Goal: Browse casually: Explore the website without a specific task or goal

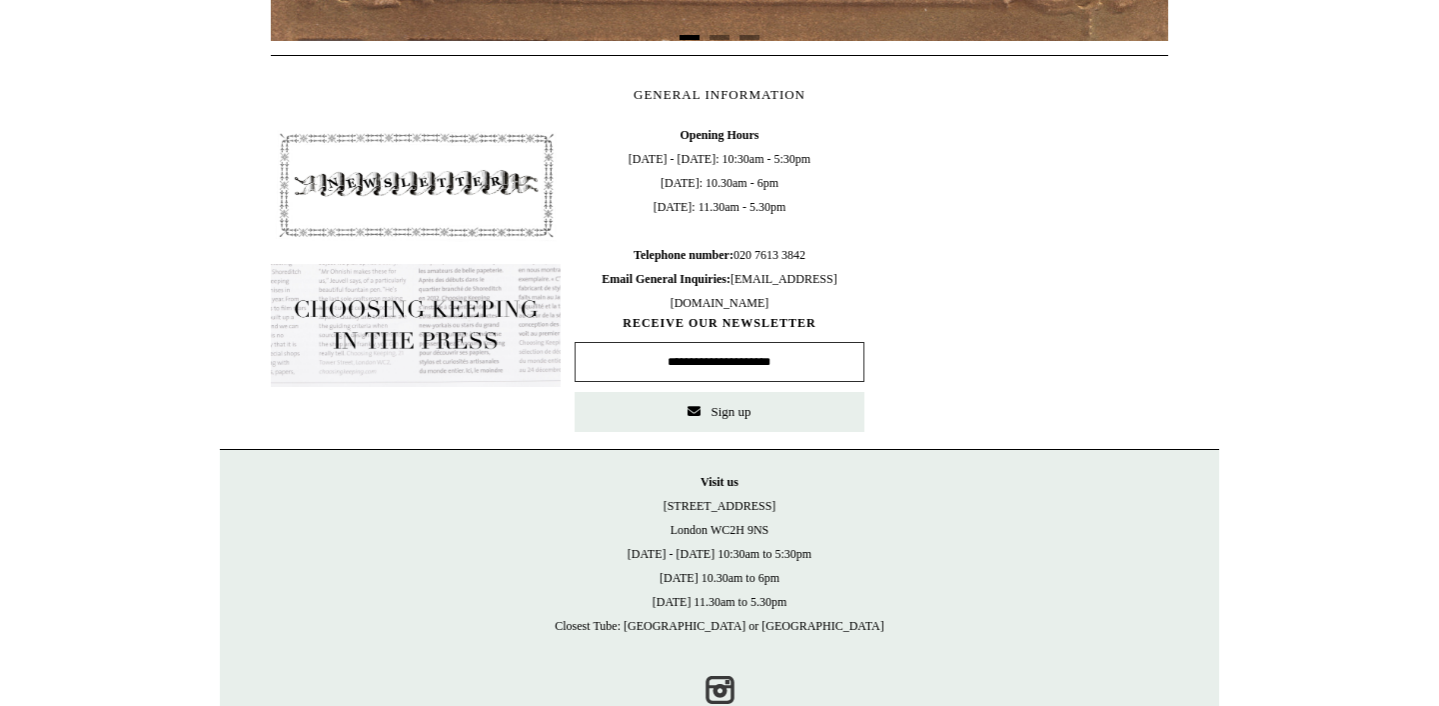
scroll to position [914, 0]
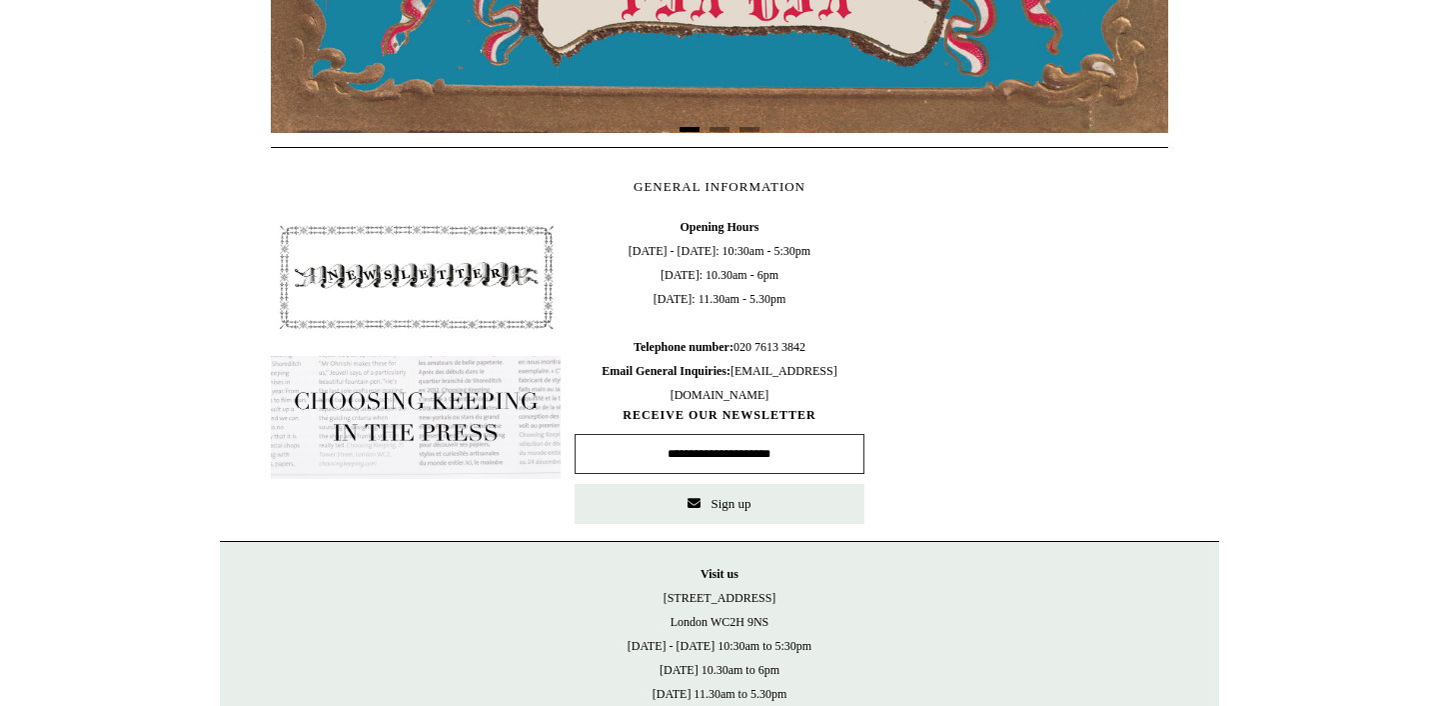
scroll to position [780, 0]
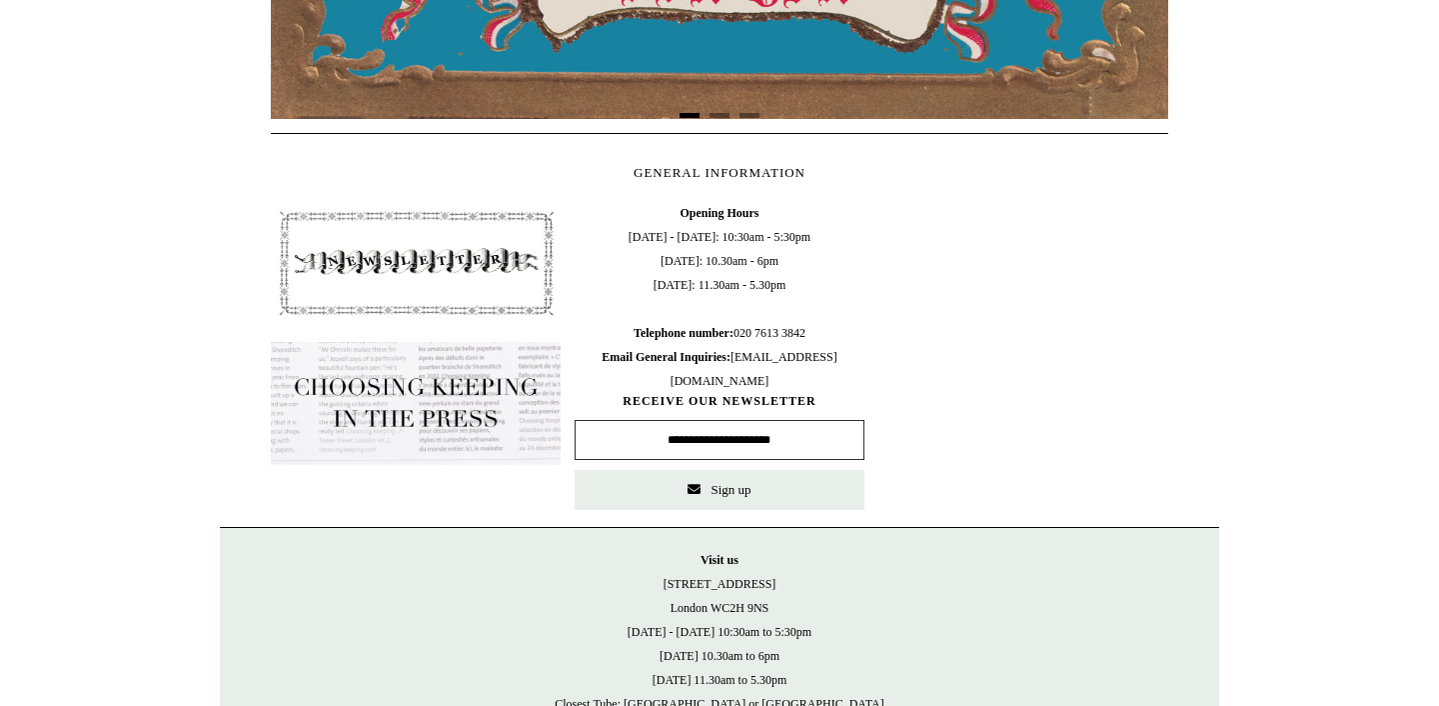
click at [720, 437] on input "text" at bounding box center [720, 440] width 290 height 40
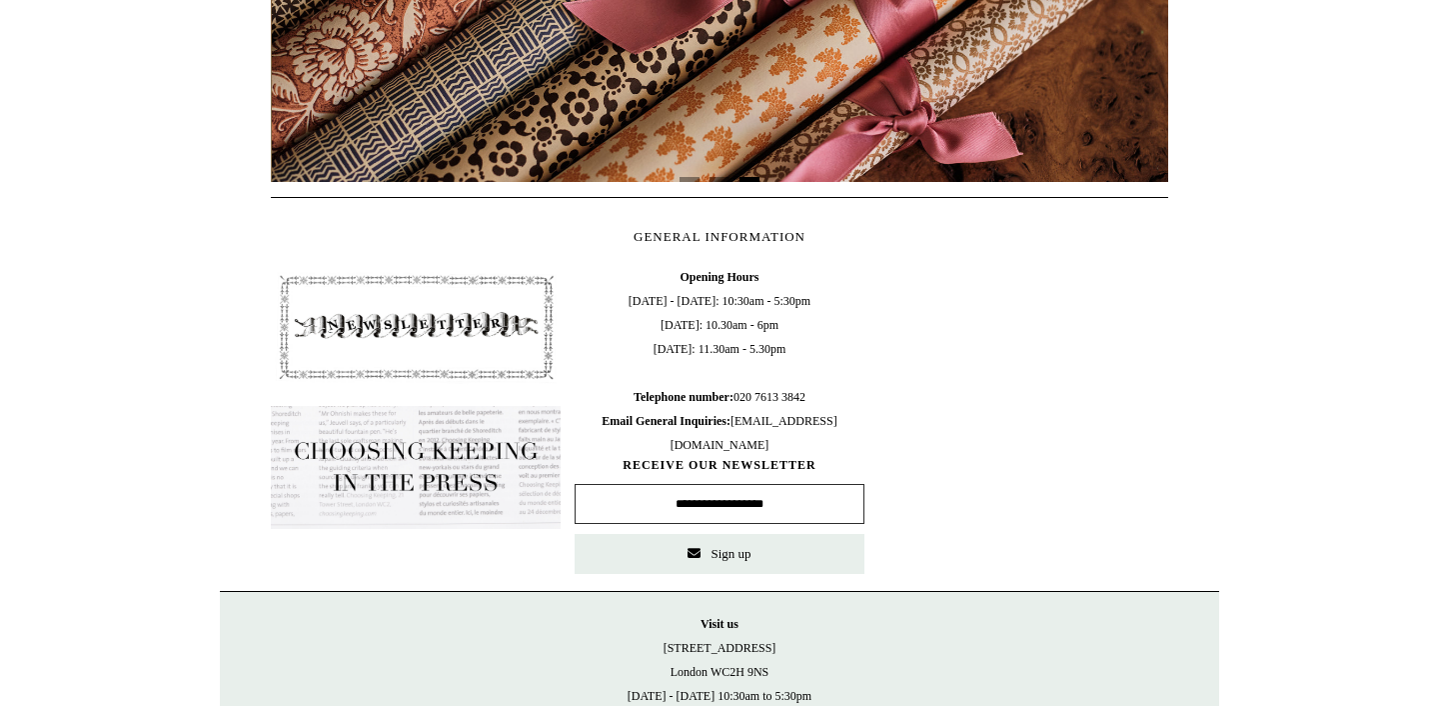
scroll to position [0, 1795]
type input "**********"
click at [738, 555] on span "Sign up" at bounding box center [731, 553] width 40 height 15
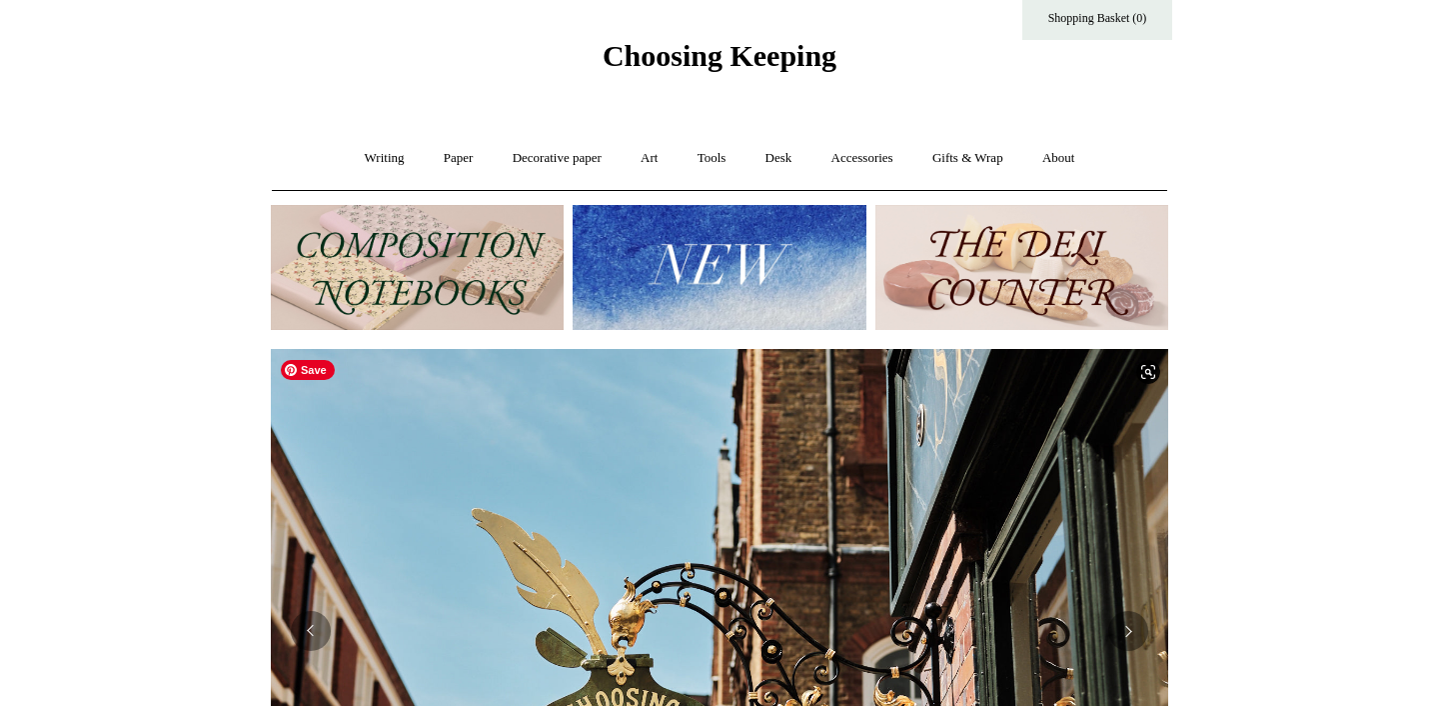
scroll to position [0, 0]
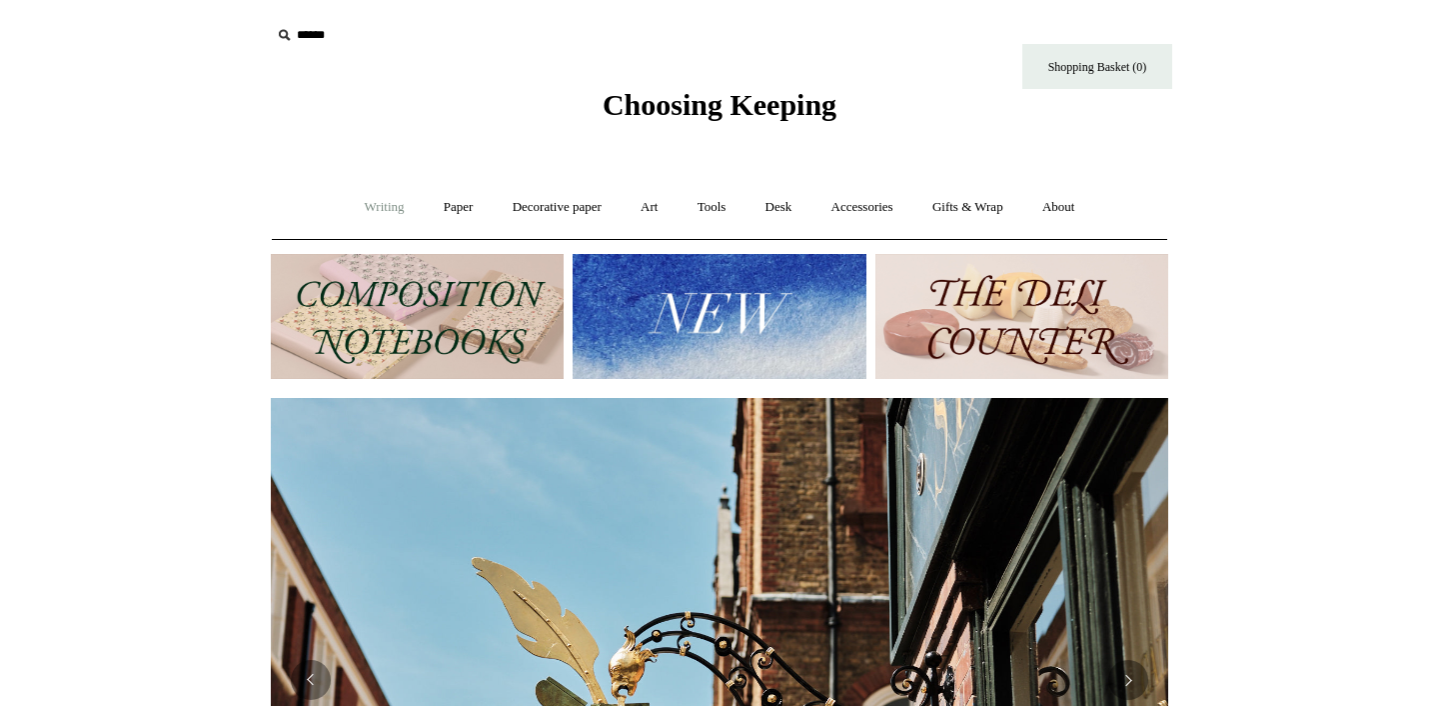
click at [385, 205] on link "Writing +" at bounding box center [385, 207] width 76 height 53
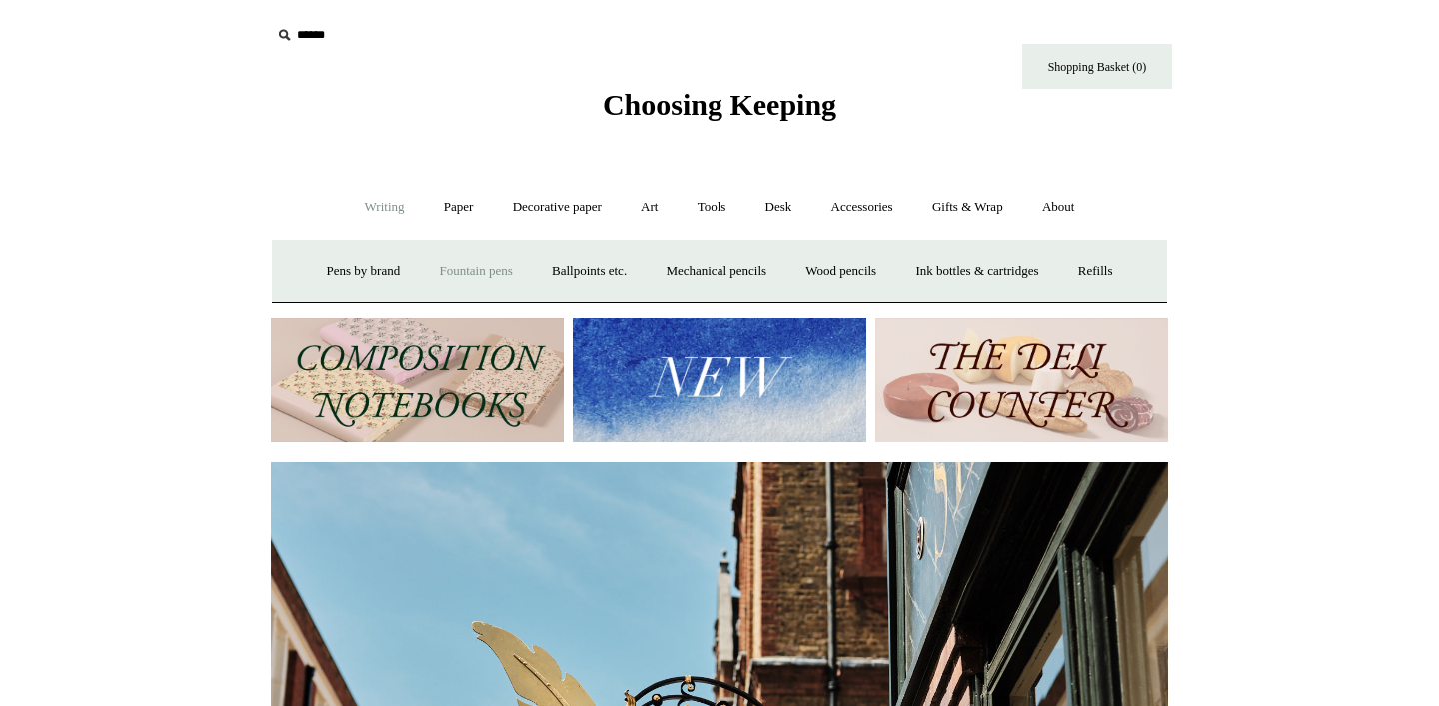
click at [462, 277] on link "Fountain pens +" at bounding box center [475, 271] width 109 height 53
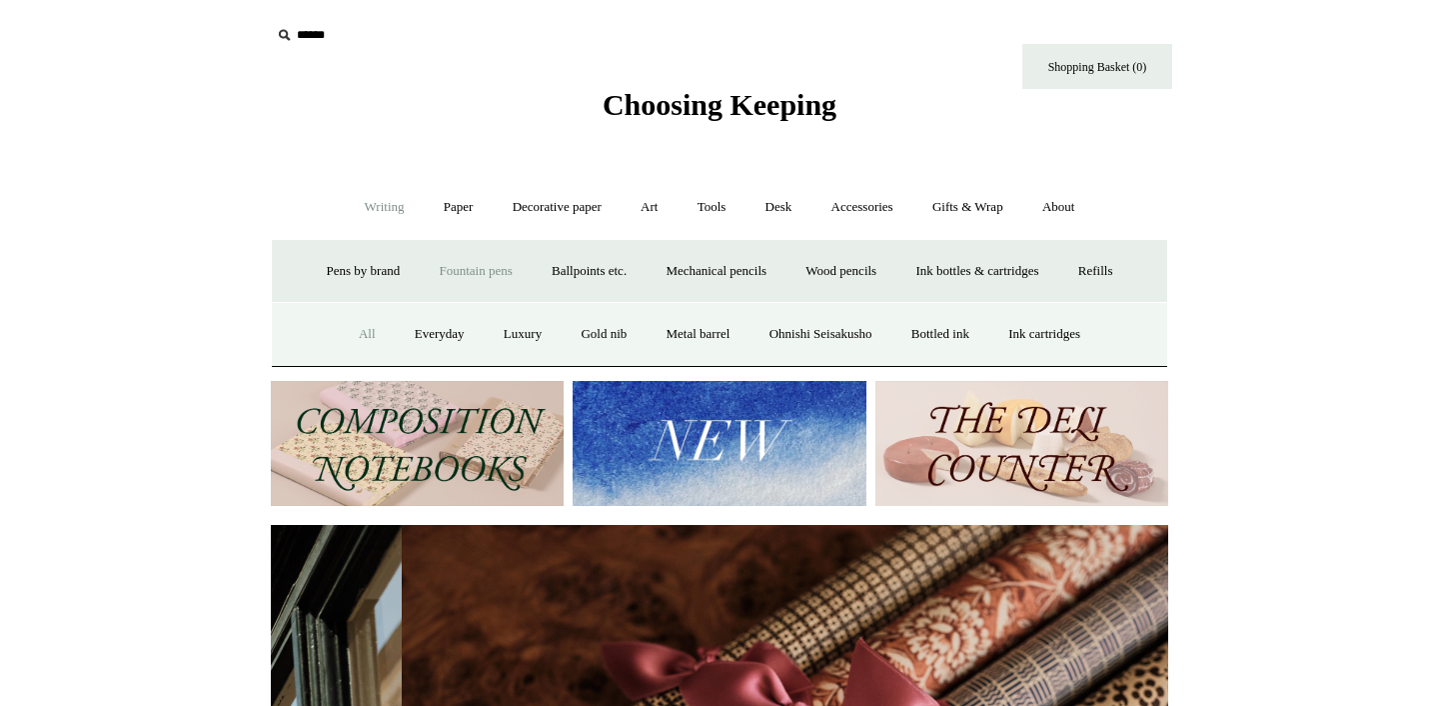
scroll to position [0, 1795]
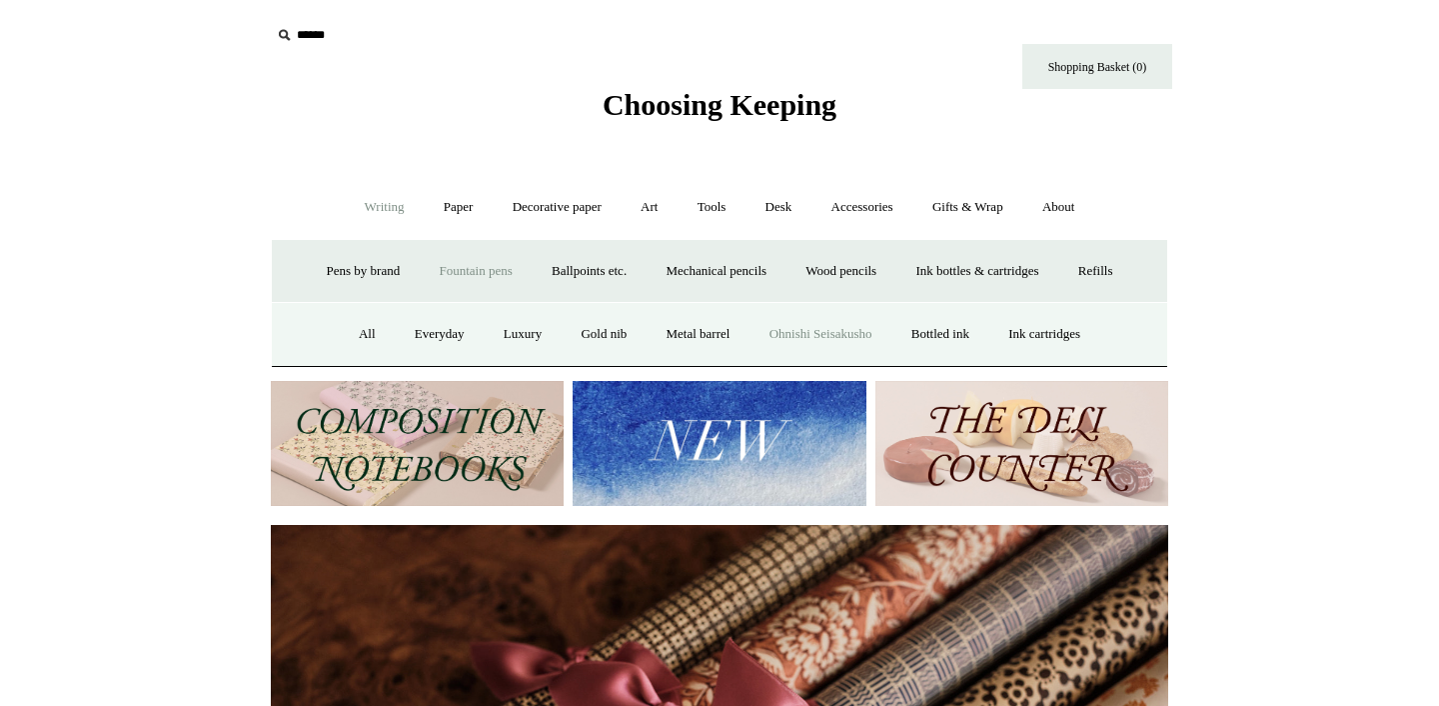
click at [861, 334] on link "Ohnishi Seisakusho" at bounding box center [821, 334] width 139 height 53
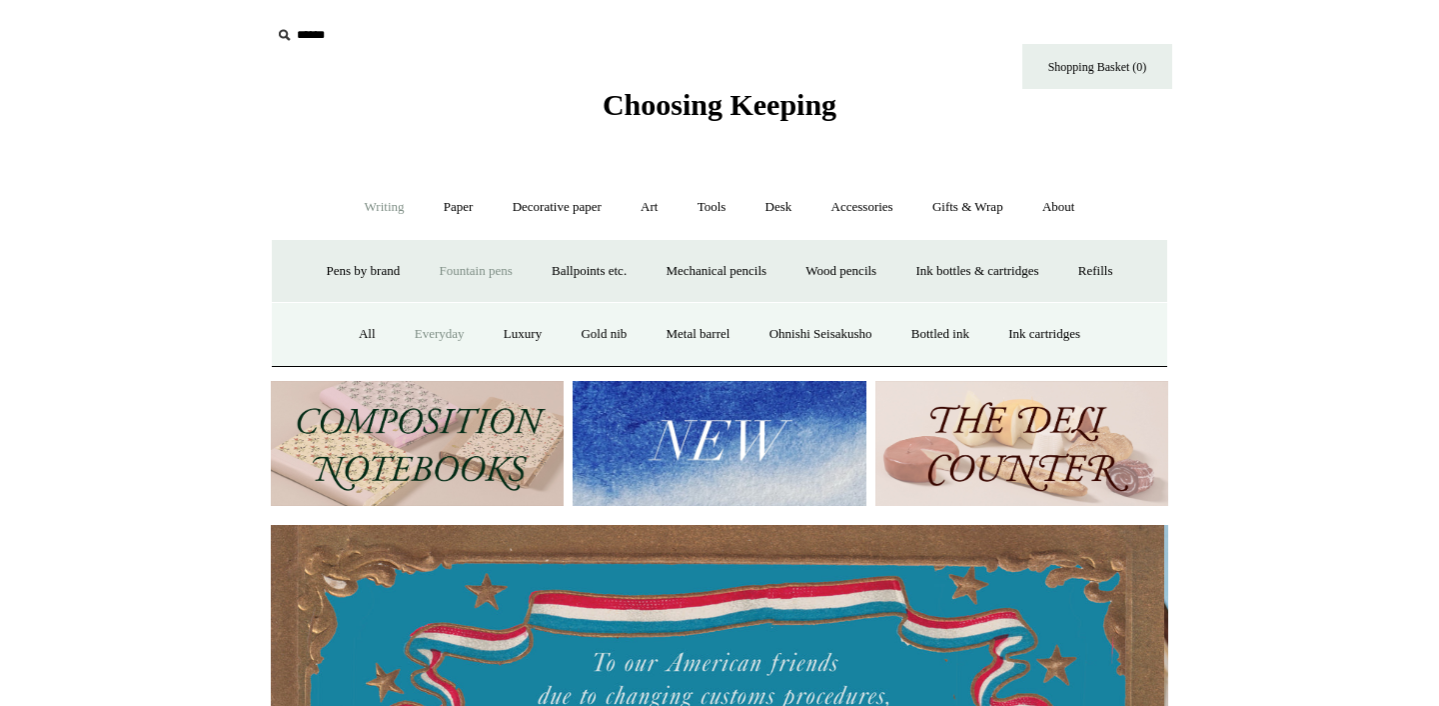
scroll to position [0, 0]
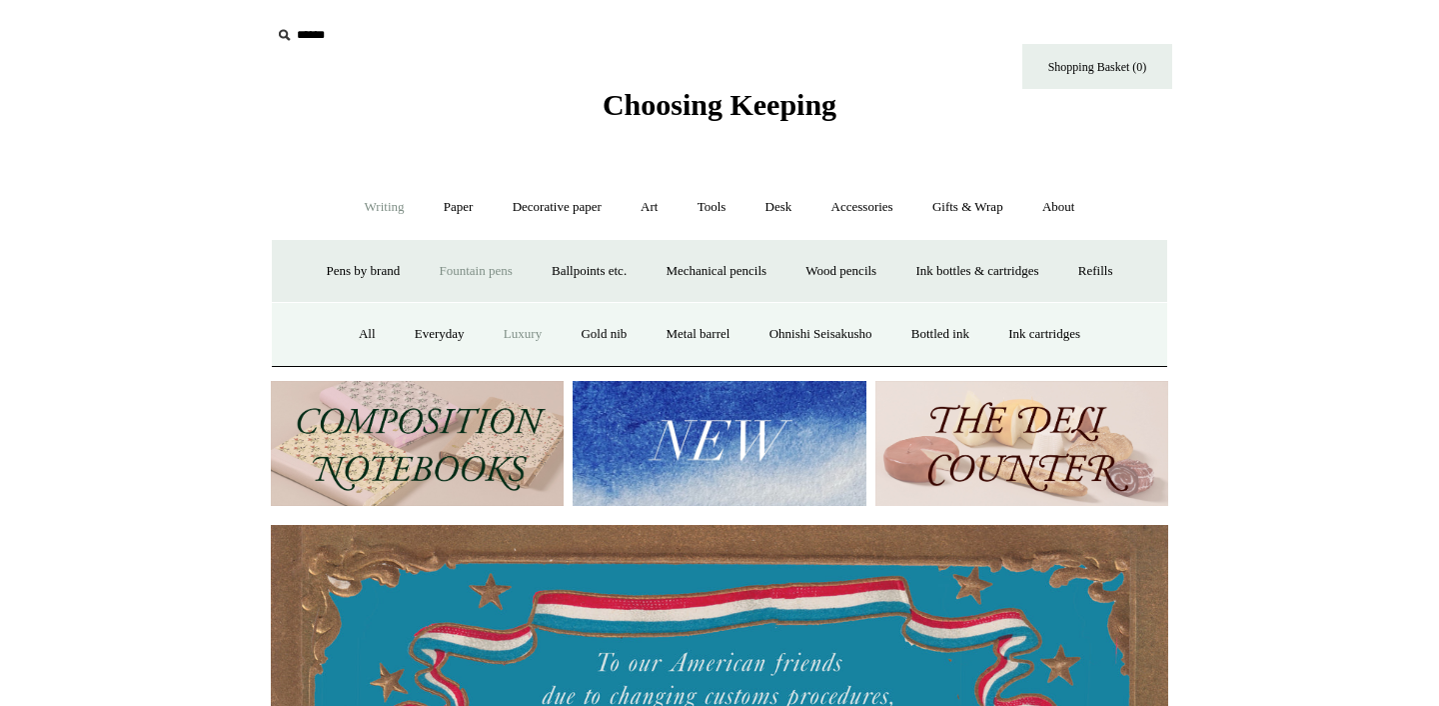
click at [520, 333] on link "Luxury" at bounding box center [523, 334] width 74 height 53
click at [594, 330] on link "Gold nib" at bounding box center [604, 334] width 82 height 53
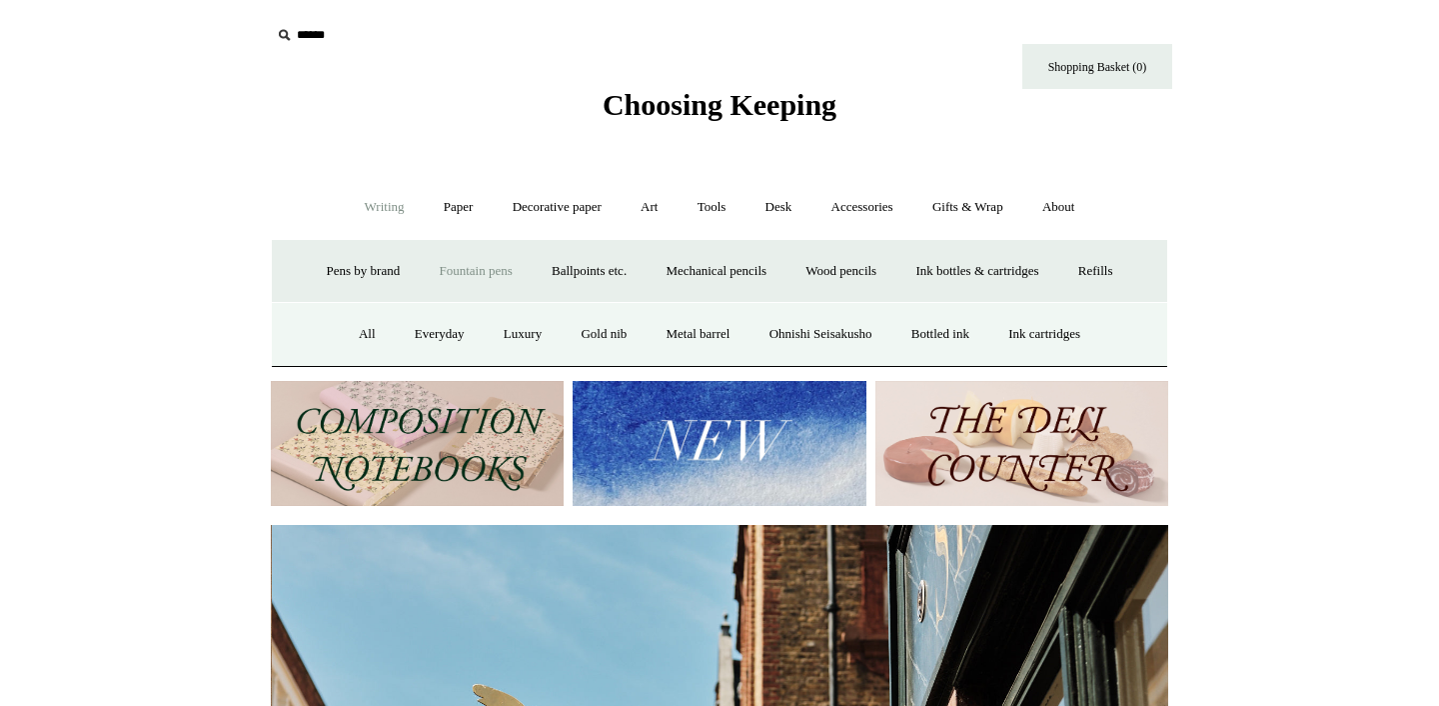
scroll to position [0, 898]
click at [965, 331] on link "Bottled ink" at bounding box center [941, 334] width 94 height 53
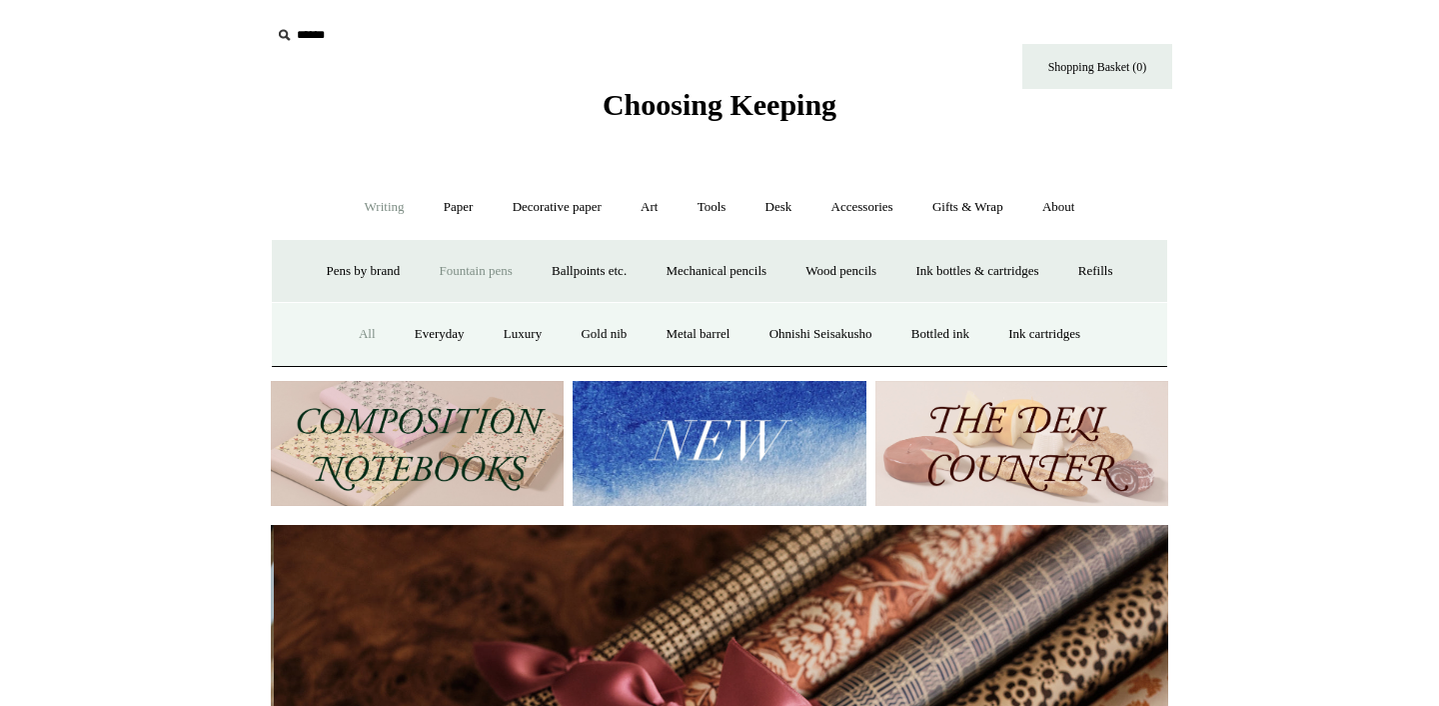
scroll to position [0, 1795]
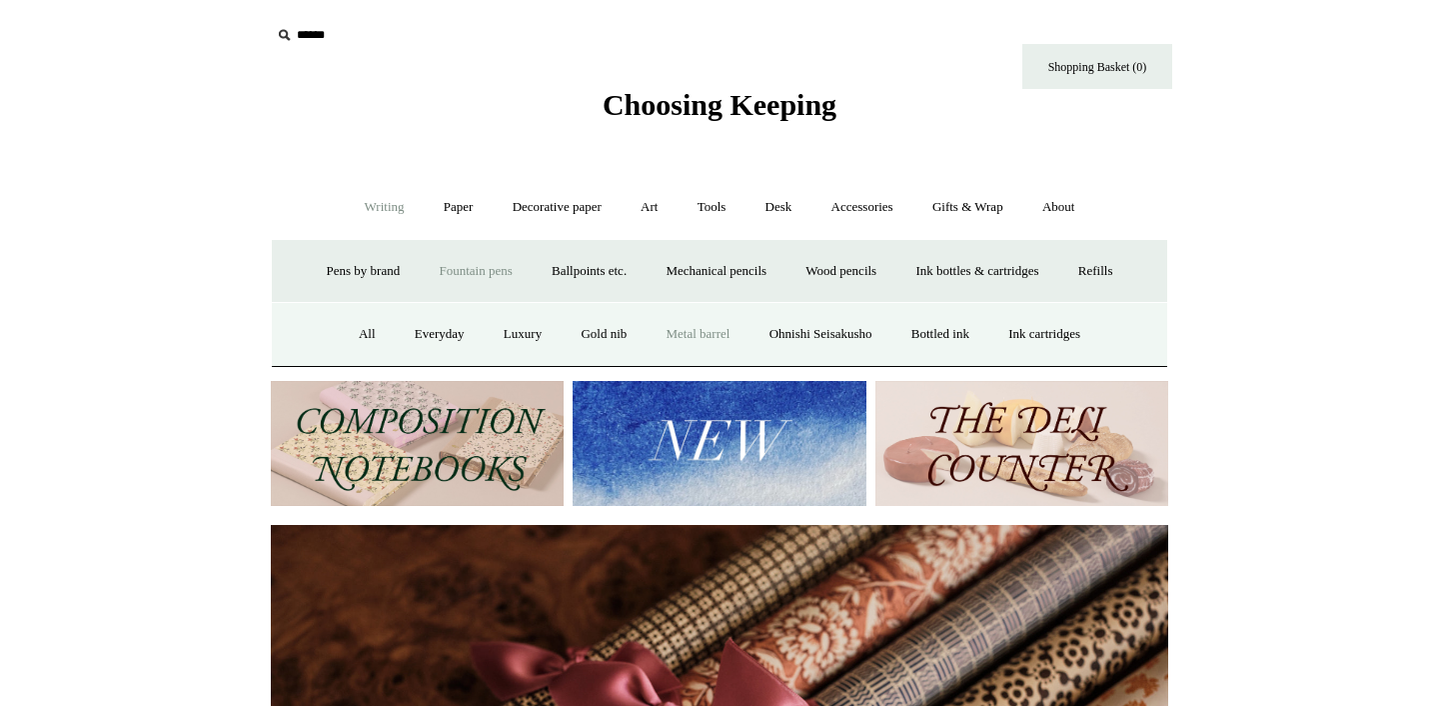
click at [702, 340] on link "Metal barrel" at bounding box center [699, 334] width 100 height 53
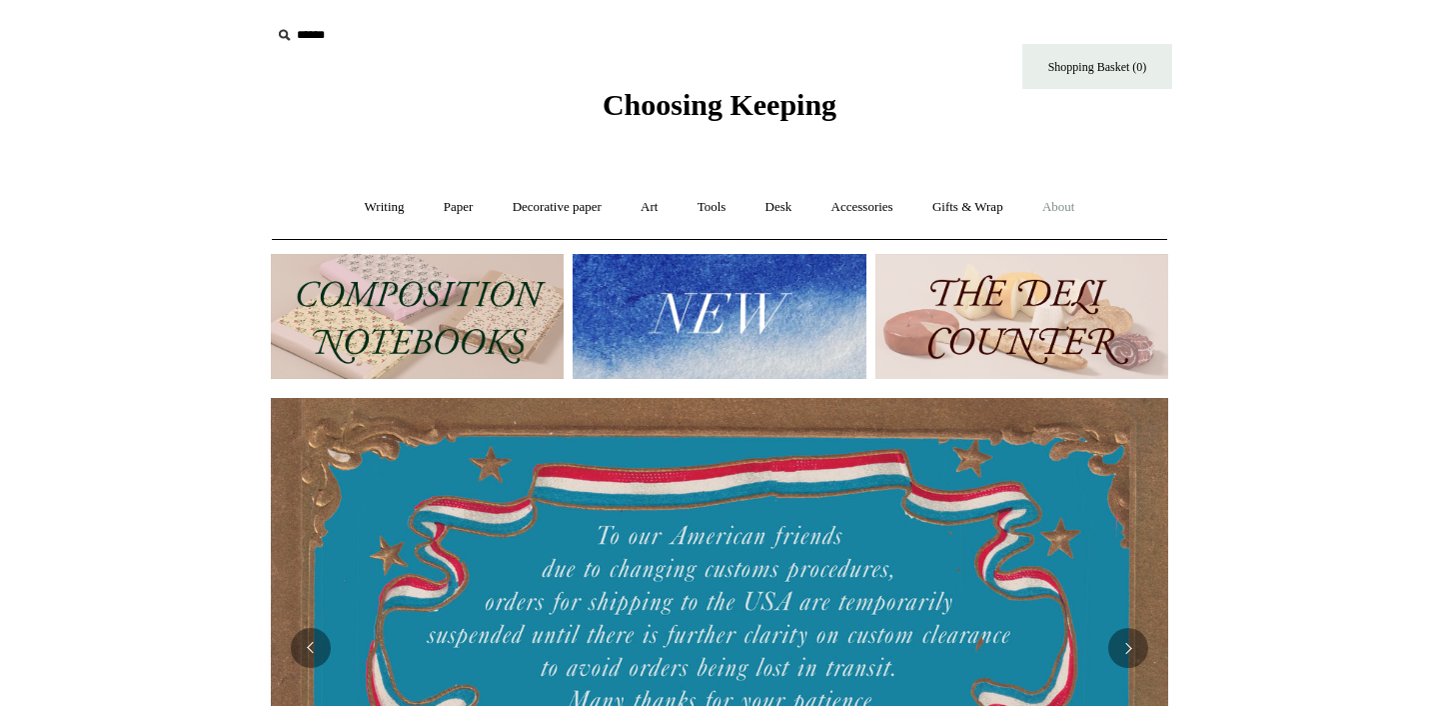
click at [1076, 210] on link "About +" at bounding box center [1059, 207] width 69 height 53
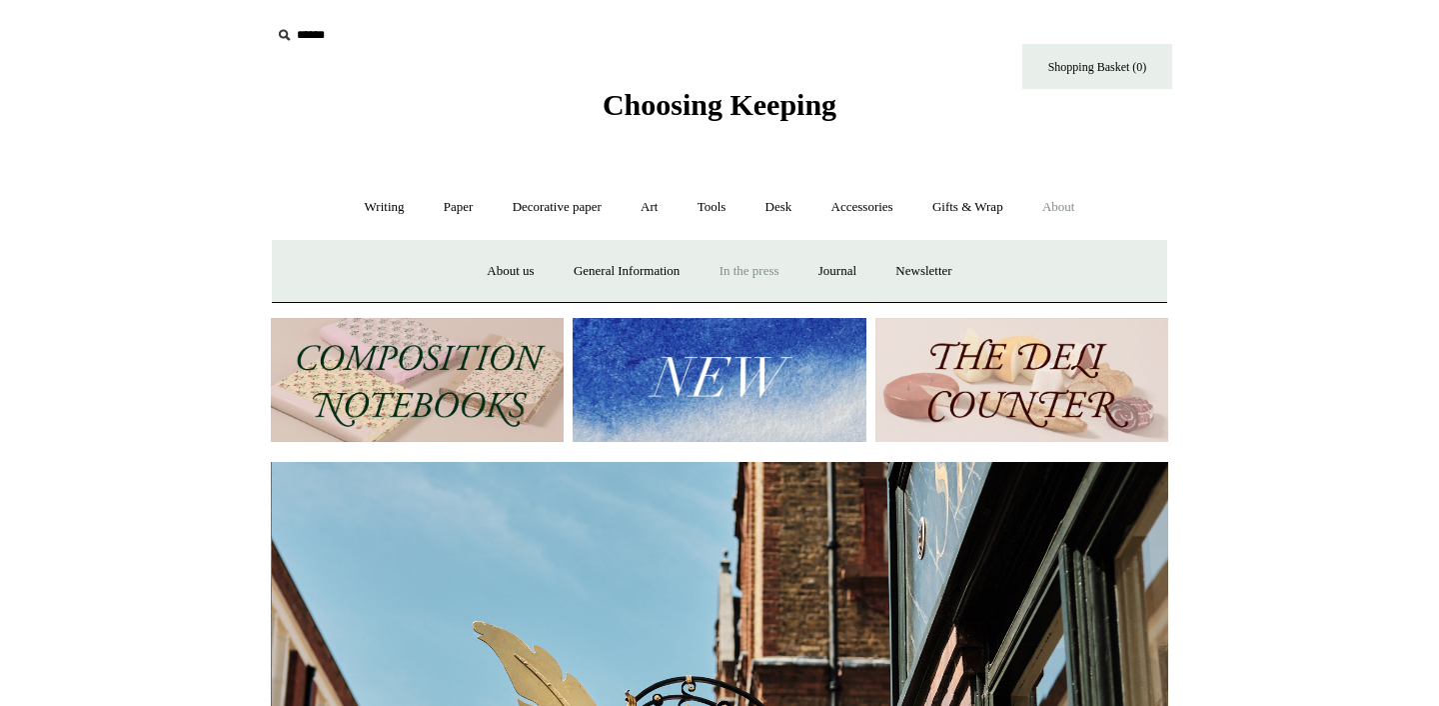
scroll to position [0, 898]
click at [494, 270] on link "About us" at bounding box center [510, 271] width 83 height 53
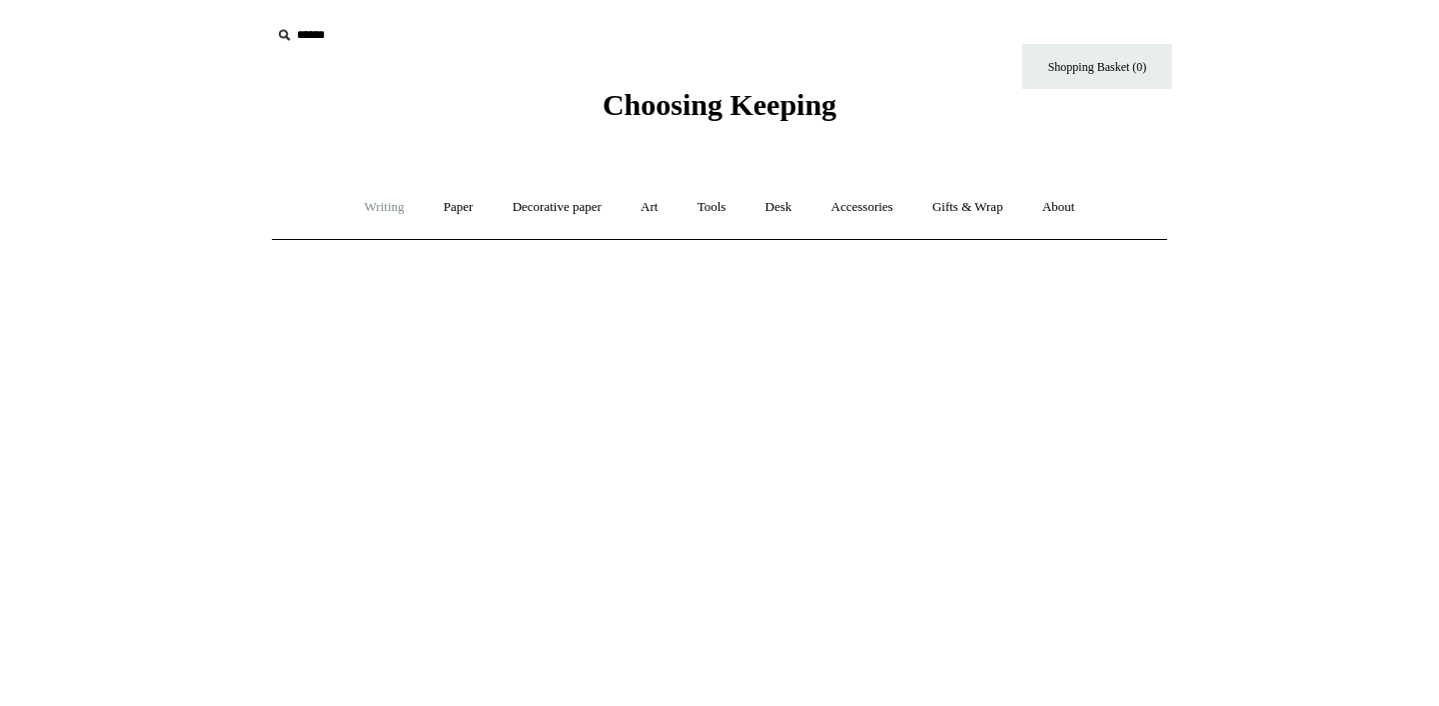
click at [376, 206] on link "Writing +" at bounding box center [385, 207] width 76 height 53
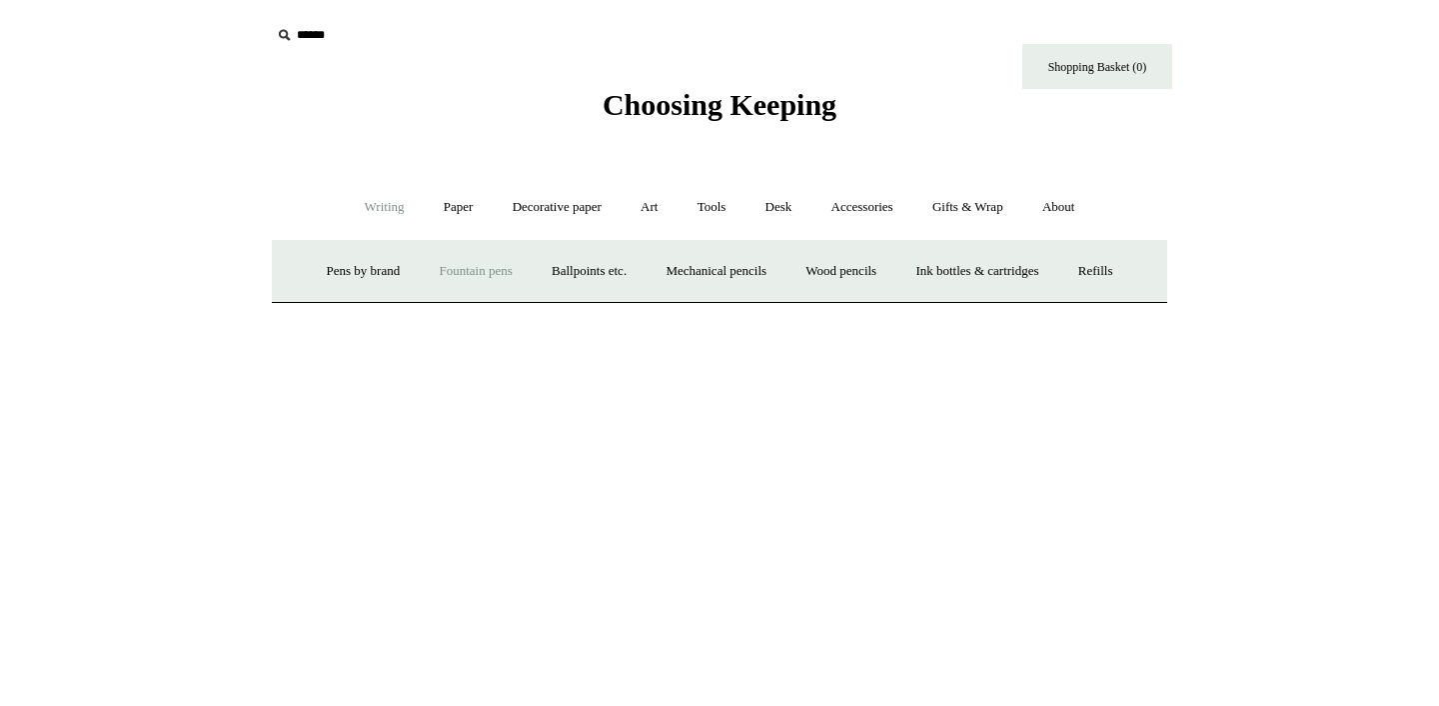
click at [448, 272] on link "Fountain pens +" at bounding box center [475, 271] width 109 height 53
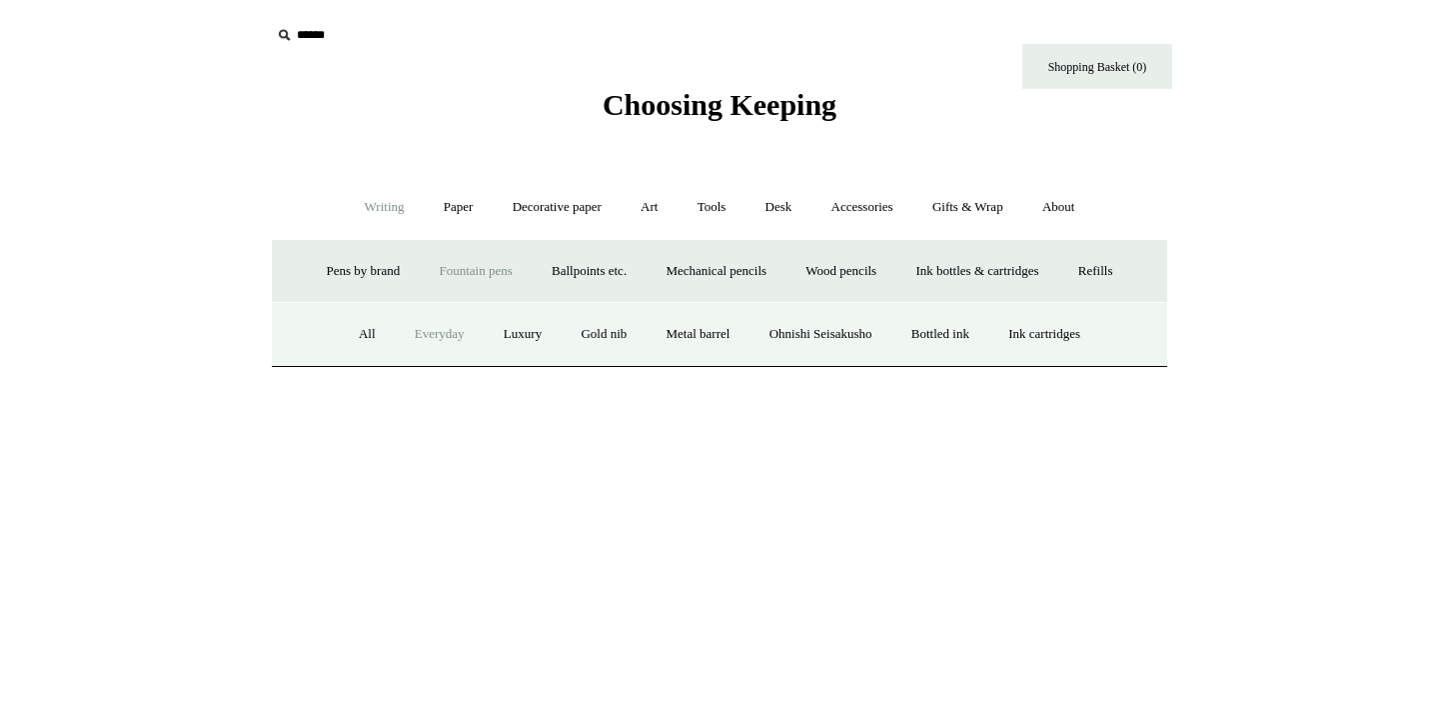
click at [420, 330] on link "Everyday" at bounding box center [440, 334] width 86 height 53
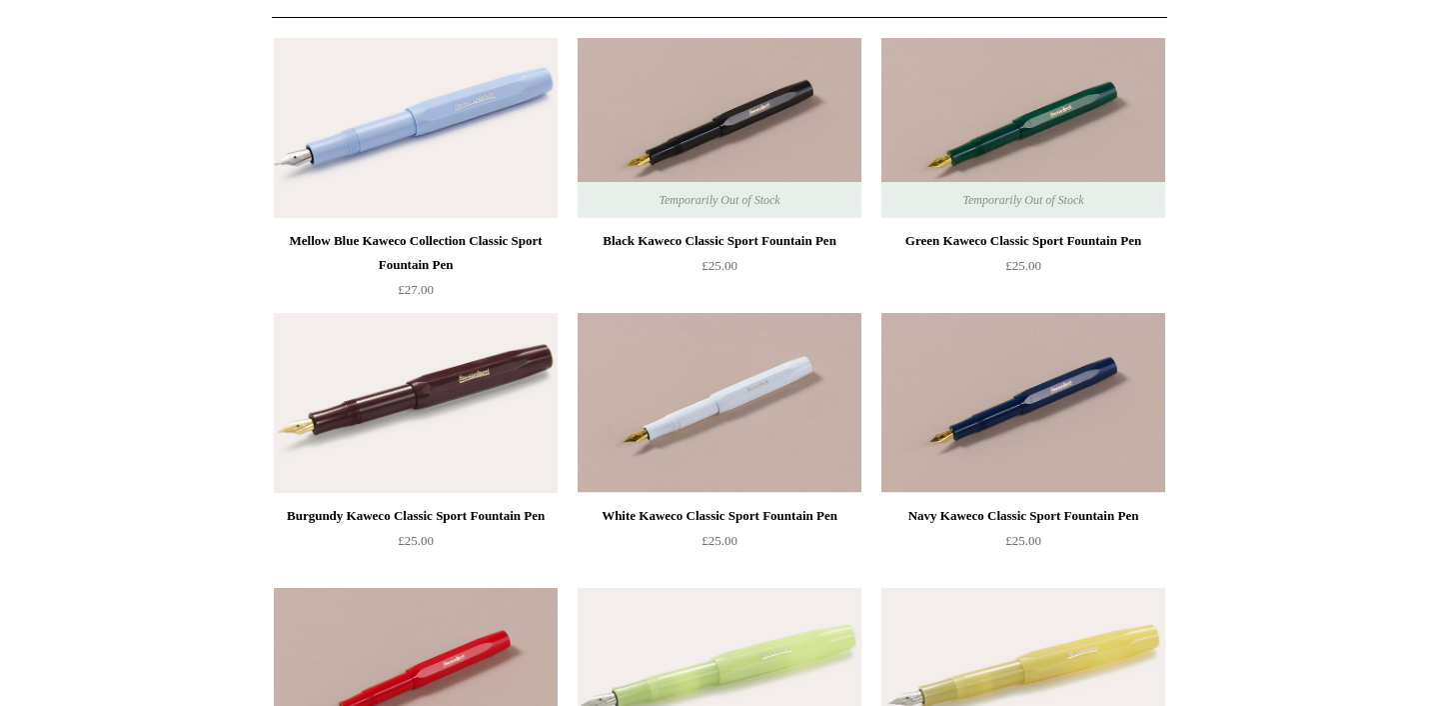
scroll to position [234, 0]
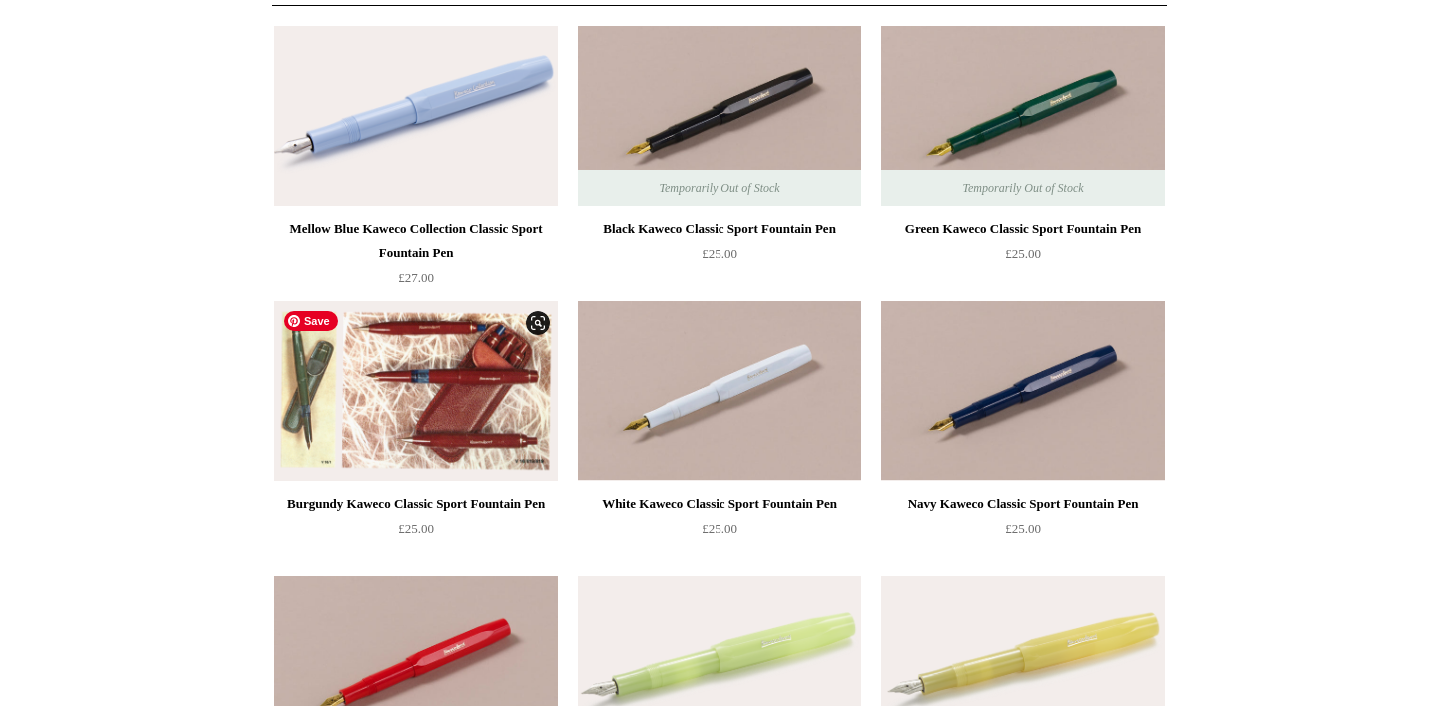
click at [415, 381] on img at bounding box center [416, 391] width 284 height 180
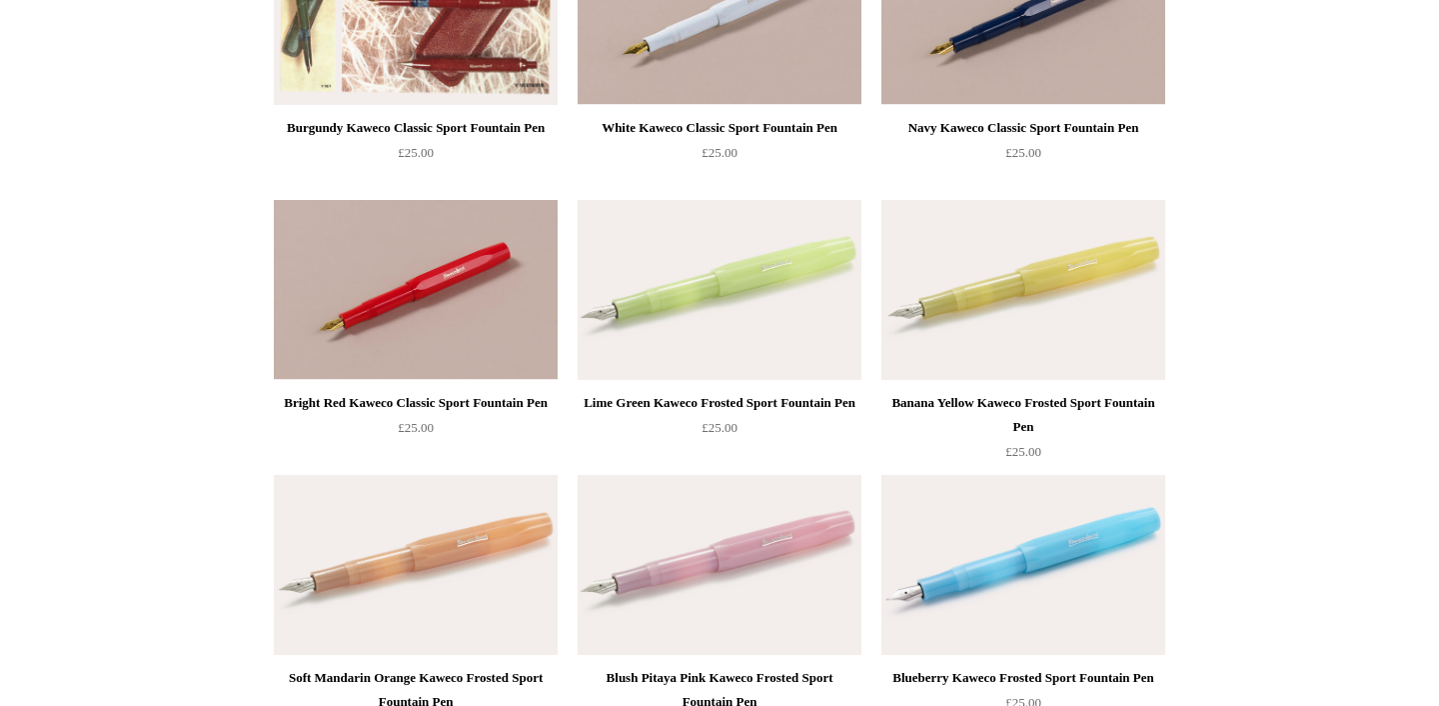
scroll to position [624, 0]
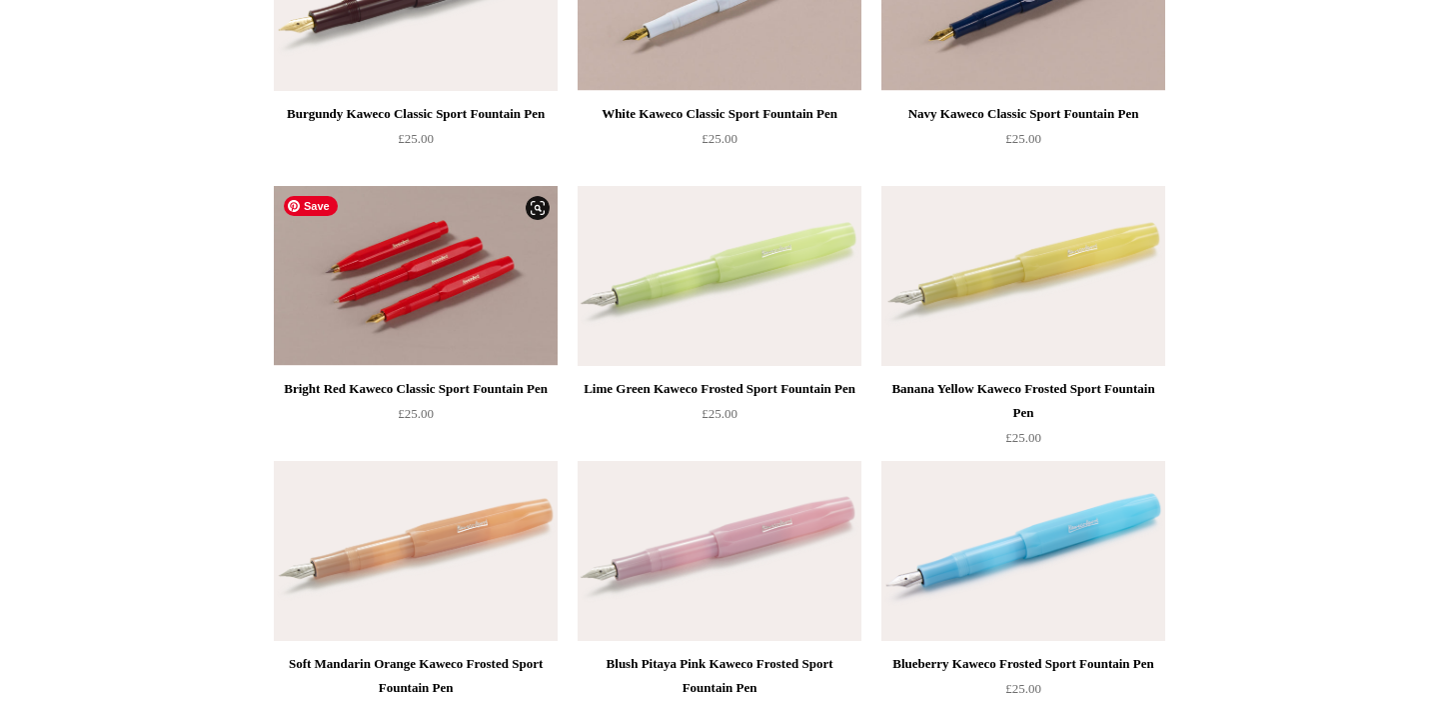
click at [429, 307] on img at bounding box center [416, 276] width 284 height 180
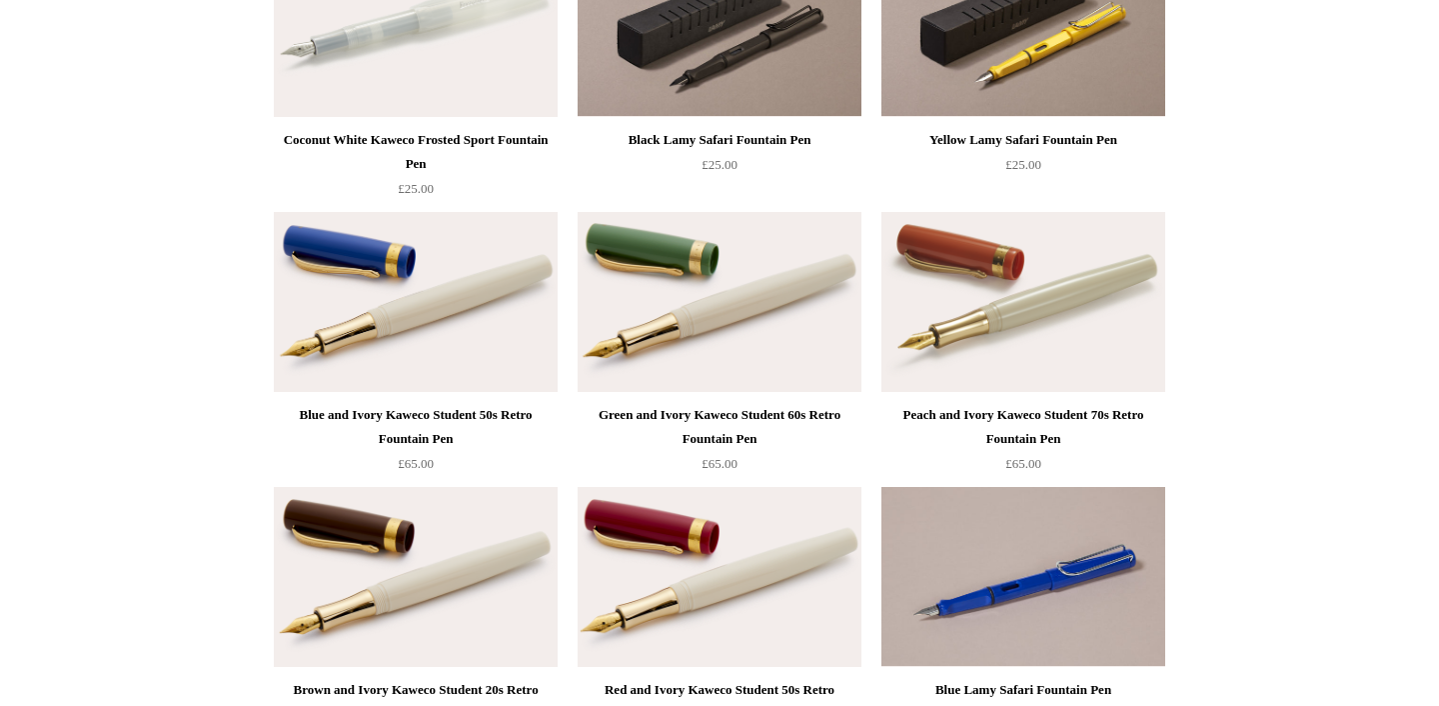
scroll to position [1403, 0]
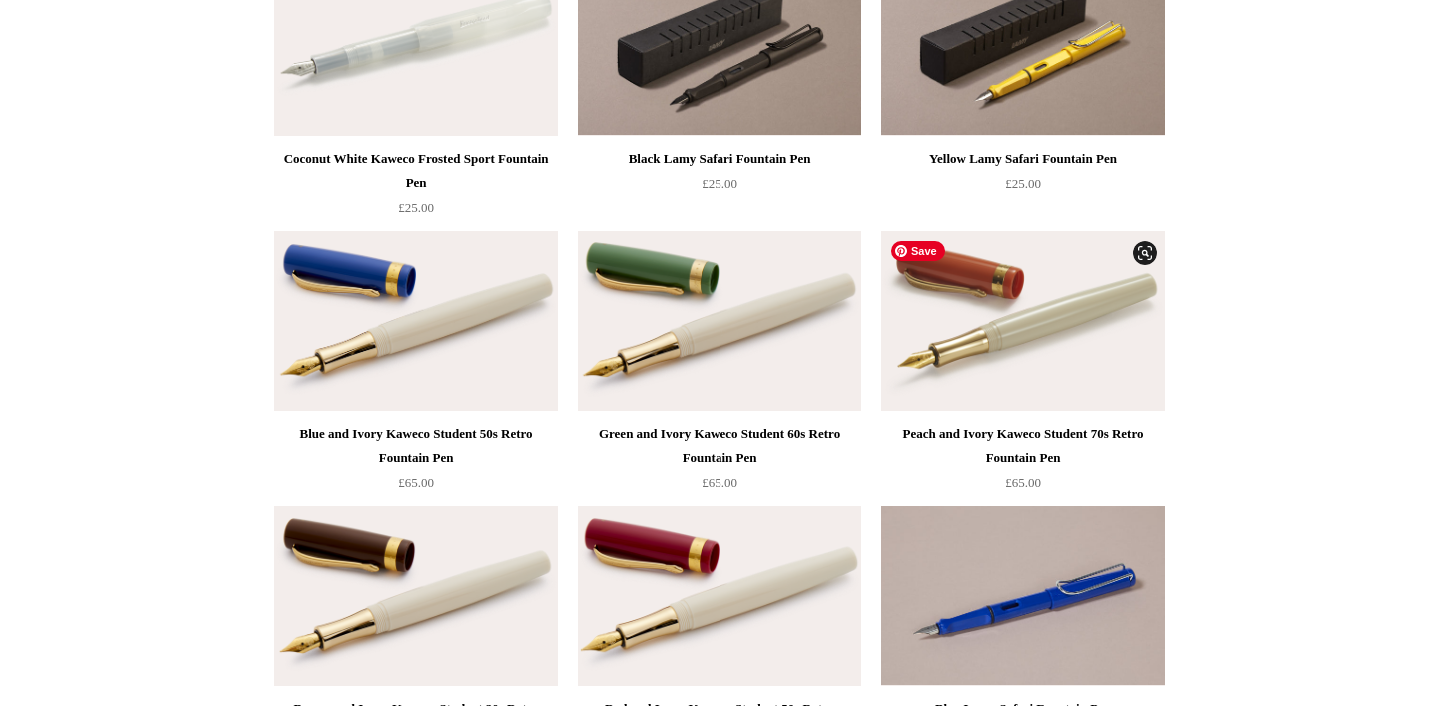
click at [998, 323] on img at bounding box center [1024, 321] width 284 height 180
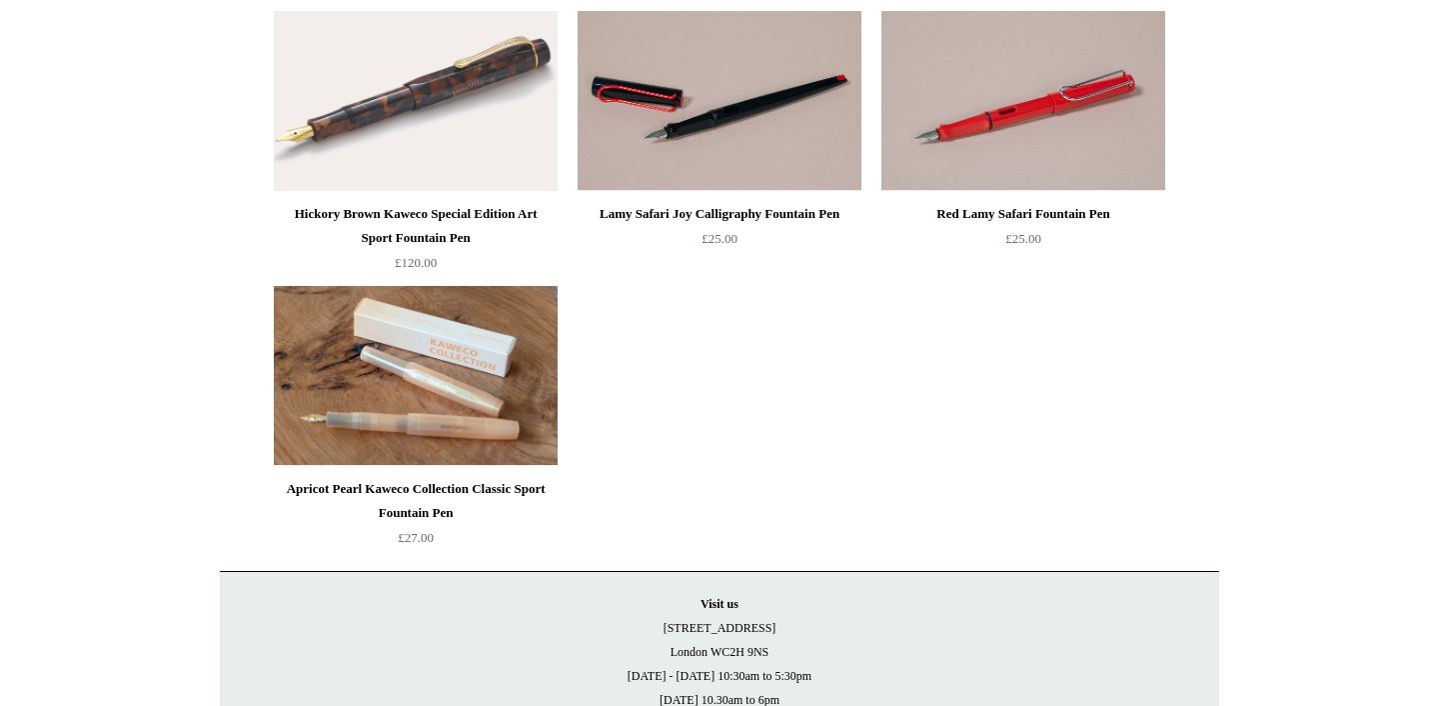
scroll to position [2183, 0]
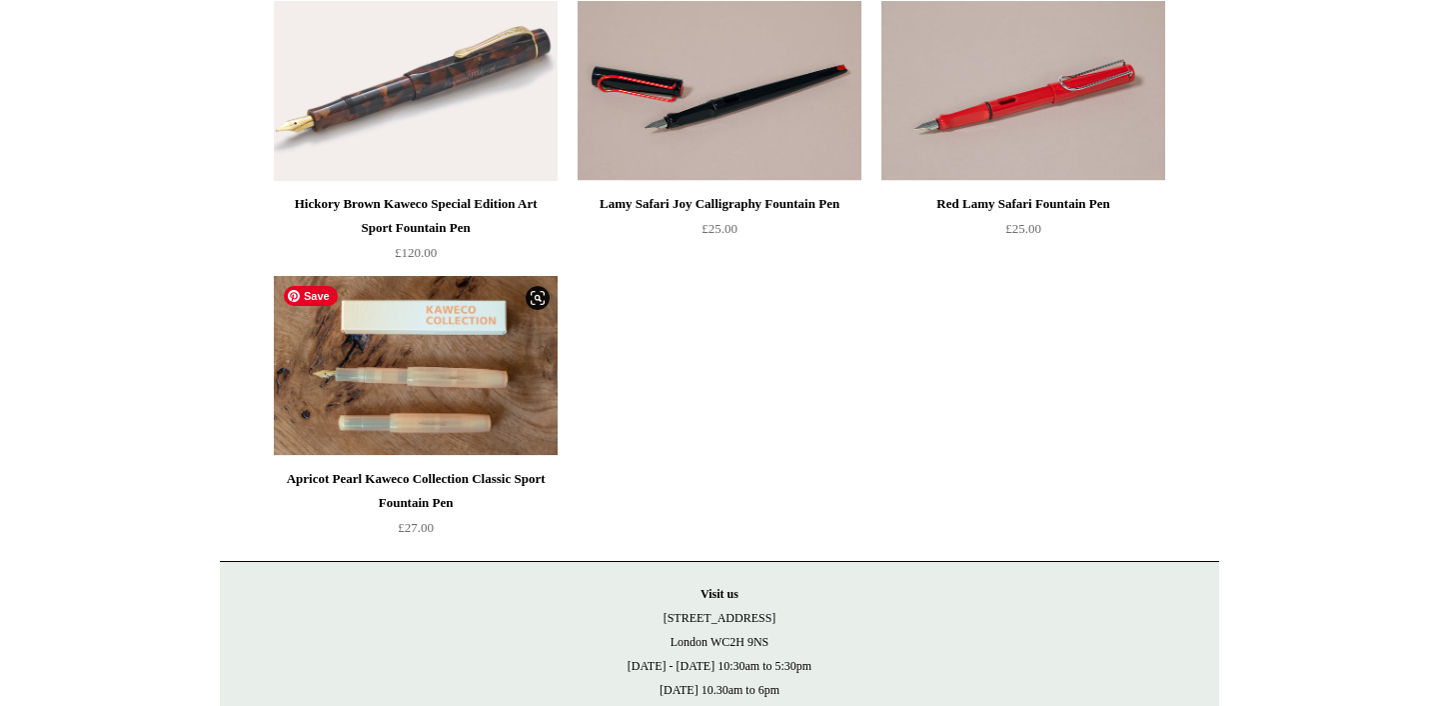
click at [477, 376] on img at bounding box center [416, 366] width 284 height 180
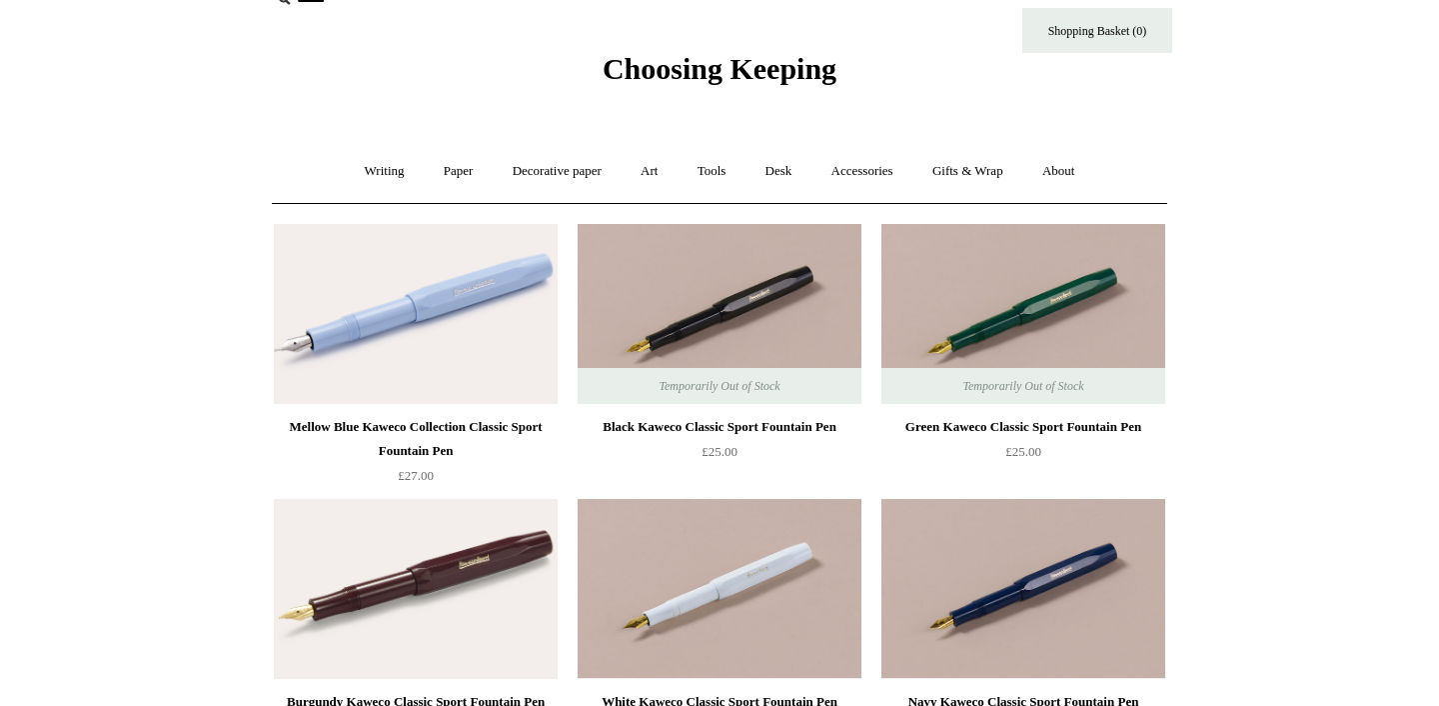
scroll to position [0, 0]
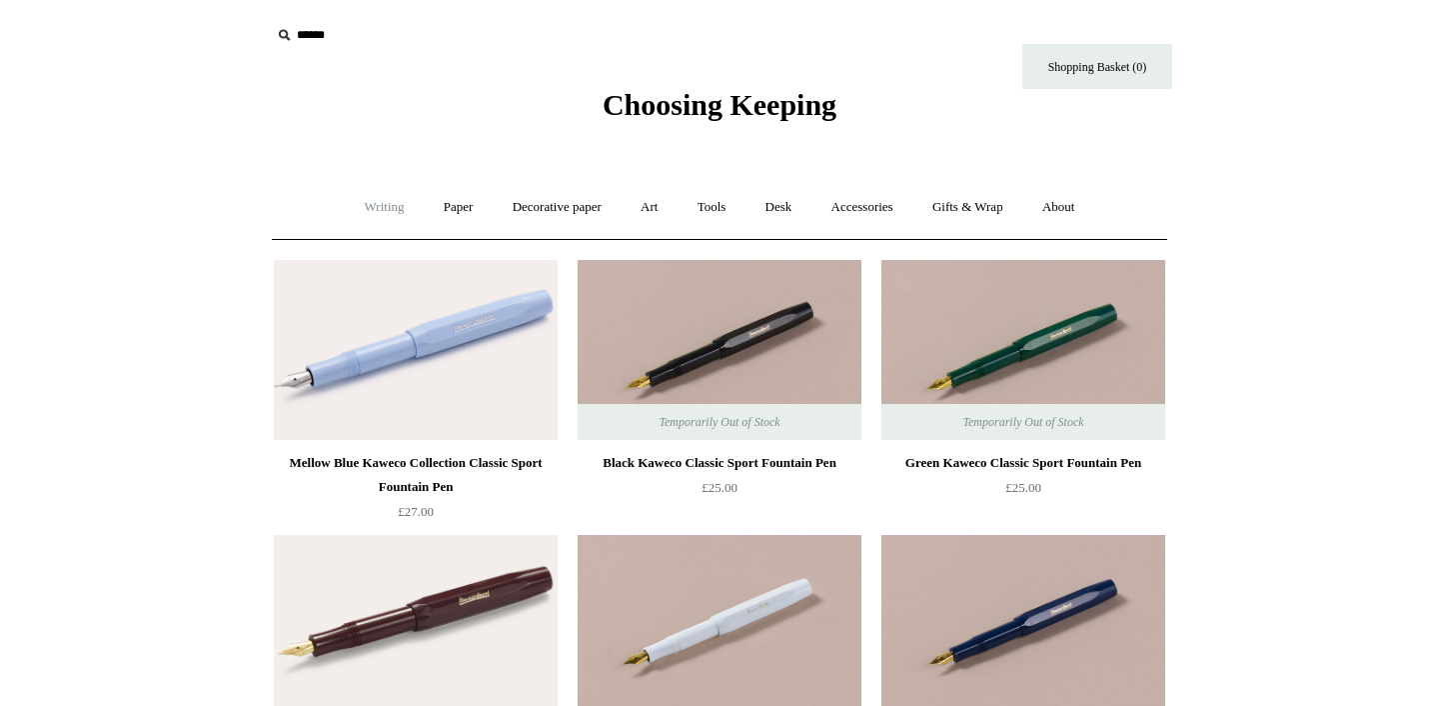
click at [385, 211] on link "Writing +" at bounding box center [385, 207] width 76 height 53
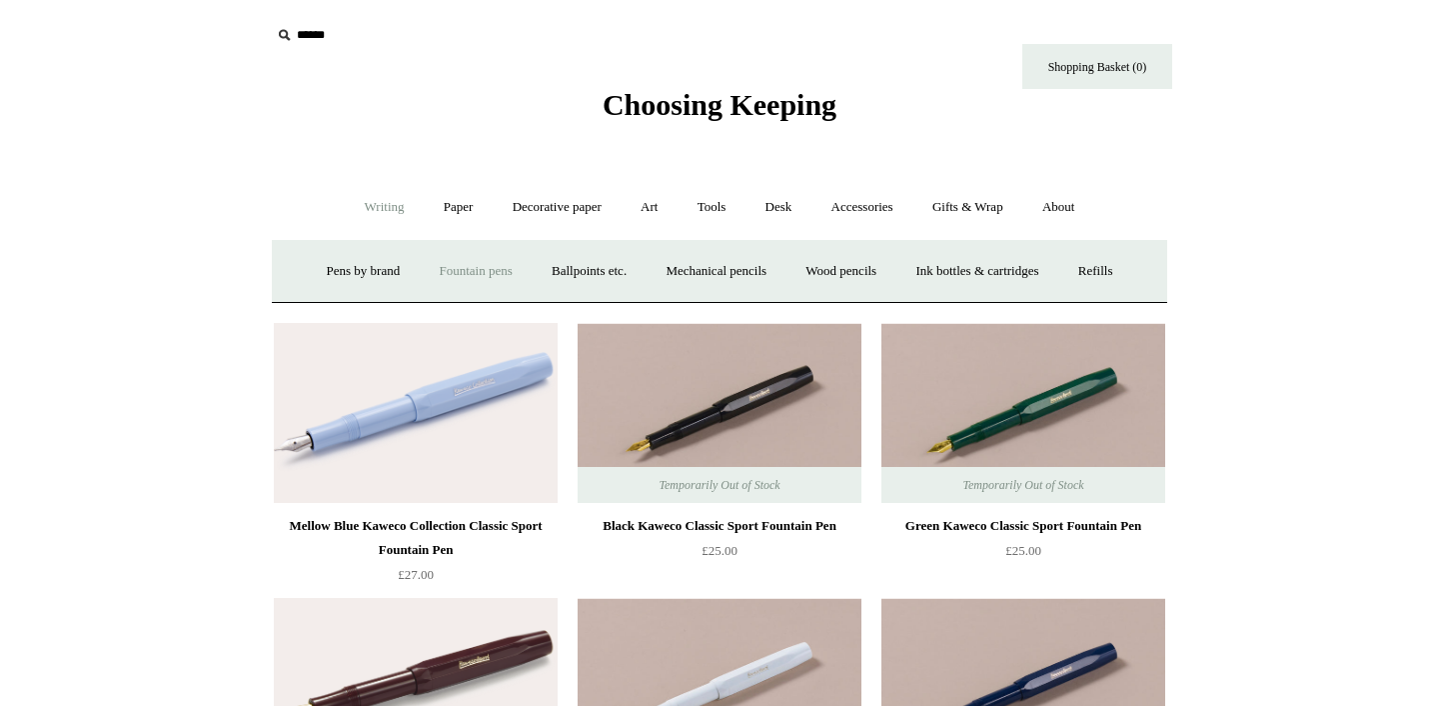
click at [465, 268] on link "Fountain pens +" at bounding box center [475, 271] width 109 height 53
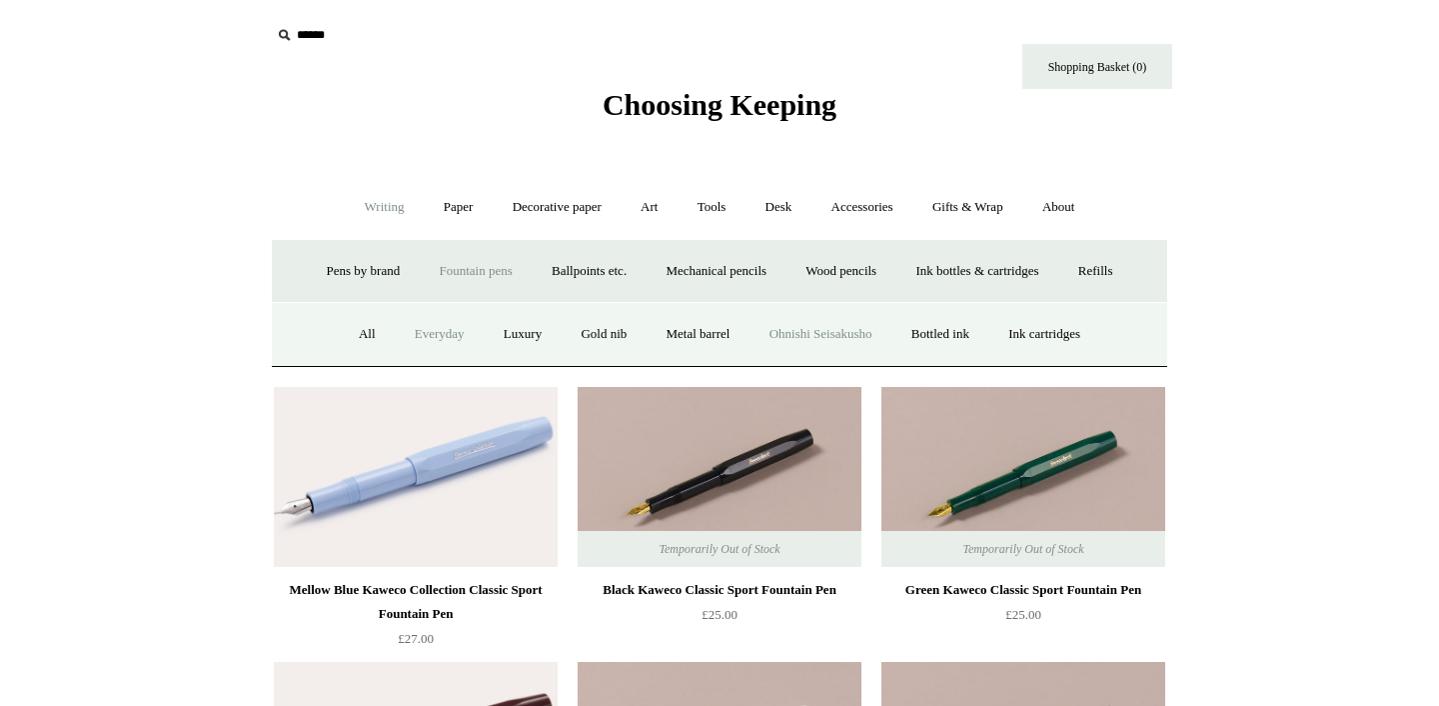
click at [860, 336] on link "Ohnishi Seisakusho" at bounding box center [821, 334] width 139 height 53
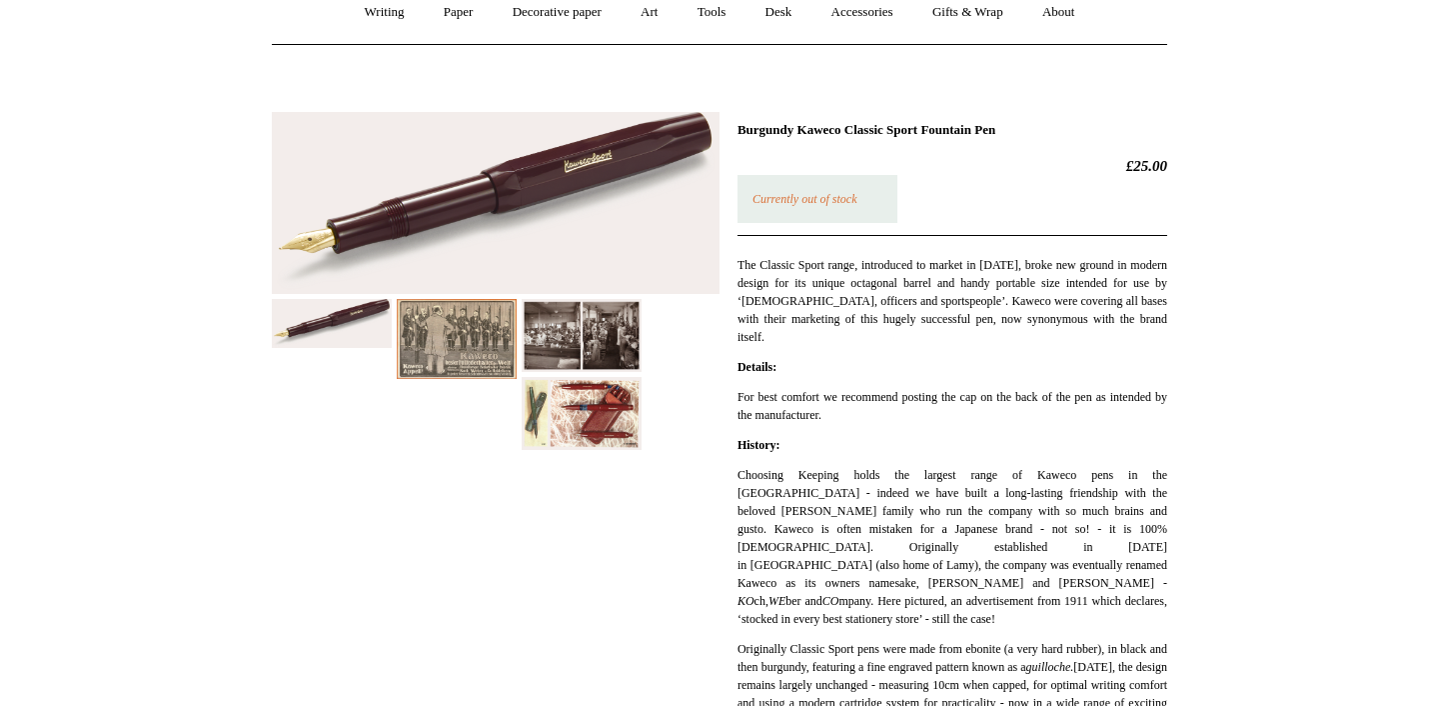
scroll to position [156, 0]
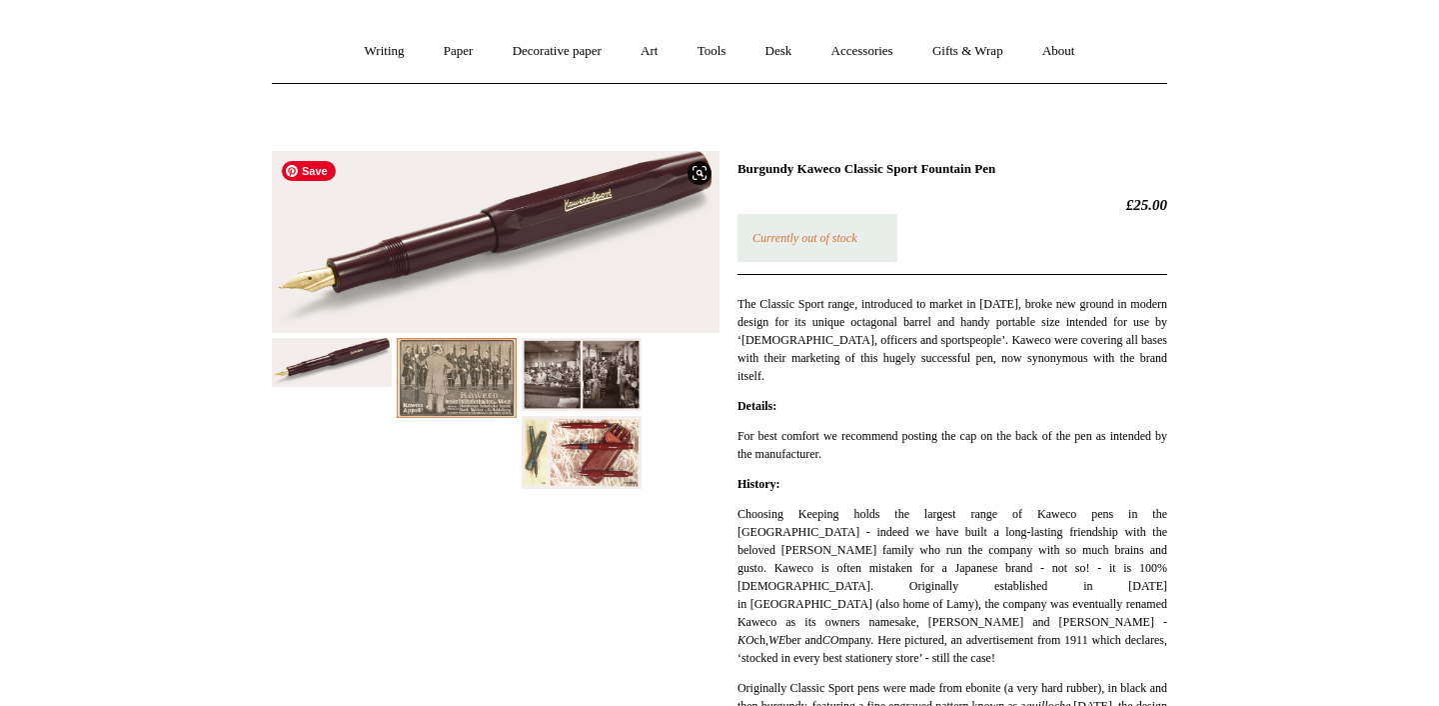
click at [530, 239] on img at bounding box center [496, 242] width 448 height 183
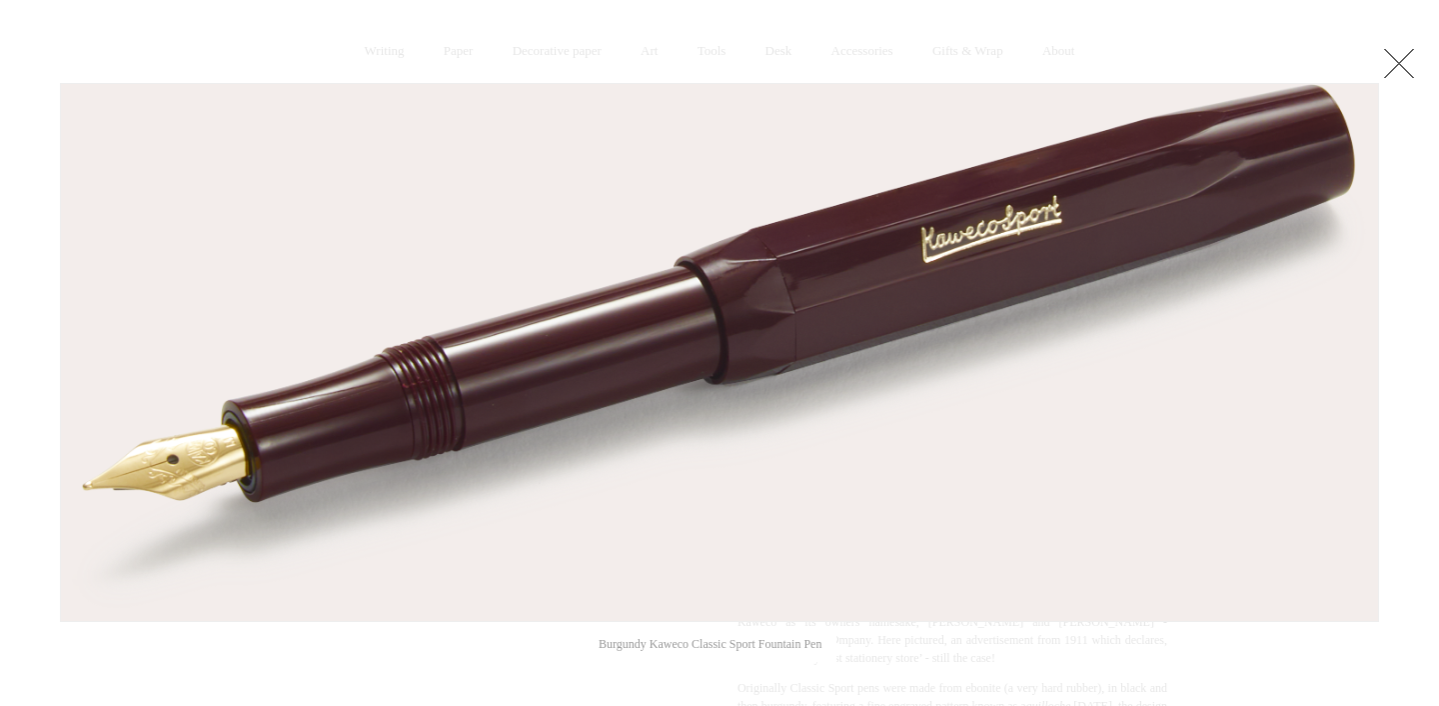
click at [1405, 62] on link at bounding box center [1399, 63] width 40 height 40
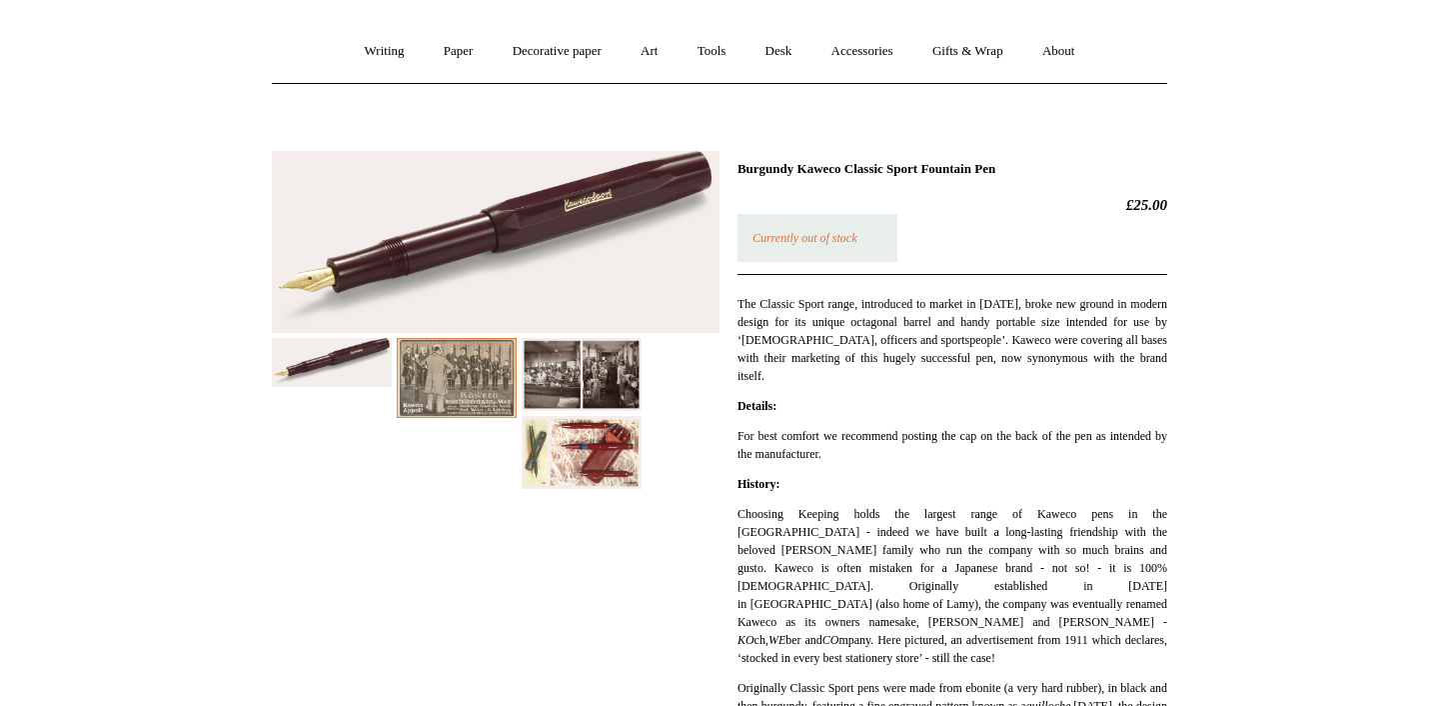
click at [594, 451] on img at bounding box center [582, 452] width 120 height 72
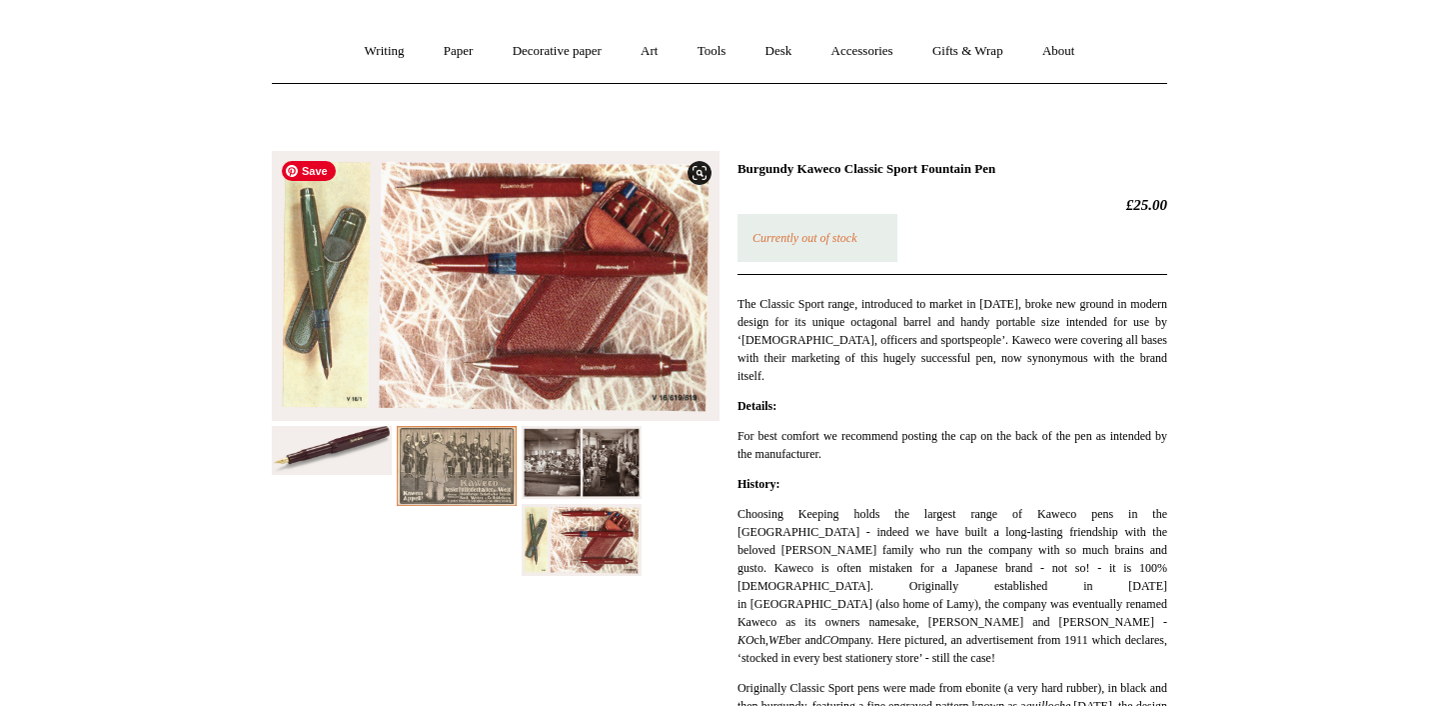
click at [577, 285] on img at bounding box center [496, 286] width 448 height 271
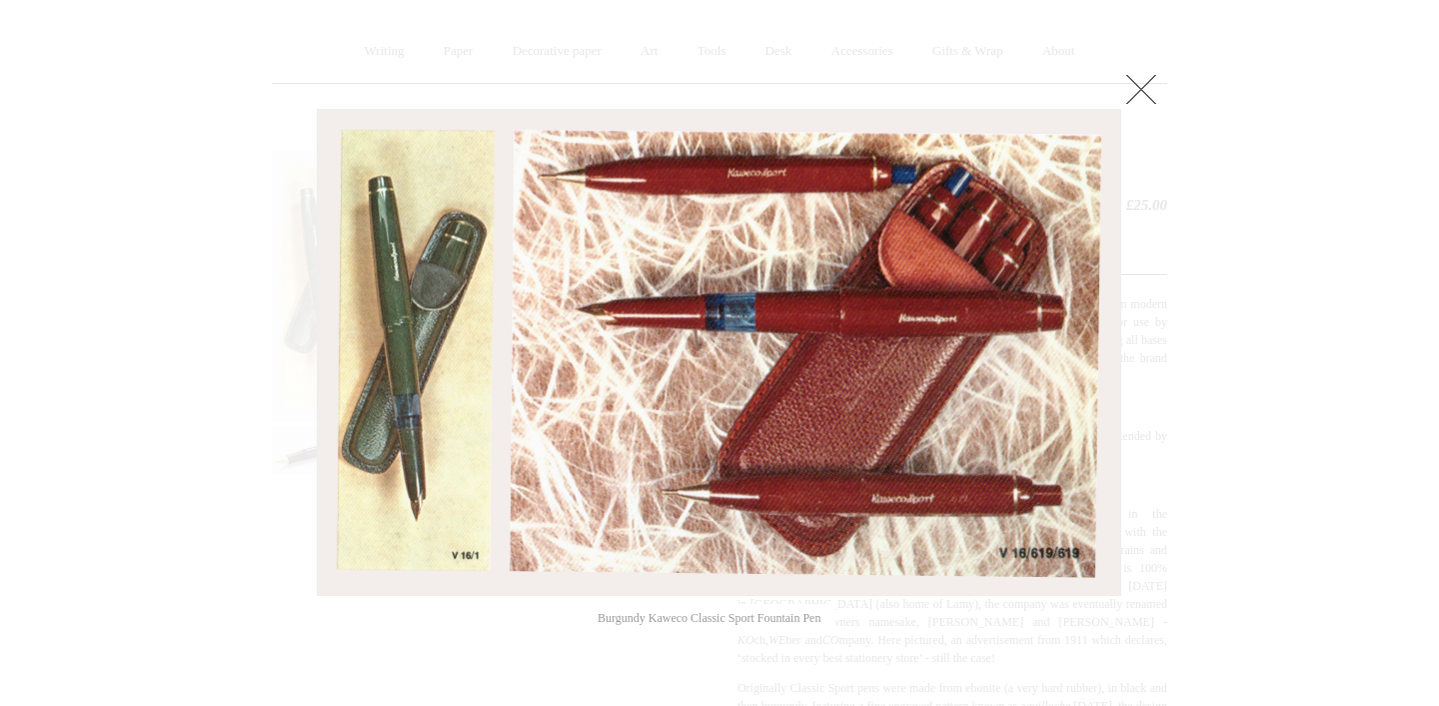
click at [1149, 89] on link at bounding box center [1142, 89] width 40 height 40
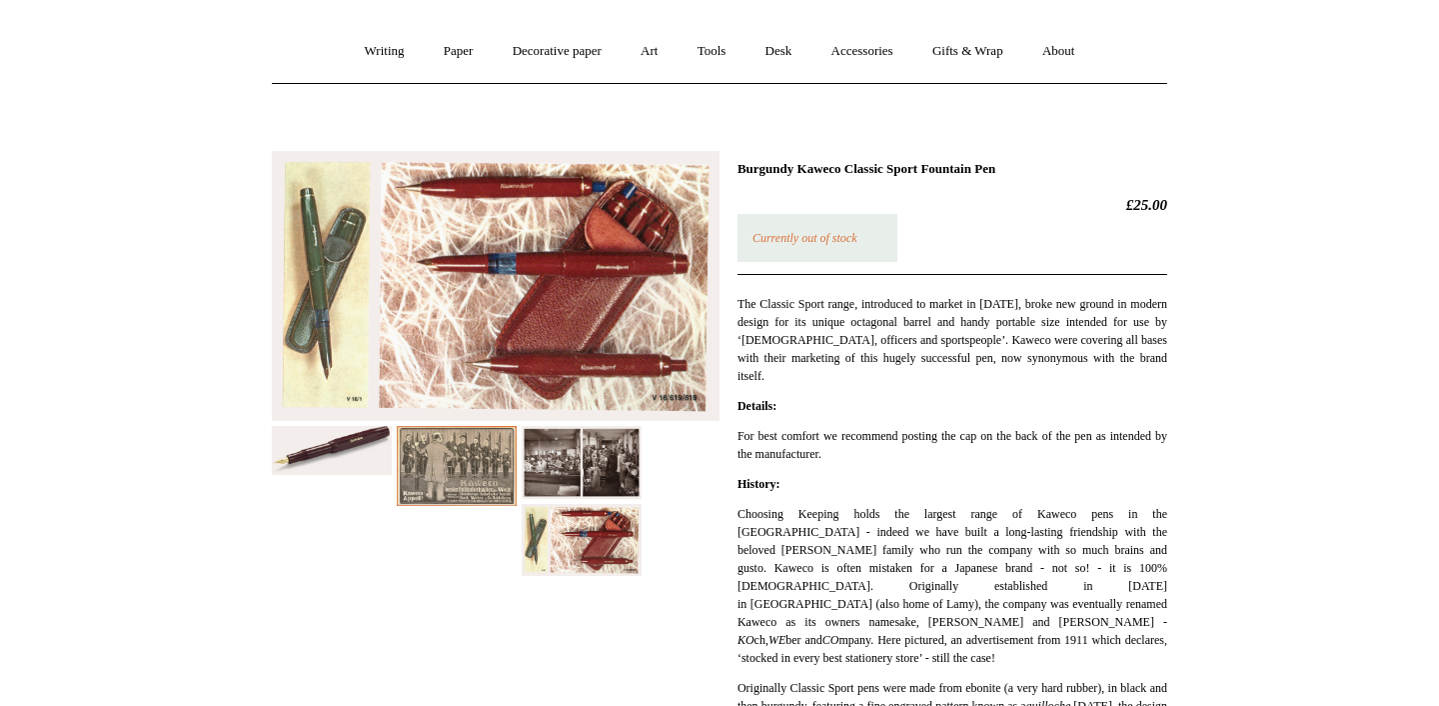
click at [312, 459] on img at bounding box center [332, 450] width 120 height 49
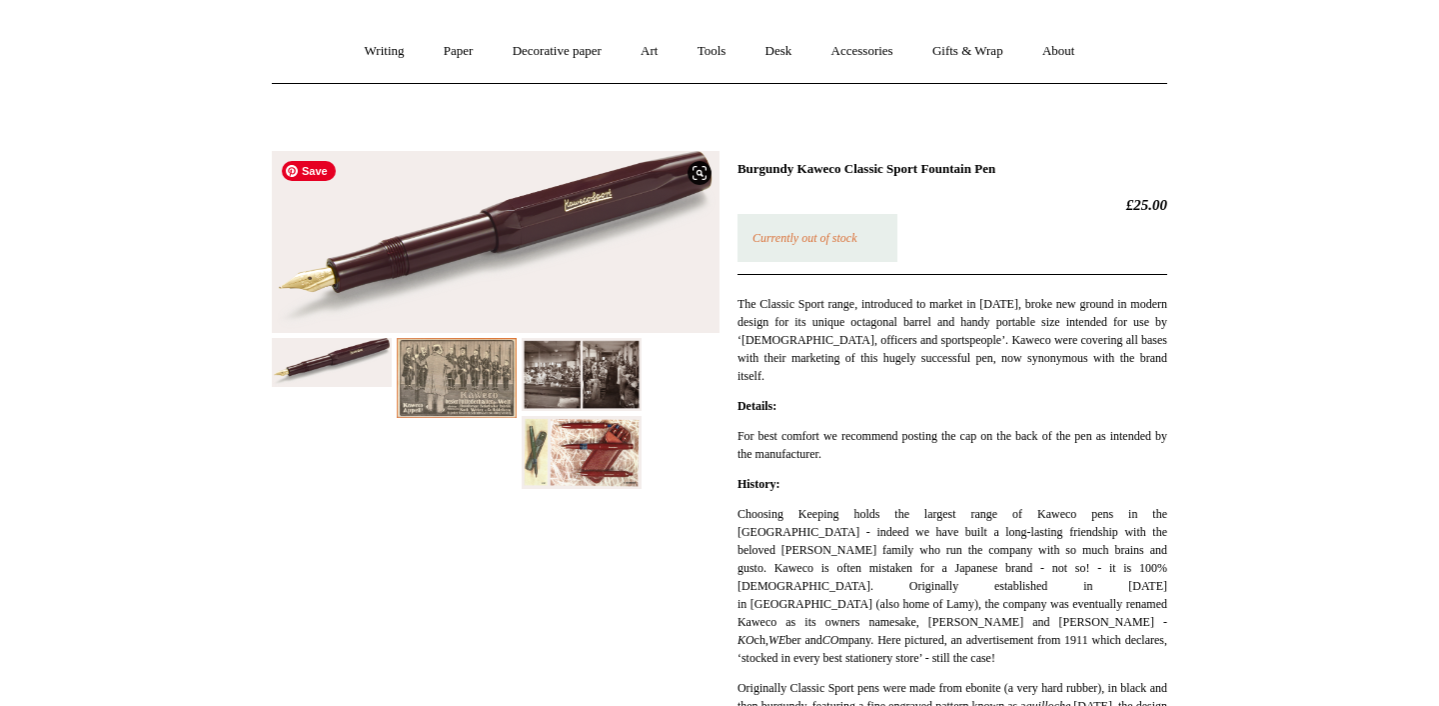
click at [470, 250] on img at bounding box center [496, 242] width 448 height 183
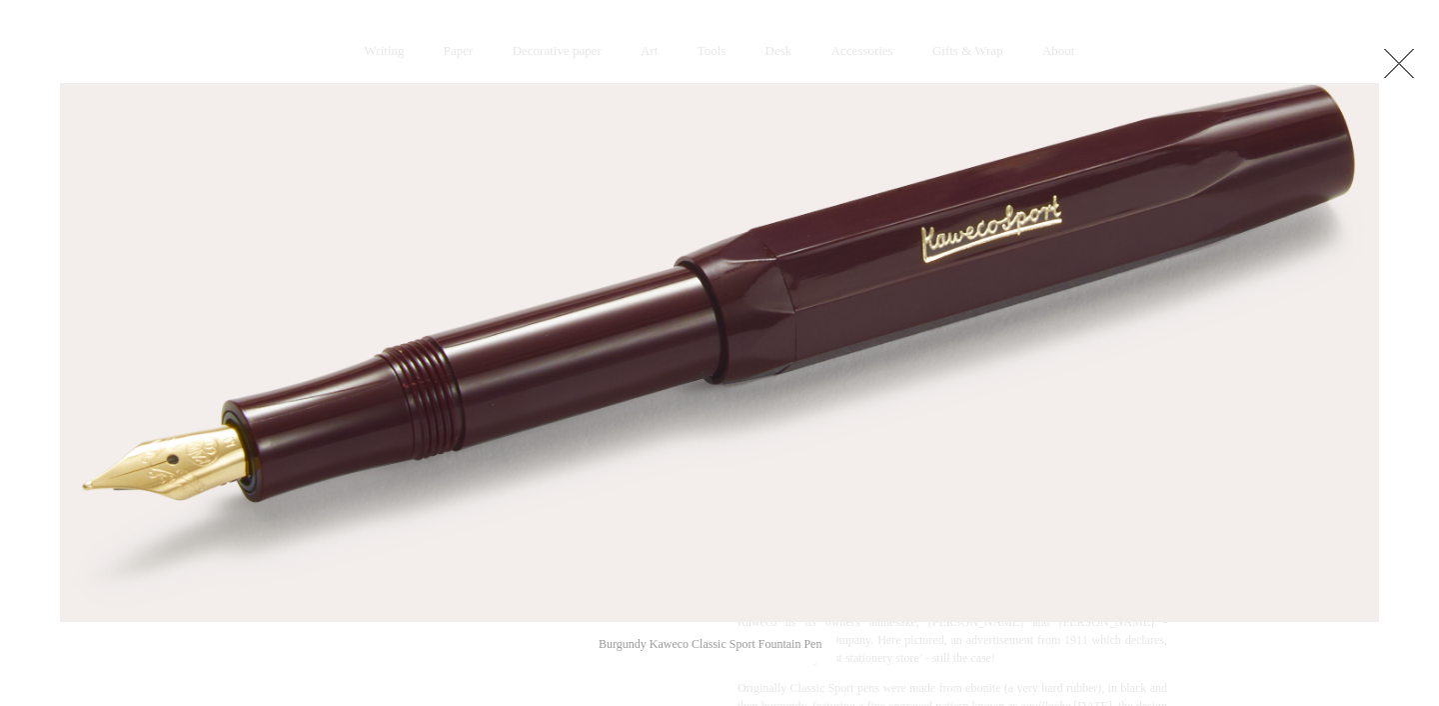
click at [1407, 67] on link at bounding box center [1399, 63] width 40 height 40
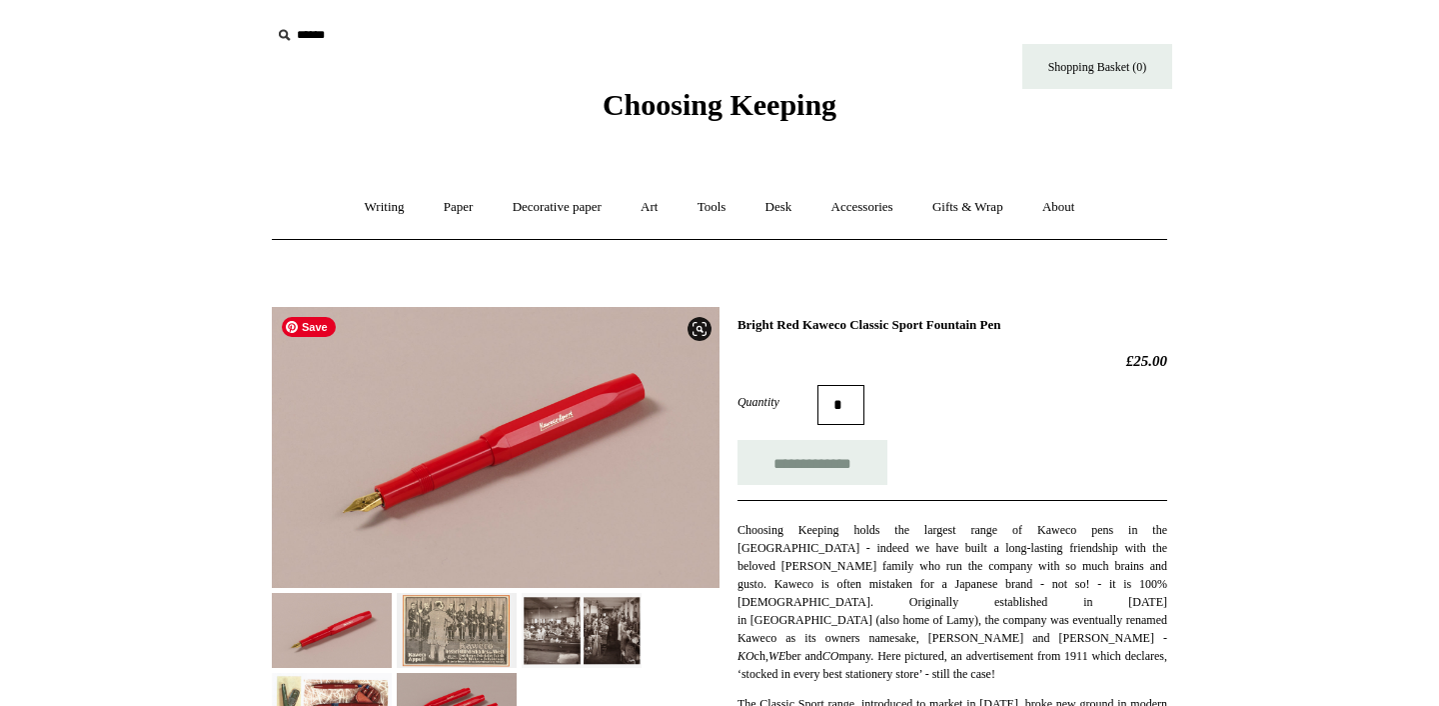
click at [469, 471] on img at bounding box center [496, 447] width 448 height 281
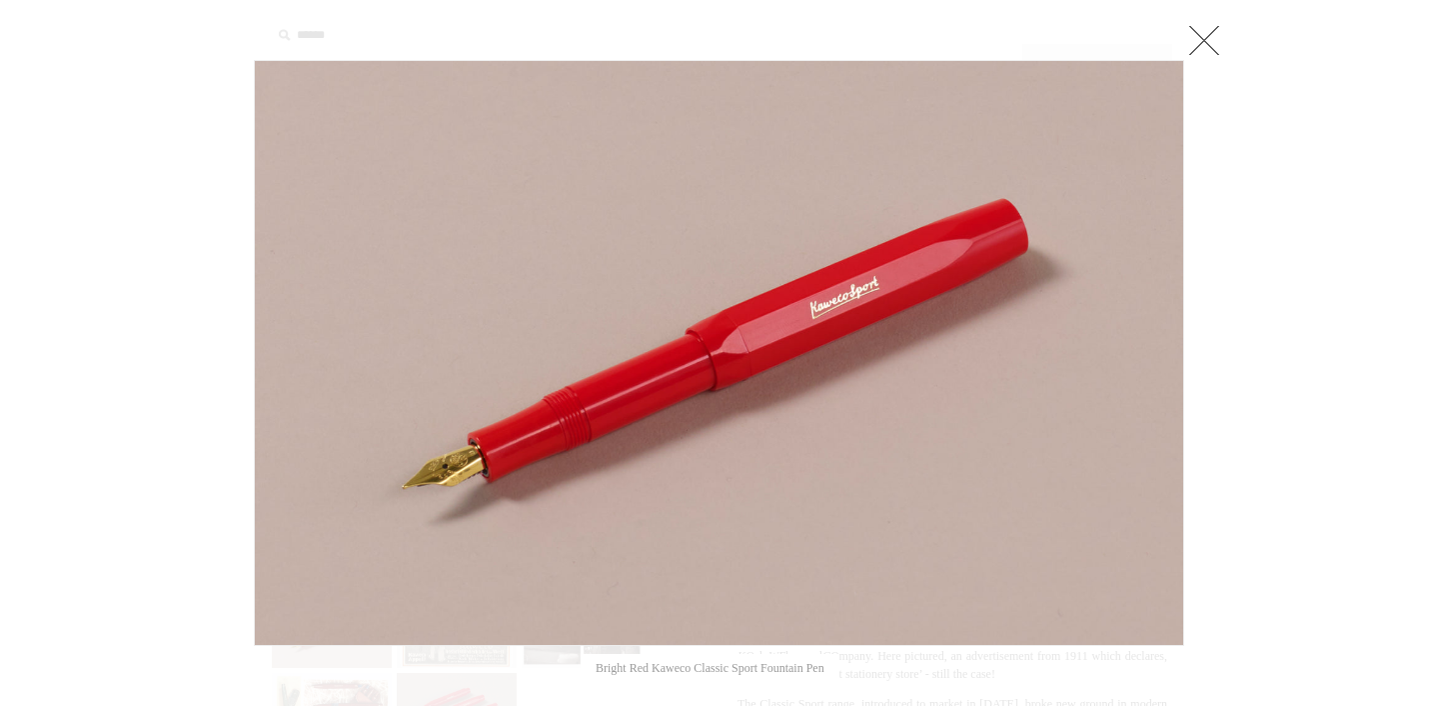
click at [1218, 43] on link at bounding box center [1205, 40] width 40 height 40
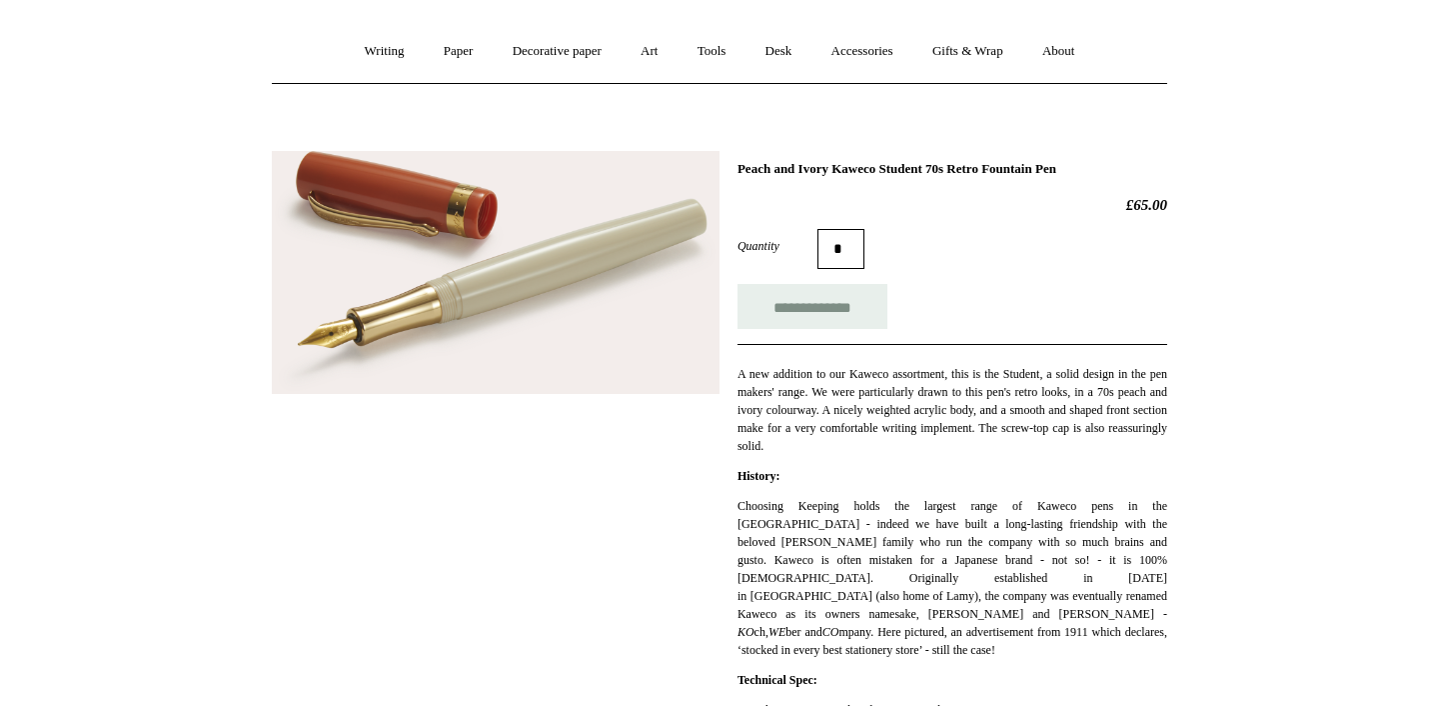
scroll to position [234, 0]
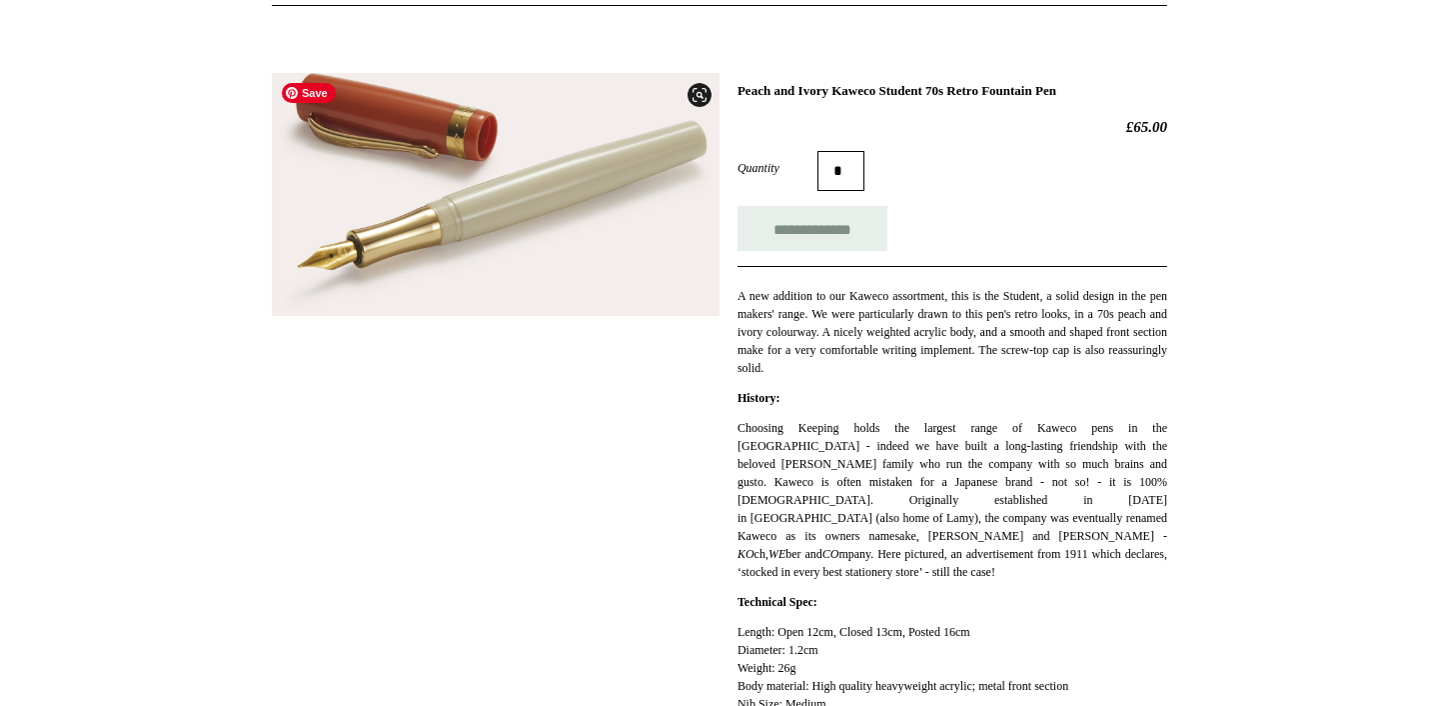
click at [490, 197] on img at bounding box center [496, 195] width 448 height 244
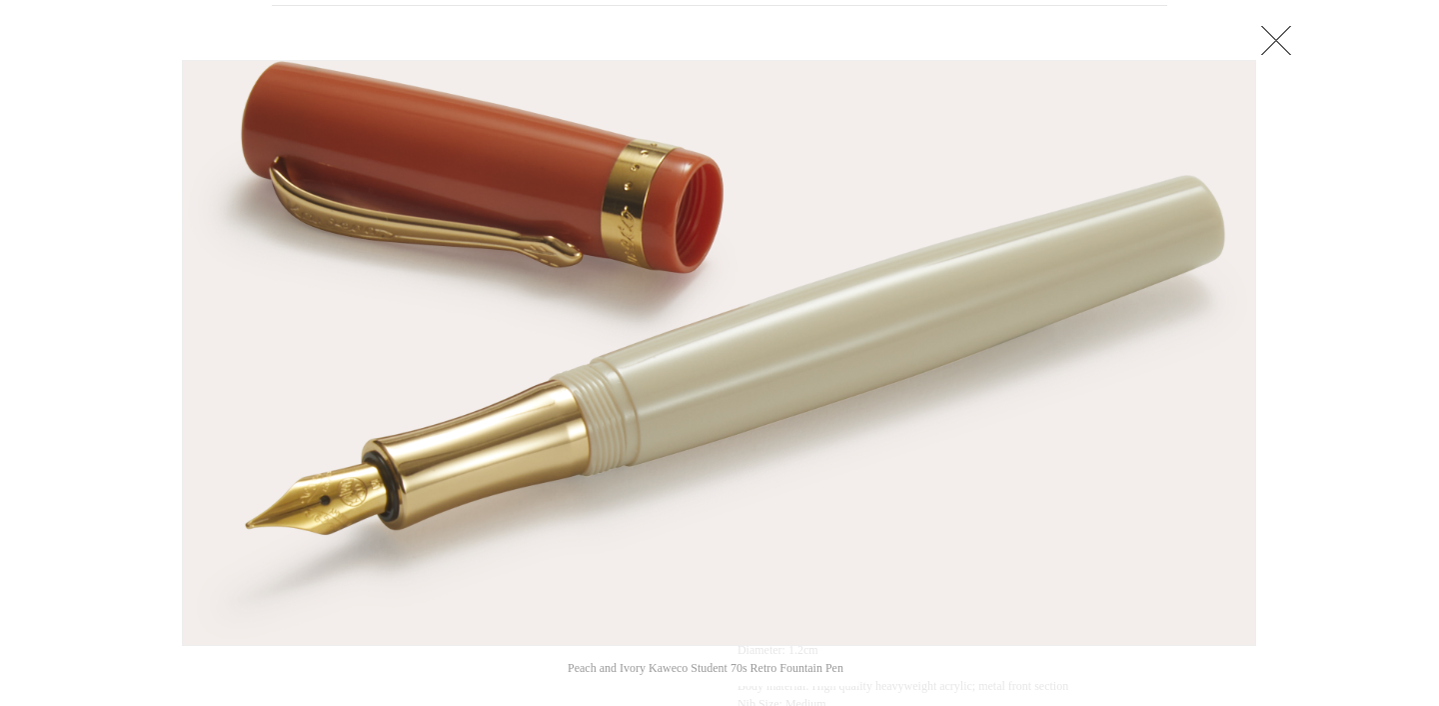
click at [1281, 34] on link at bounding box center [1276, 40] width 40 height 40
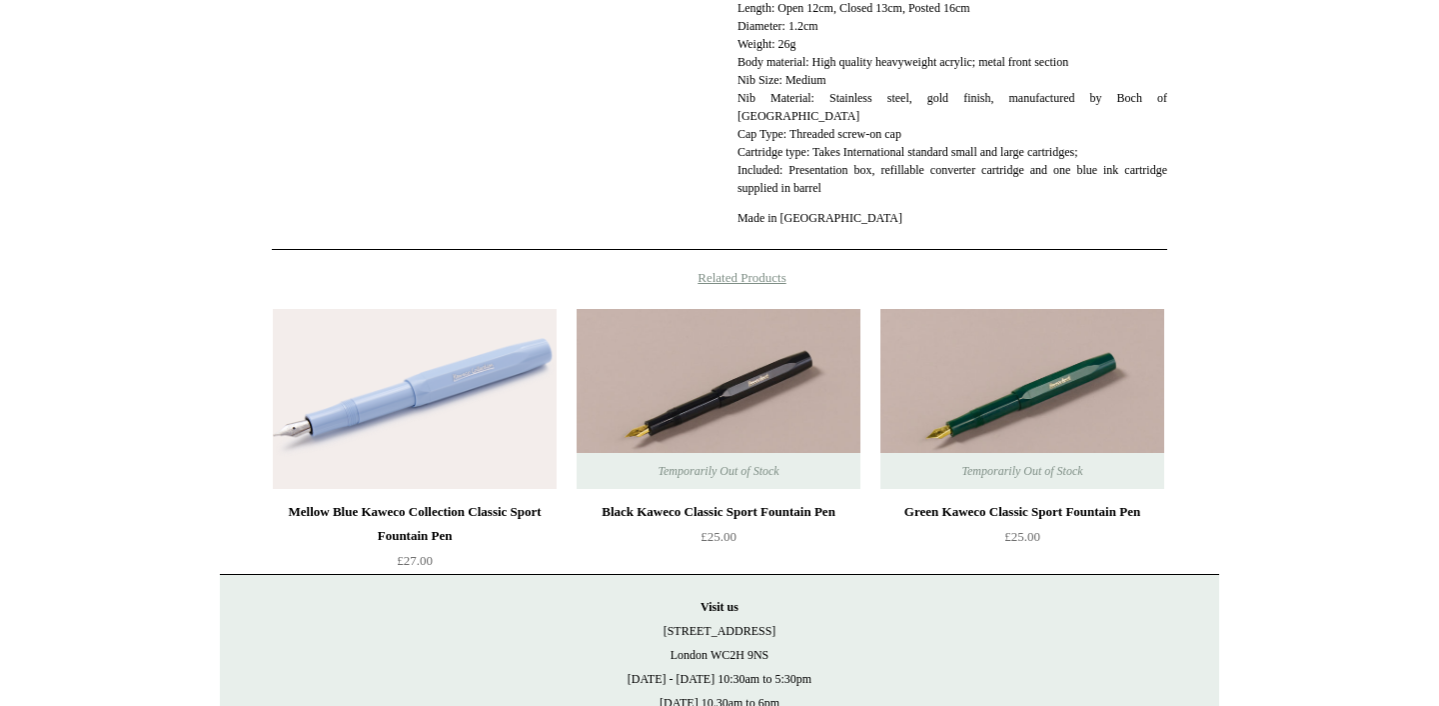
scroll to position [936, 0]
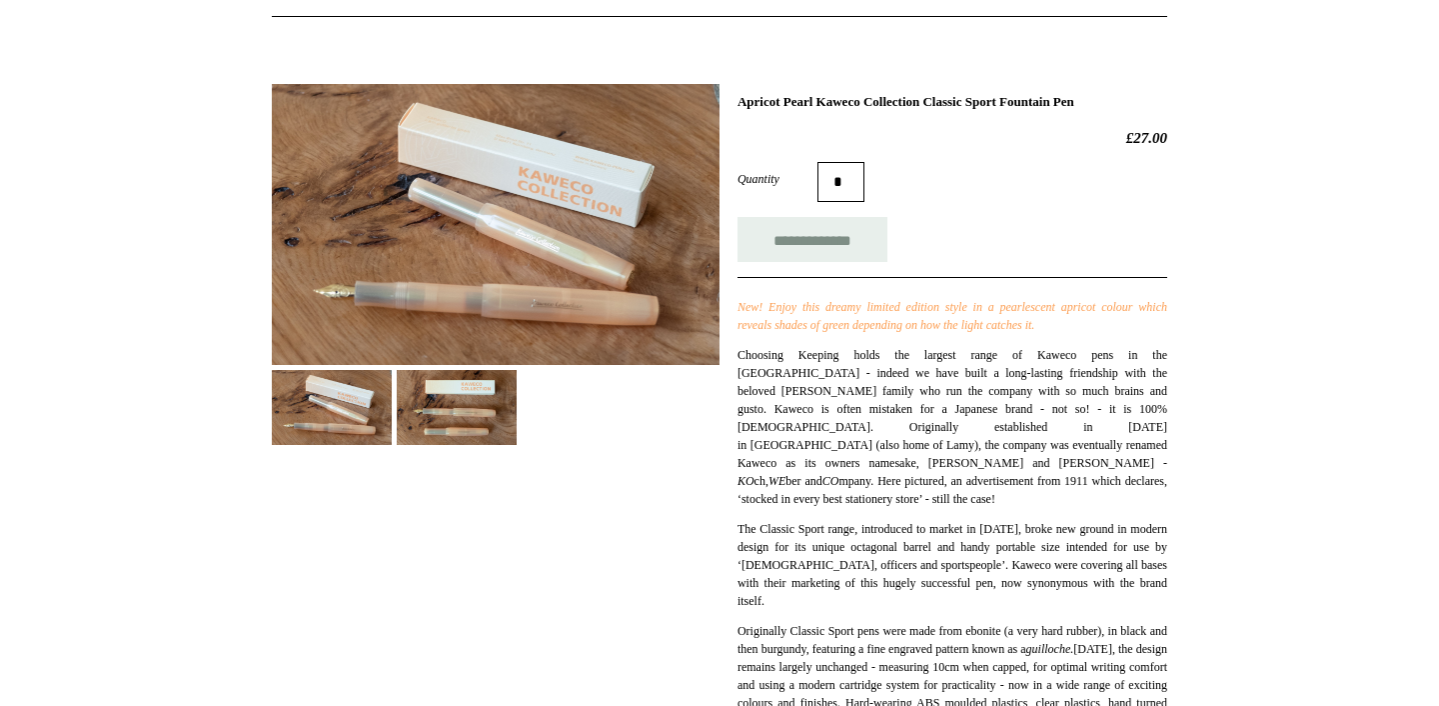
scroll to position [234, 0]
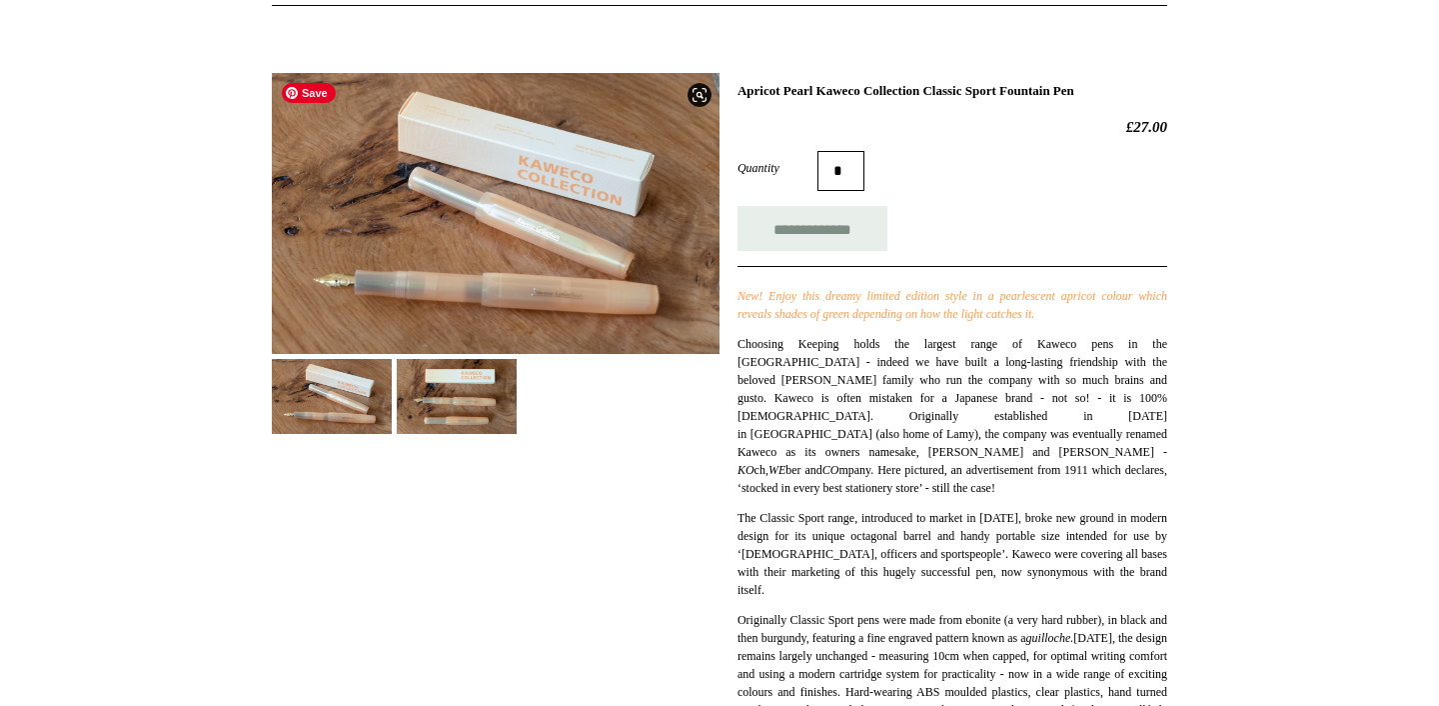
click at [505, 221] on img at bounding box center [496, 213] width 448 height 281
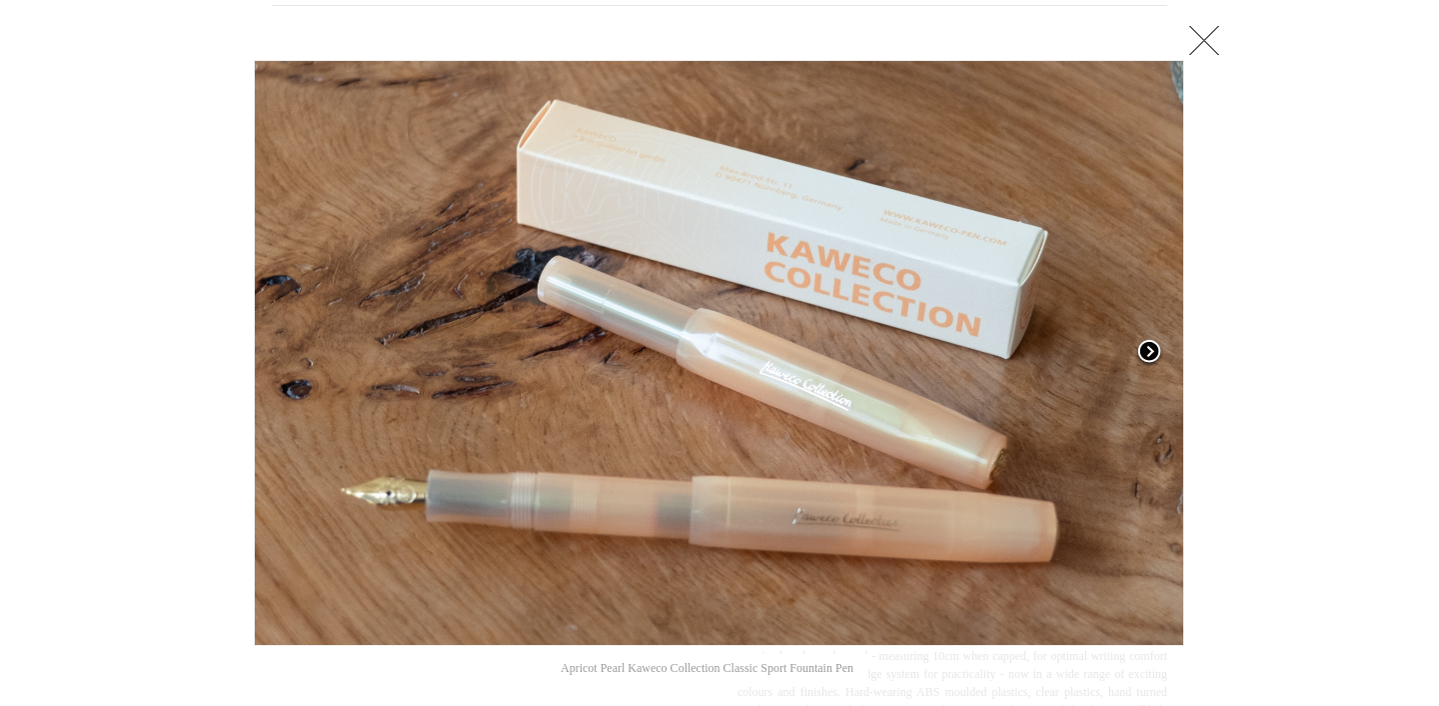
click at [1155, 351] on span at bounding box center [1150, 353] width 30 height 30
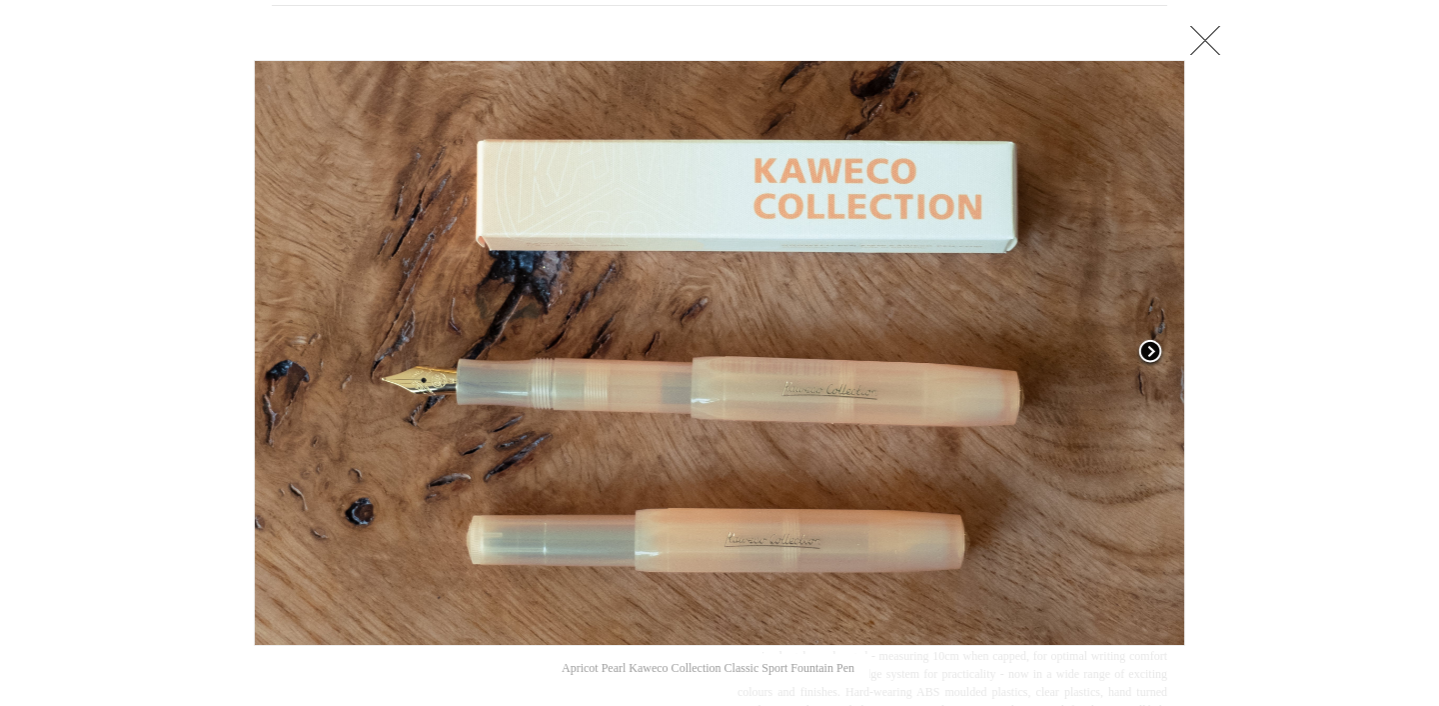
click at [1155, 355] on span at bounding box center [1151, 353] width 30 height 30
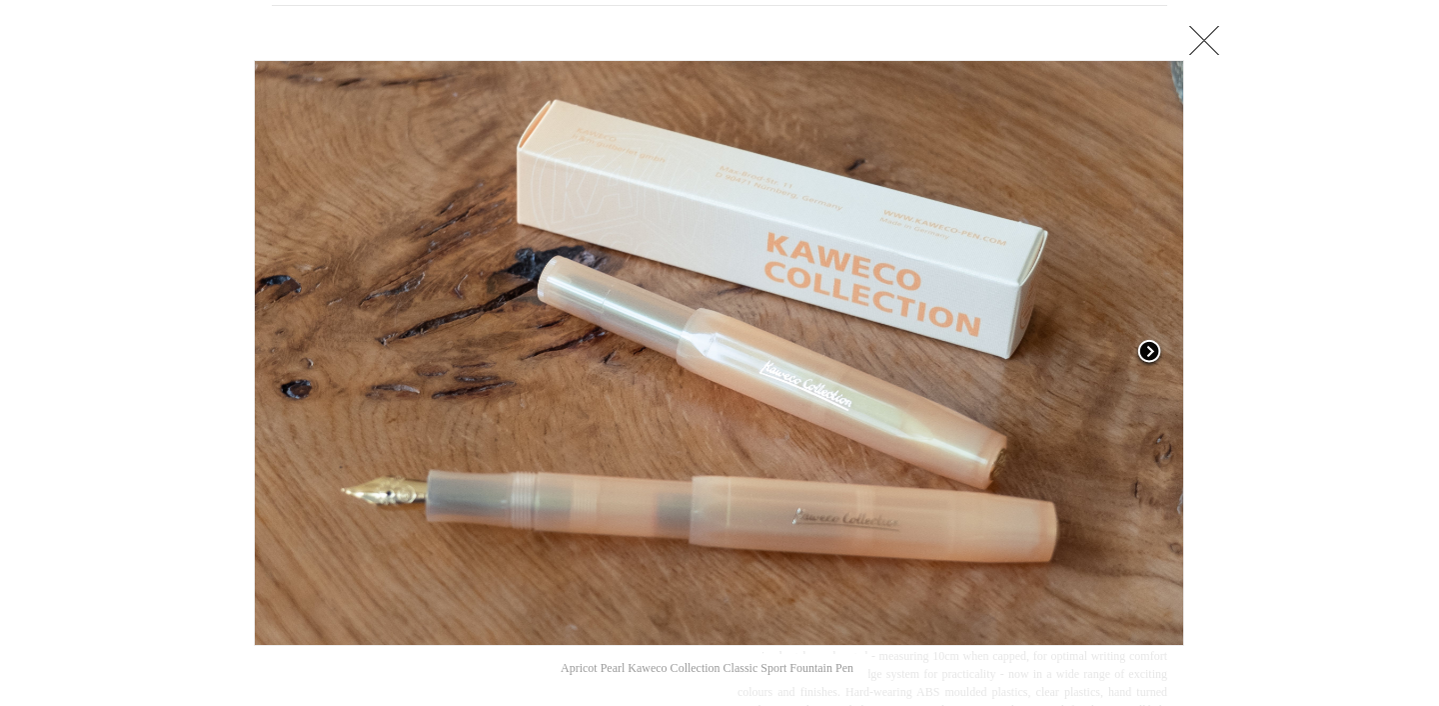
click at [1155, 354] on span at bounding box center [1150, 353] width 30 height 30
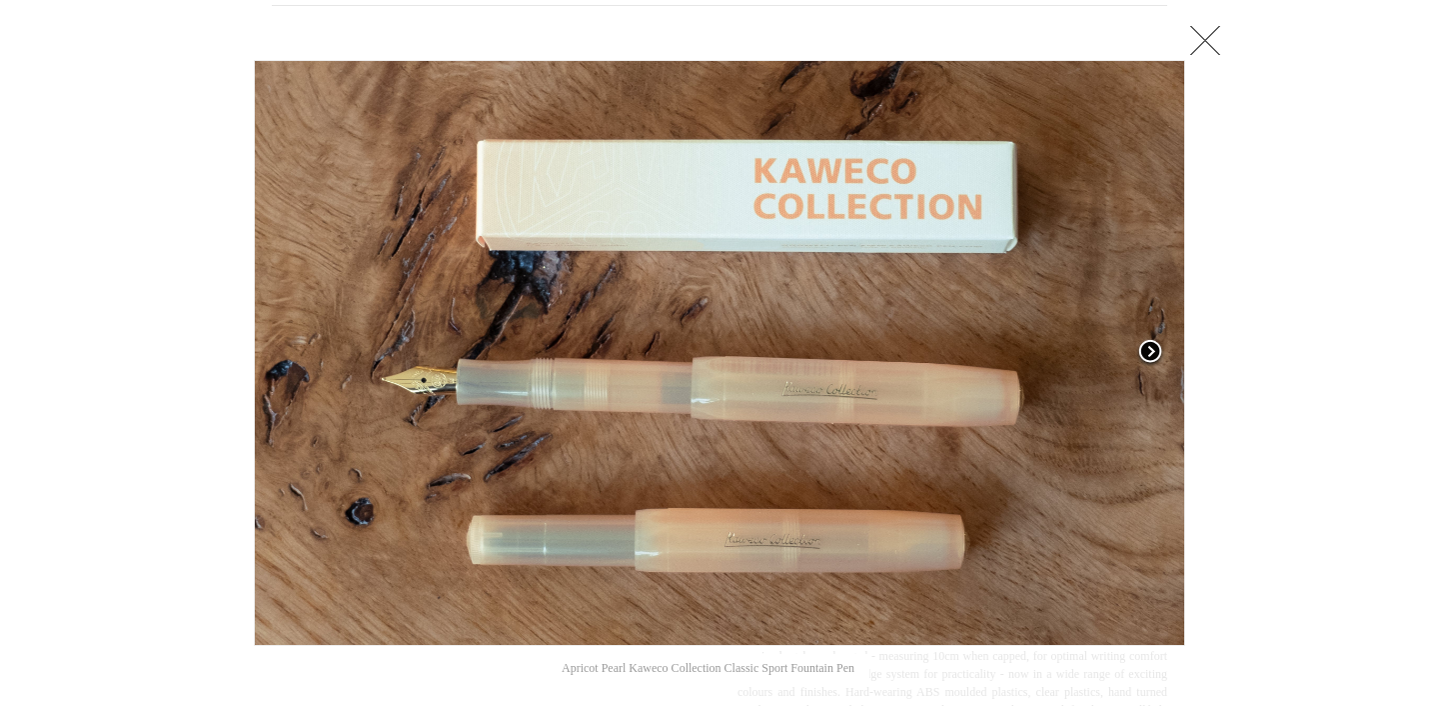
click at [1150, 352] on span at bounding box center [1151, 353] width 30 height 30
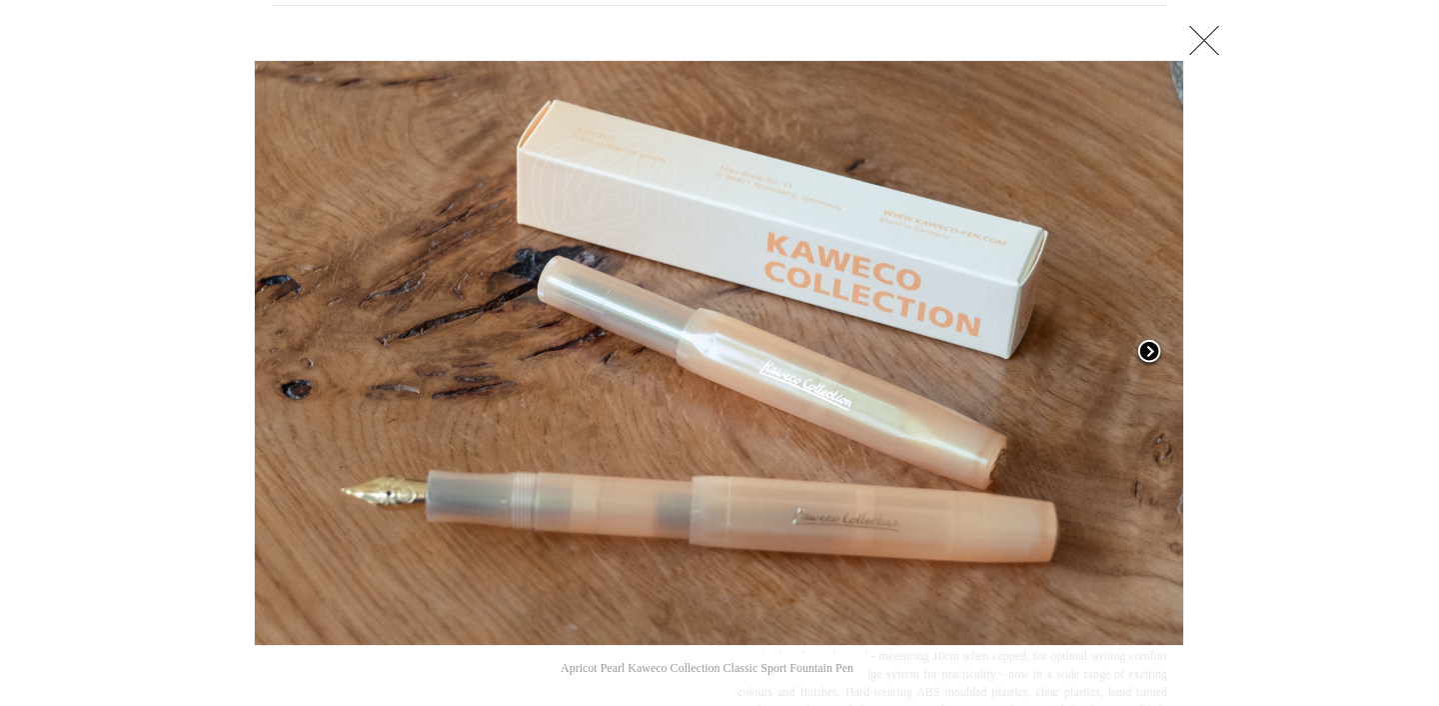
click at [1154, 352] on span at bounding box center [1150, 353] width 30 height 30
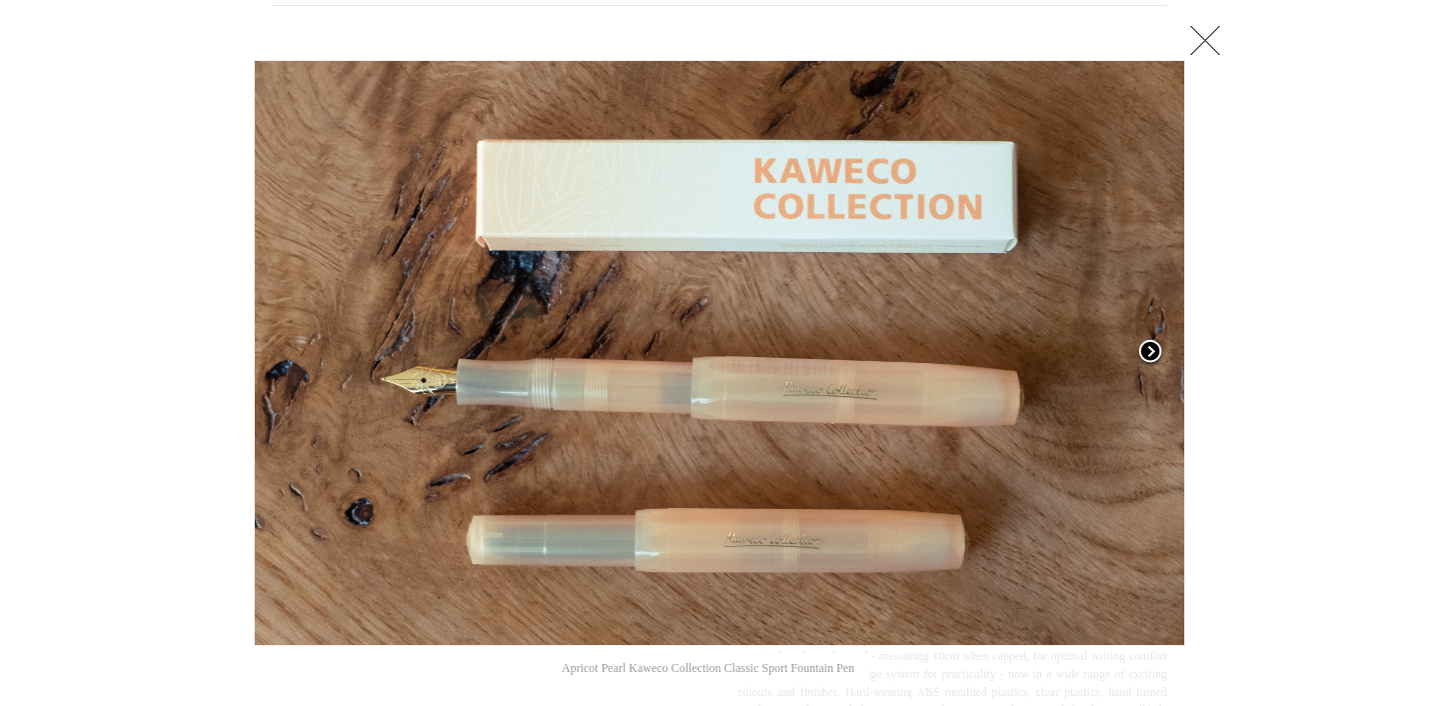
click at [1154, 354] on span at bounding box center [1151, 353] width 30 height 30
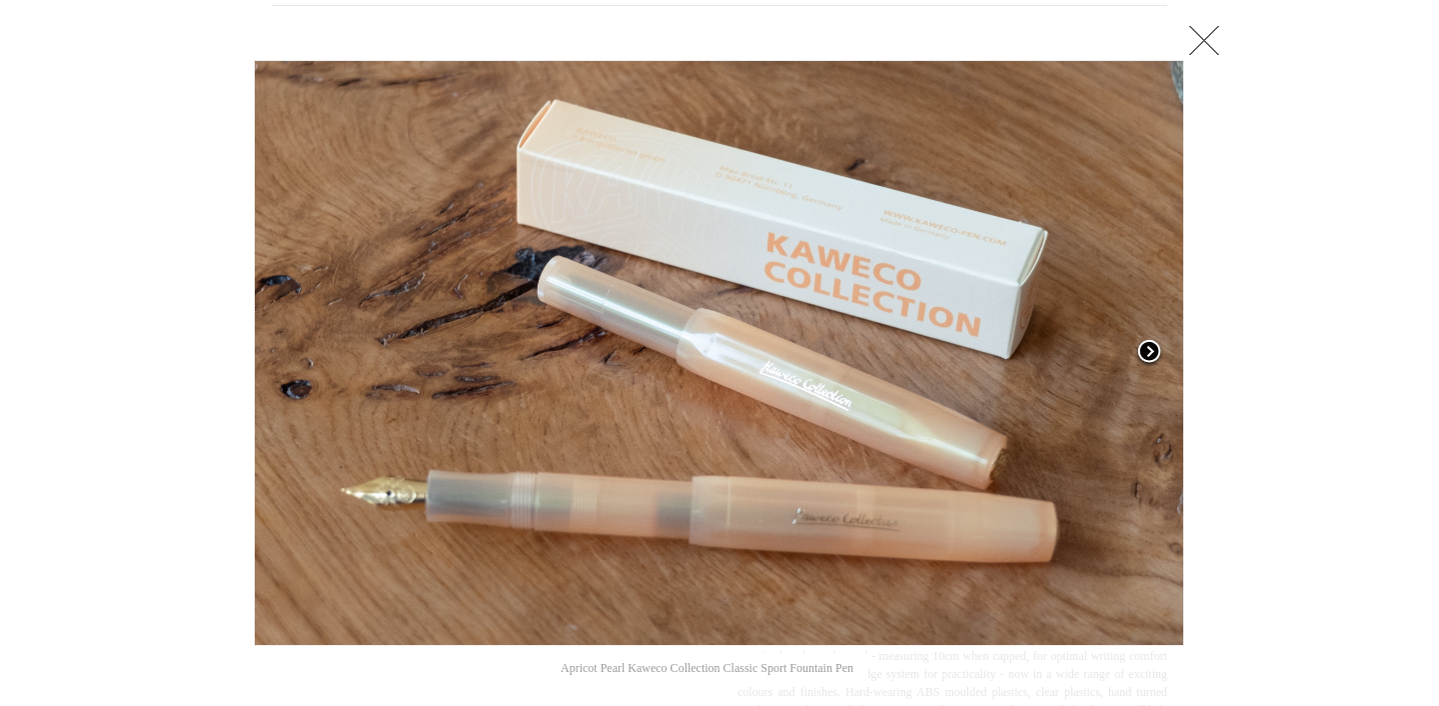
click at [1154, 355] on span at bounding box center [1150, 353] width 30 height 30
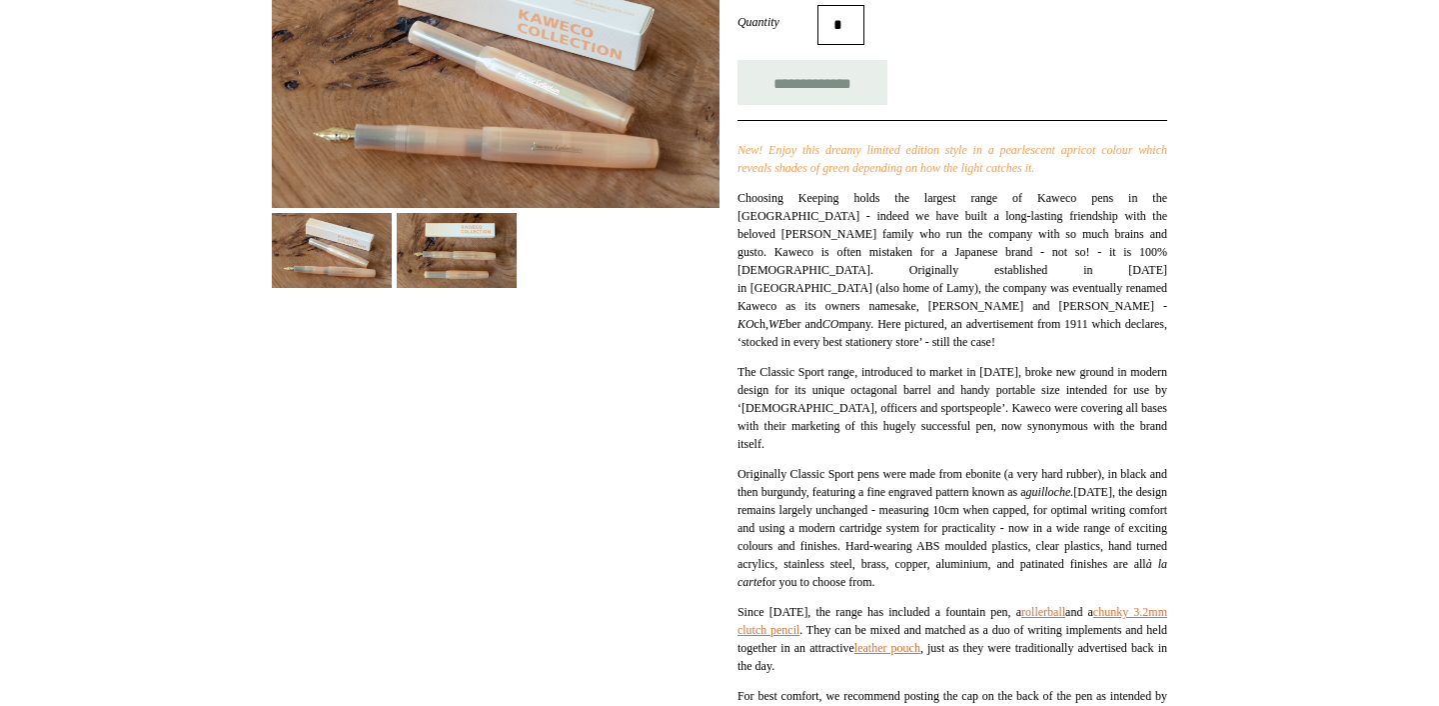
scroll to position [390, 0]
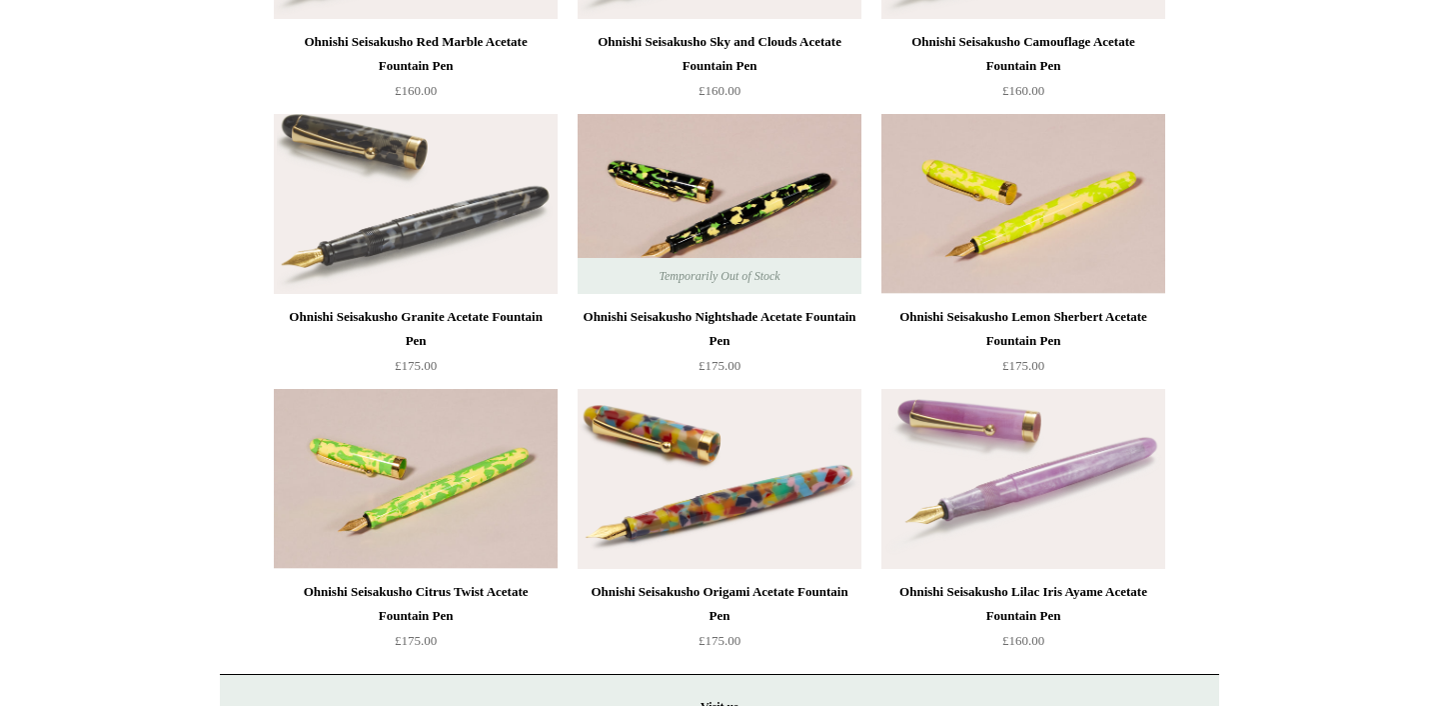
scroll to position [702, 0]
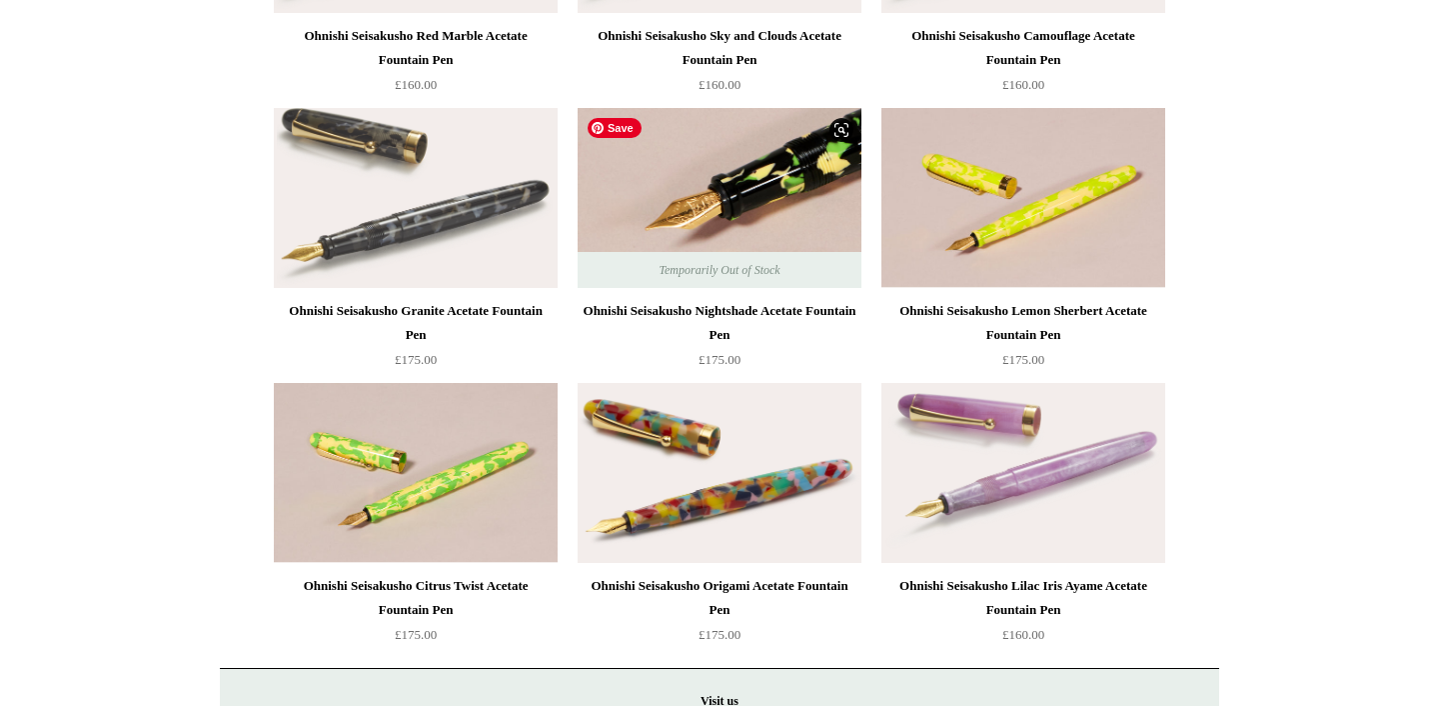
click at [723, 210] on img at bounding box center [720, 198] width 284 height 180
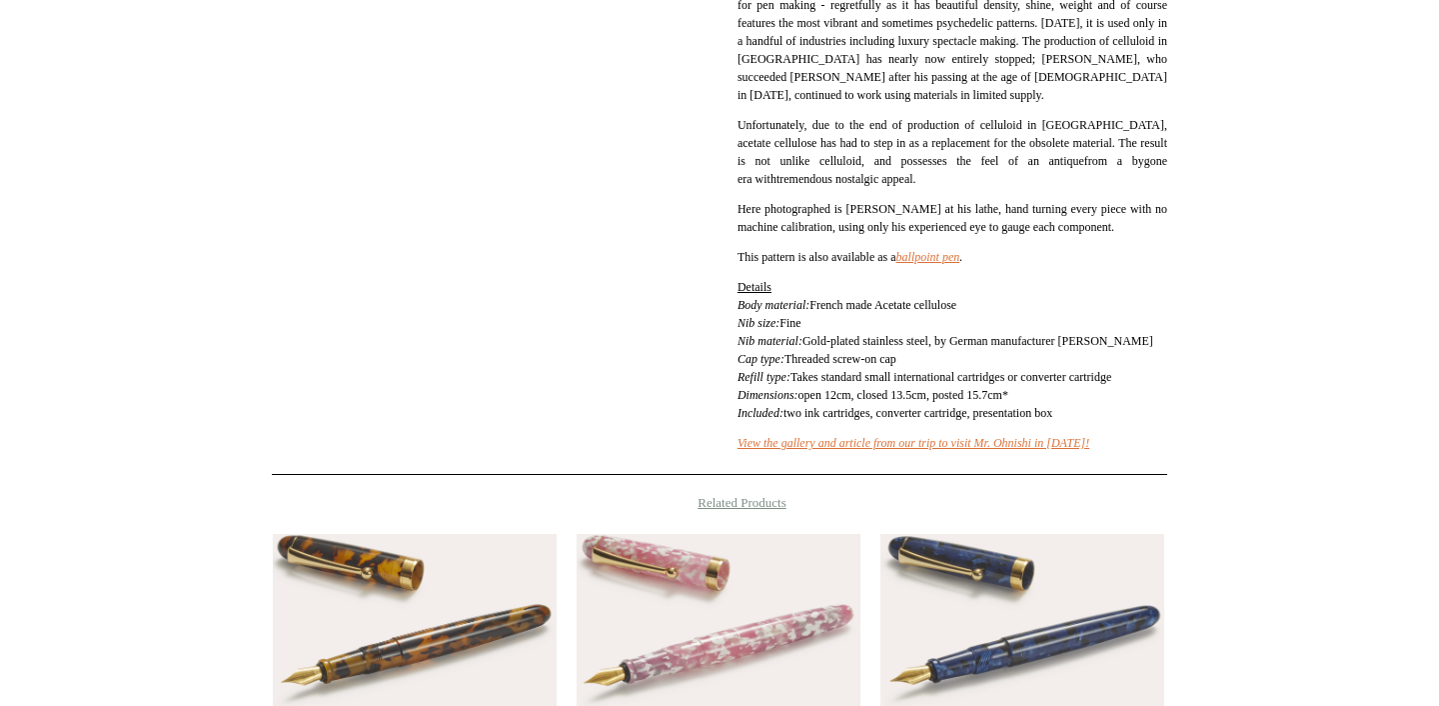
scroll to position [1014, 0]
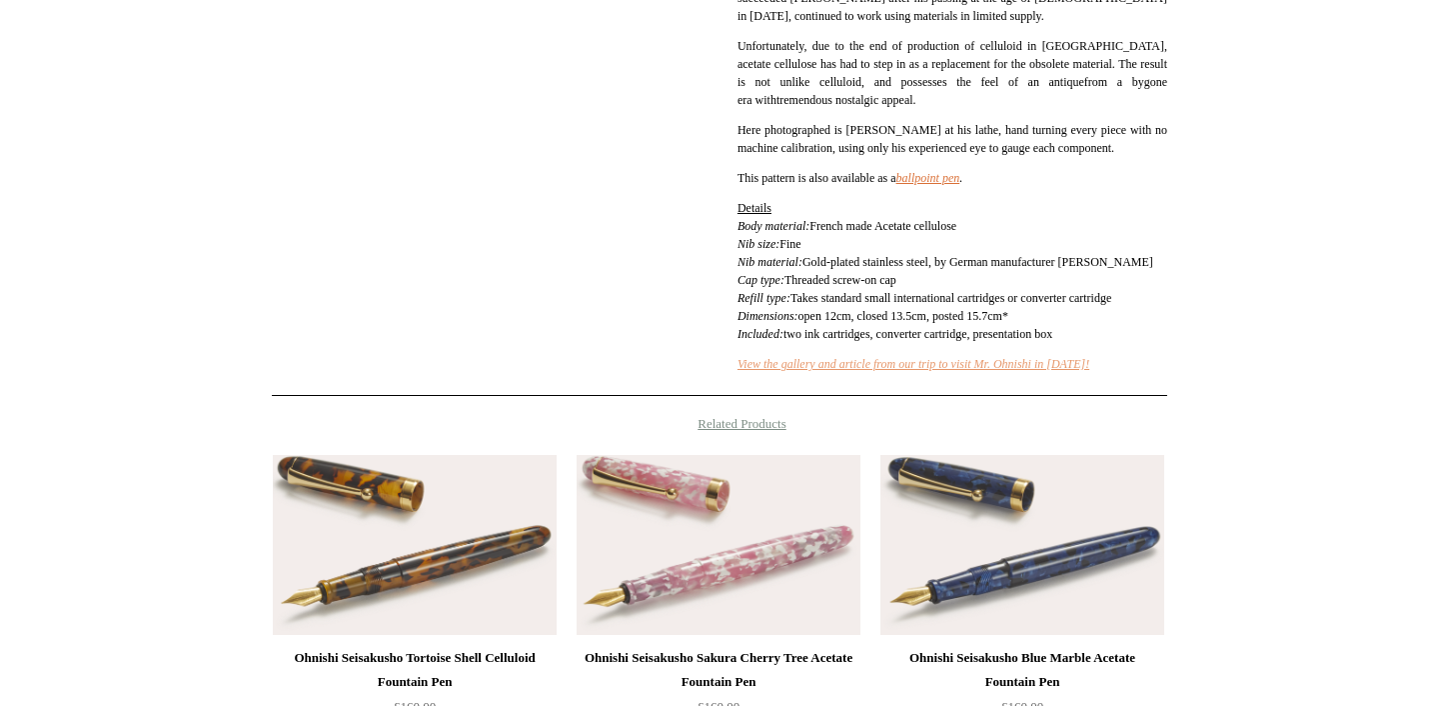
click at [1082, 371] on link "View the gallery and article from our trip to visit Mr. Ohnishi in 2018!" at bounding box center [914, 364] width 352 height 14
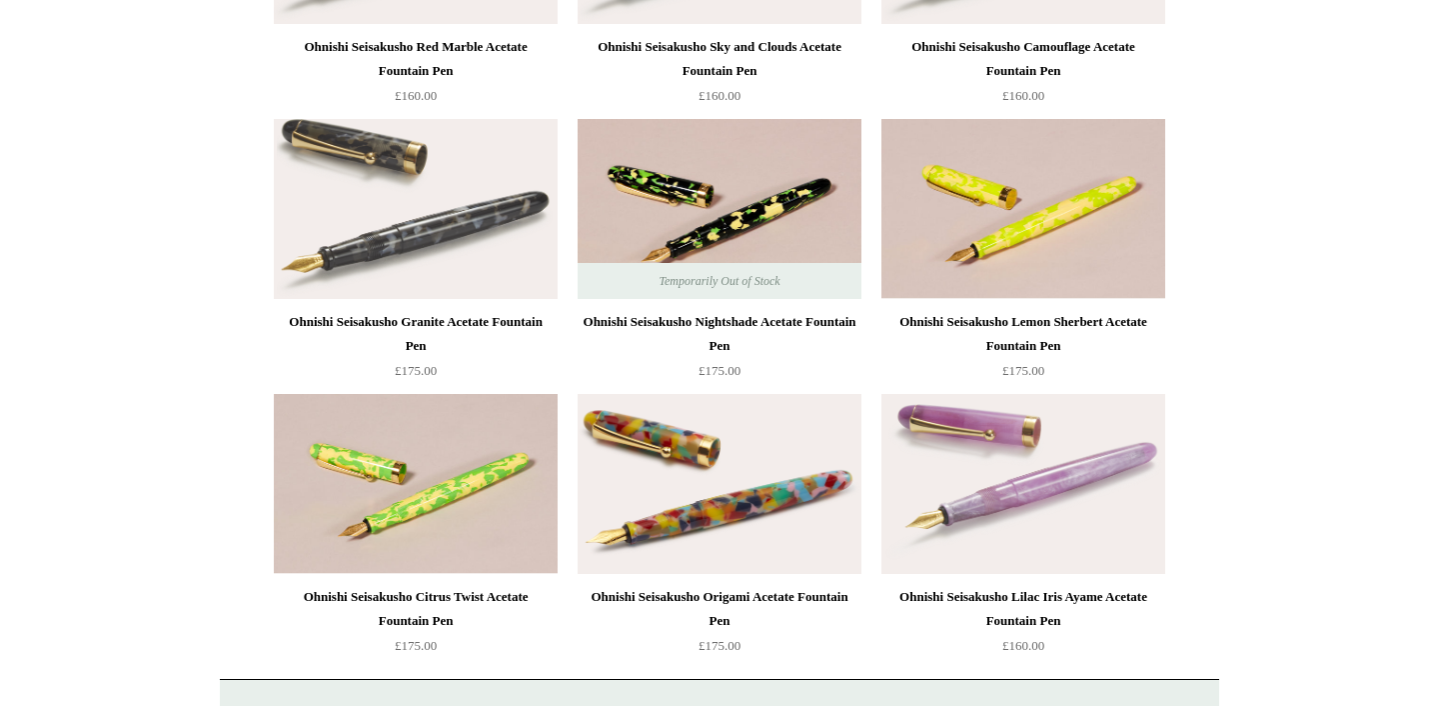
scroll to position [702, 0]
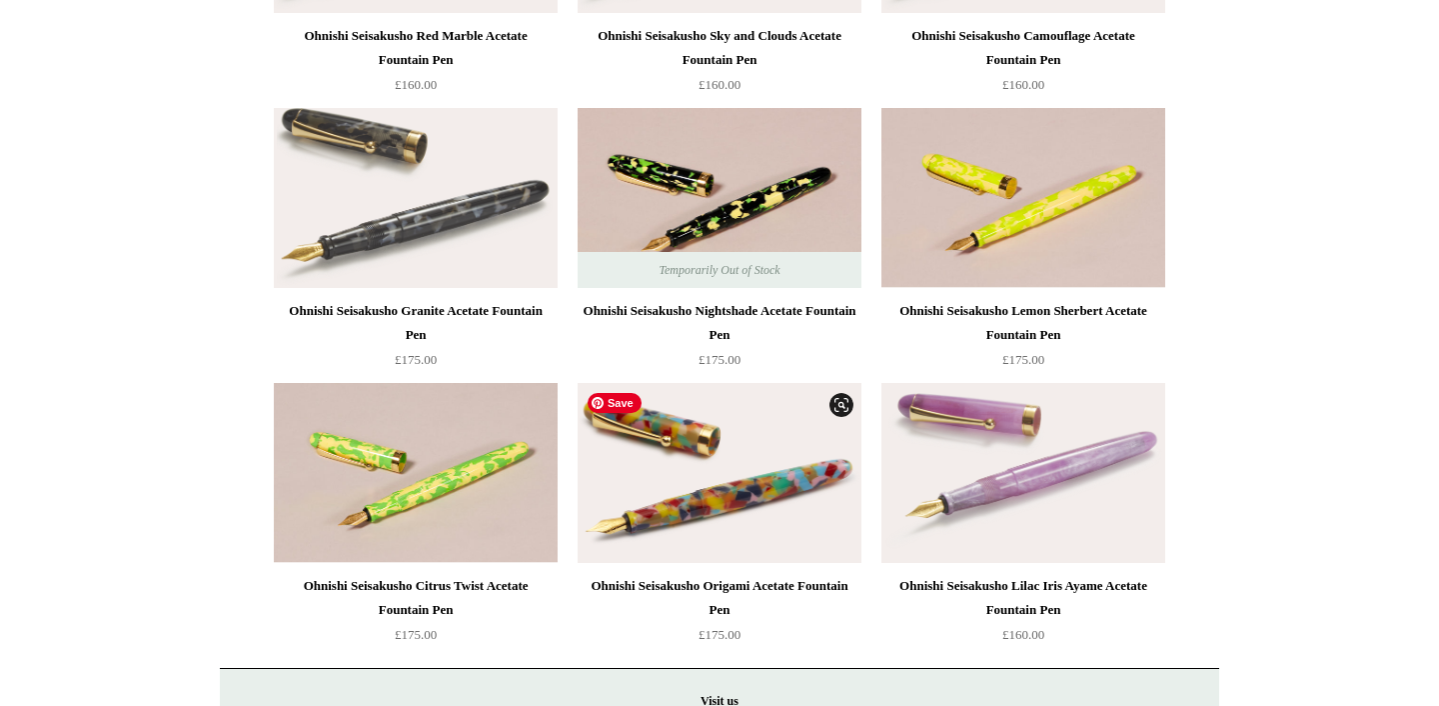
click at [721, 461] on img at bounding box center [720, 473] width 284 height 180
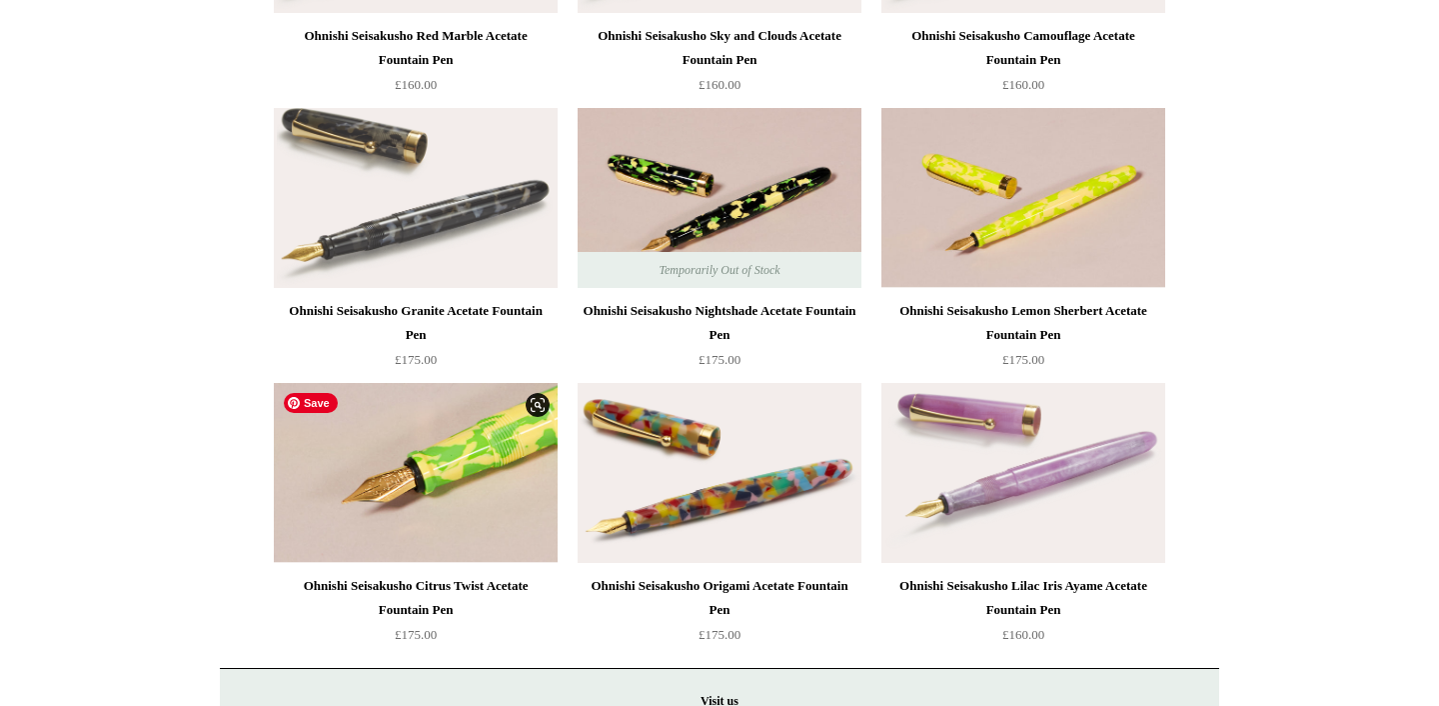
click at [470, 463] on img at bounding box center [416, 473] width 284 height 180
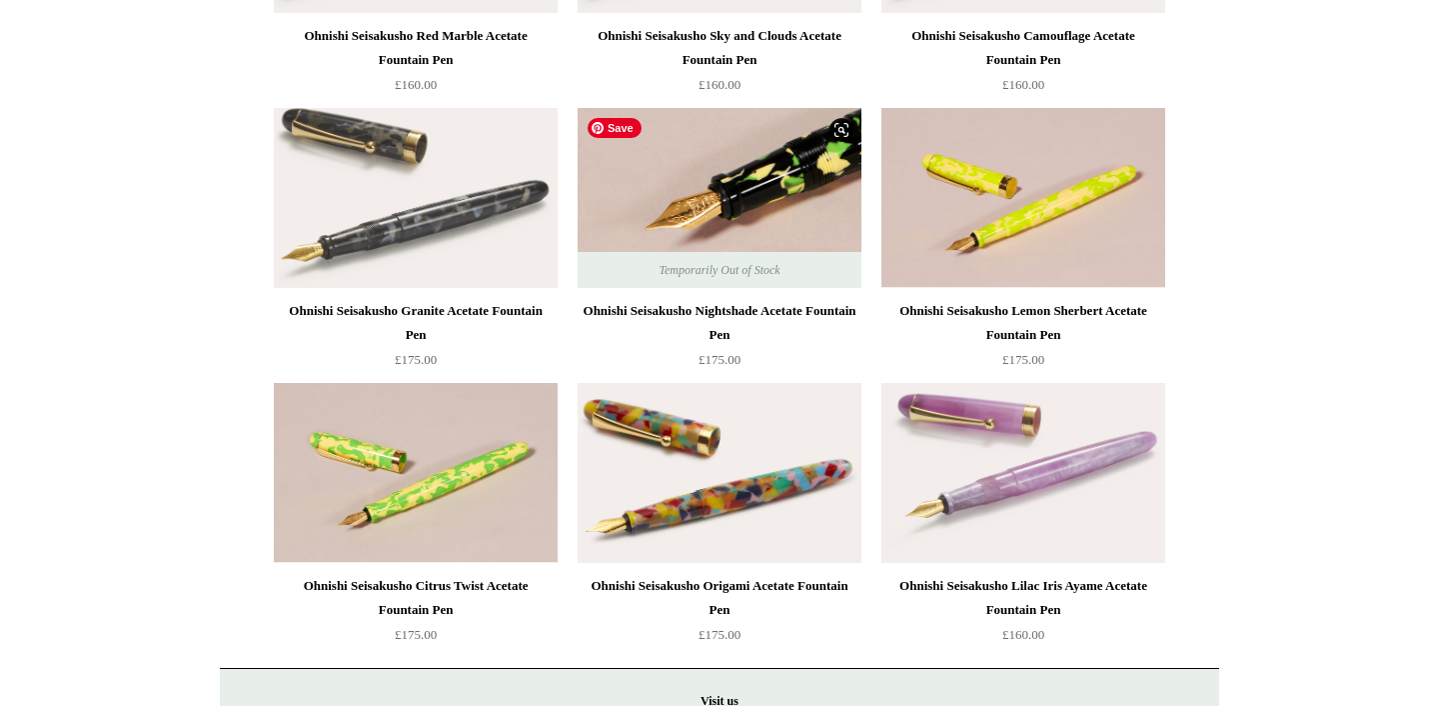
click at [772, 167] on img at bounding box center [720, 198] width 284 height 180
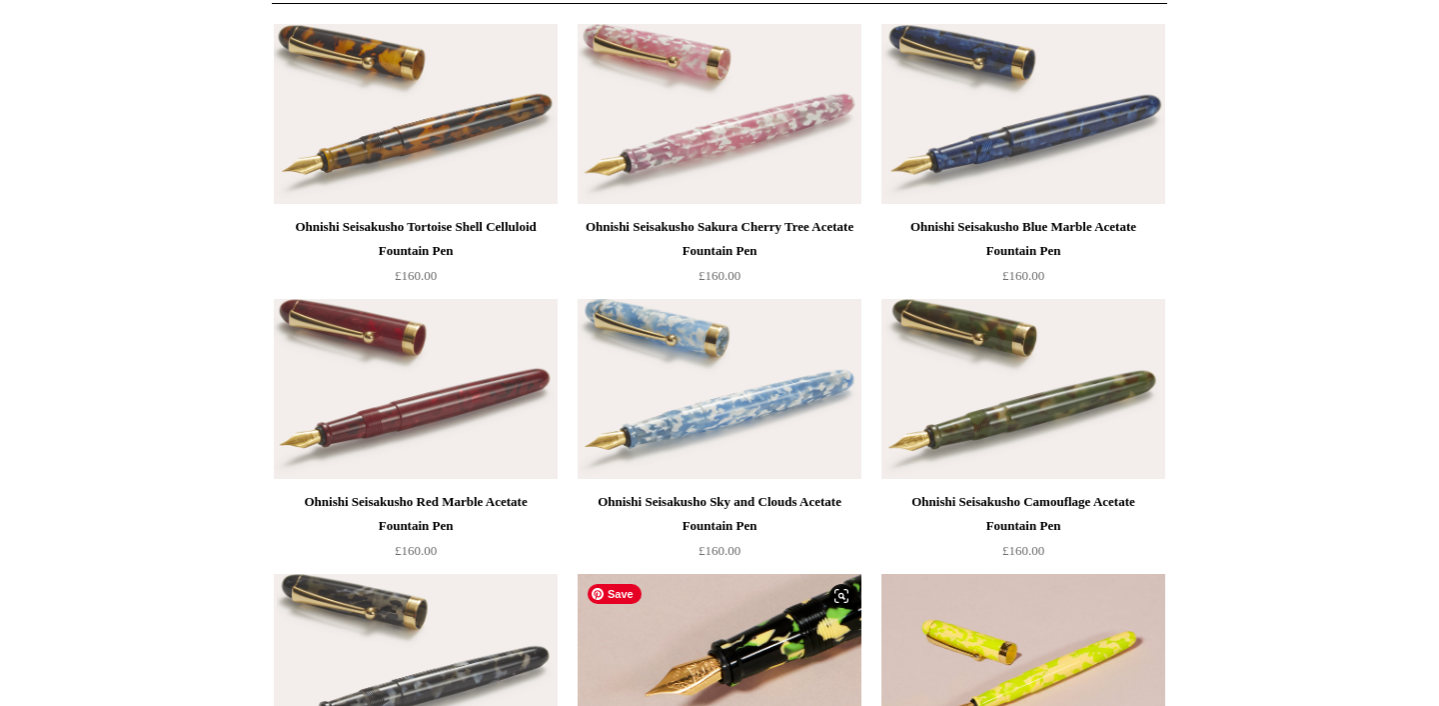
scroll to position [234, 0]
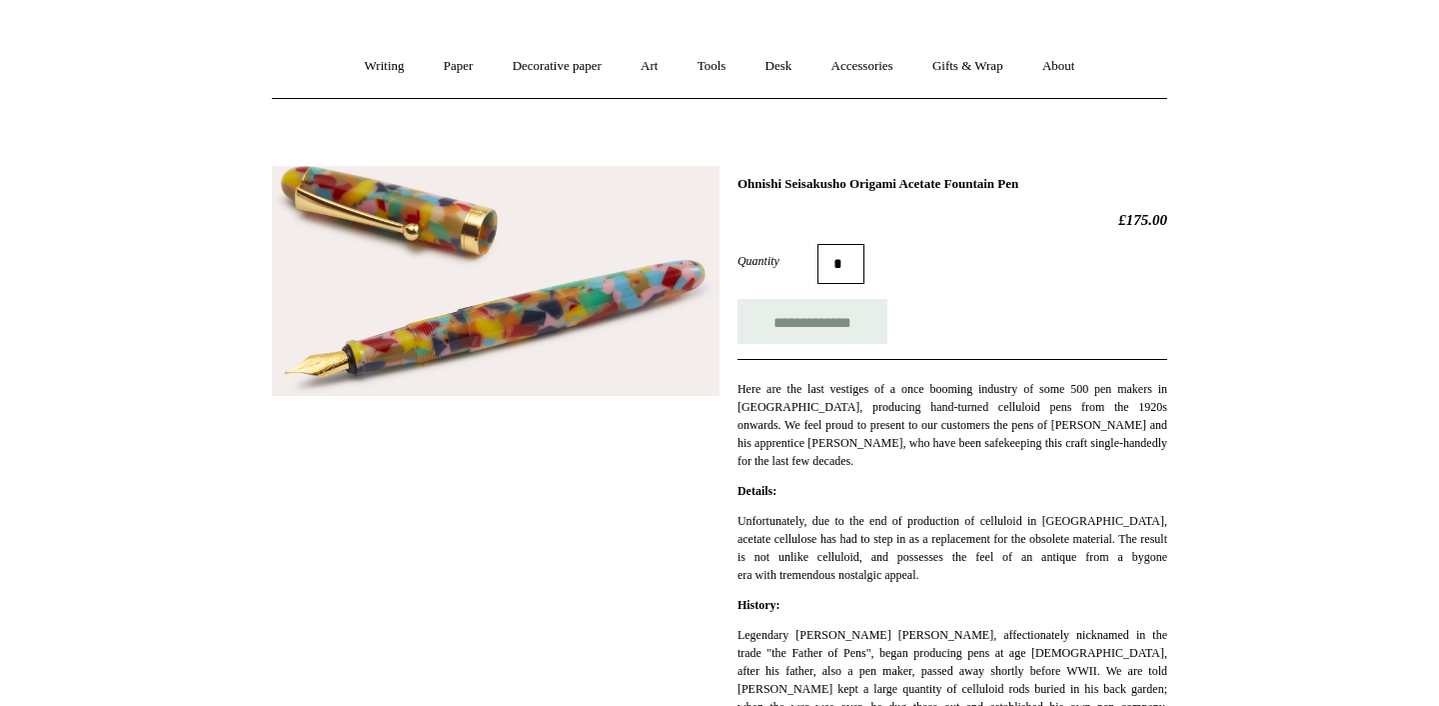
scroll to position [156, 0]
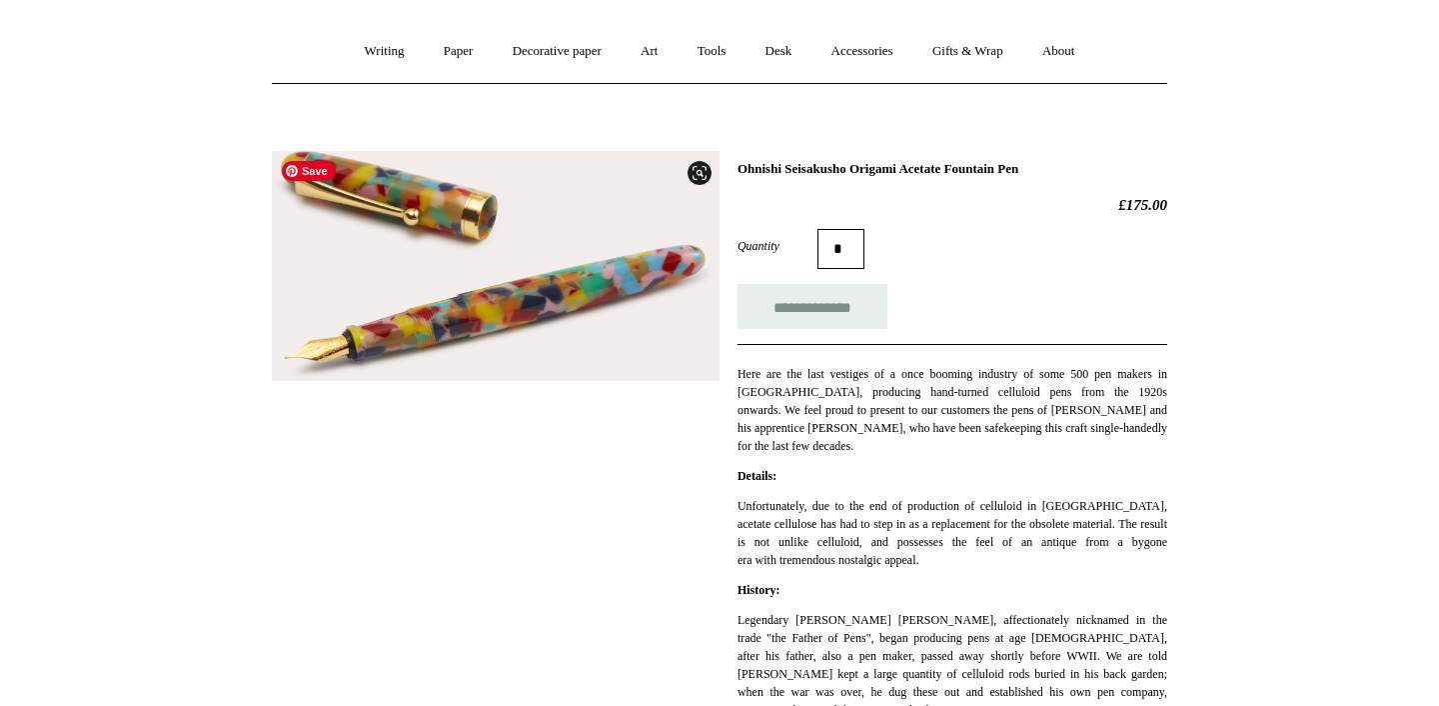
click at [498, 303] on img at bounding box center [496, 266] width 448 height 231
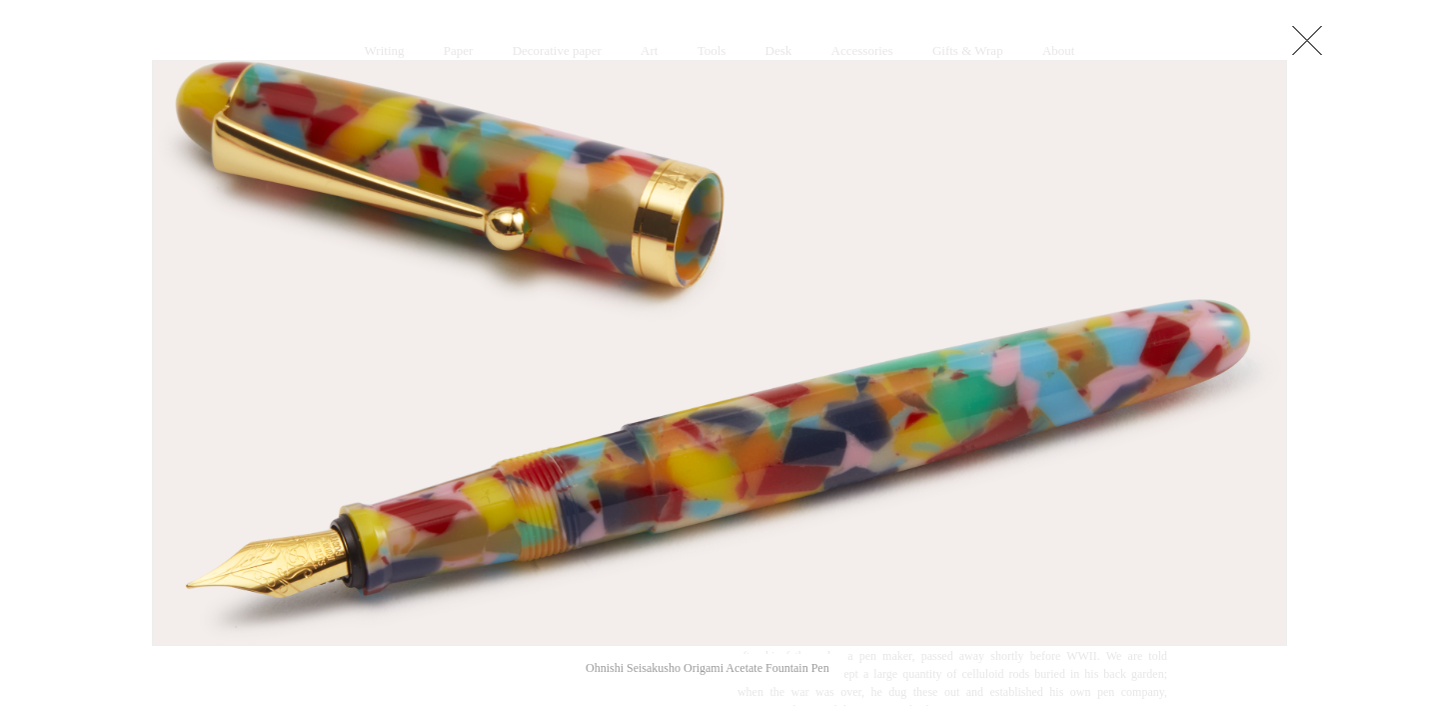
click at [1303, 50] on link at bounding box center [1307, 40] width 40 height 40
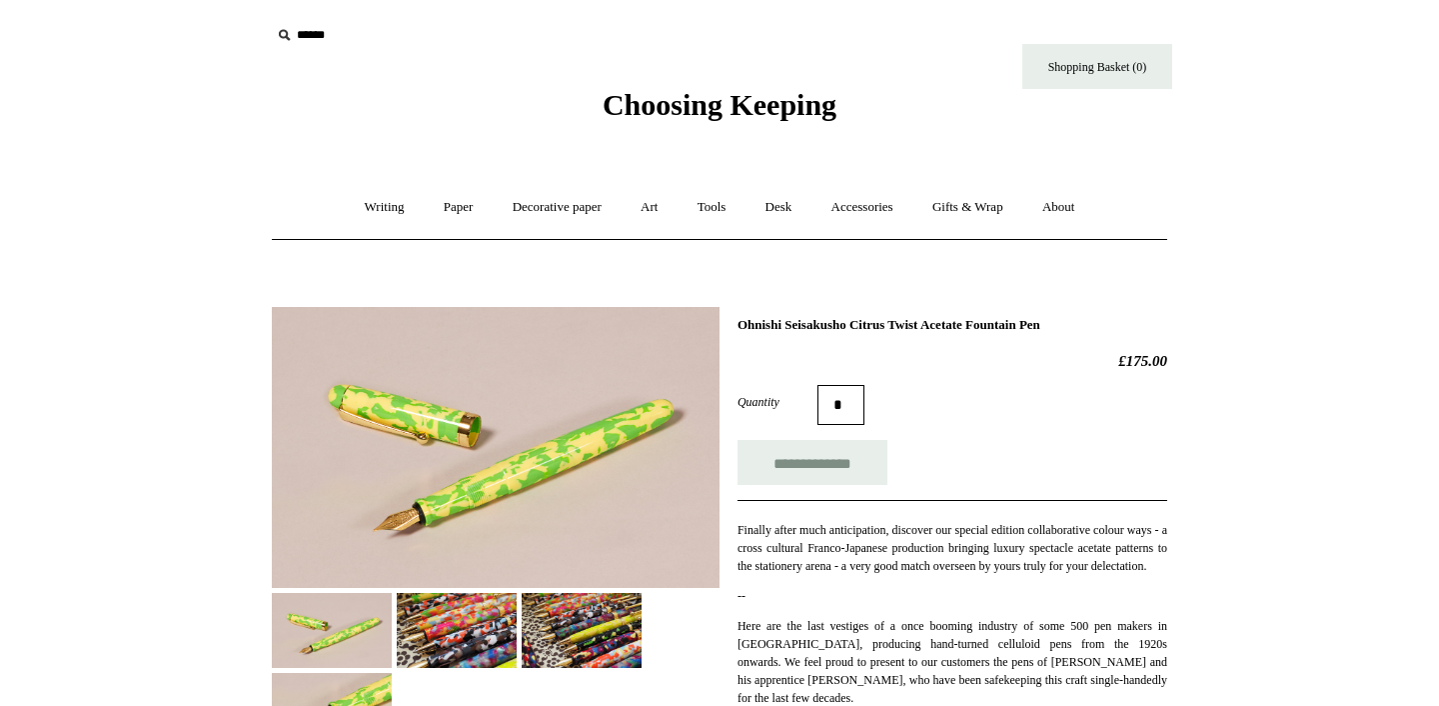
click at [549, 438] on img at bounding box center [496, 447] width 448 height 281
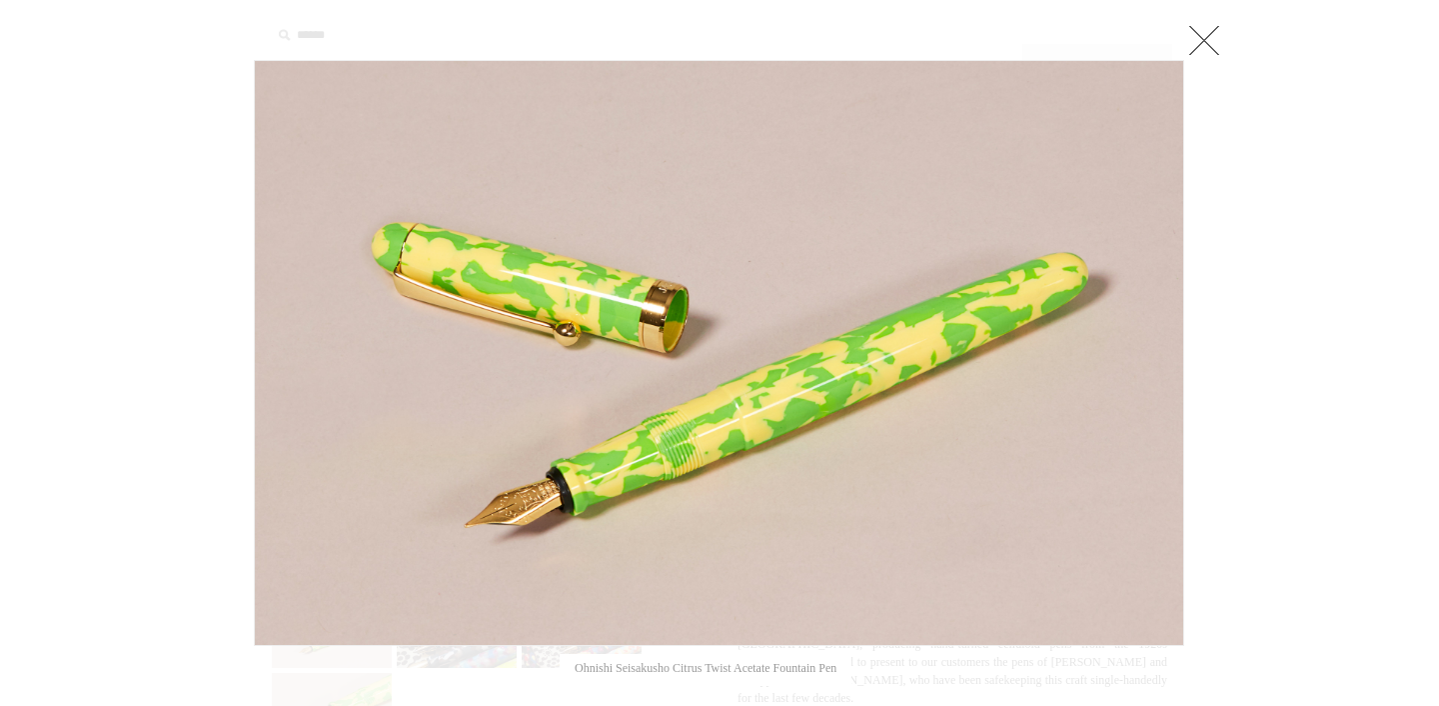
click at [1210, 45] on link at bounding box center [1205, 40] width 40 height 40
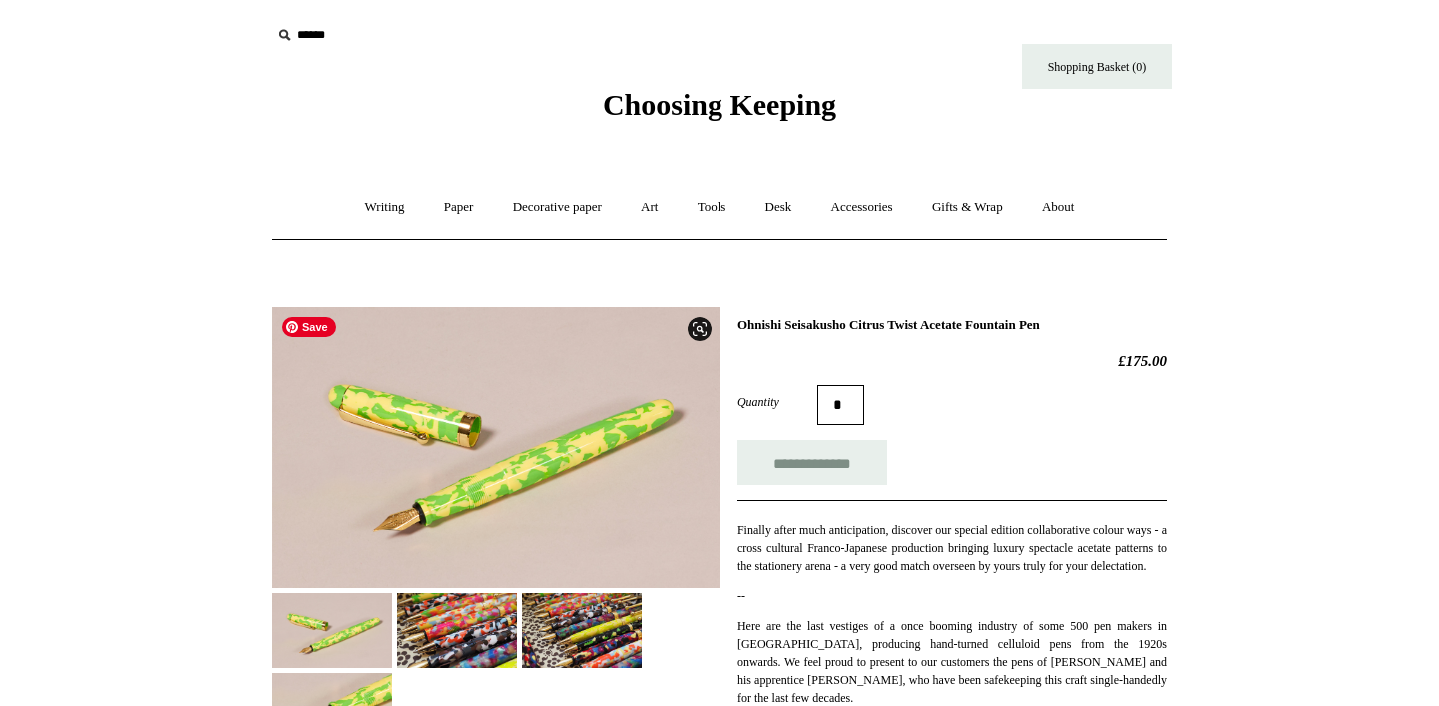
click at [467, 622] on img at bounding box center [457, 630] width 120 height 75
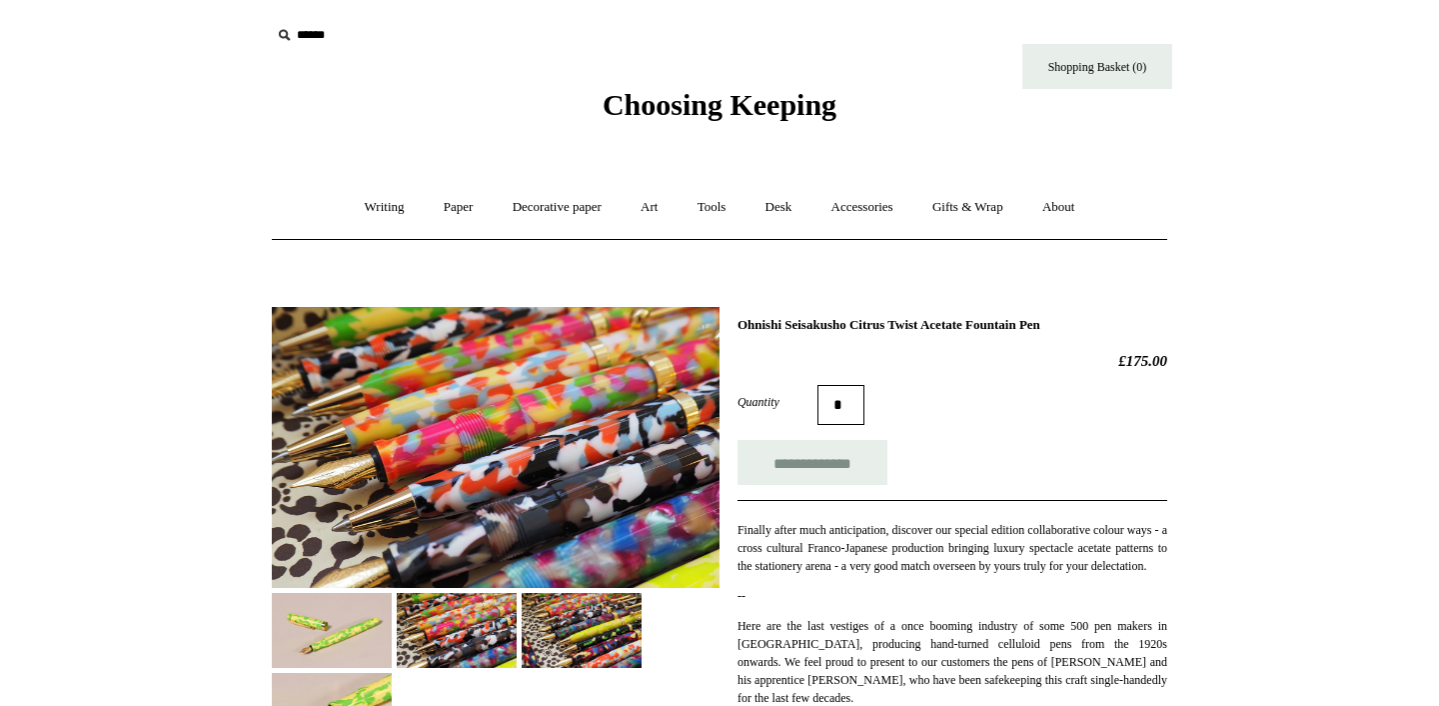
click at [593, 623] on img at bounding box center [582, 630] width 120 height 75
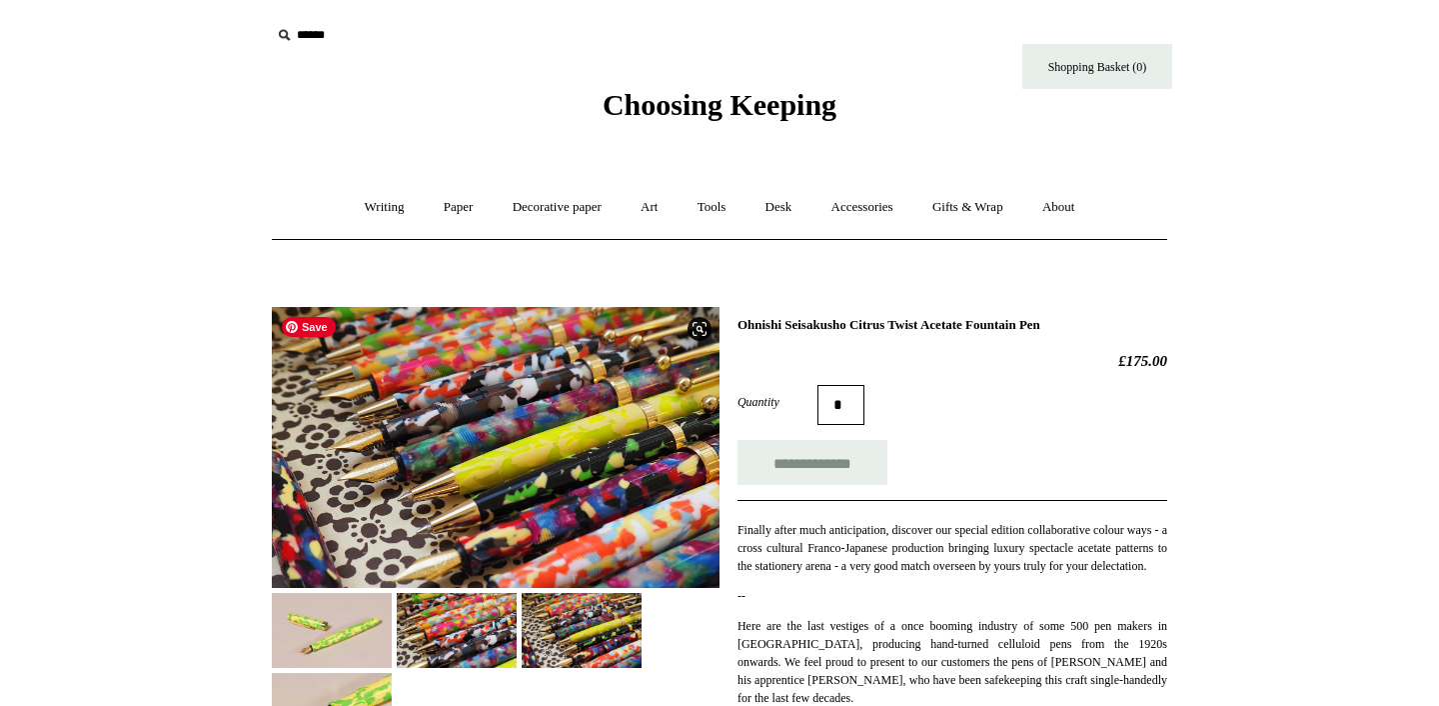
click at [497, 421] on img at bounding box center [496, 447] width 448 height 281
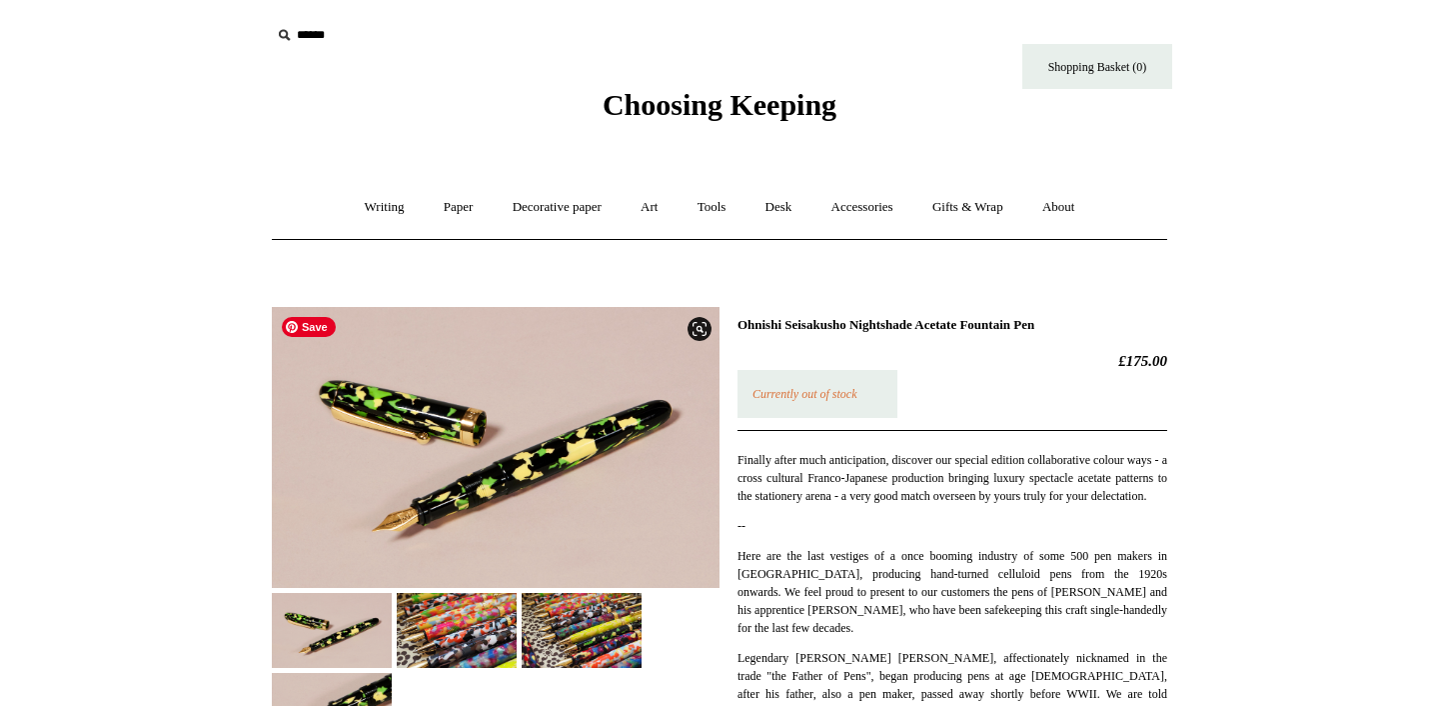
click at [522, 464] on img at bounding box center [496, 447] width 448 height 281
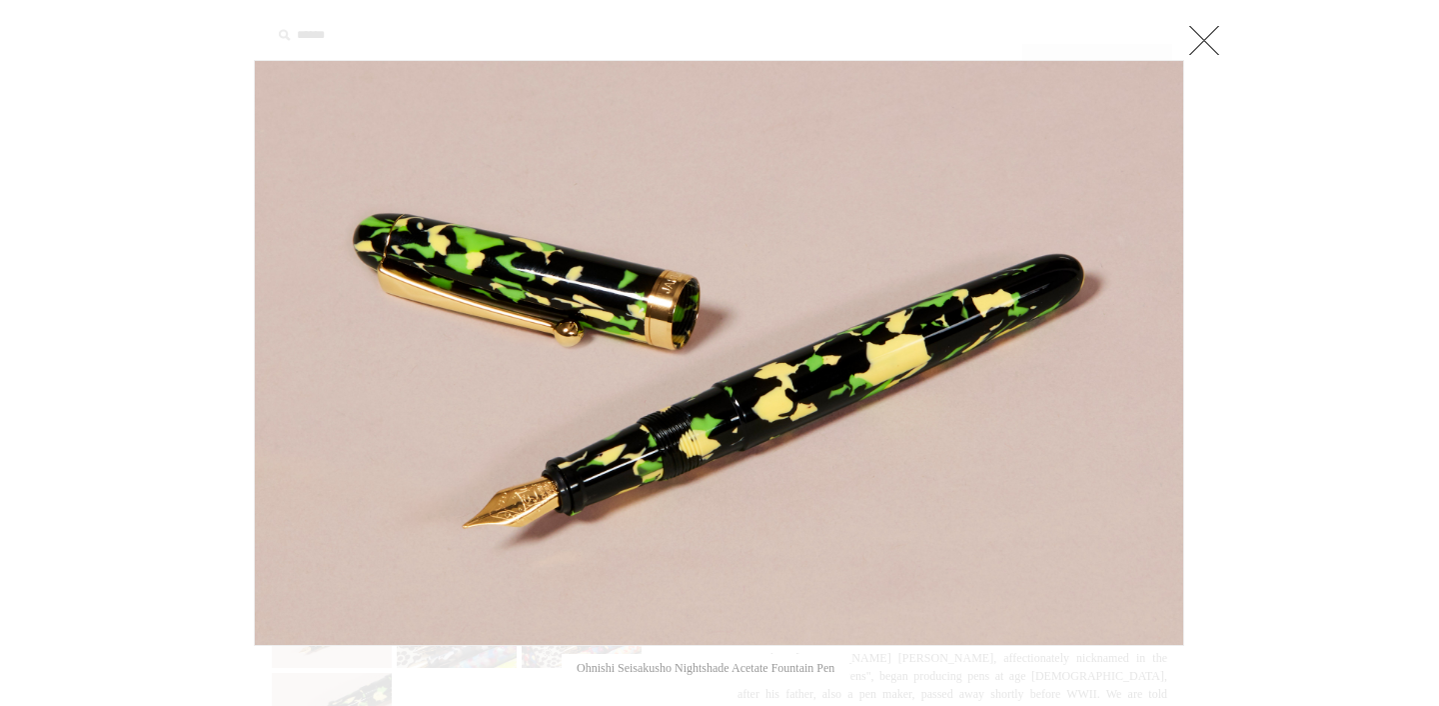
click at [1208, 39] on link at bounding box center [1205, 40] width 40 height 40
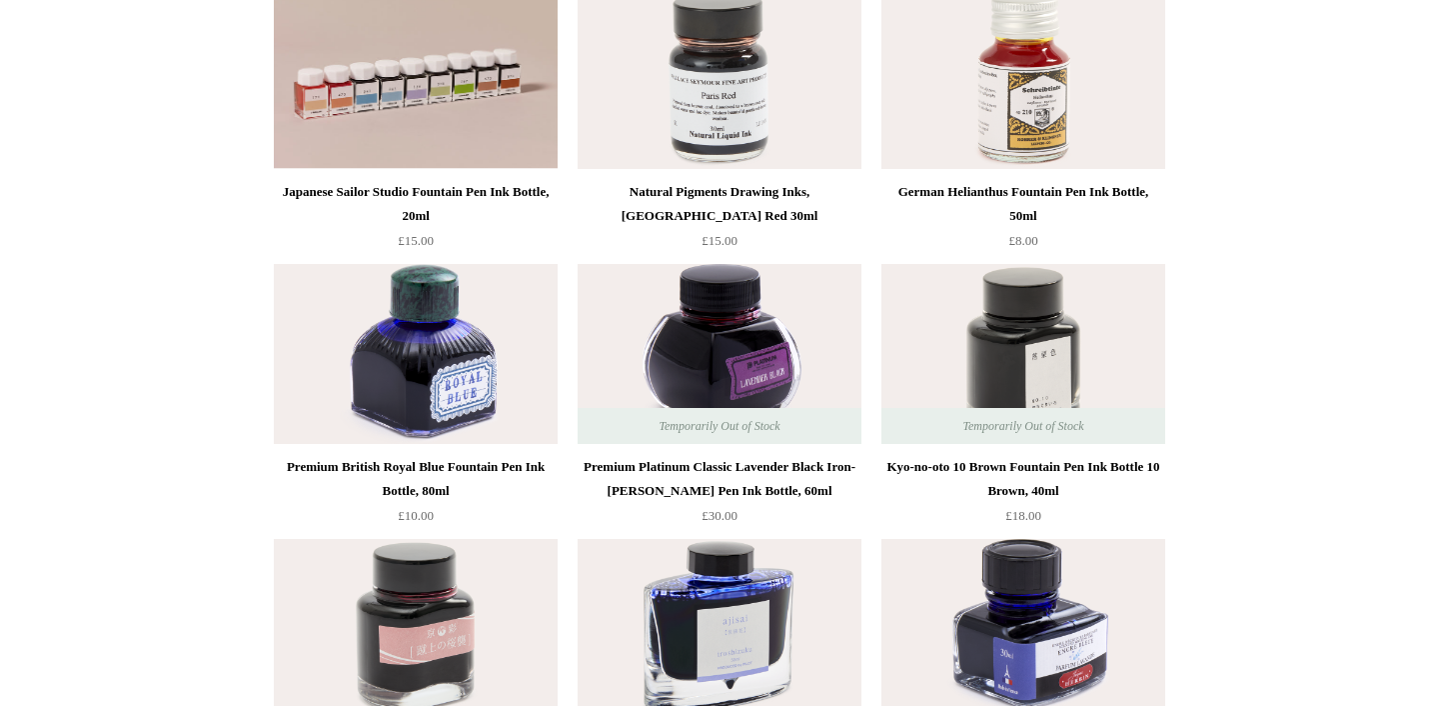
scroll to position [624, 0]
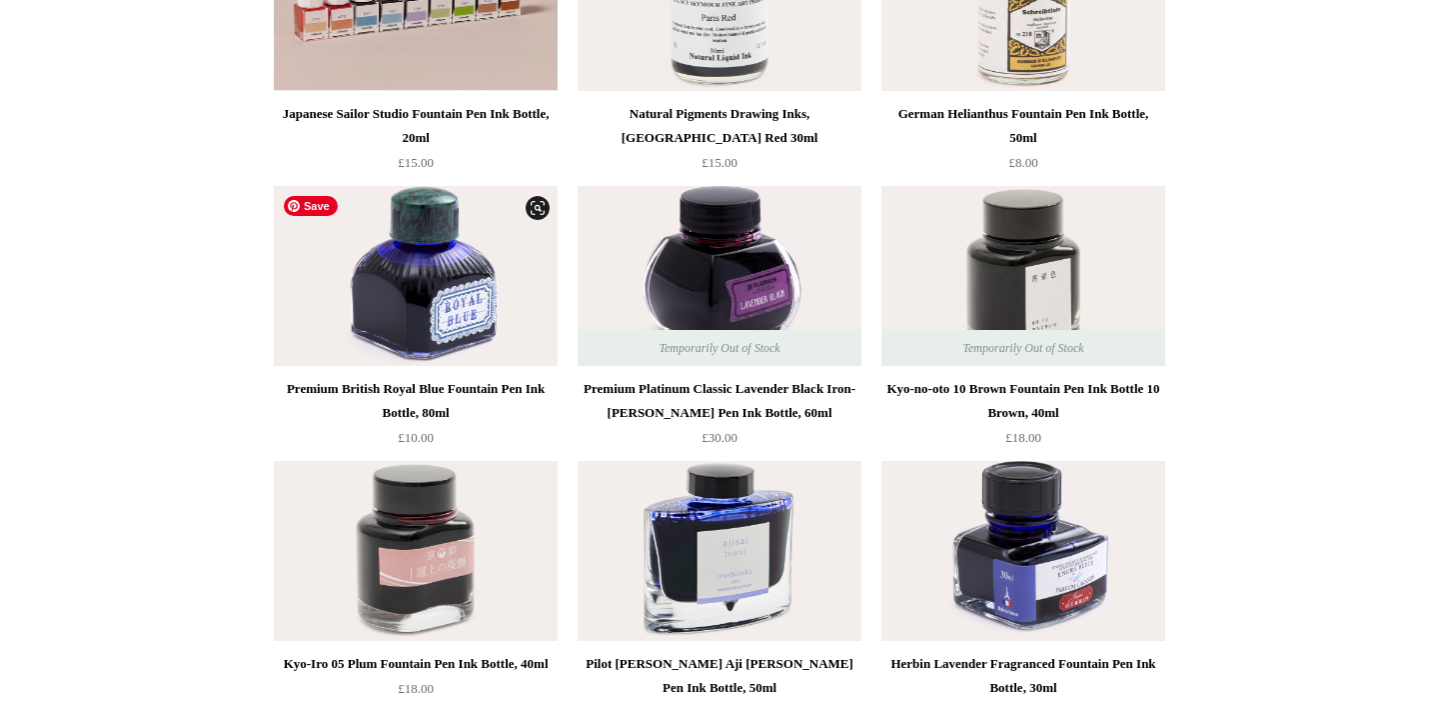
click at [433, 284] on img at bounding box center [416, 276] width 284 height 180
click at [753, 256] on img at bounding box center [720, 276] width 284 height 180
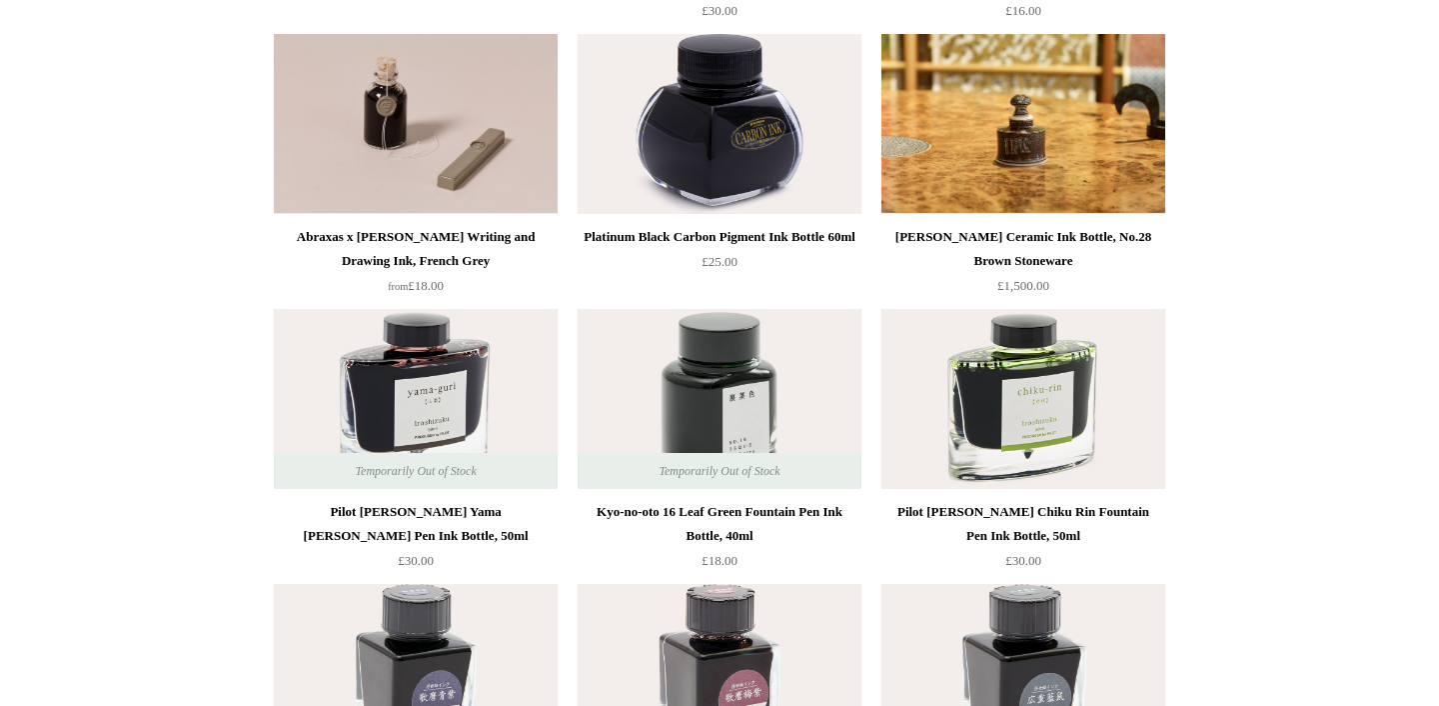
scroll to position [1247, 0]
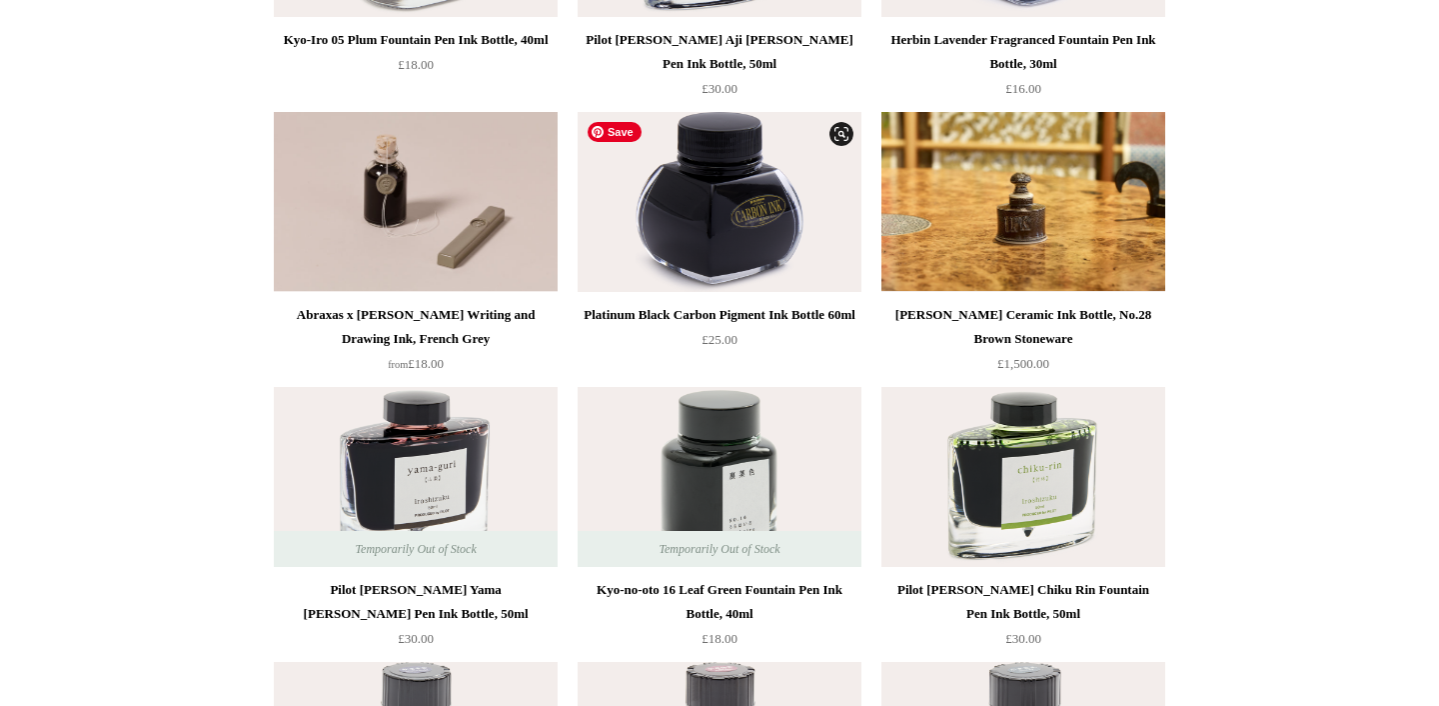
click at [741, 208] on img at bounding box center [720, 202] width 284 height 180
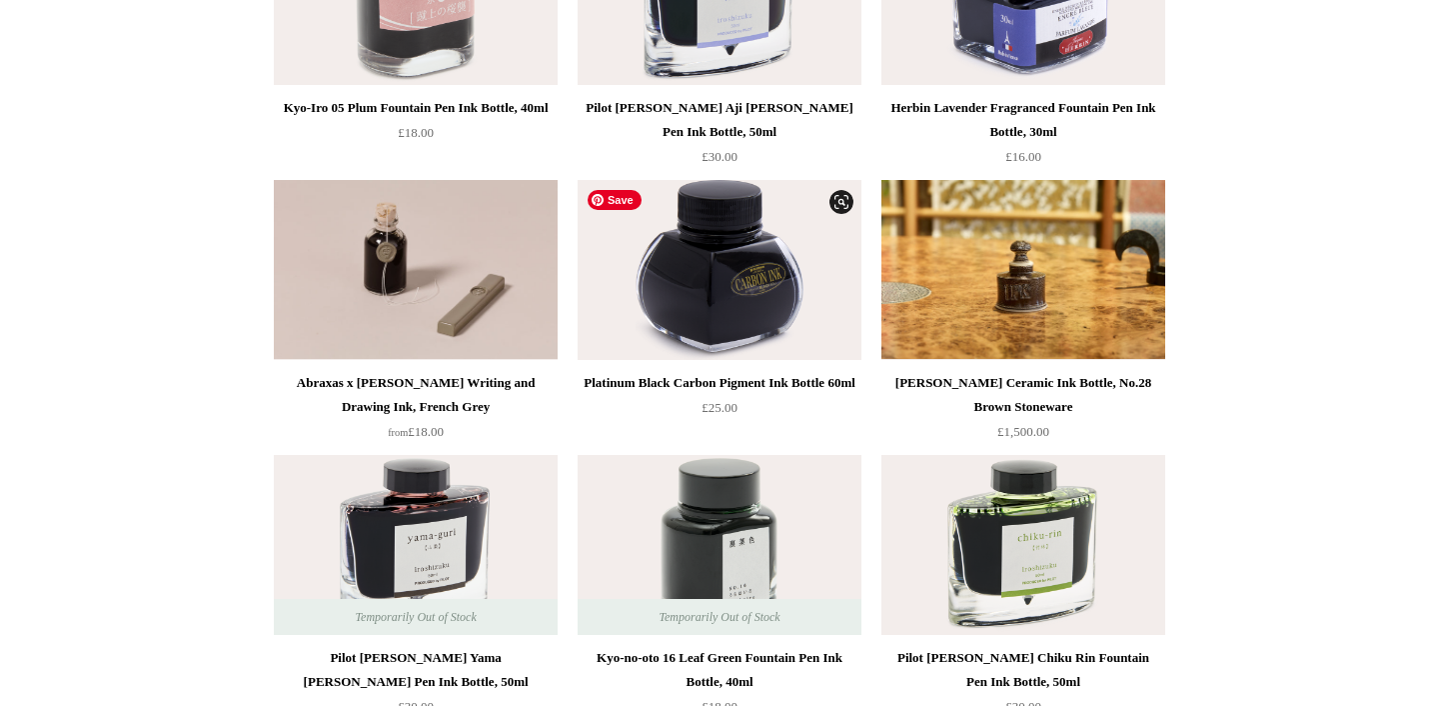
scroll to position [1170, 0]
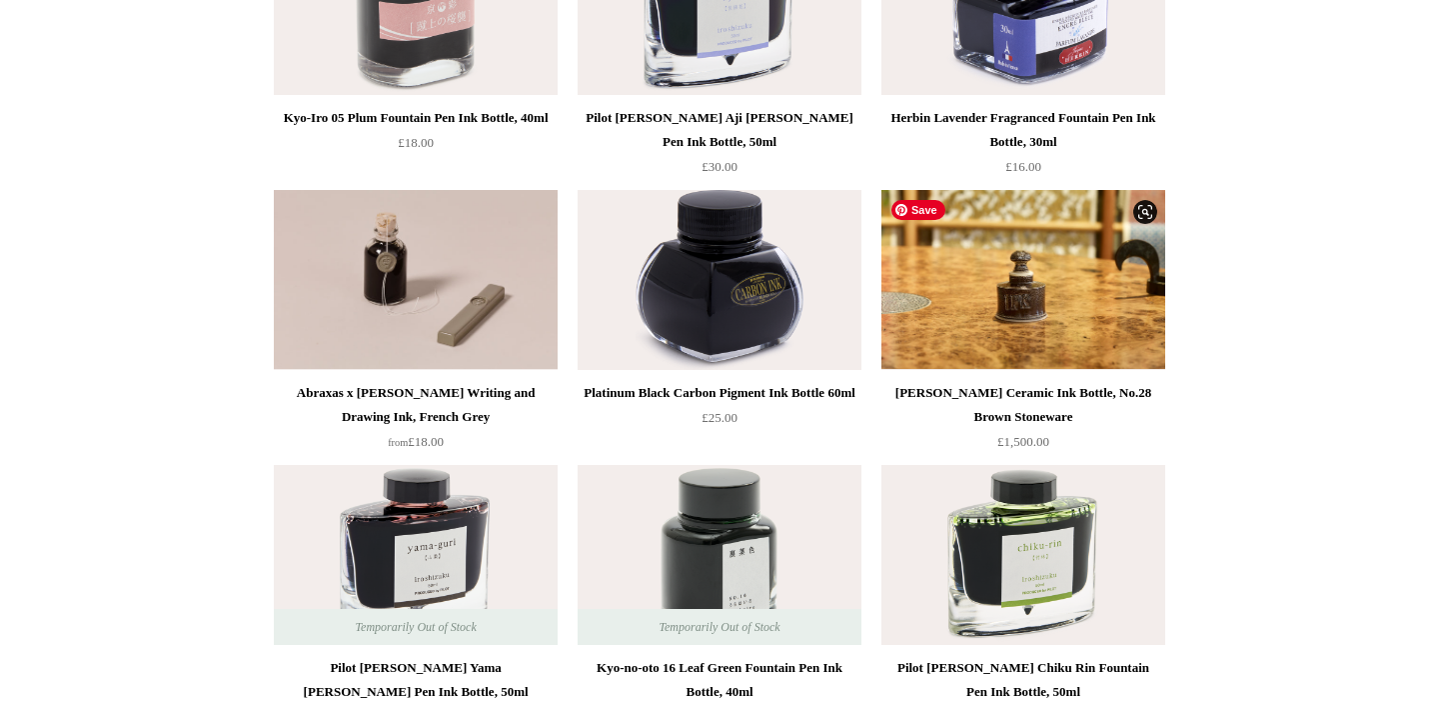
click at [1041, 264] on img at bounding box center [1024, 280] width 284 height 180
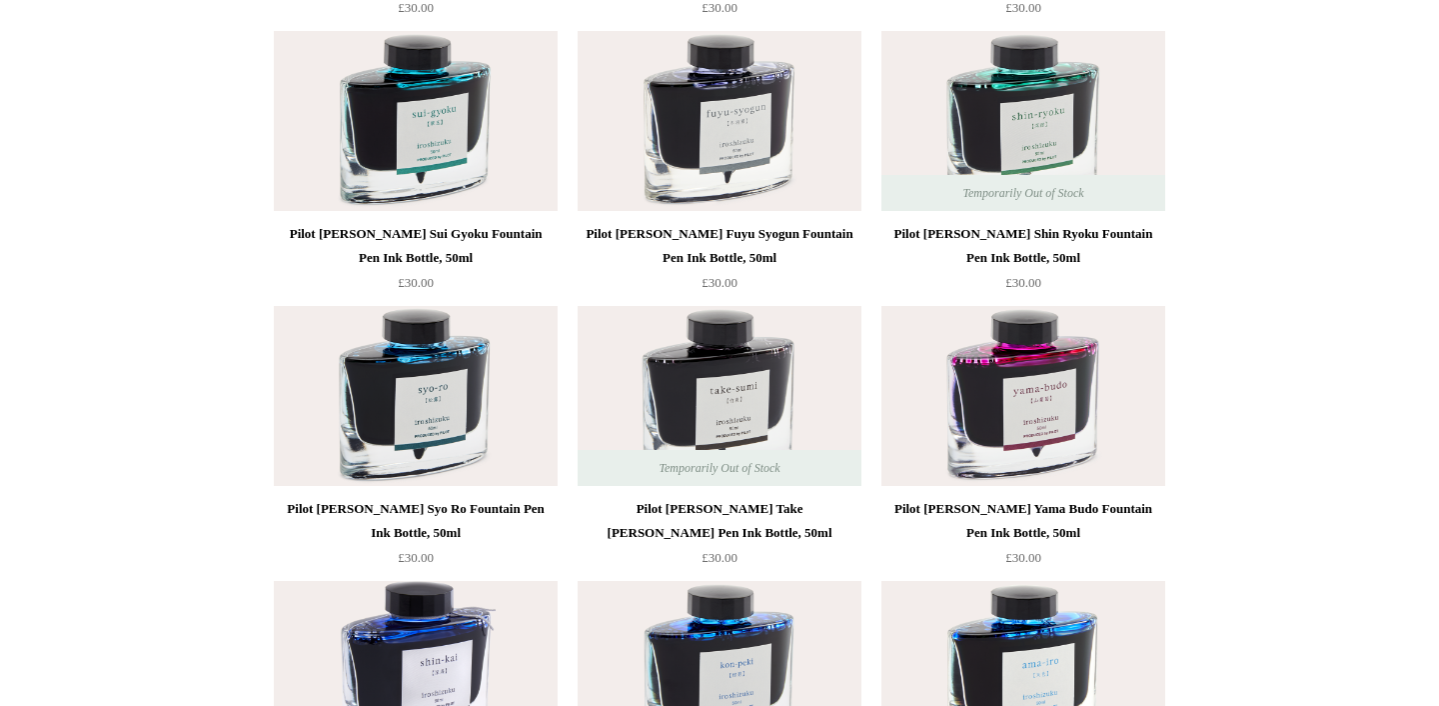
scroll to position [2495, 0]
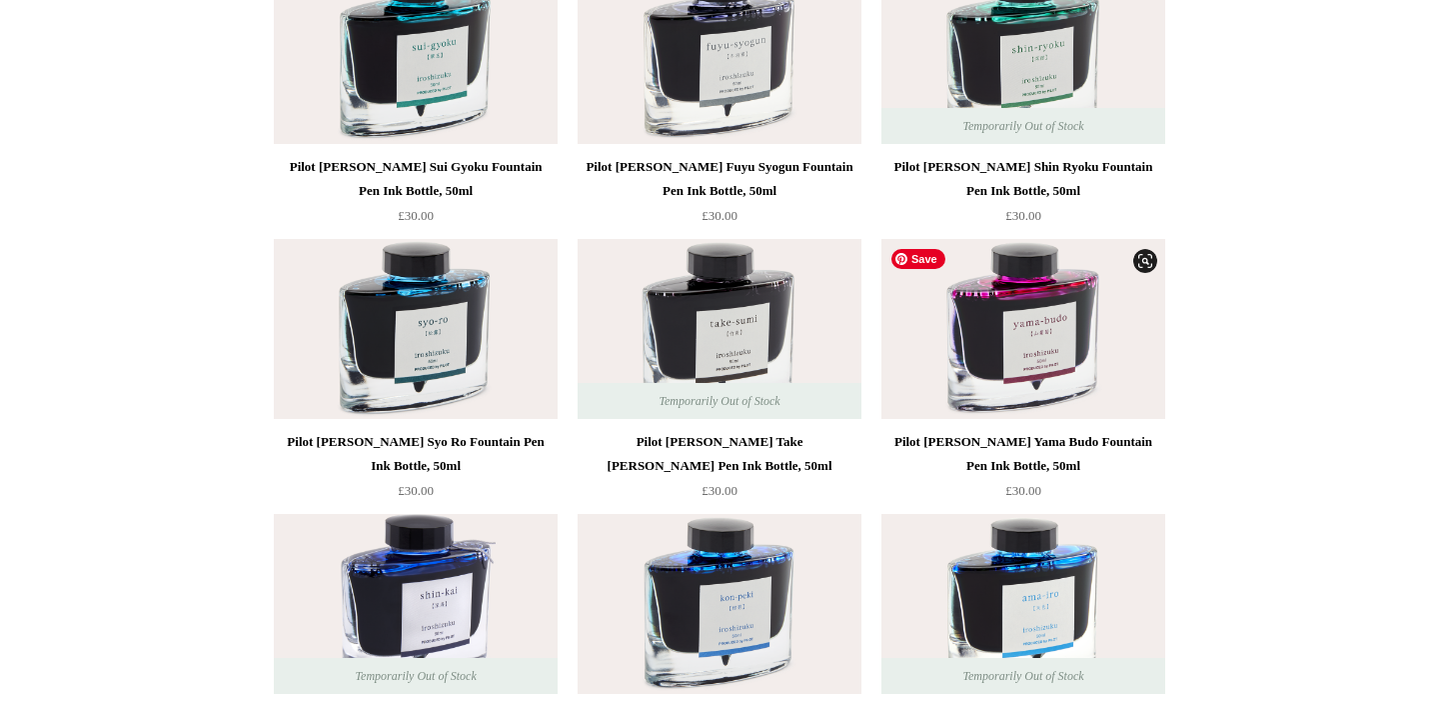
click at [1039, 352] on img at bounding box center [1024, 329] width 284 height 180
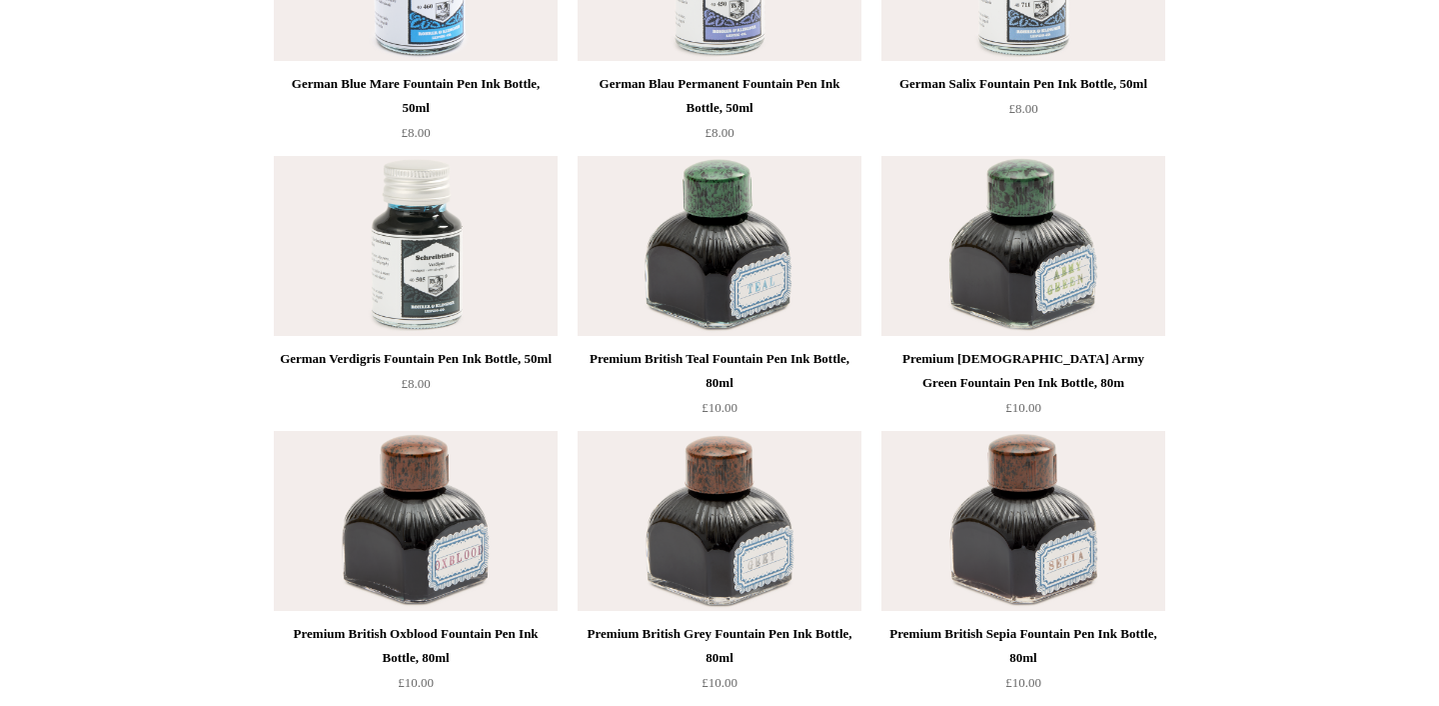
scroll to position [7329, 0]
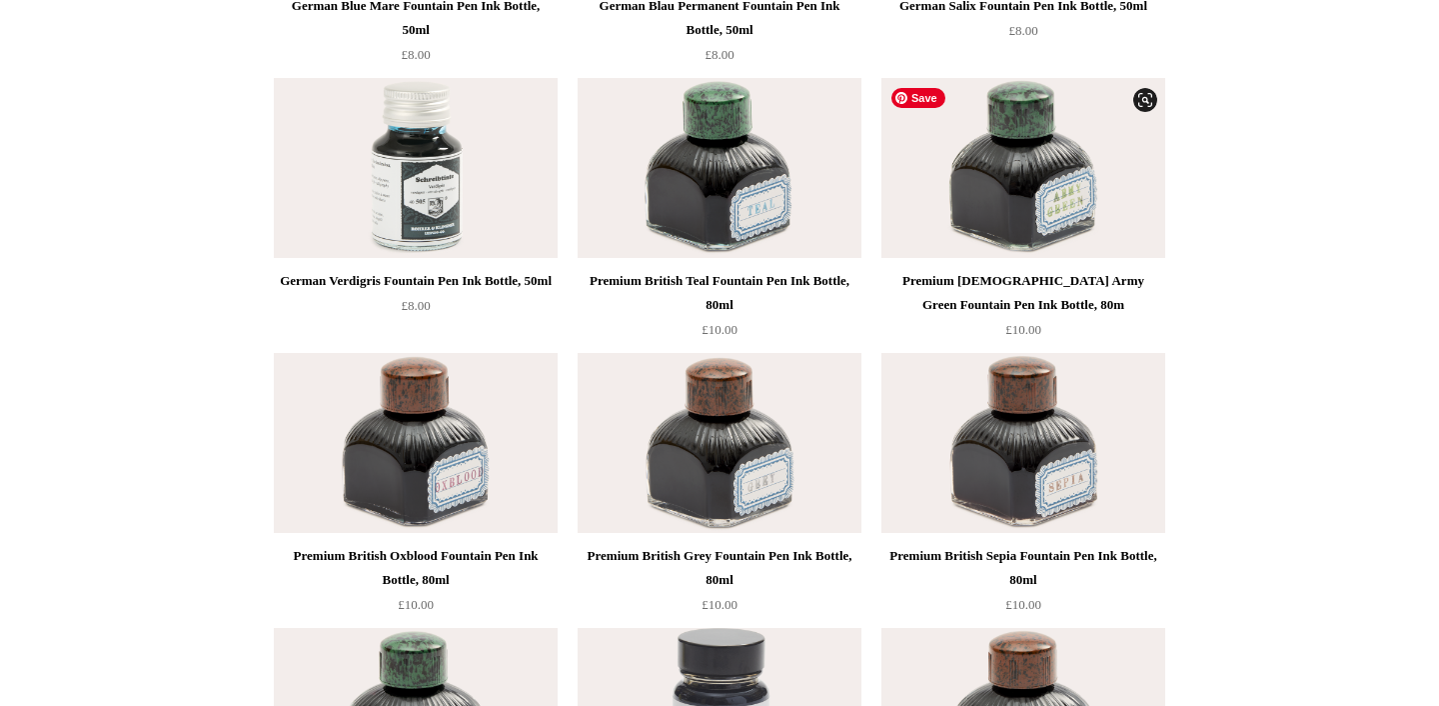
click at [1065, 182] on img at bounding box center [1024, 168] width 284 height 180
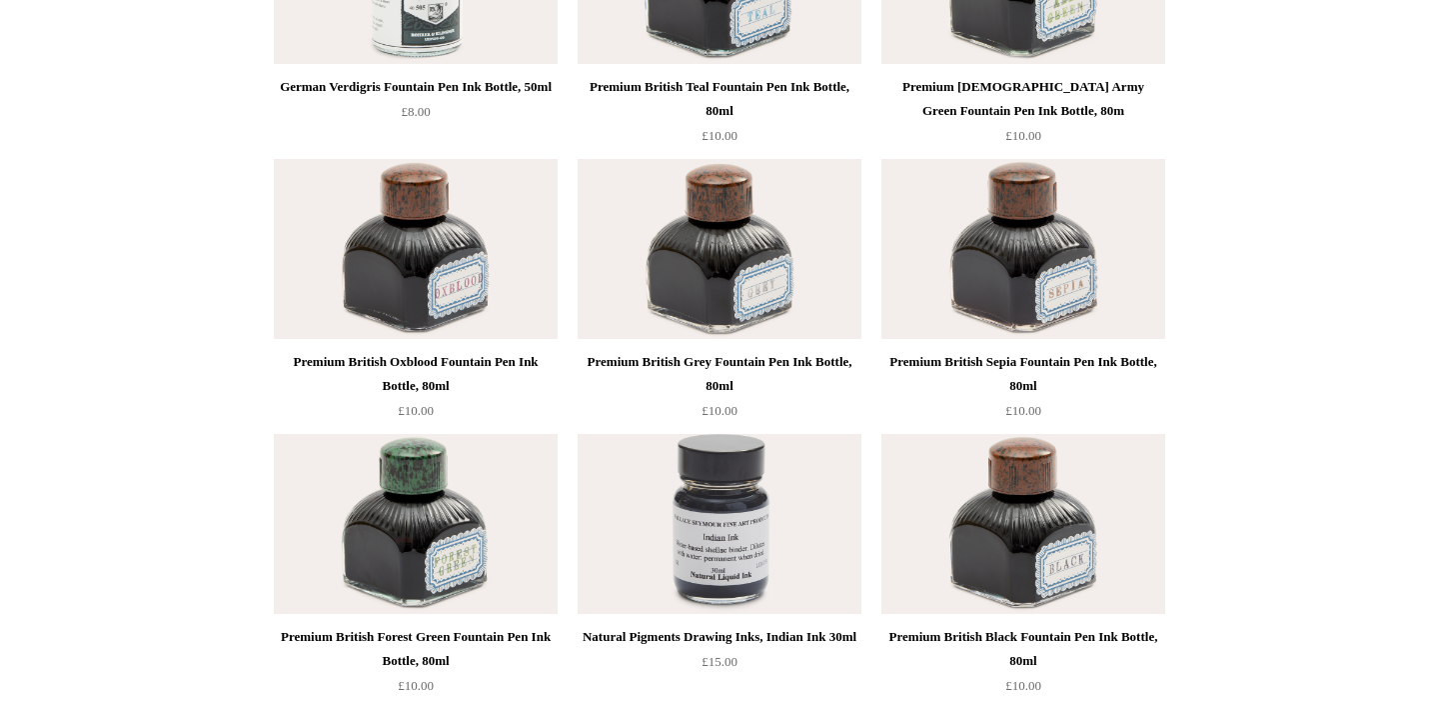
scroll to position [7563, 0]
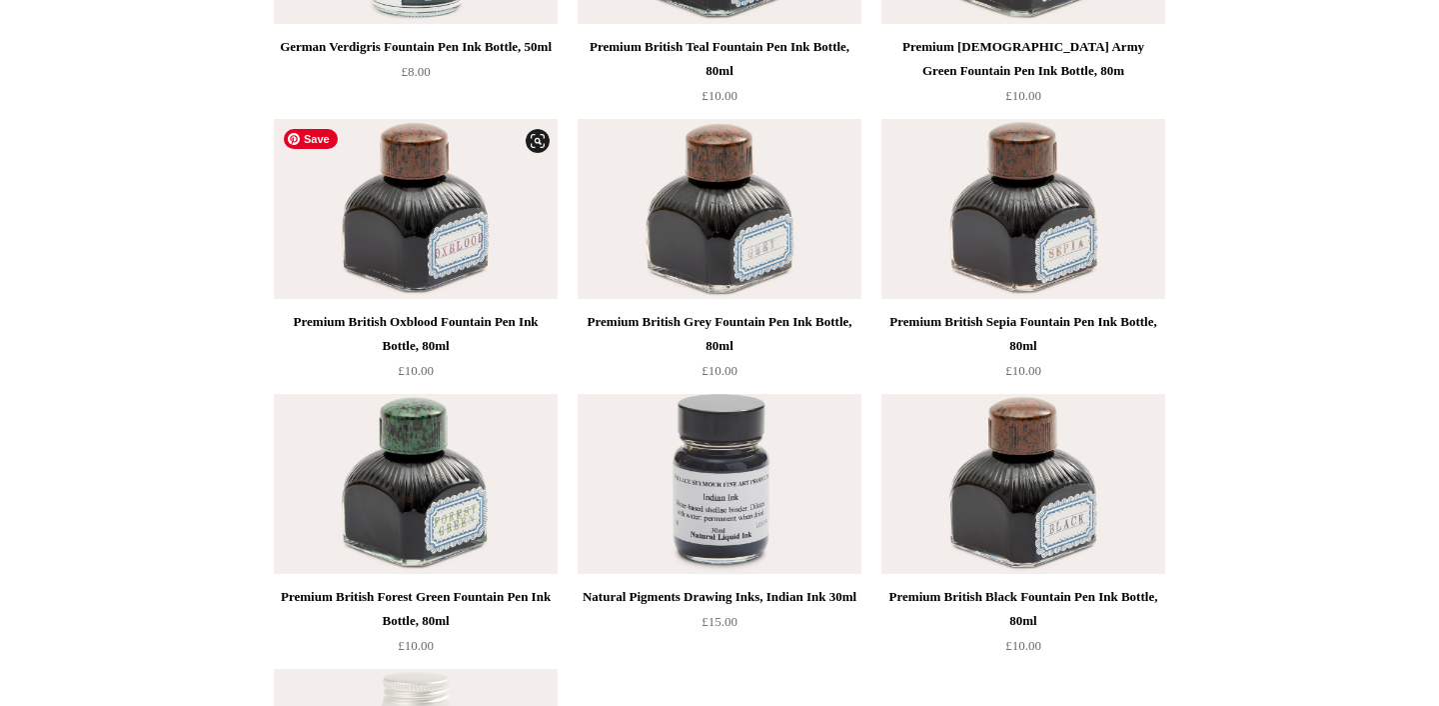
click at [458, 210] on img at bounding box center [416, 209] width 284 height 180
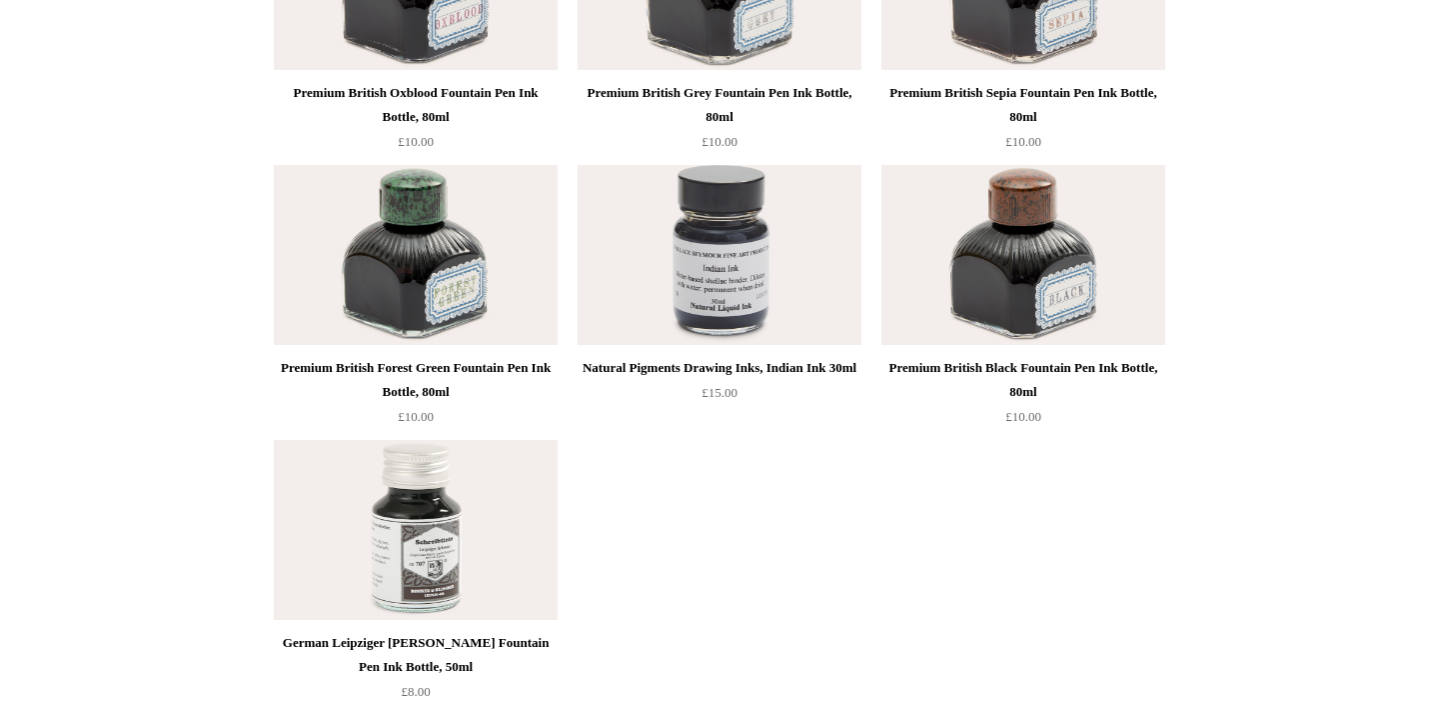
scroll to position [7797, 0]
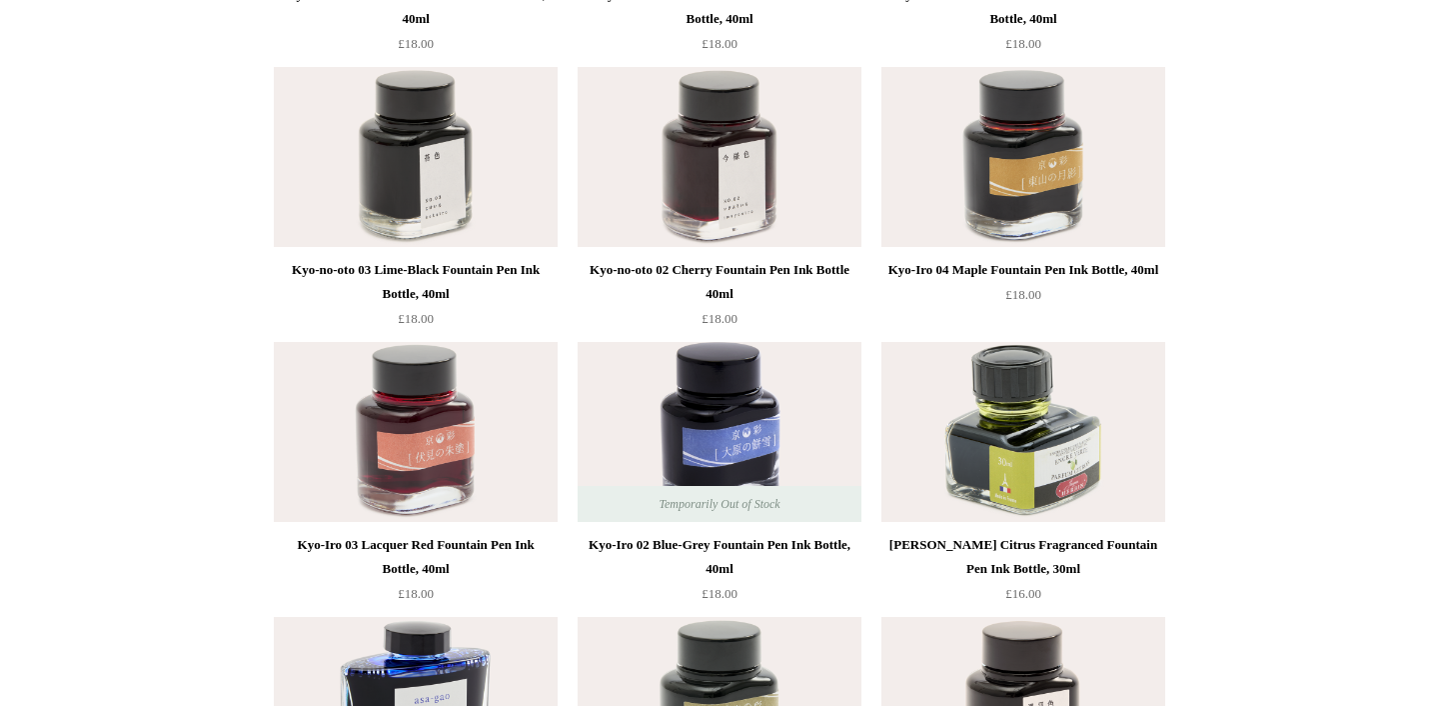
scroll to position [4054, 0]
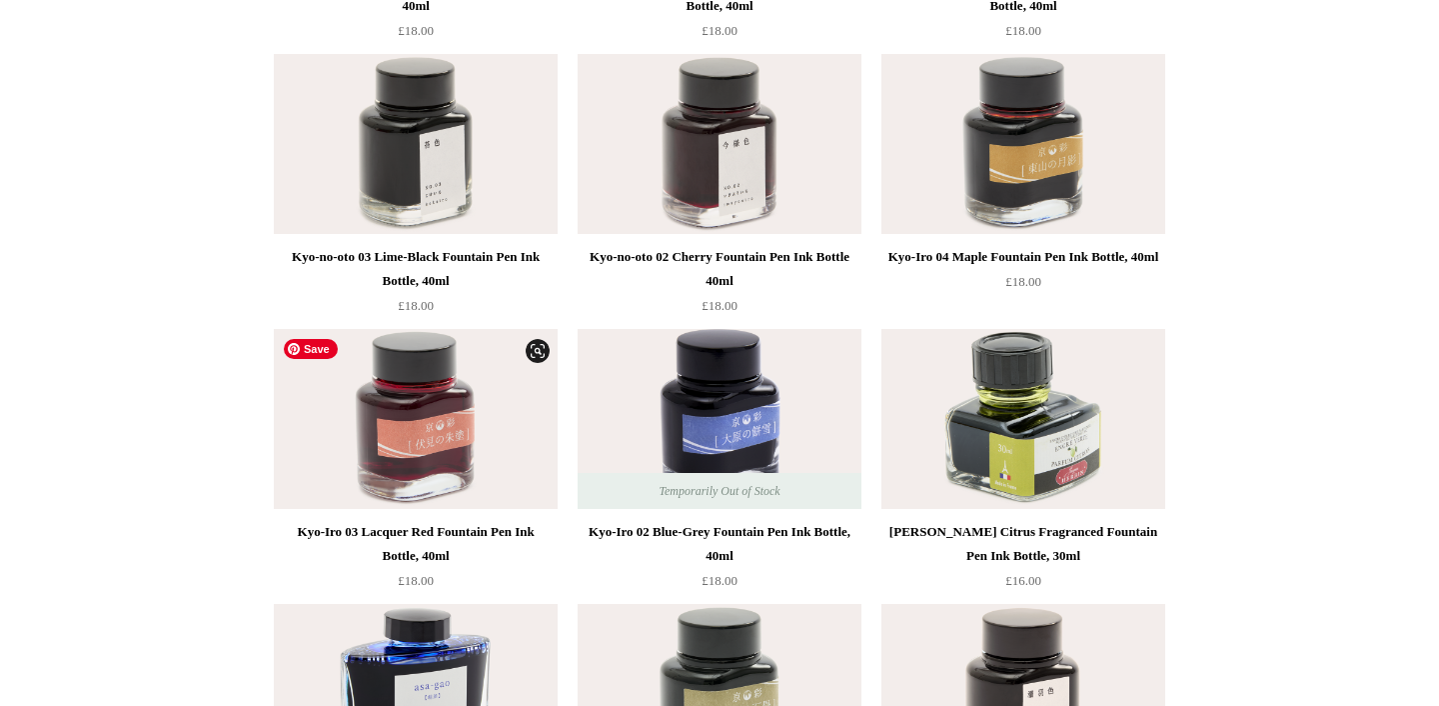
click at [439, 406] on img at bounding box center [416, 419] width 284 height 180
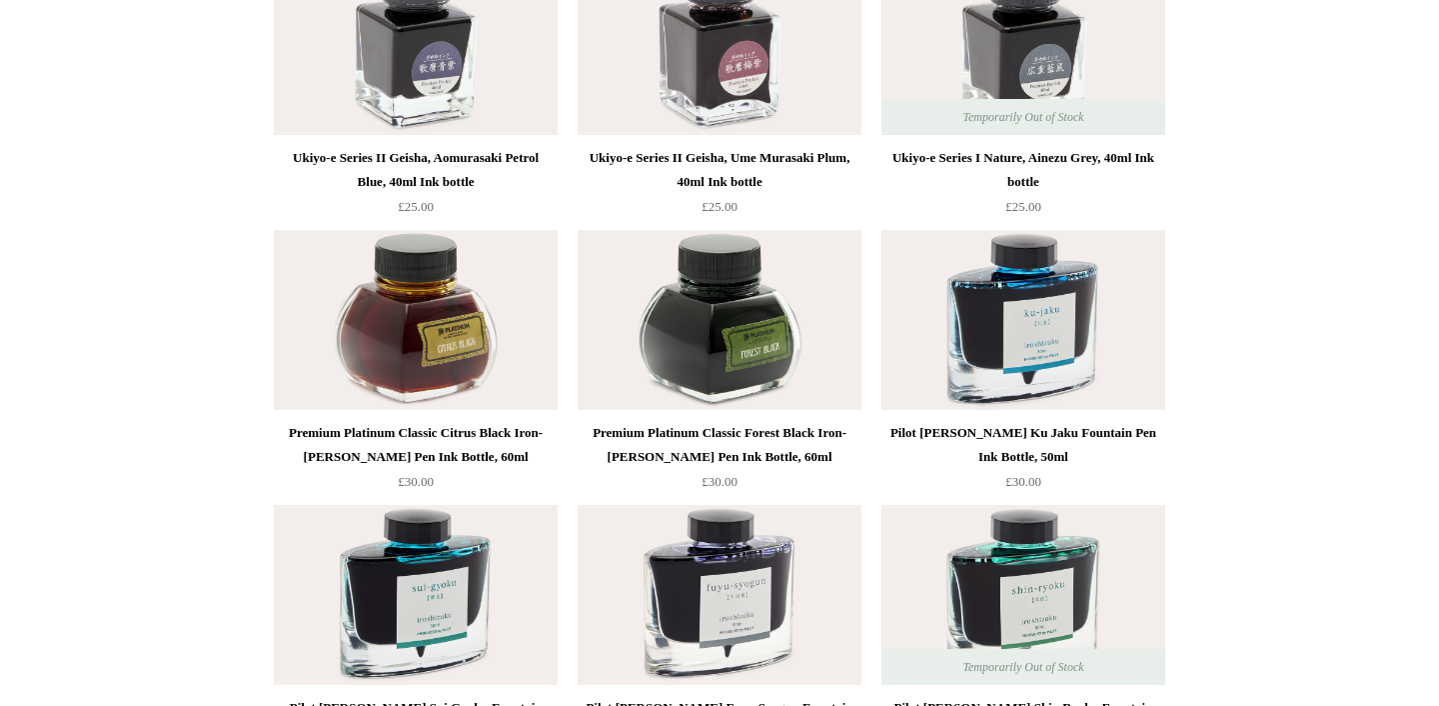
scroll to position [1949, 0]
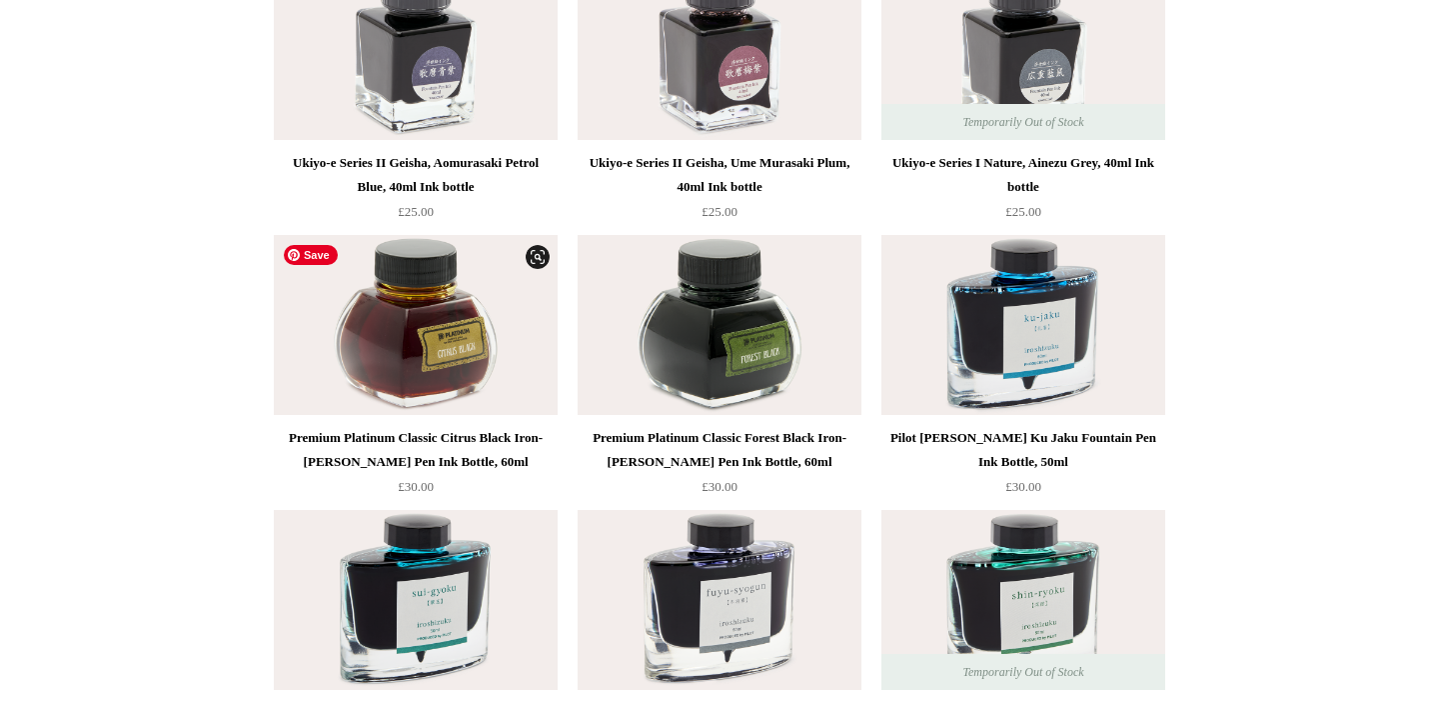
click at [437, 323] on img at bounding box center [416, 325] width 284 height 180
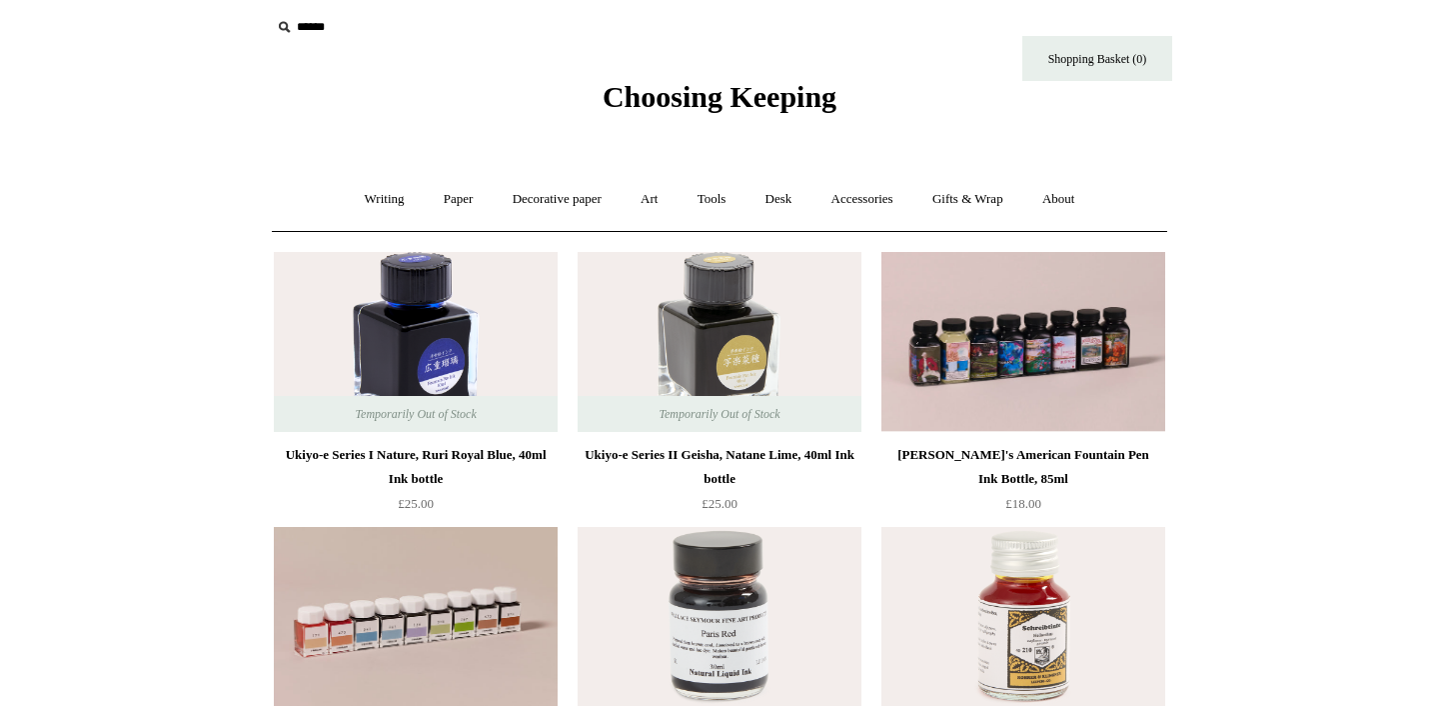
scroll to position [0, 0]
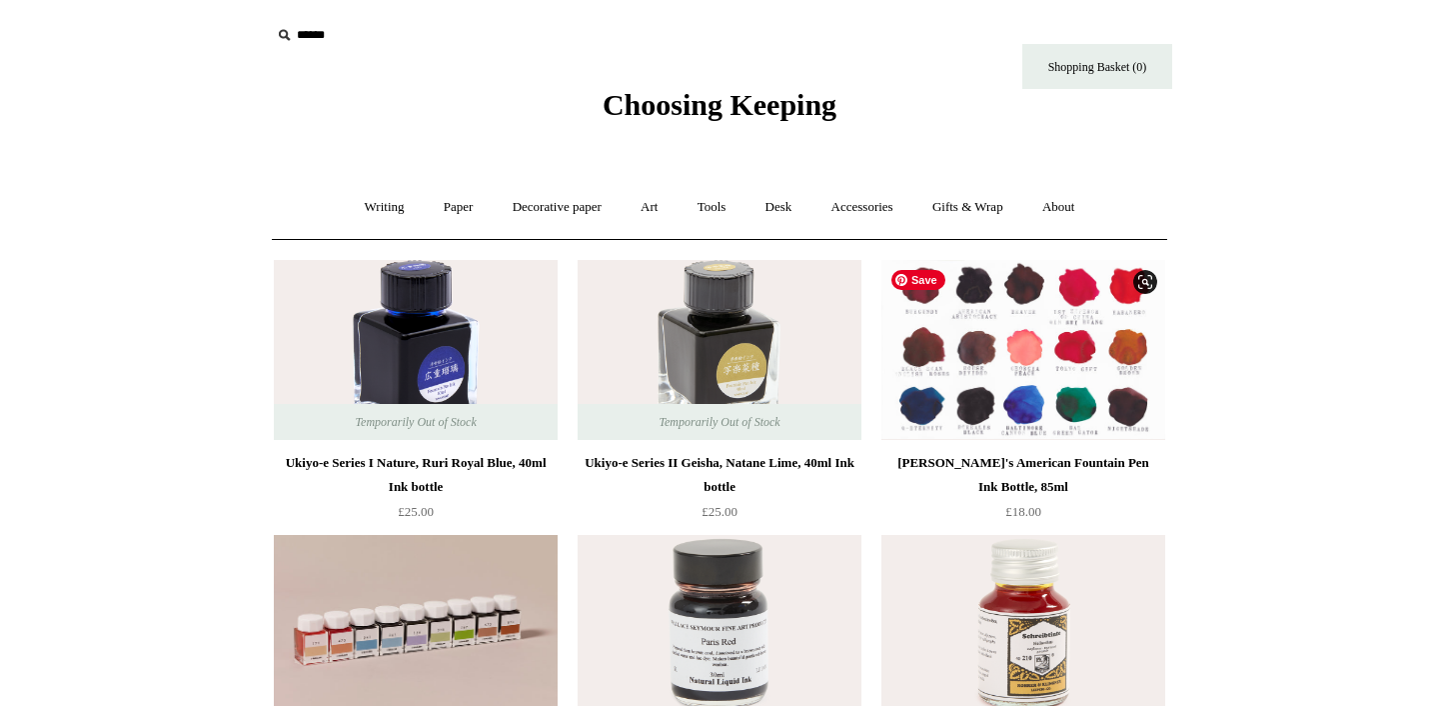
click at [997, 351] on img at bounding box center [1024, 350] width 284 height 180
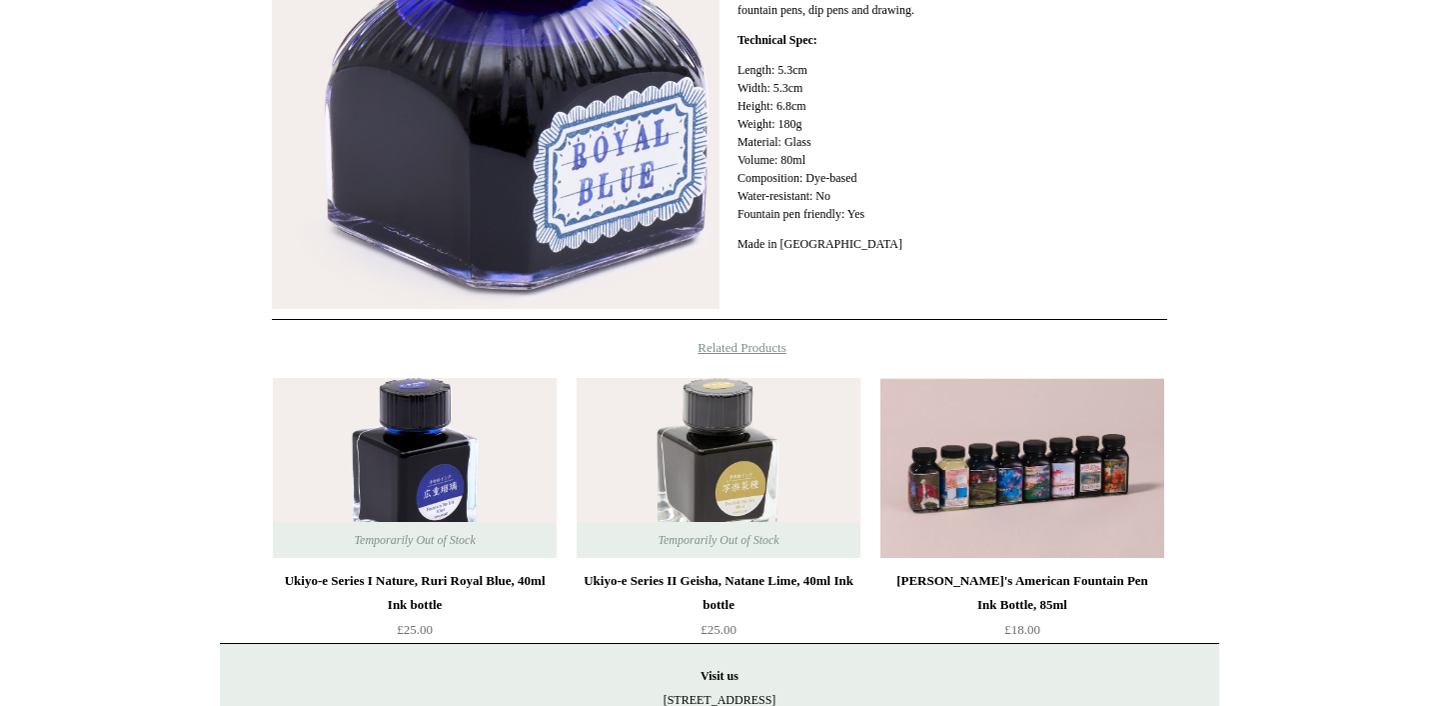
scroll to position [390, 0]
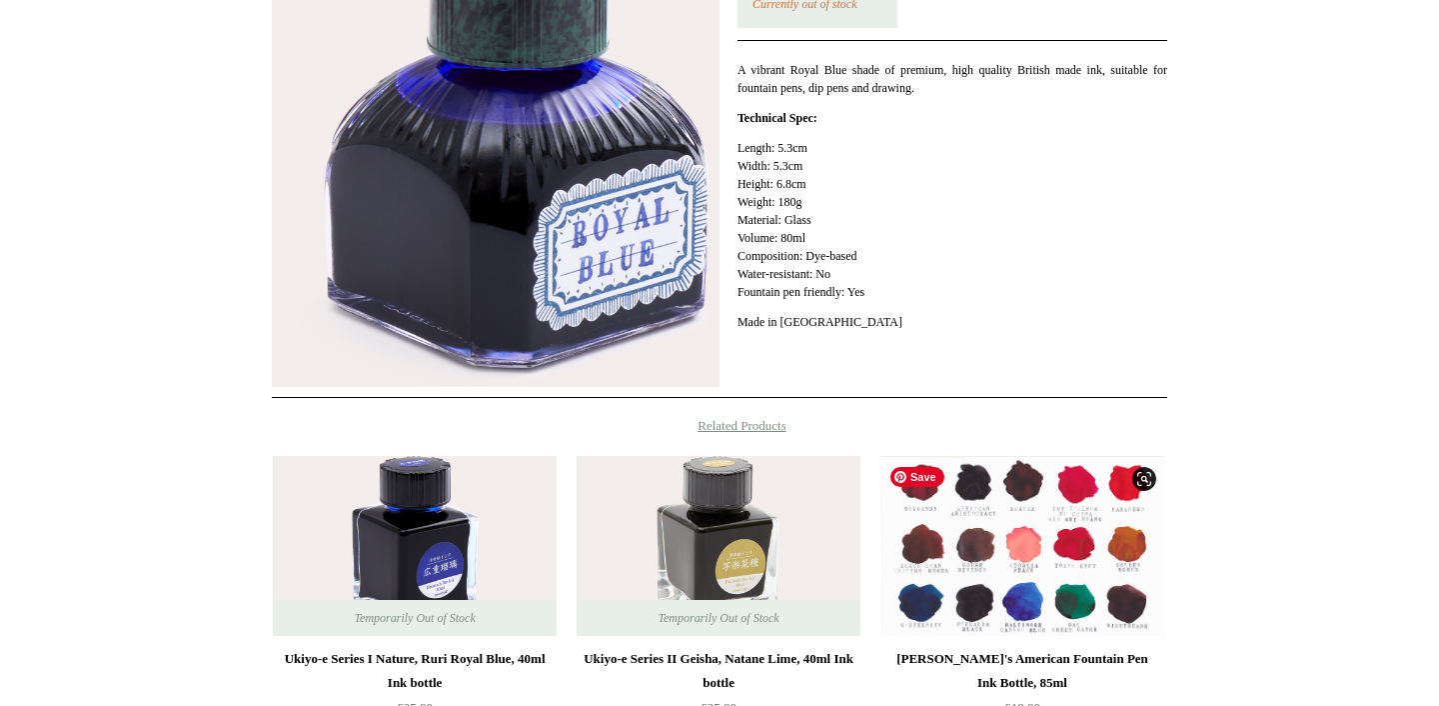
click at [1028, 569] on img at bounding box center [1023, 546] width 284 height 180
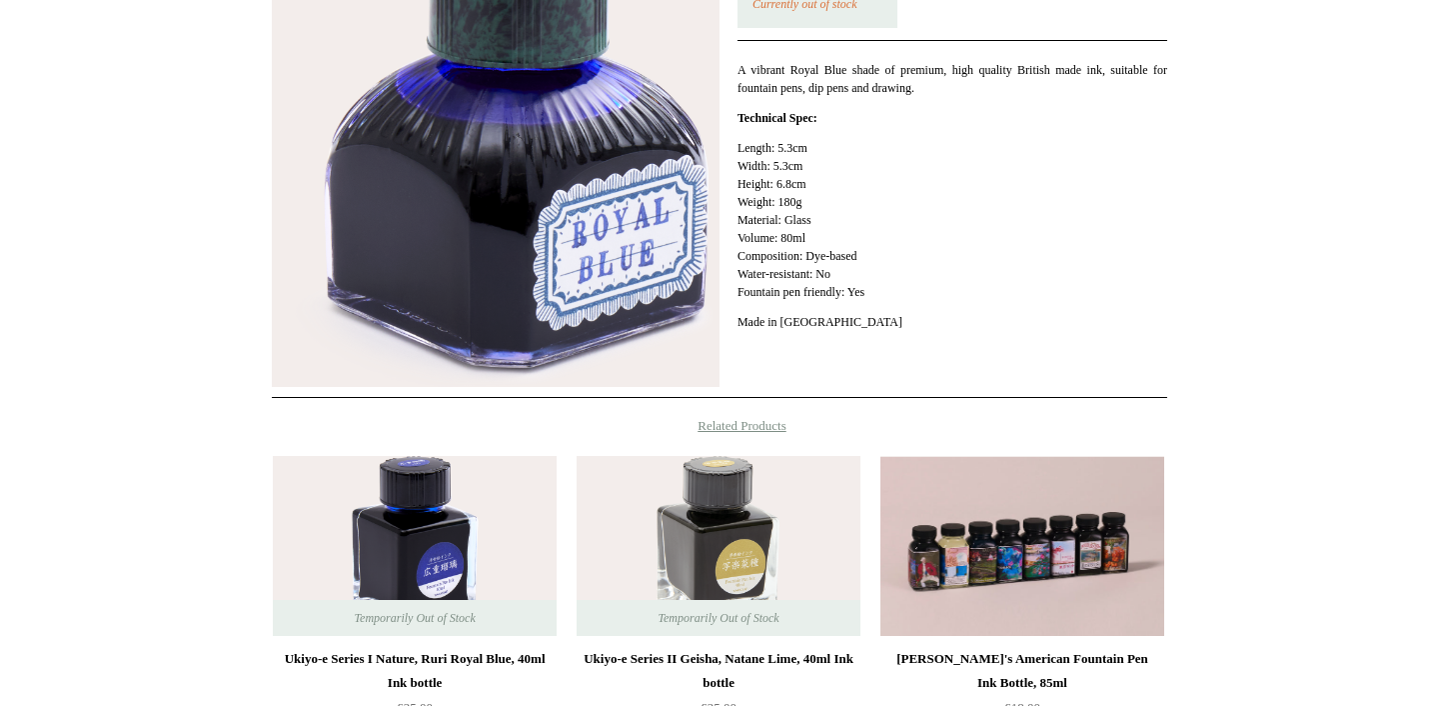
click at [526, 203] on img at bounding box center [496, 152] width 448 height 470
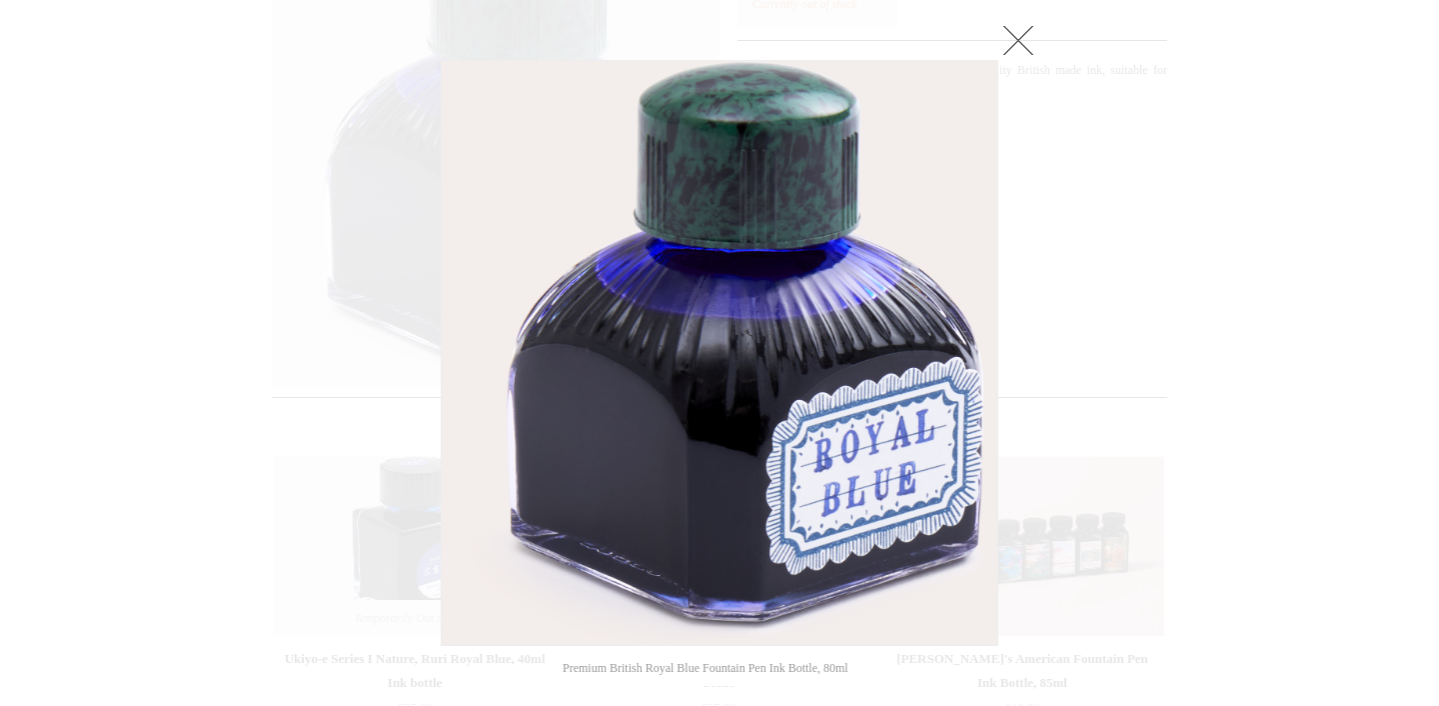
click at [1026, 46] on link at bounding box center [1019, 40] width 40 height 40
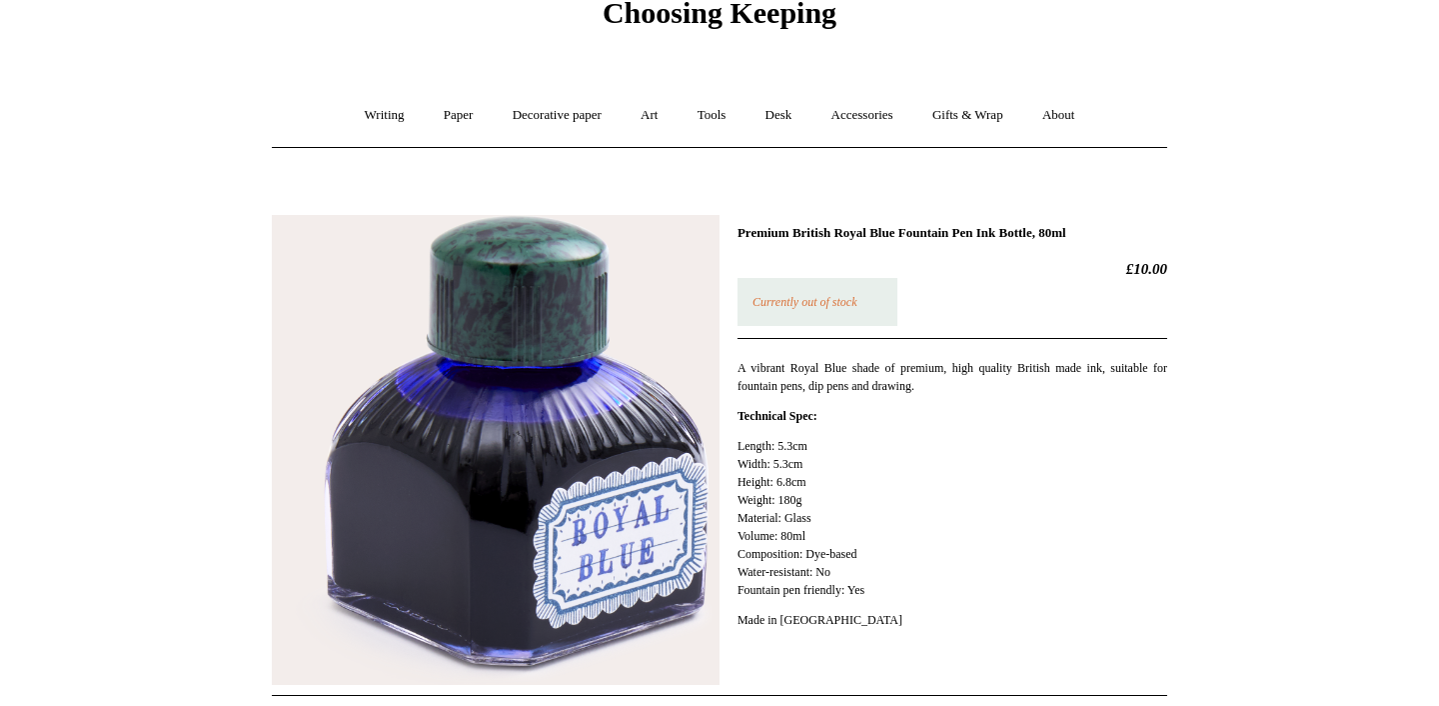
scroll to position [78, 0]
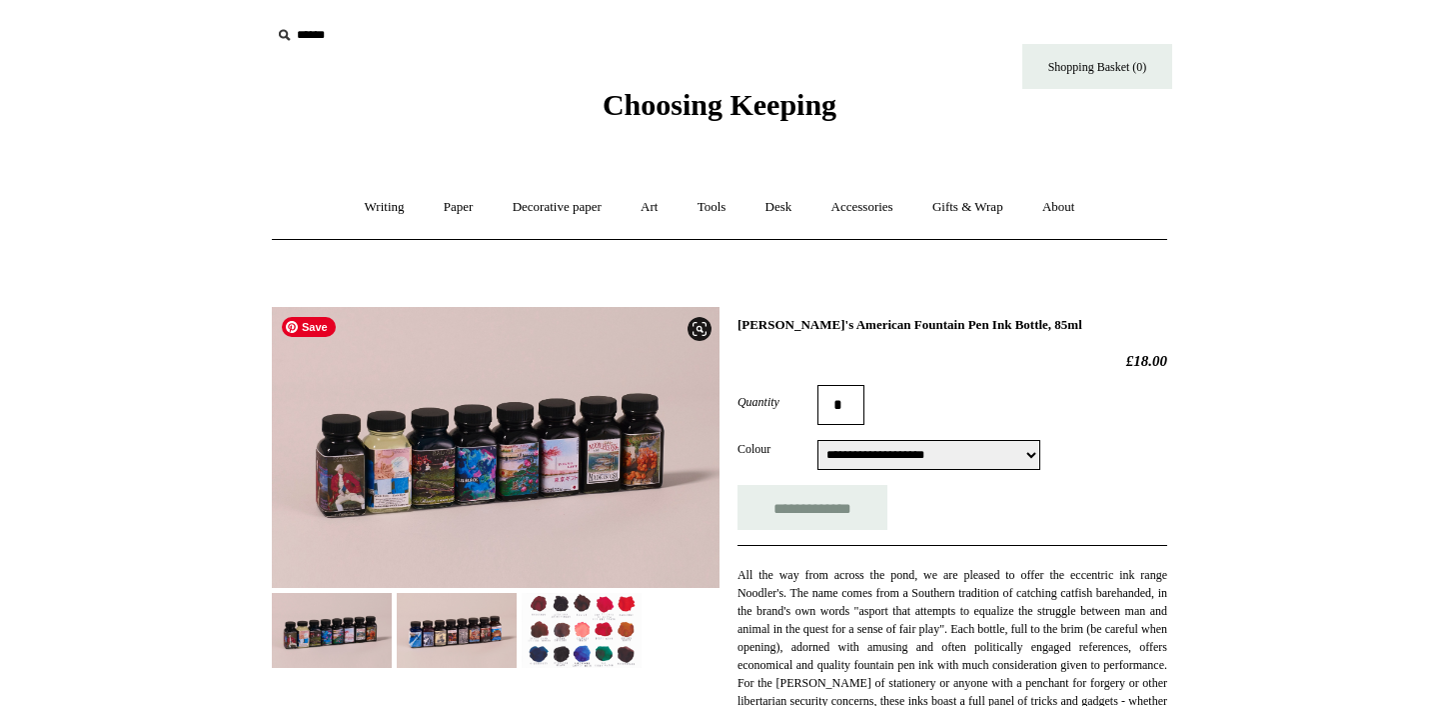
click at [591, 628] on img at bounding box center [582, 630] width 120 height 75
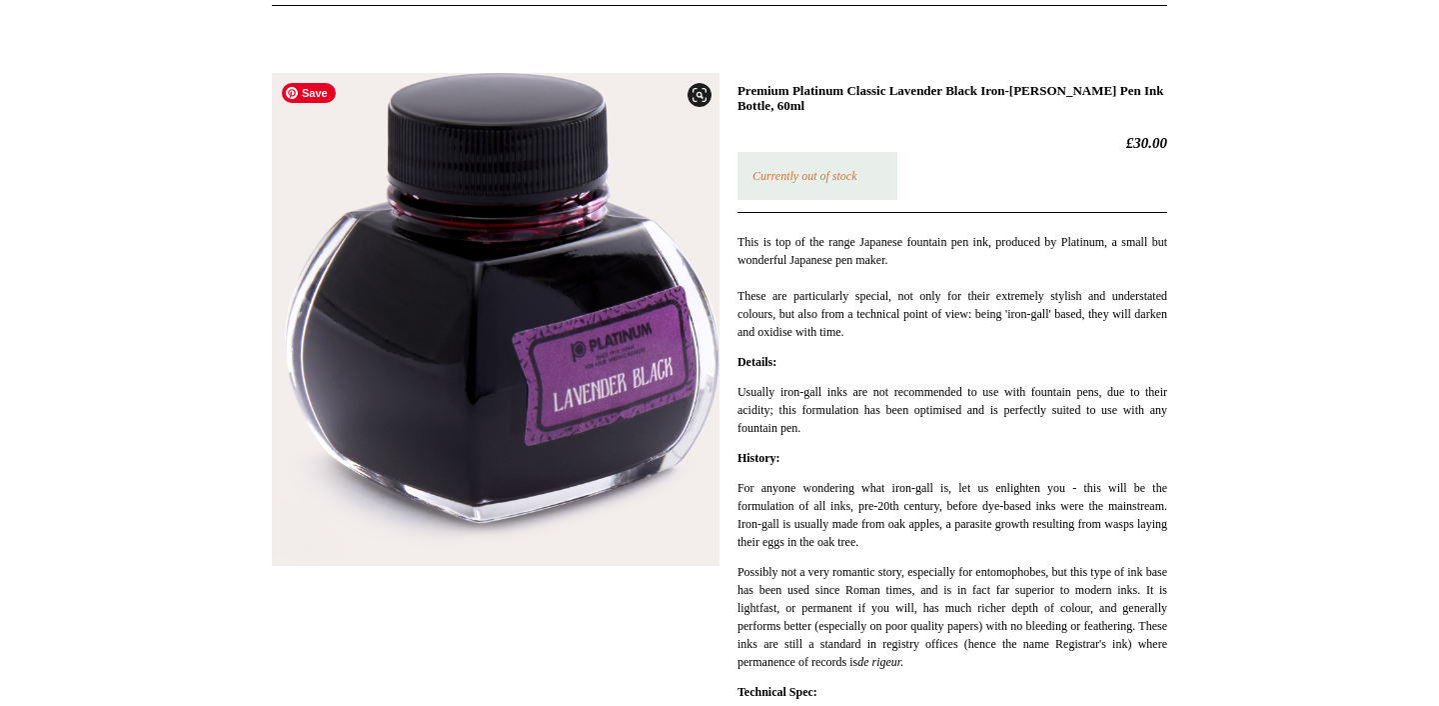
scroll to position [312, 0]
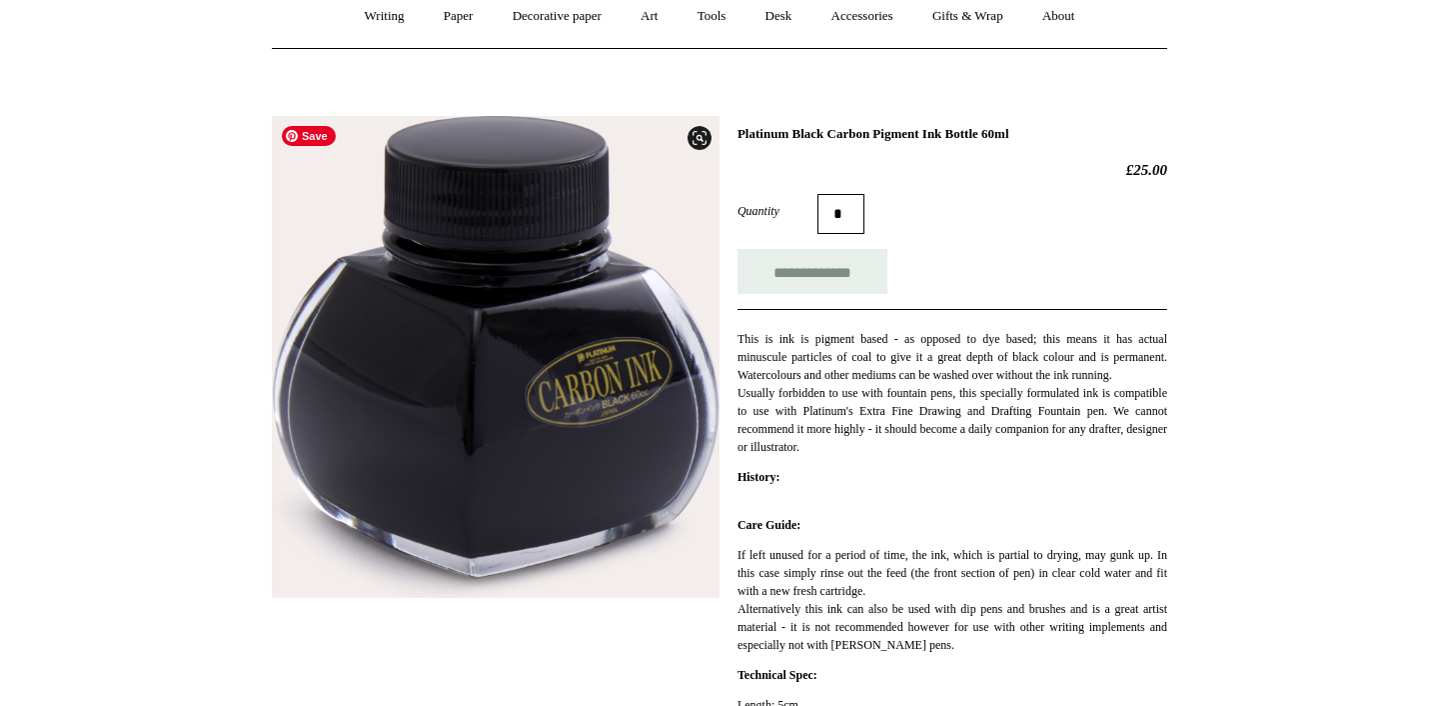
scroll to position [234, 0]
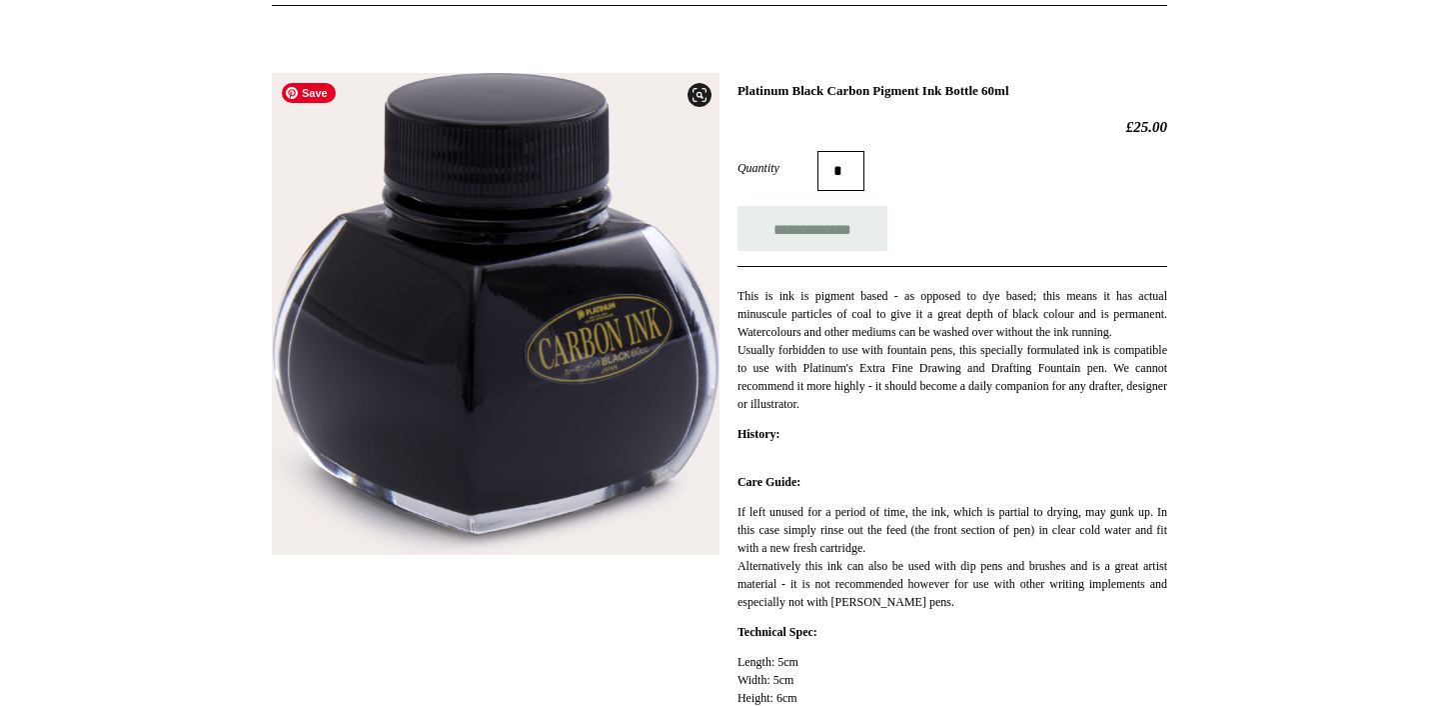
click at [521, 351] on img at bounding box center [496, 314] width 448 height 482
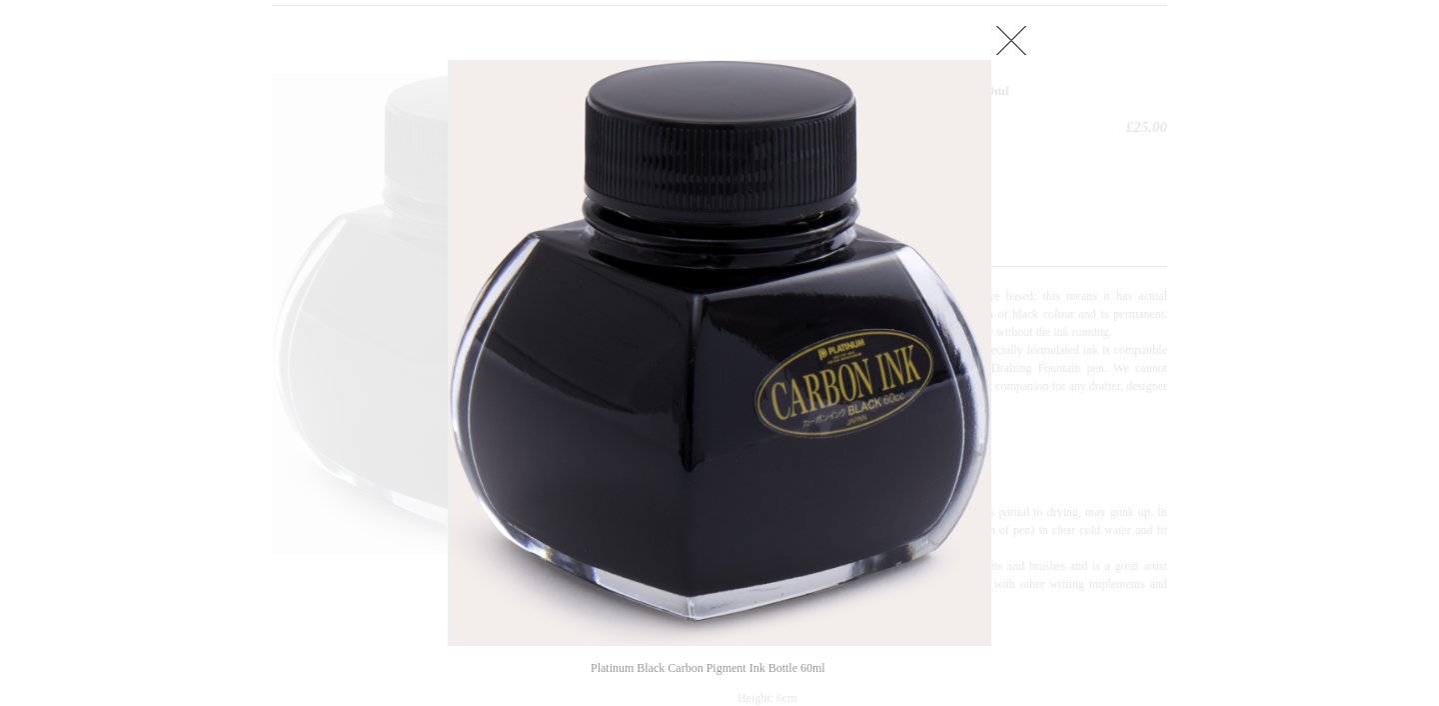
click at [1019, 35] on link at bounding box center [1012, 40] width 40 height 40
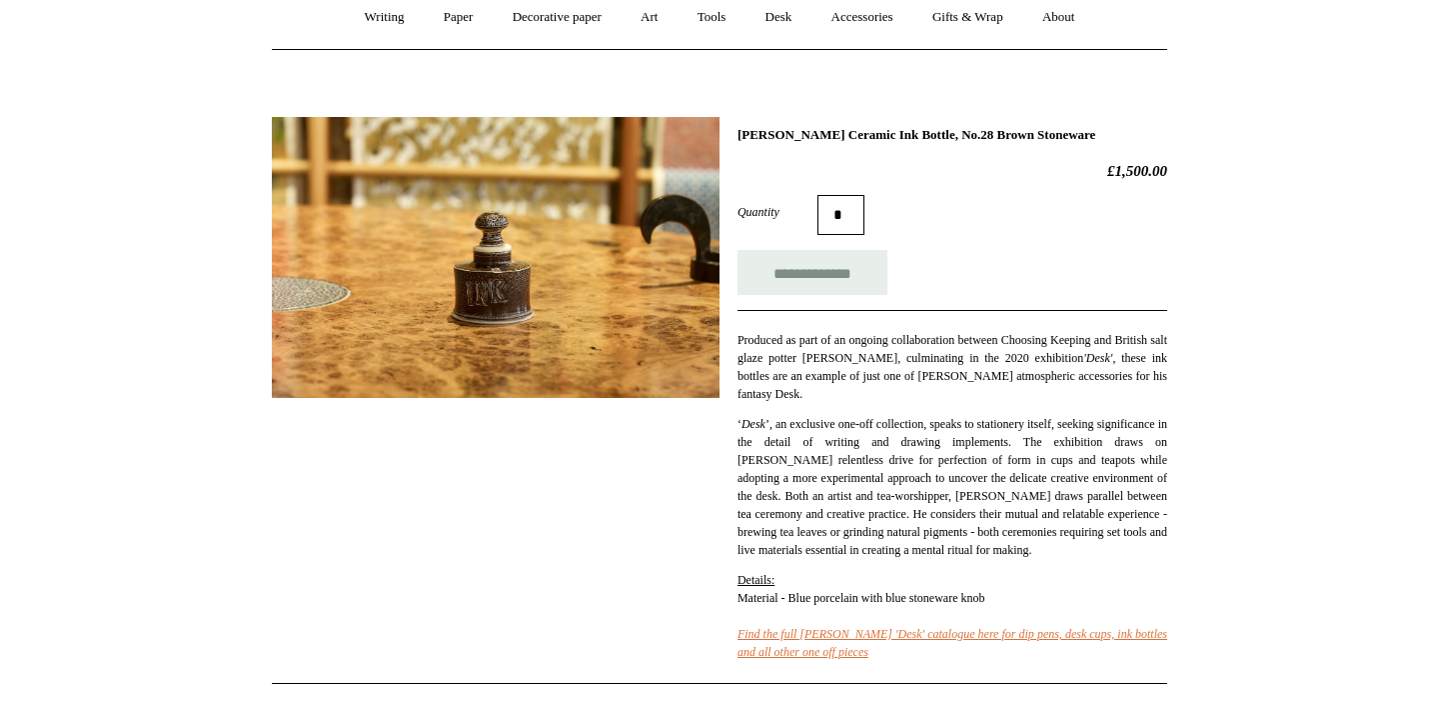
scroll to position [234, 0]
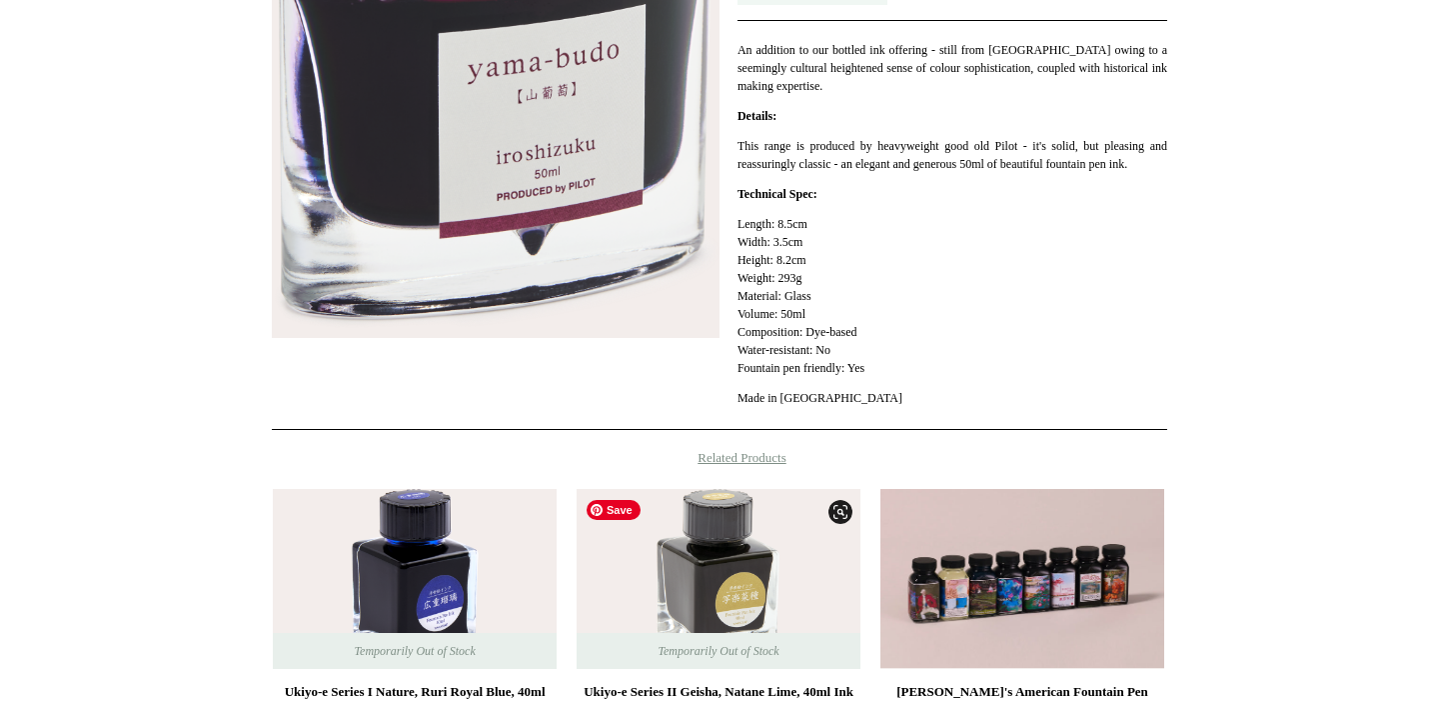
scroll to position [468, 0]
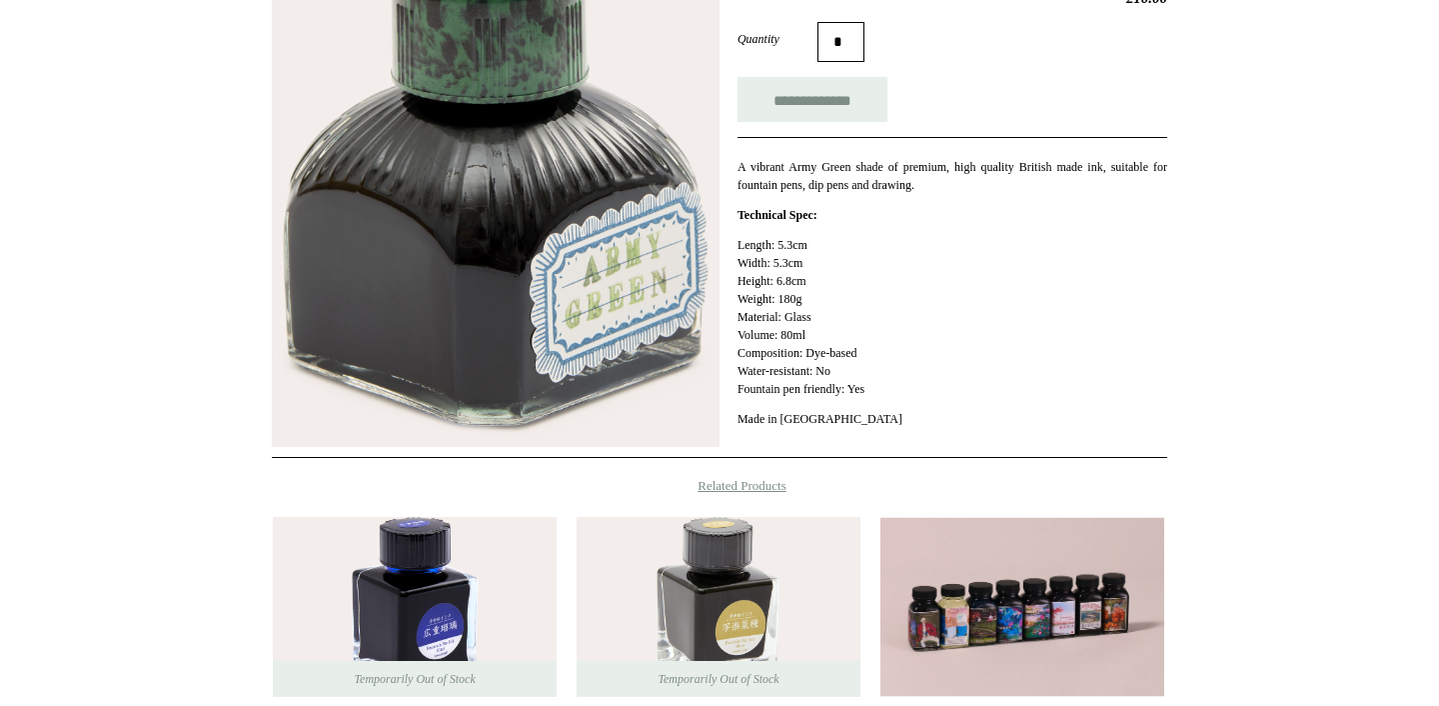
scroll to position [390, 0]
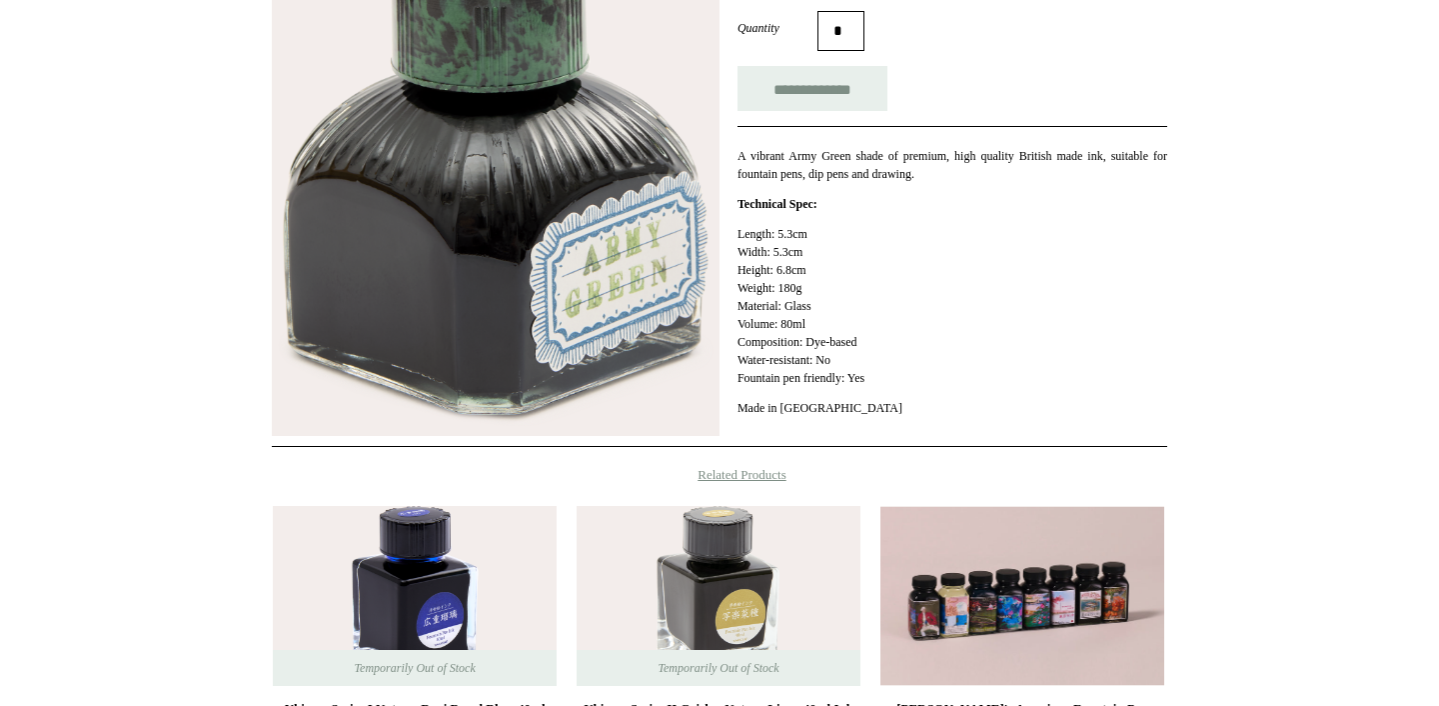
click at [604, 266] on img at bounding box center [496, 177] width 448 height 520
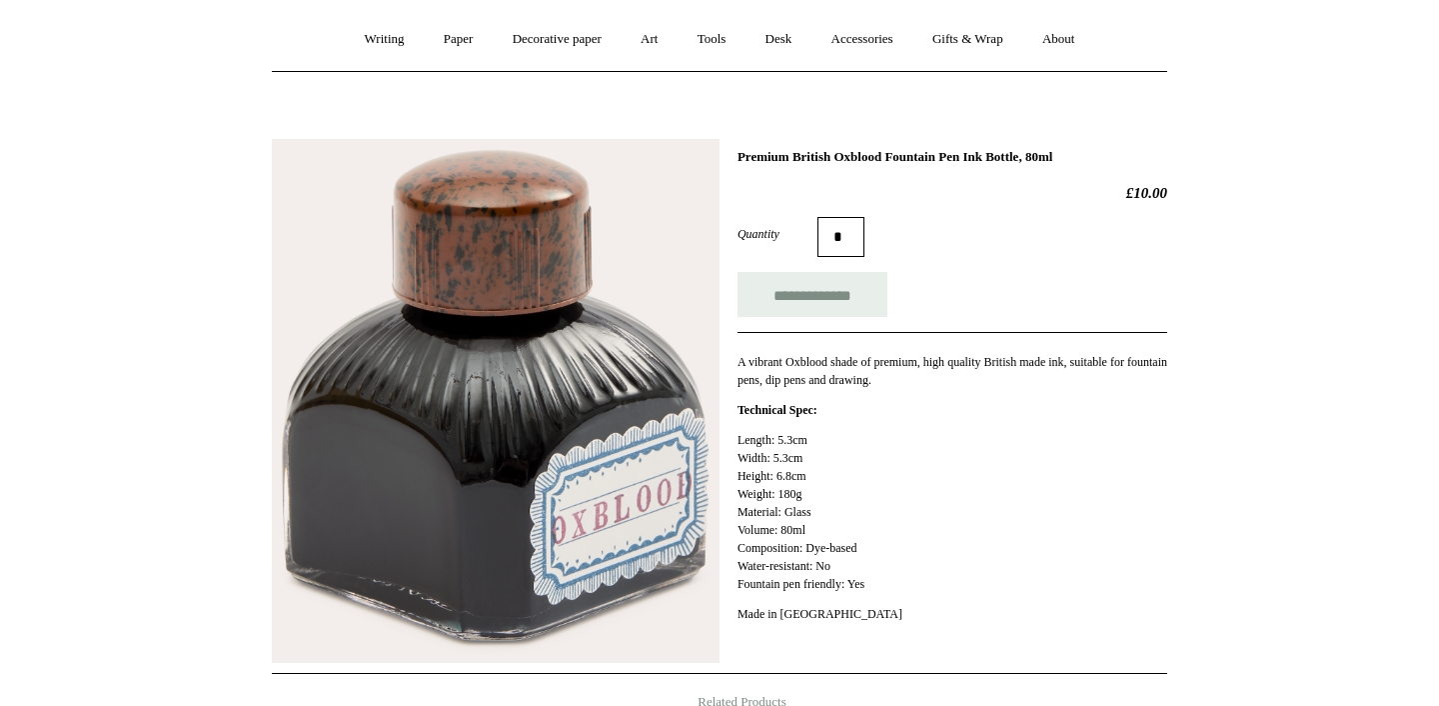
scroll to position [234, 0]
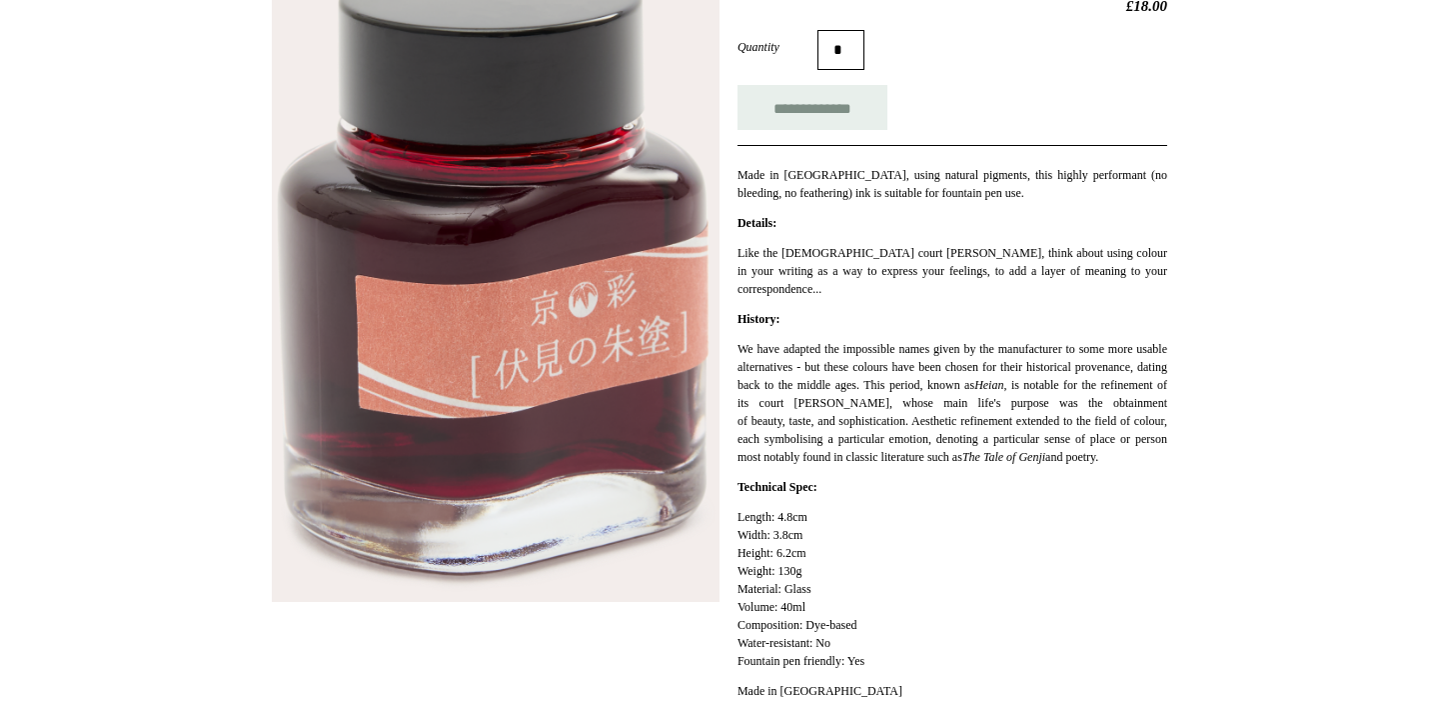
scroll to position [390, 0]
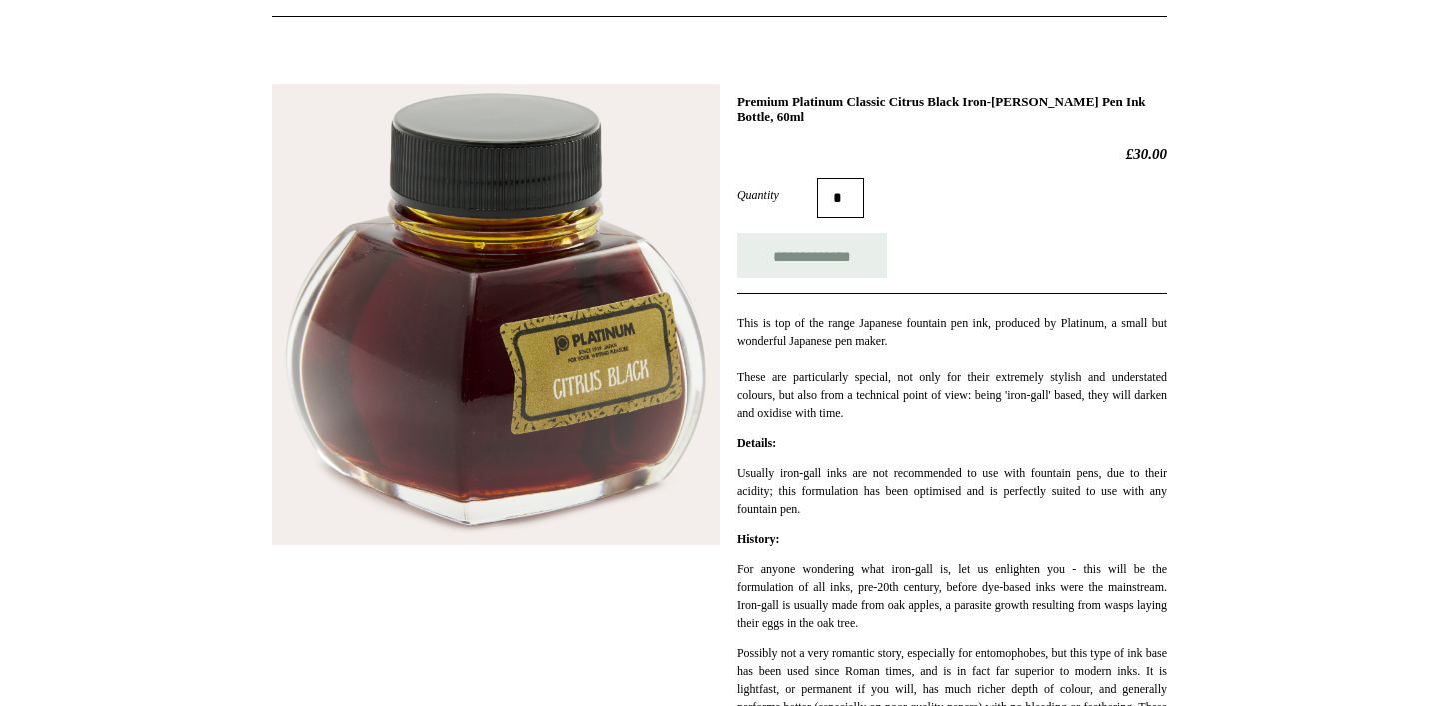
scroll to position [234, 0]
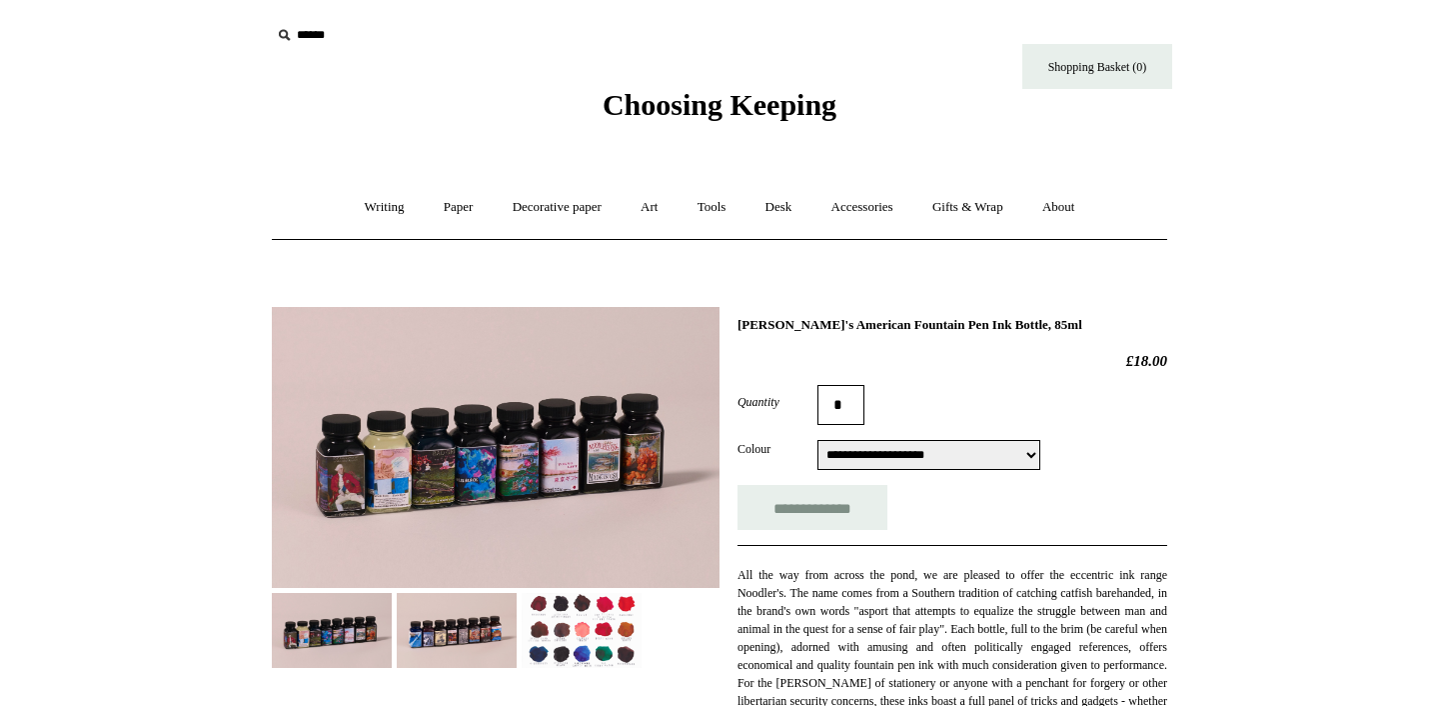
click at [610, 610] on img at bounding box center [582, 630] width 120 height 75
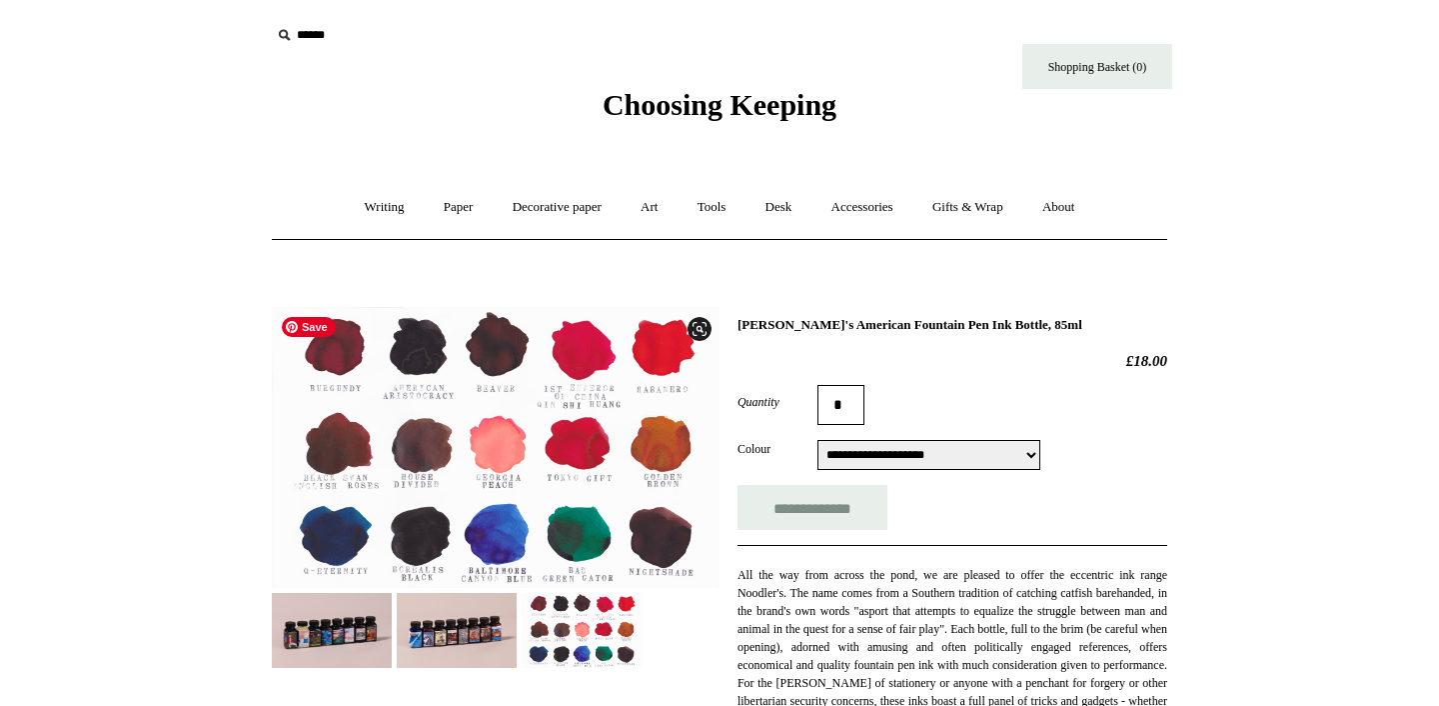
click at [559, 404] on img at bounding box center [496, 447] width 448 height 281
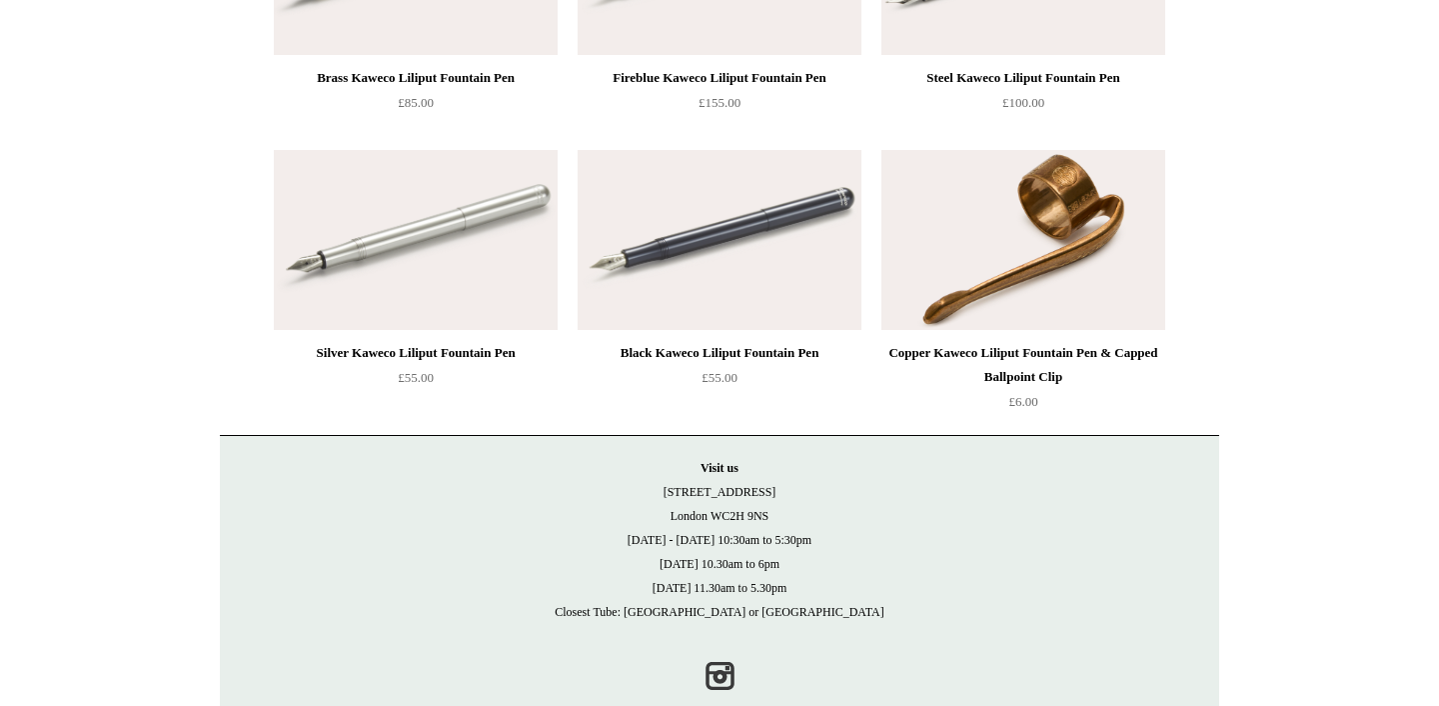
scroll to position [936, 0]
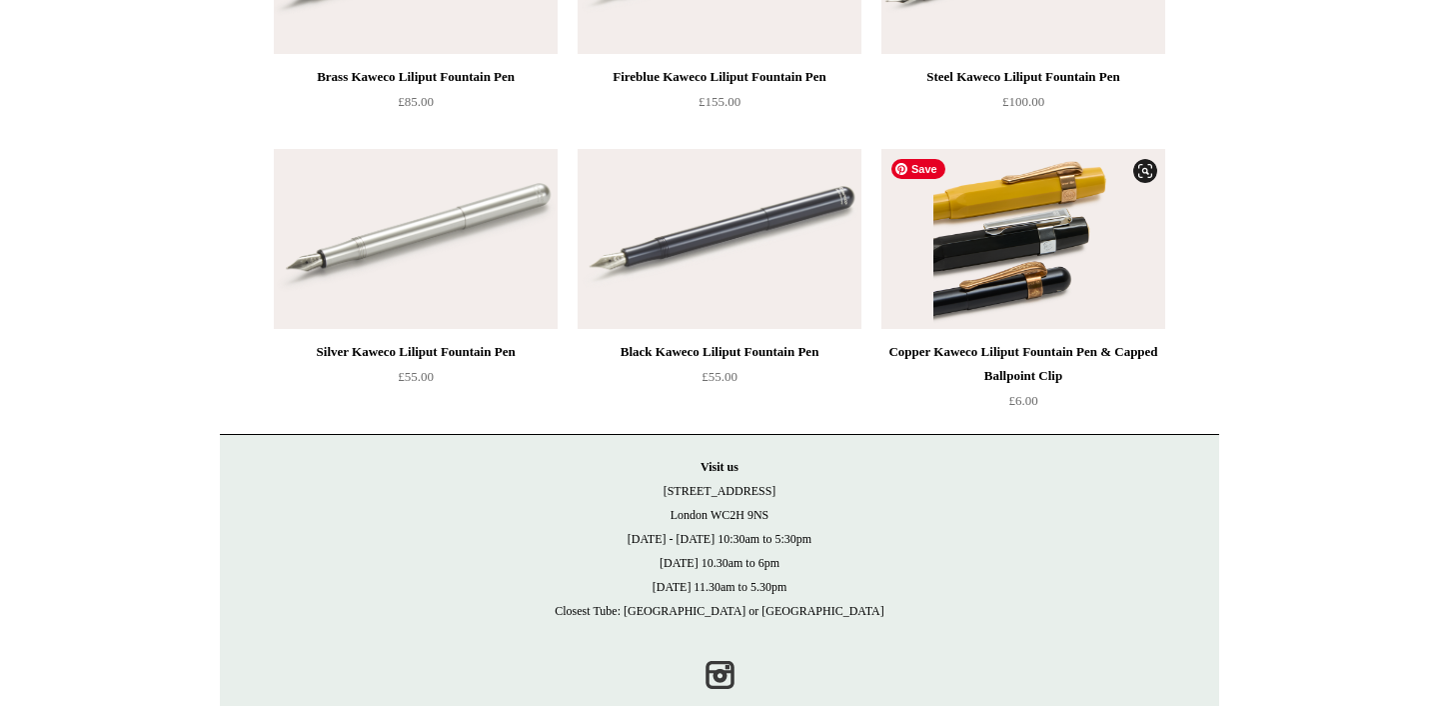
click at [1071, 239] on img at bounding box center [1024, 239] width 284 height 180
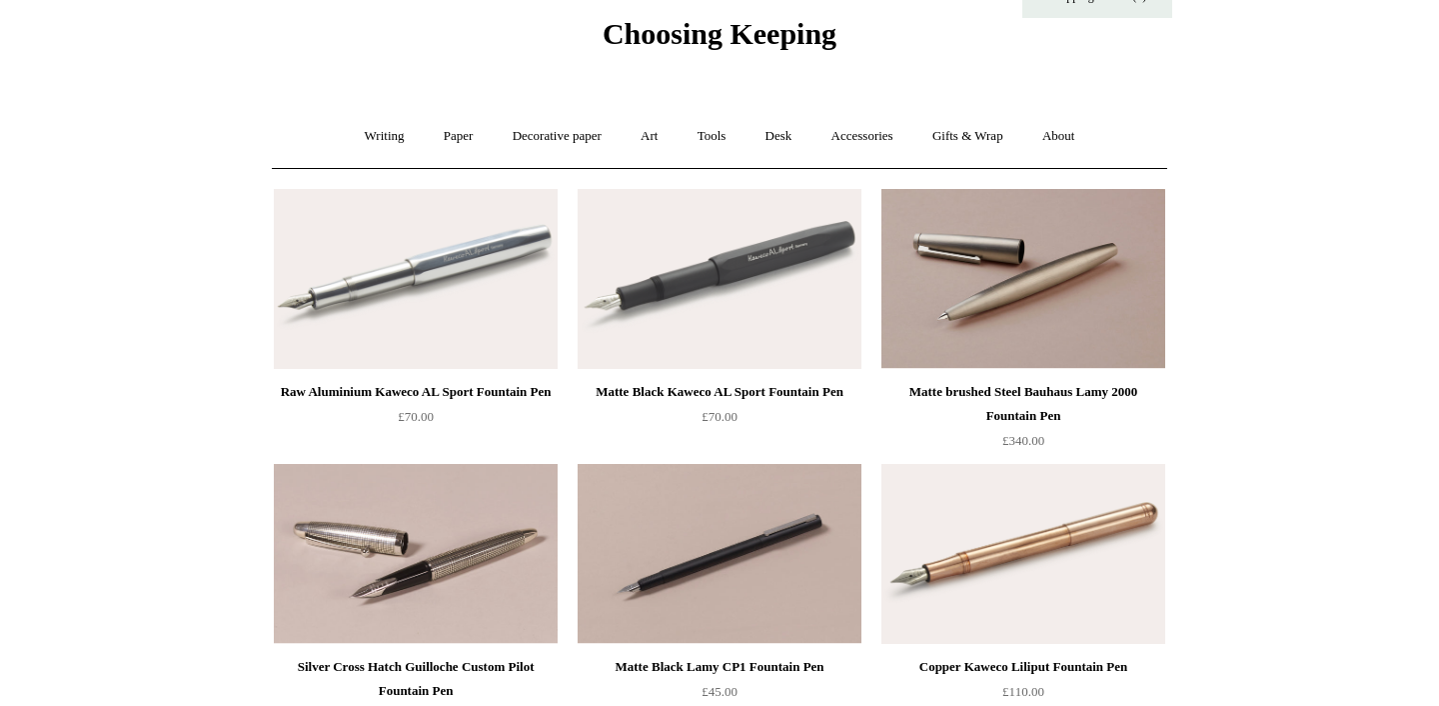
scroll to position [0, 0]
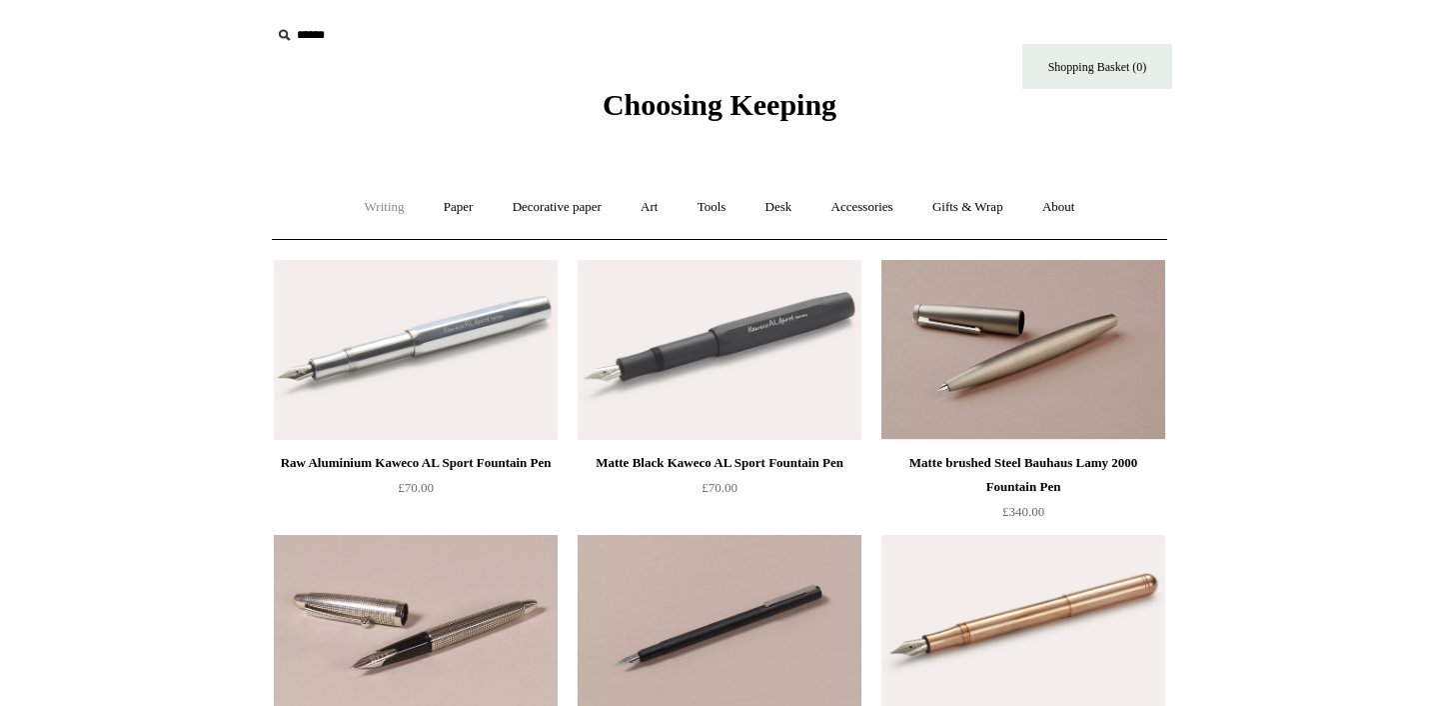
click at [374, 210] on link "Writing +" at bounding box center [385, 207] width 76 height 53
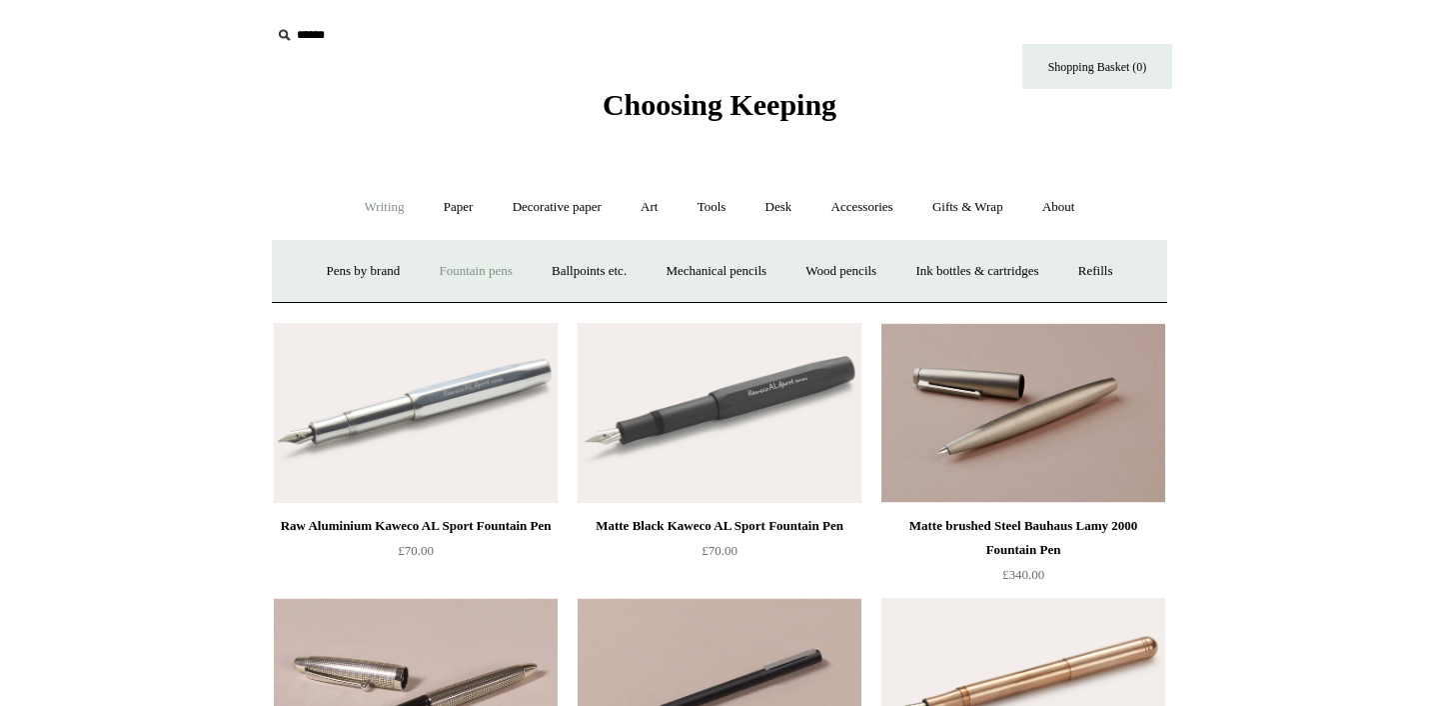
click at [452, 270] on link "Fountain pens +" at bounding box center [475, 271] width 109 height 53
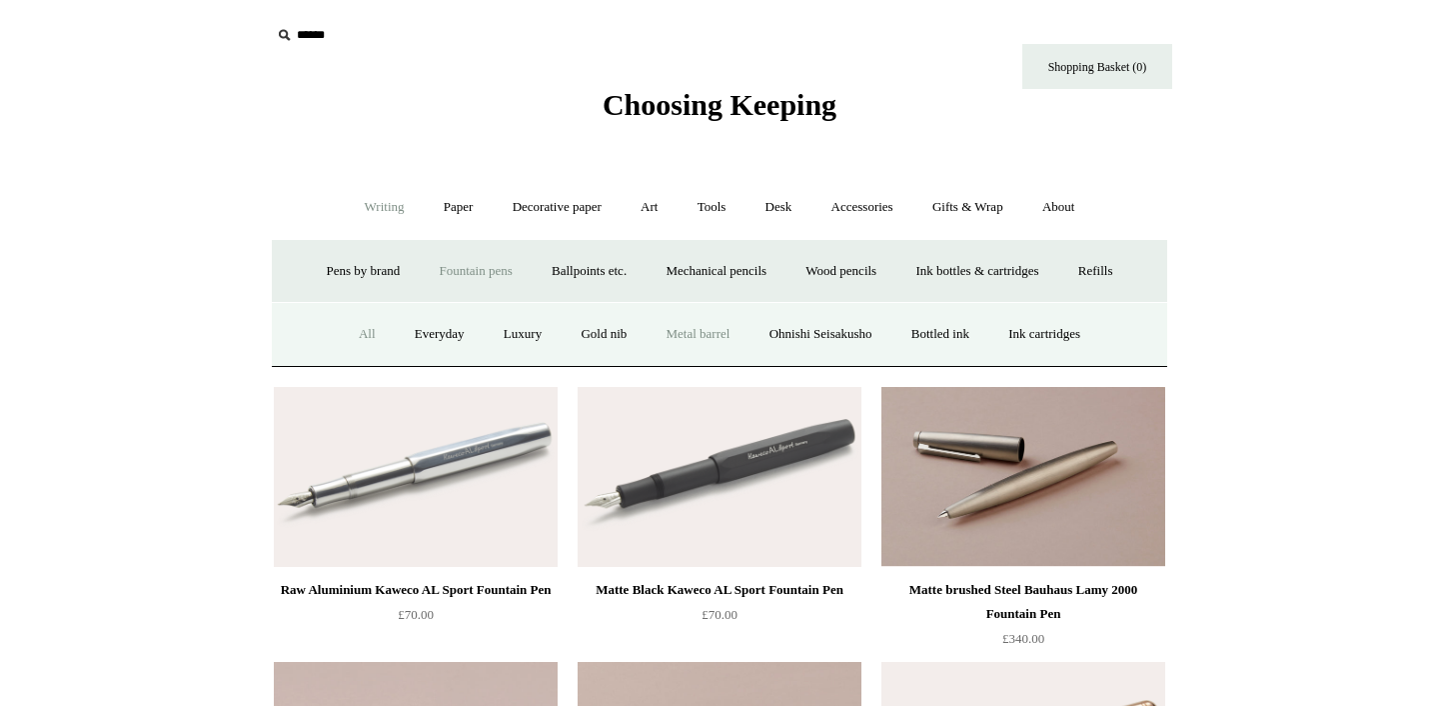
click at [344, 335] on link "All" at bounding box center [367, 334] width 53 height 53
click at [1067, 336] on link "Ink cartridges" at bounding box center [1045, 334] width 108 height 53
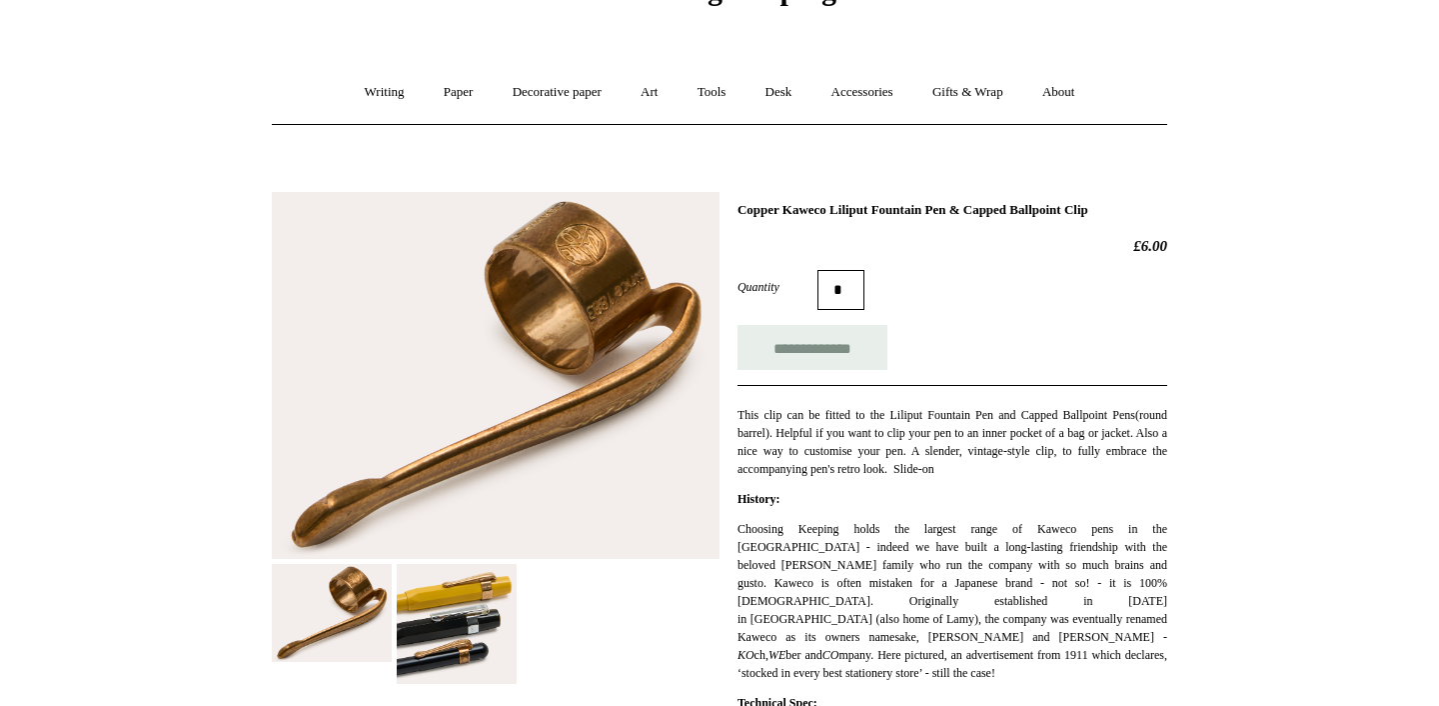
scroll to position [156, 0]
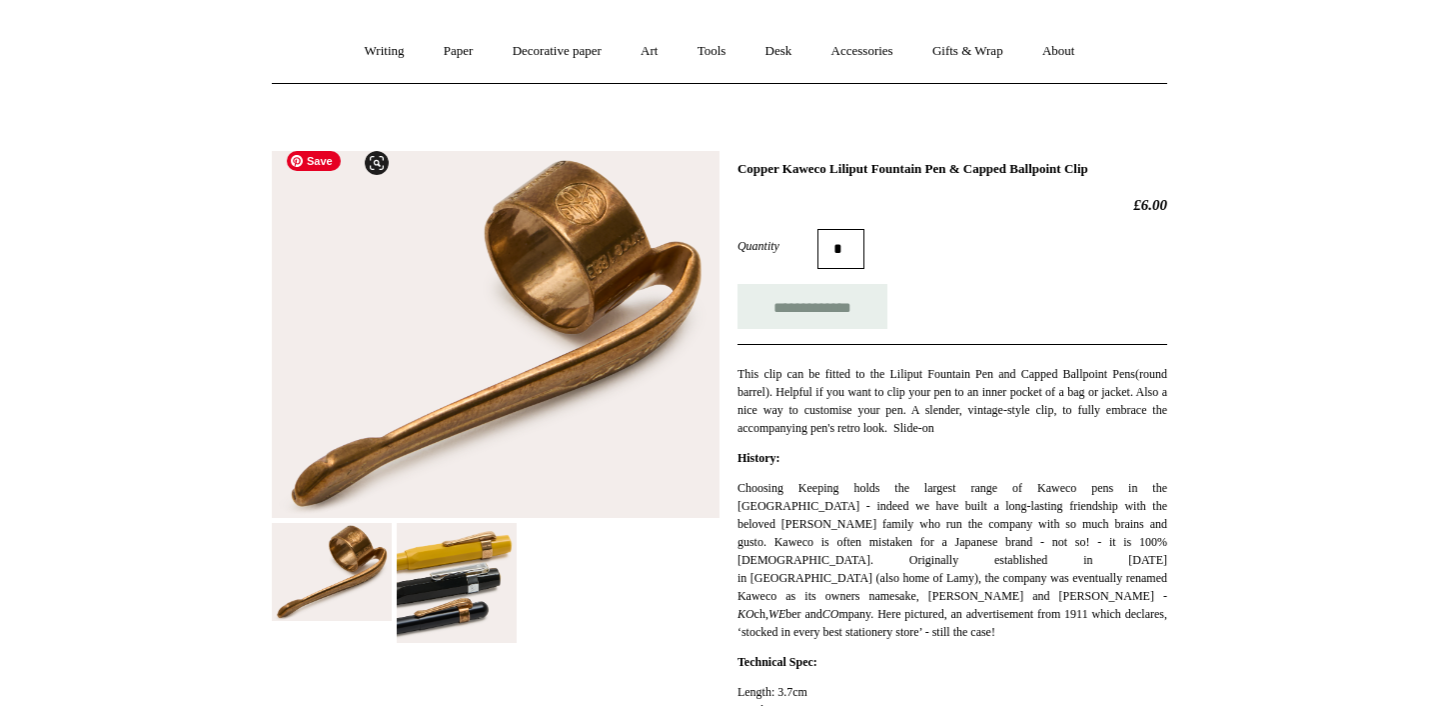
click at [397, 523] on img at bounding box center [457, 583] width 120 height 120
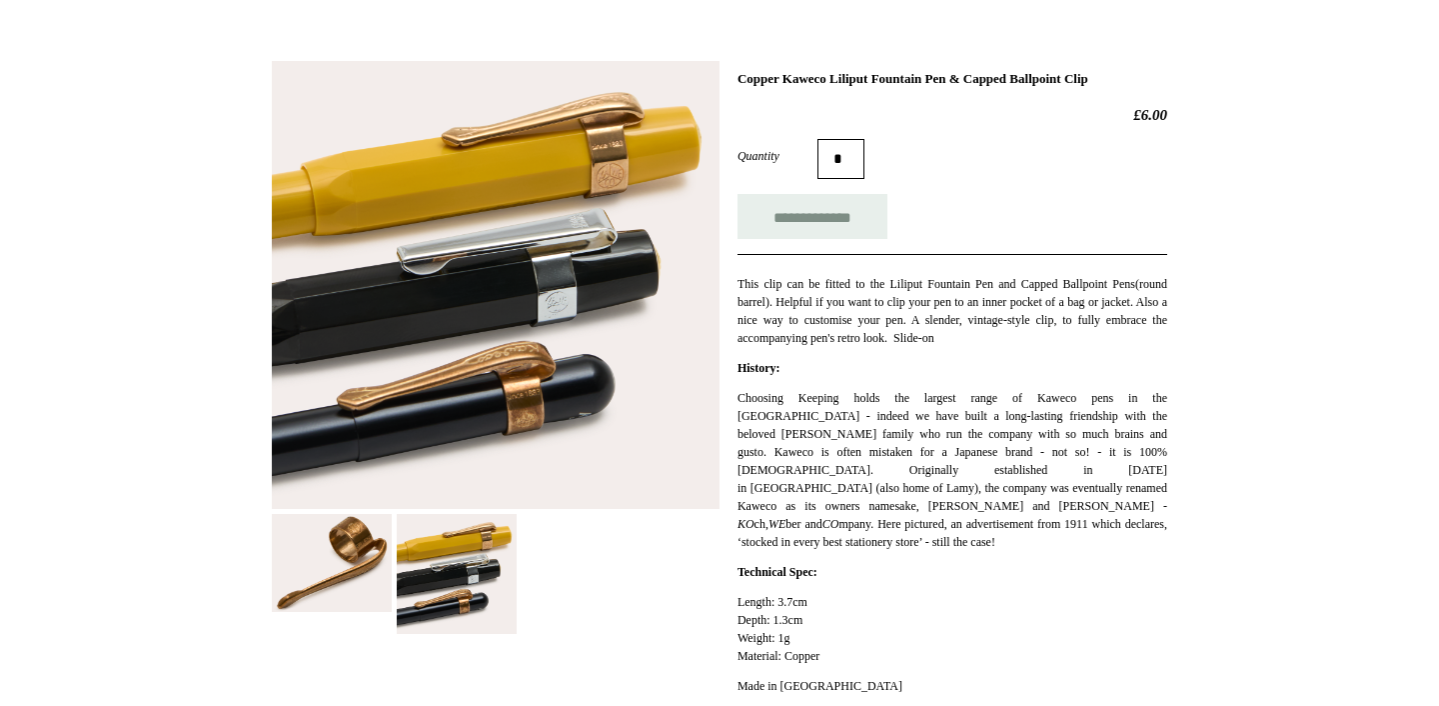
scroll to position [312, 0]
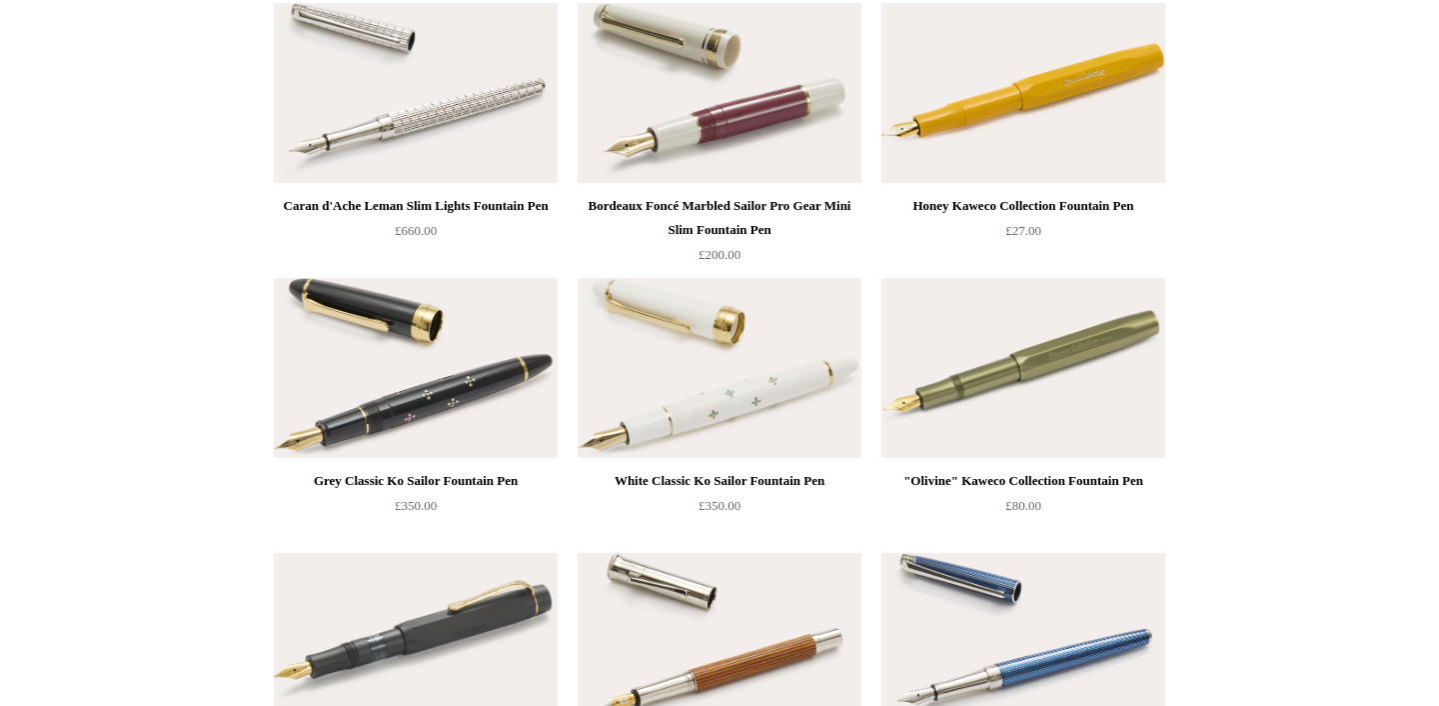
scroll to position [8499, 0]
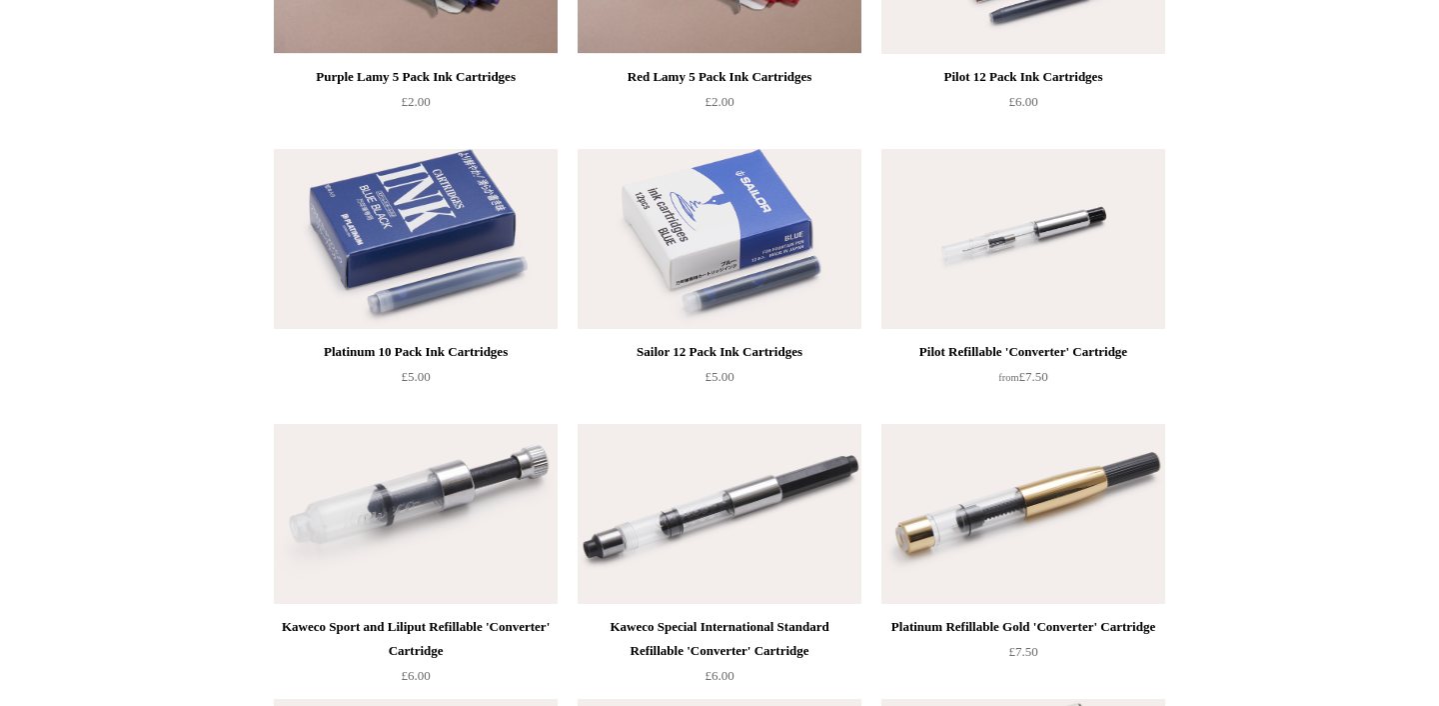
scroll to position [858, 0]
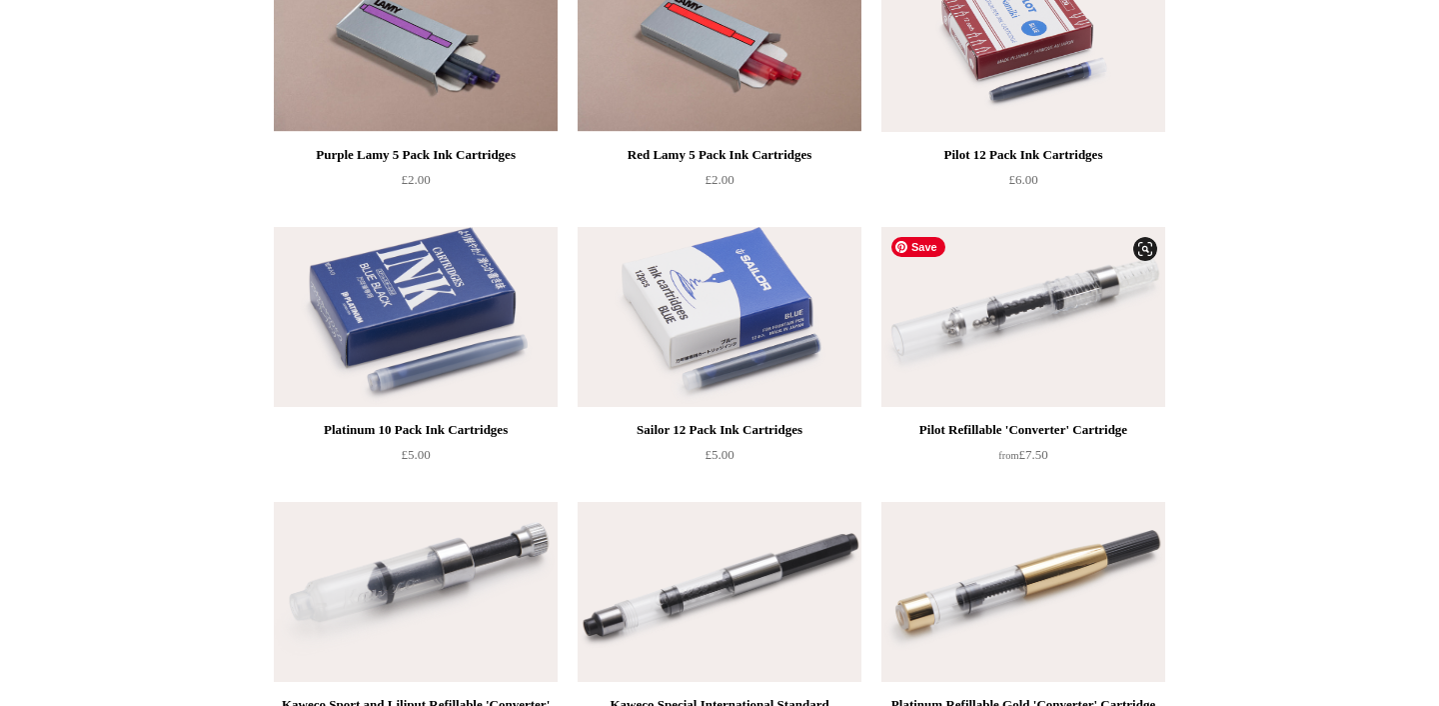
click at [1040, 300] on img at bounding box center [1024, 317] width 284 height 180
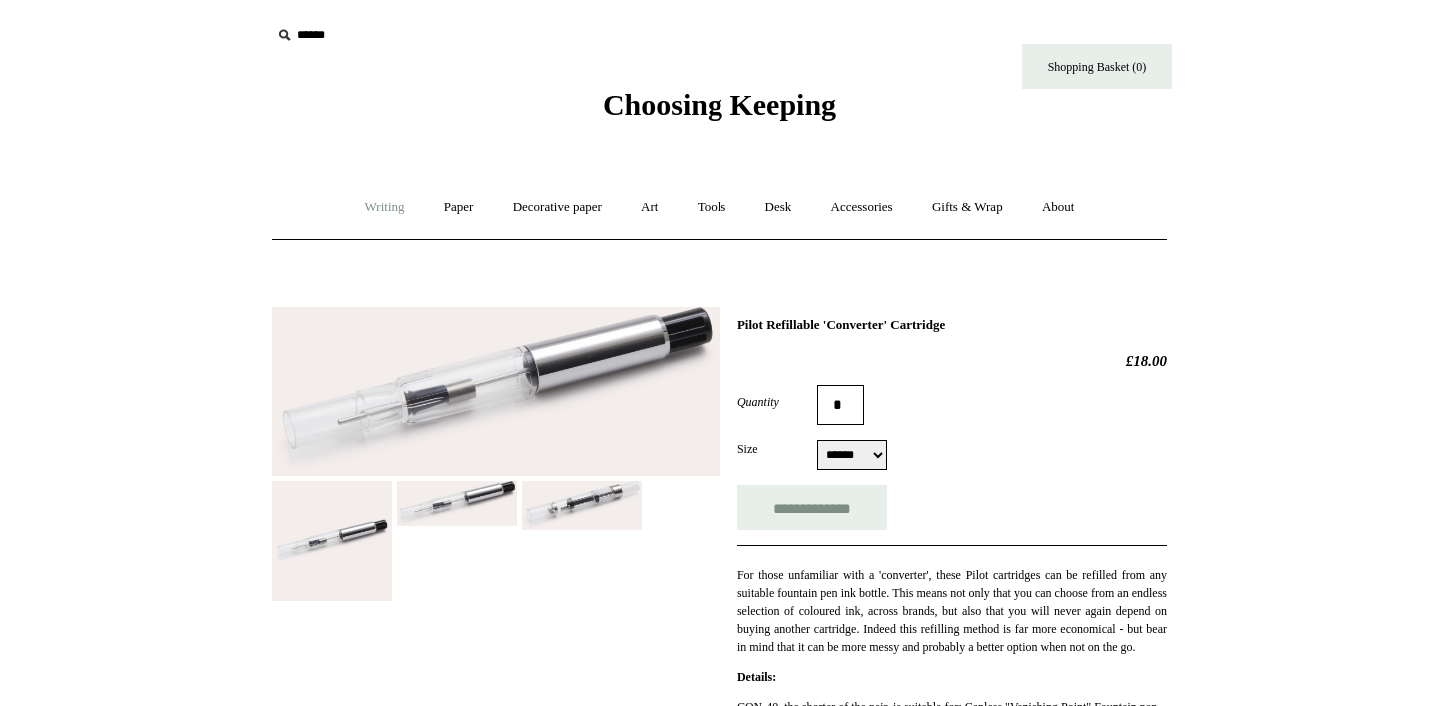
click at [377, 204] on link "Writing +" at bounding box center [385, 207] width 76 height 53
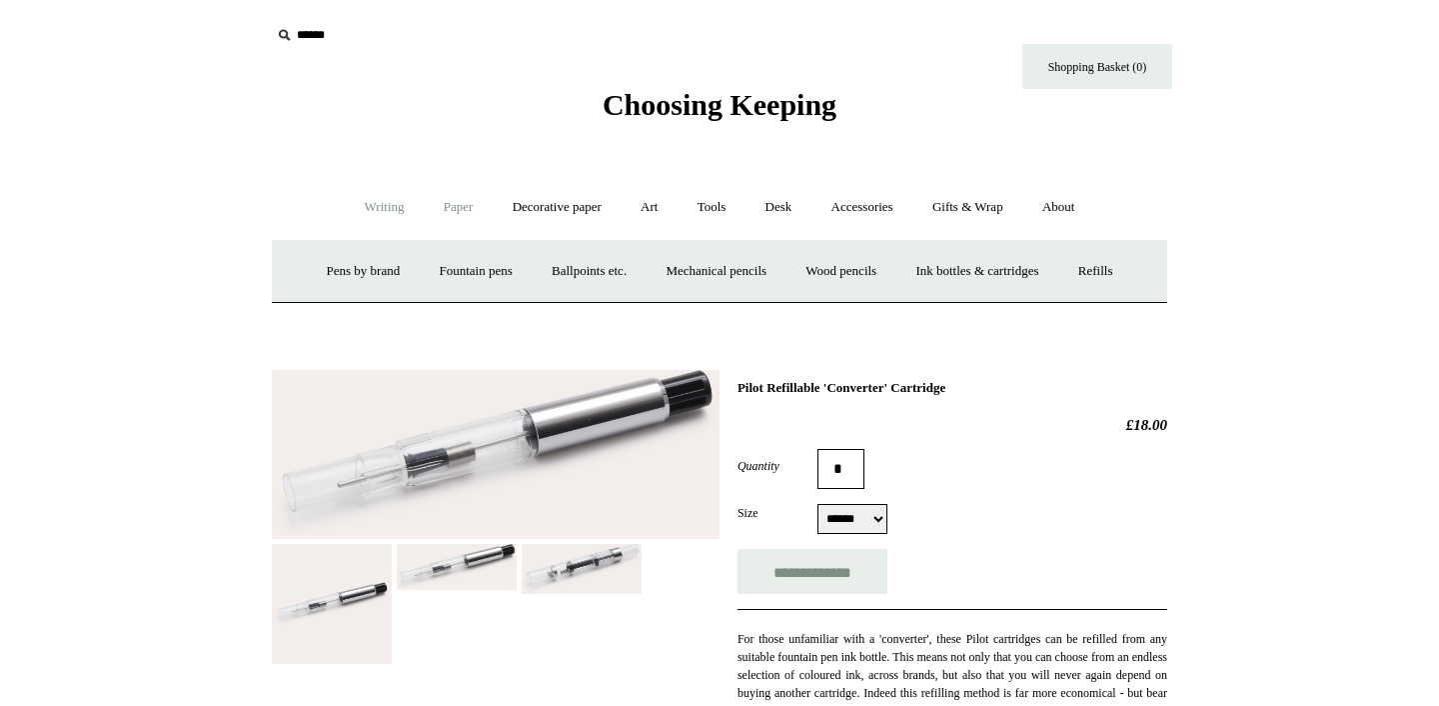
click at [451, 207] on link "Paper +" at bounding box center [459, 207] width 66 height 53
click at [545, 273] on link "📆 Dated Diaries 📆" at bounding box center [563, 271] width 146 height 53
click at [425, 267] on link "Notebooks +" at bounding box center [440, 271] width 92 height 53
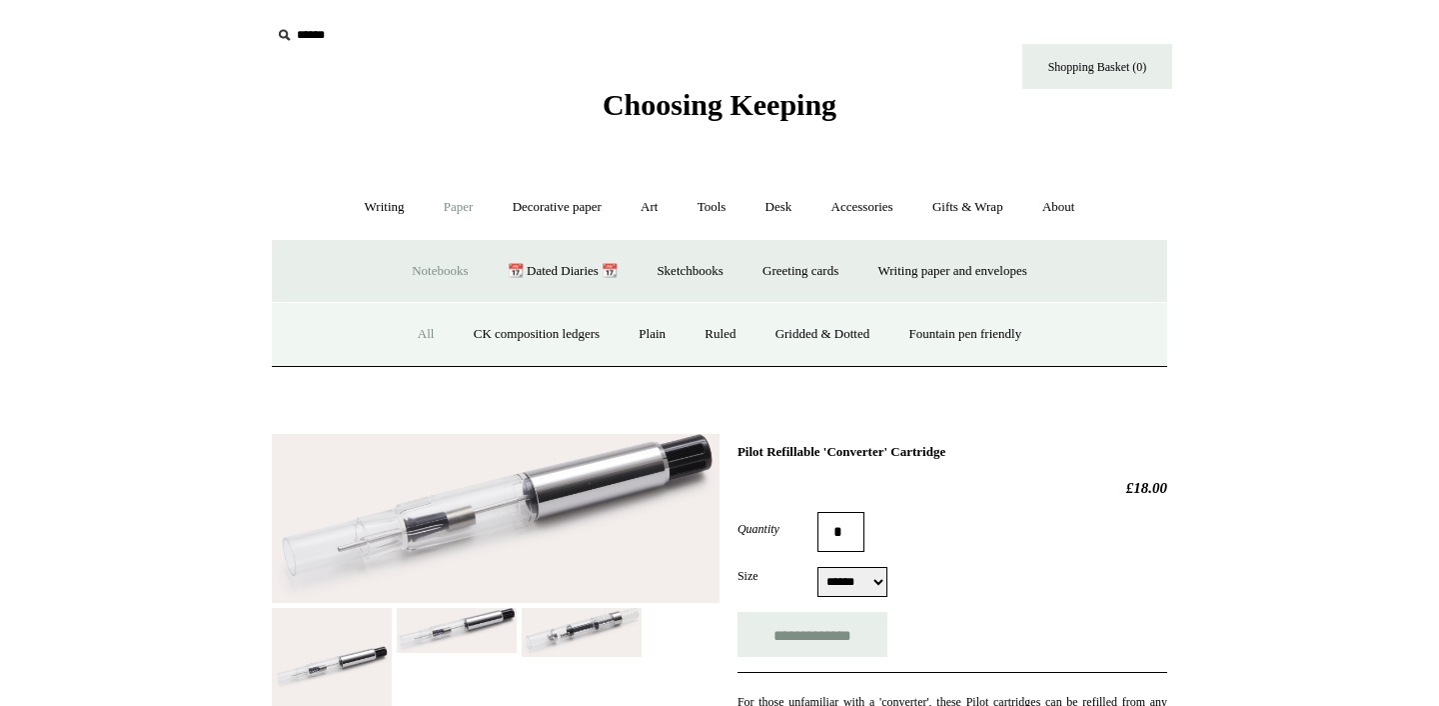
click at [419, 331] on link "All" at bounding box center [426, 334] width 53 height 53
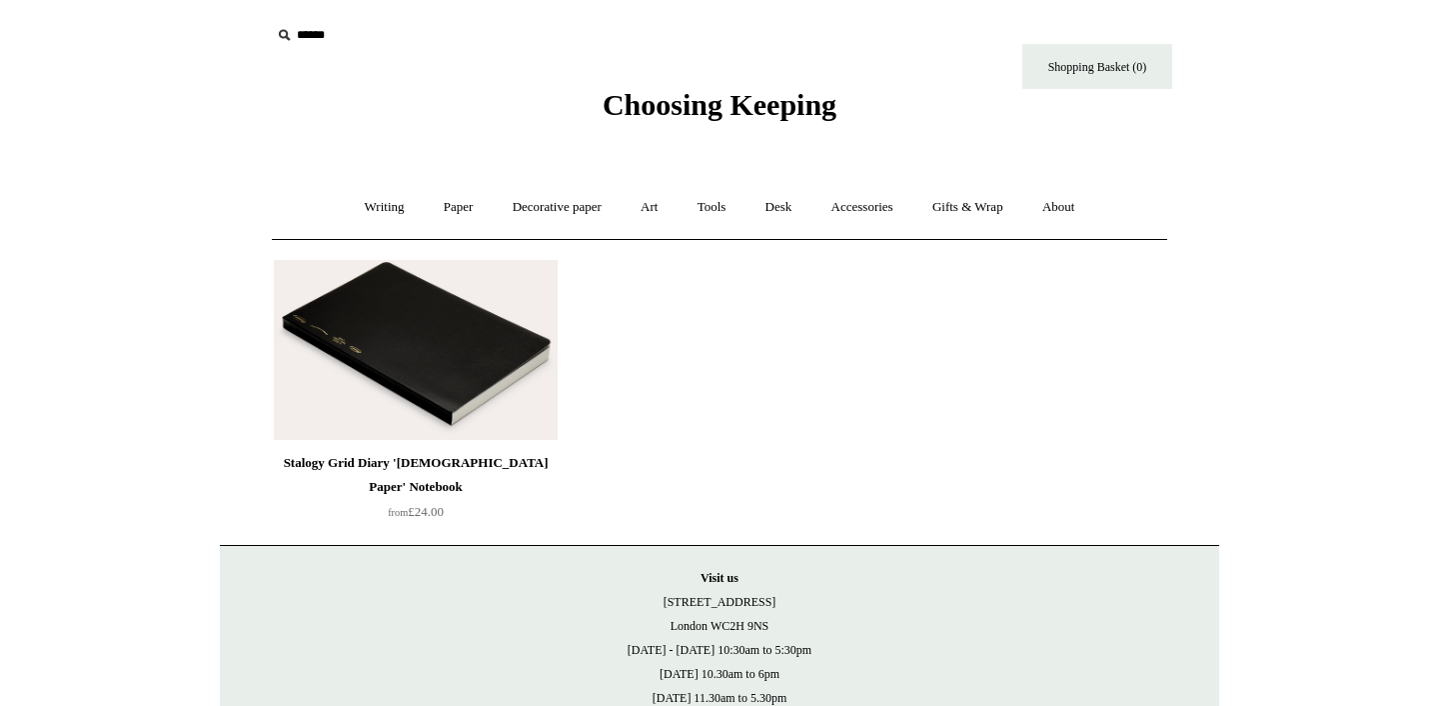
click at [440, 364] on img at bounding box center [416, 350] width 284 height 180
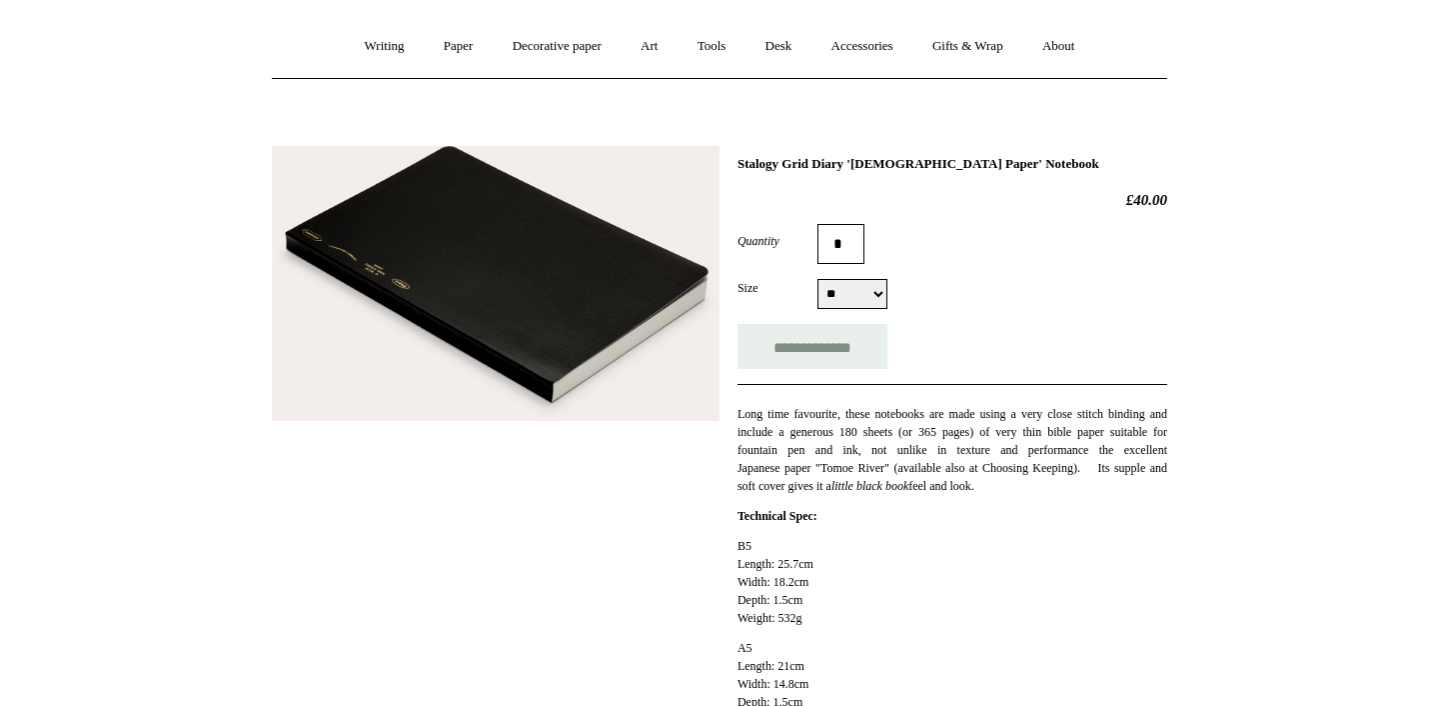
scroll to position [156, 0]
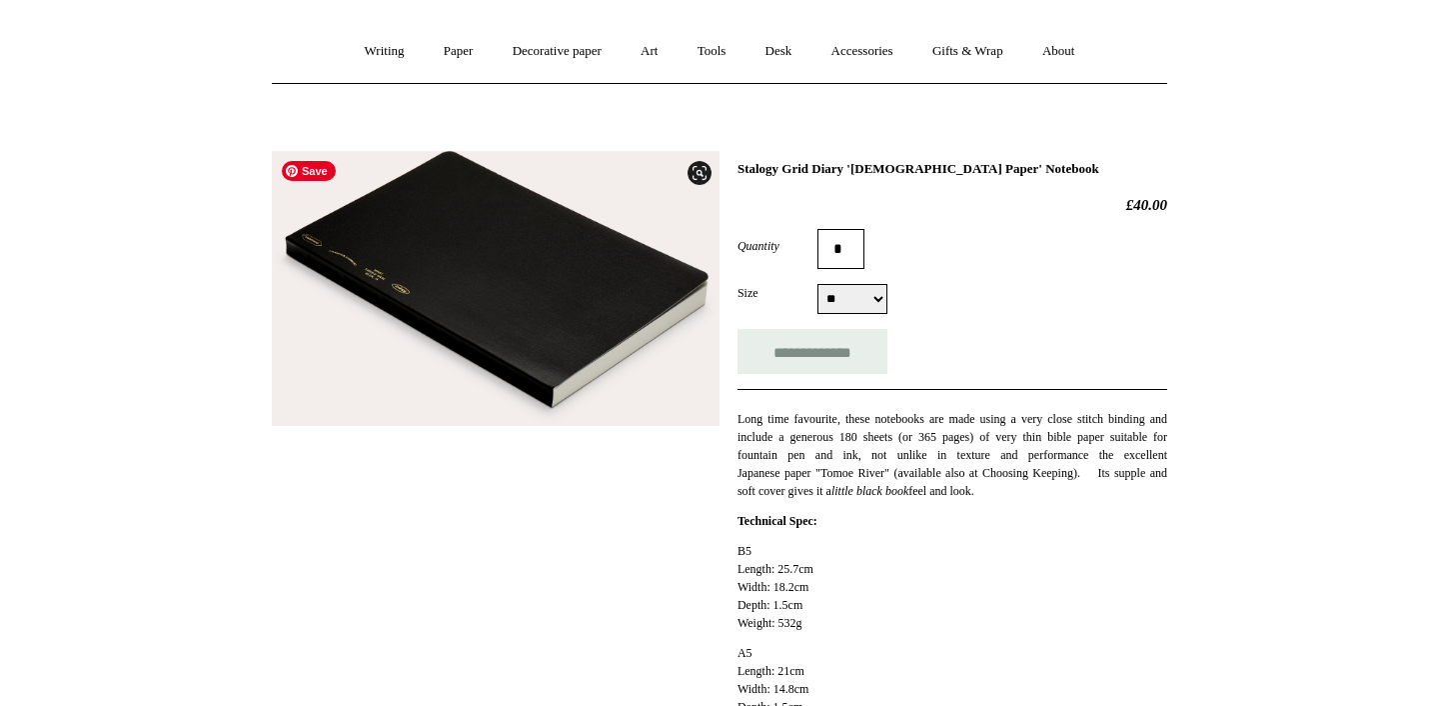
click at [456, 288] on img at bounding box center [496, 289] width 448 height 276
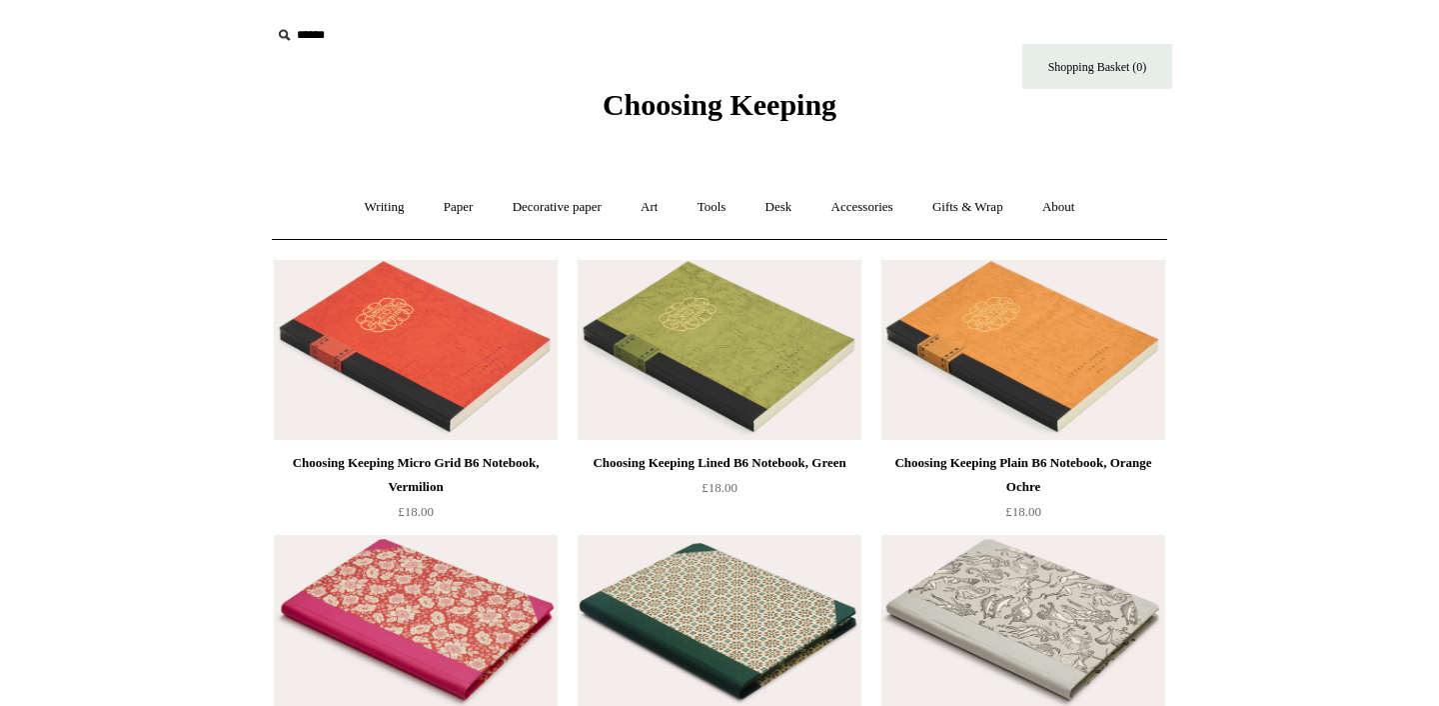
scroll to position [156, 0]
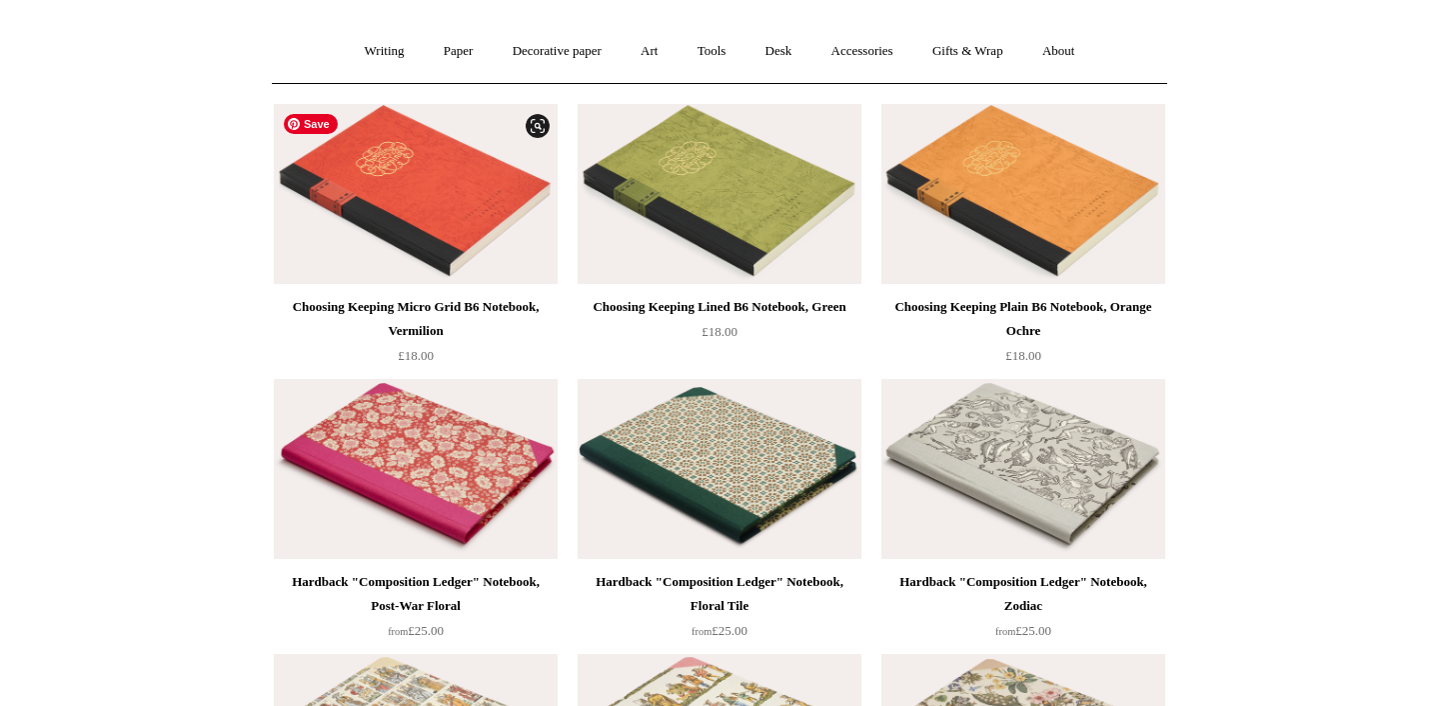
click at [428, 197] on img at bounding box center [416, 194] width 284 height 180
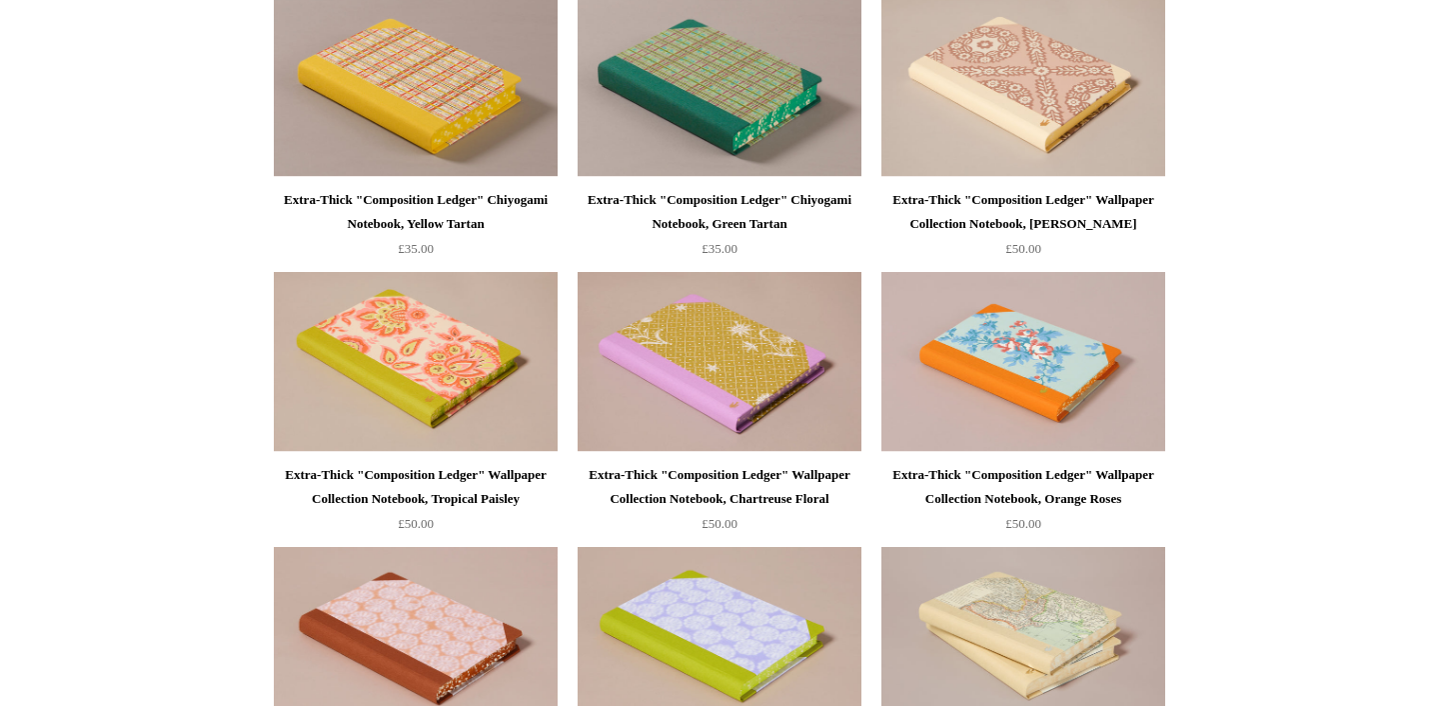
scroll to position [1715, 0]
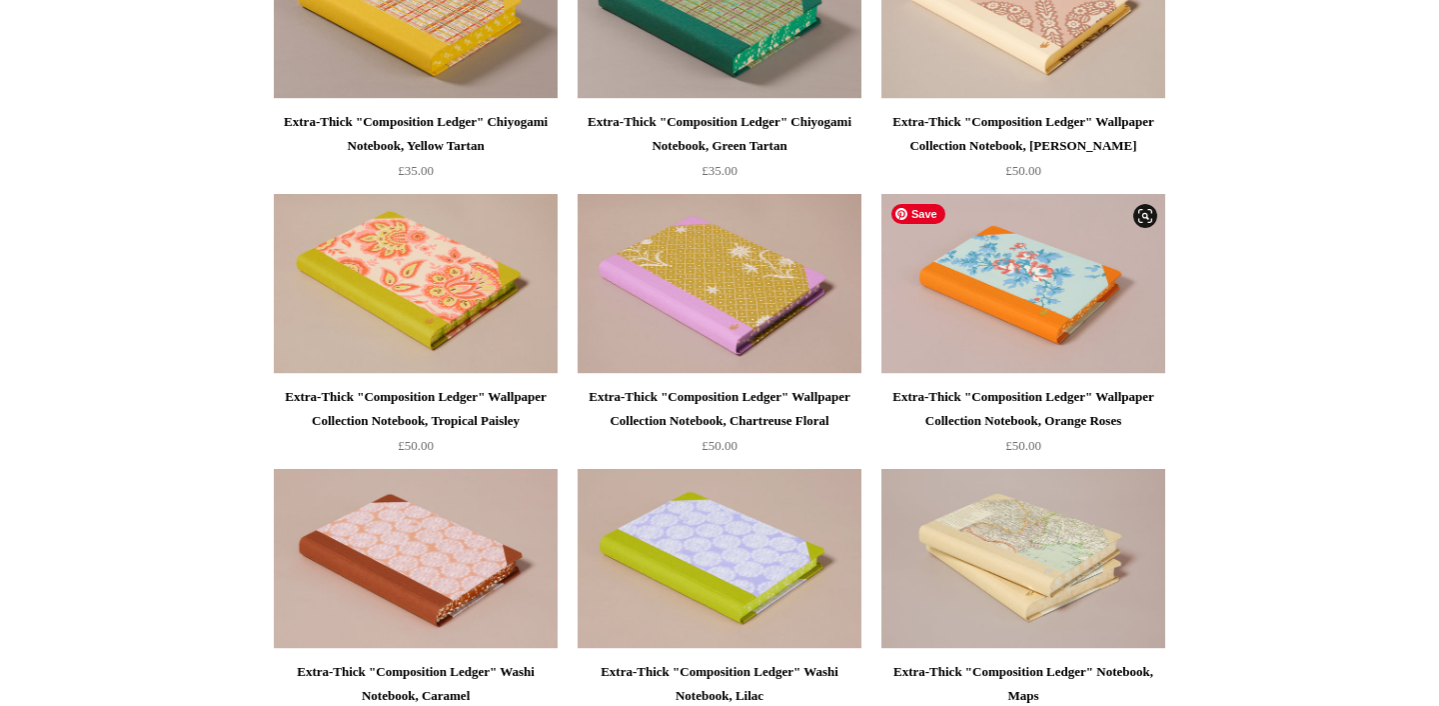
click at [1046, 286] on img at bounding box center [1024, 284] width 284 height 180
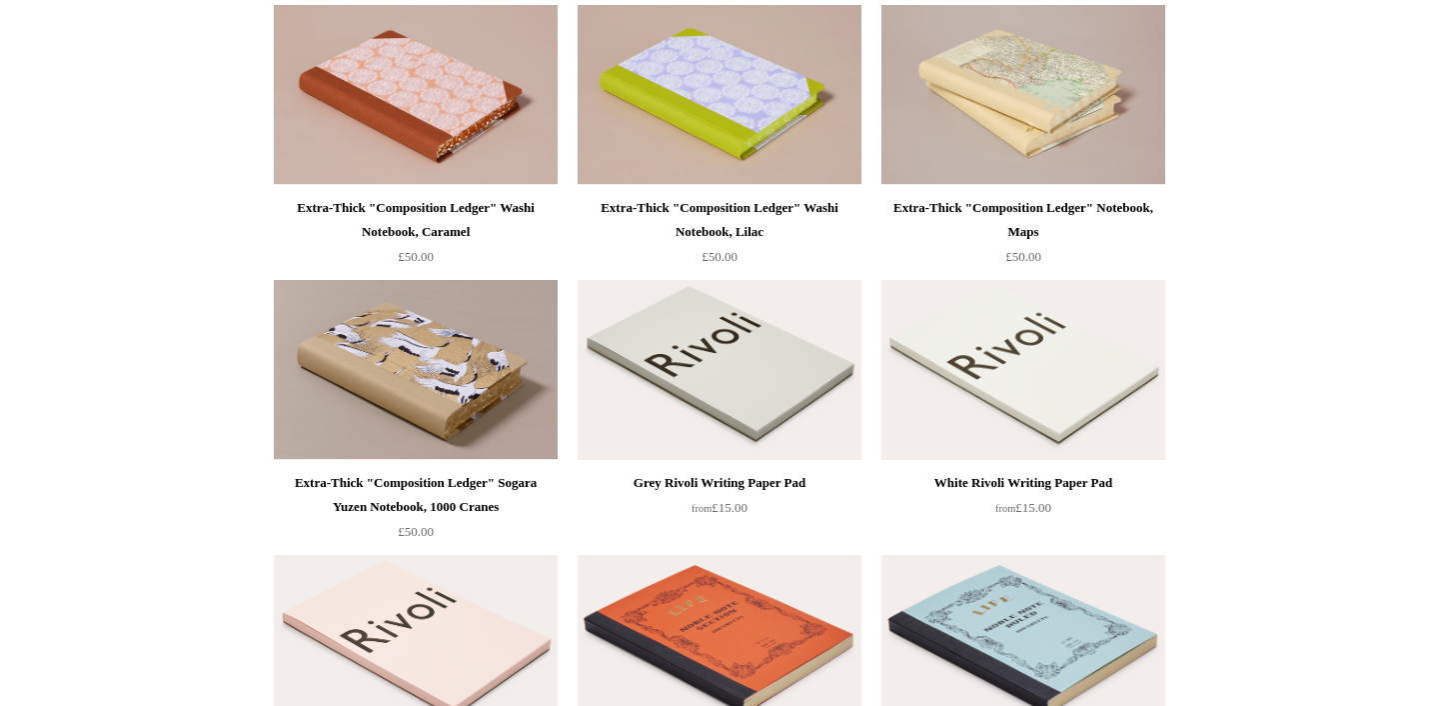
scroll to position [2183, 0]
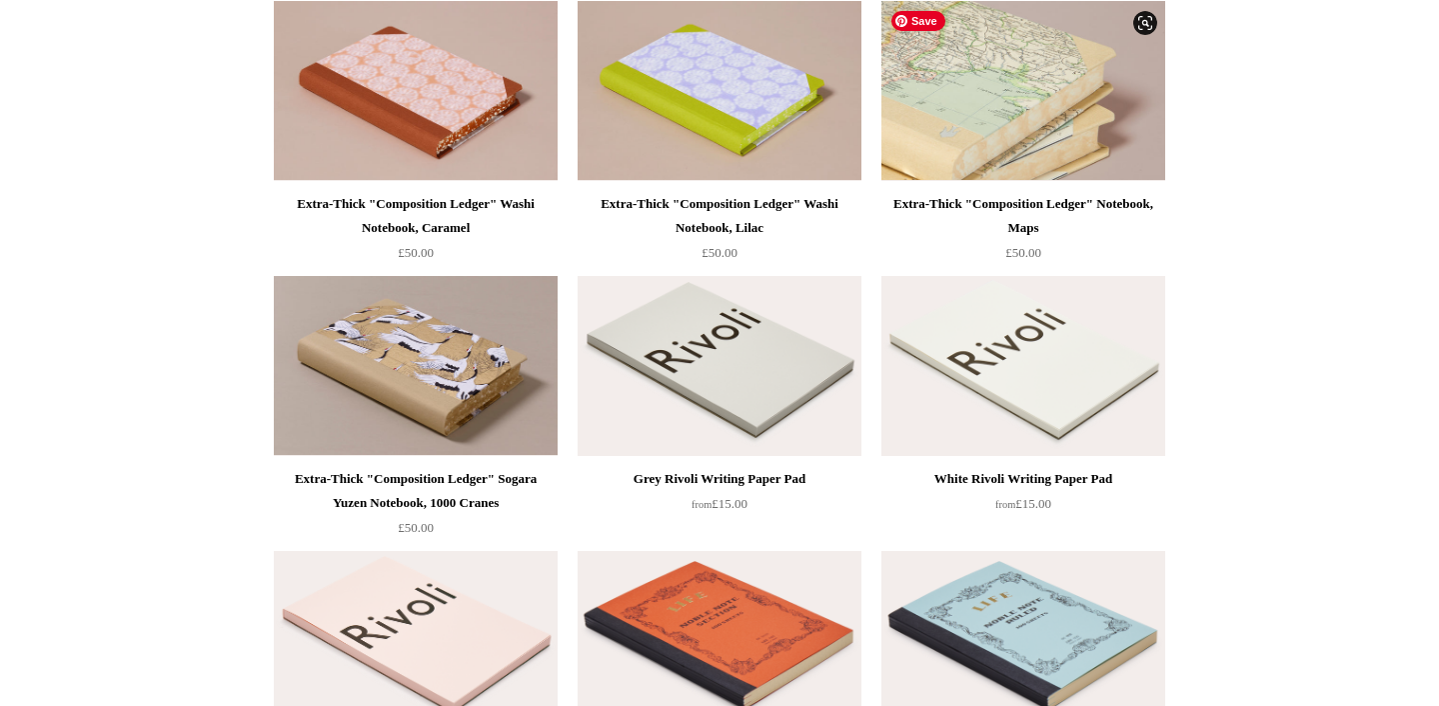
click at [1049, 105] on img at bounding box center [1024, 91] width 284 height 180
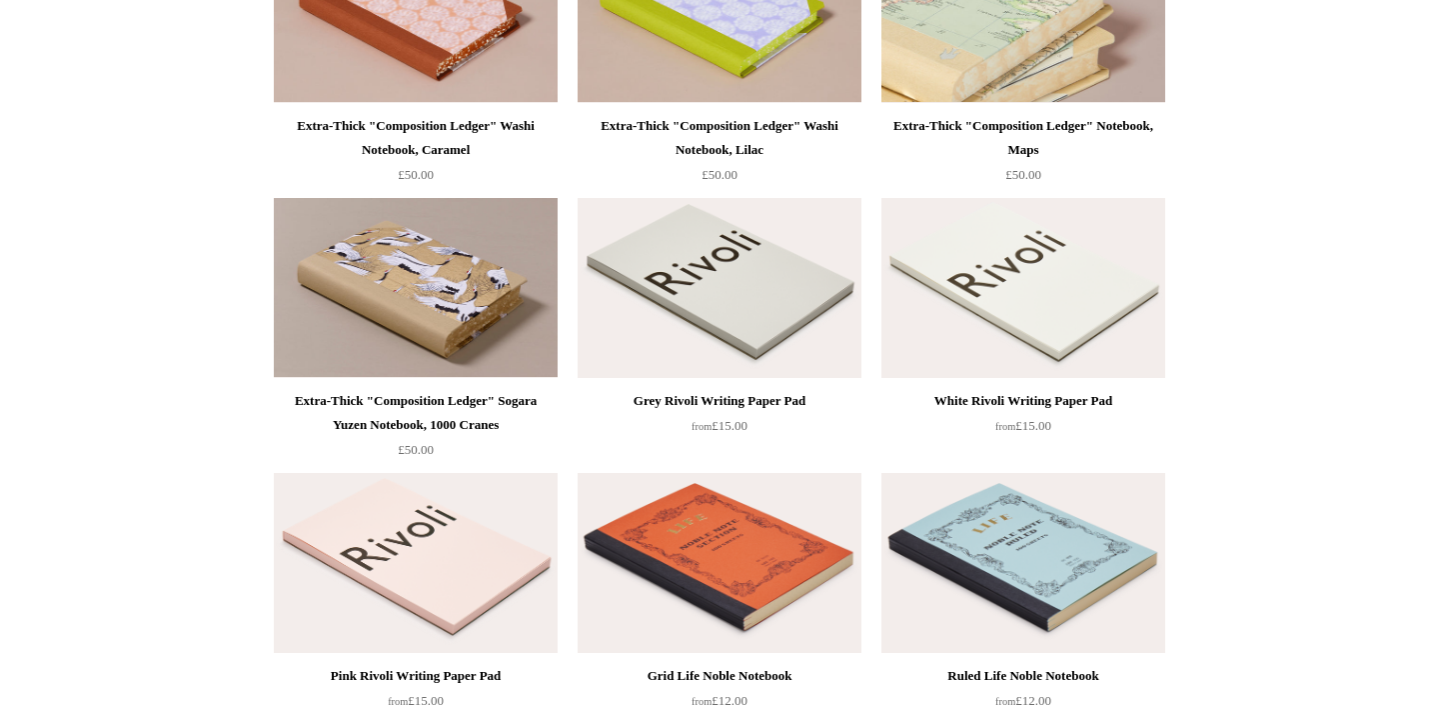
scroll to position [2339, 0]
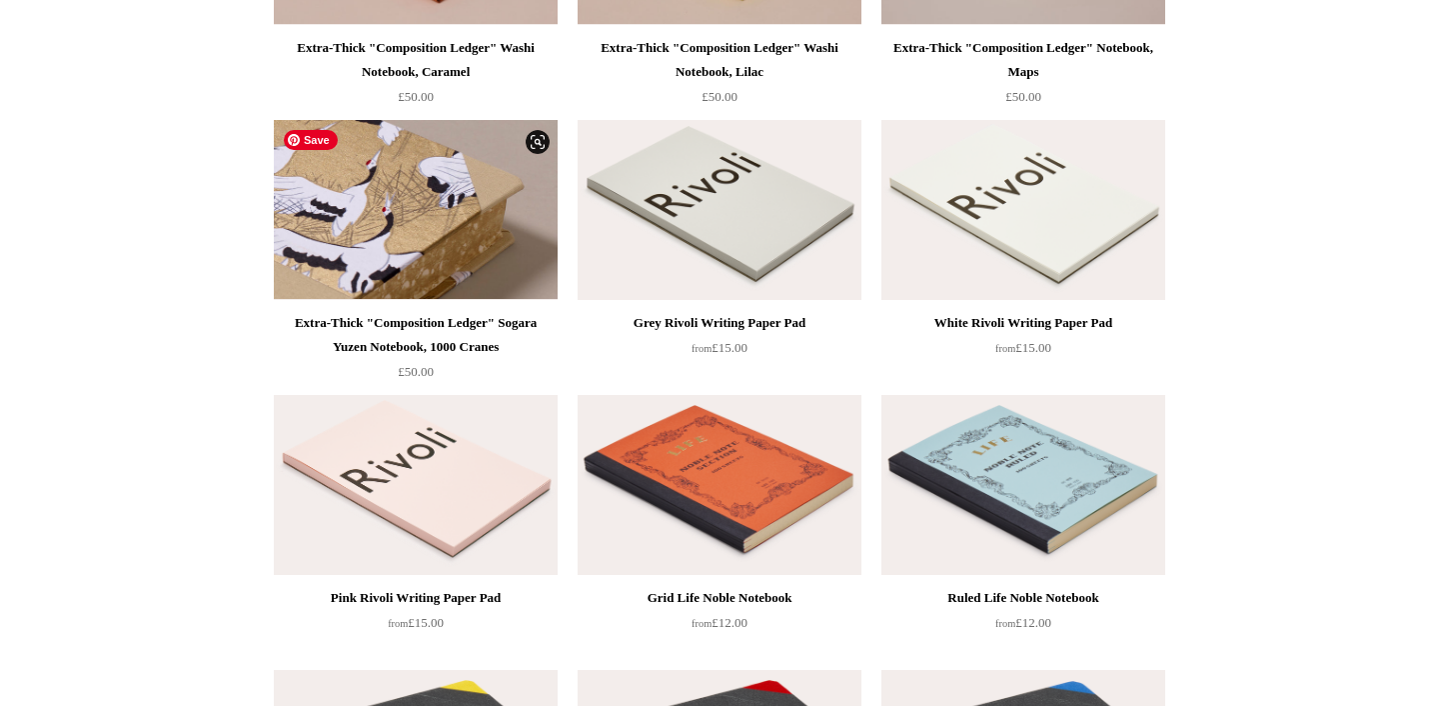
click at [435, 210] on img at bounding box center [416, 210] width 284 height 180
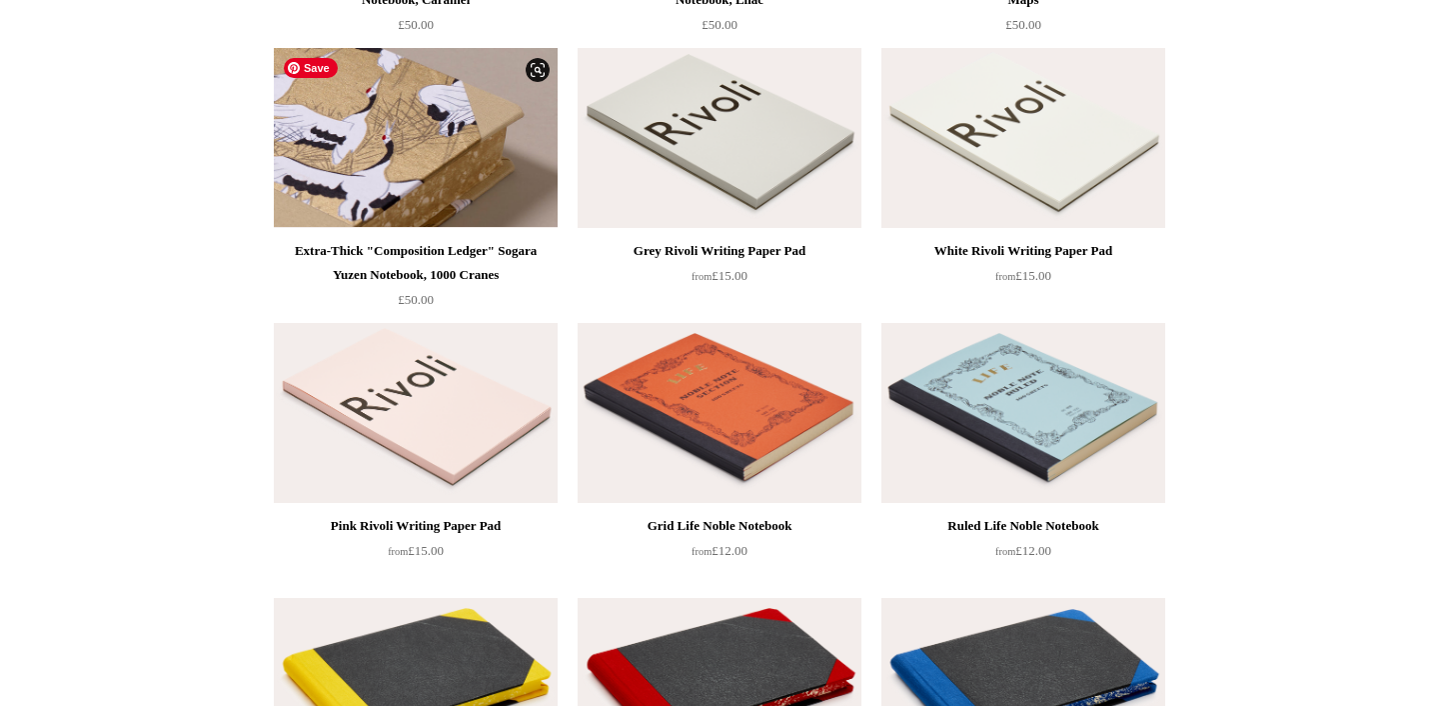
scroll to position [2417, 0]
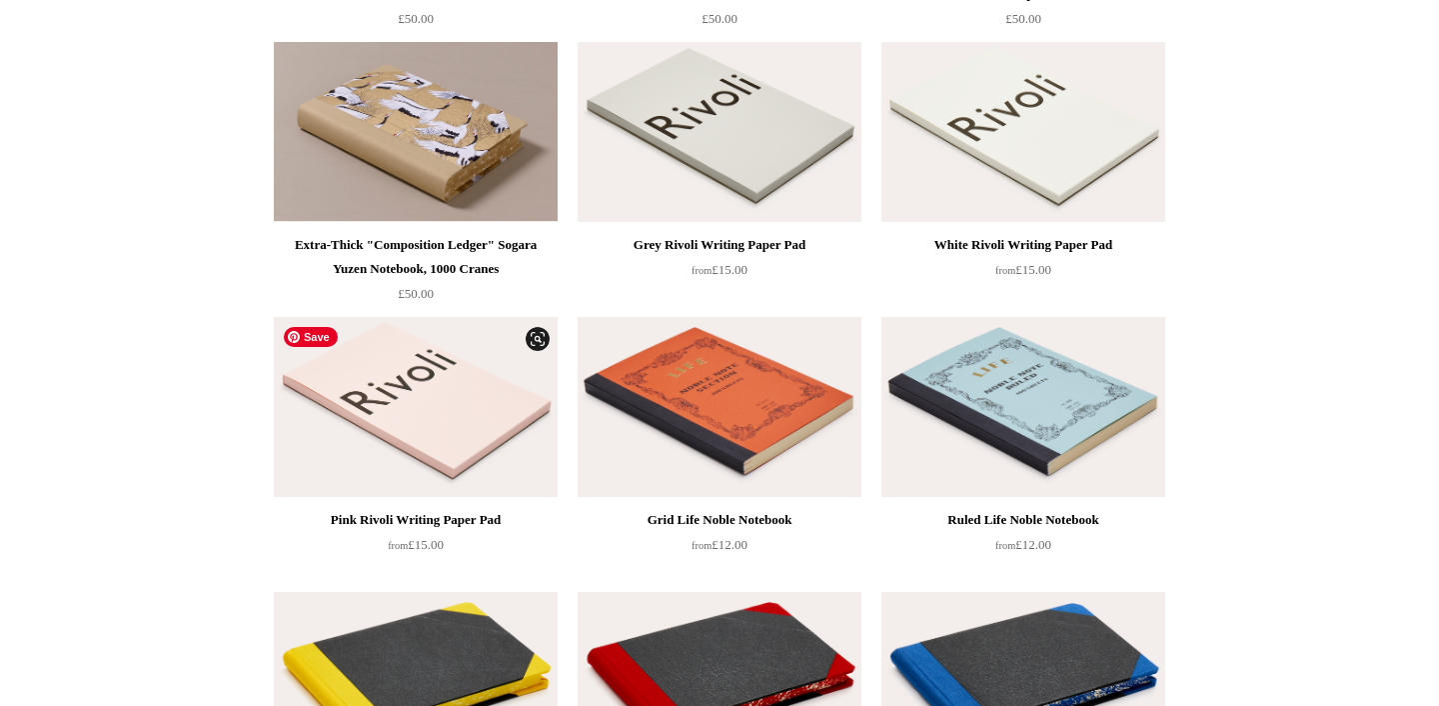
click at [424, 394] on img at bounding box center [416, 407] width 284 height 180
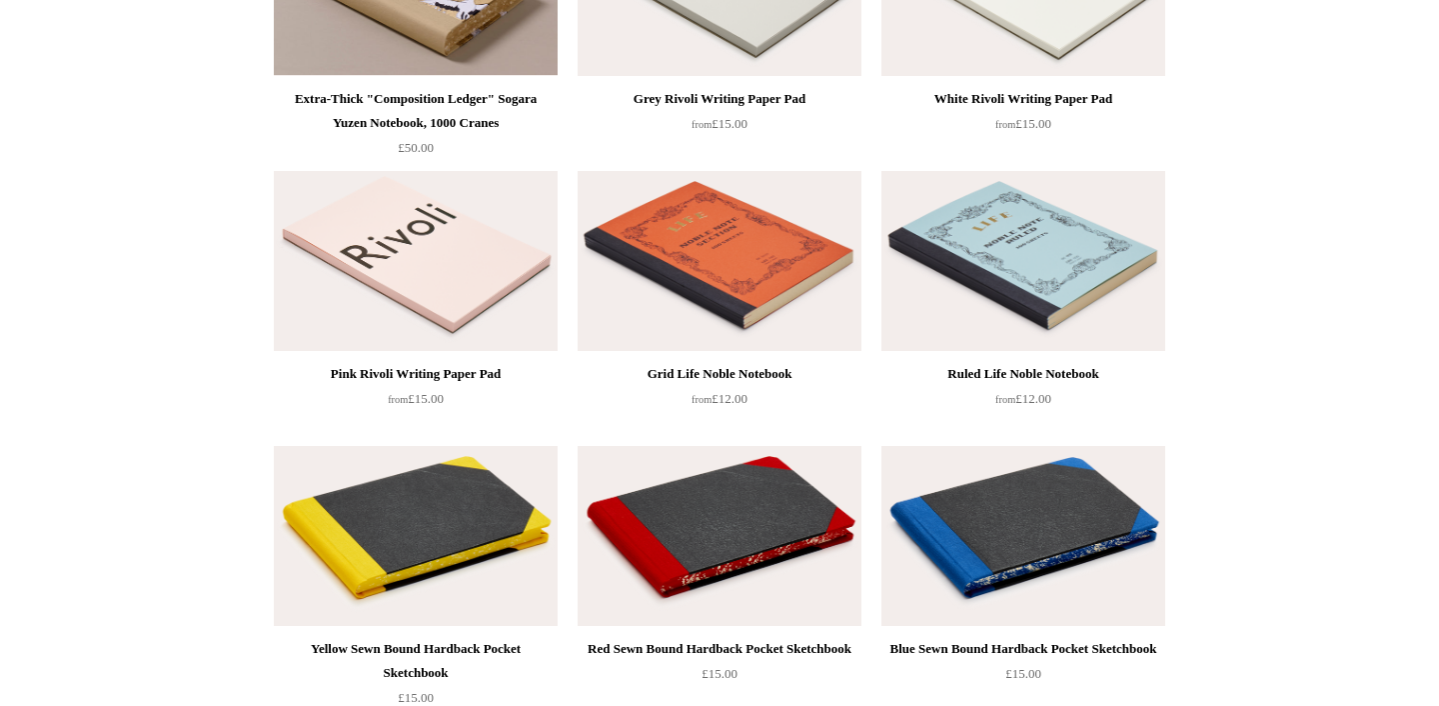
scroll to position [2651, 0]
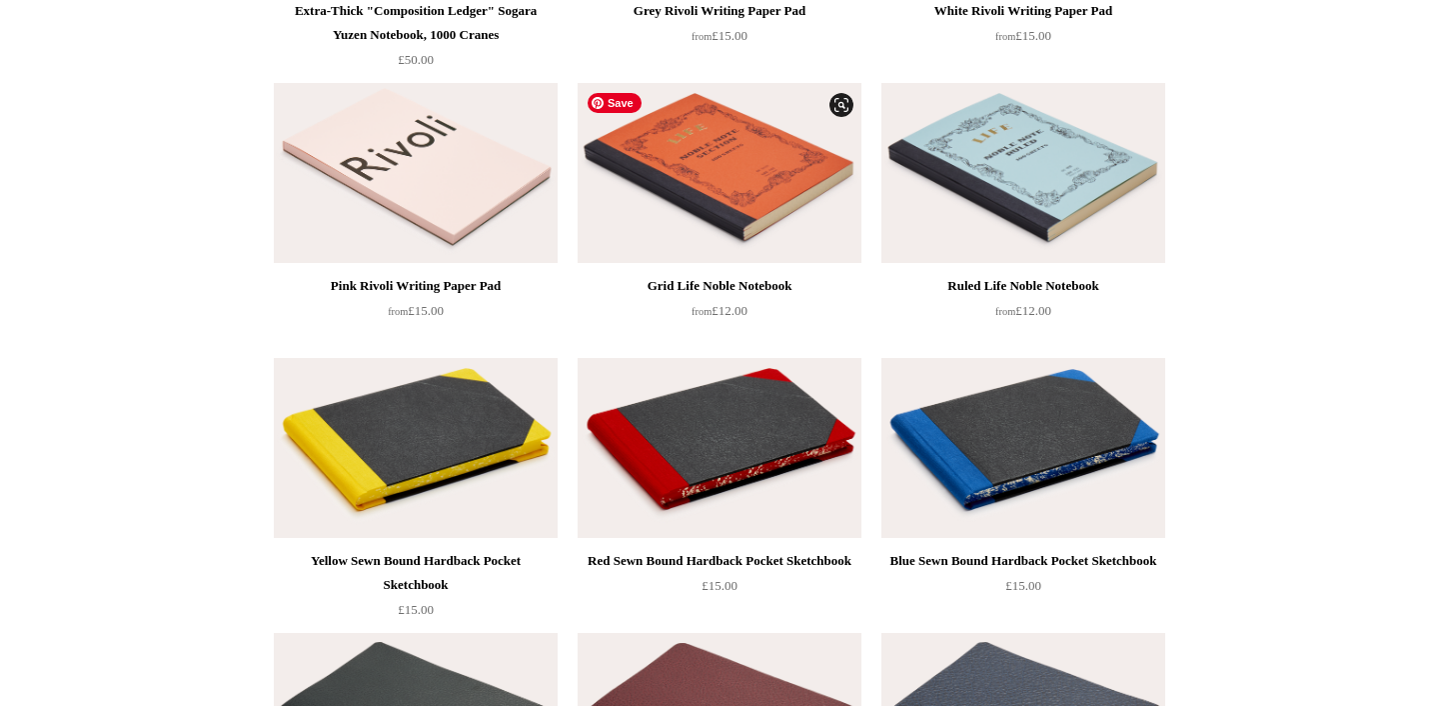
click at [738, 181] on img at bounding box center [720, 173] width 284 height 180
click at [417, 451] on img at bounding box center [416, 448] width 284 height 180
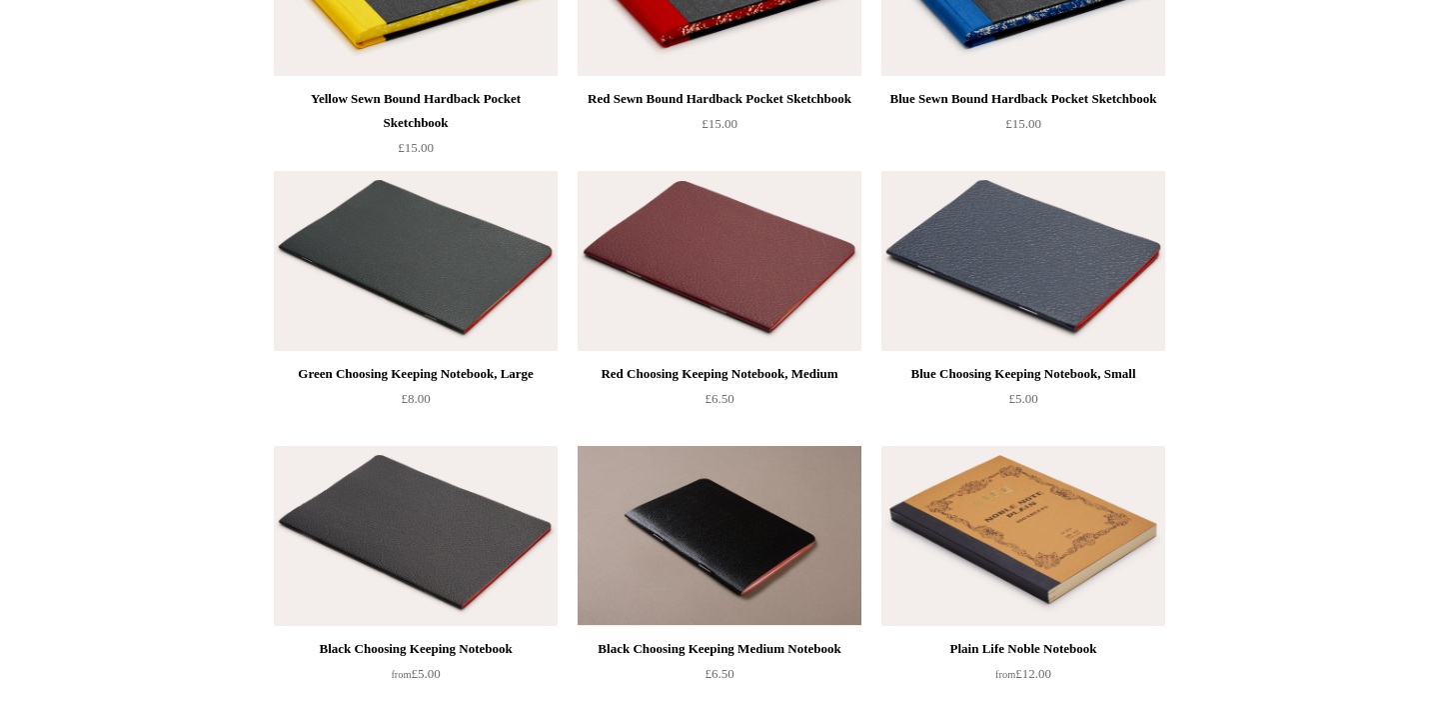
scroll to position [3119, 0]
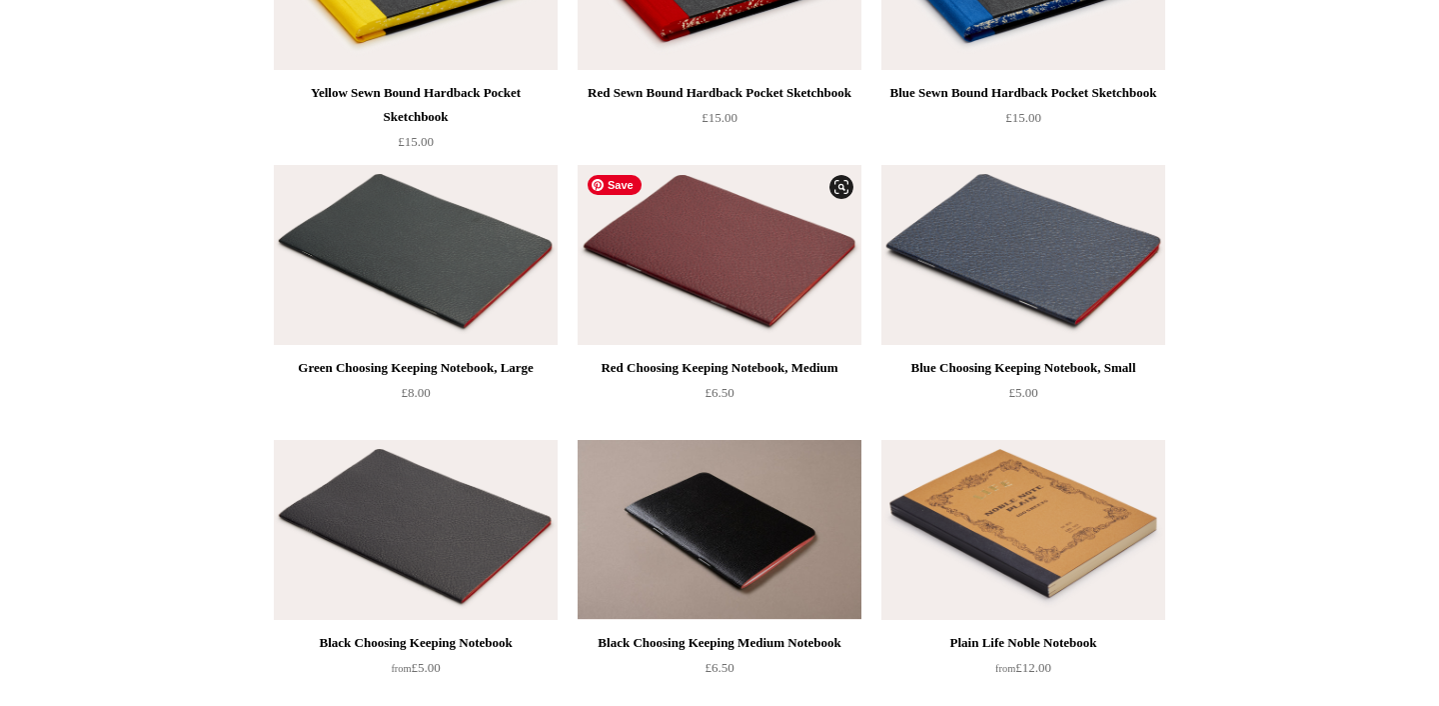
click at [715, 252] on img at bounding box center [720, 255] width 284 height 180
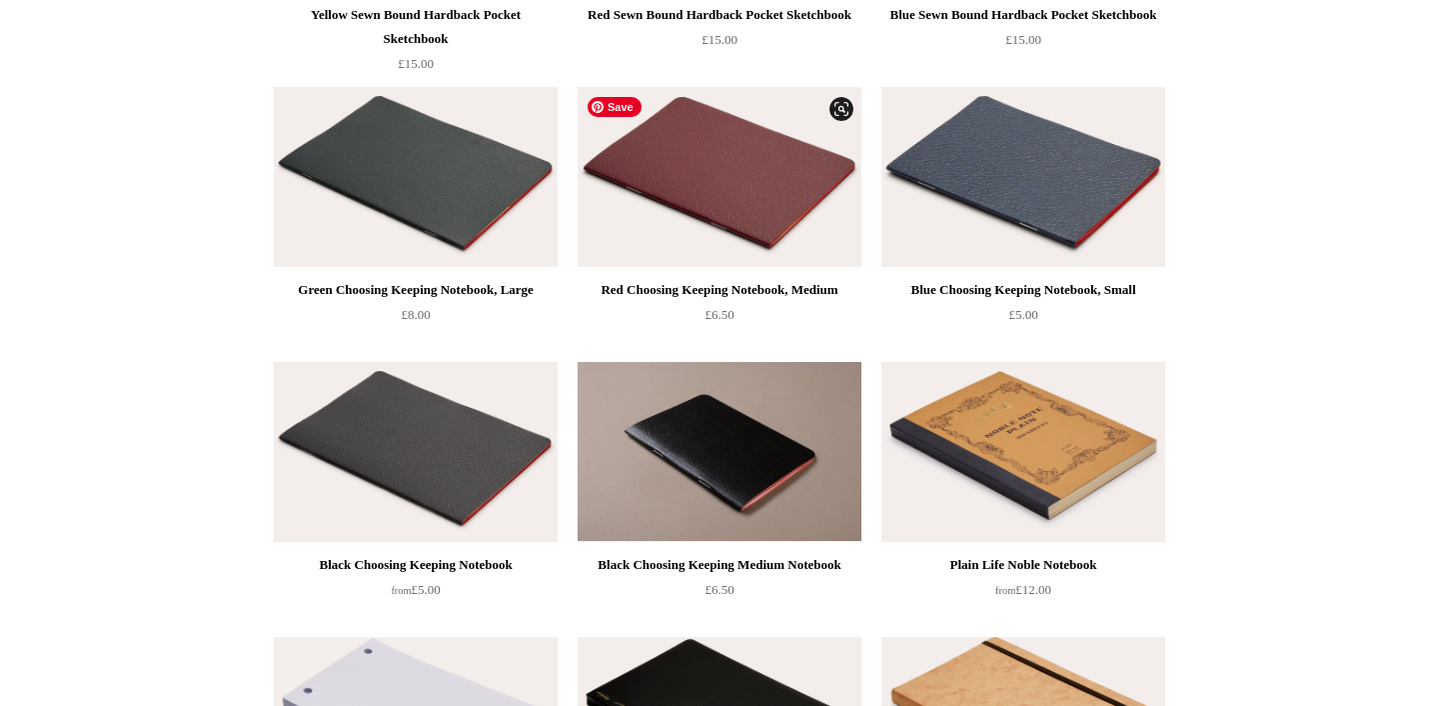
scroll to position [3275, 0]
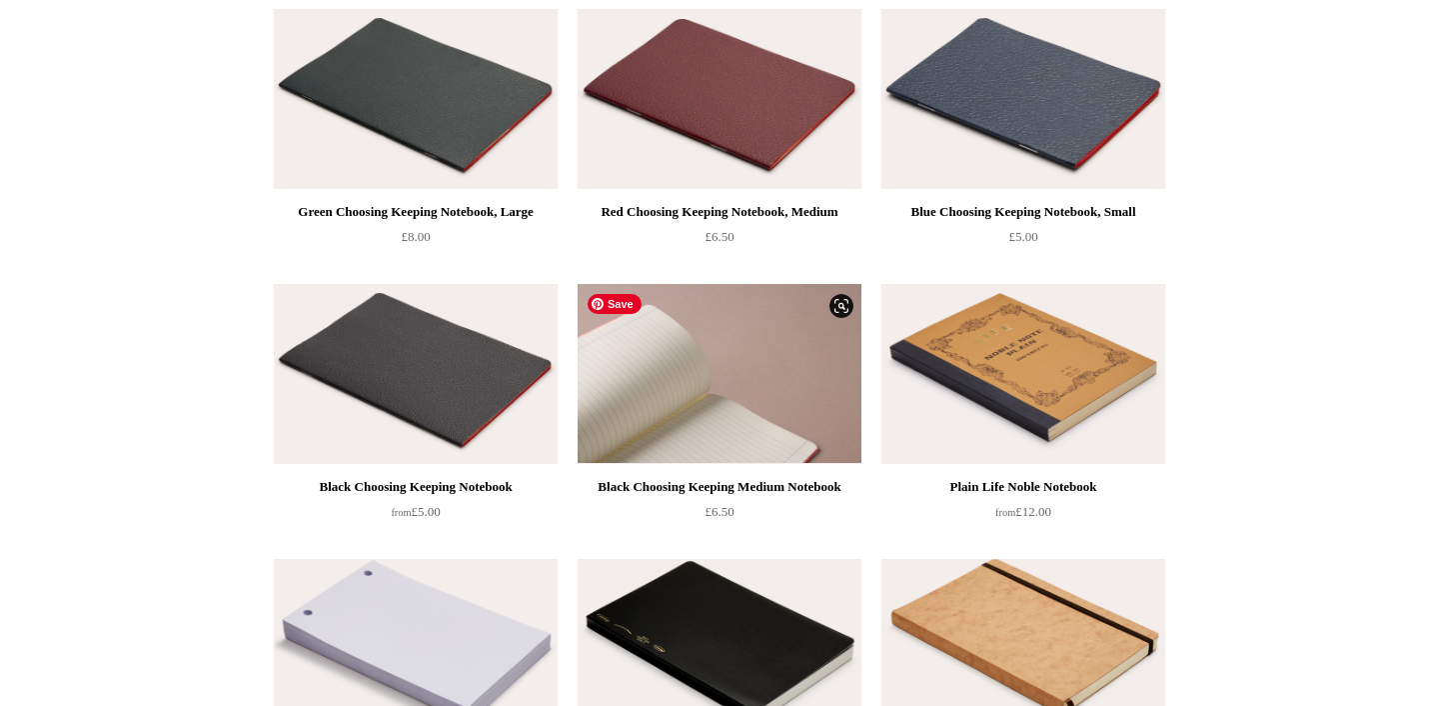
click at [730, 365] on img at bounding box center [720, 374] width 284 height 180
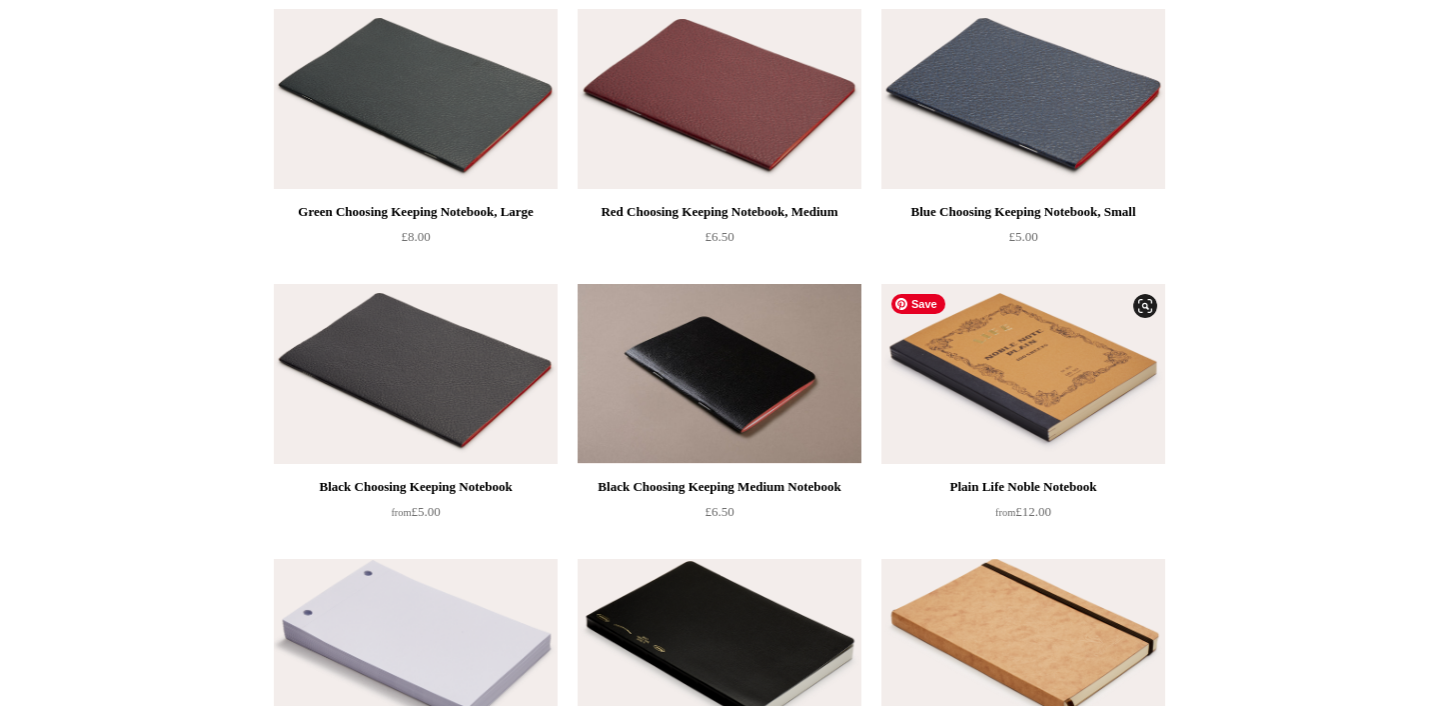
click at [1060, 353] on img at bounding box center [1024, 374] width 284 height 180
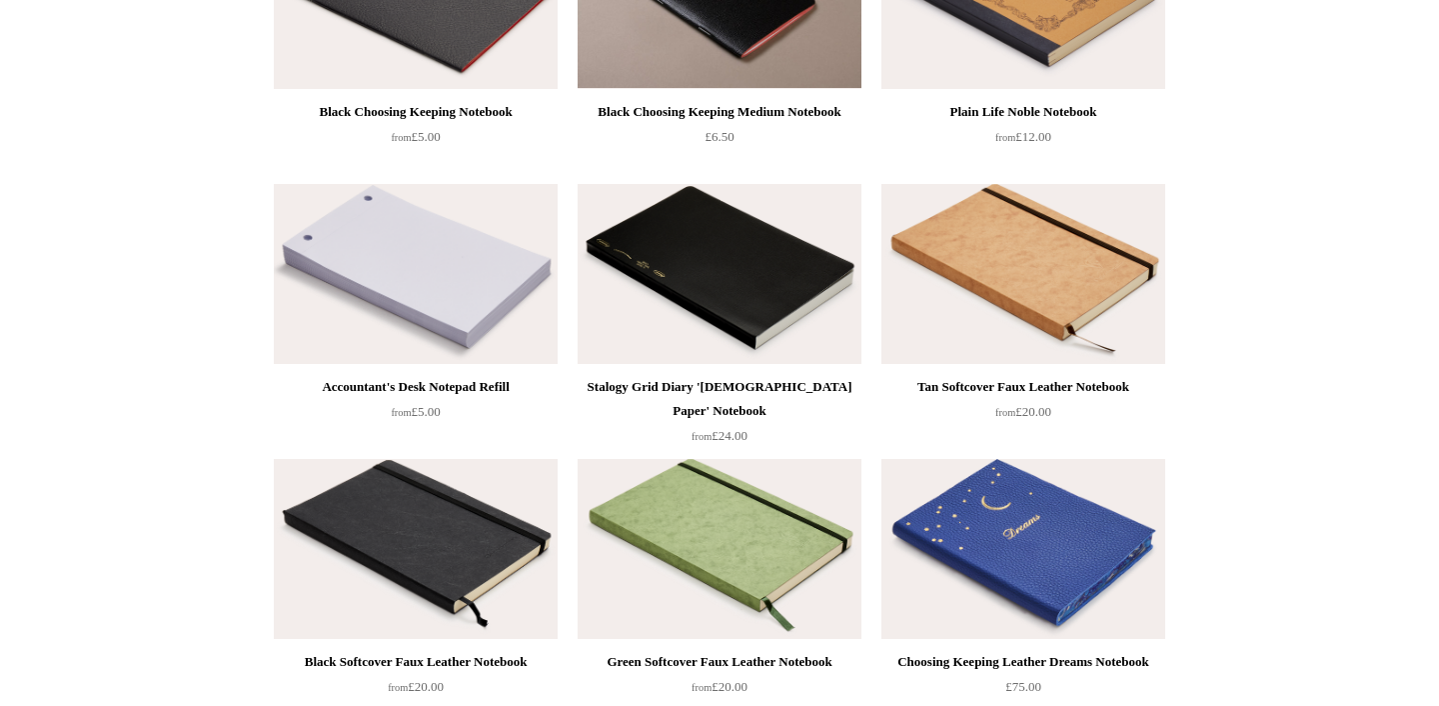
scroll to position [3665, 0]
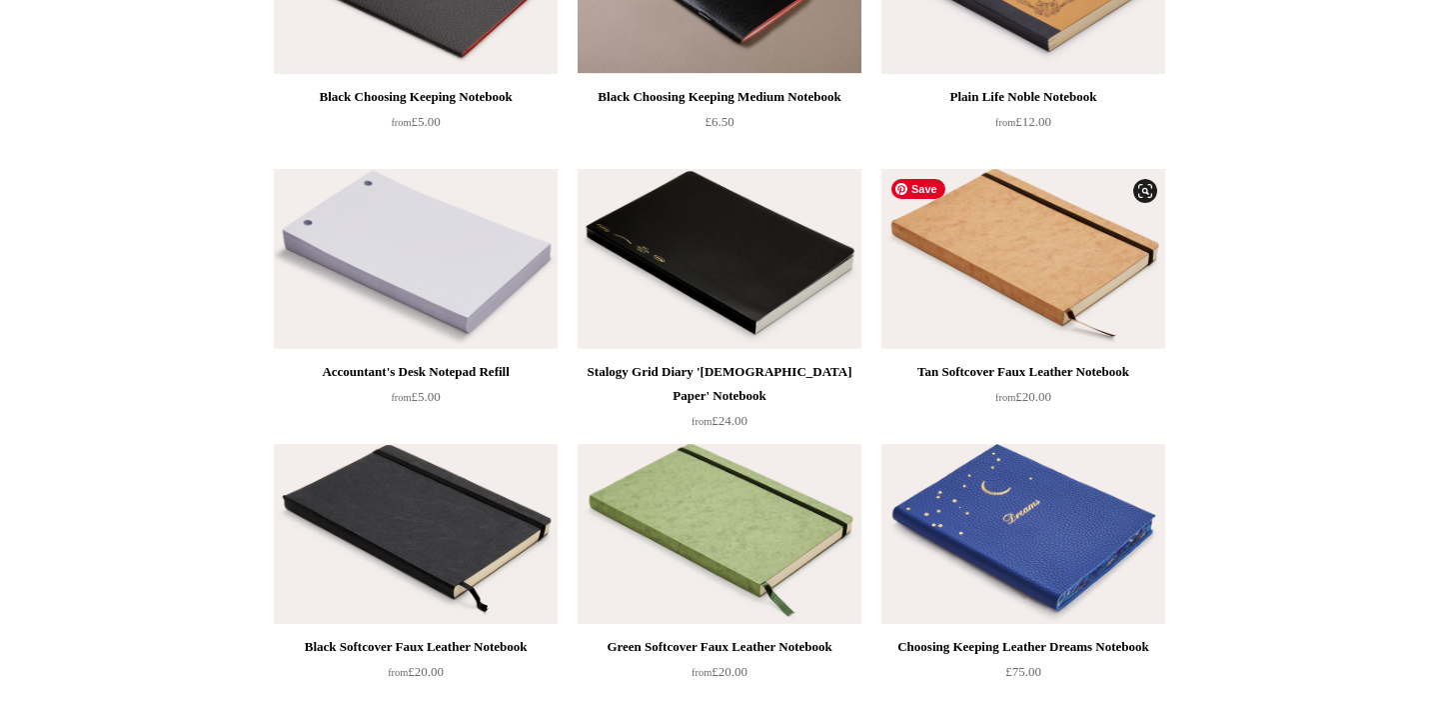
click at [1055, 257] on img at bounding box center [1024, 259] width 284 height 180
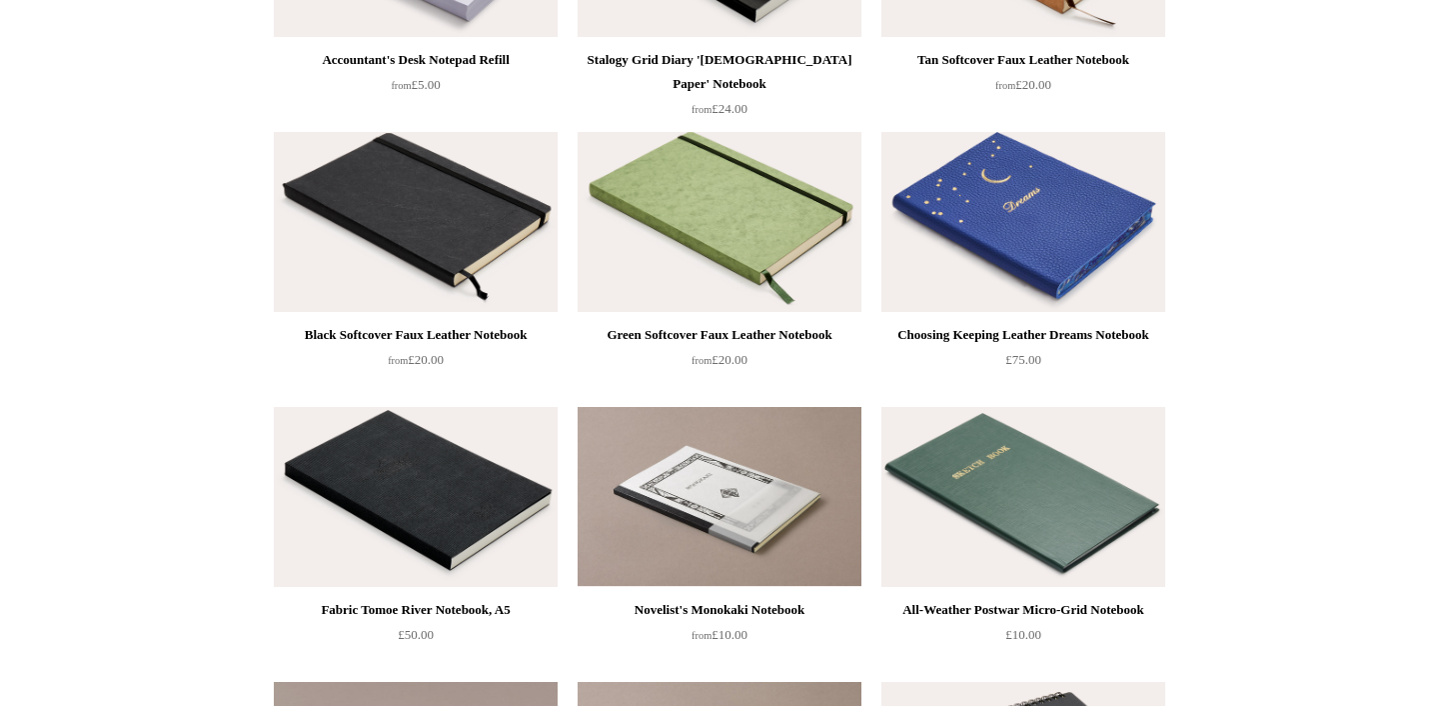
scroll to position [4054, 0]
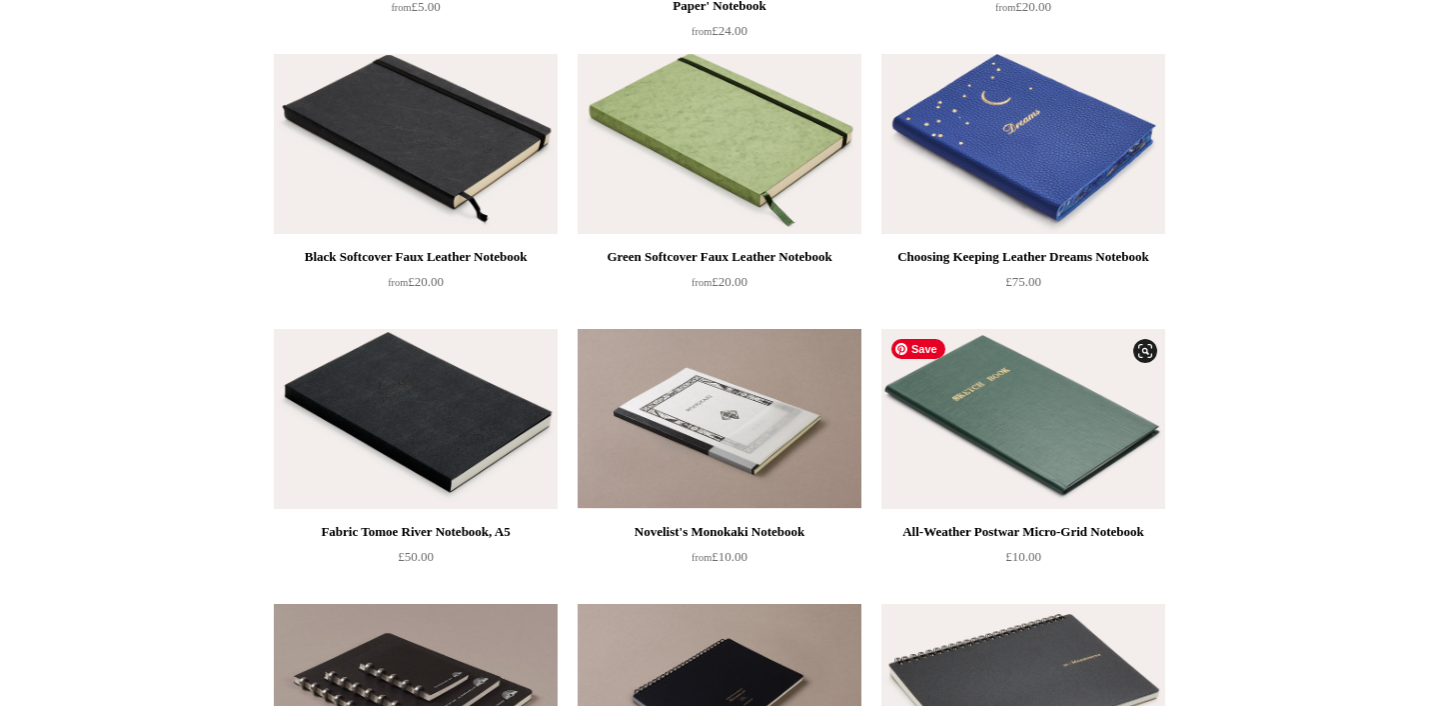
click at [1044, 426] on img at bounding box center [1024, 419] width 284 height 180
click at [416, 428] on img at bounding box center [416, 419] width 284 height 180
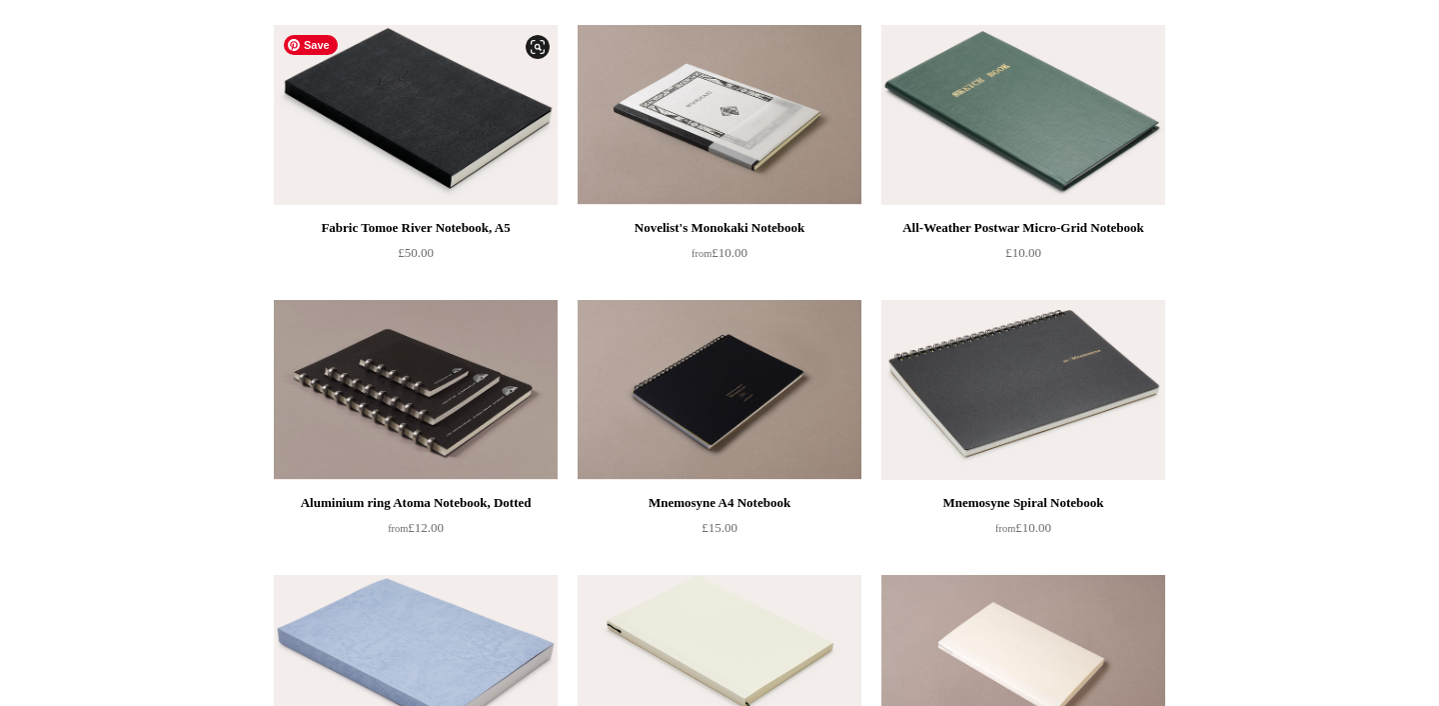
scroll to position [4366, 0]
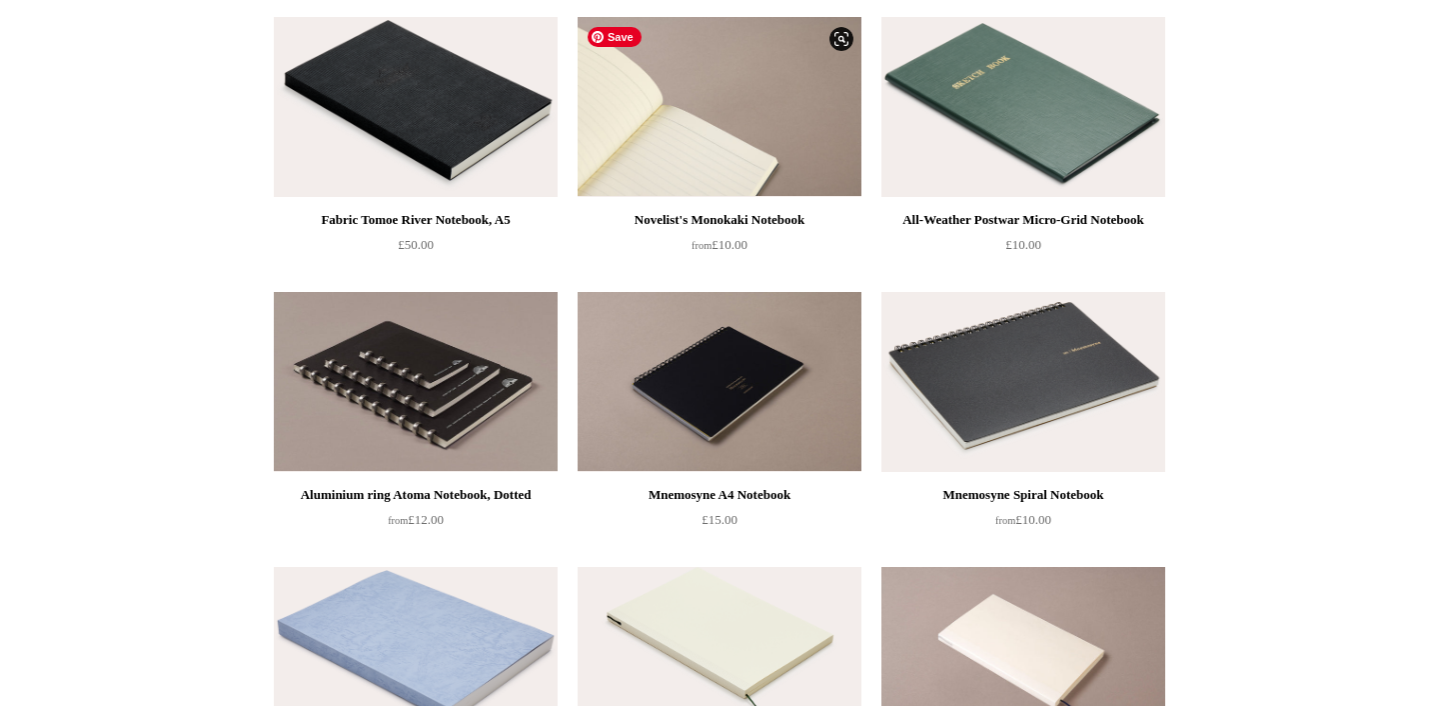
click at [728, 108] on img at bounding box center [720, 107] width 284 height 180
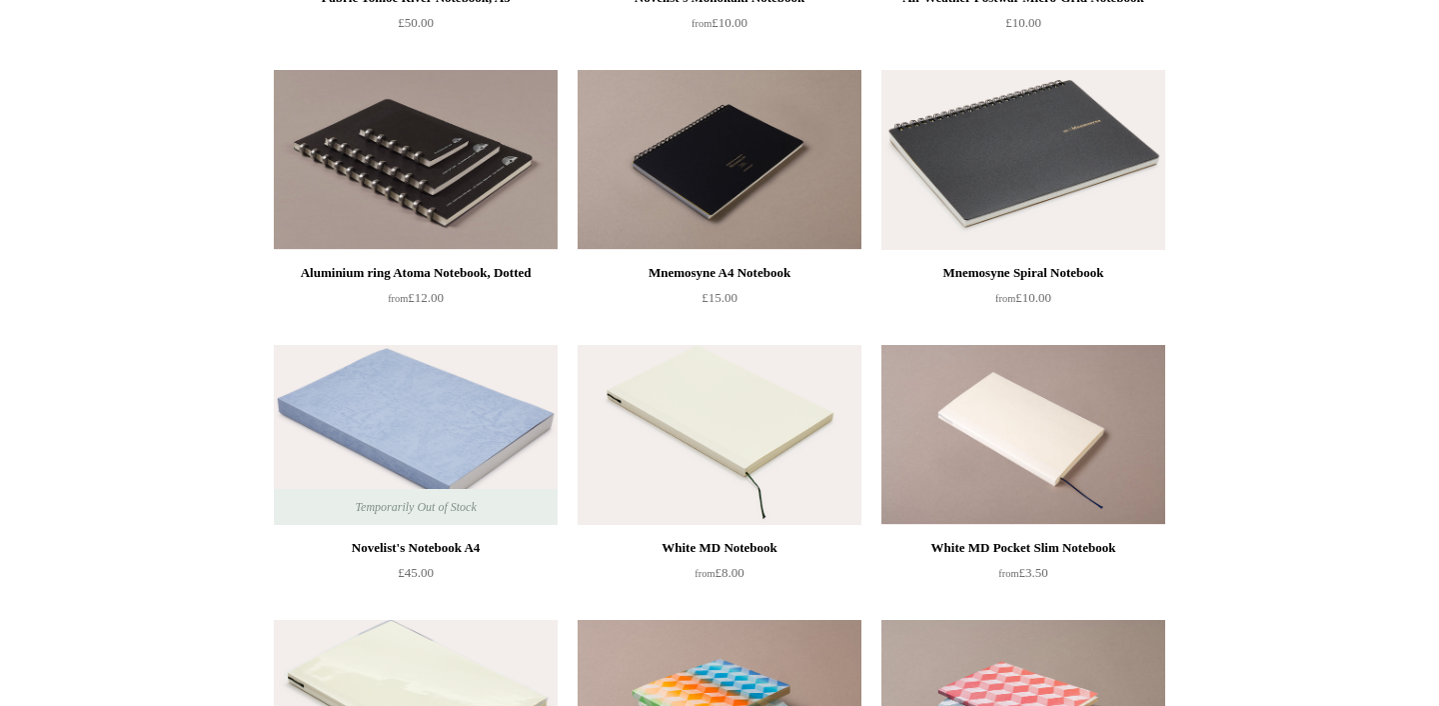
scroll to position [4600, 0]
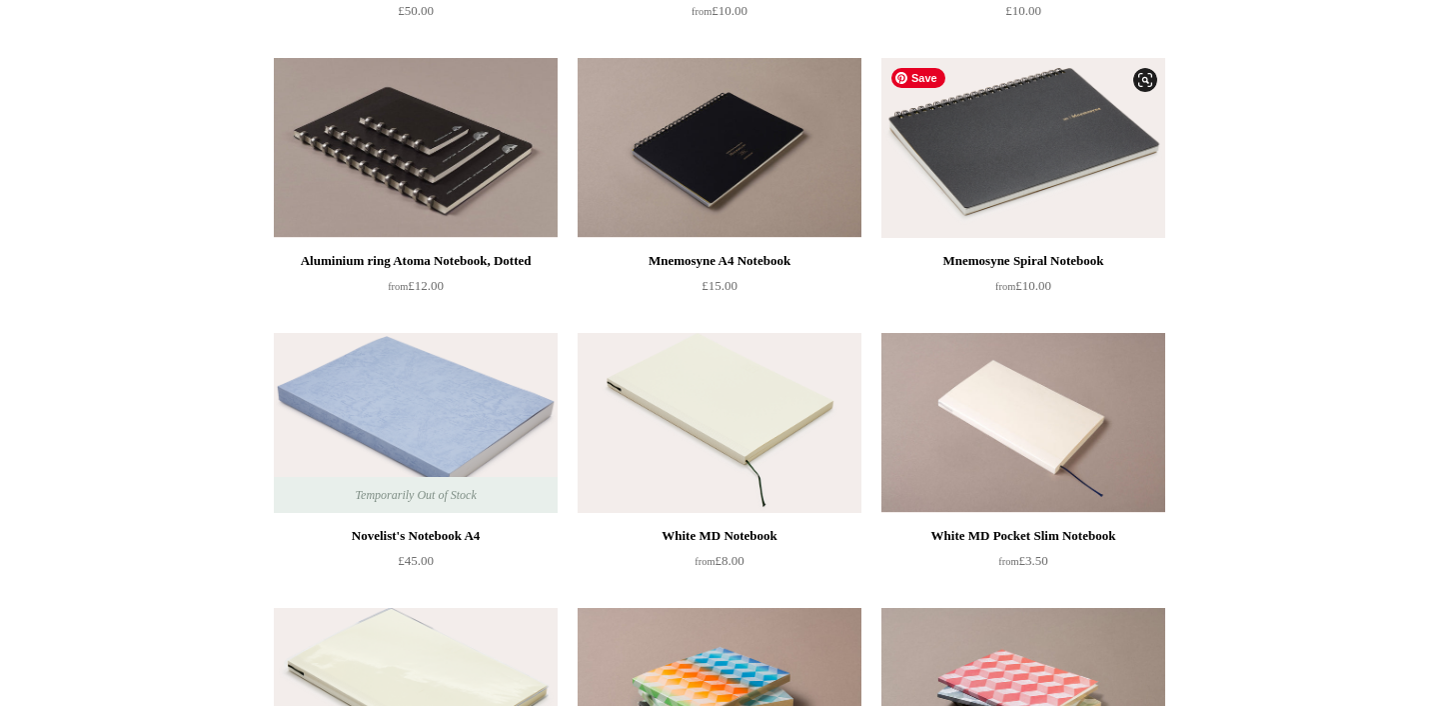
click at [1043, 142] on img at bounding box center [1024, 148] width 284 height 180
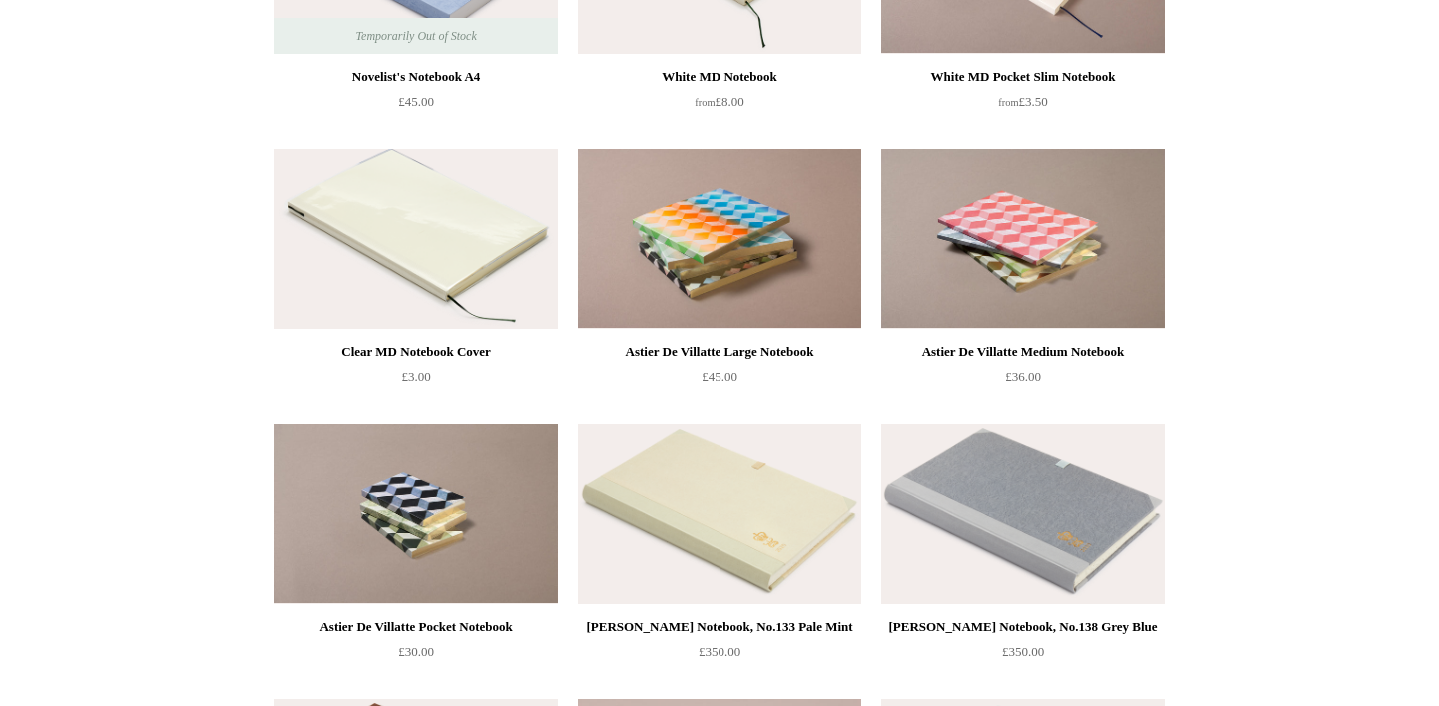
scroll to position [5068, 0]
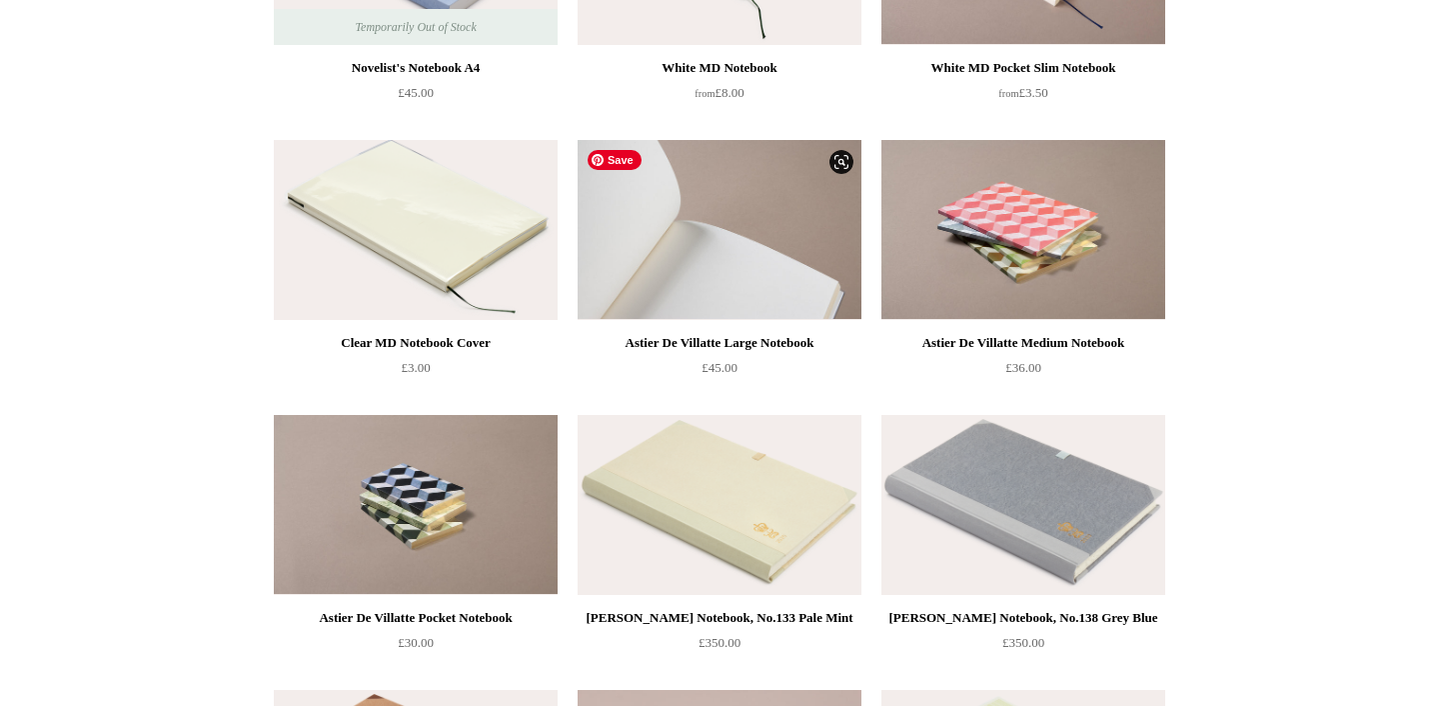
click at [731, 243] on img at bounding box center [720, 230] width 284 height 180
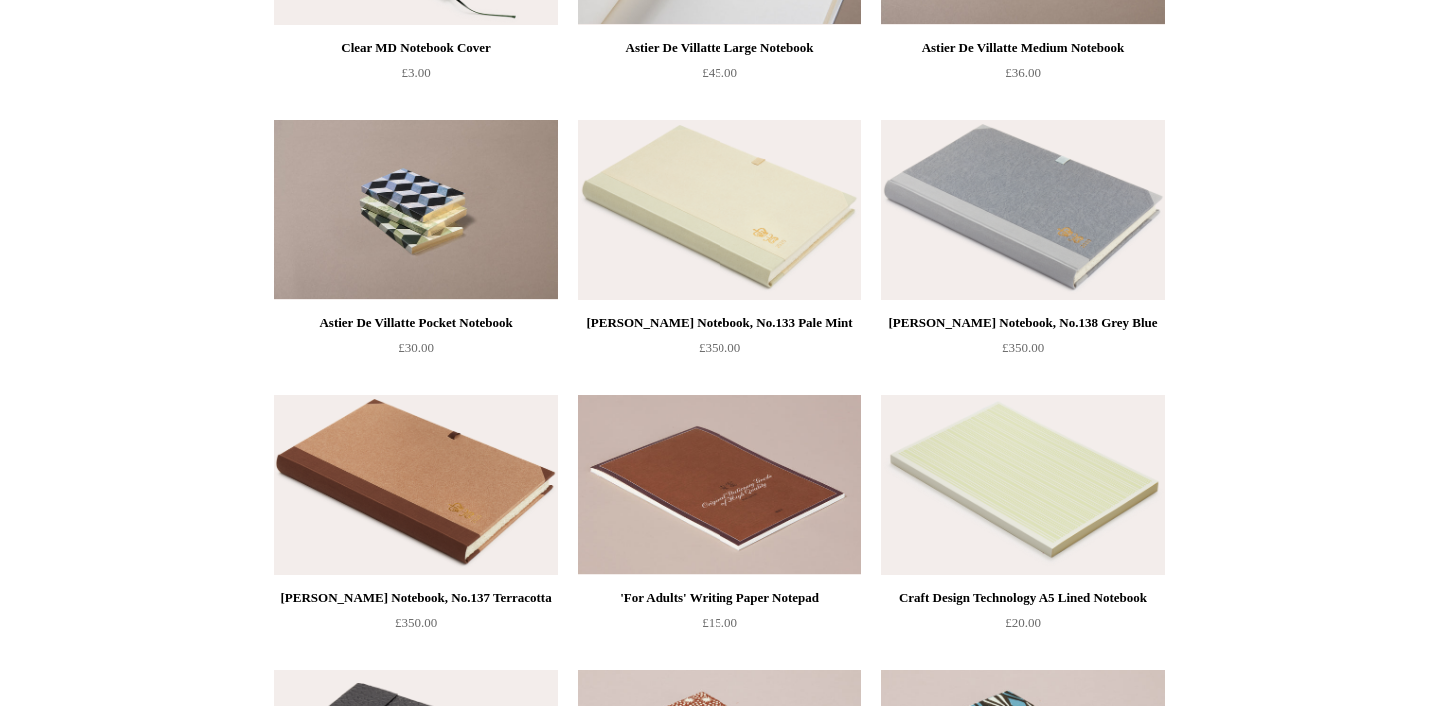
scroll to position [5380, 0]
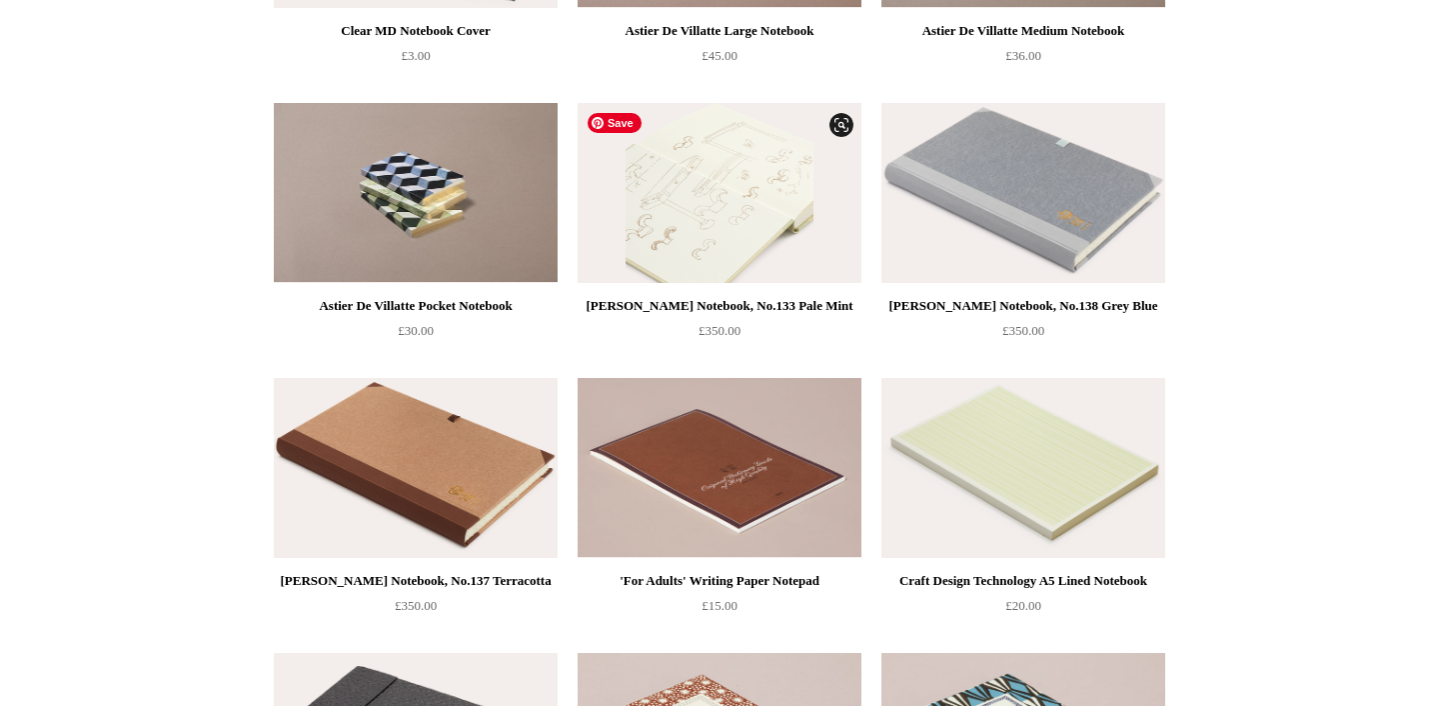
click at [747, 201] on img at bounding box center [720, 193] width 284 height 180
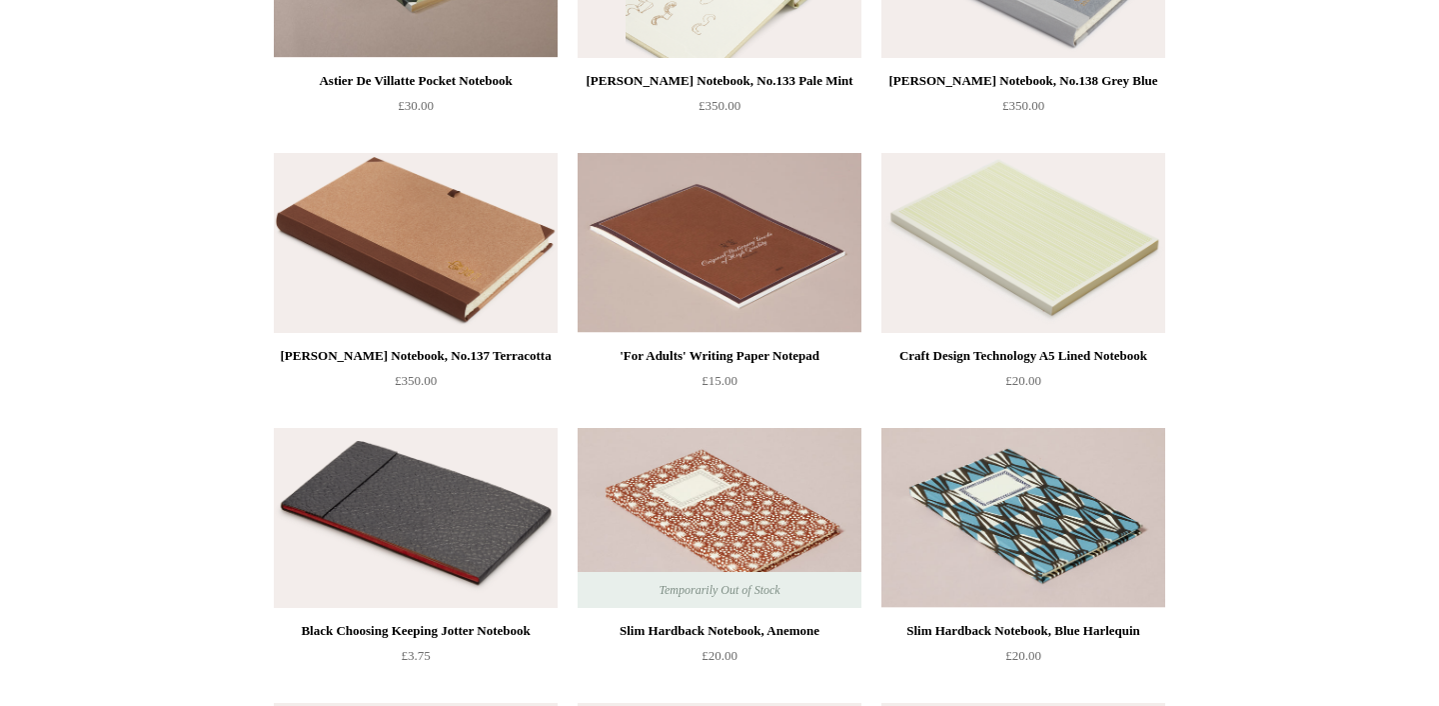
scroll to position [5614, 0]
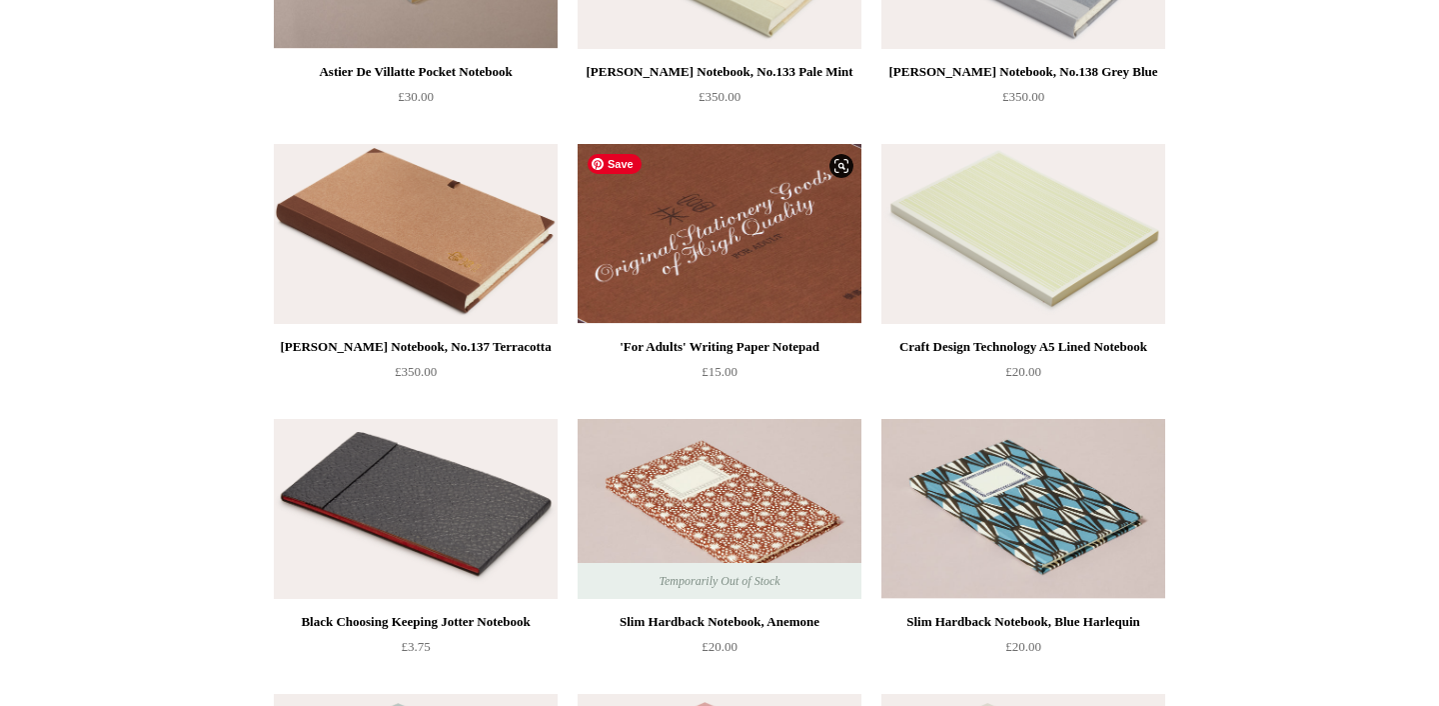
click at [765, 244] on img at bounding box center [720, 234] width 284 height 180
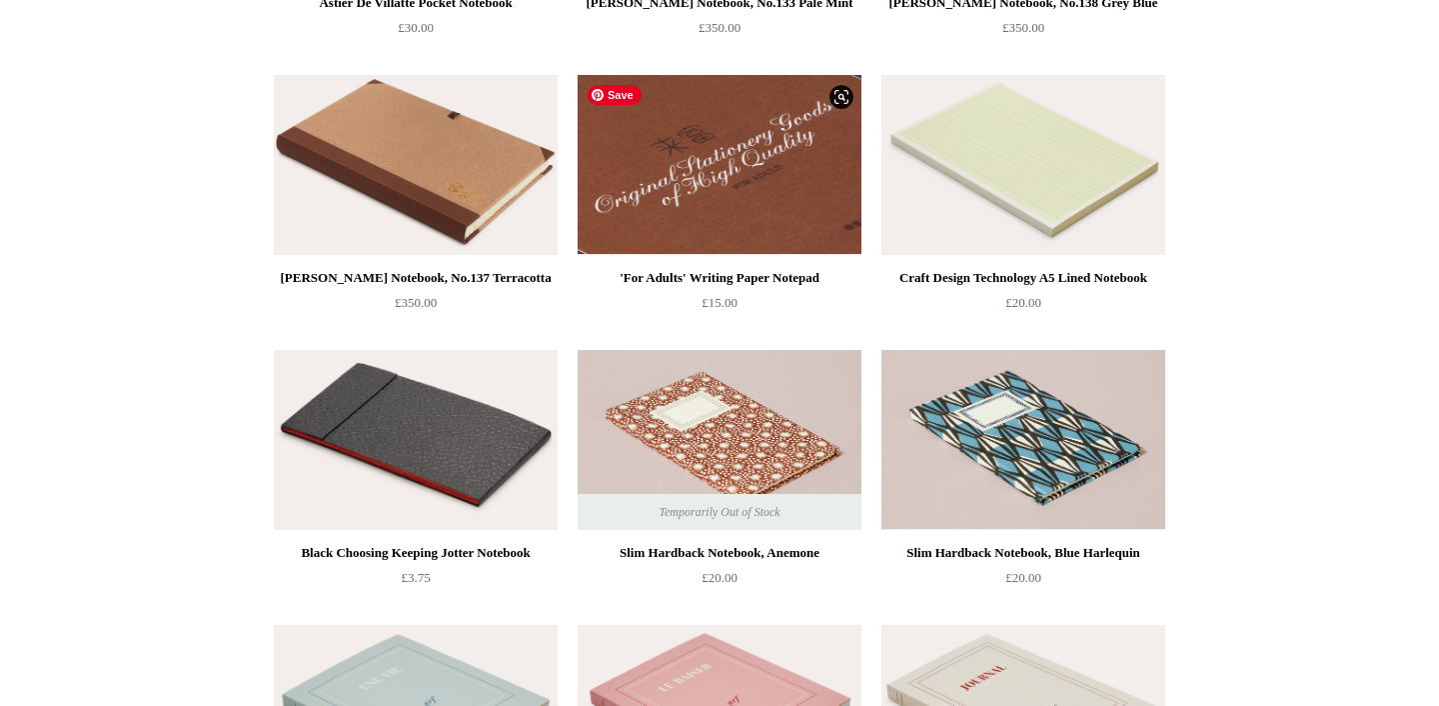
scroll to position [5692, 0]
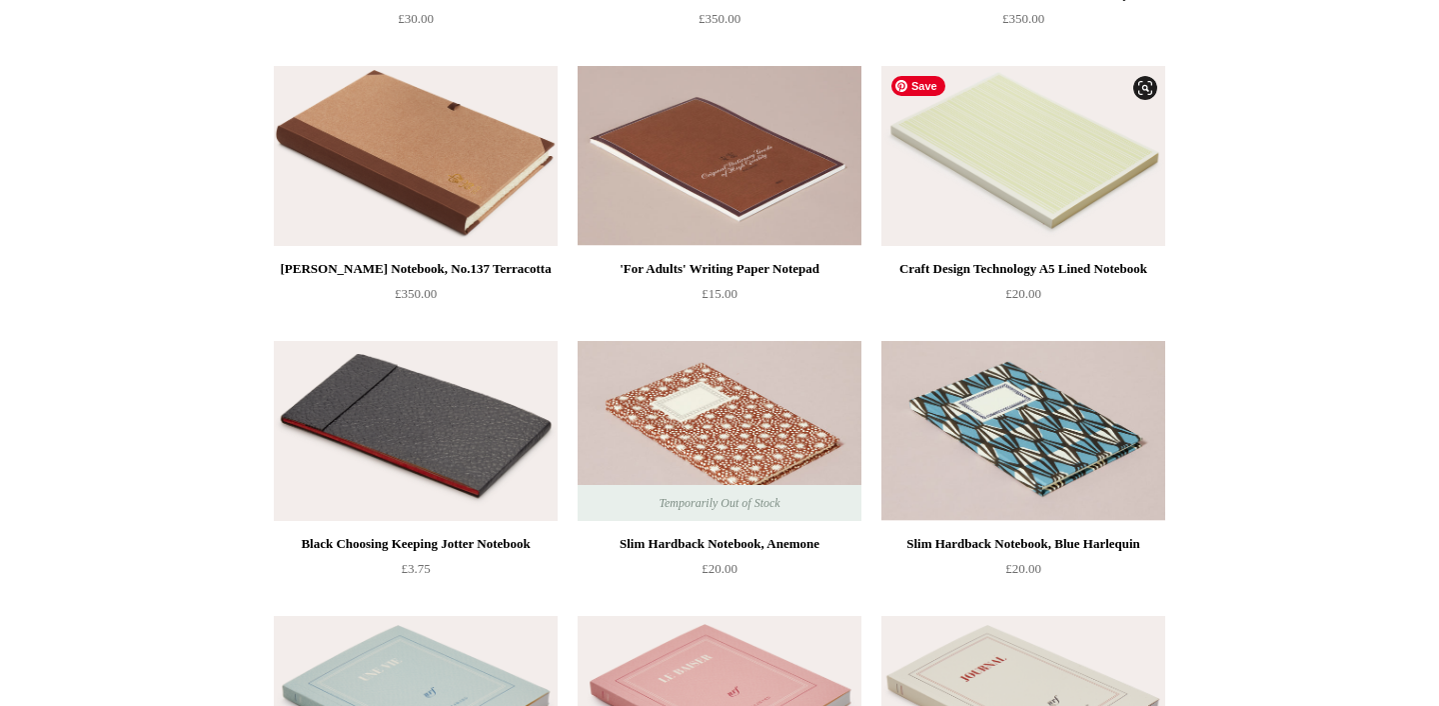
click at [1055, 130] on img at bounding box center [1024, 156] width 284 height 180
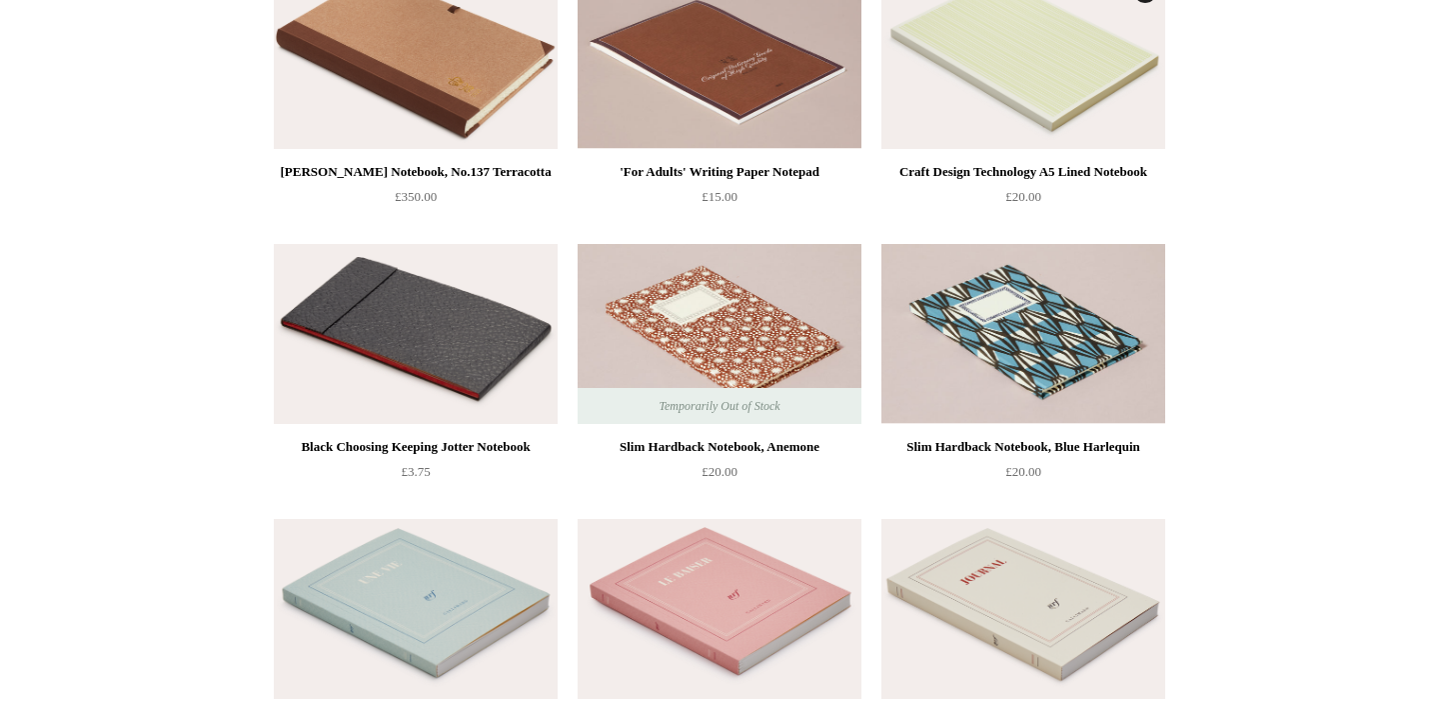
scroll to position [5848, 0]
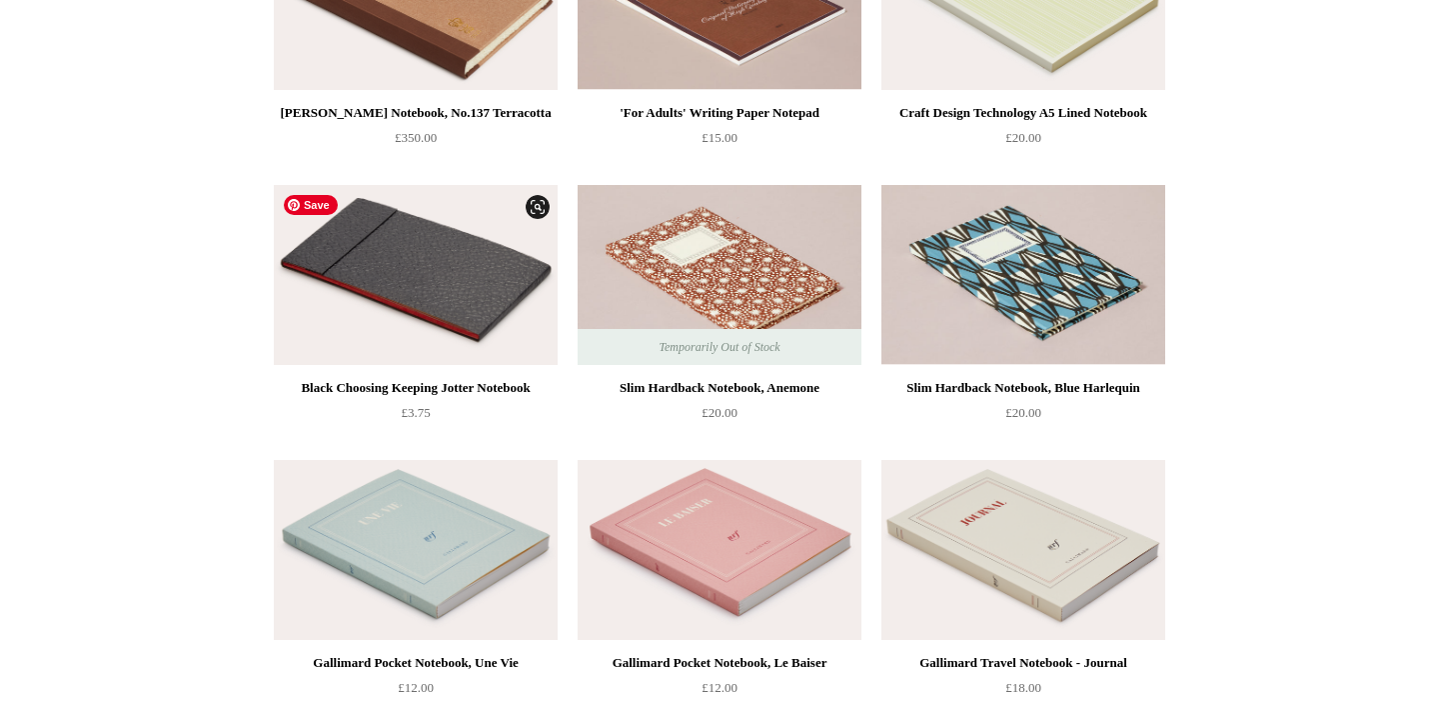
click at [419, 290] on img at bounding box center [416, 275] width 284 height 180
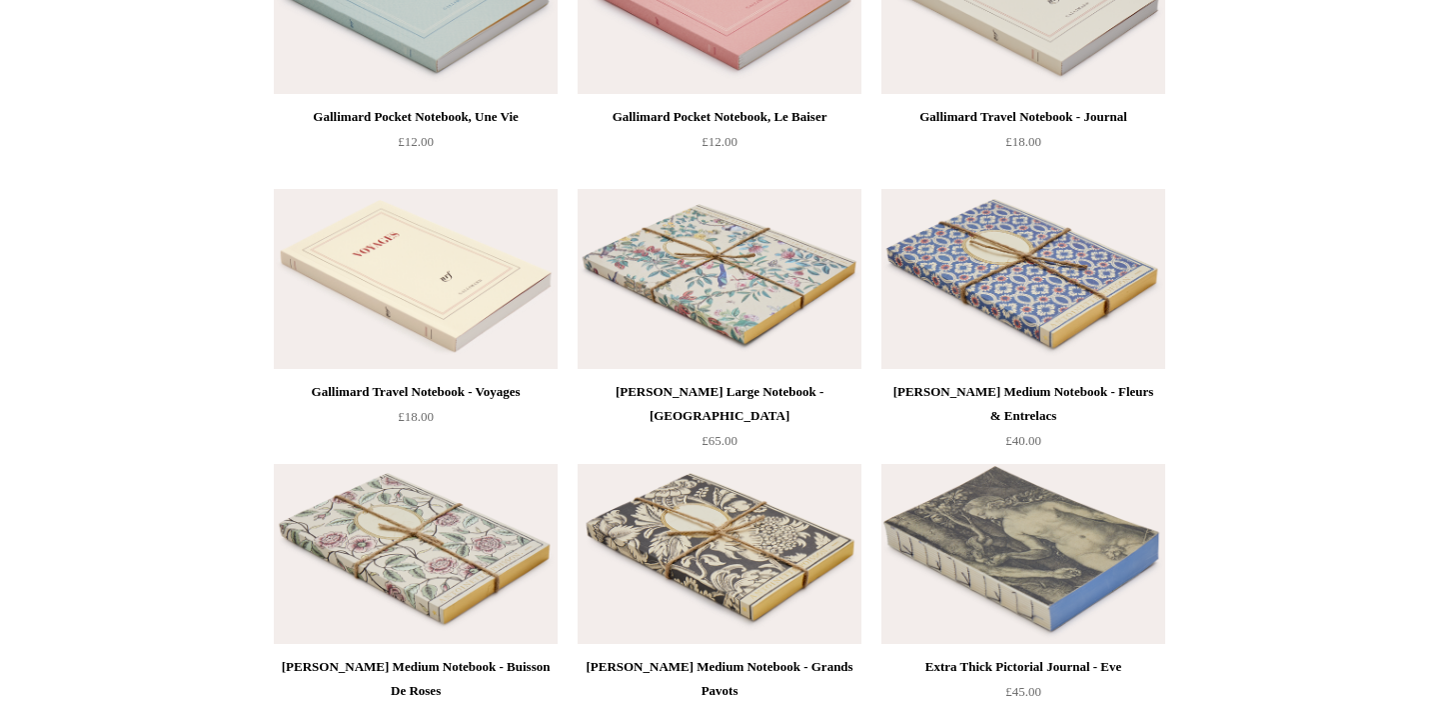
scroll to position [6471, 0]
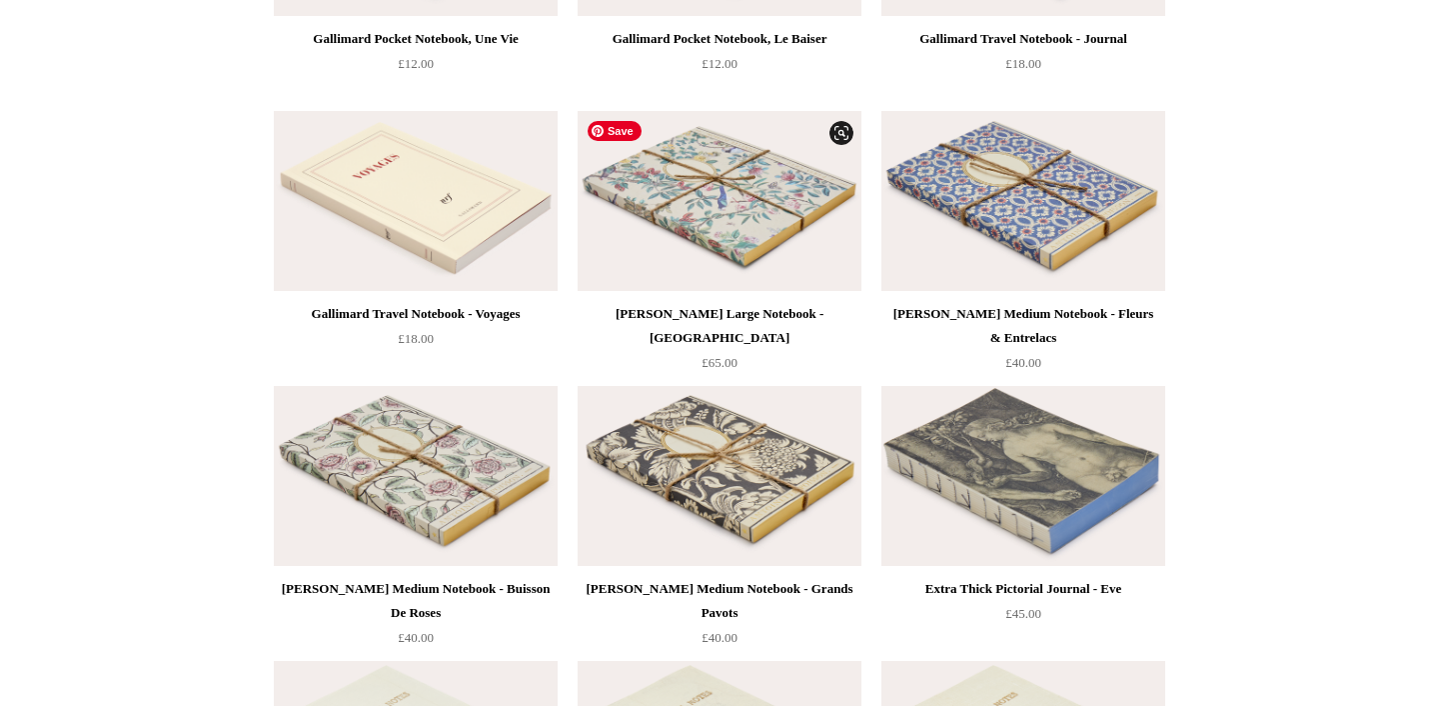
click at [723, 212] on img at bounding box center [720, 201] width 284 height 180
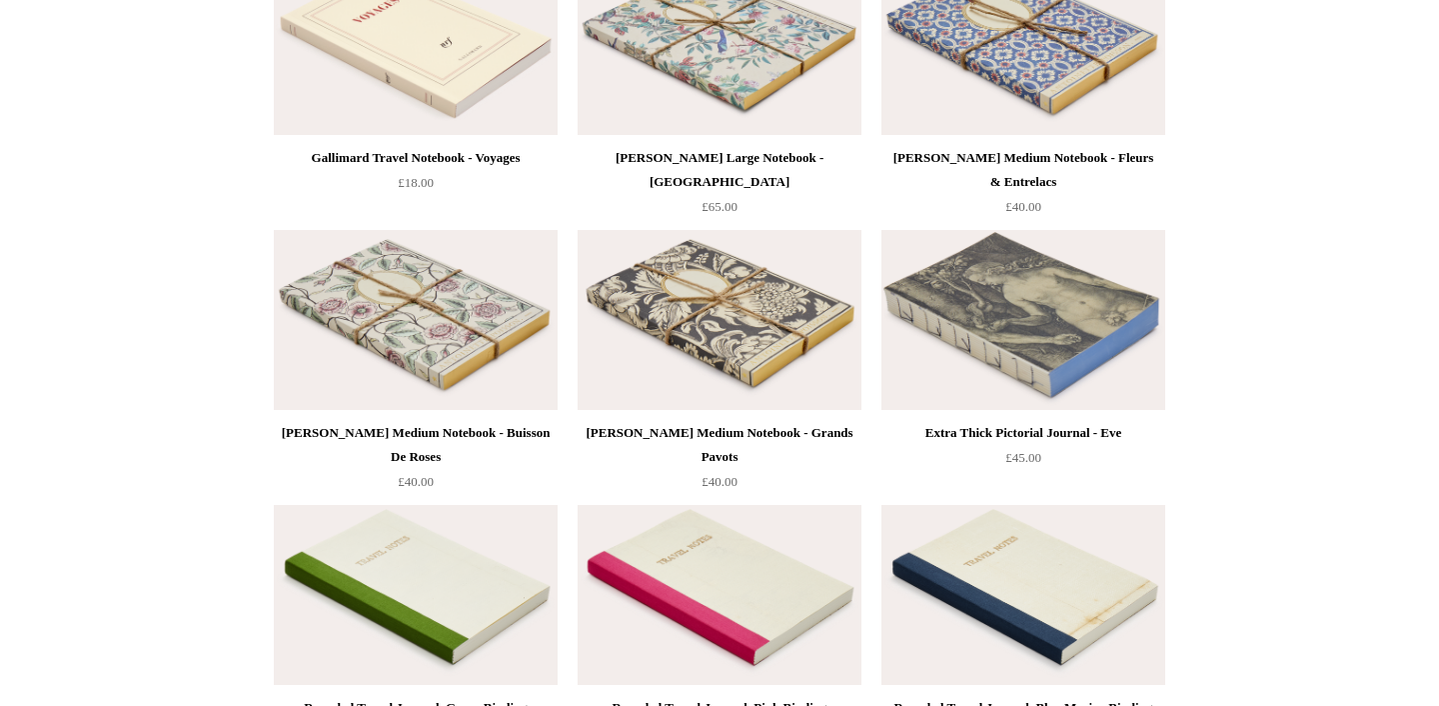
scroll to position [6705, 0]
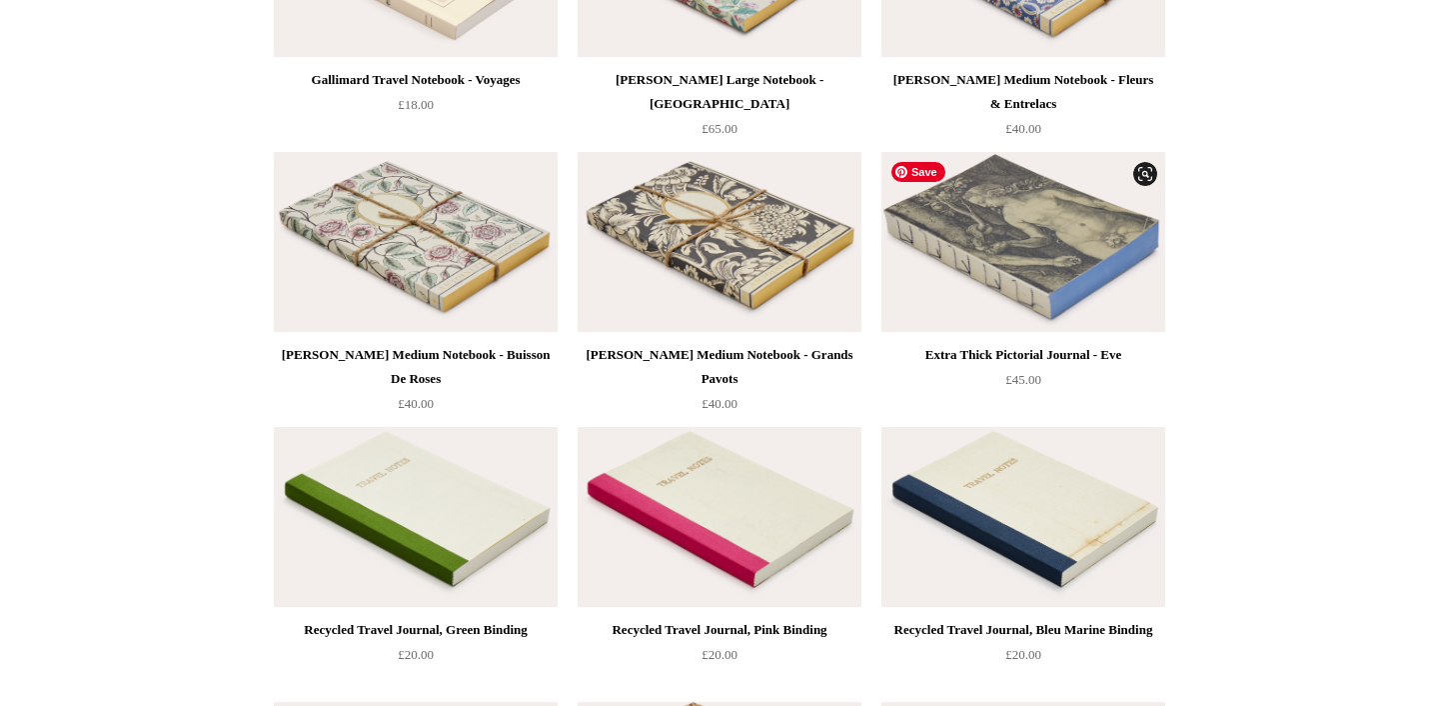
click at [1035, 235] on img at bounding box center [1024, 242] width 284 height 180
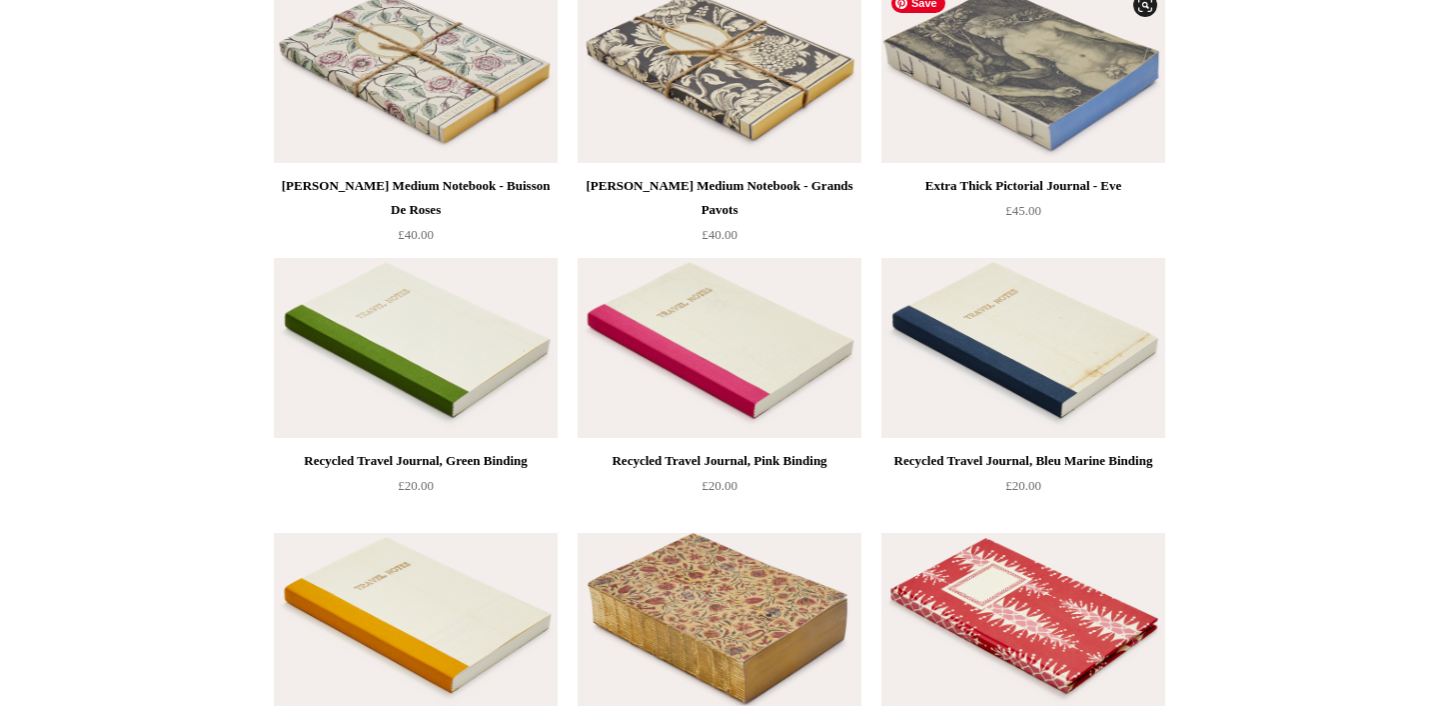
scroll to position [6939, 0]
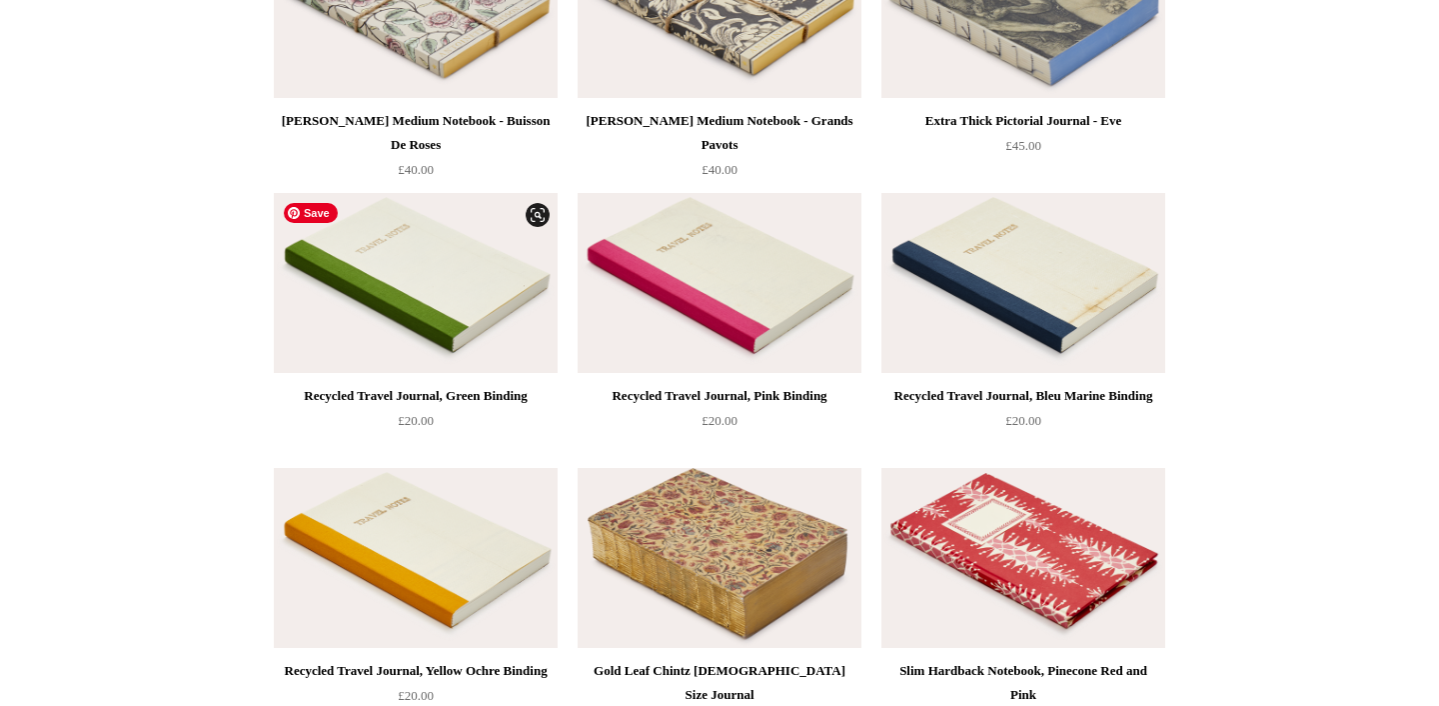
click at [439, 281] on img at bounding box center [416, 283] width 284 height 180
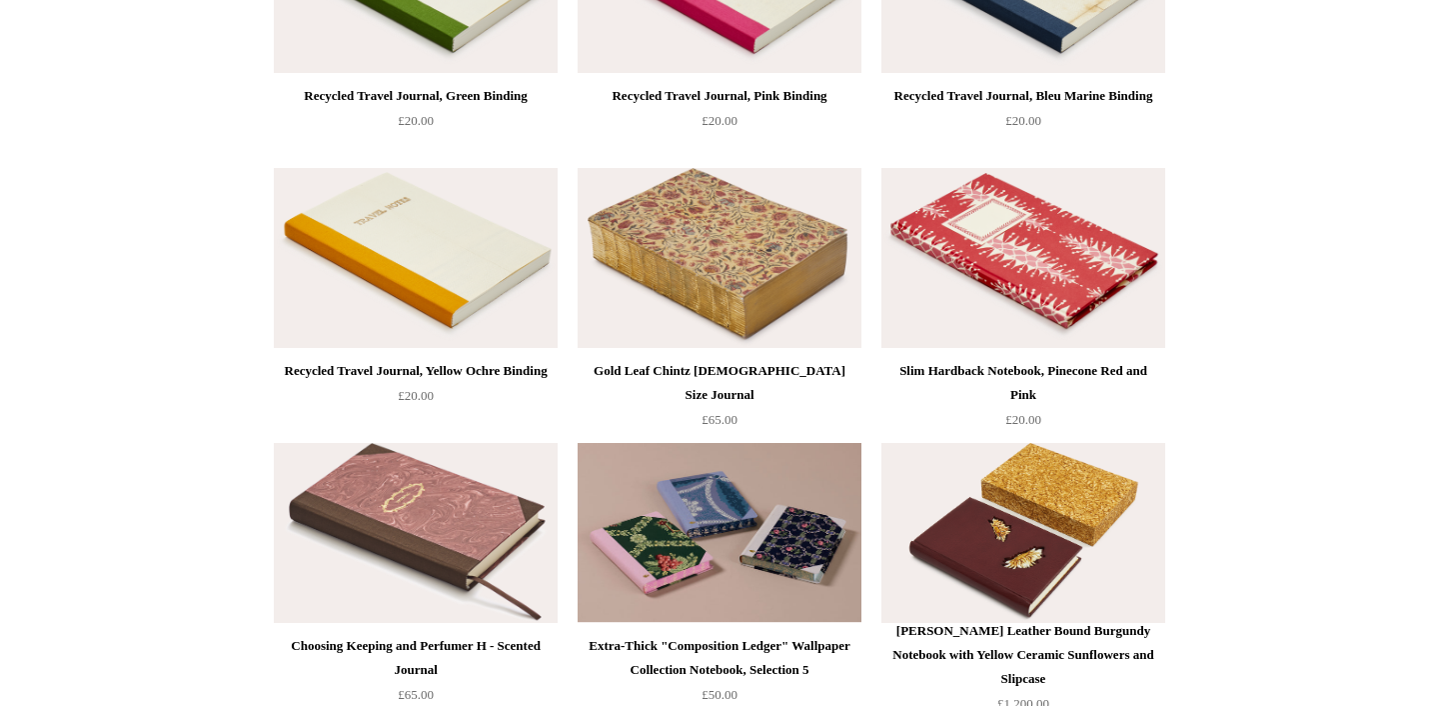
scroll to position [7251, 0]
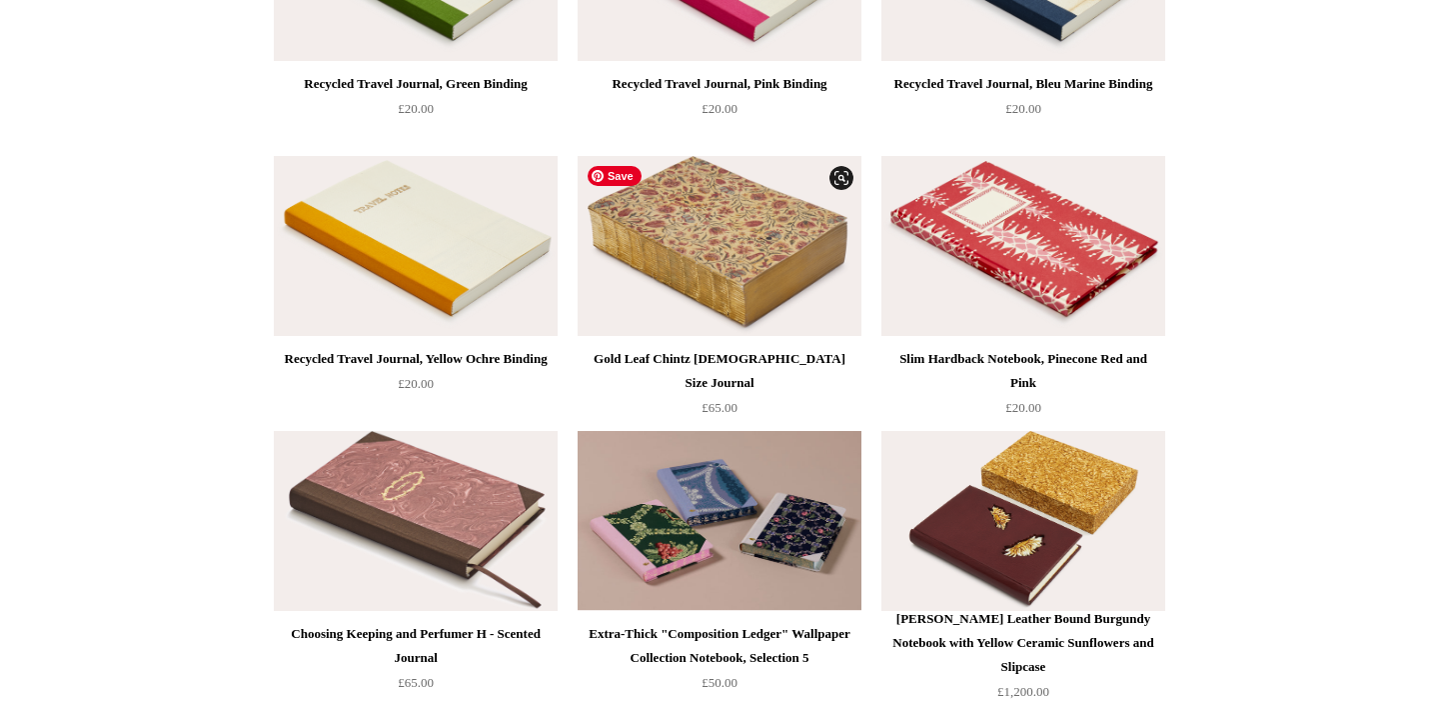
click at [738, 240] on img at bounding box center [720, 246] width 284 height 180
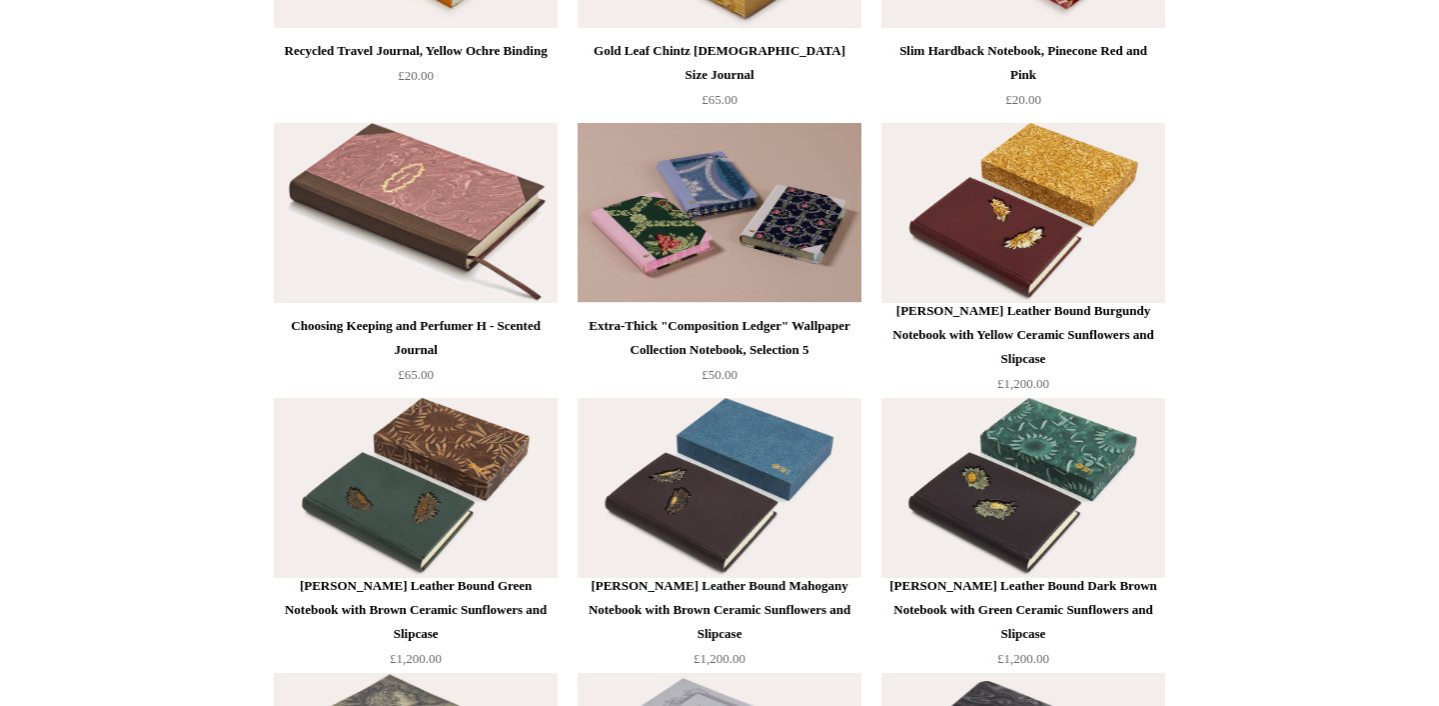
scroll to position [7563, 0]
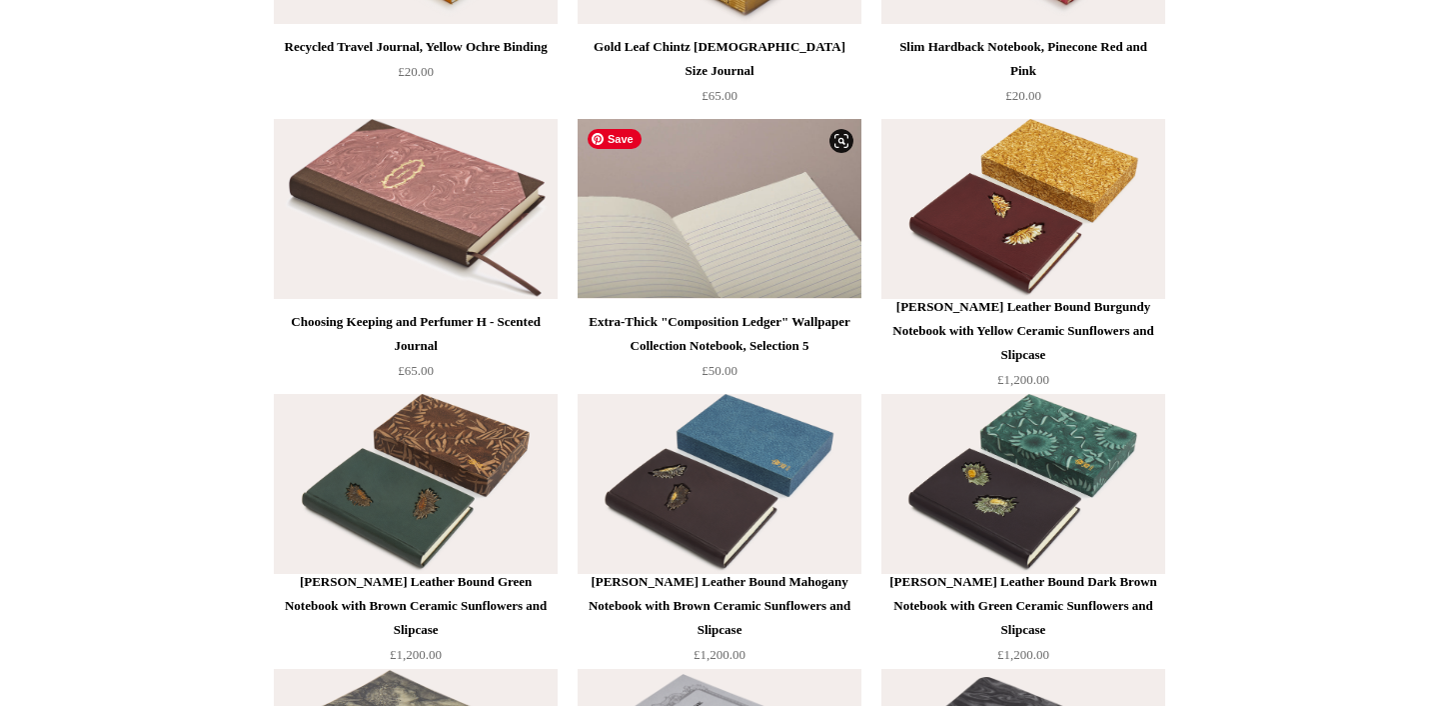
click at [727, 205] on img at bounding box center [720, 209] width 284 height 180
click at [768, 217] on img at bounding box center [720, 209] width 284 height 180
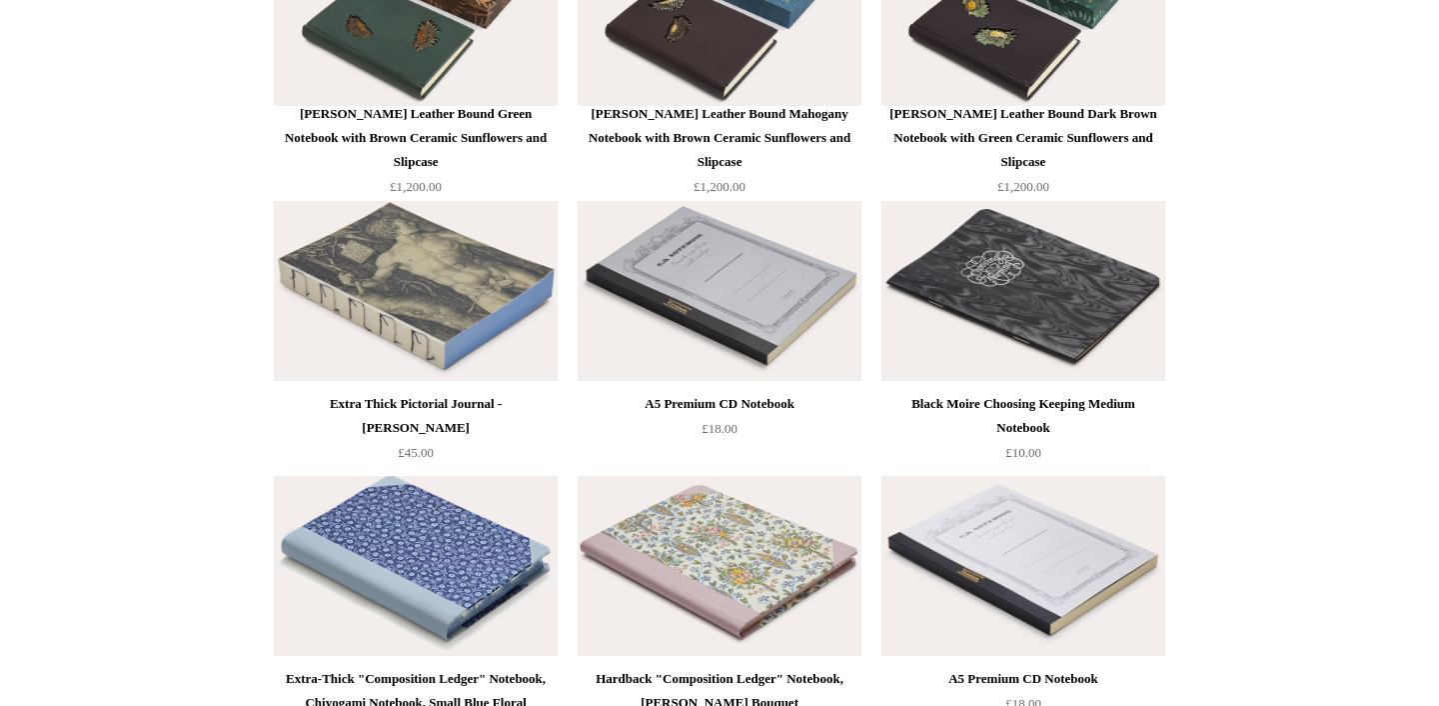
scroll to position [8109, 0]
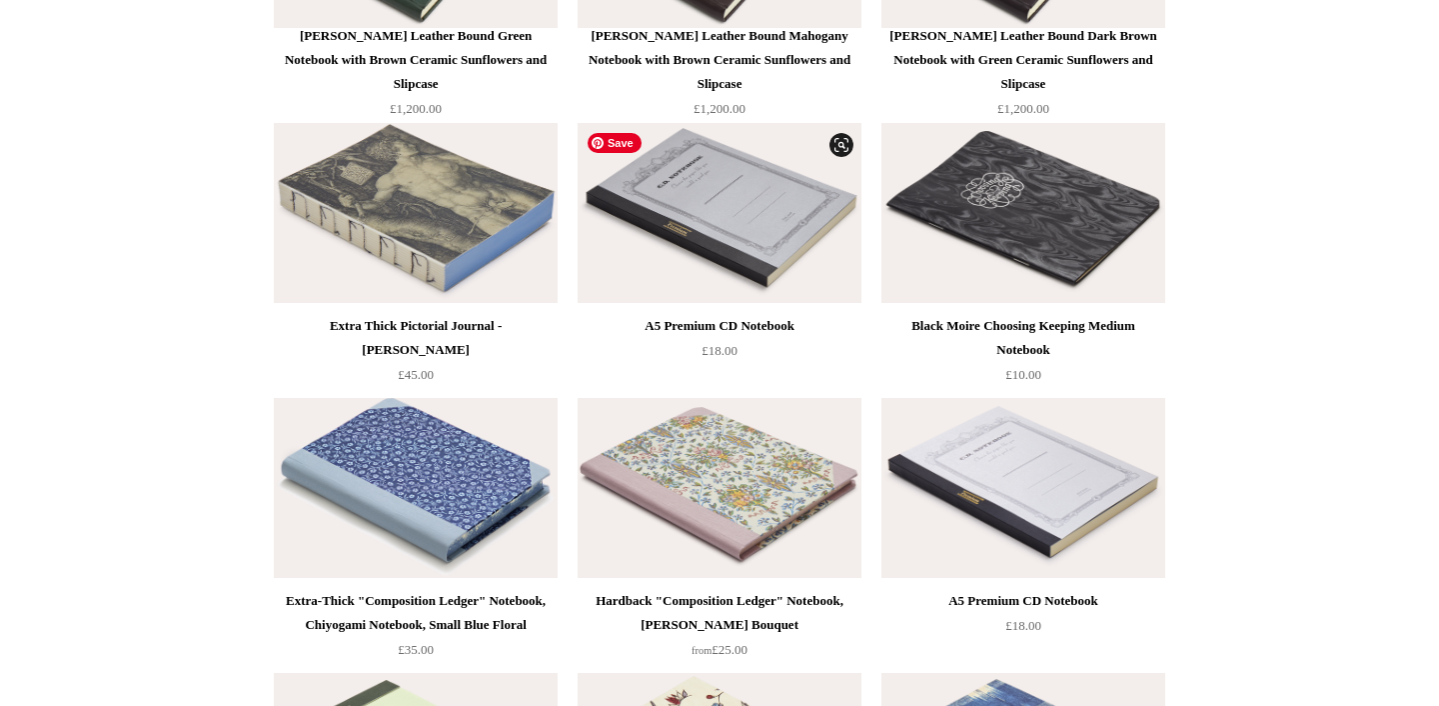
click at [729, 200] on img at bounding box center [720, 213] width 284 height 180
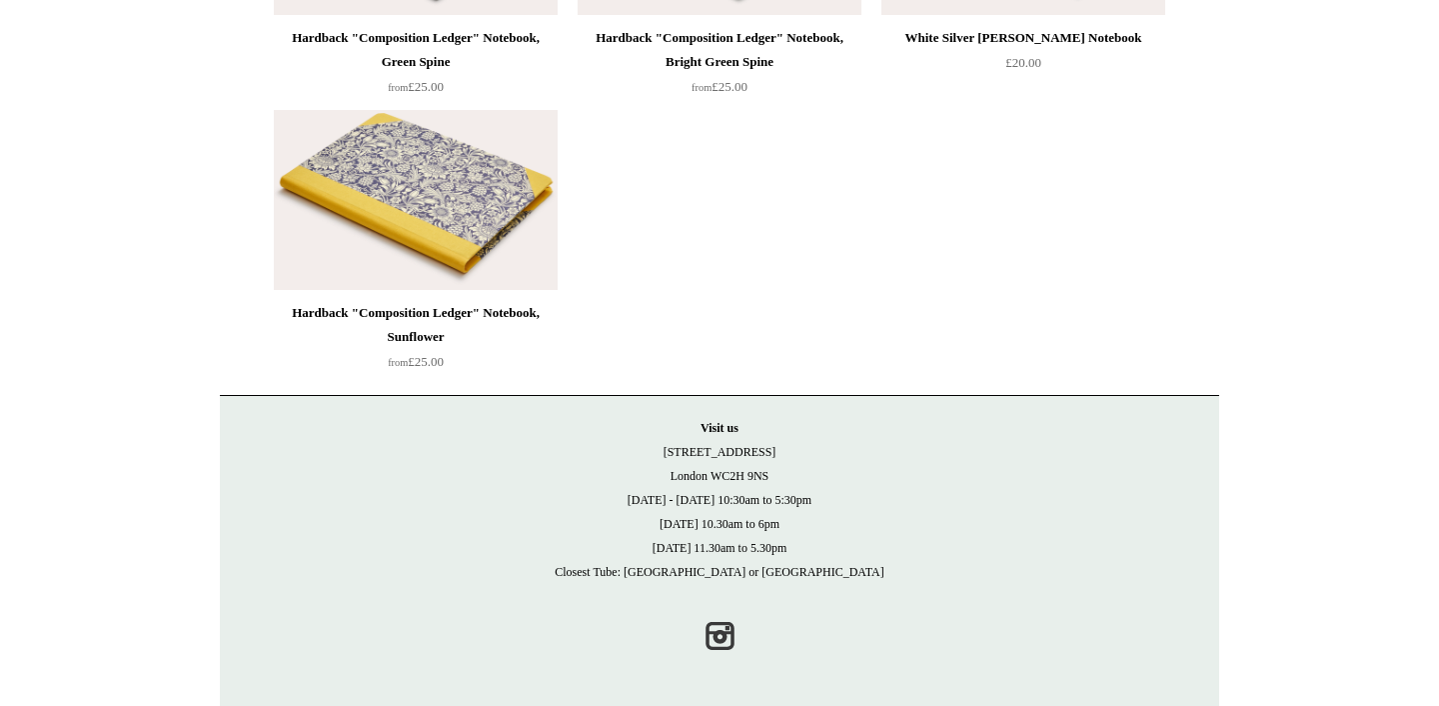
scroll to position [14446, 0]
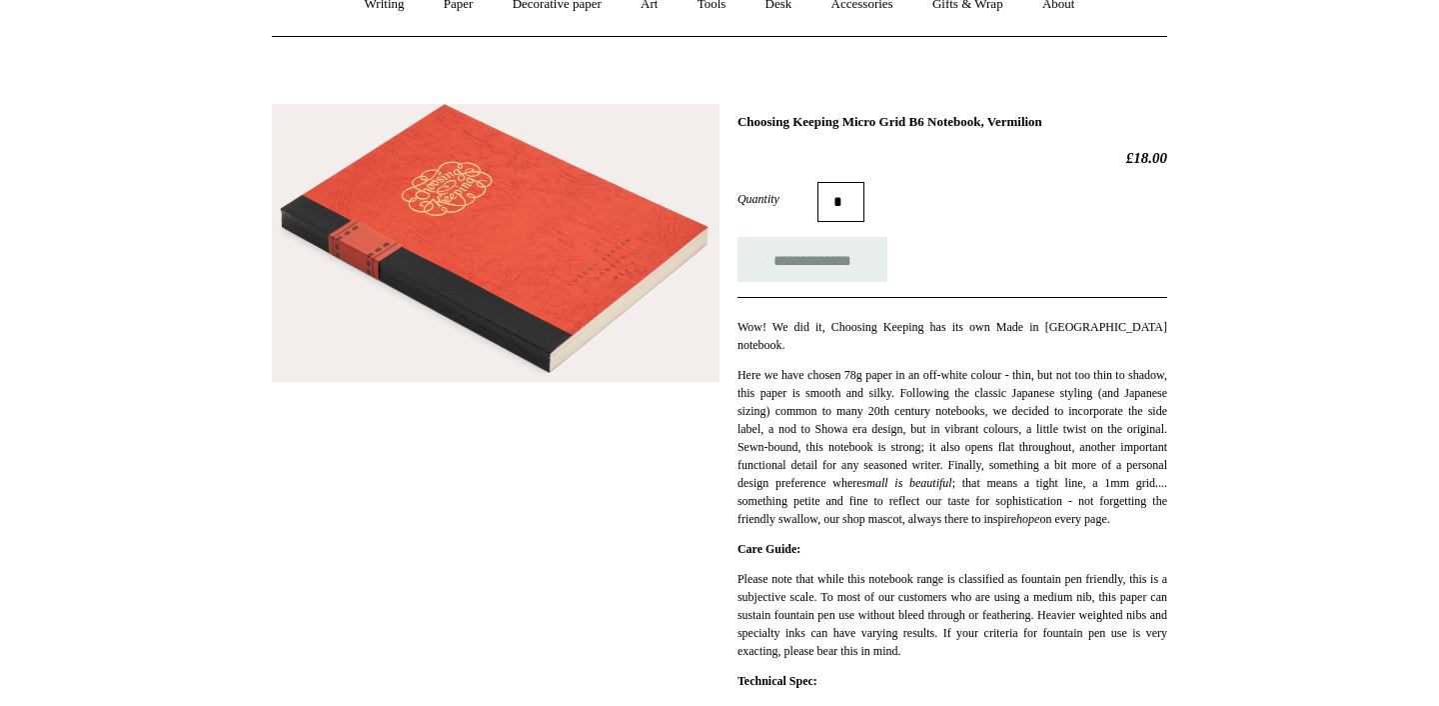
scroll to position [234, 0]
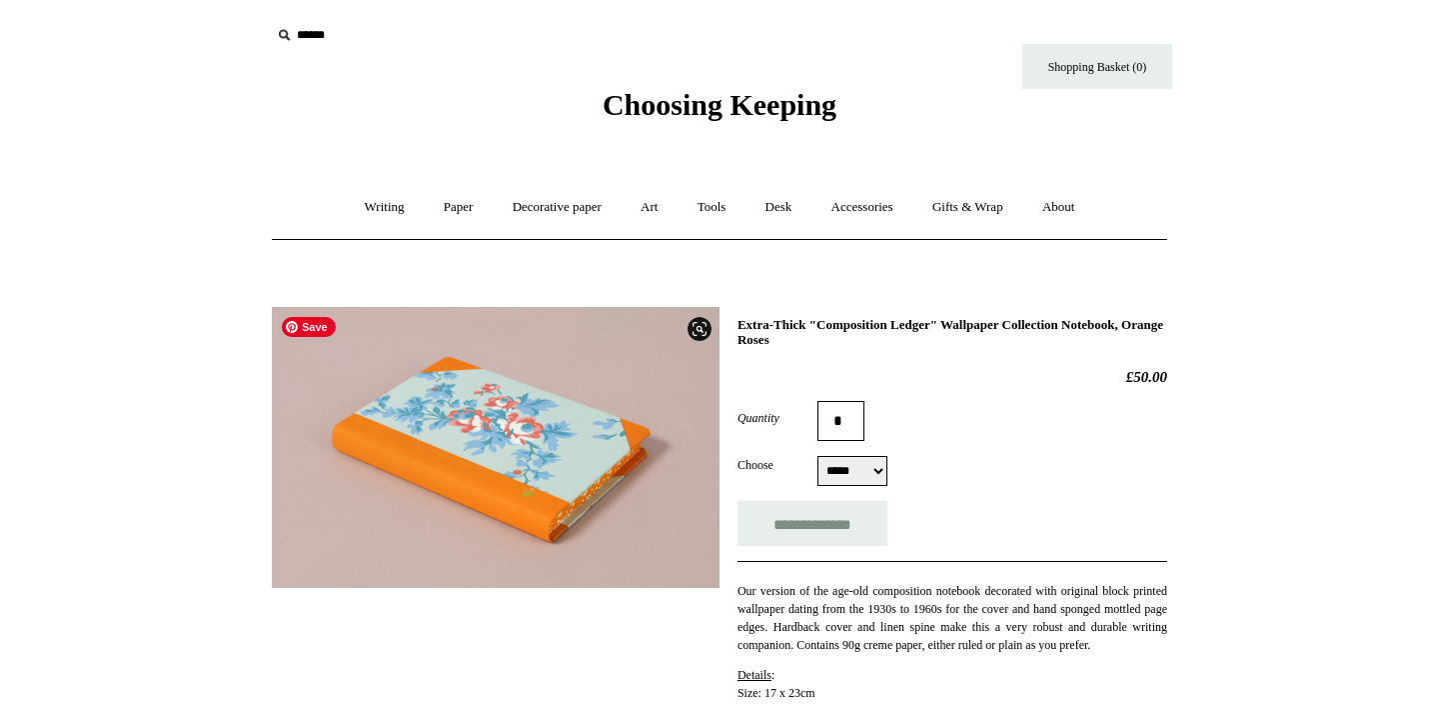
click at [494, 433] on img at bounding box center [496, 447] width 448 height 281
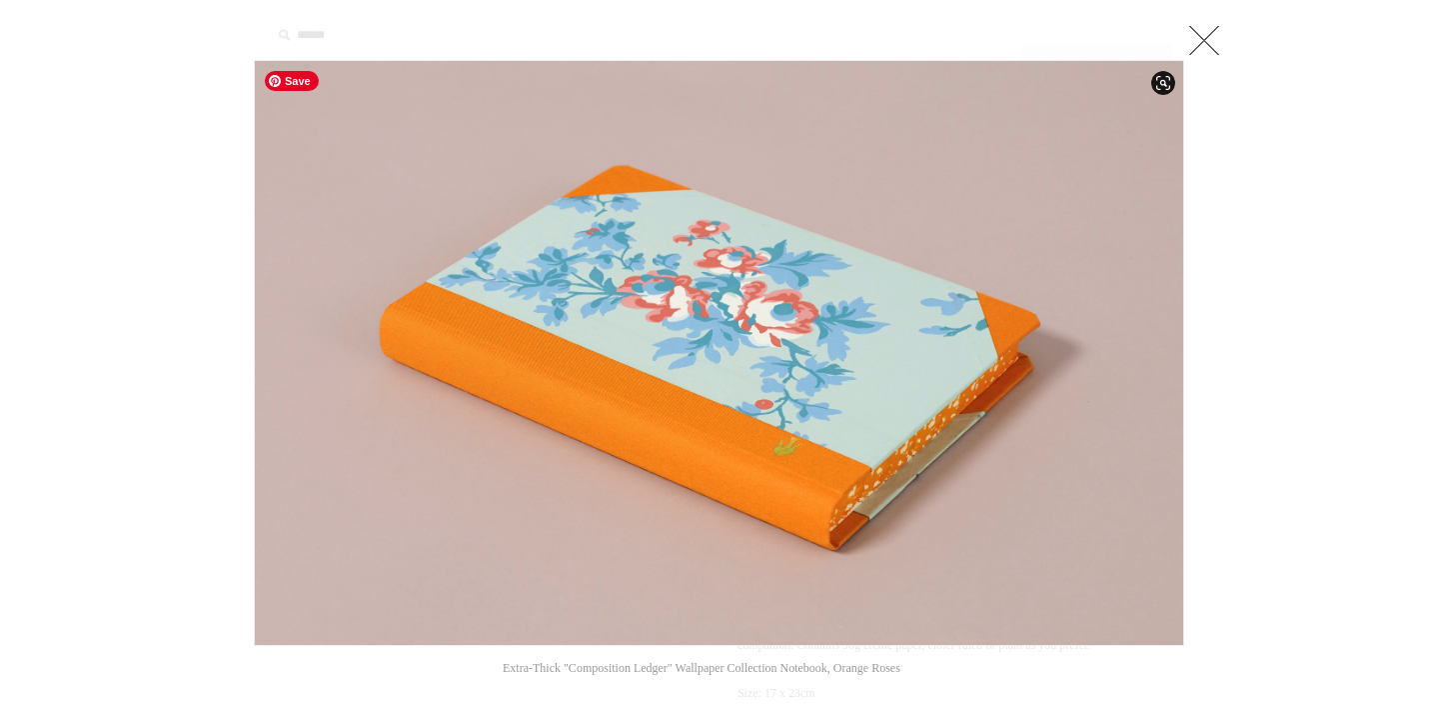
click at [711, 336] on img at bounding box center [719, 353] width 929 height 584
click at [1207, 40] on link at bounding box center [1205, 40] width 40 height 40
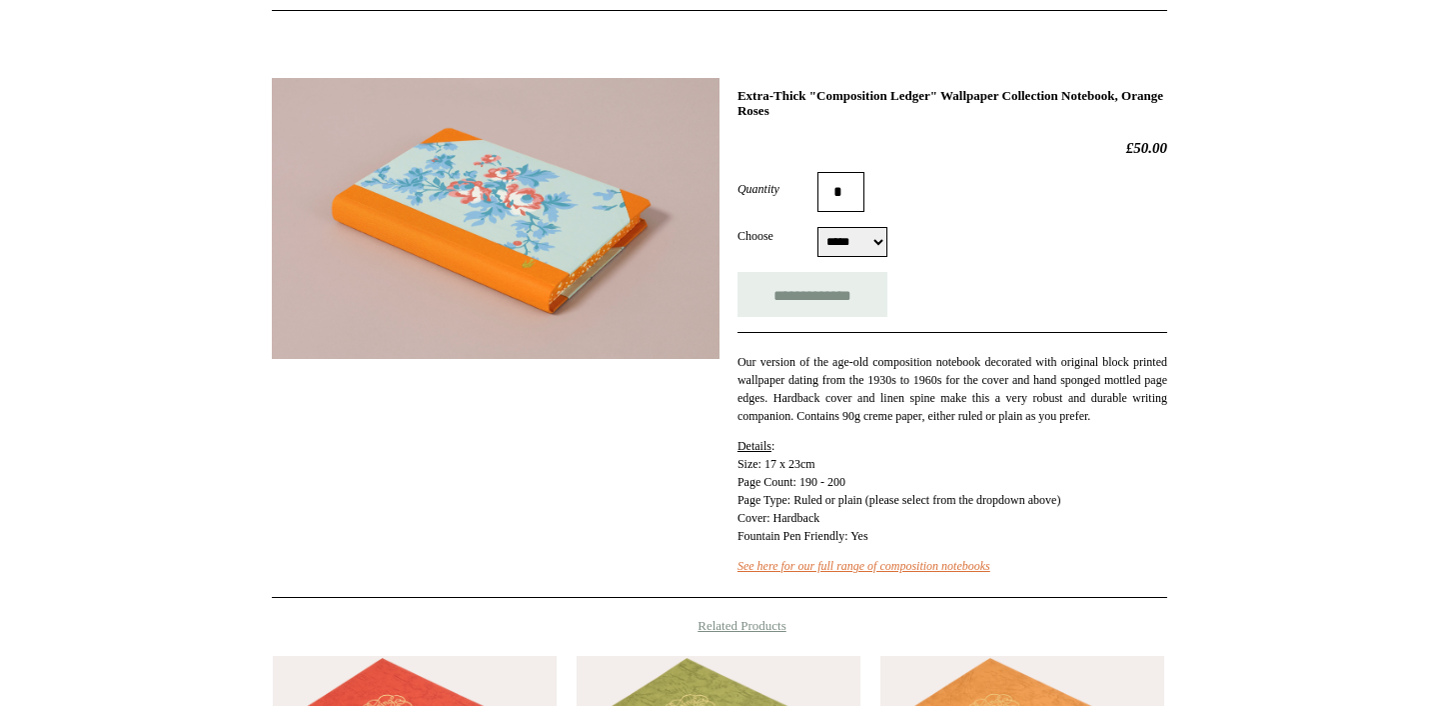
scroll to position [312, 0]
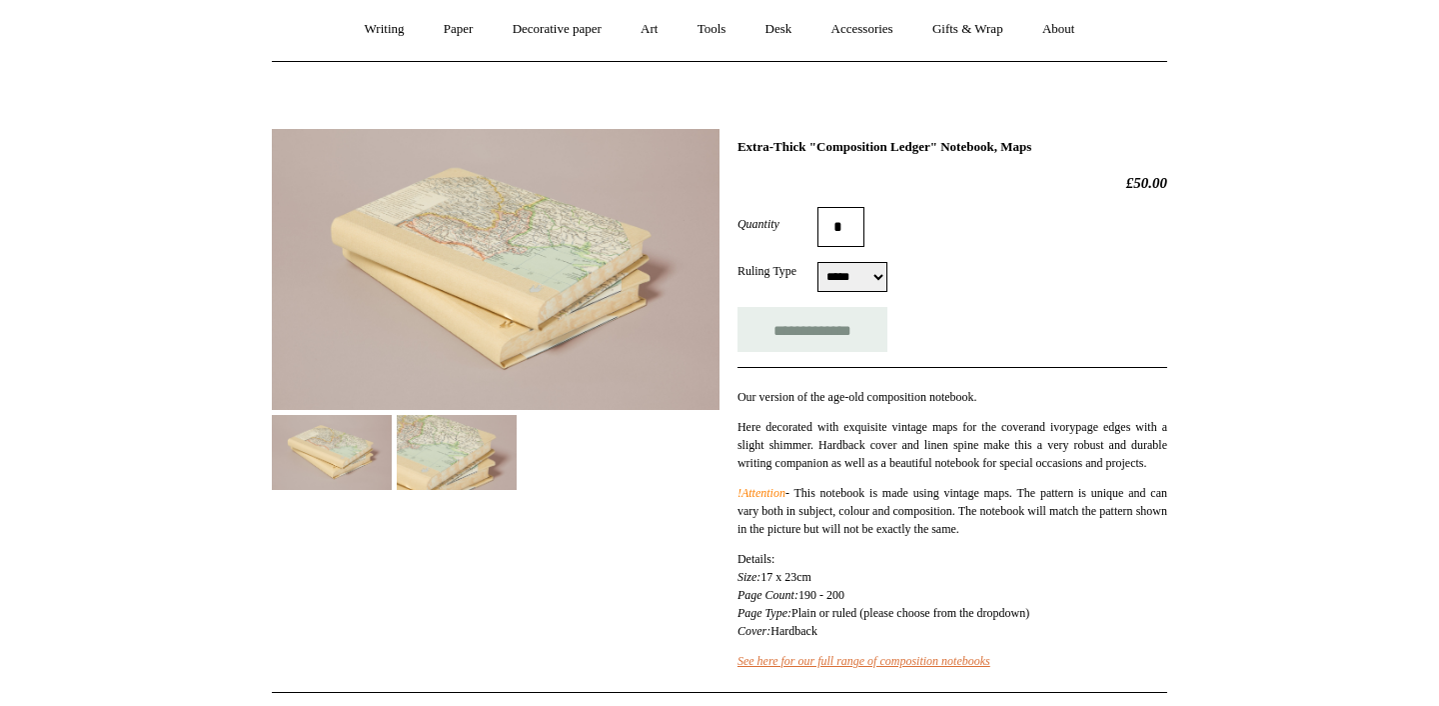
scroll to position [234, 0]
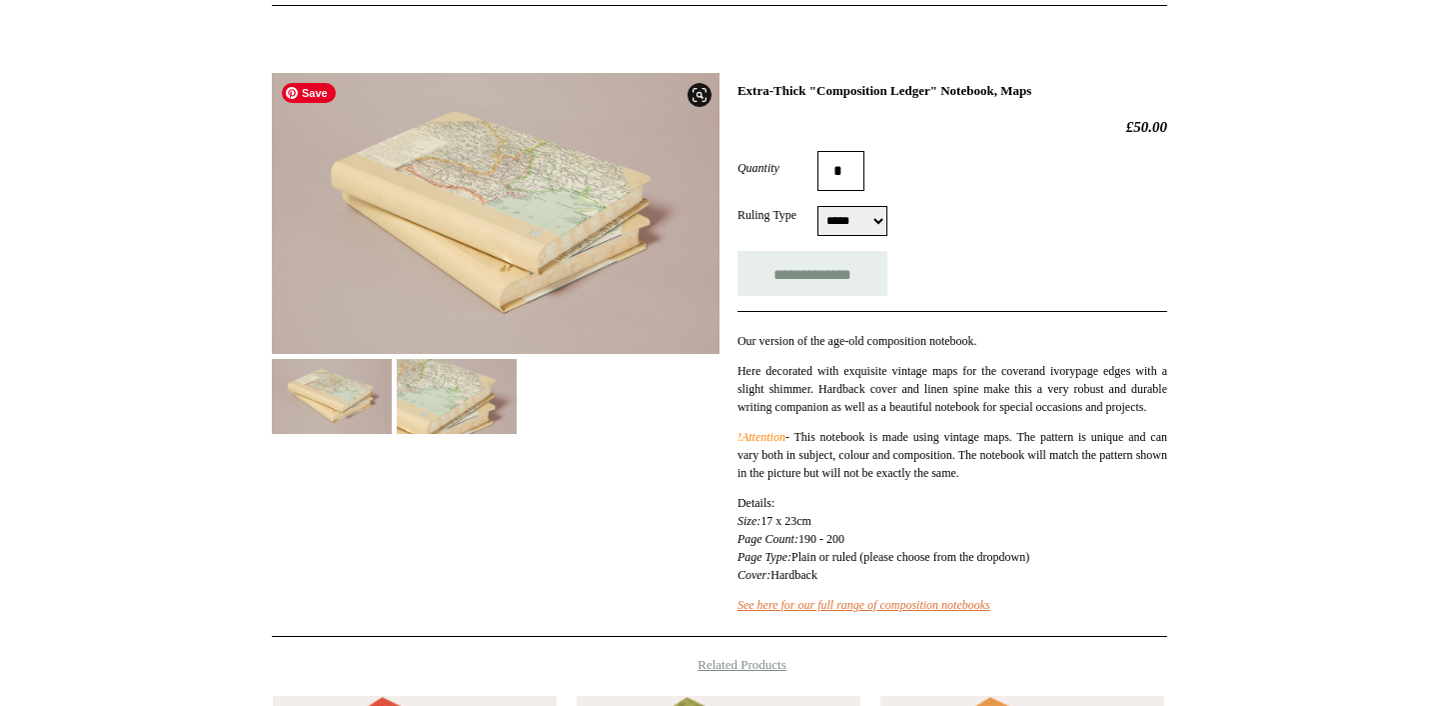
click at [504, 196] on img at bounding box center [496, 213] width 448 height 281
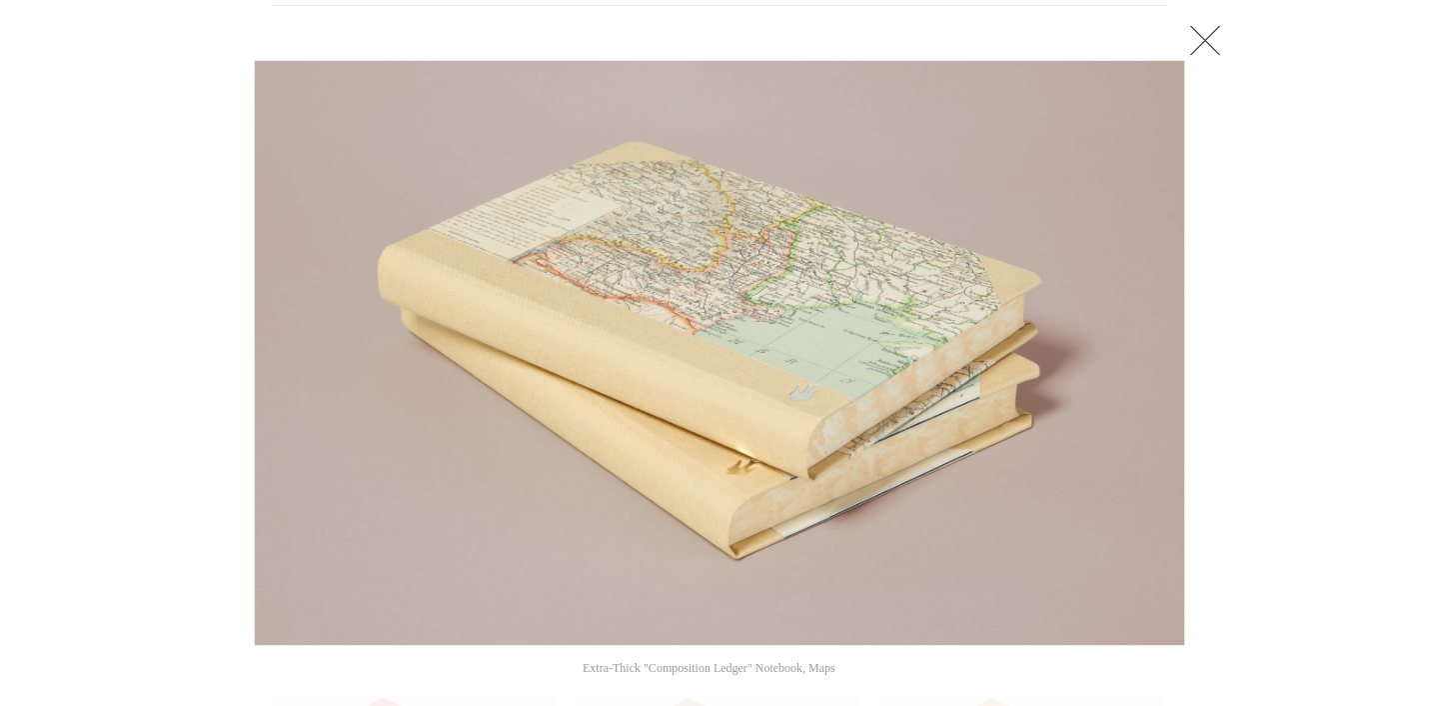
click at [1220, 45] on link at bounding box center [1206, 40] width 40 height 40
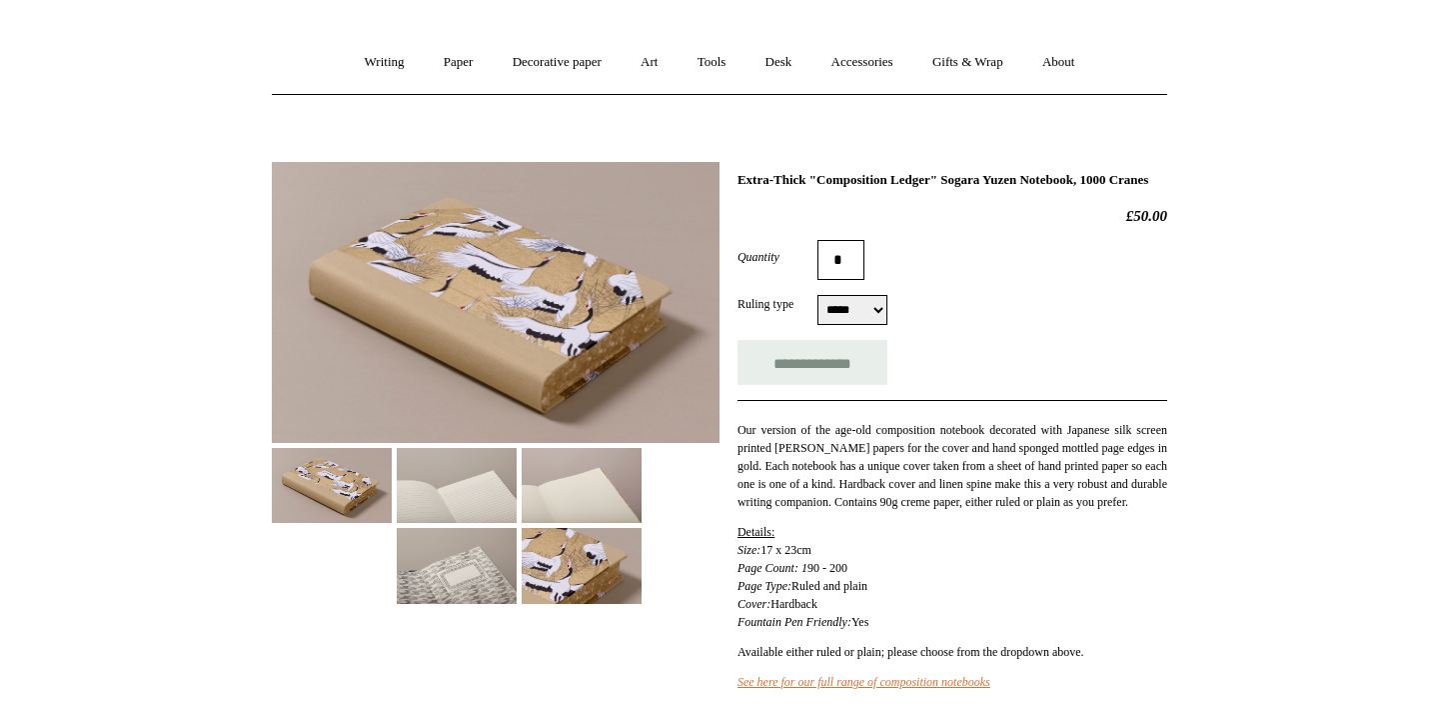
scroll to position [156, 0]
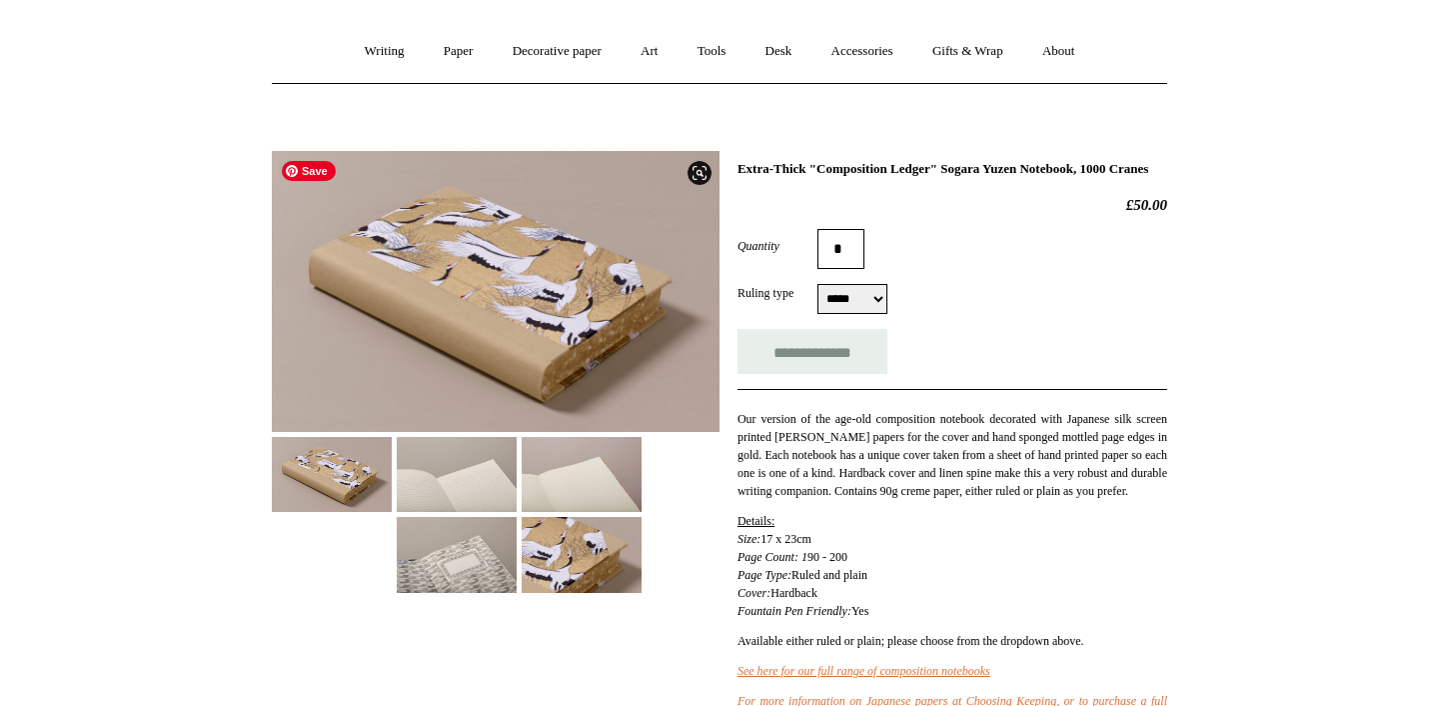
click at [507, 279] on img at bounding box center [496, 291] width 448 height 281
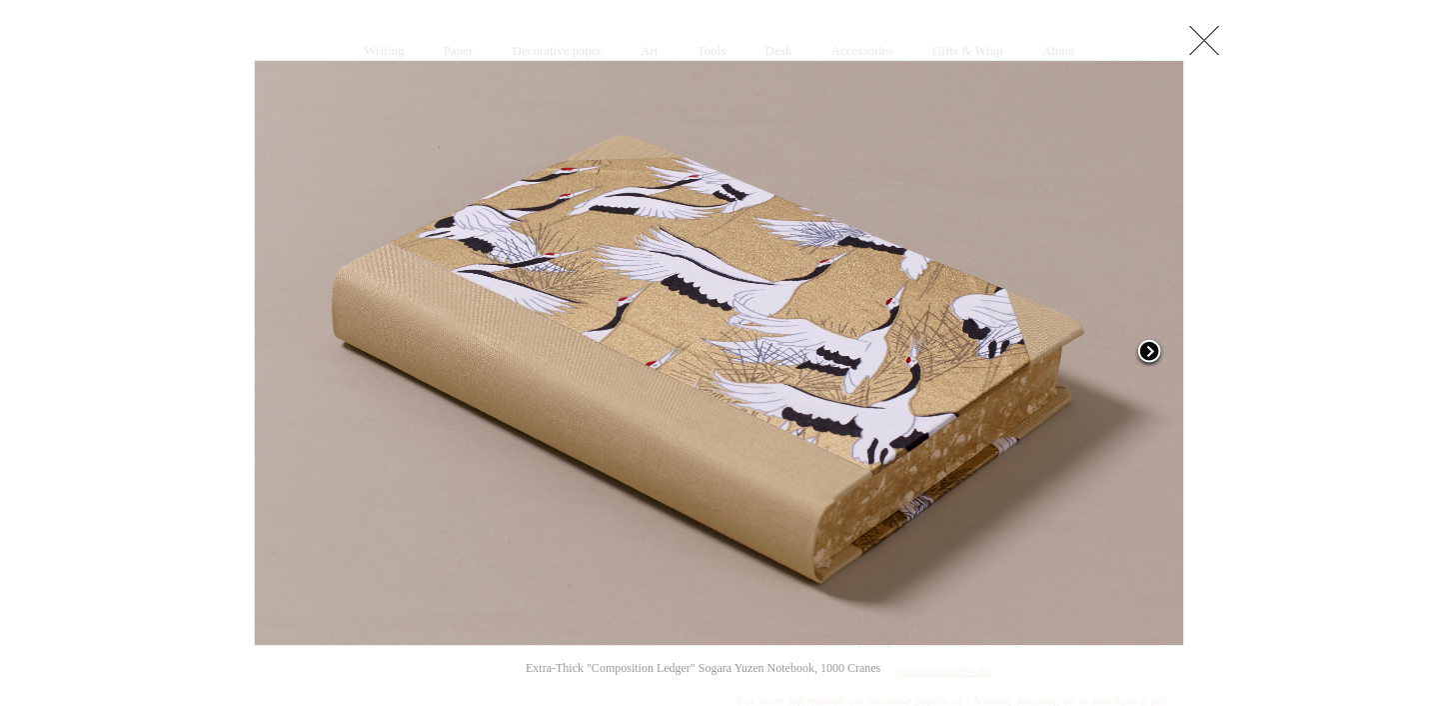
click at [1152, 351] on span at bounding box center [1150, 353] width 30 height 30
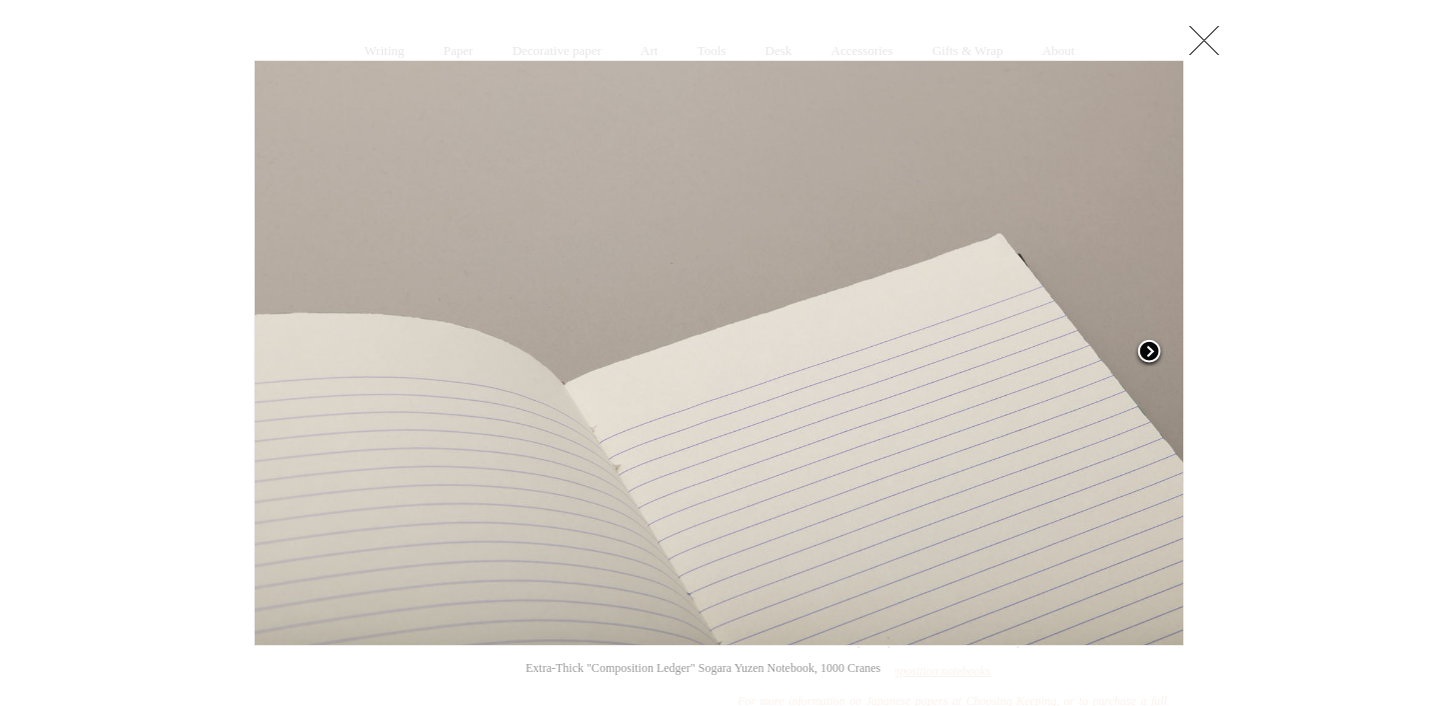
click at [1151, 355] on span at bounding box center [1150, 353] width 30 height 30
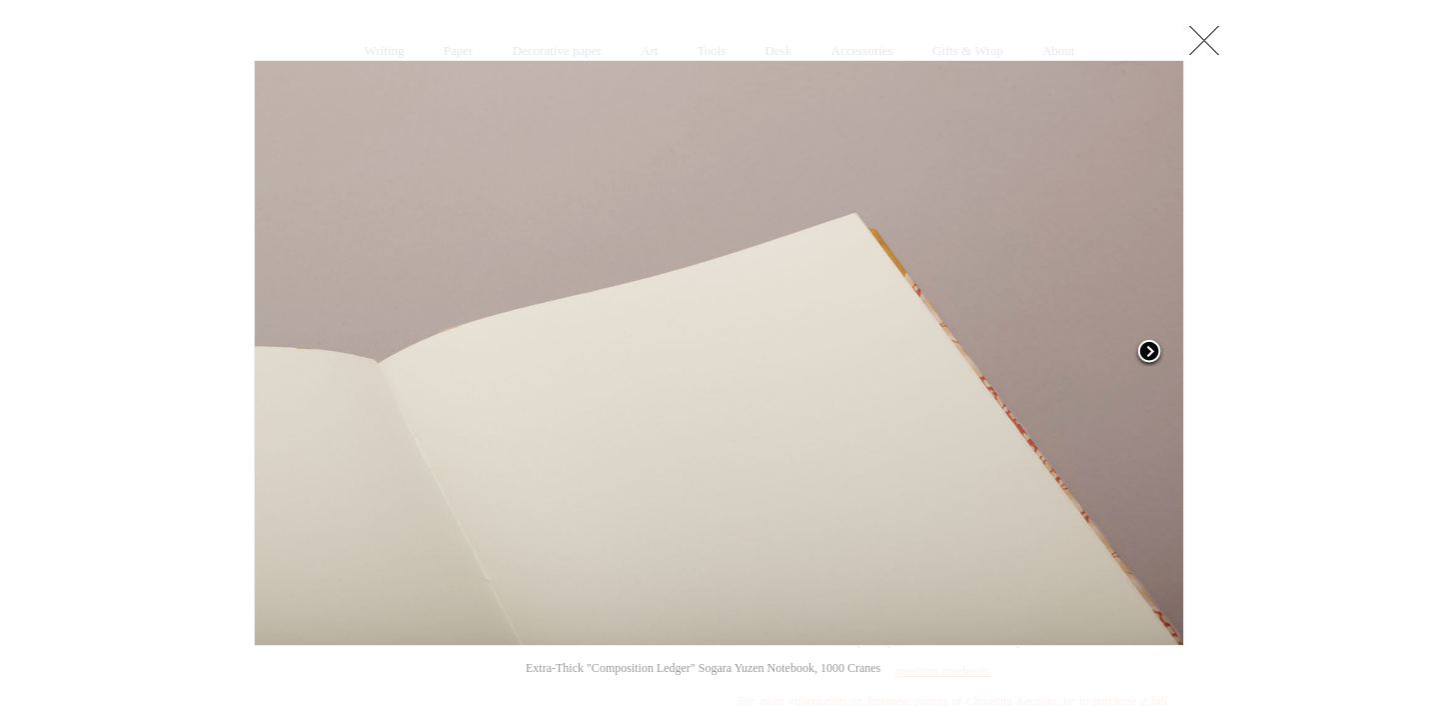
click at [1151, 353] on span at bounding box center [1150, 353] width 30 height 30
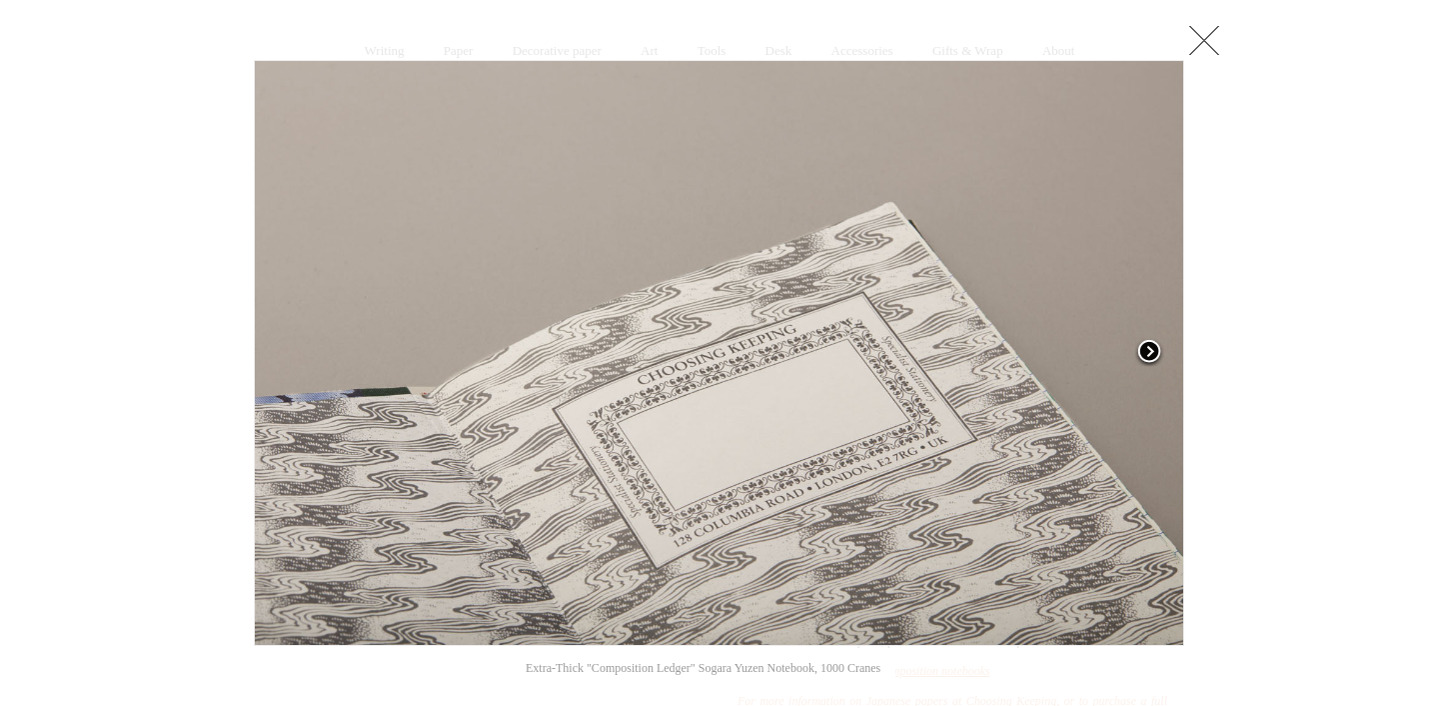
click at [1151, 353] on span at bounding box center [1150, 353] width 30 height 30
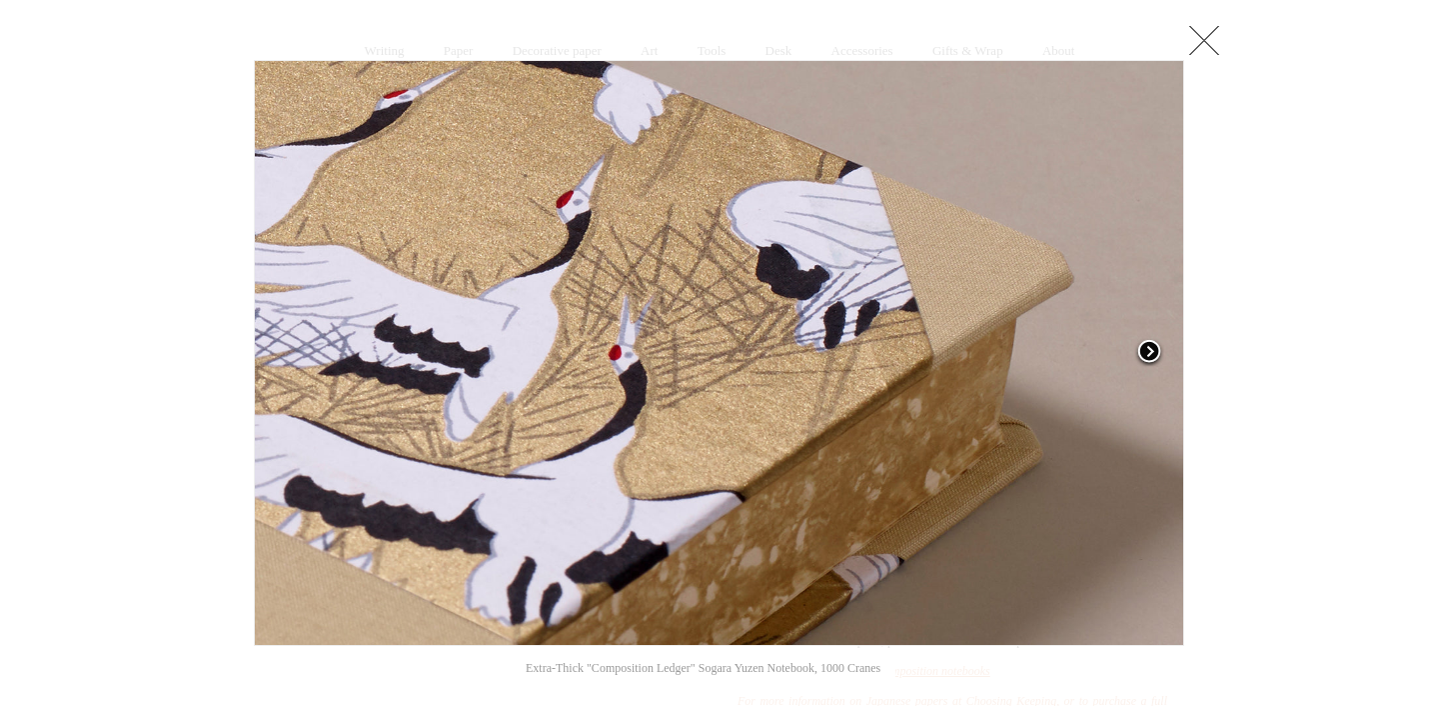
click at [1151, 353] on span at bounding box center [1150, 353] width 30 height 30
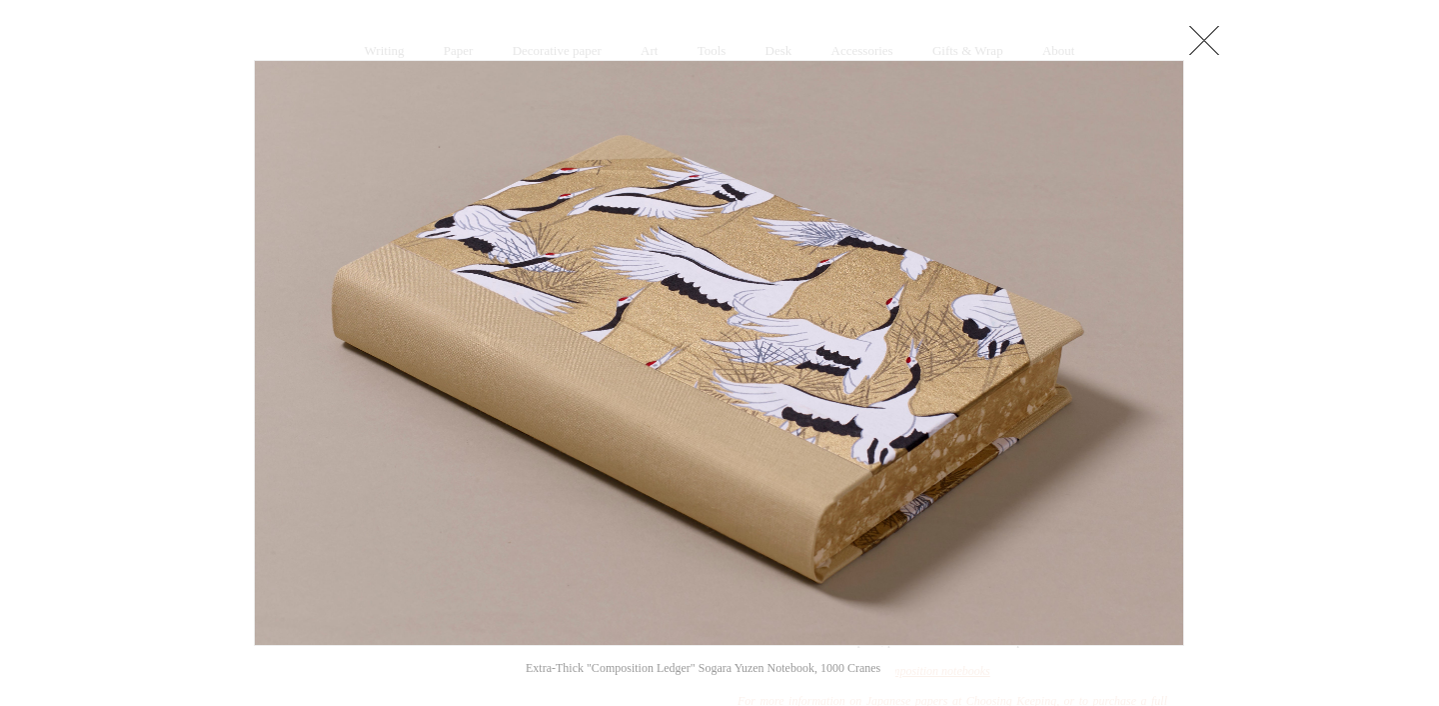
click at [1210, 39] on link at bounding box center [1205, 40] width 40 height 40
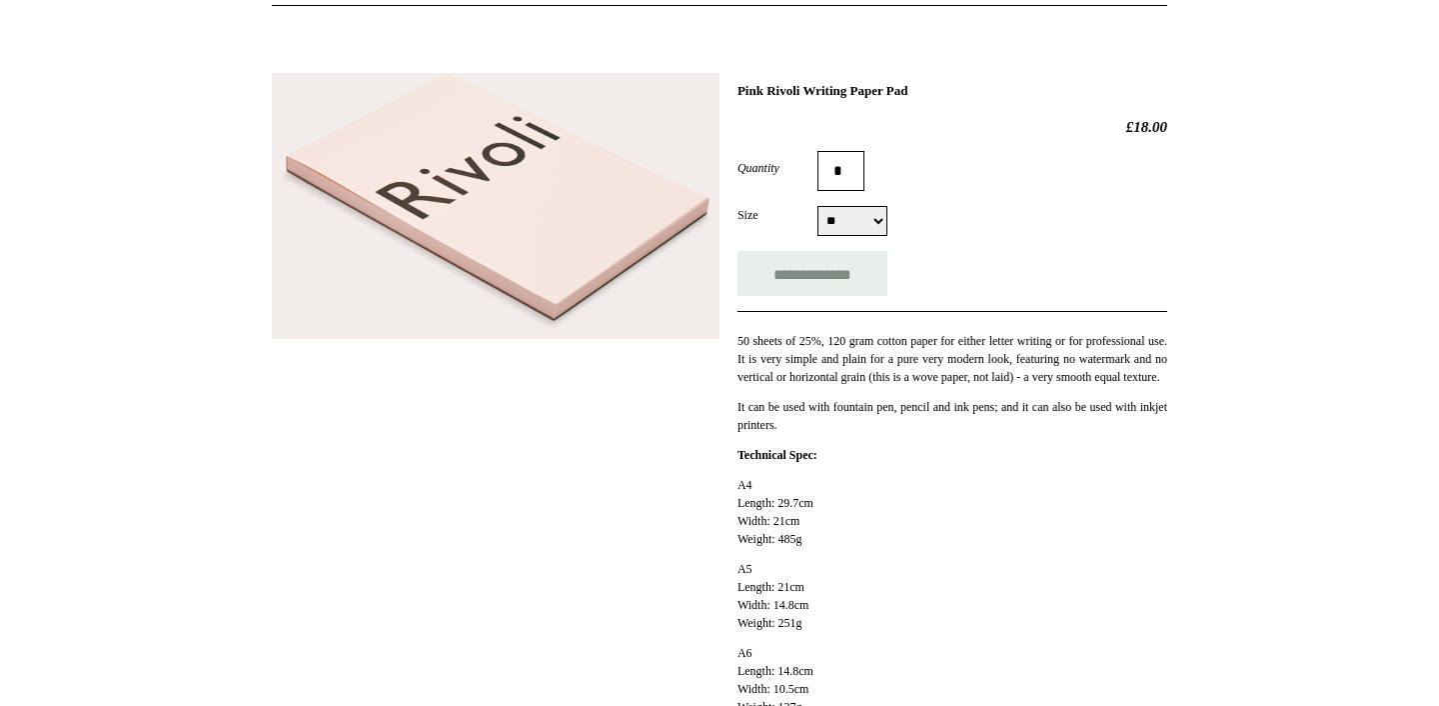
scroll to position [312, 0]
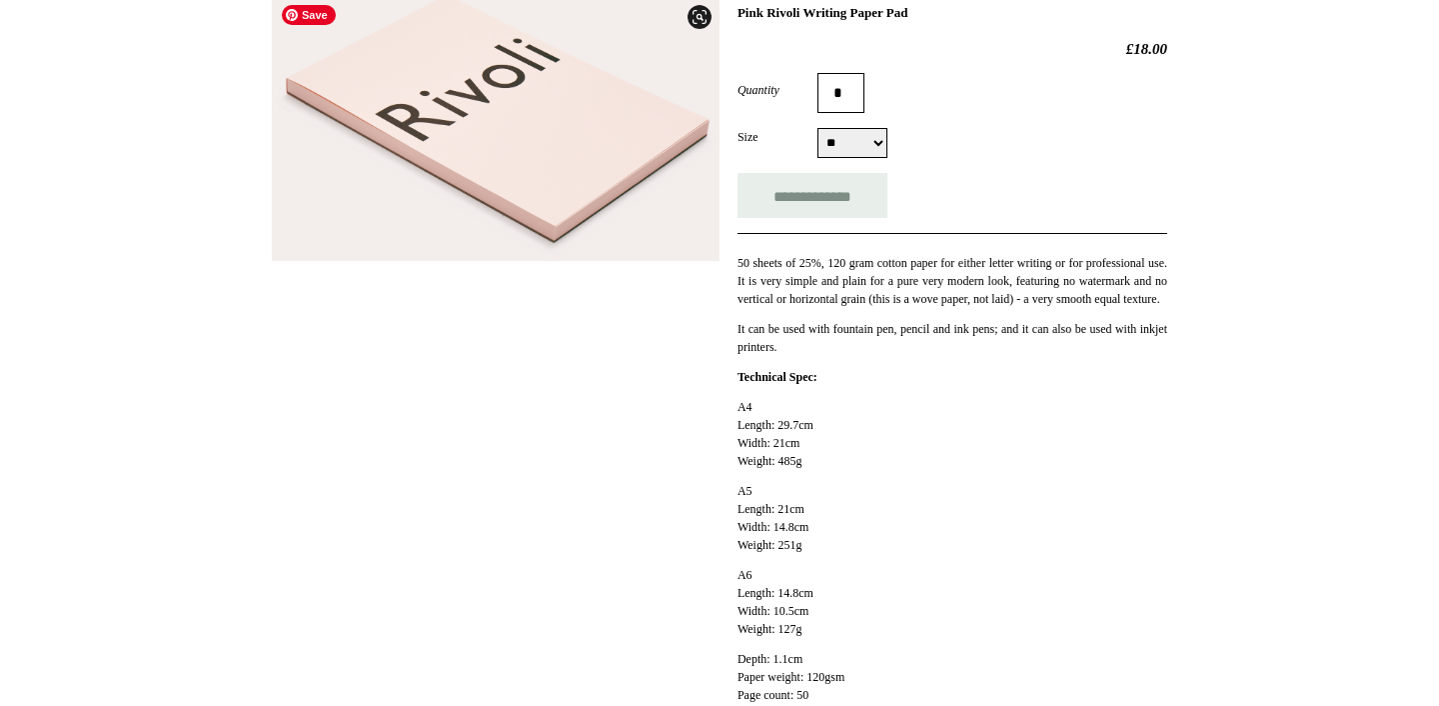
click at [504, 141] on img at bounding box center [496, 128] width 448 height 267
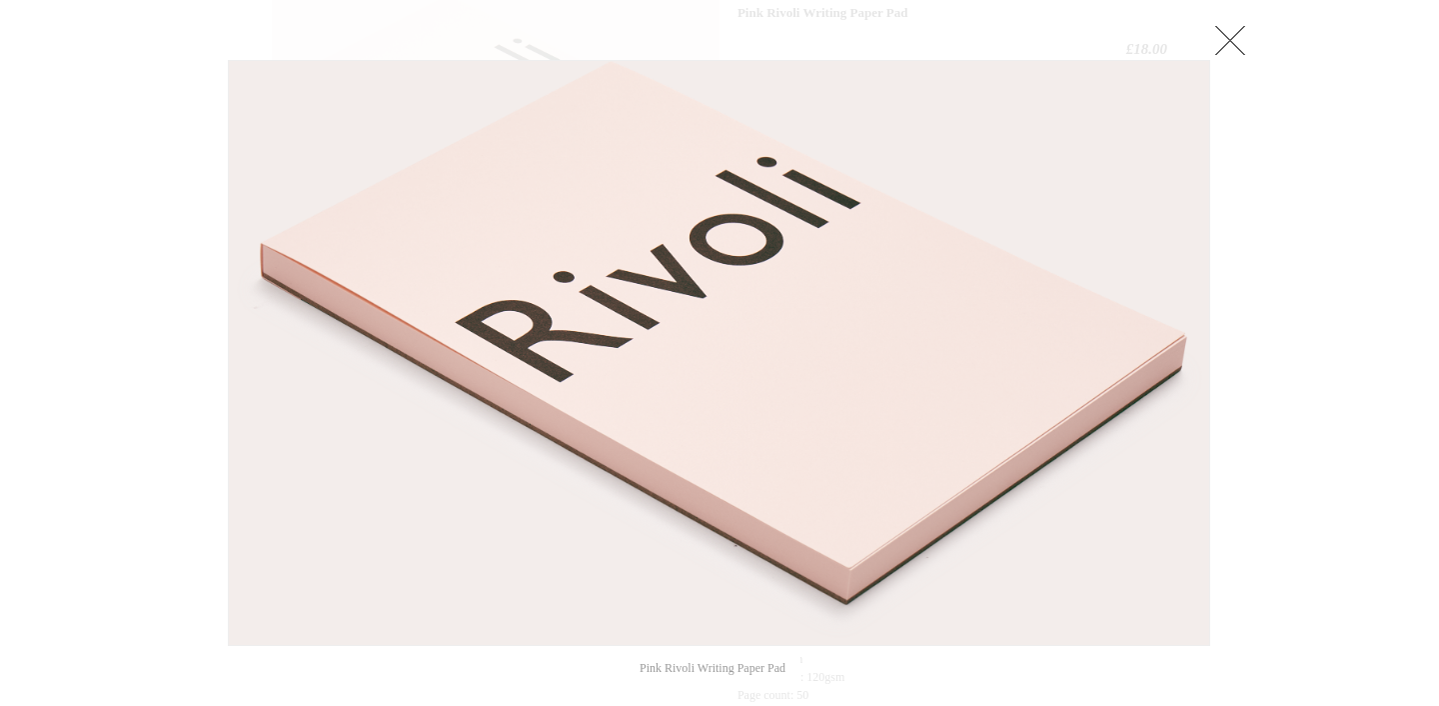
click at [1240, 39] on link at bounding box center [1231, 40] width 40 height 40
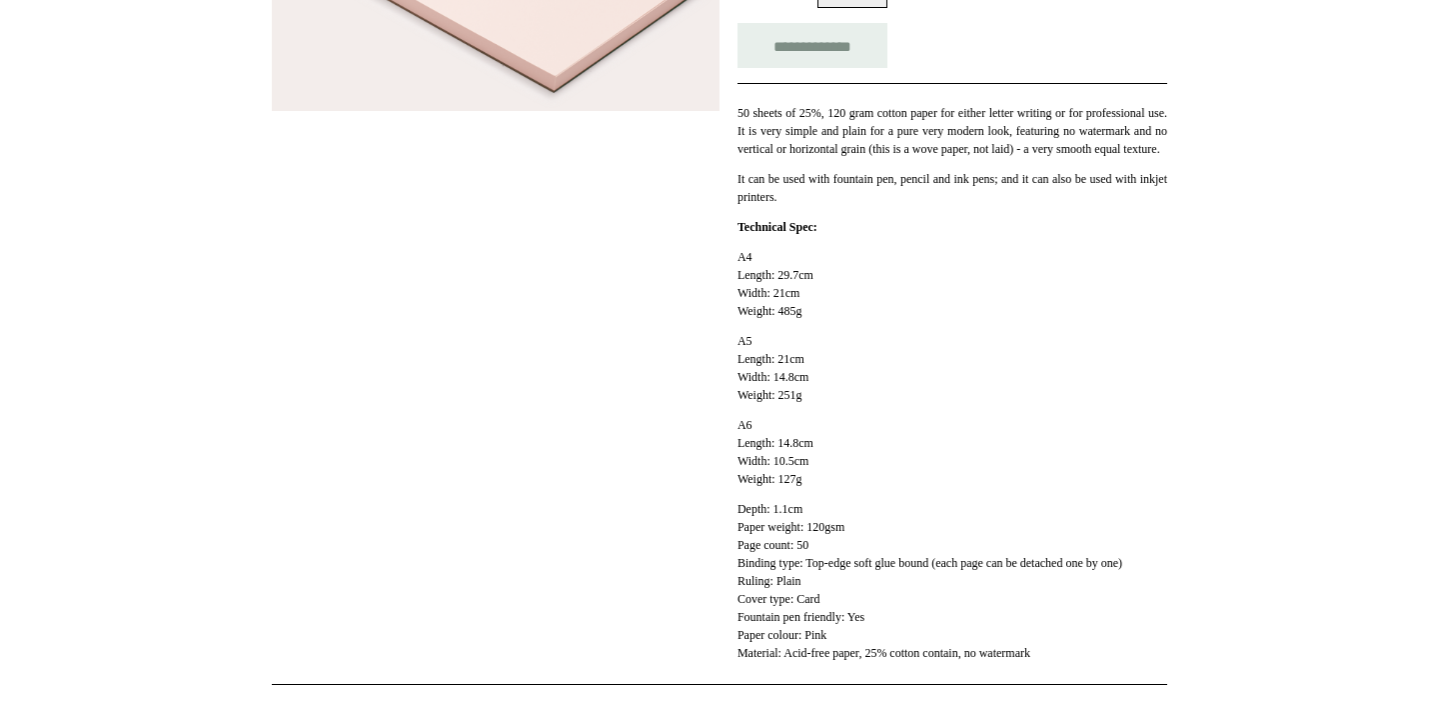
scroll to position [468, 0]
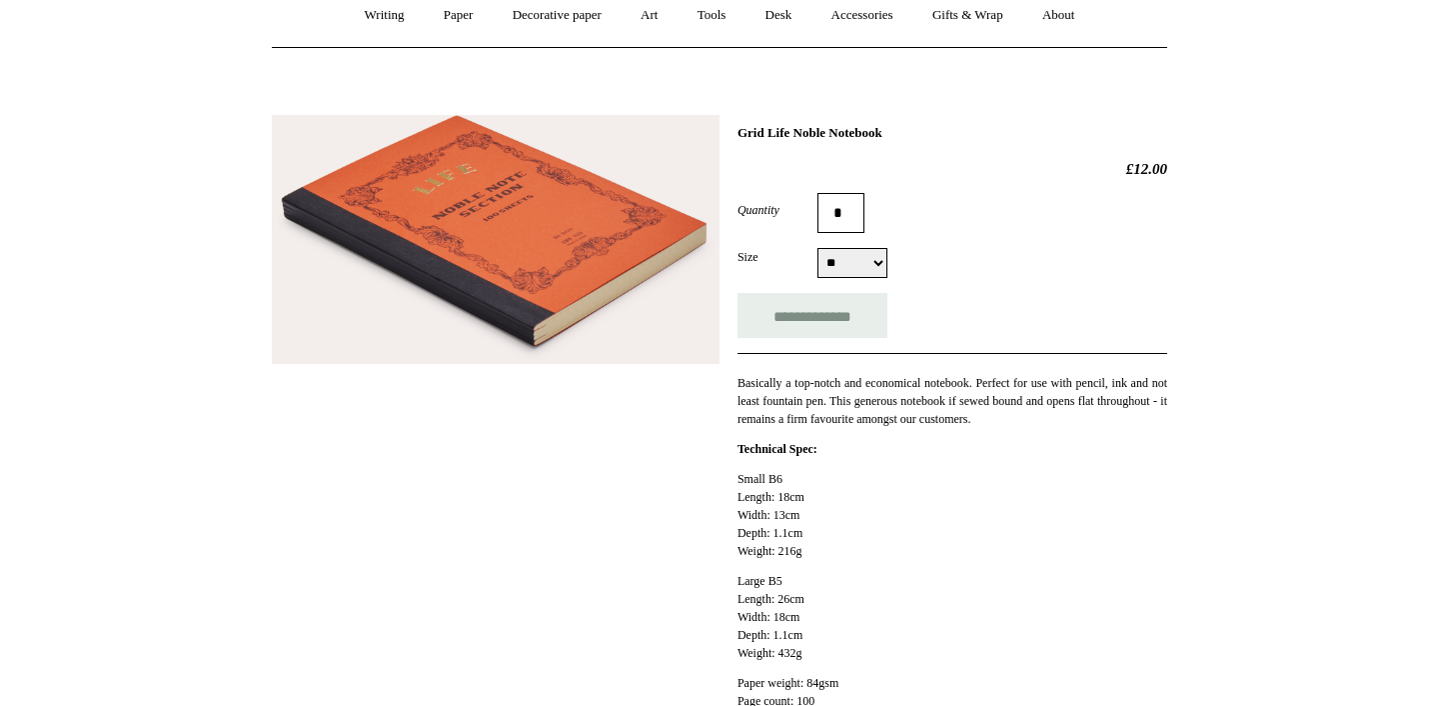
scroll to position [156, 0]
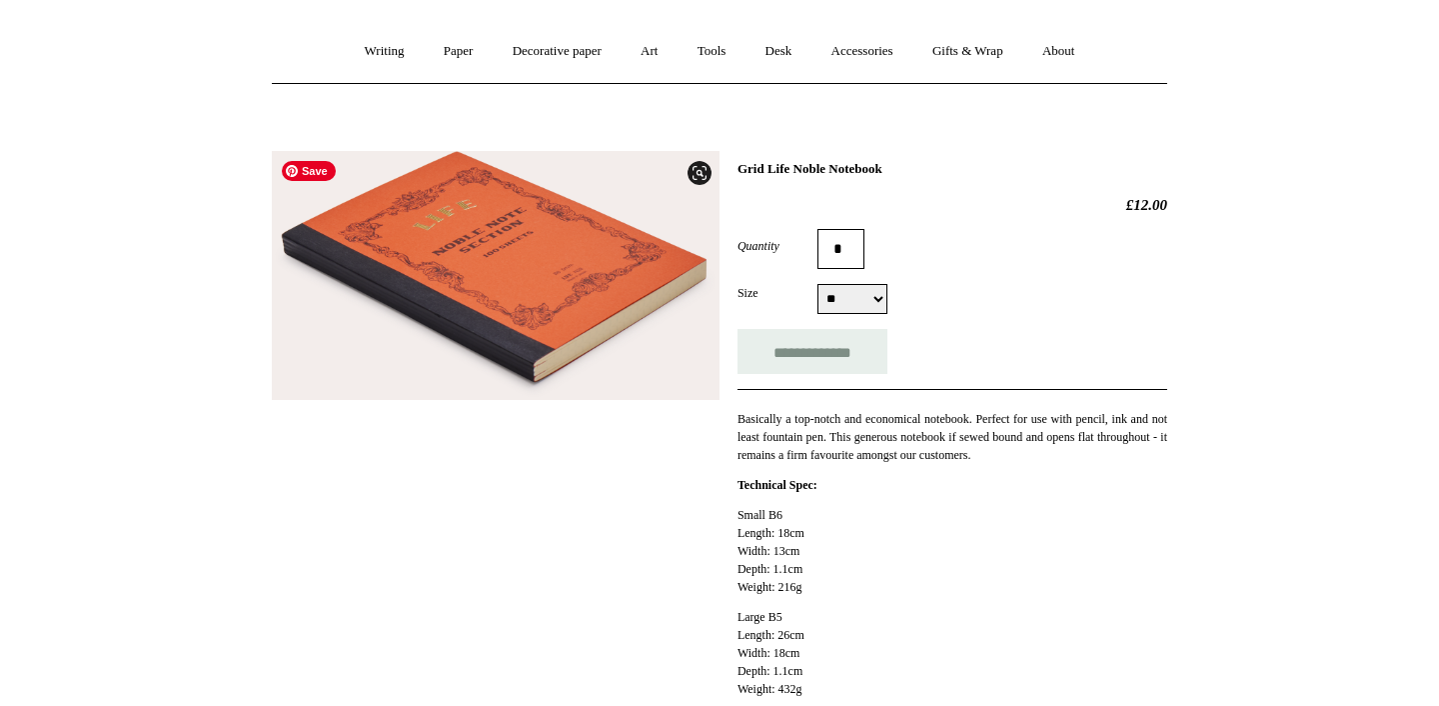
click at [508, 272] on img at bounding box center [496, 276] width 448 height 250
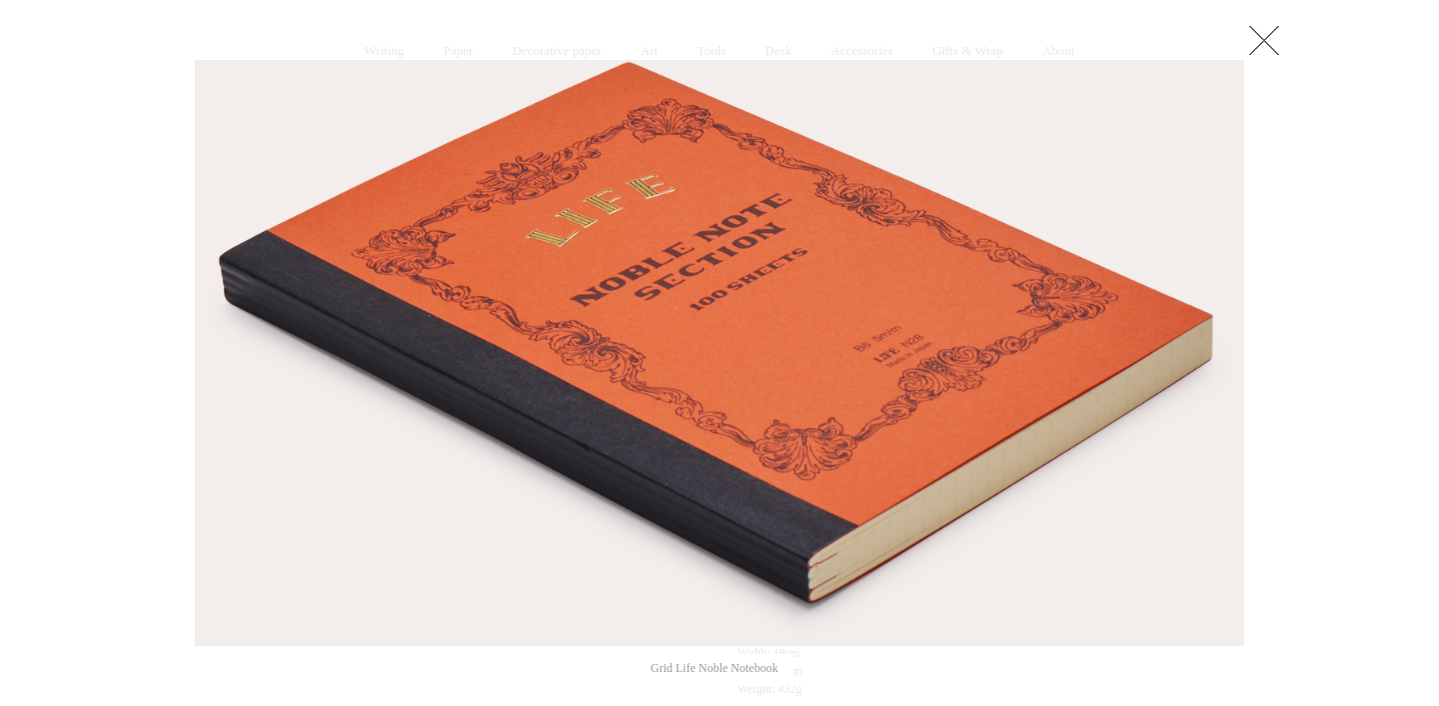
click at [1273, 33] on link at bounding box center [1264, 40] width 40 height 40
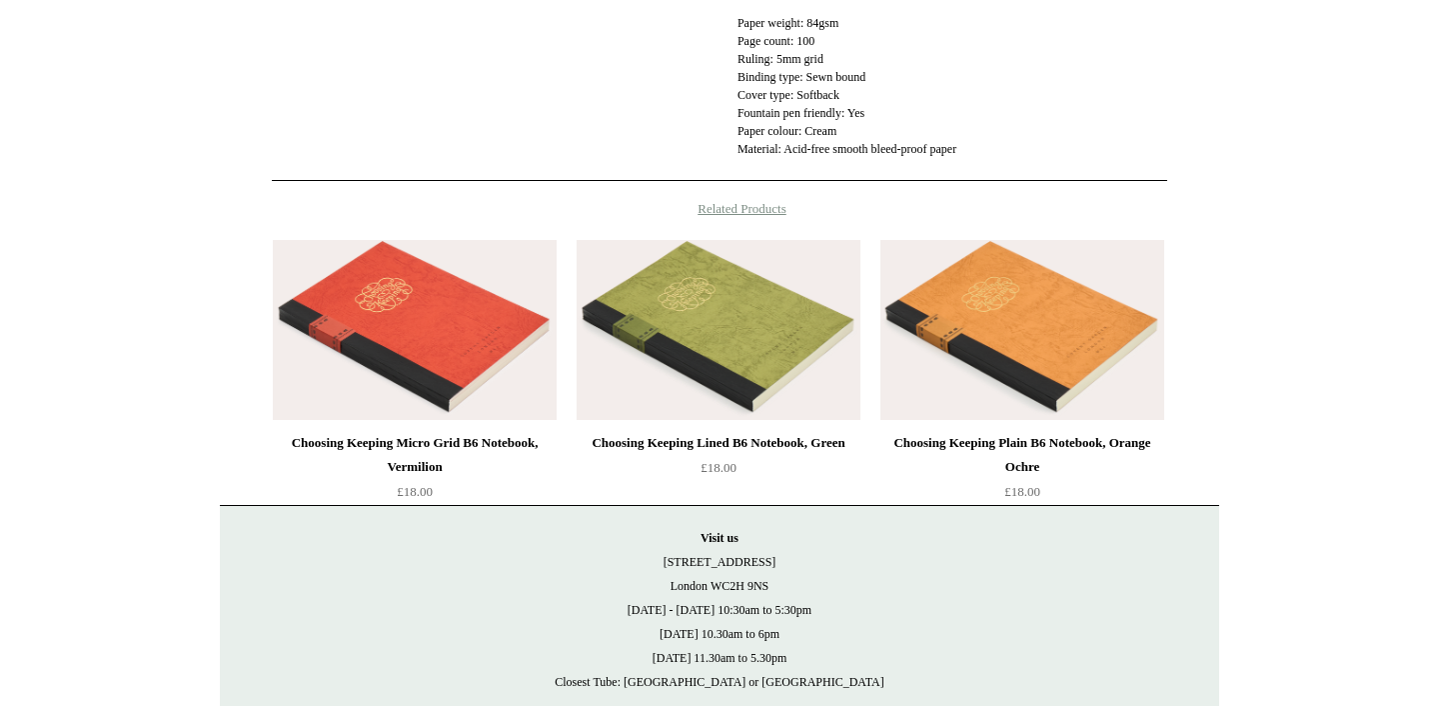
scroll to position [858, 0]
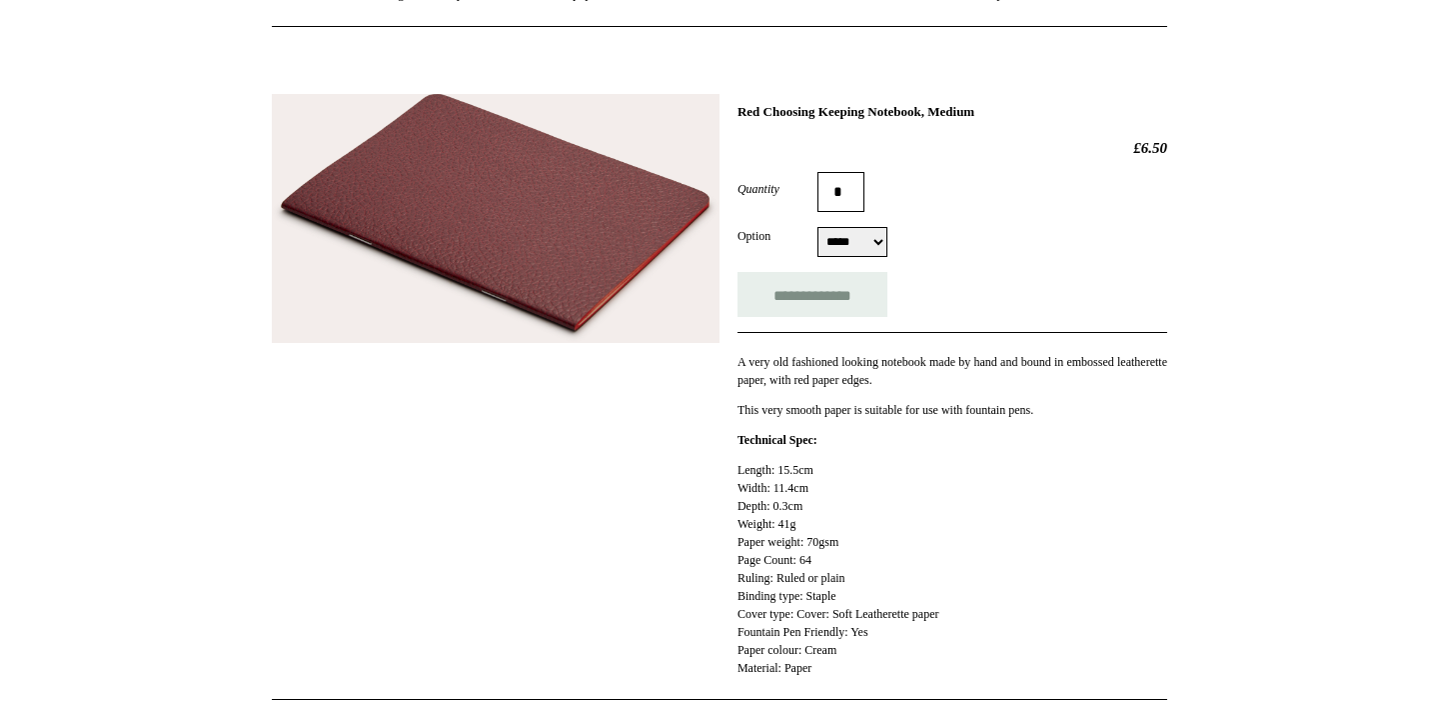
scroll to position [156, 0]
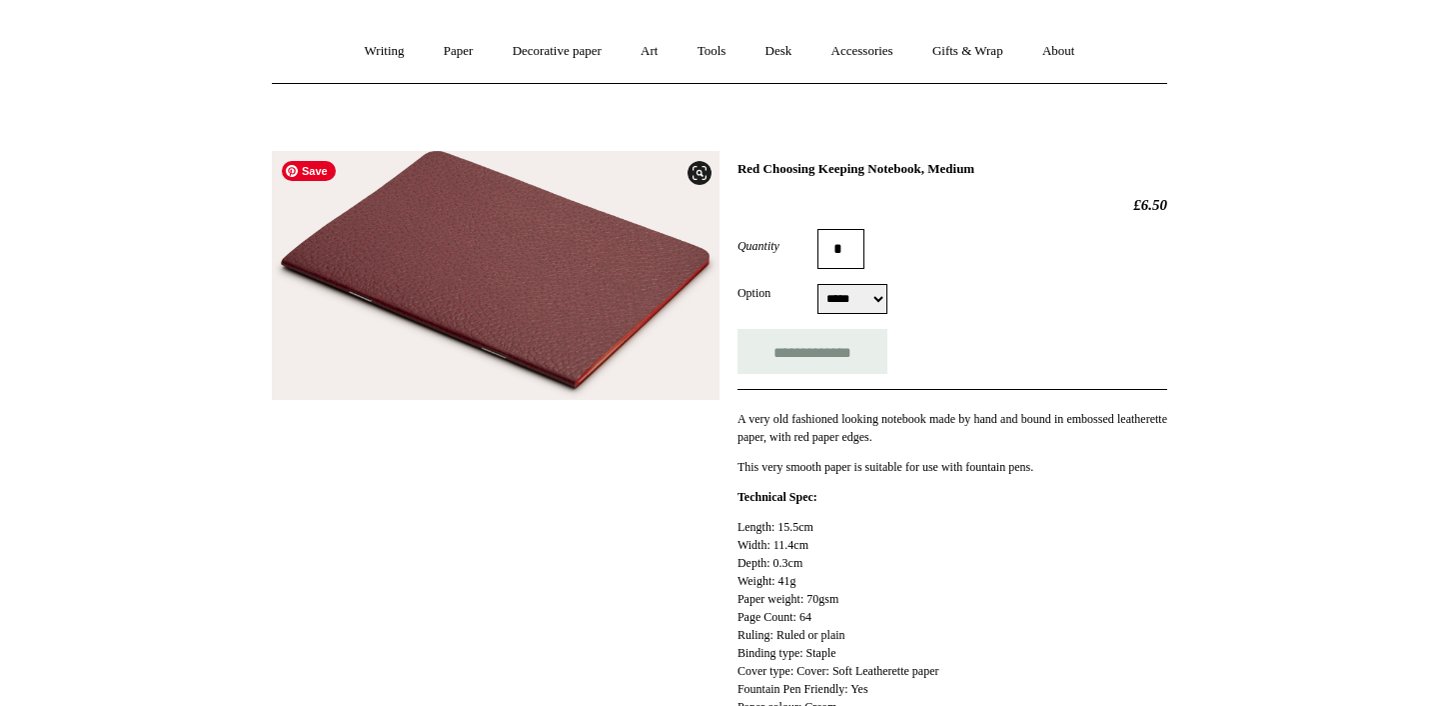
click at [595, 272] on img at bounding box center [496, 275] width 448 height 249
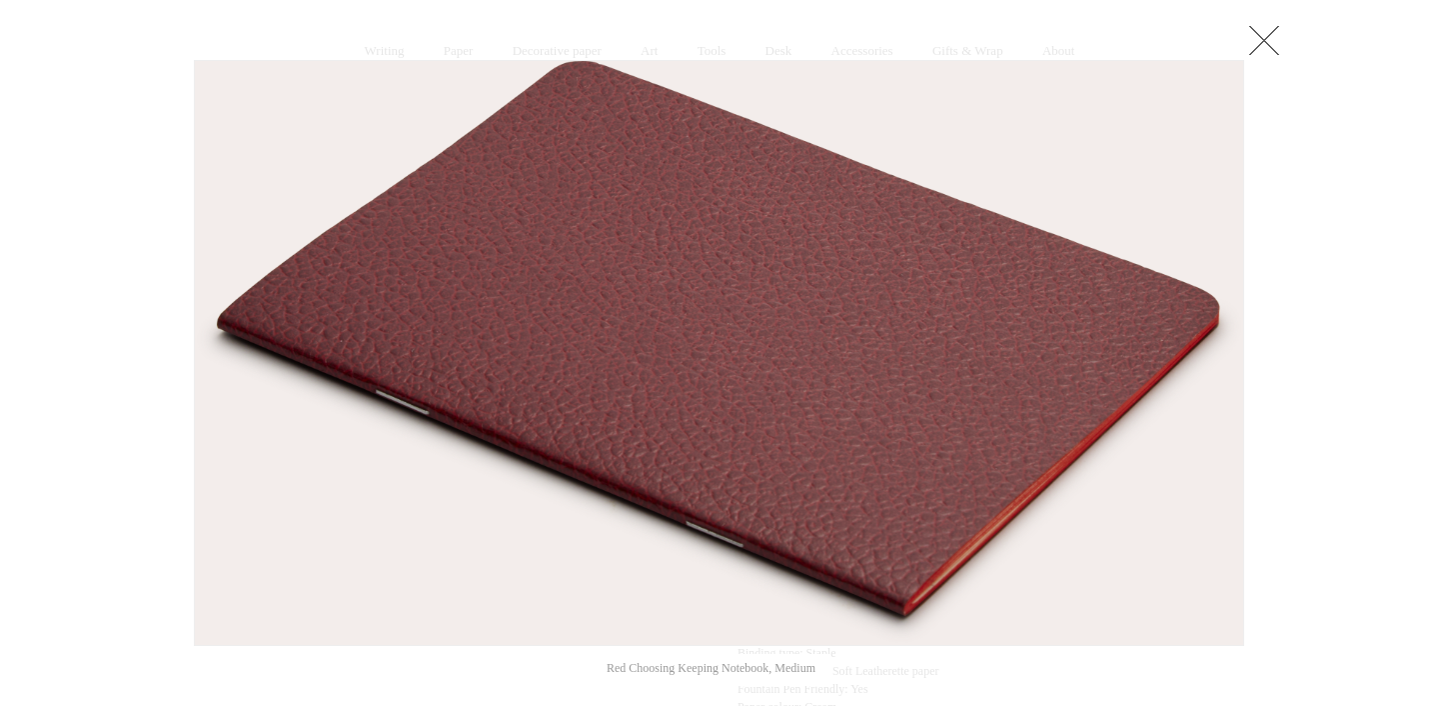
click at [1268, 37] on link at bounding box center [1264, 40] width 40 height 40
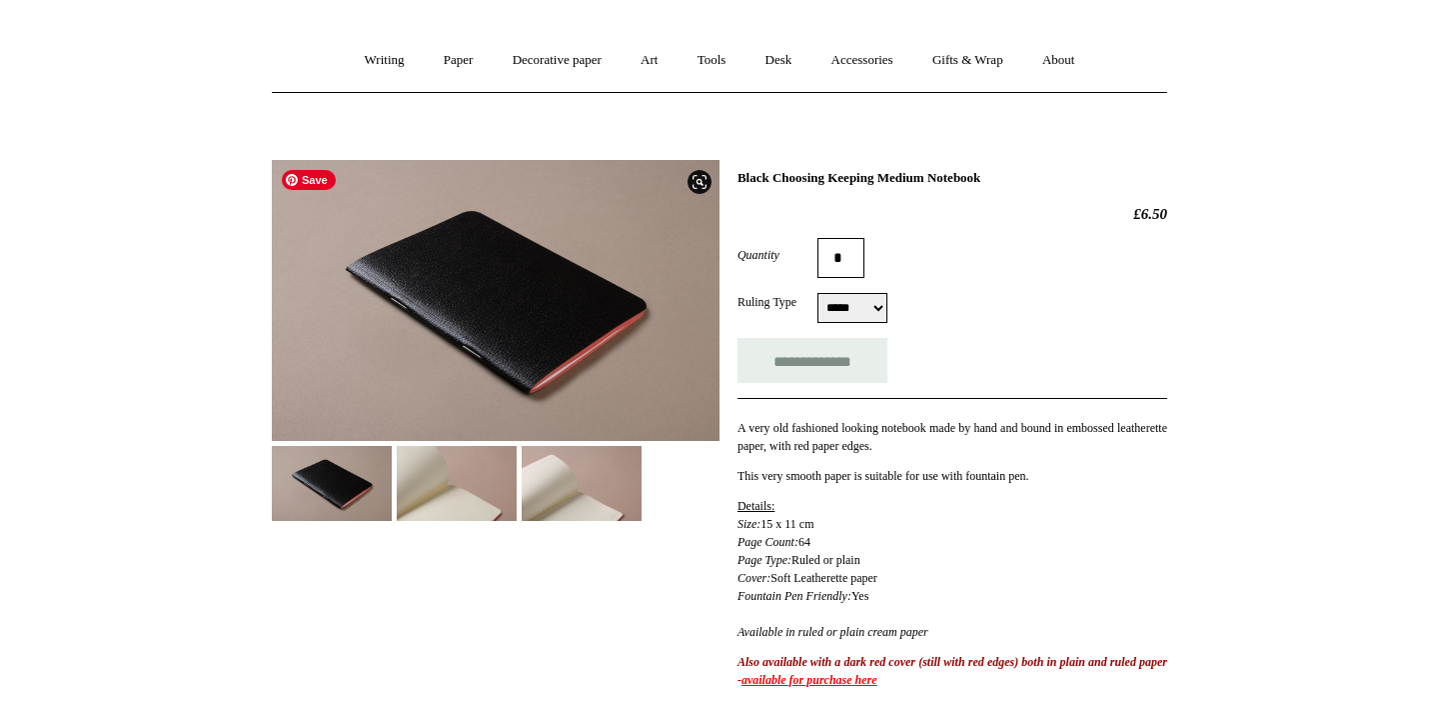
scroll to position [156, 0]
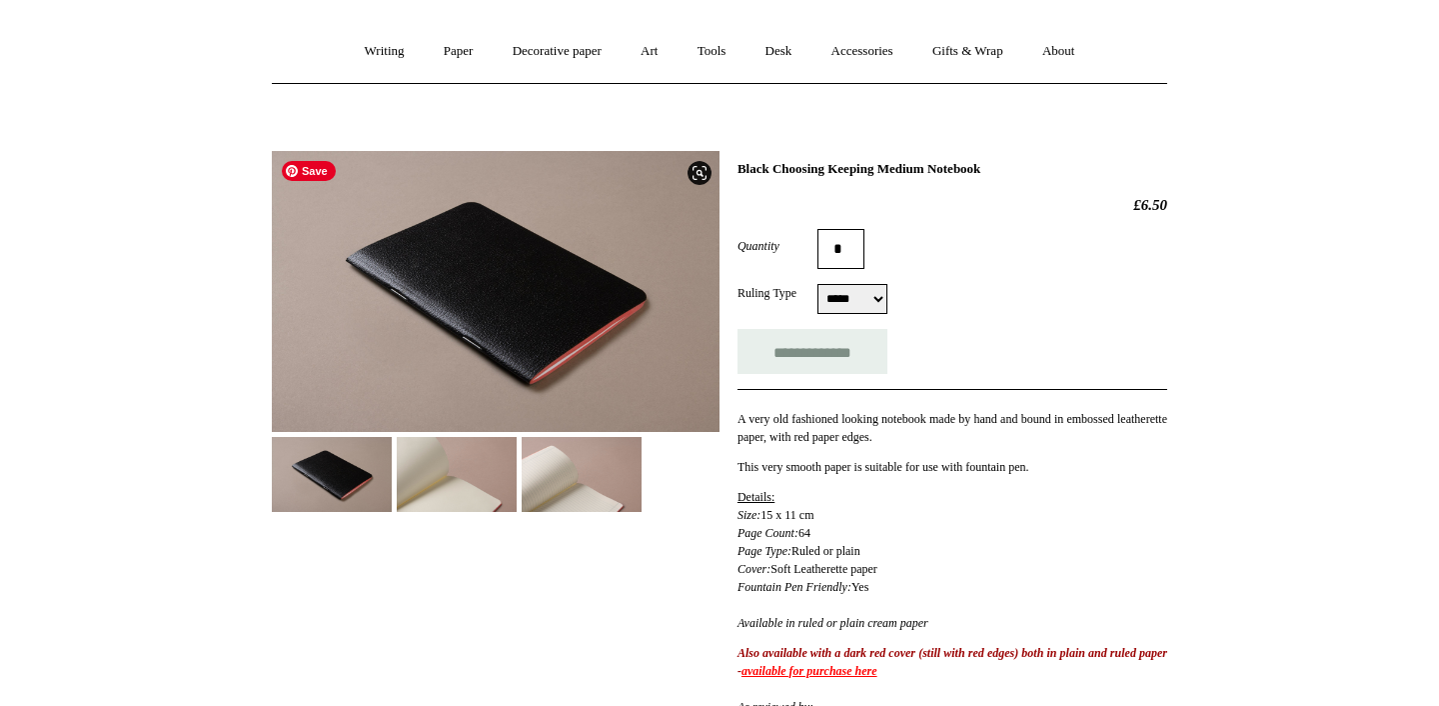
click at [527, 278] on img at bounding box center [496, 291] width 448 height 281
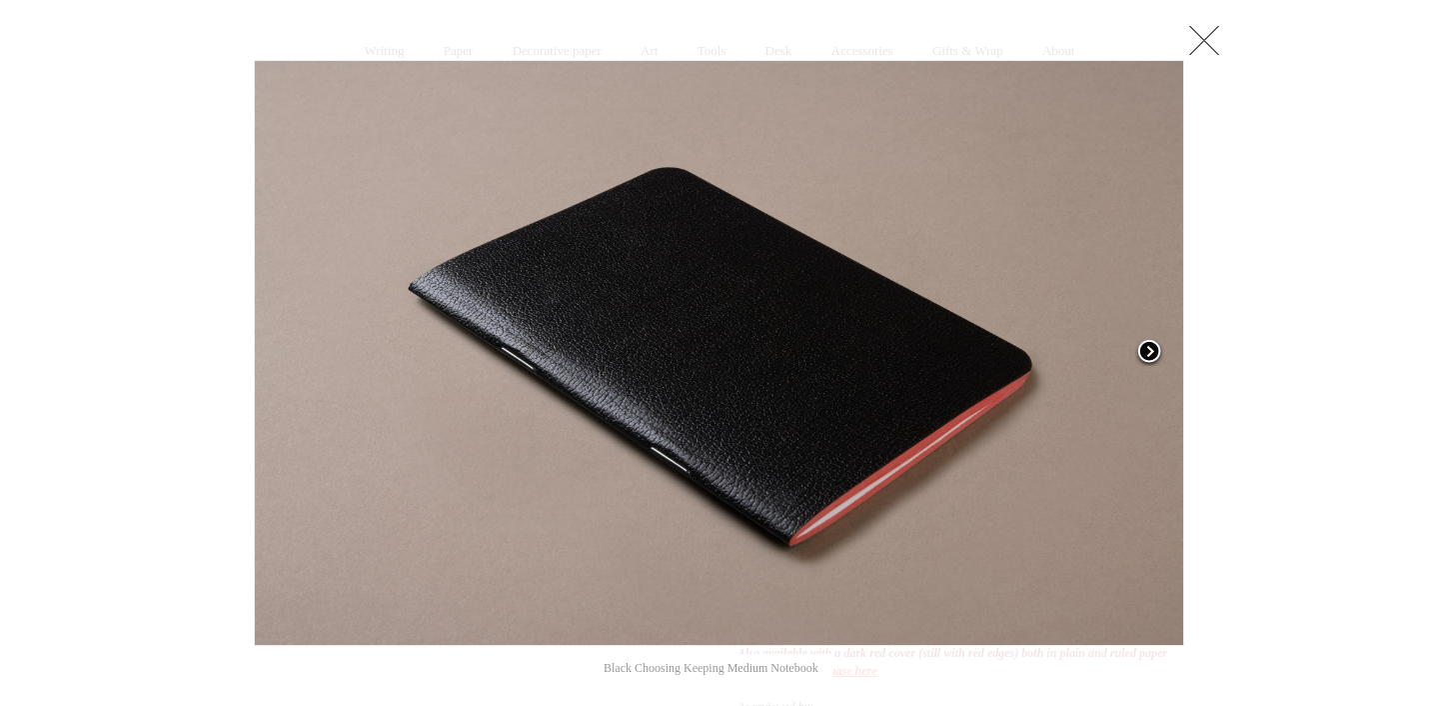
click at [1146, 353] on span at bounding box center [1150, 353] width 30 height 30
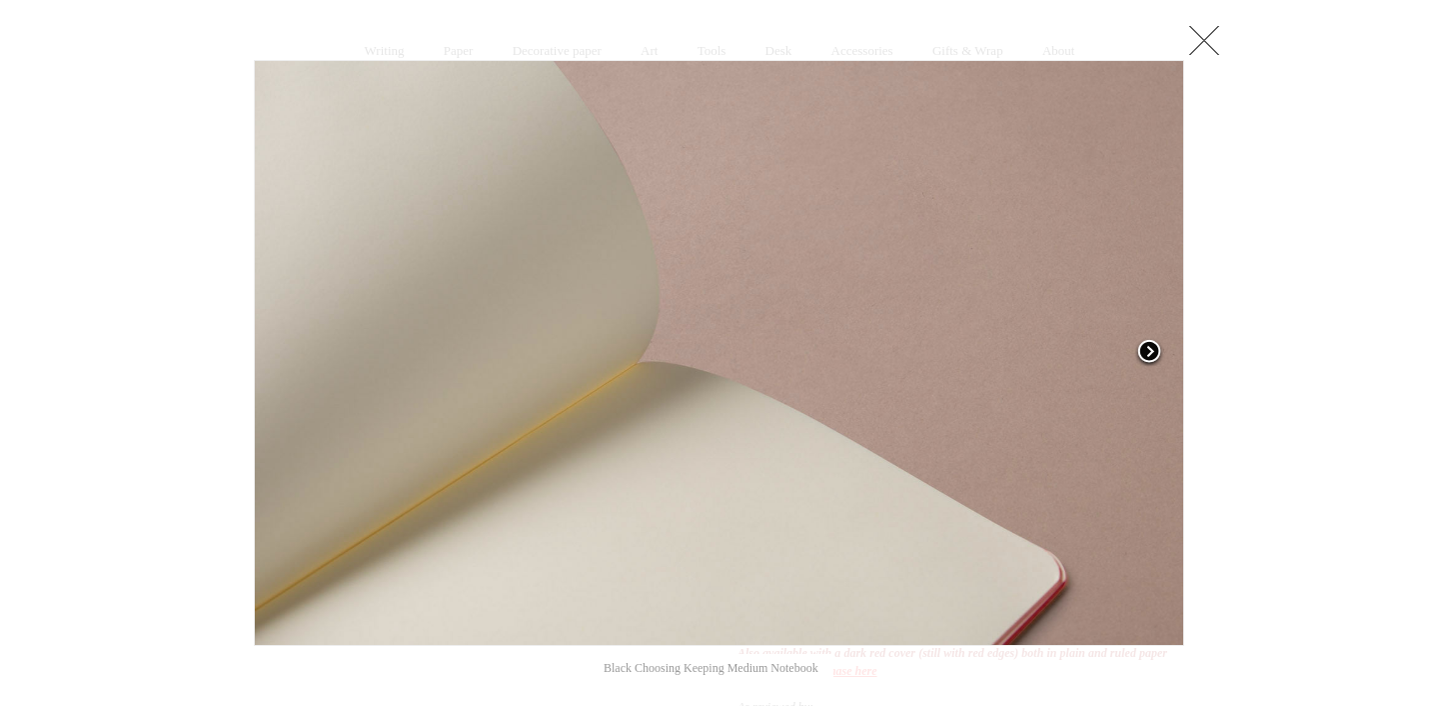
click at [1147, 351] on span at bounding box center [1150, 353] width 30 height 30
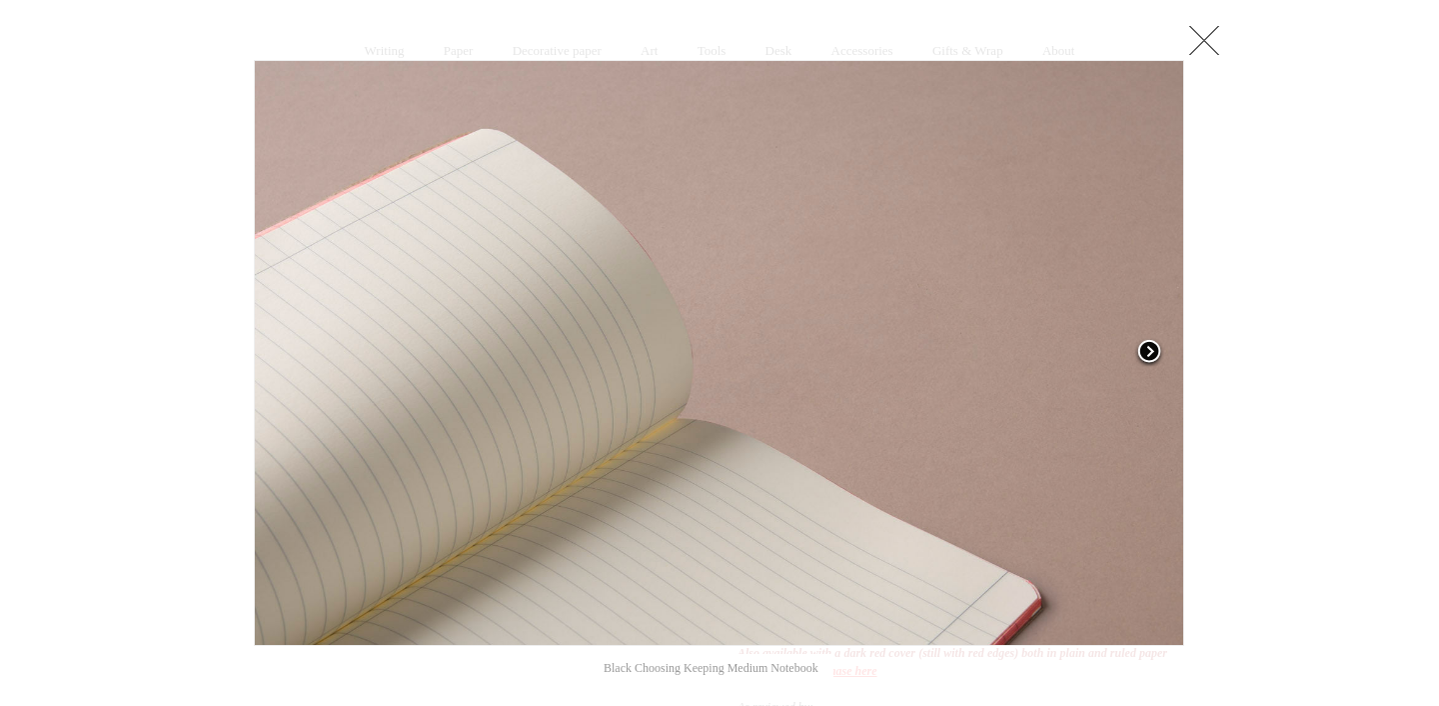
click at [1147, 351] on span at bounding box center [1150, 353] width 30 height 30
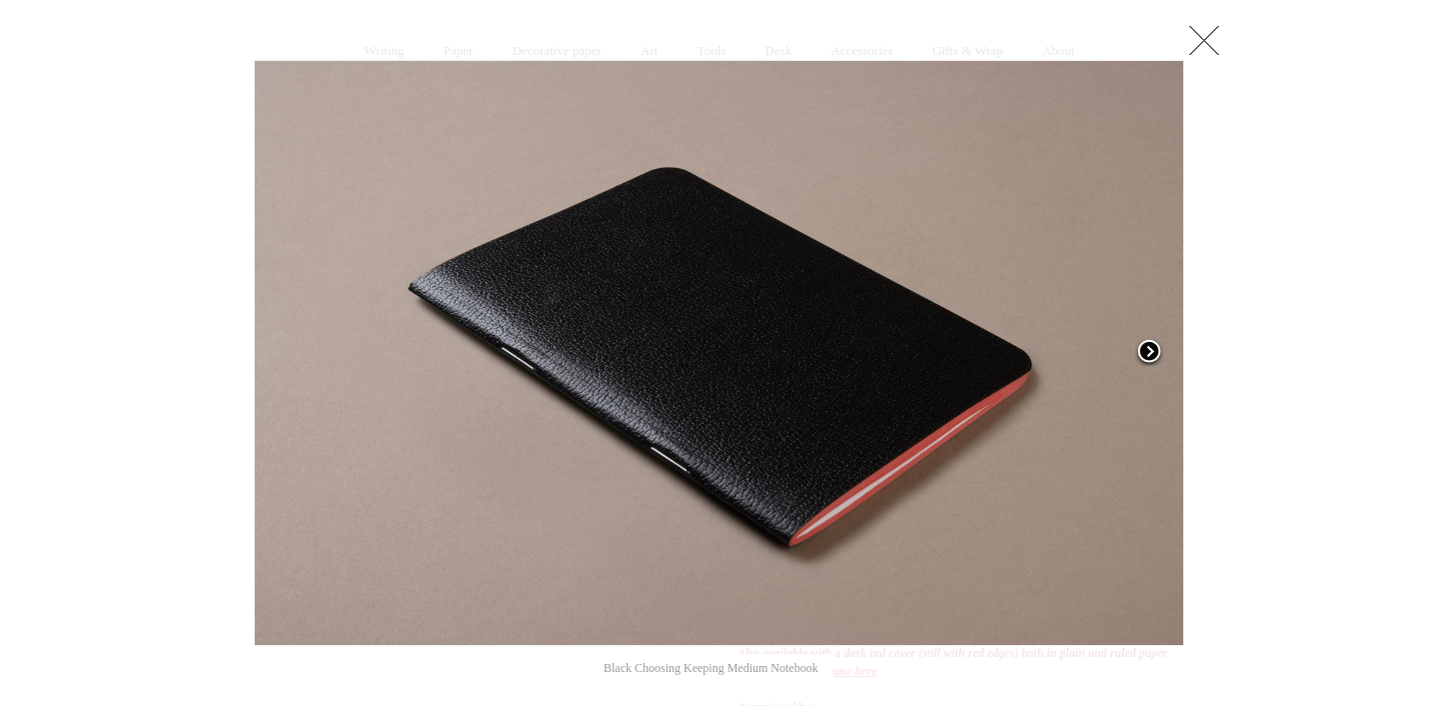
click at [1147, 351] on span at bounding box center [1150, 353] width 30 height 30
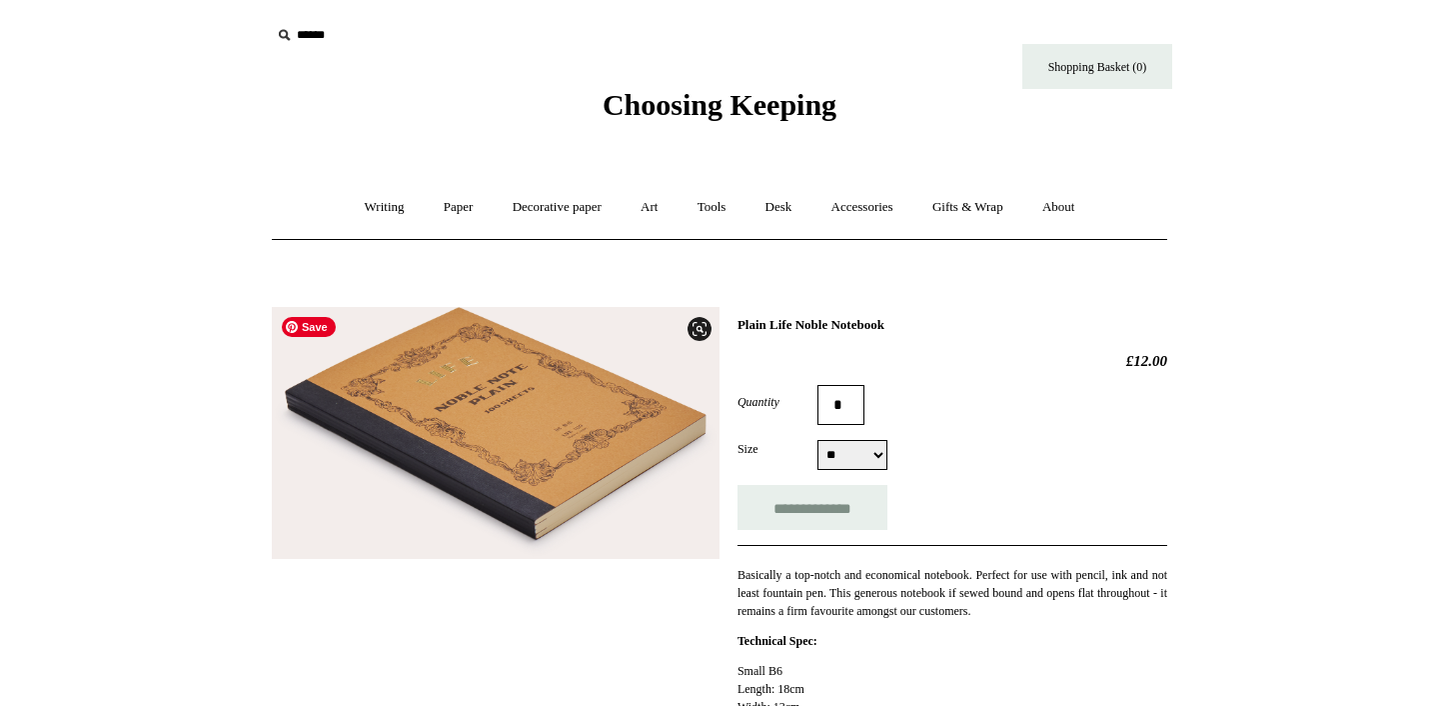
click at [535, 394] on img at bounding box center [496, 433] width 448 height 252
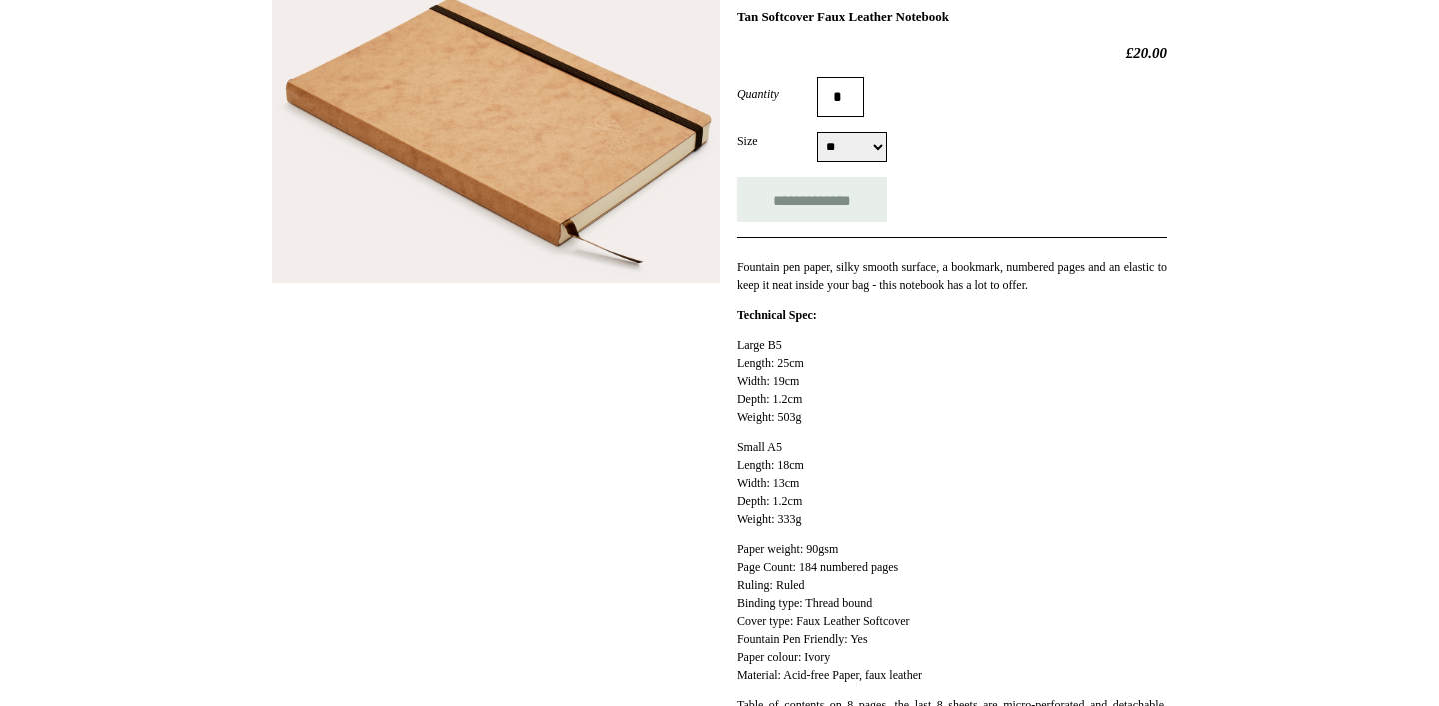
scroll to position [312, 0]
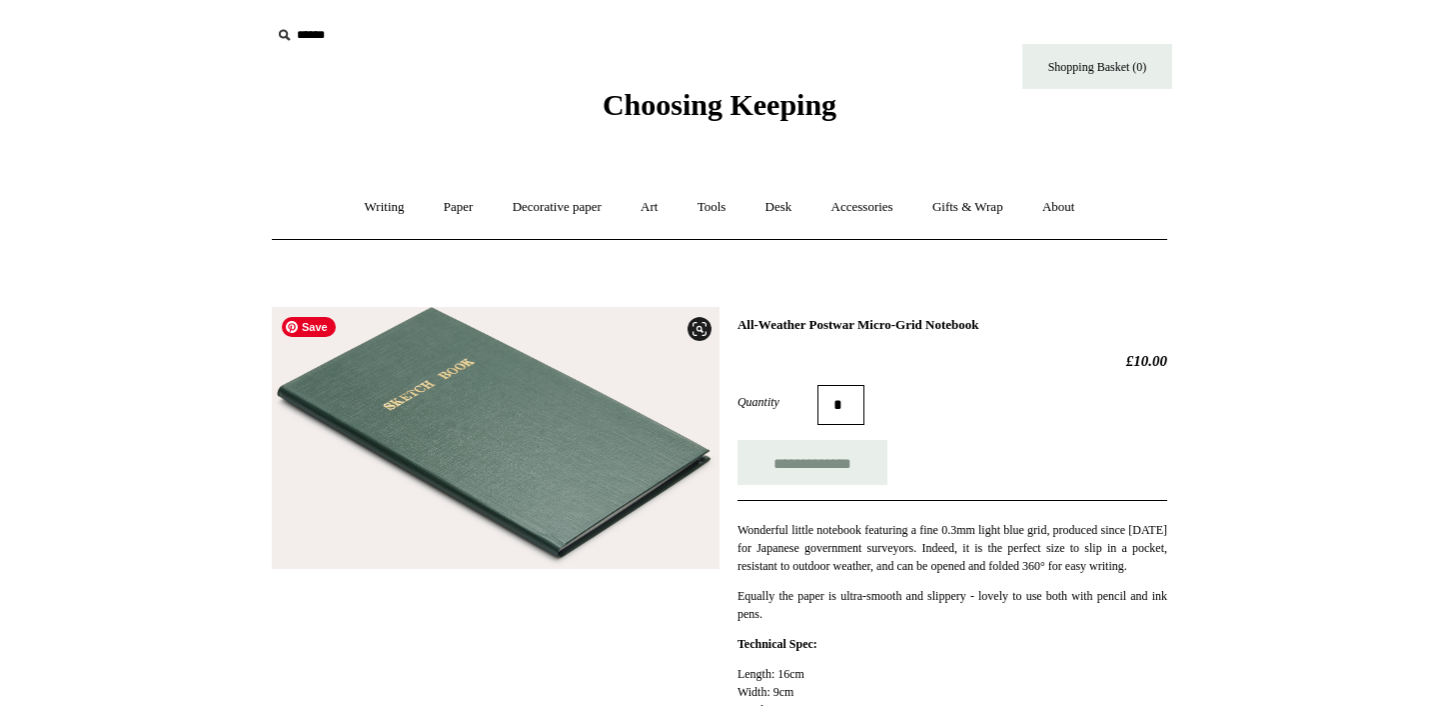
click at [496, 424] on img at bounding box center [496, 438] width 448 height 263
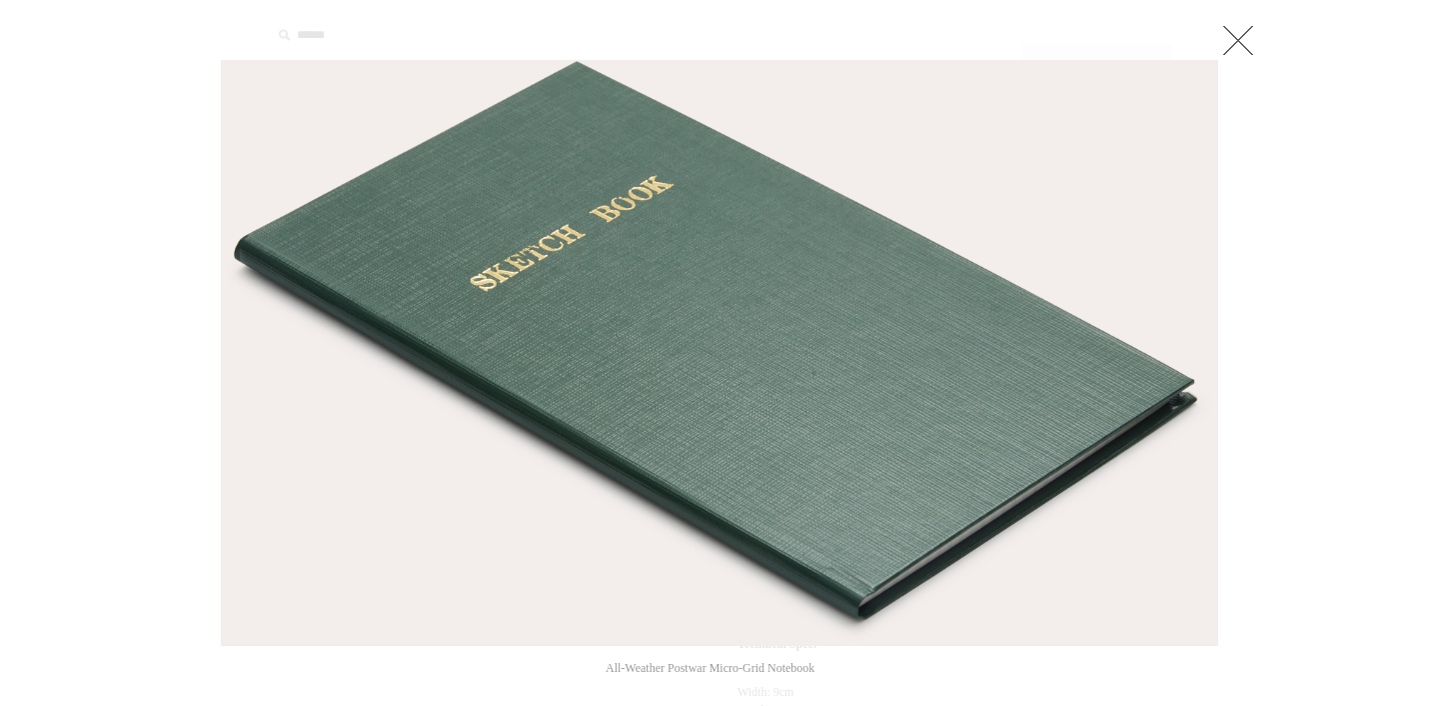
click at [1243, 36] on link at bounding box center [1239, 40] width 40 height 40
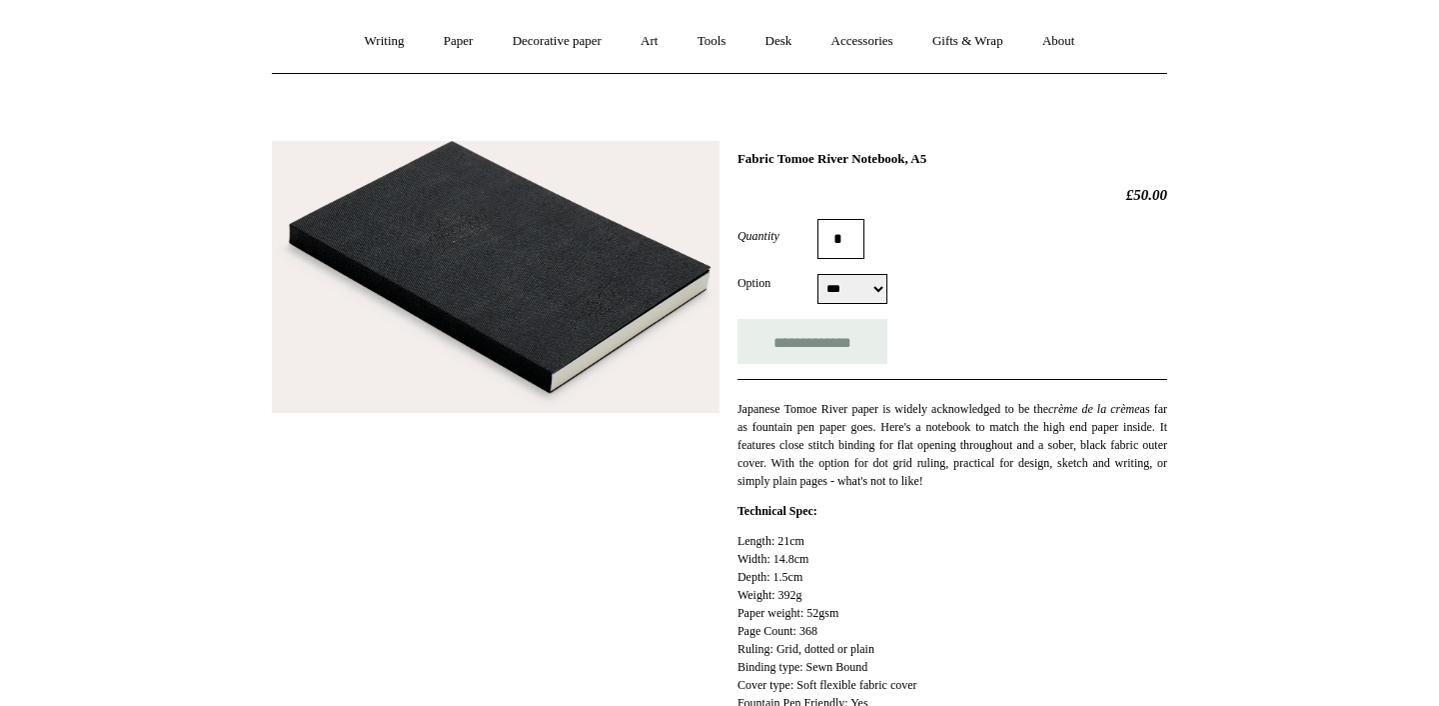
scroll to position [156, 0]
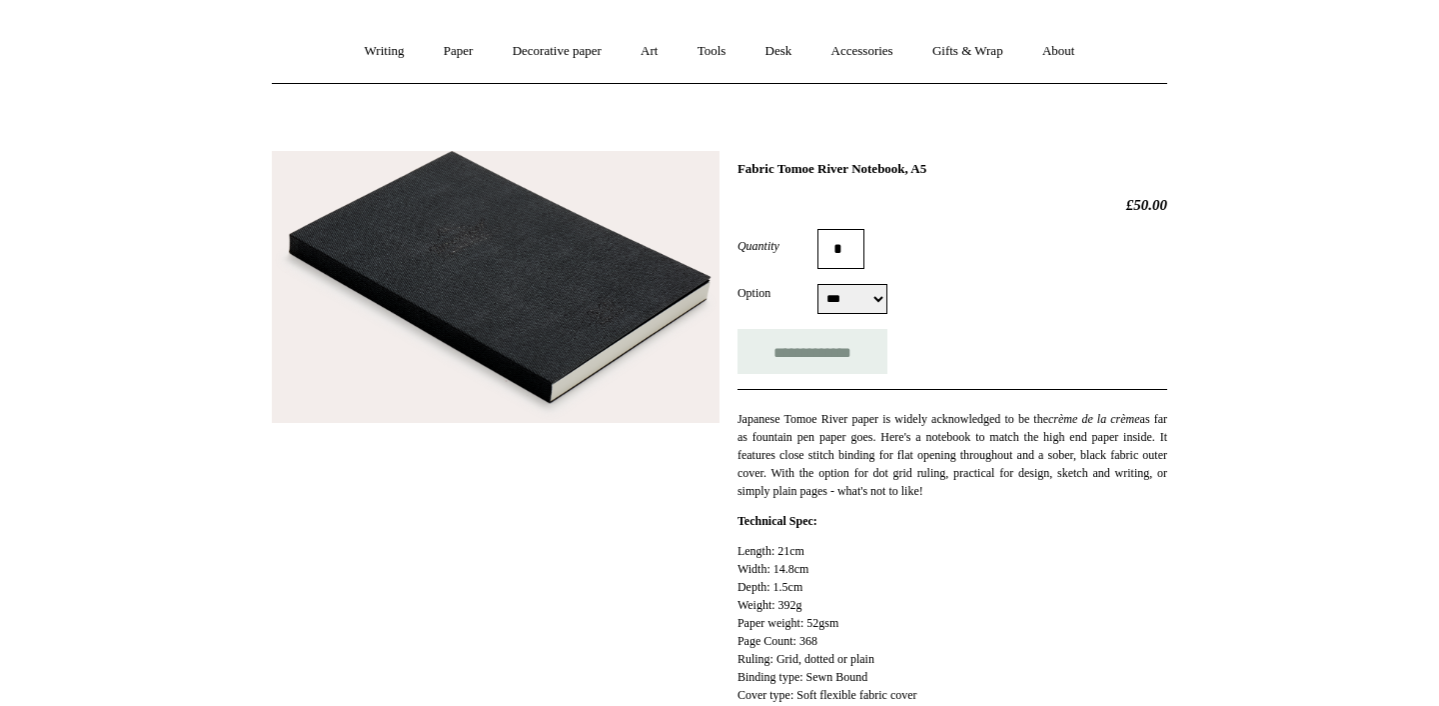
select select "****"
click option "****" at bounding box center [0, 0] width 0 height 0
click at [553, 309] on img at bounding box center [496, 287] width 448 height 273
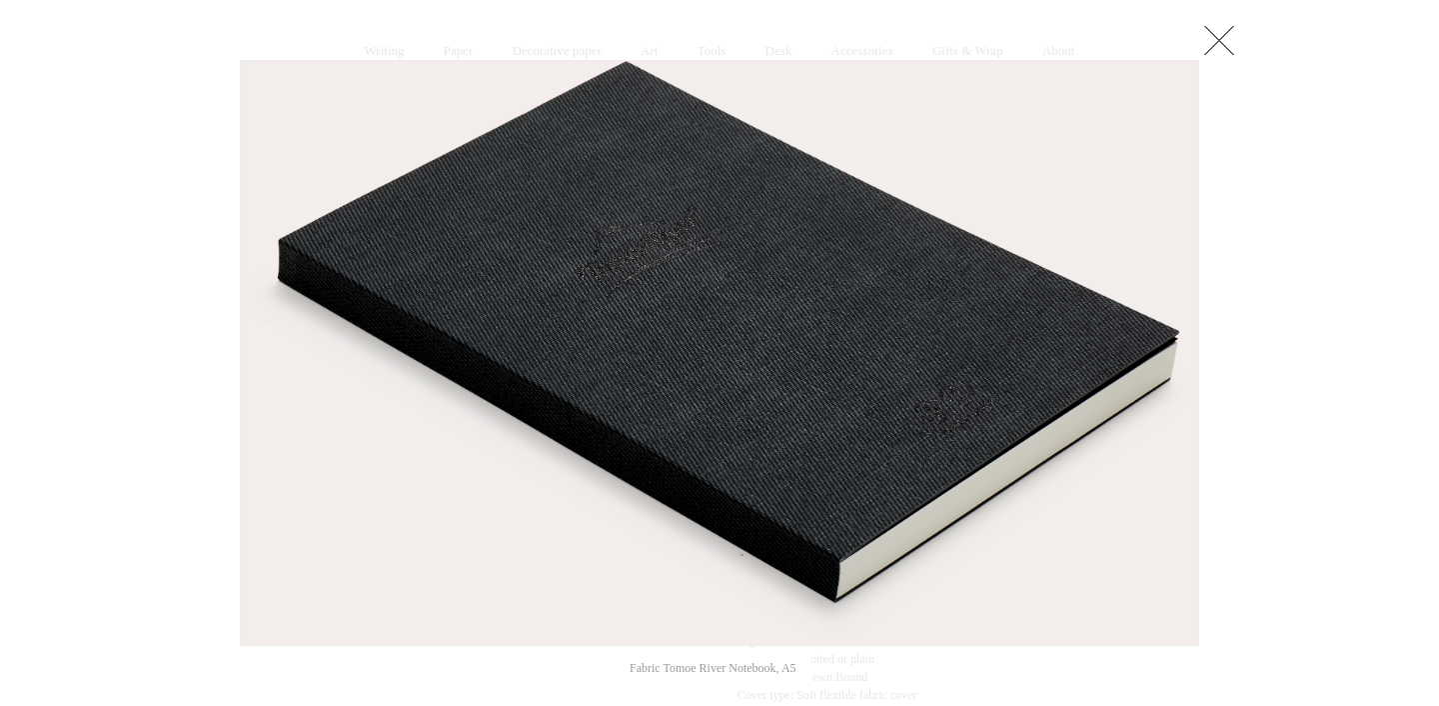
click at [1213, 34] on link at bounding box center [1220, 40] width 40 height 40
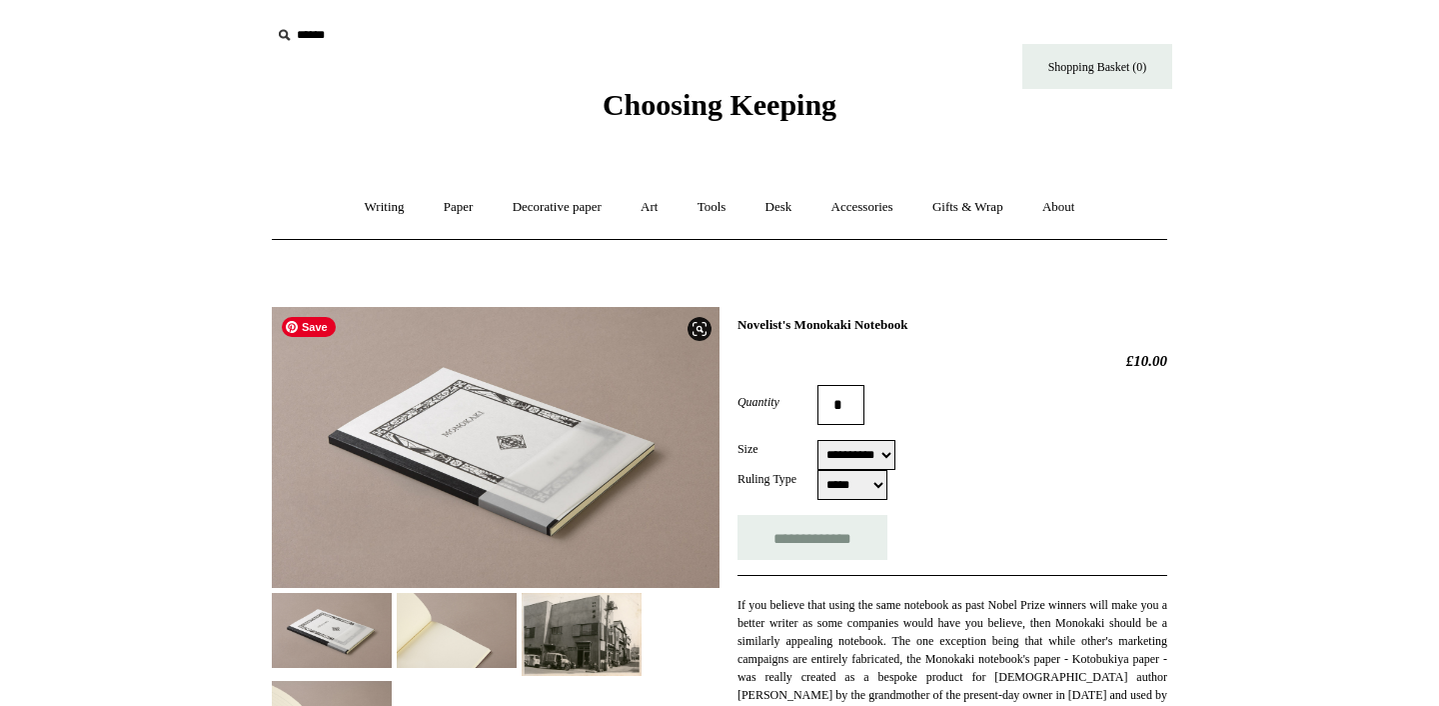
click at [509, 465] on img at bounding box center [496, 447] width 448 height 281
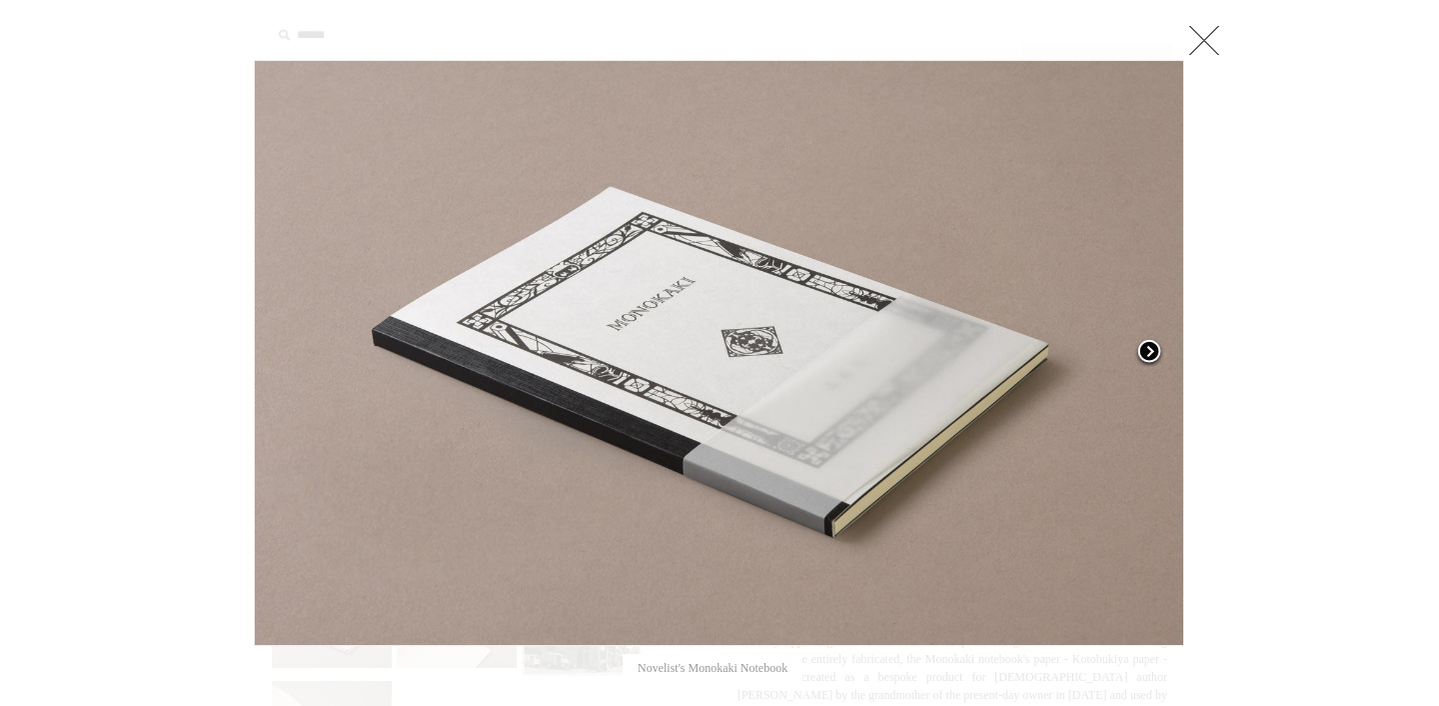
click at [1143, 360] on span at bounding box center [1150, 353] width 30 height 30
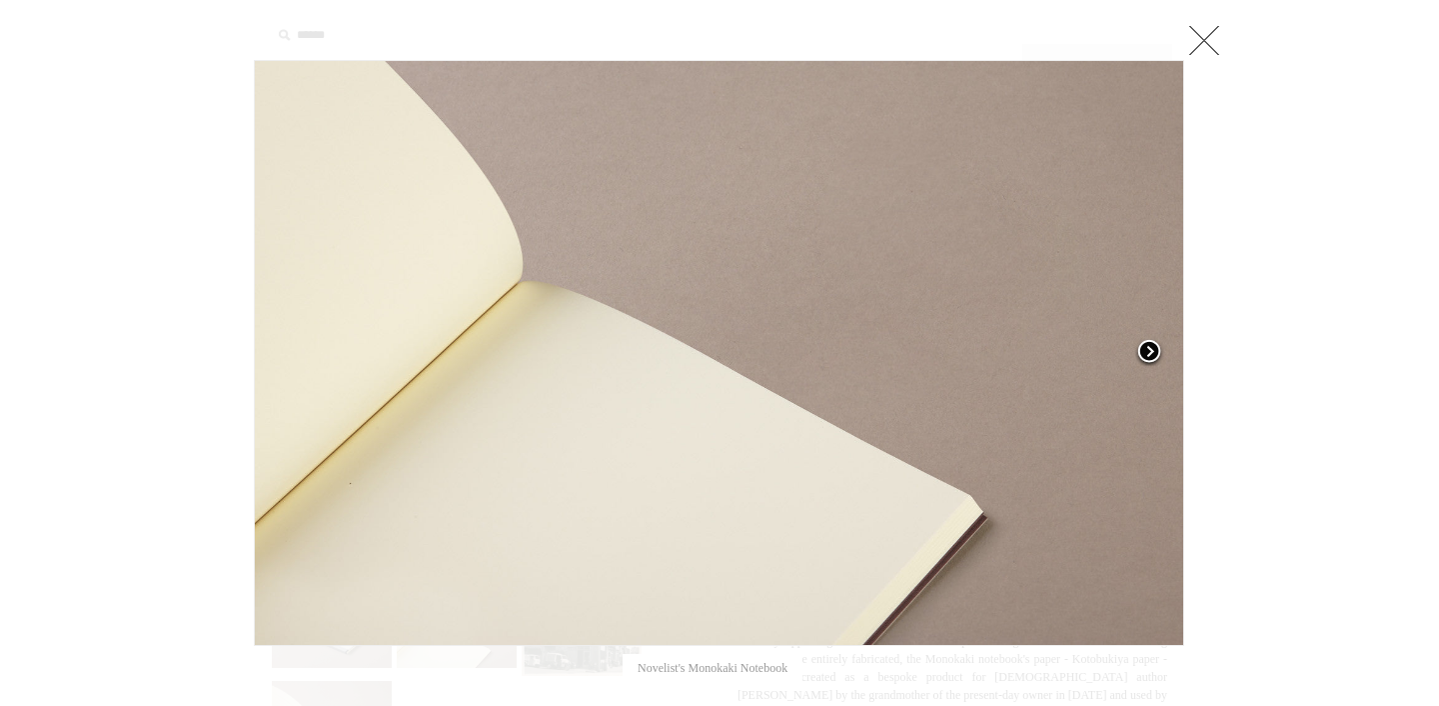
click at [1153, 348] on span at bounding box center [1150, 353] width 30 height 30
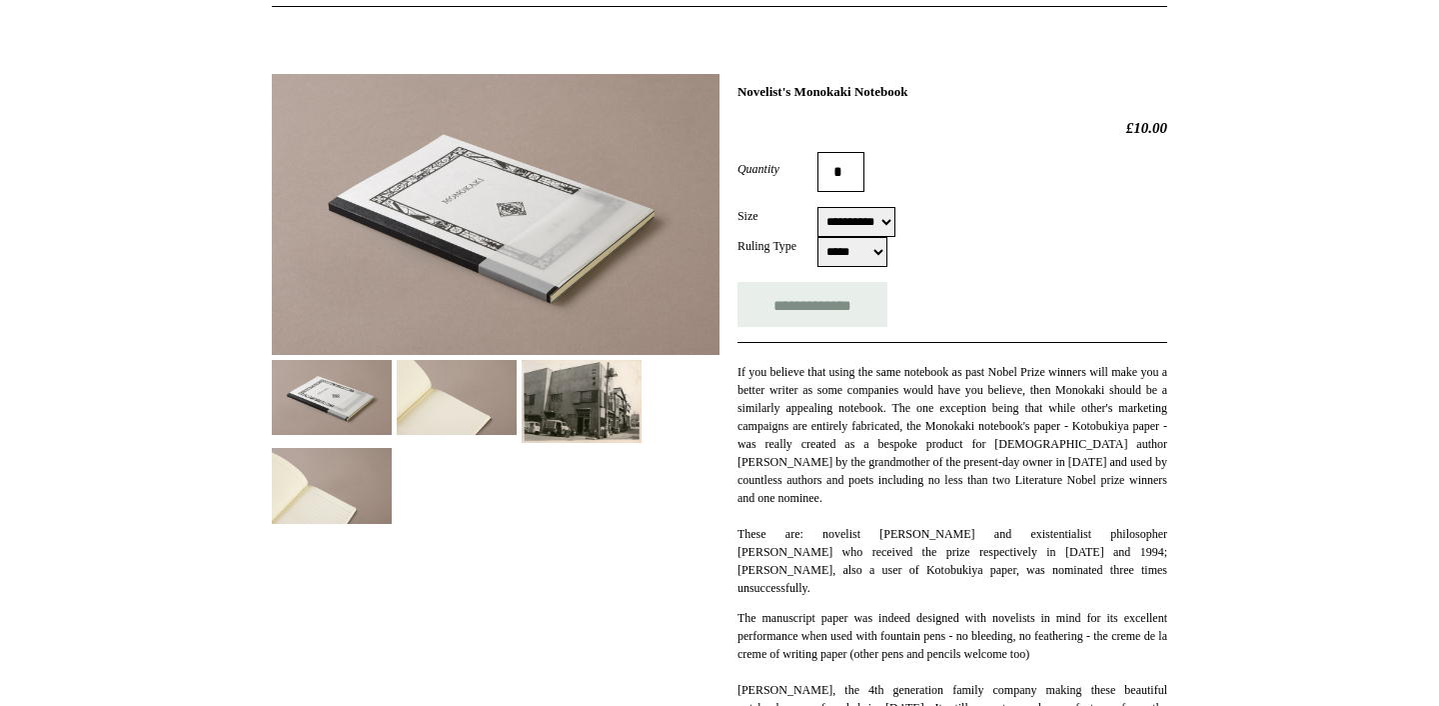
scroll to position [234, 0]
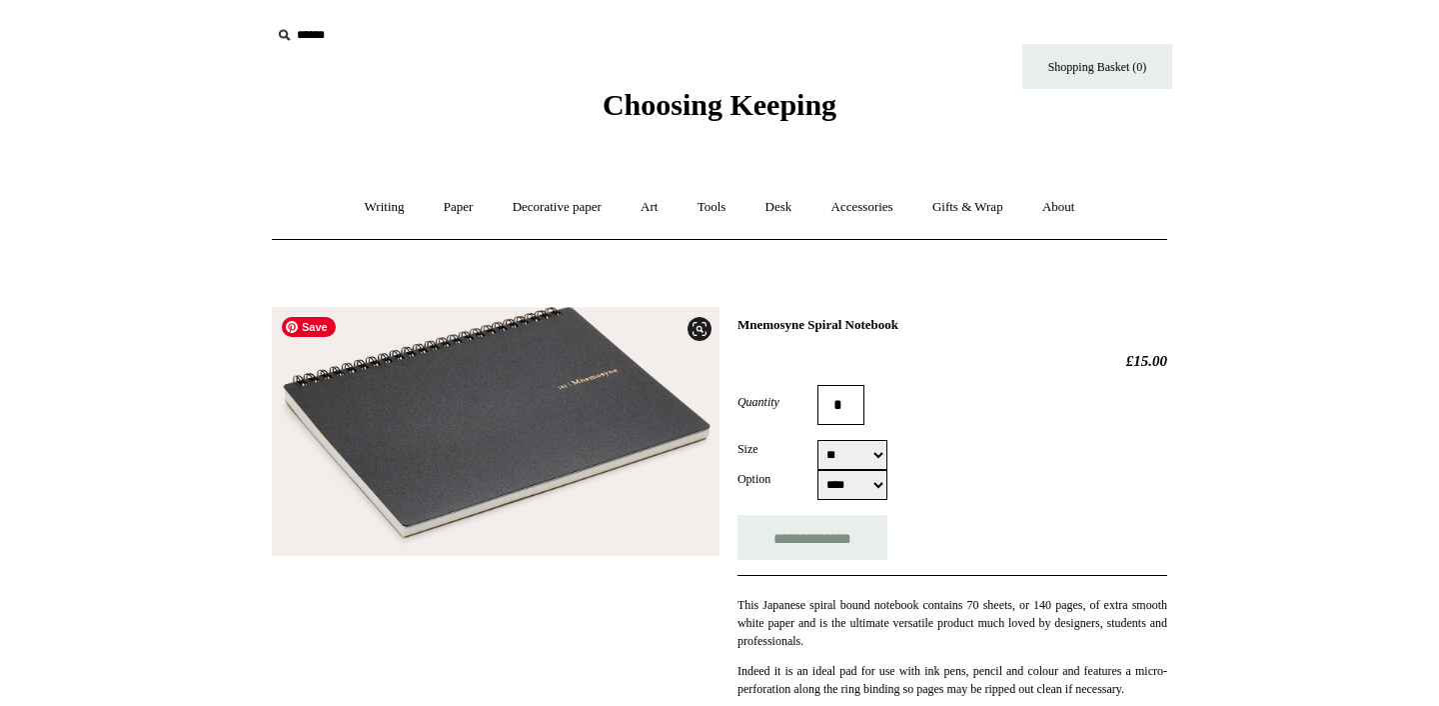
click at [554, 399] on img at bounding box center [496, 431] width 448 height 249
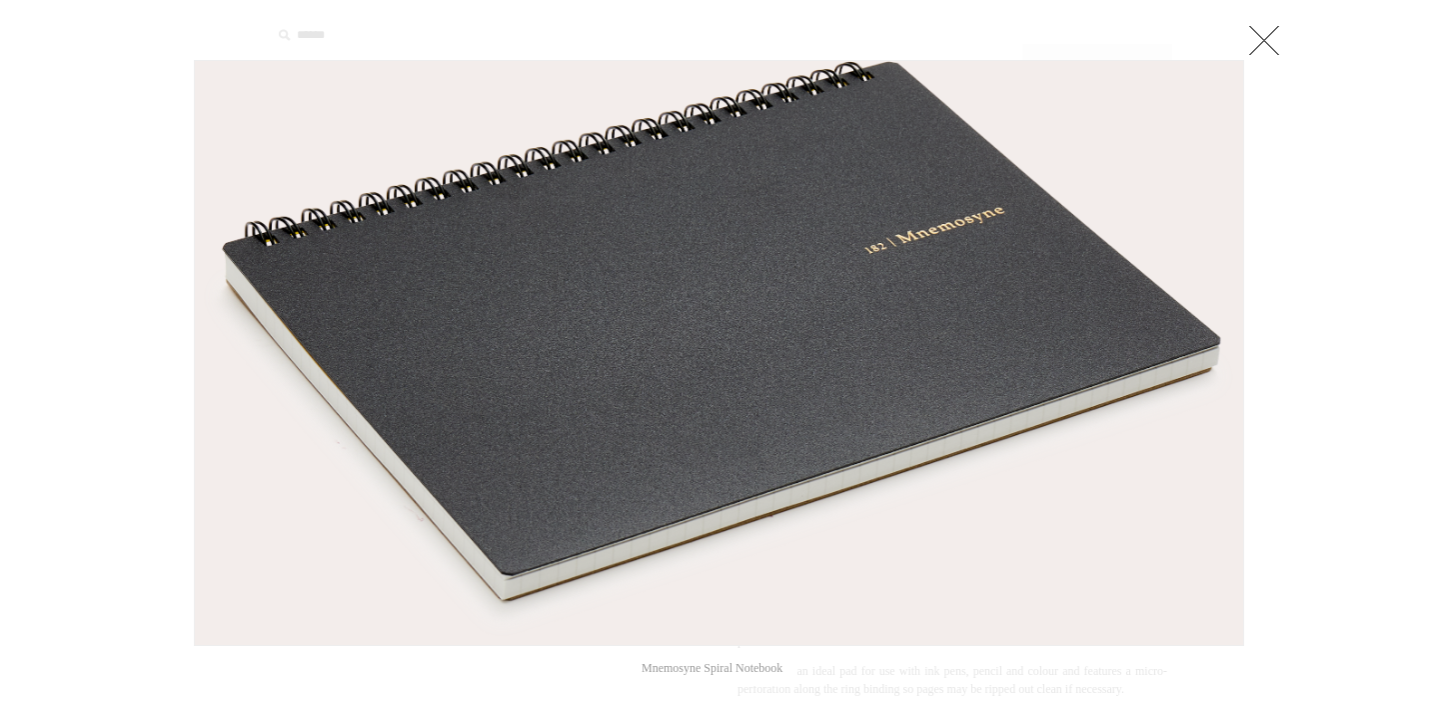
click at [1266, 44] on link at bounding box center [1264, 40] width 40 height 40
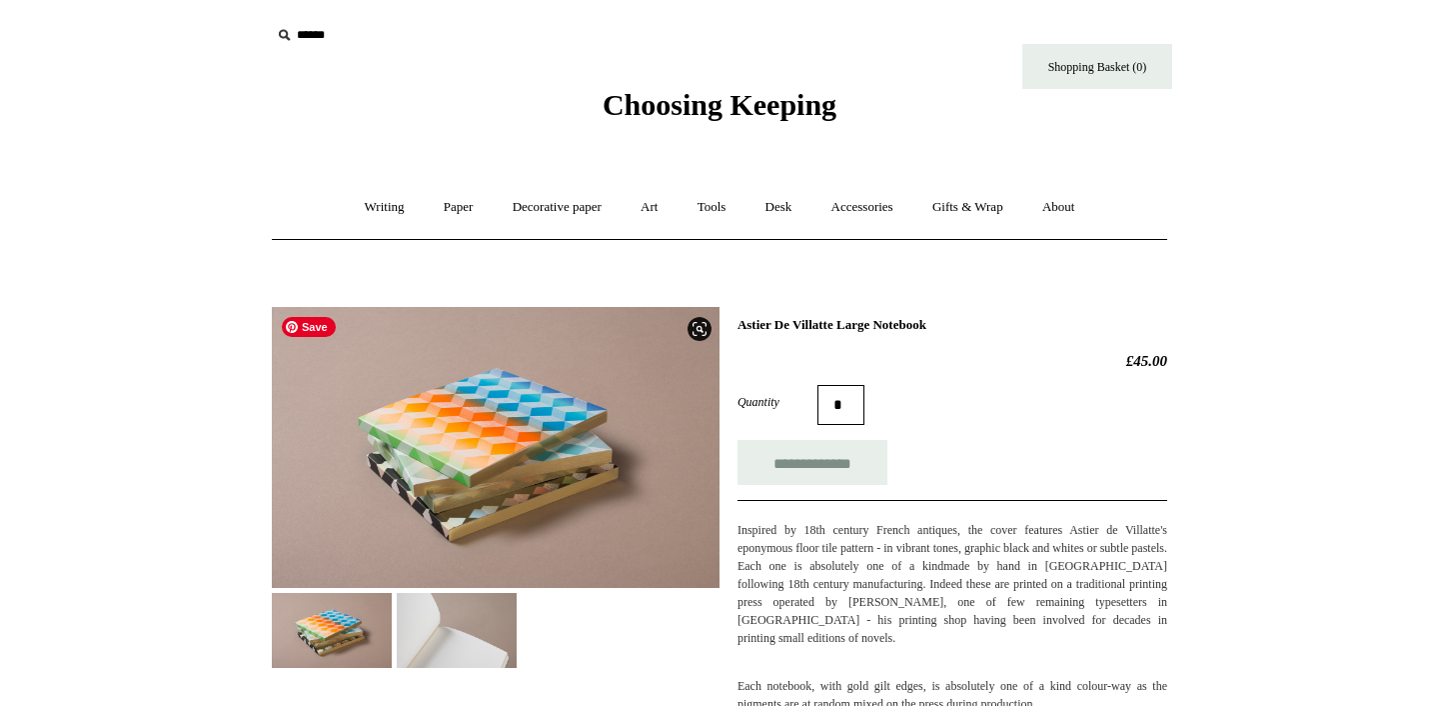
click at [504, 429] on img at bounding box center [496, 447] width 448 height 281
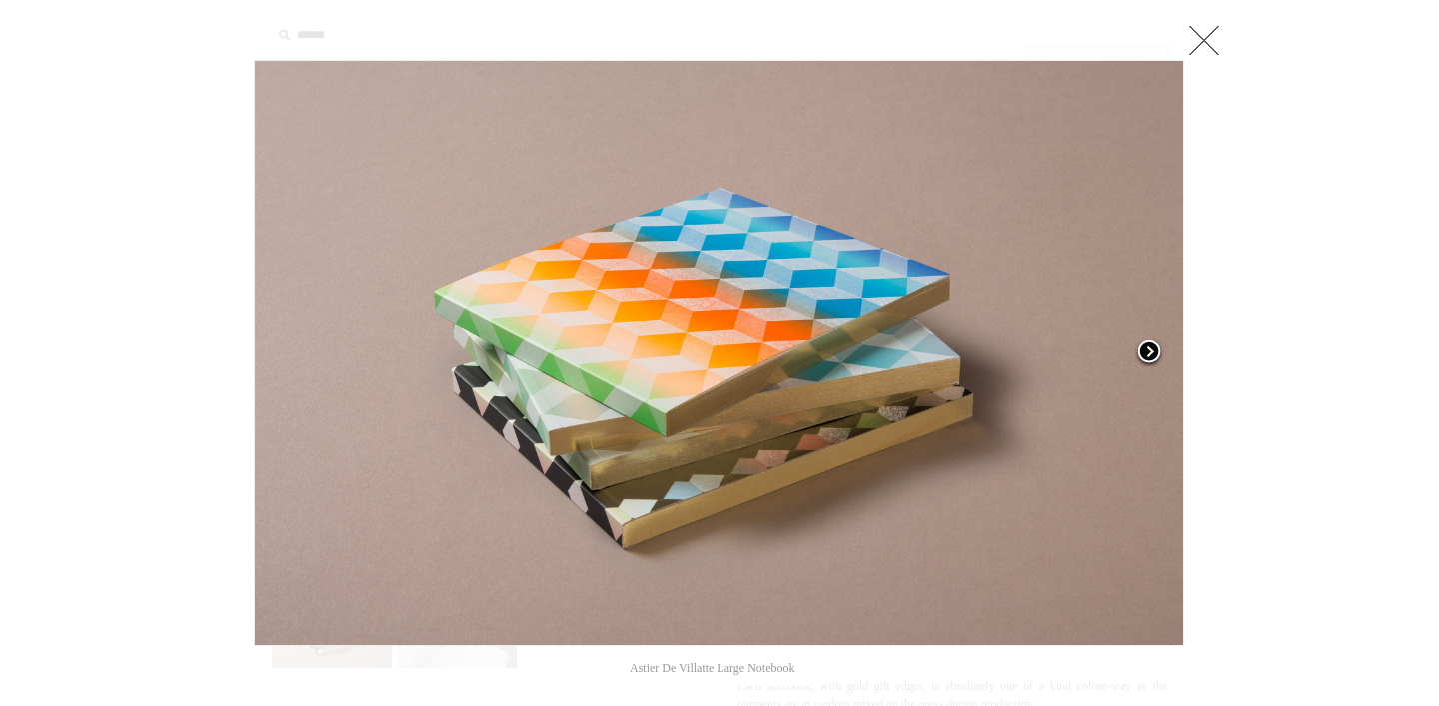
click at [1160, 350] on span at bounding box center [1150, 353] width 30 height 30
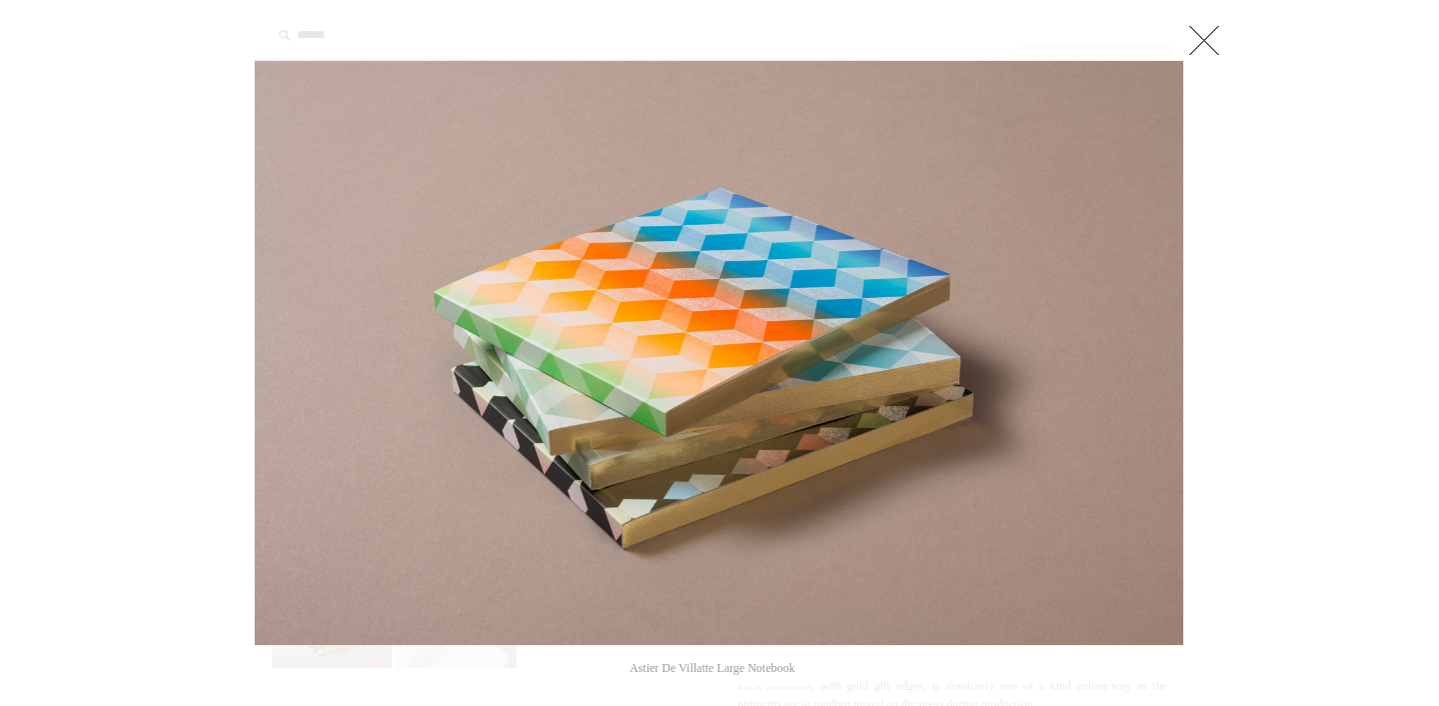
click at [1208, 43] on link at bounding box center [1205, 40] width 40 height 40
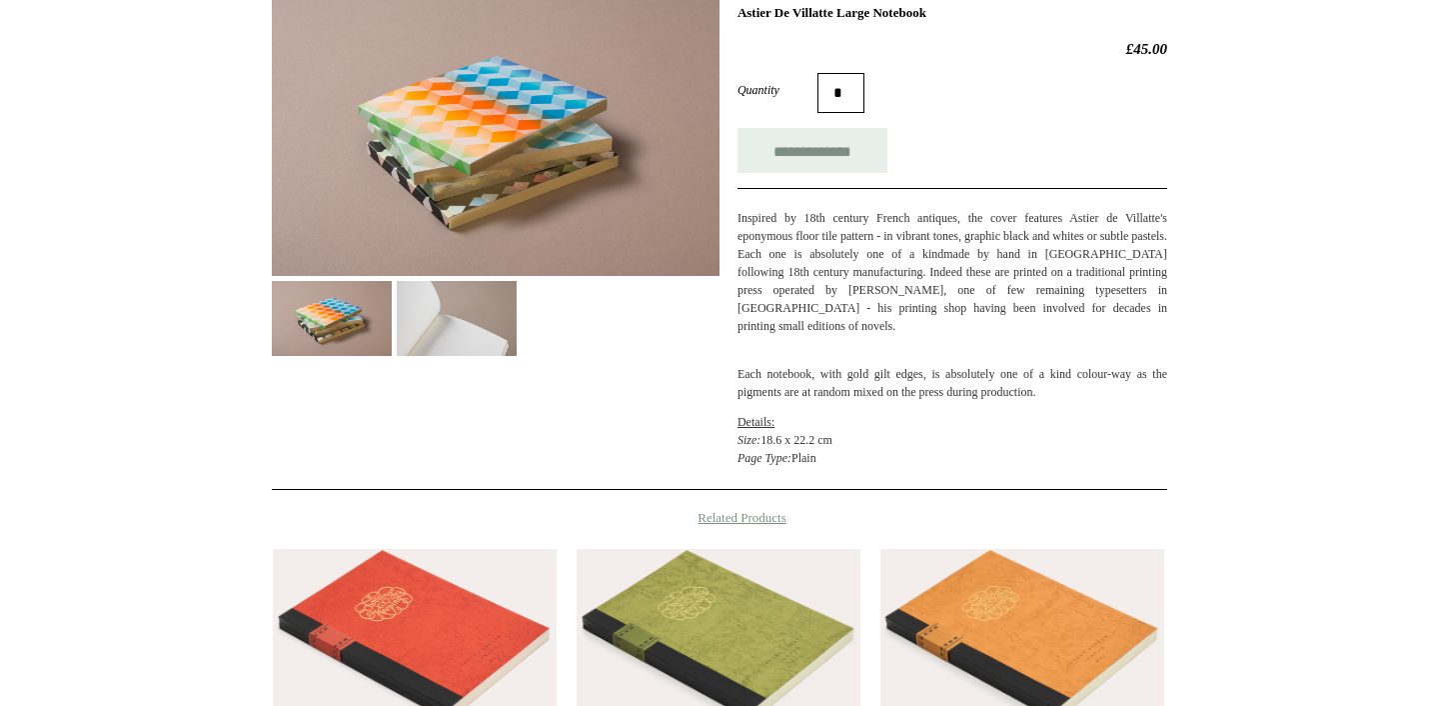
scroll to position [390, 0]
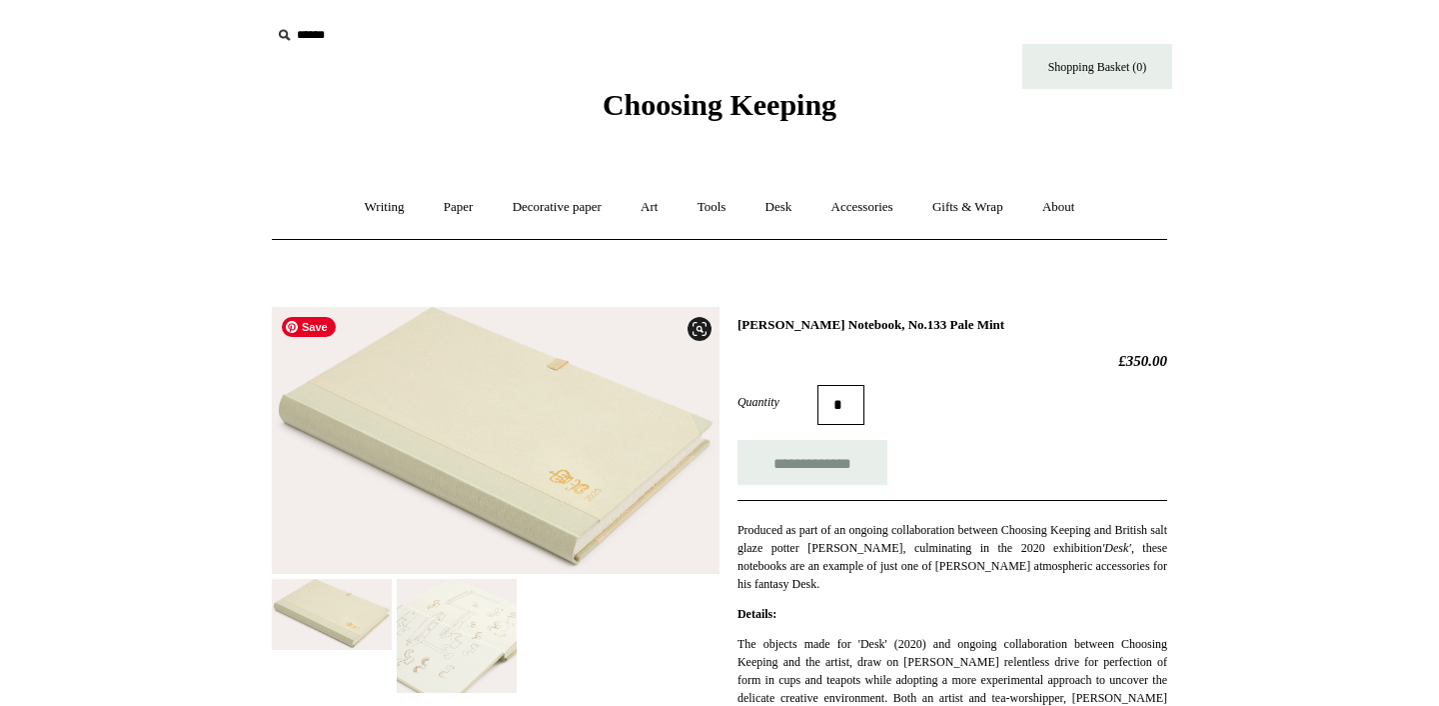
click at [551, 431] on img at bounding box center [496, 440] width 448 height 267
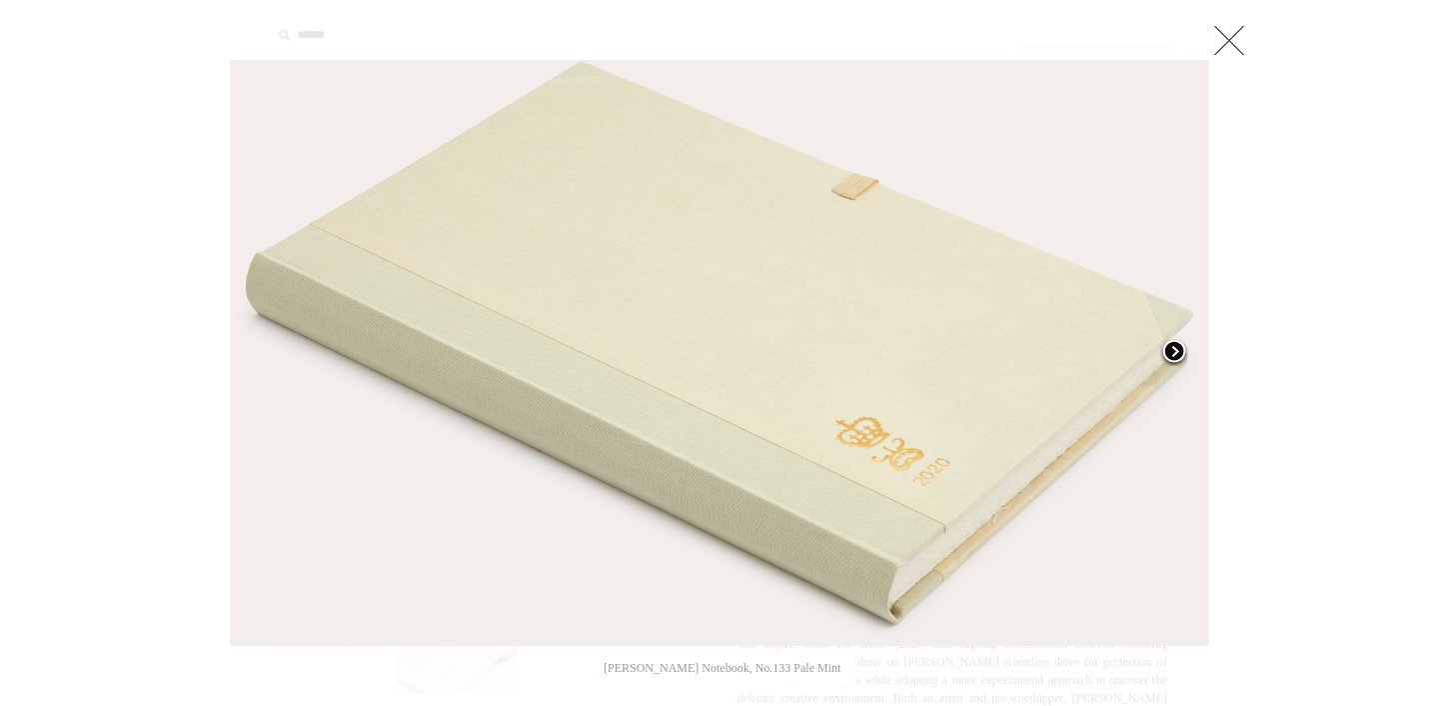
click at [1179, 352] on span at bounding box center [1175, 353] width 30 height 30
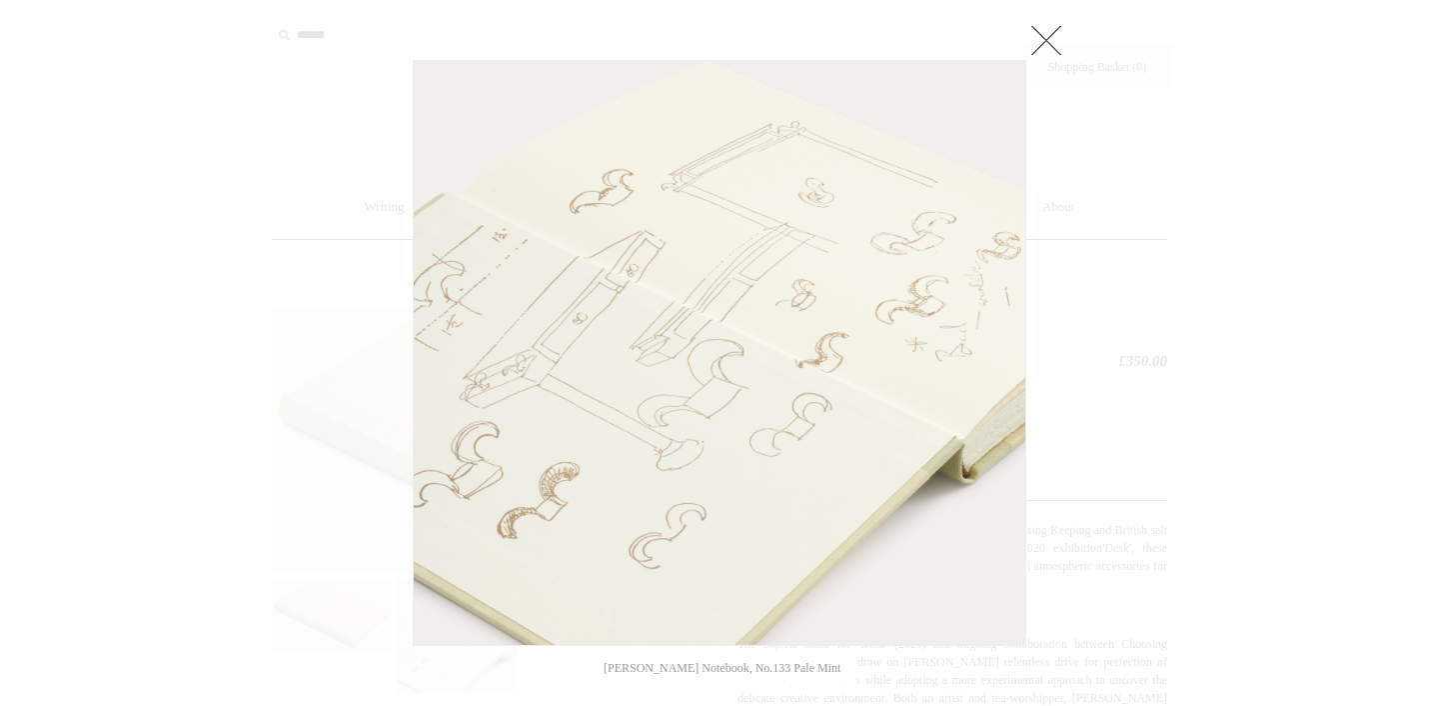
click at [1044, 54] on link at bounding box center [1047, 40] width 40 height 40
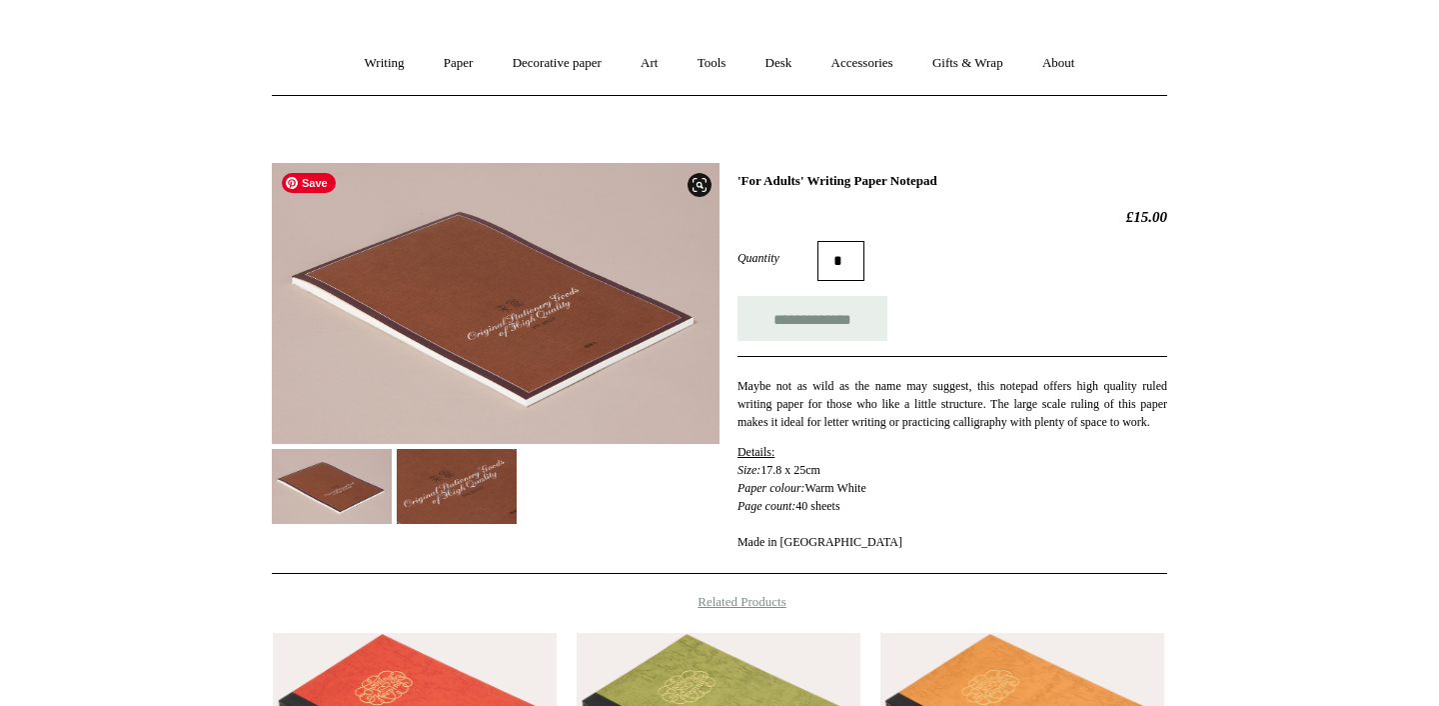
scroll to position [156, 0]
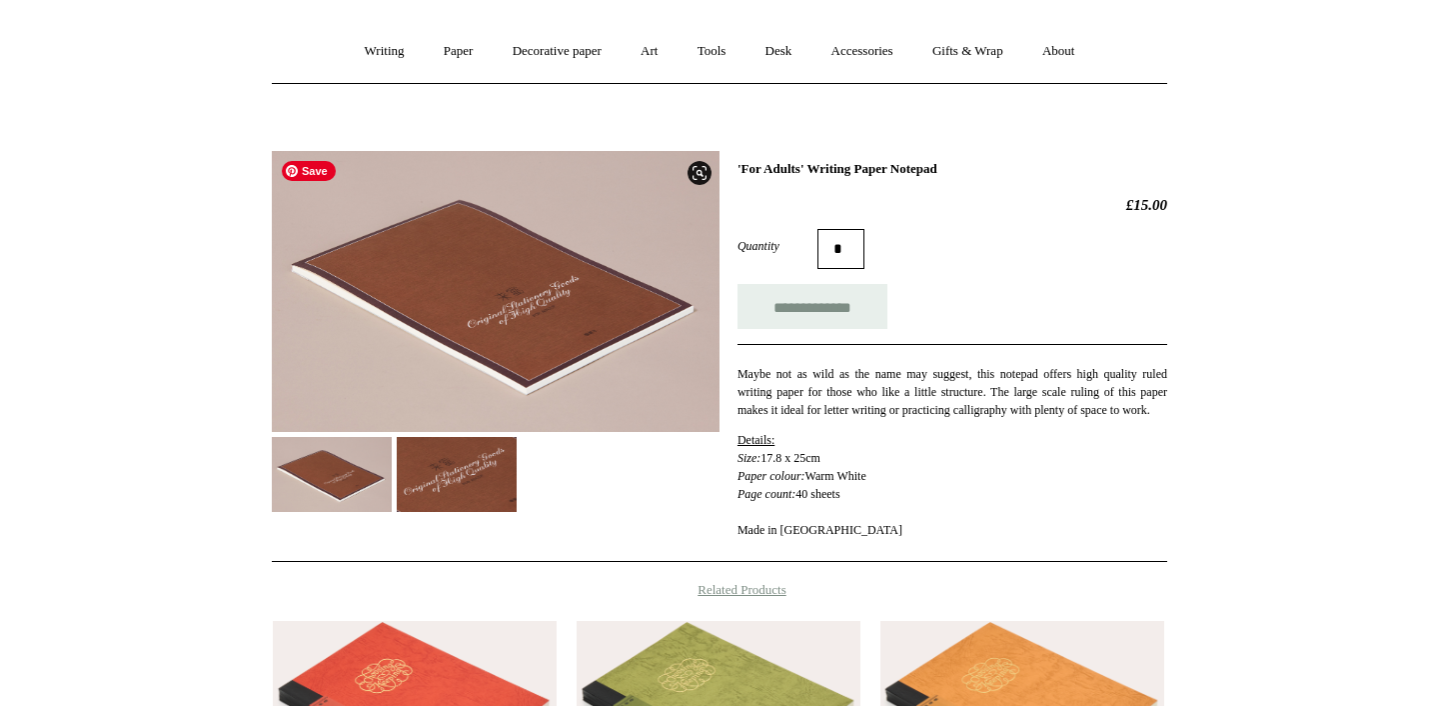
click at [523, 291] on img at bounding box center [496, 291] width 448 height 281
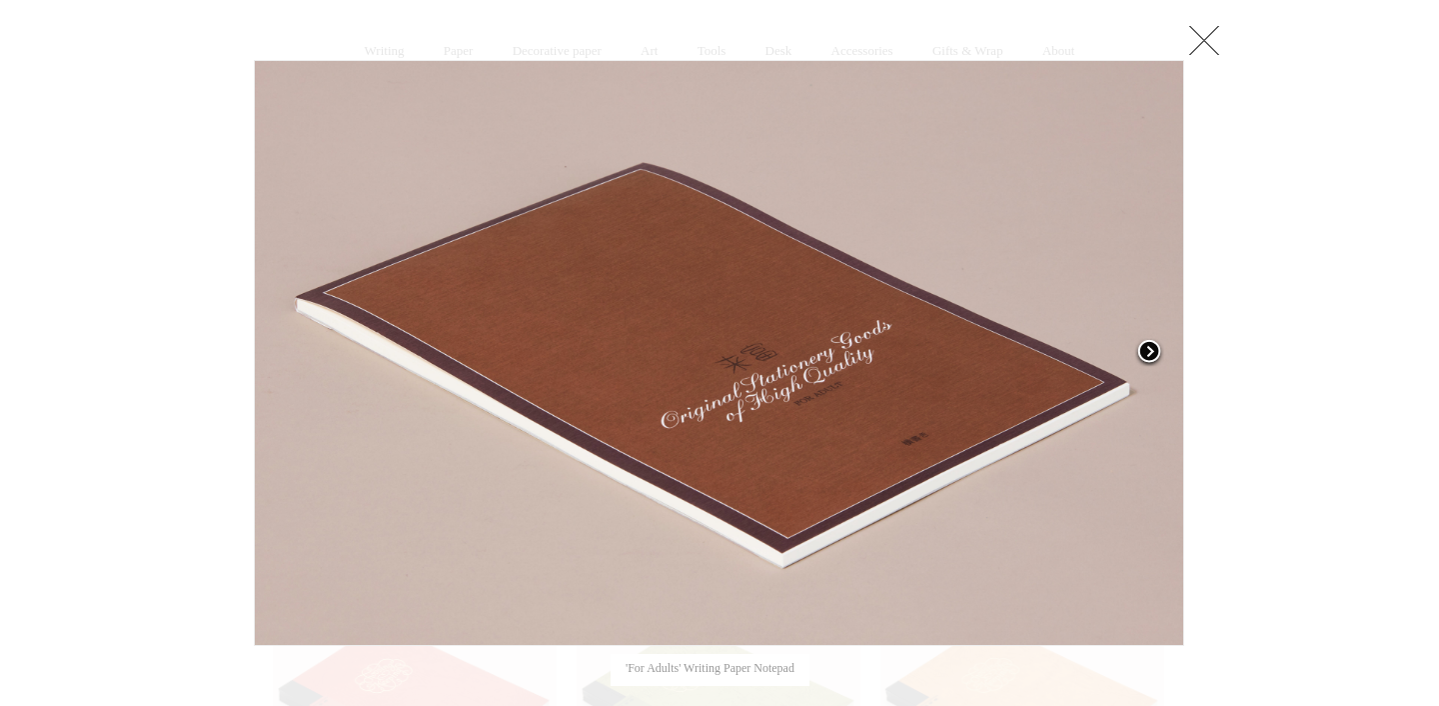
click at [1153, 352] on span at bounding box center [1150, 353] width 30 height 30
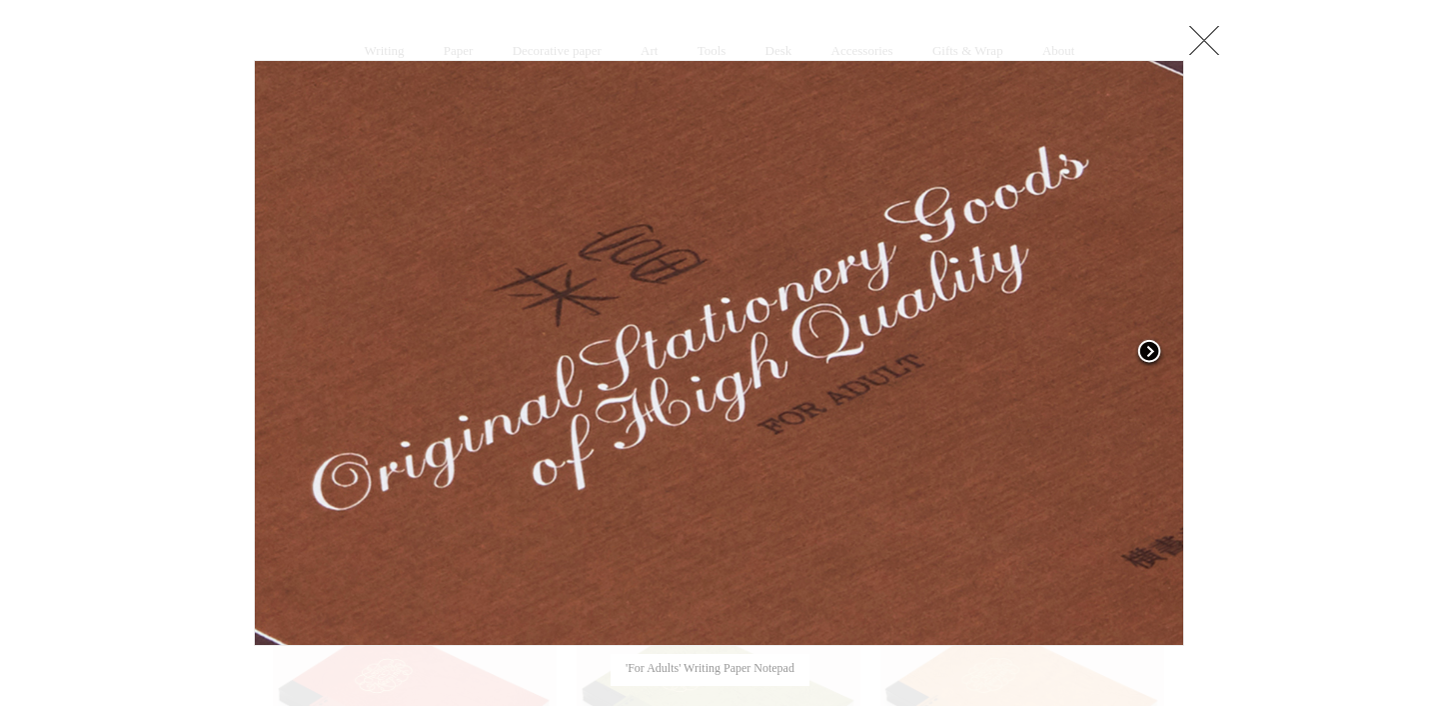
click at [1152, 351] on span at bounding box center [1150, 353] width 30 height 30
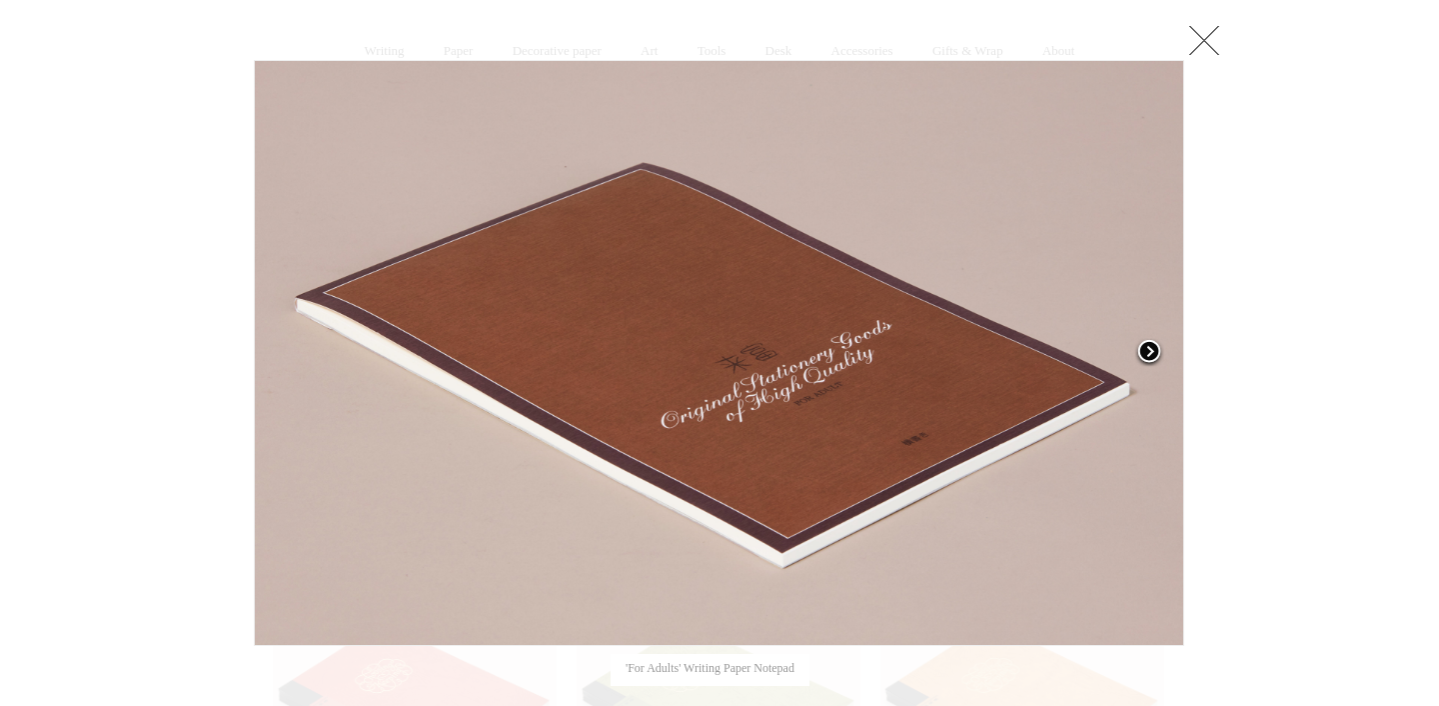
click at [1152, 351] on span at bounding box center [1150, 353] width 30 height 30
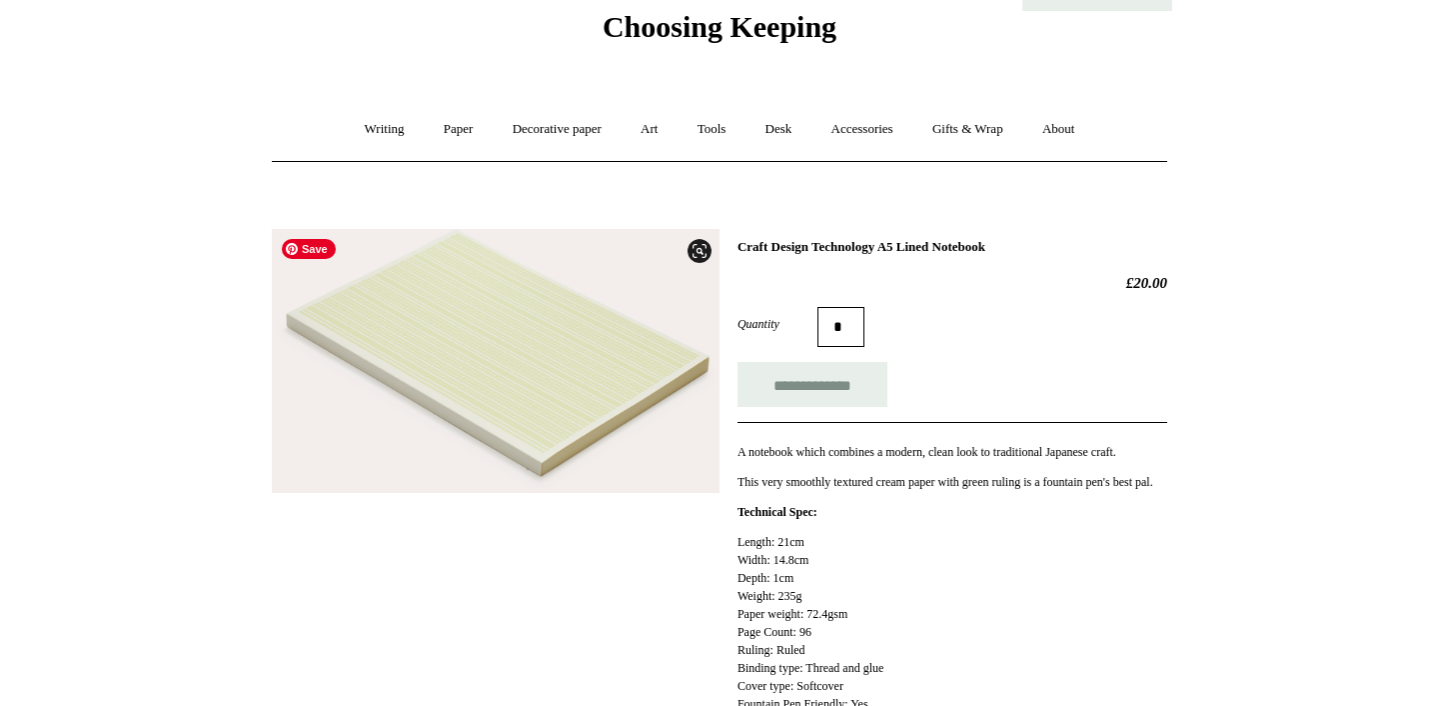
scroll to position [156, 0]
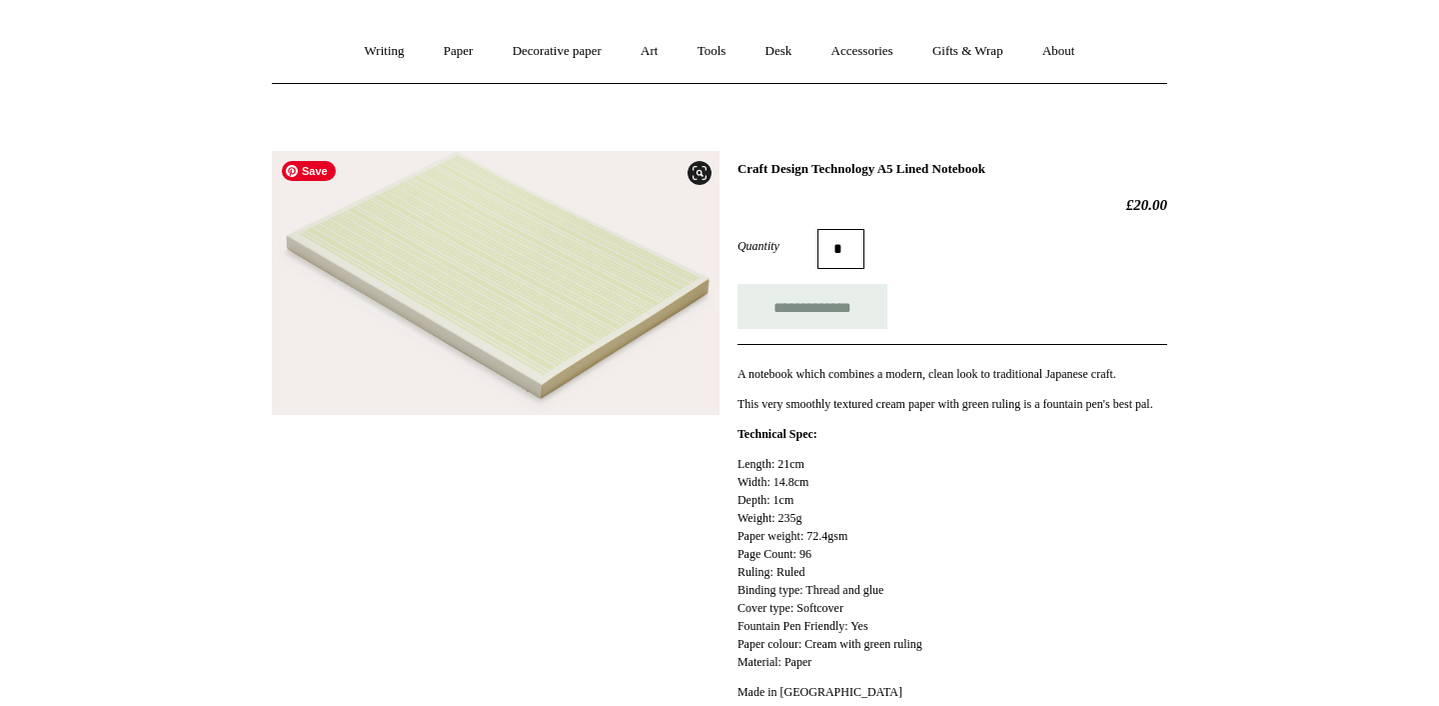
click at [505, 278] on img at bounding box center [496, 283] width 448 height 264
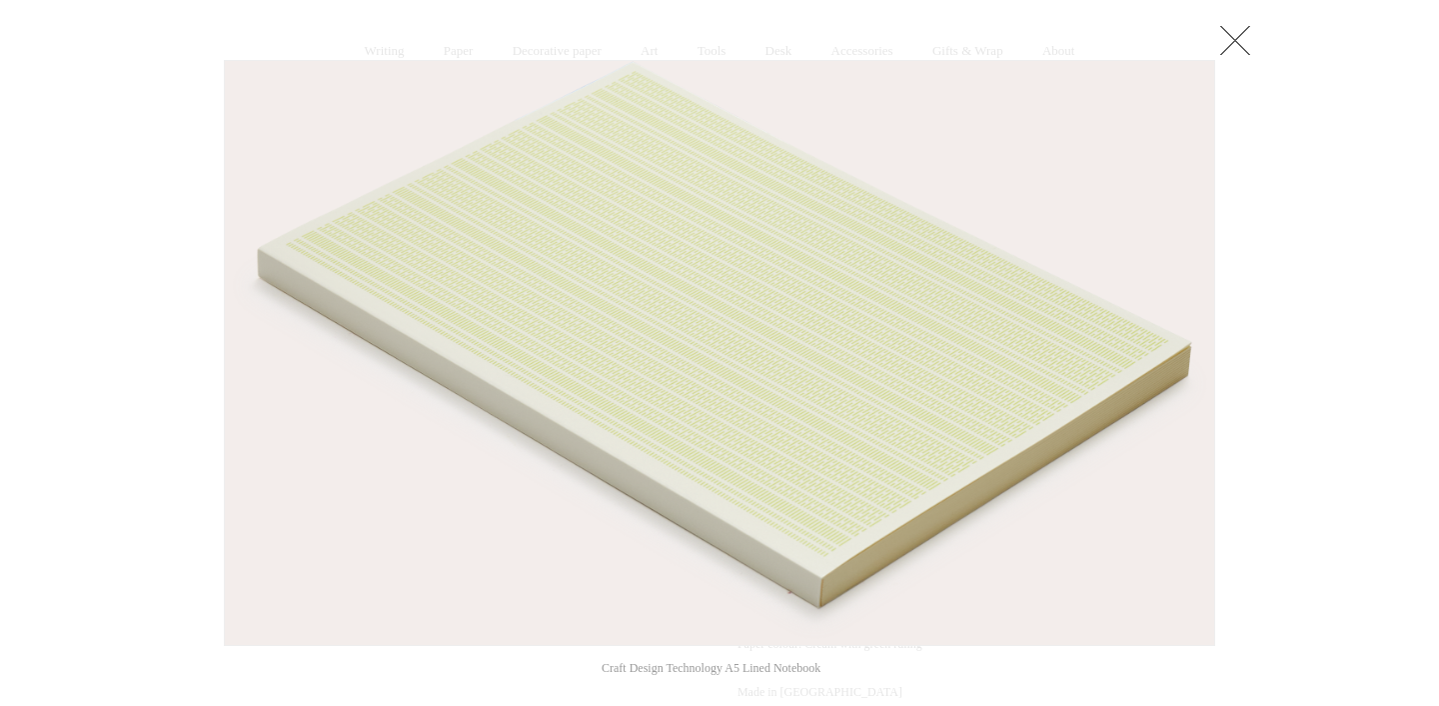
click at [1227, 43] on link at bounding box center [1236, 40] width 40 height 40
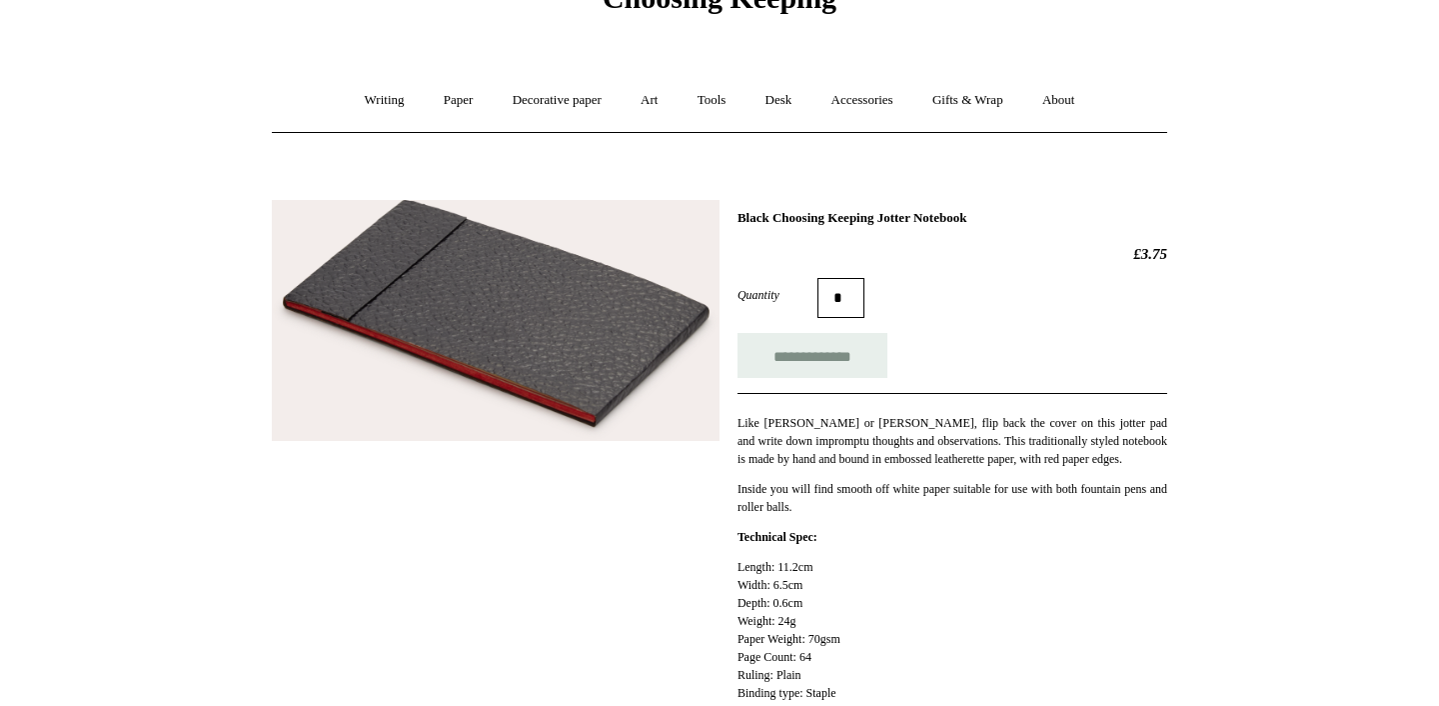
scroll to position [156, 0]
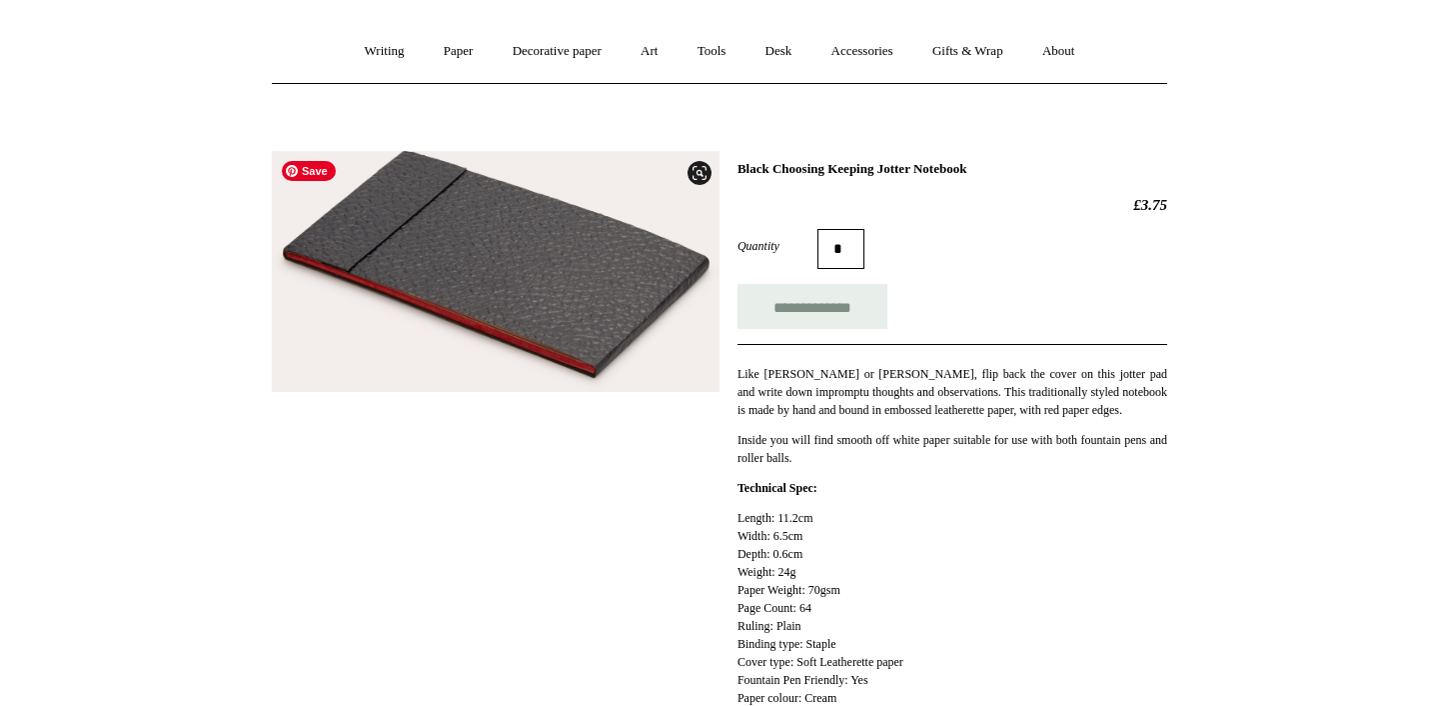
click at [518, 253] on img at bounding box center [496, 271] width 448 height 241
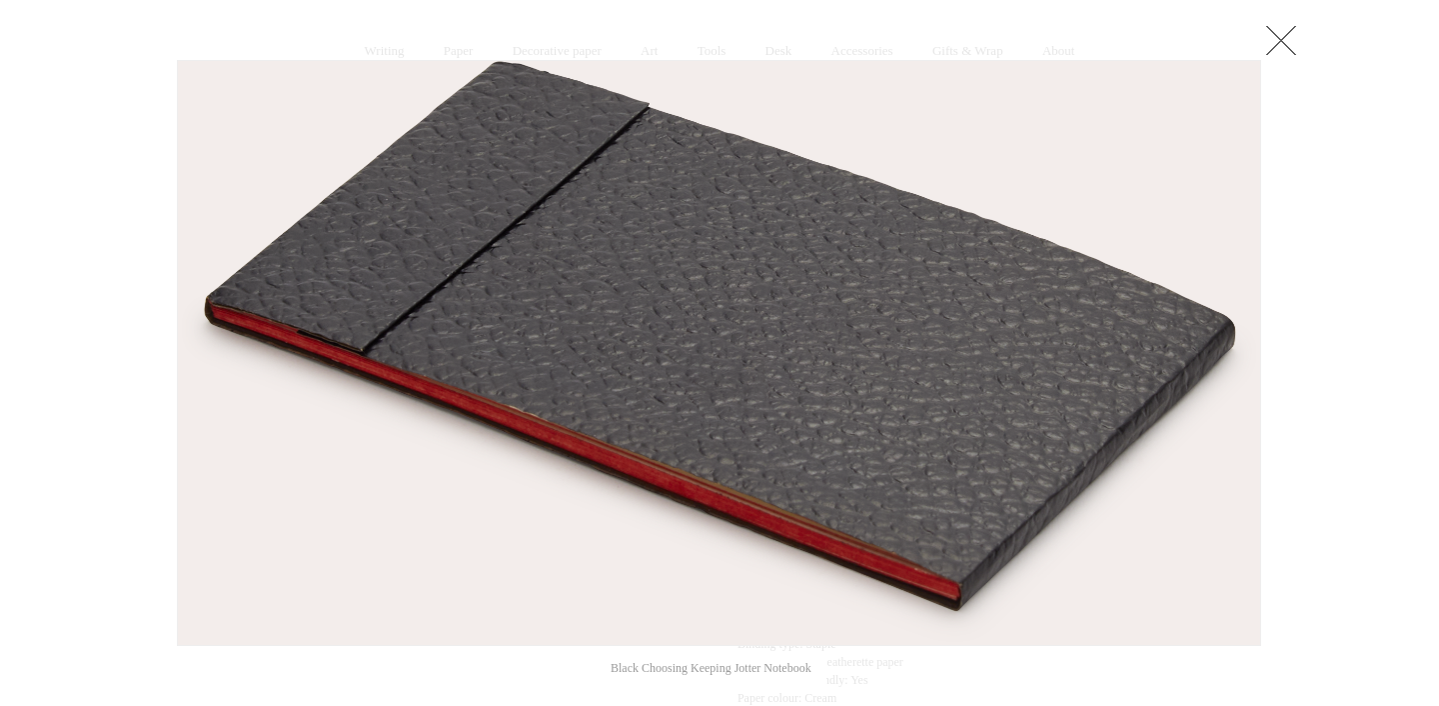
click at [1323, 237] on div at bounding box center [719, 639] width 1439 height 1590
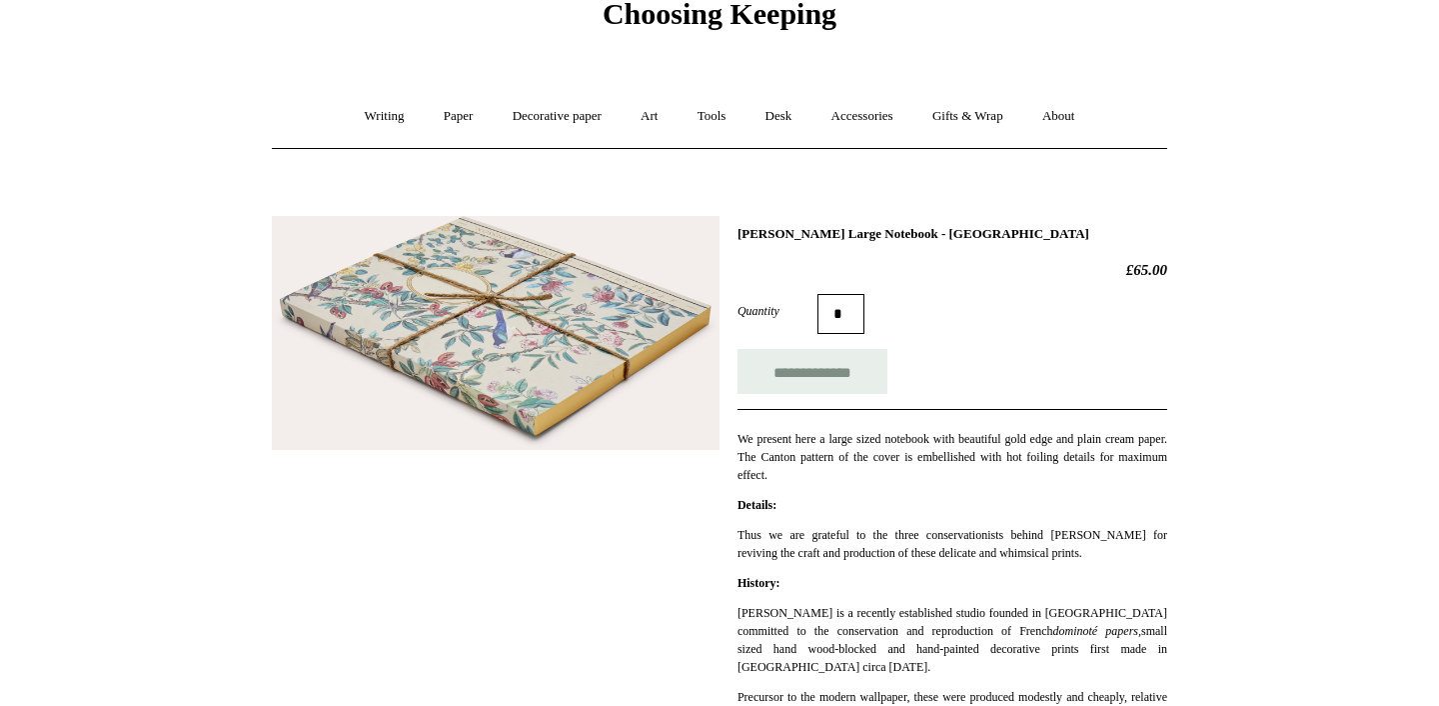
scroll to position [78, 0]
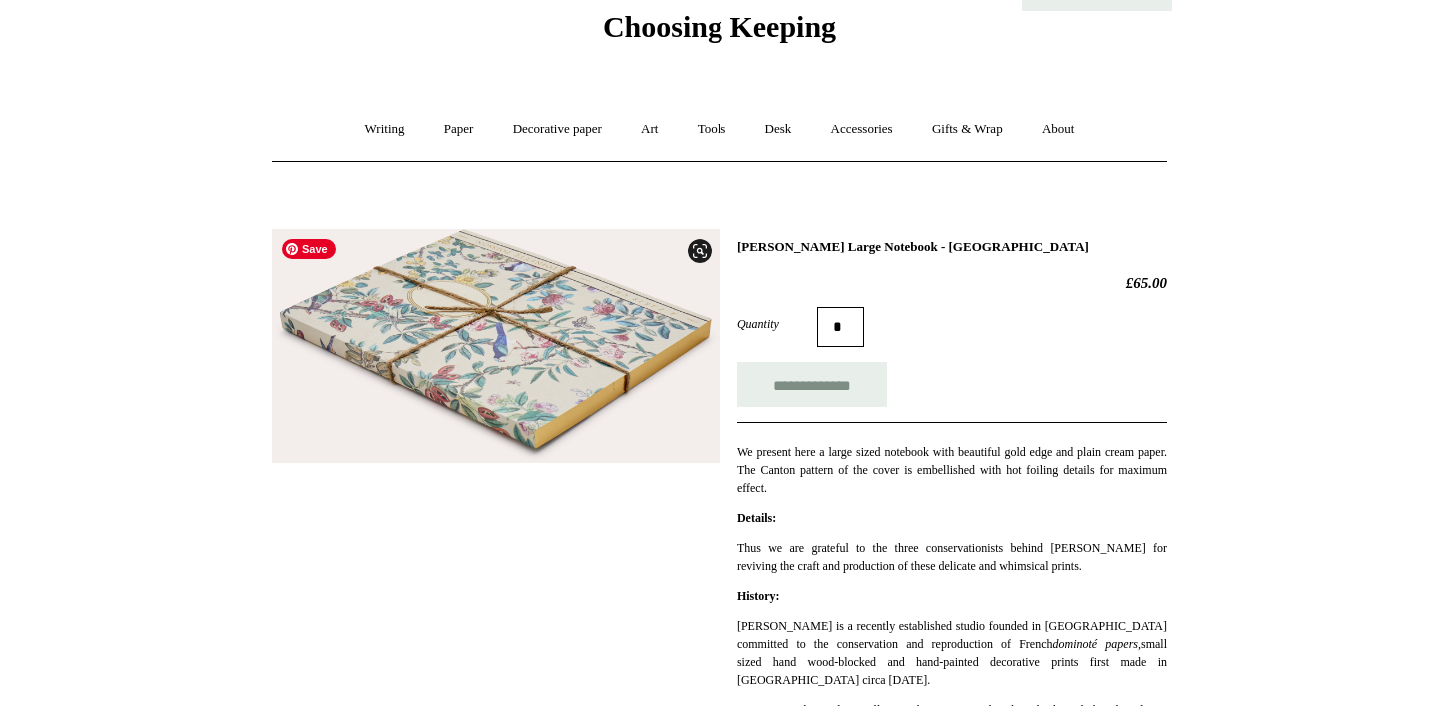
click at [462, 403] on img at bounding box center [496, 346] width 448 height 234
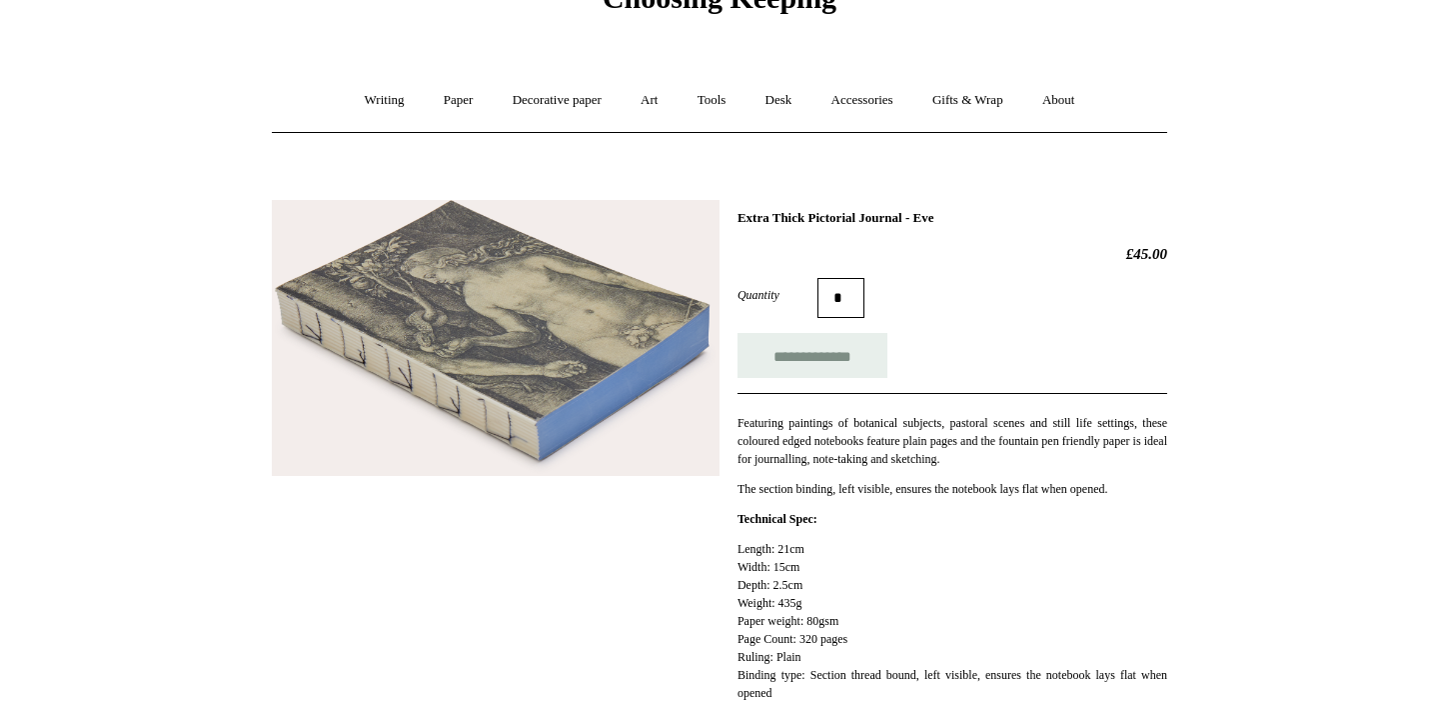
scroll to position [78, 0]
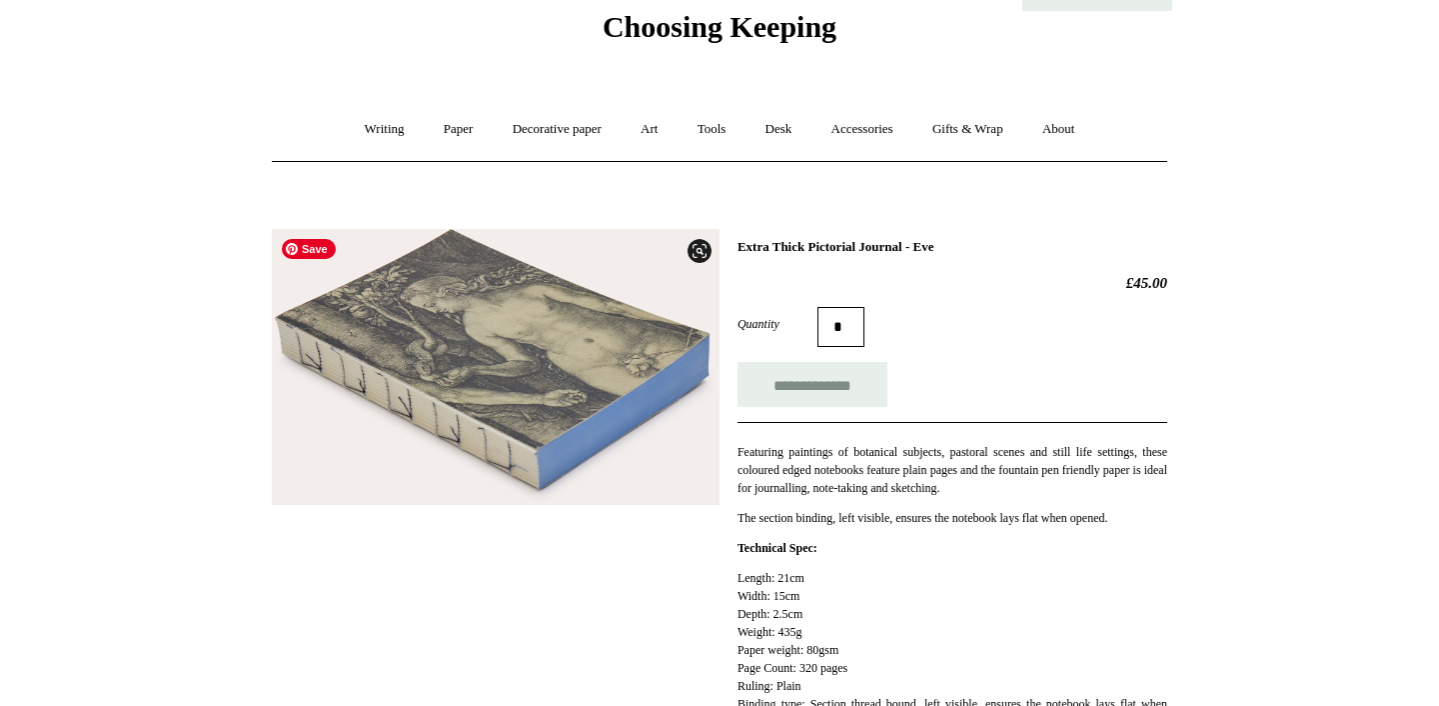
click at [532, 347] on img at bounding box center [496, 367] width 448 height 276
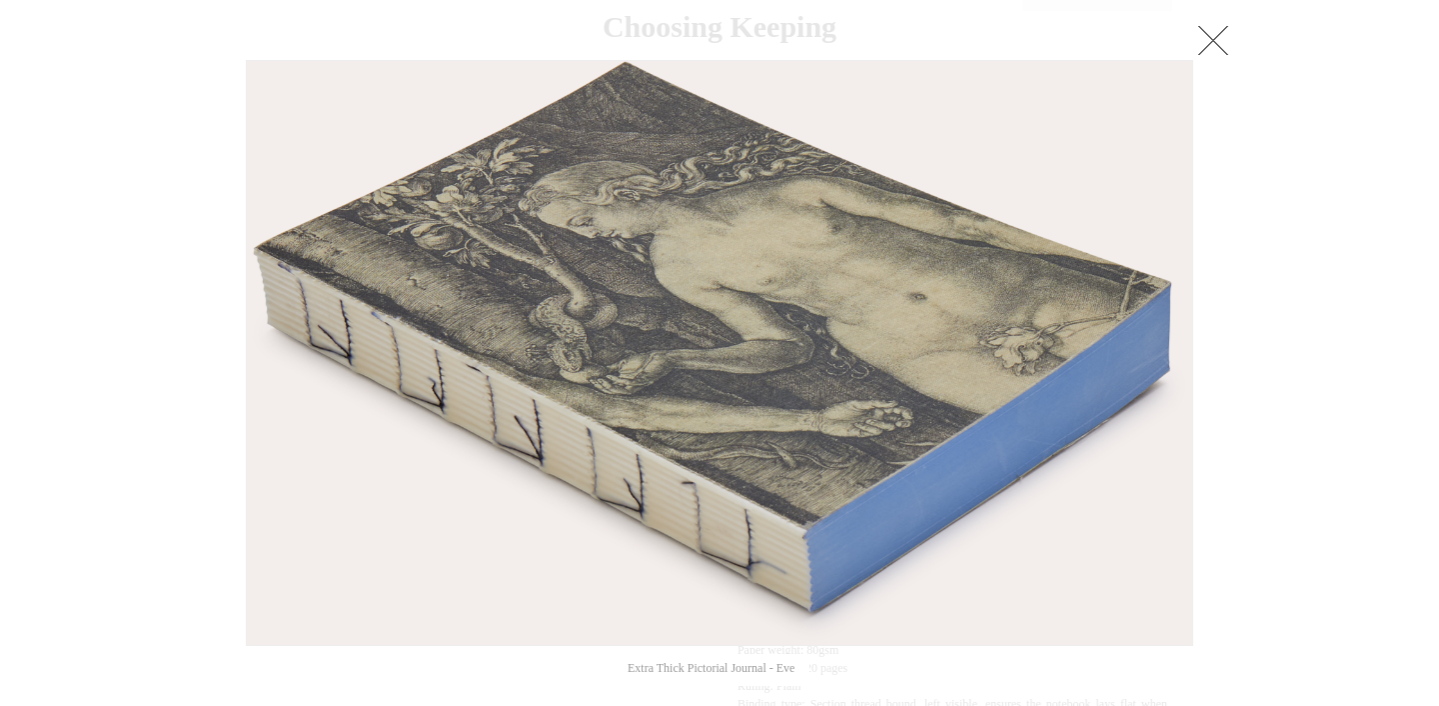
click at [1219, 36] on link at bounding box center [1214, 40] width 40 height 40
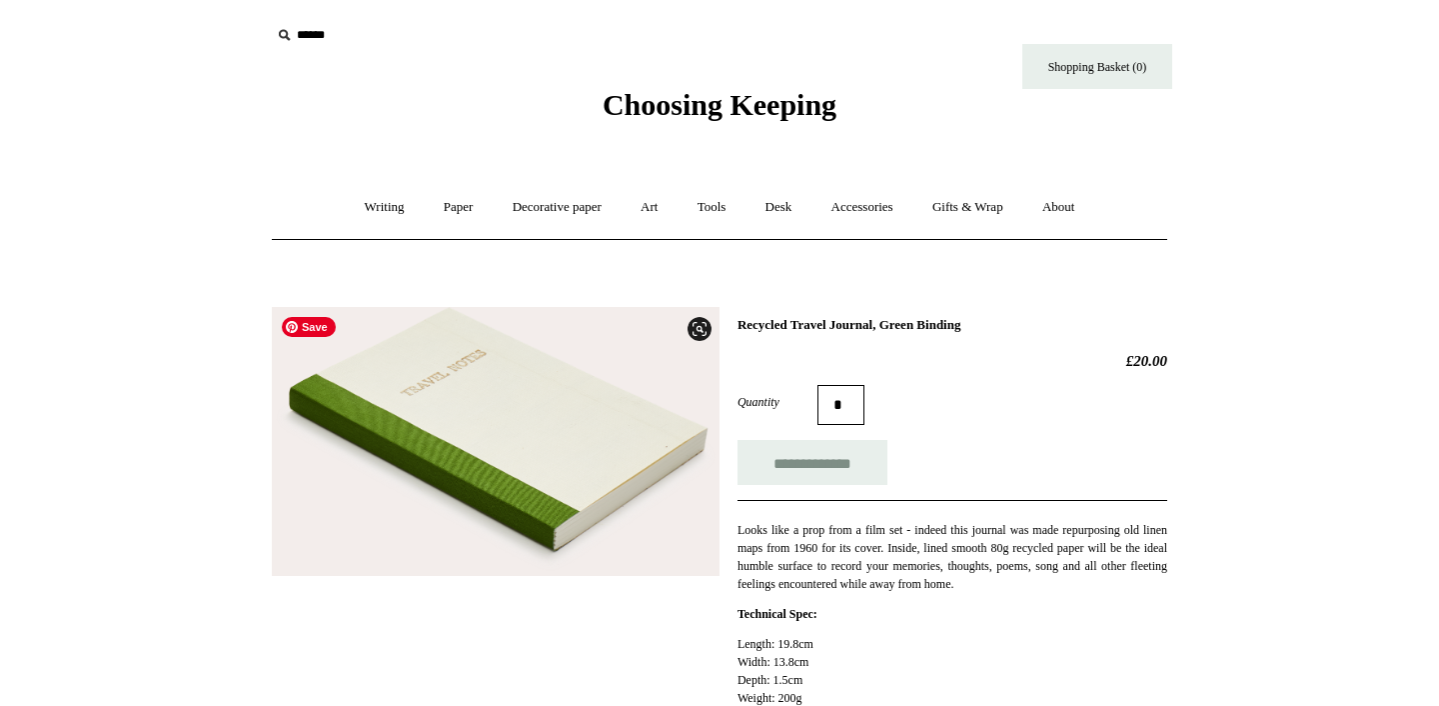
click at [501, 445] on img at bounding box center [496, 441] width 448 height 269
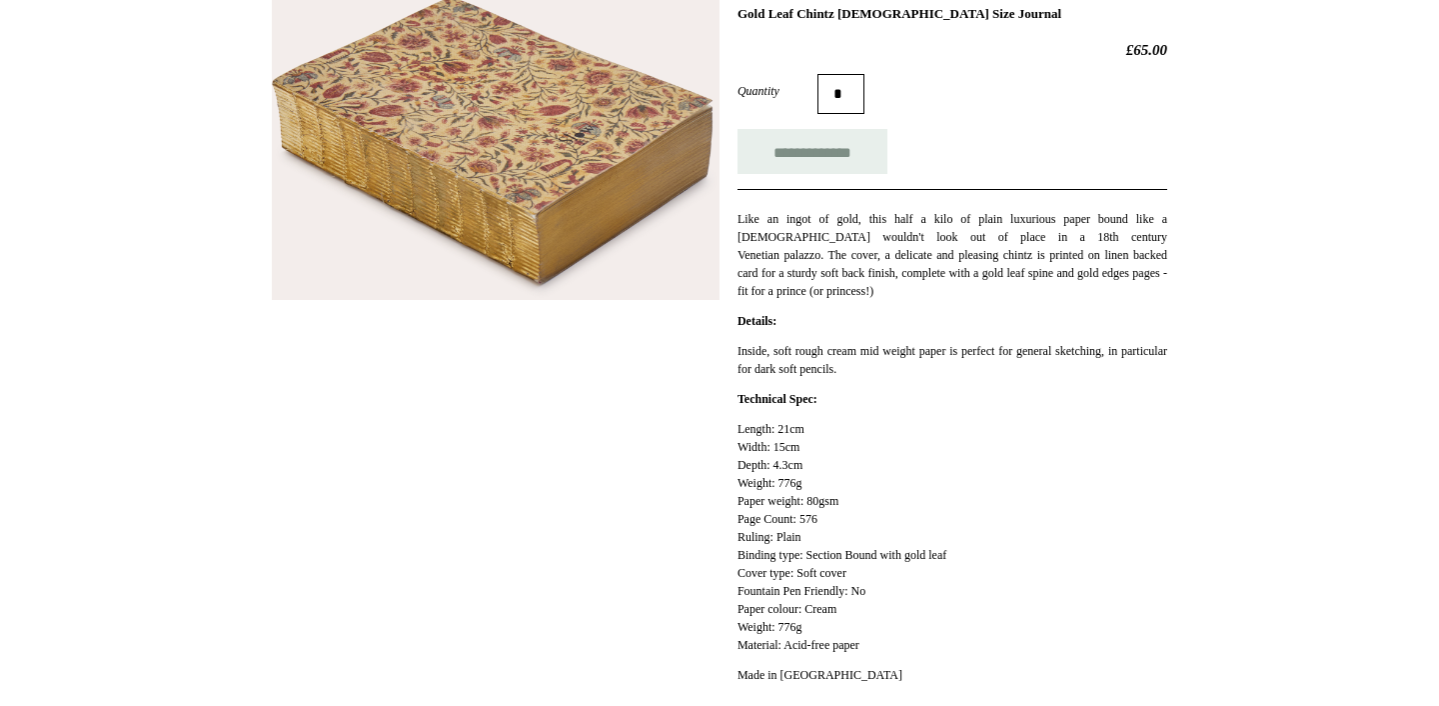
scroll to position [312, 0]
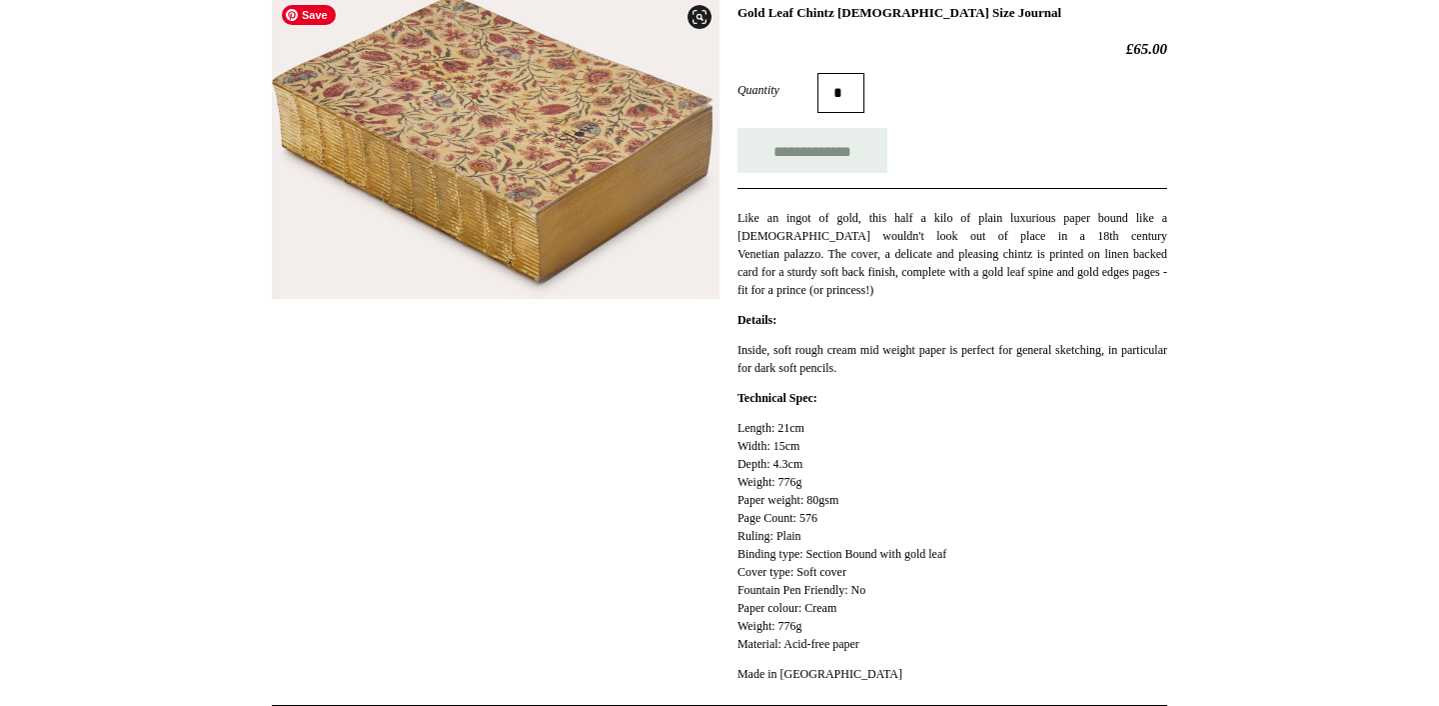
click at [514, 154] on img at bounding box center [496, 147] width 448 height 304
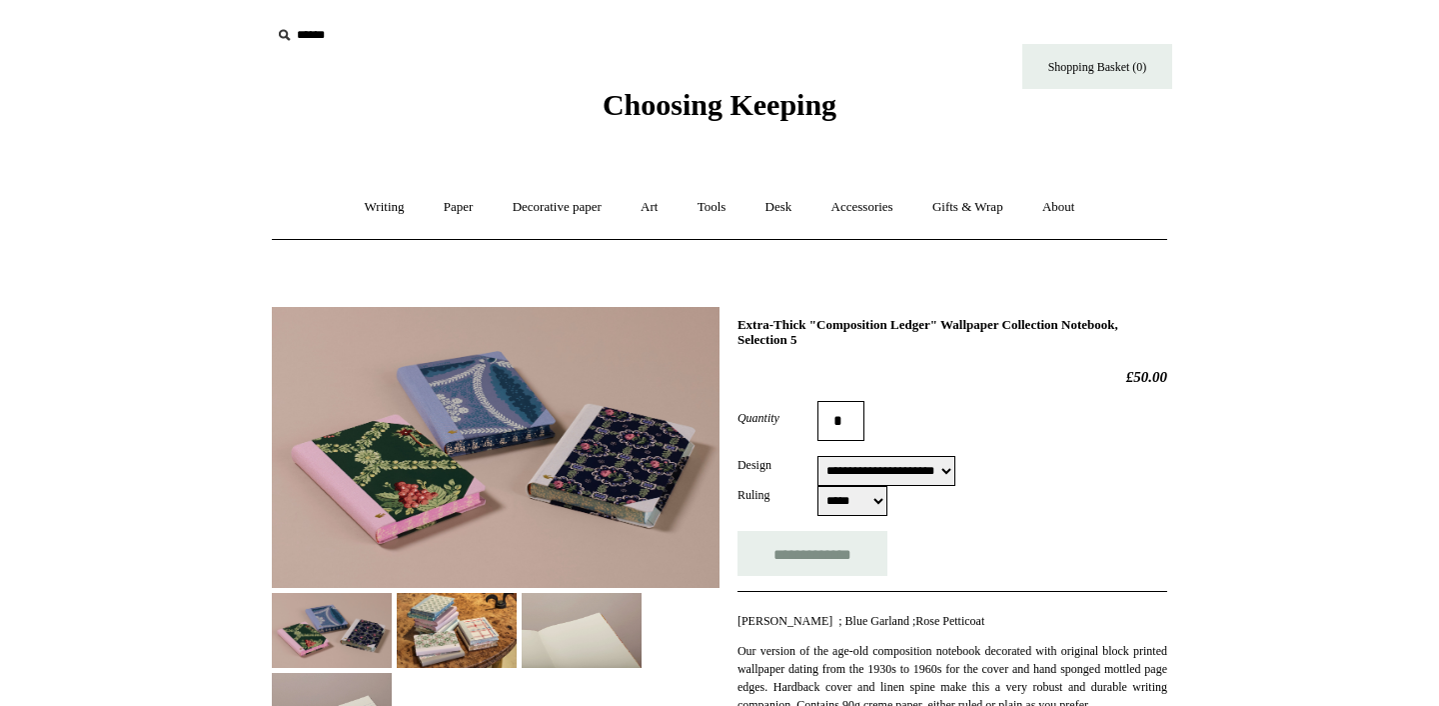
select select "**********"
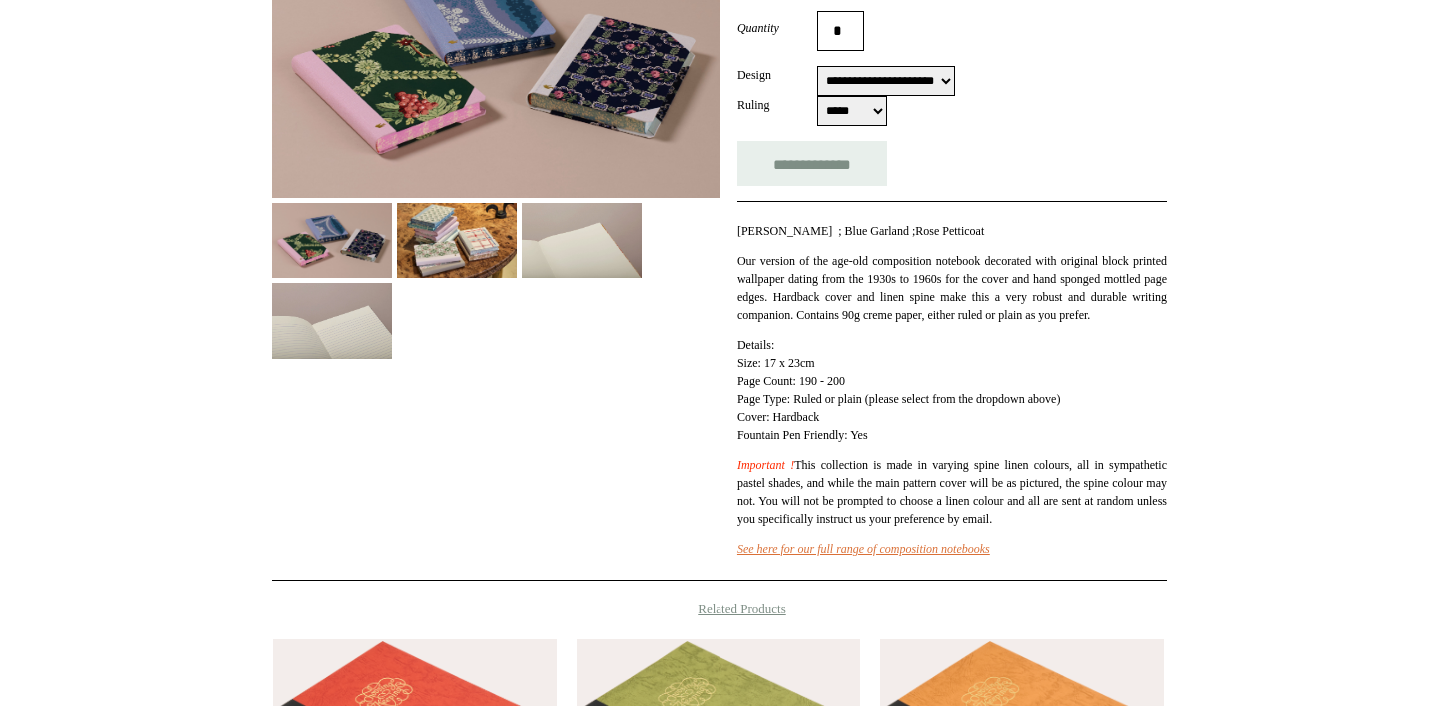
scroll to position [312, 0]
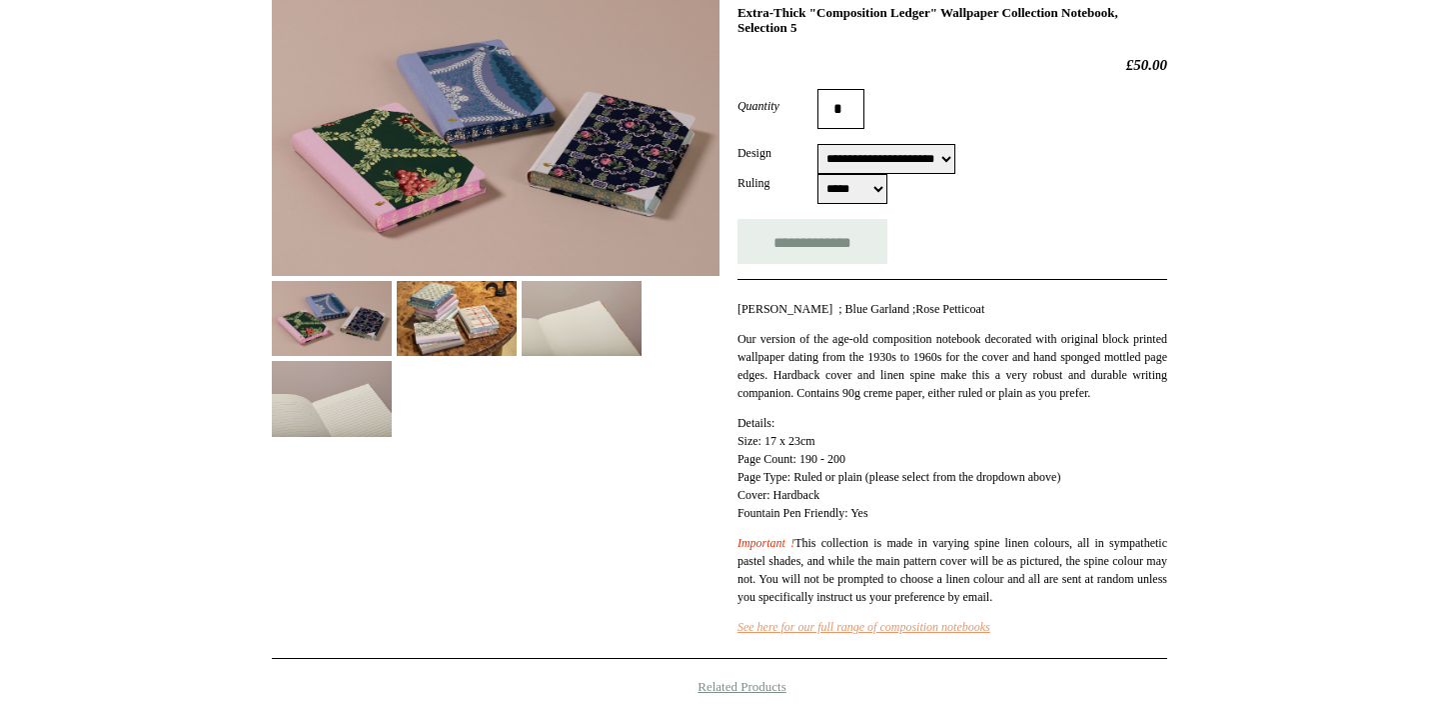
click at [893, 634] on link "See here for our full range of composition notebooks" at bounding box center [864, 627] width 253 height 14
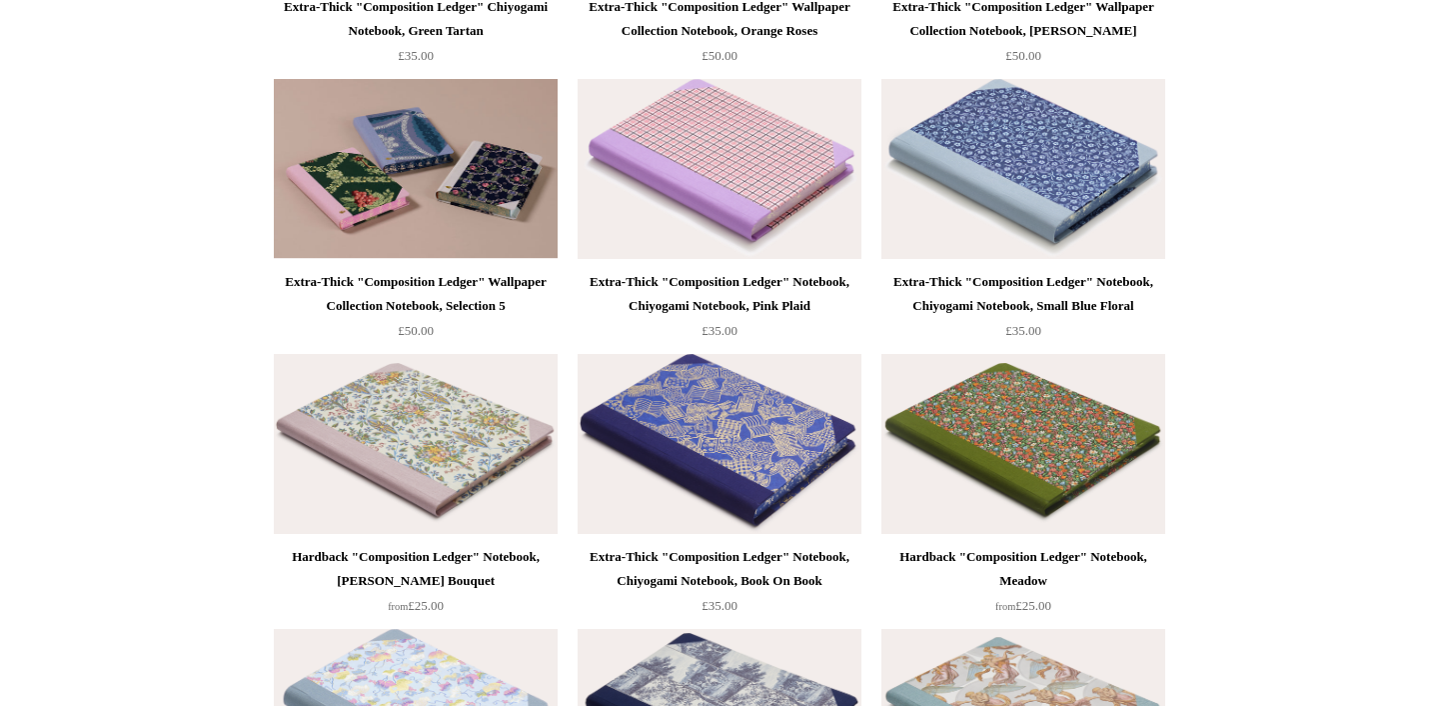
scroll to position [2183, 0]
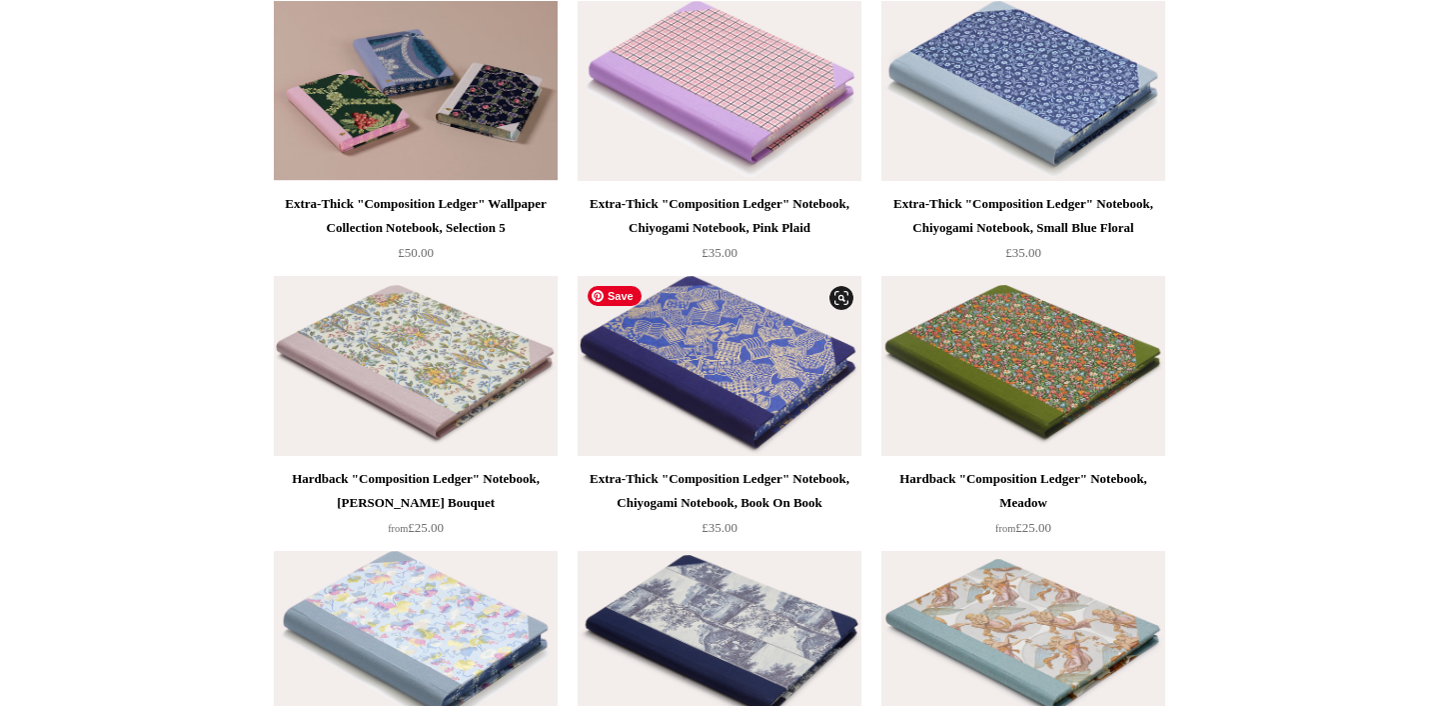
click at [744, 373] on img at bounding box center [720, 366] width 284 height 180
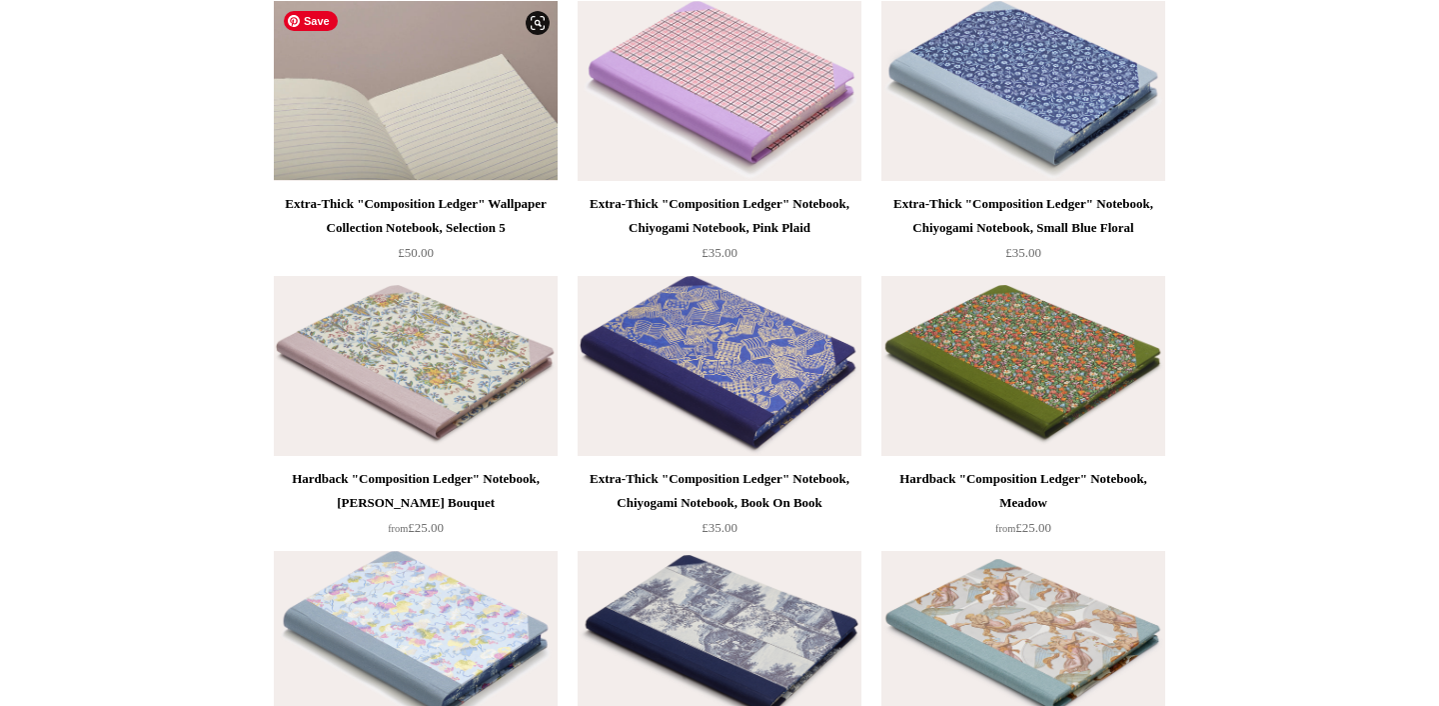
click at [438, 94] on img at bounding box center [416, 91] width 284 height 180
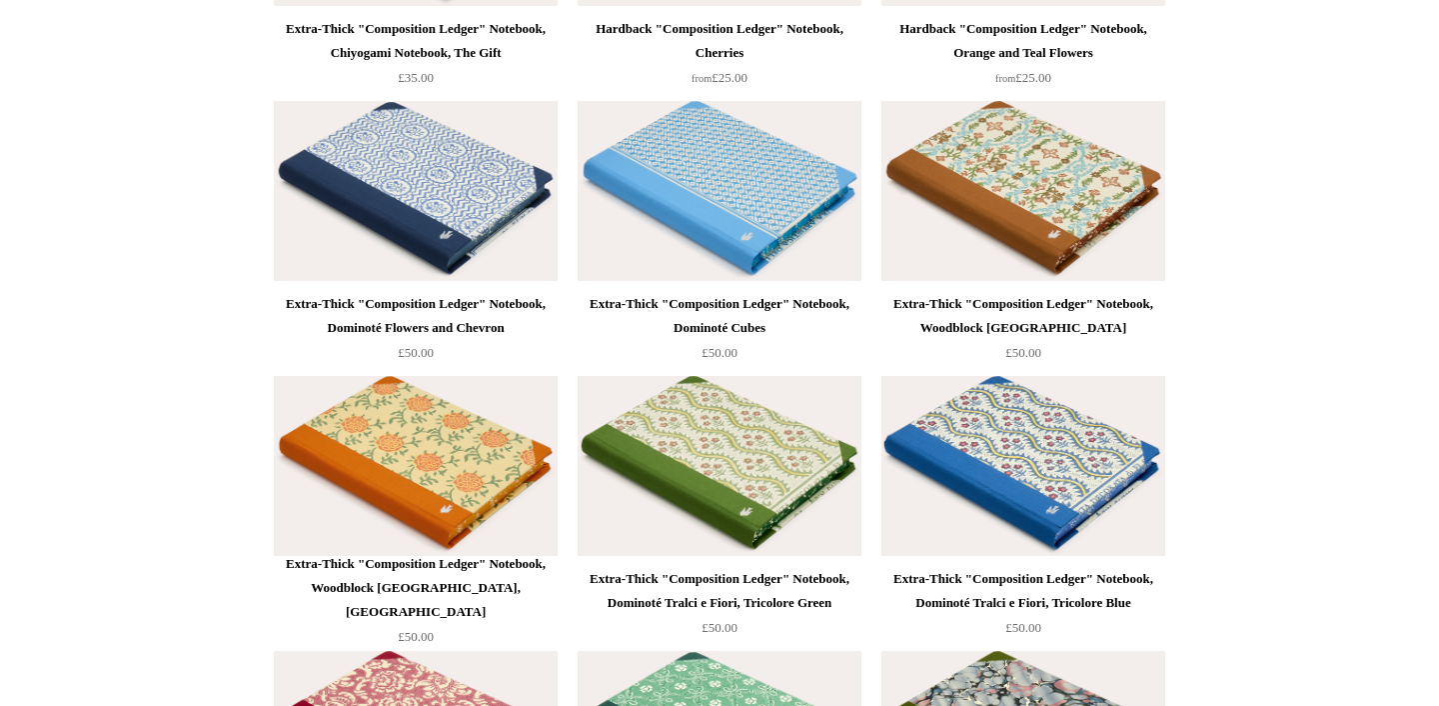
scroll to position [3742, 0]
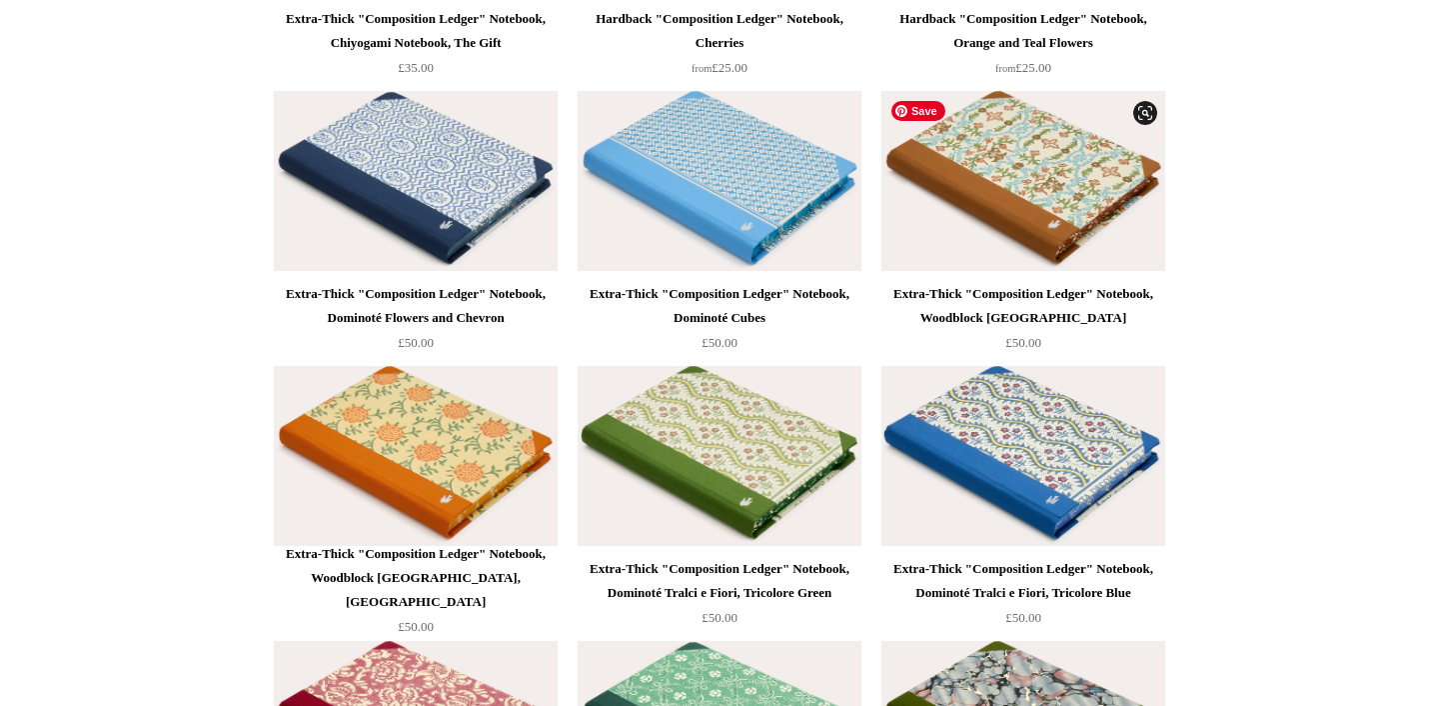
click at [1028, 145] on img at bounding box center [1024, 181] width 284 height 180
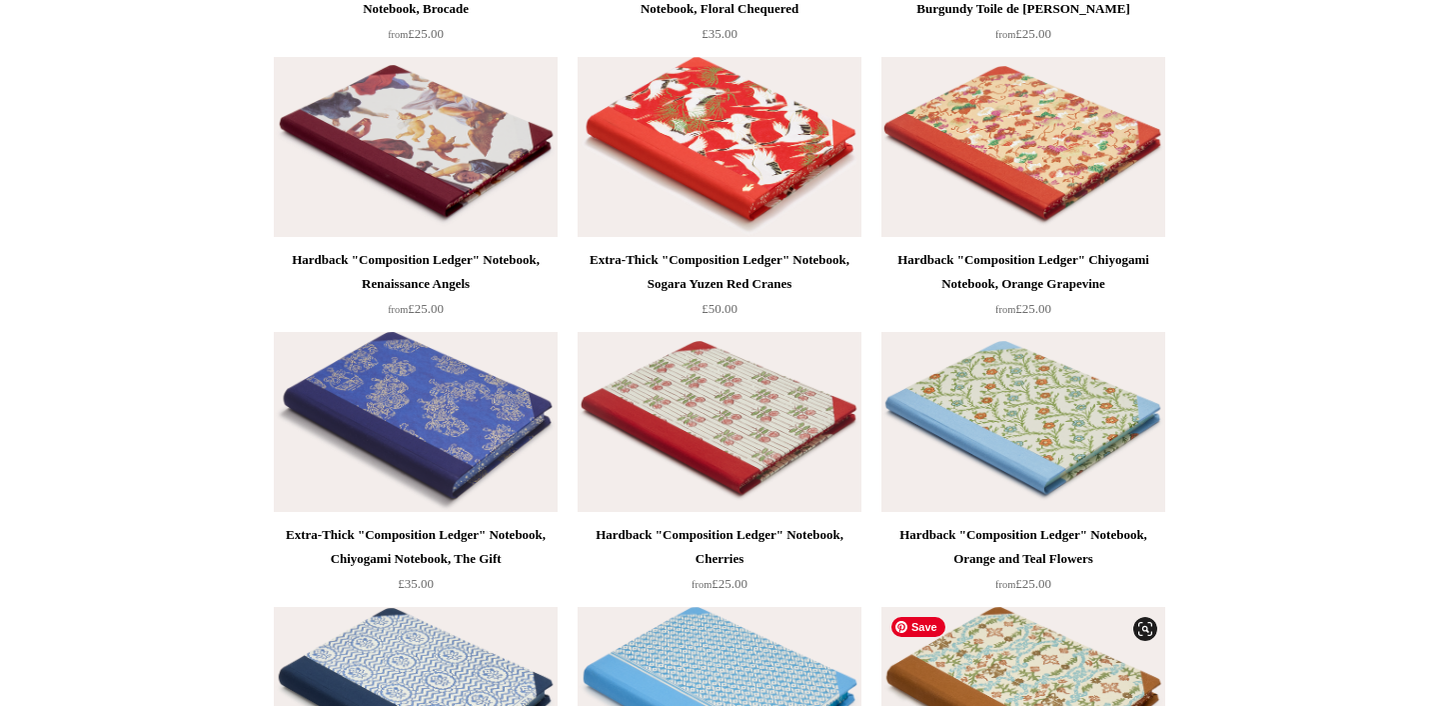
scroll to position [3197, 0]
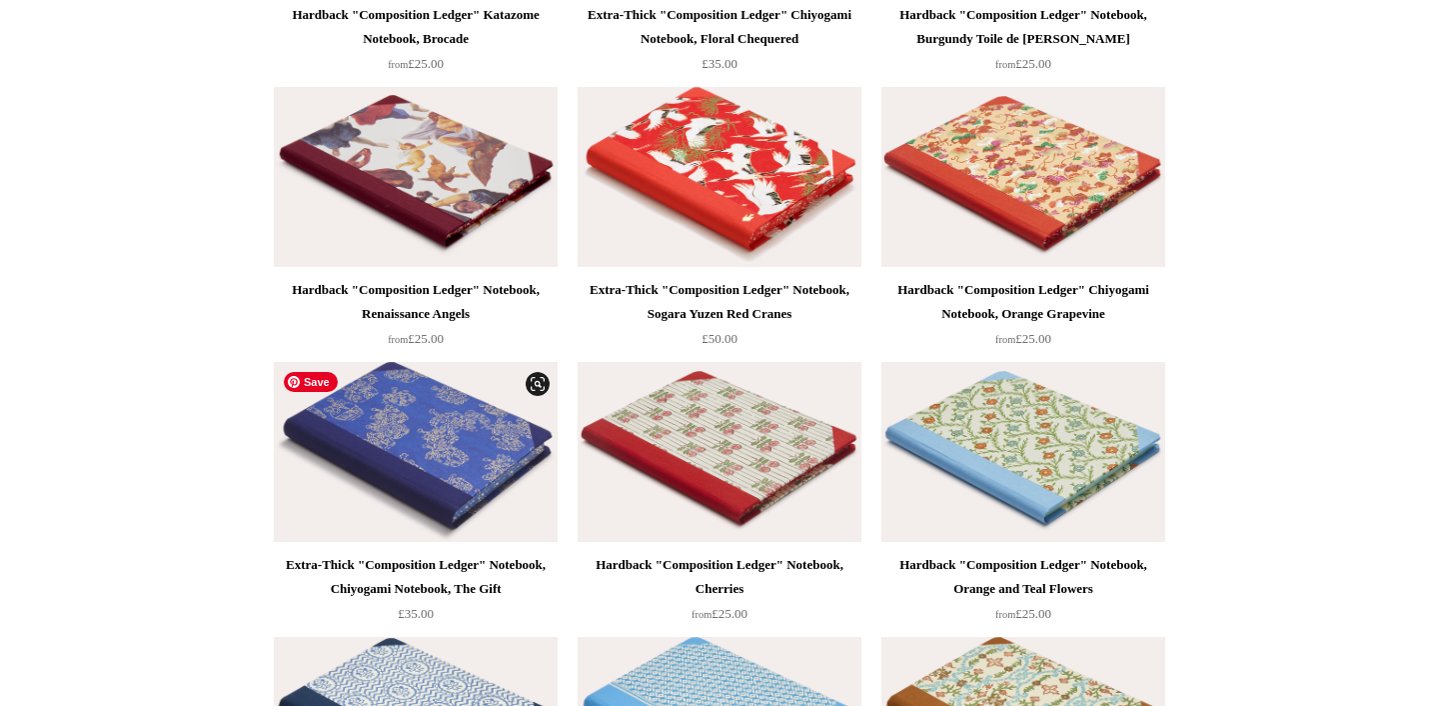
click at [424, 444] on img at bounding box center [416, 452] width 284 height 180
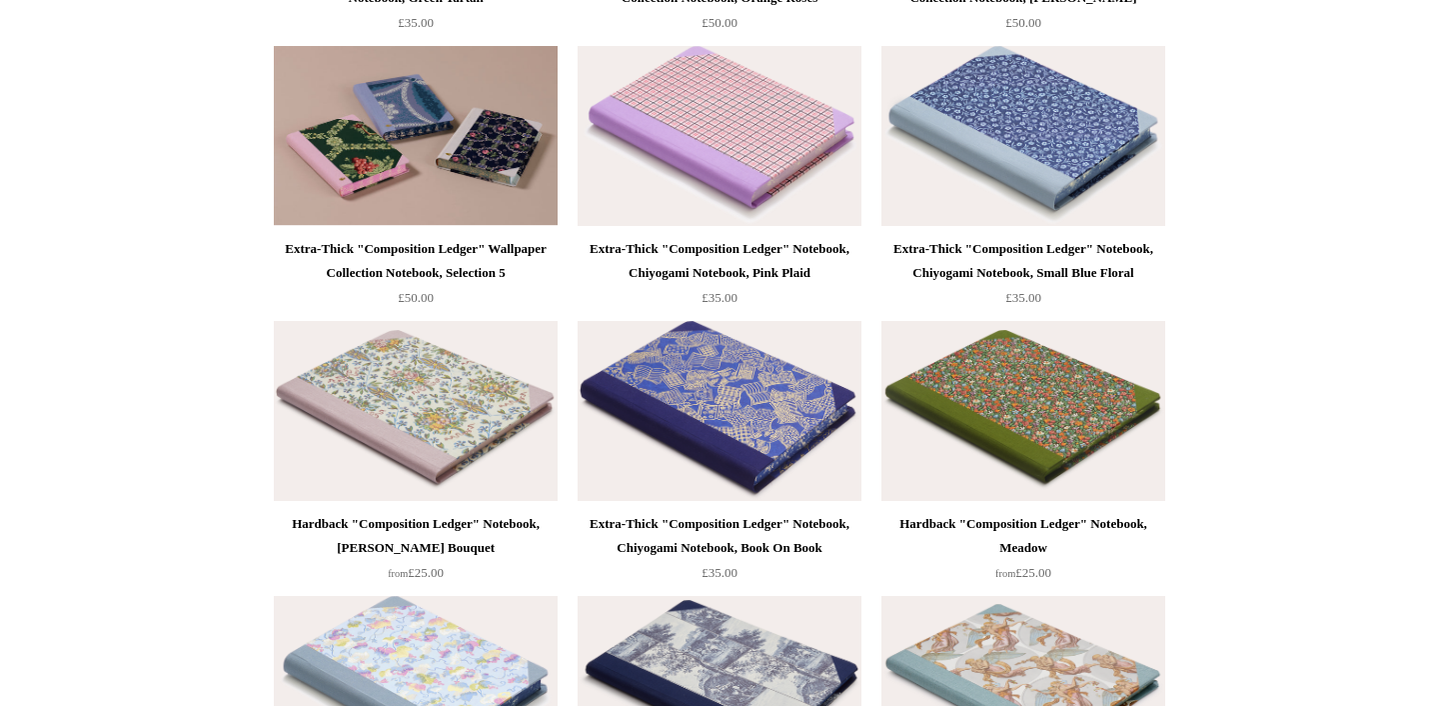
scroll to position [2105, 0]
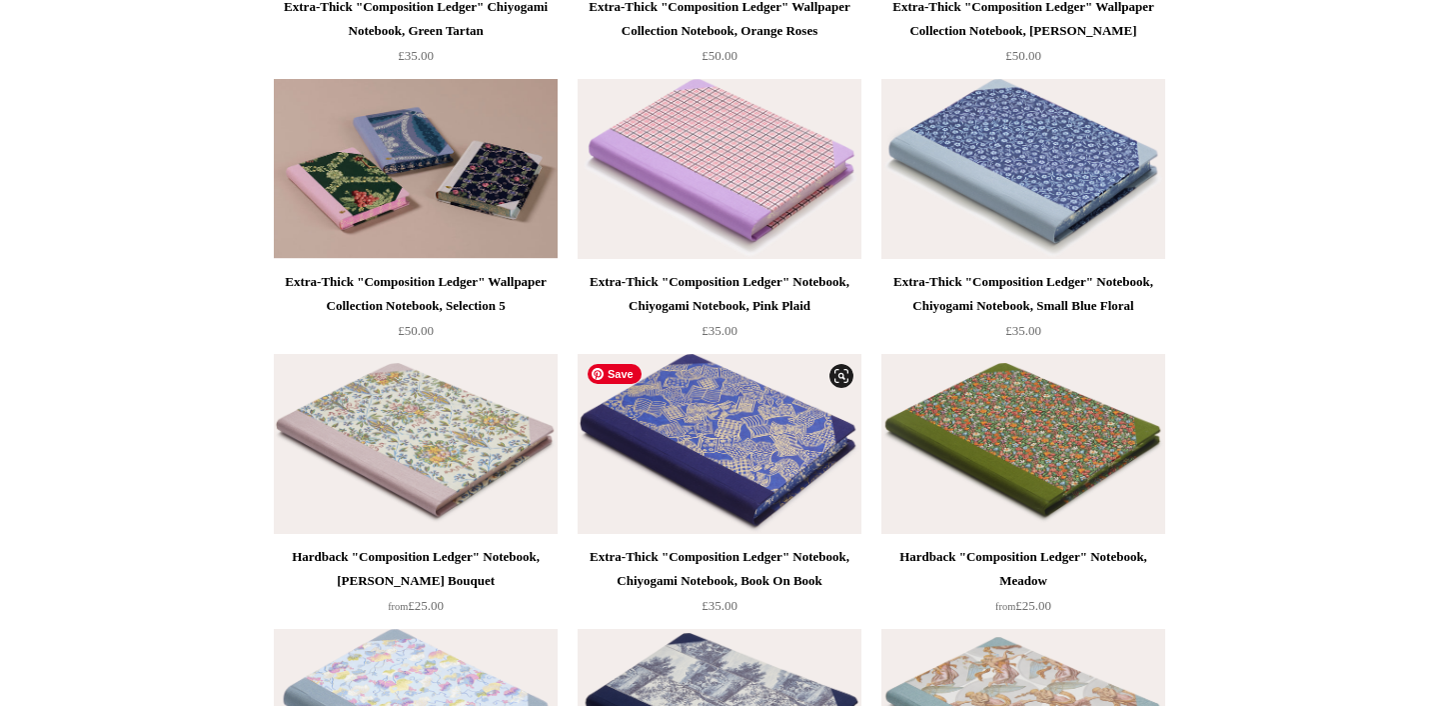
click at [734, 443] on img at bounding box center [720, 444] width 284 height 180
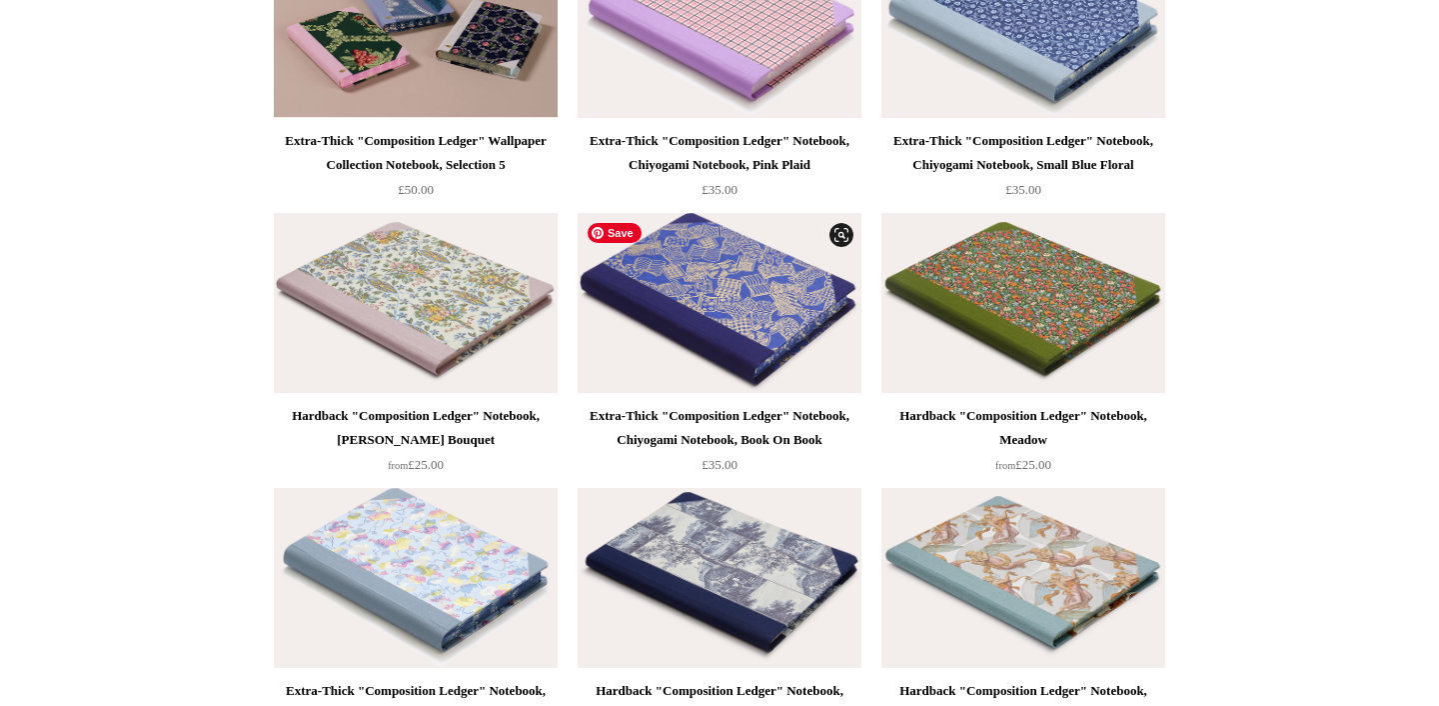
scroll to position [2261, 0]
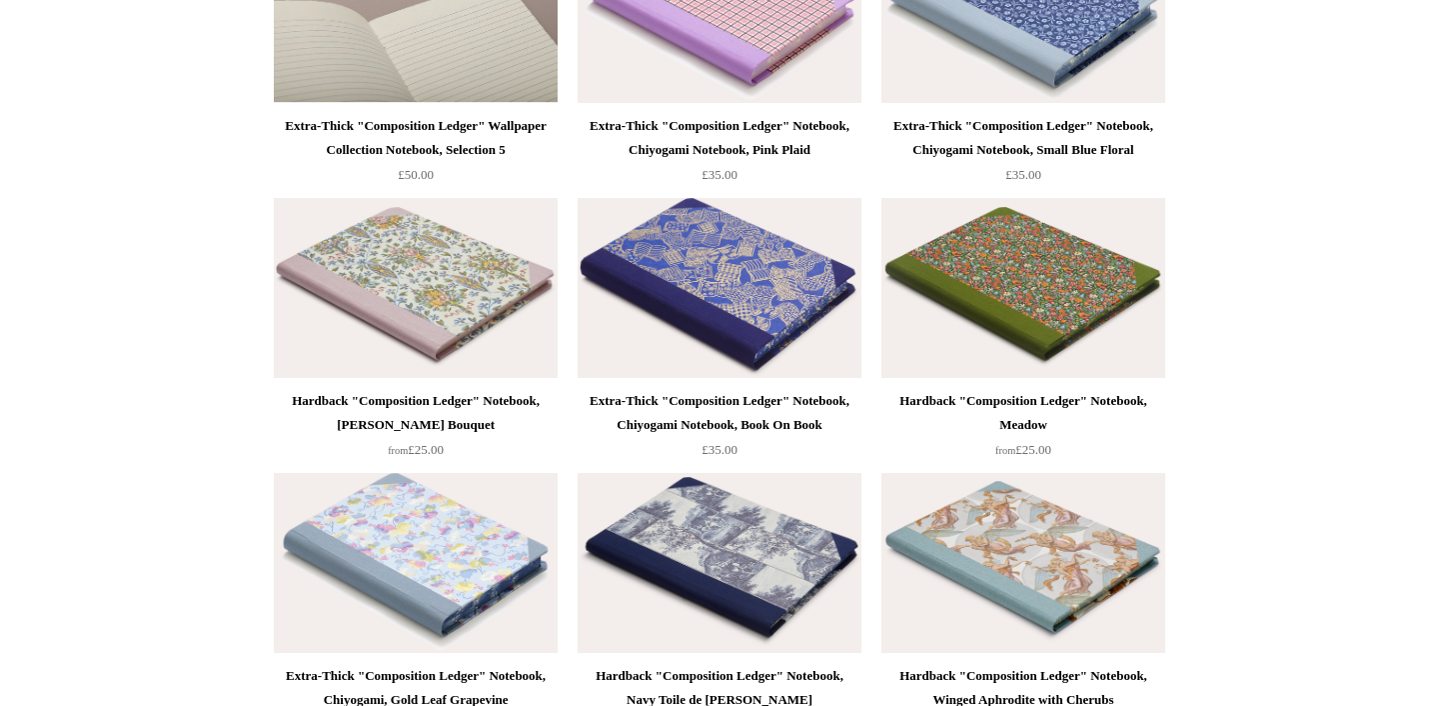
click at [459, 30] on img at bounding box center [416, 13] width 284 height 180
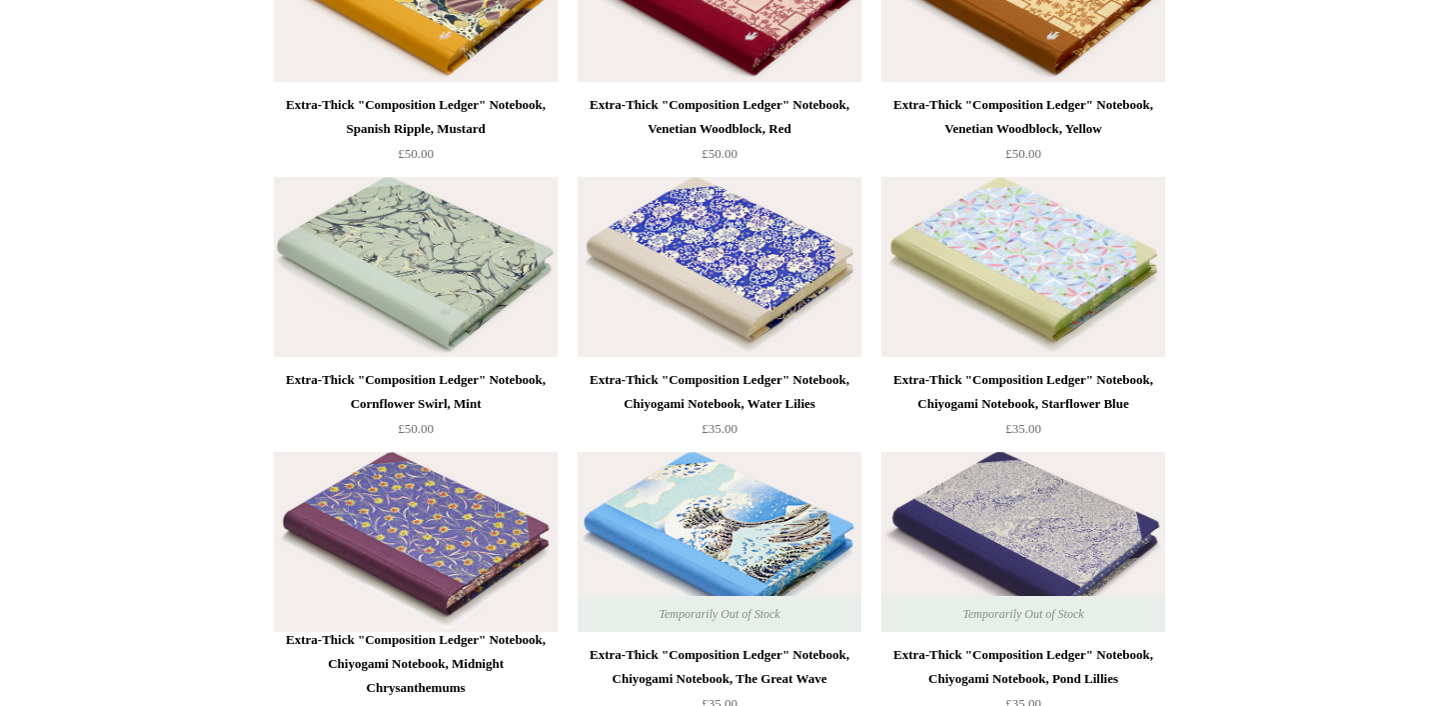
scroll to position [4834, 0]
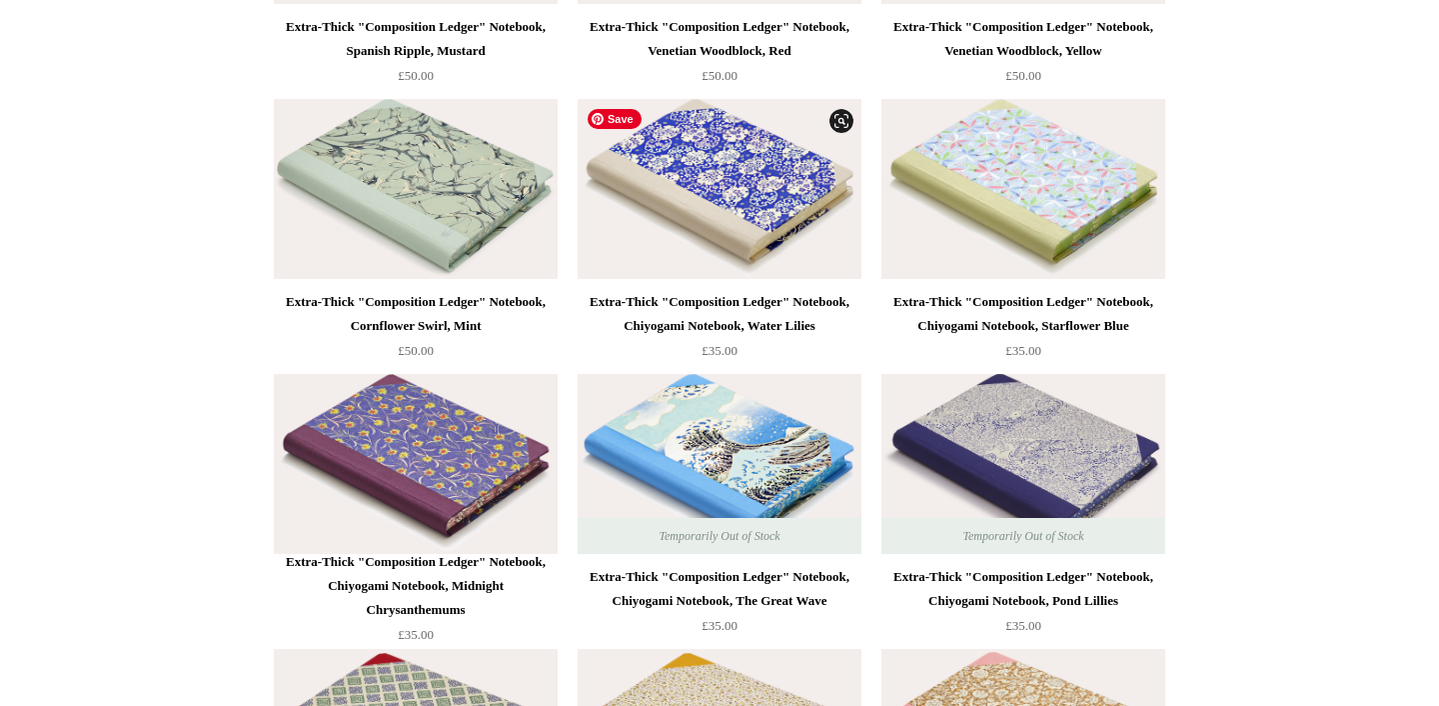
click at [743, 177] on img at bounding box center [720, 189] width 284 height 180
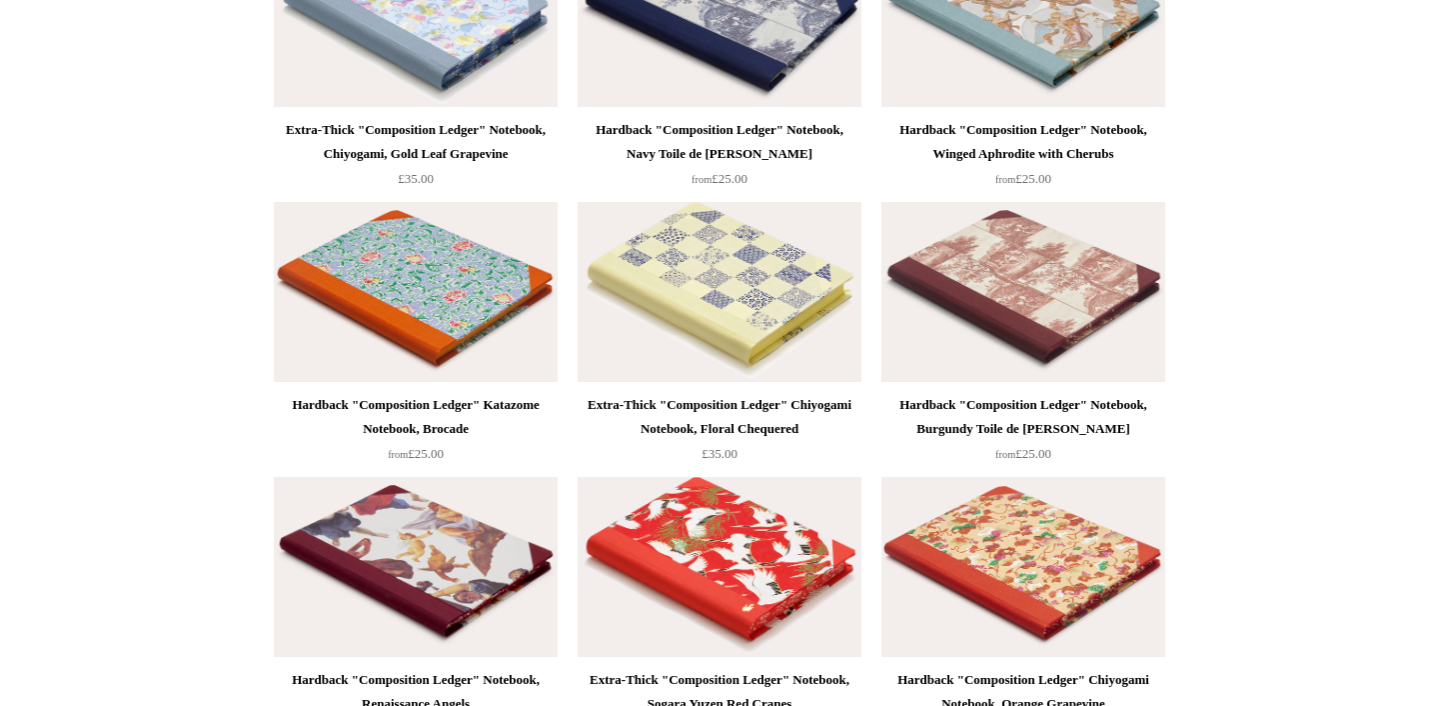
scroll to position [2729, 0]
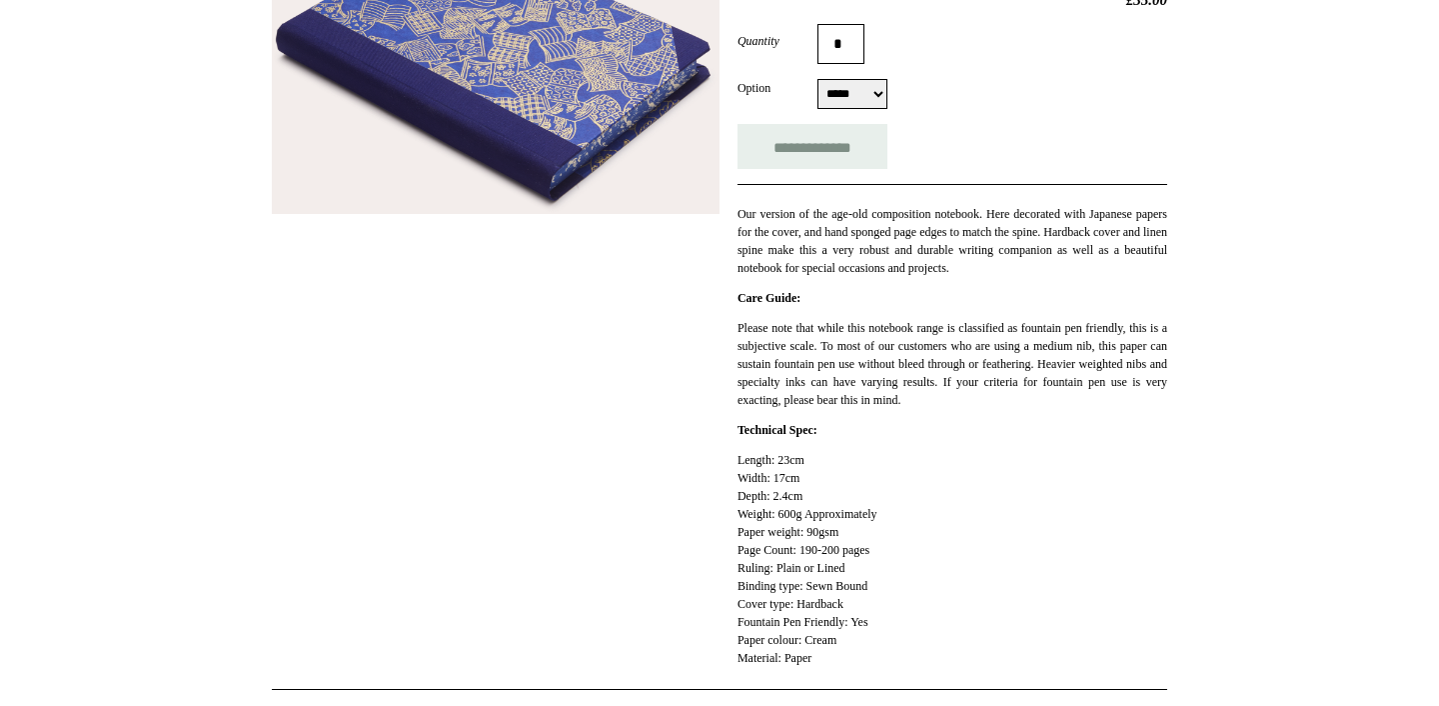
scroll to position [312, 0]
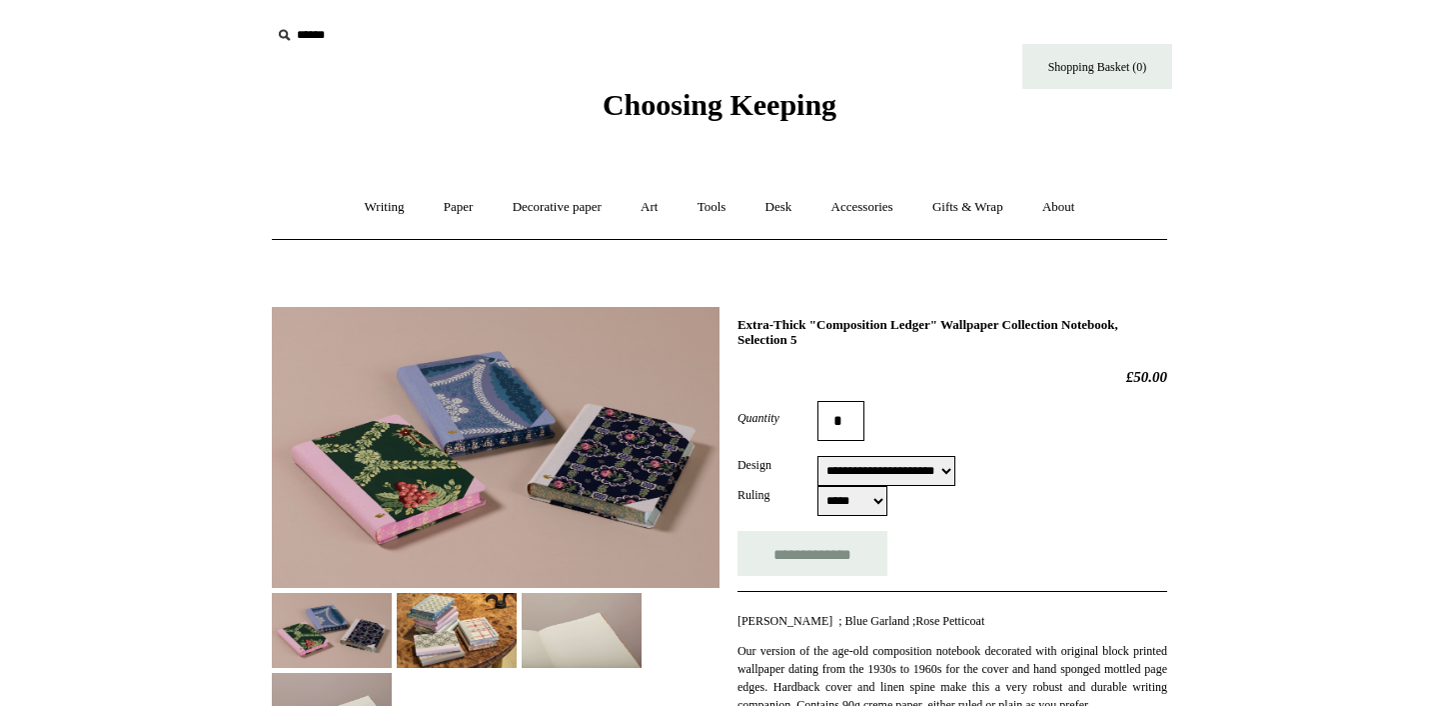
select select "**********"
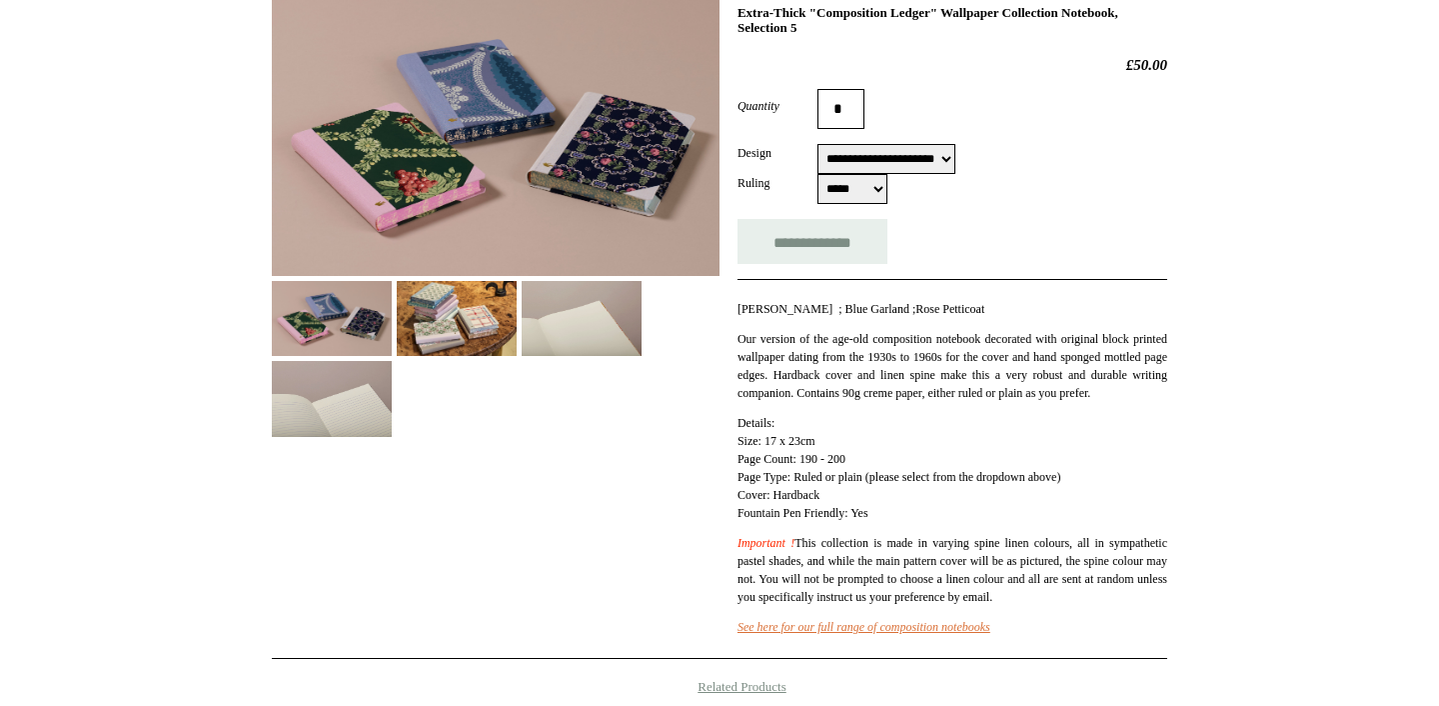
scroll to position [234, 0]
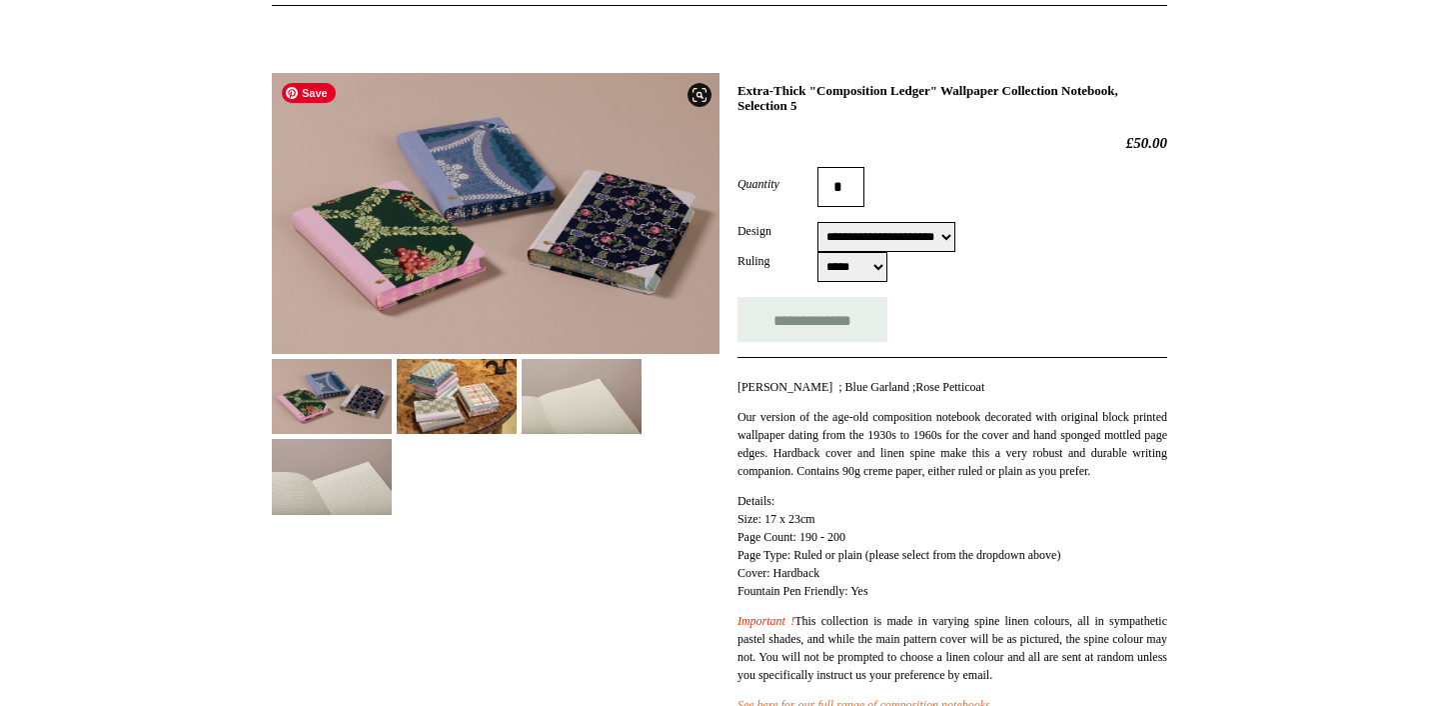
click at [433, 233] on img at bounding box center [496, 213] width 448 height 281
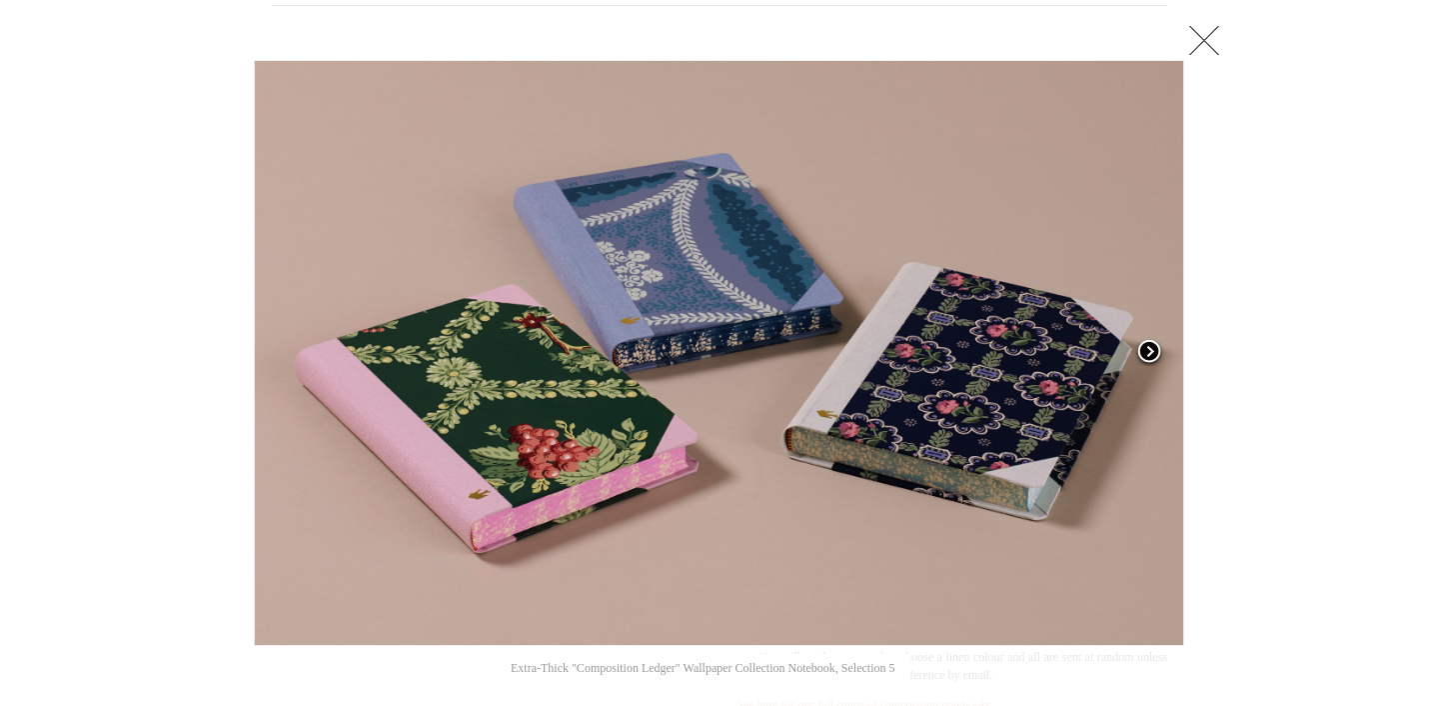
click at [1151, 349] on span at bounding box center [1150, 353] width 30 height 30
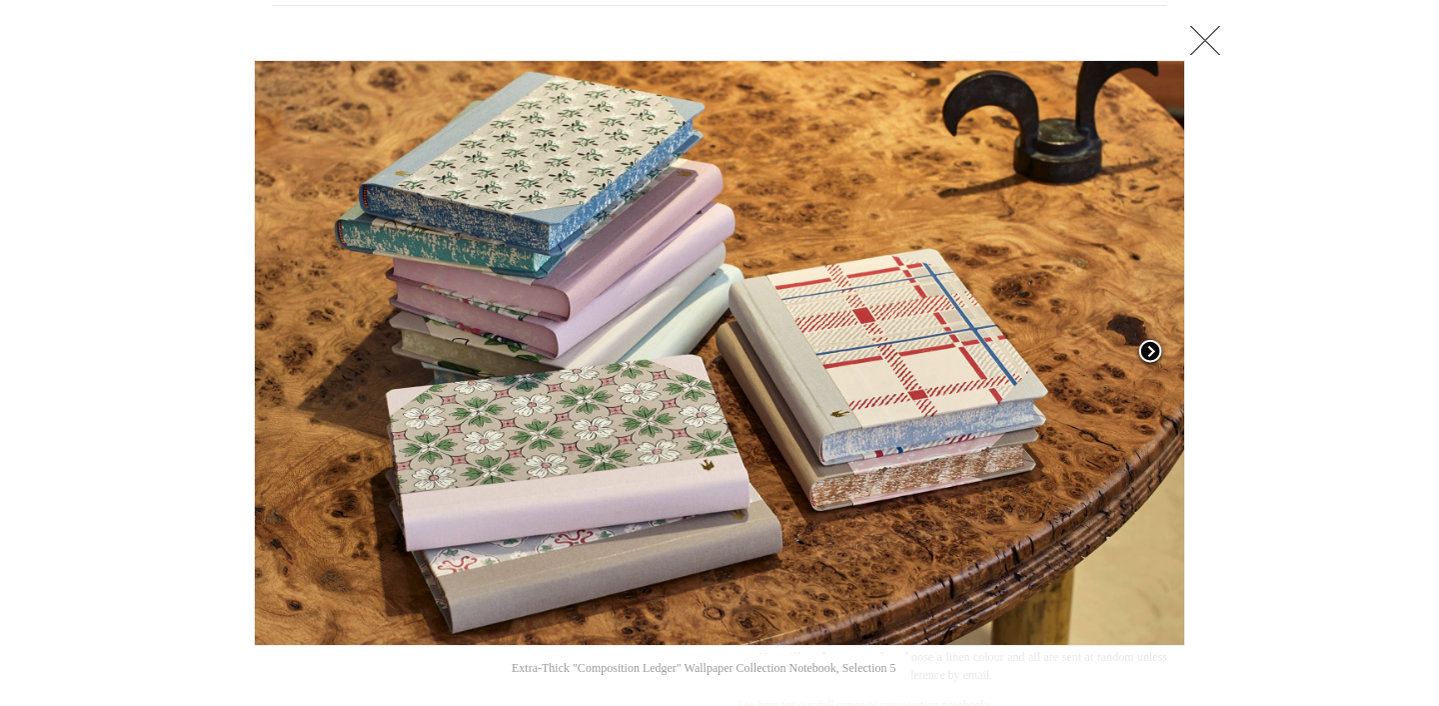
click at [1160, 352] on span at bounding box center [1151, 353] width 30 height 30
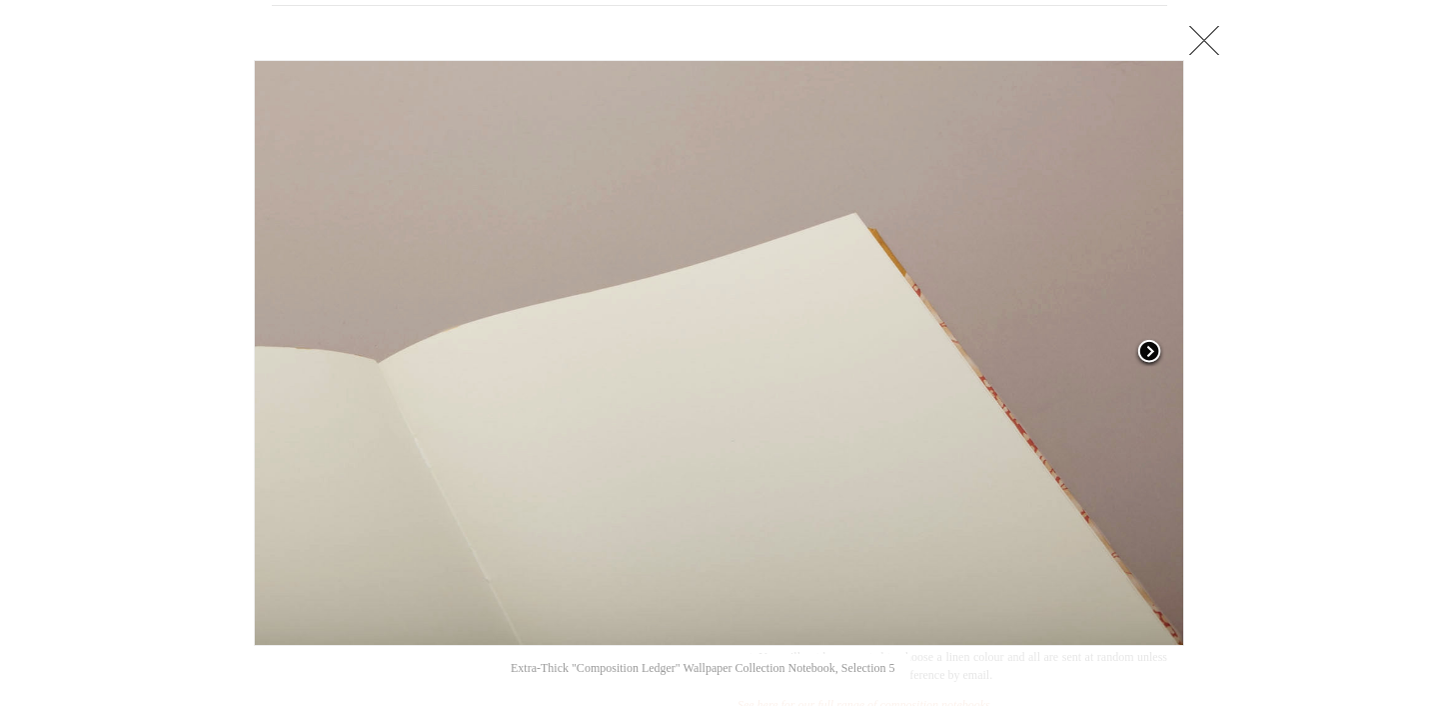
click at [1160, 352] on span at bounding box center [1150, 353] width 30 height 30
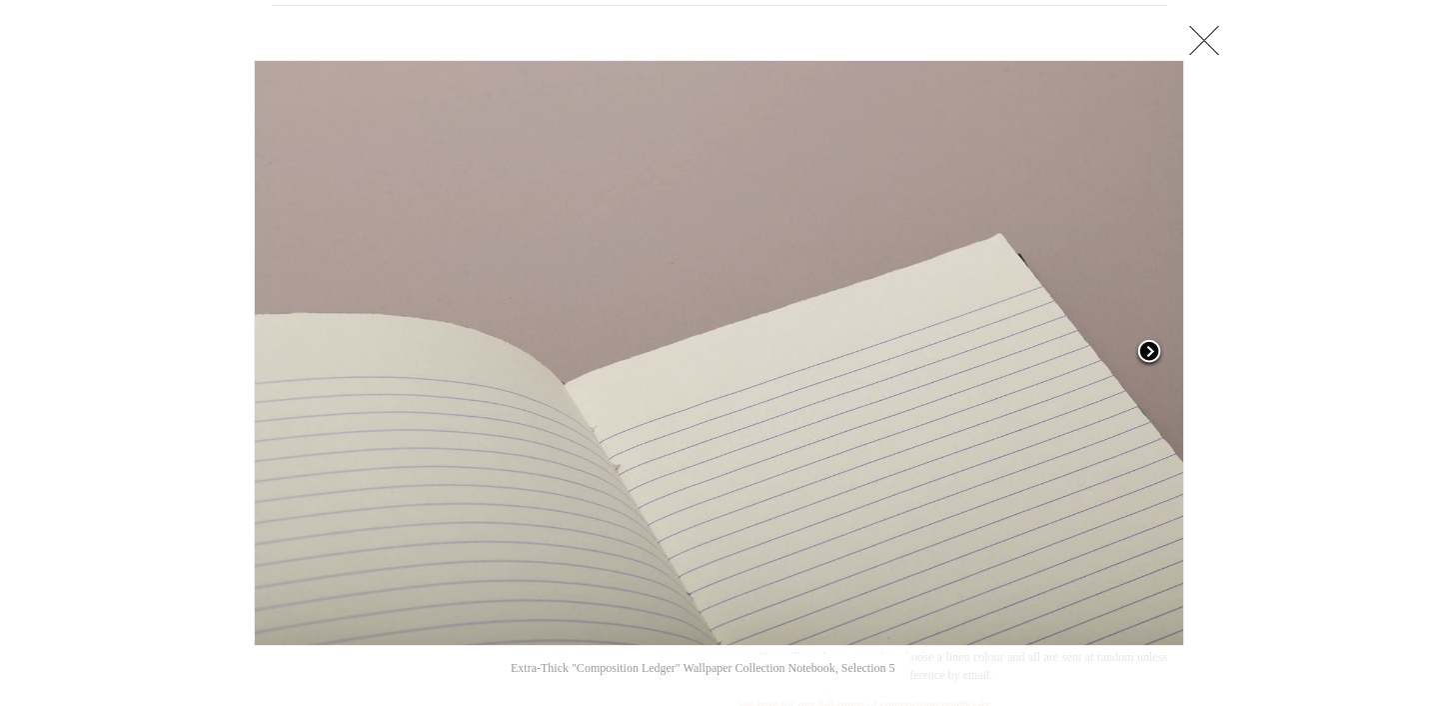
click at [1159, 352] on span at bounding box center [1150, 353] width 30 height 30
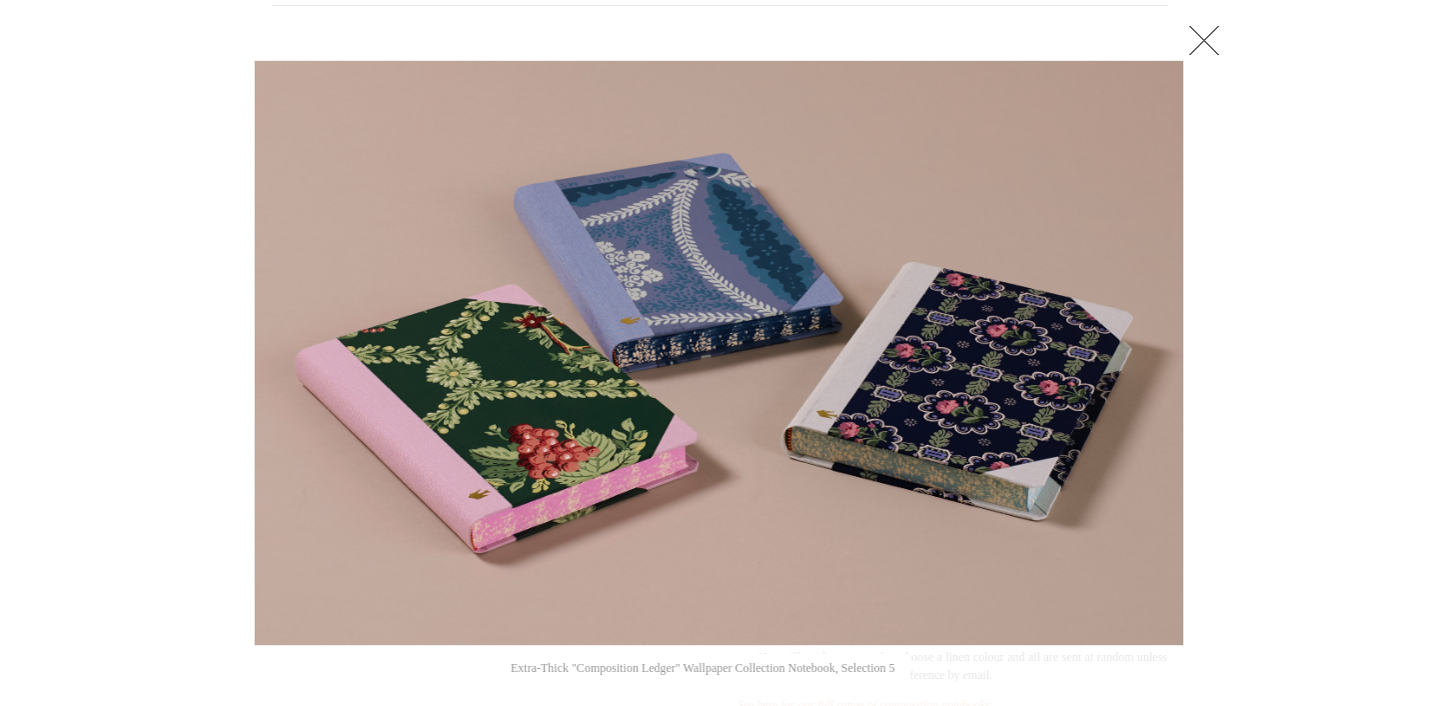
click at [1208, 41] on link at bounding box center [1205, 40] width 40 height 40
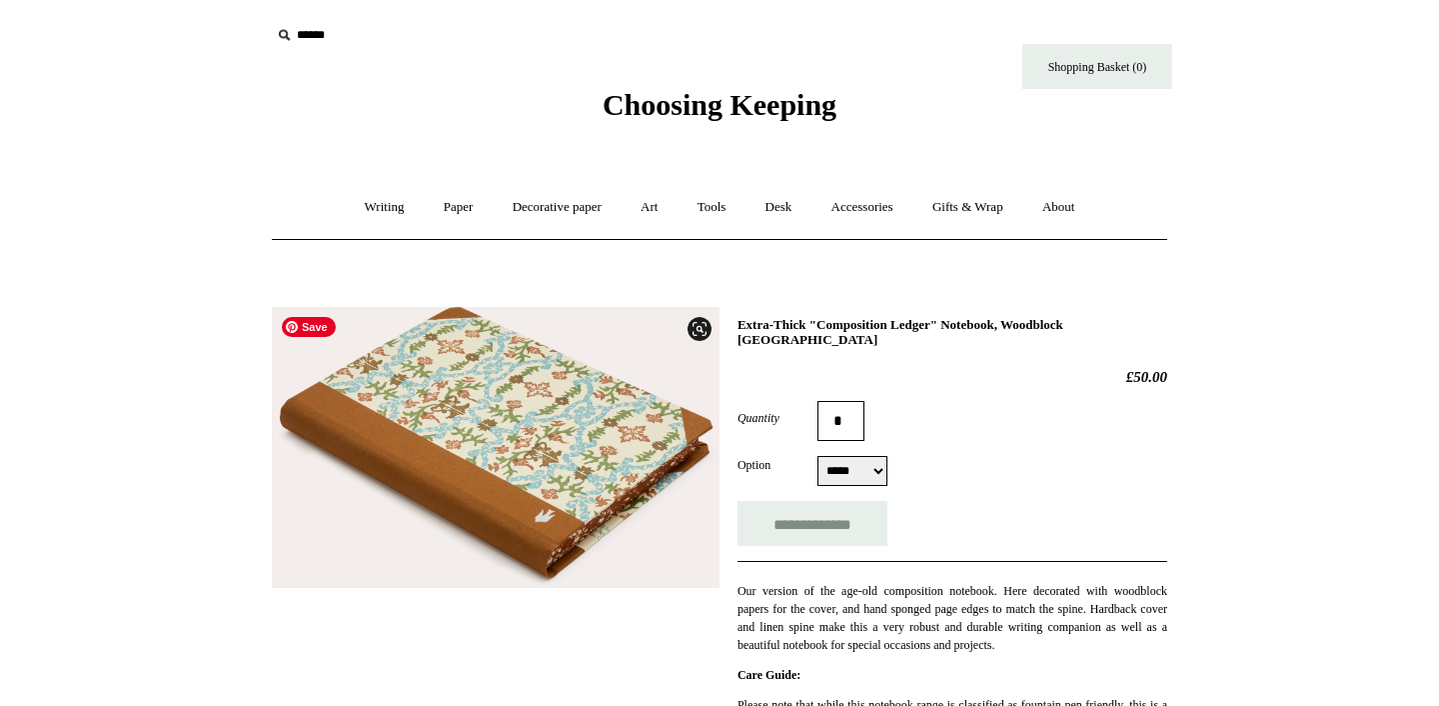
click at [533, 411] on img at bounding box center [496, 448] width 448 height 282
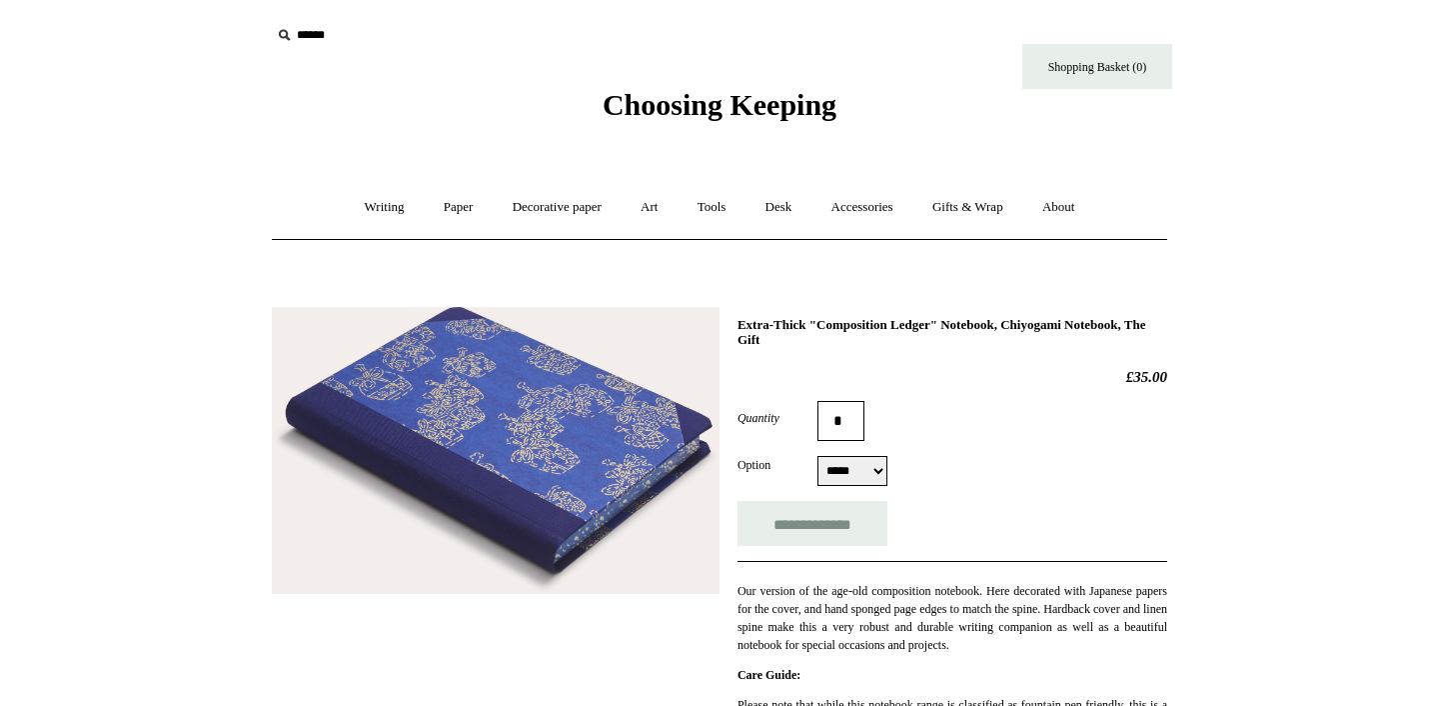
click at [562, 412] on img at bounding box center [496, 450] width 448 height 287
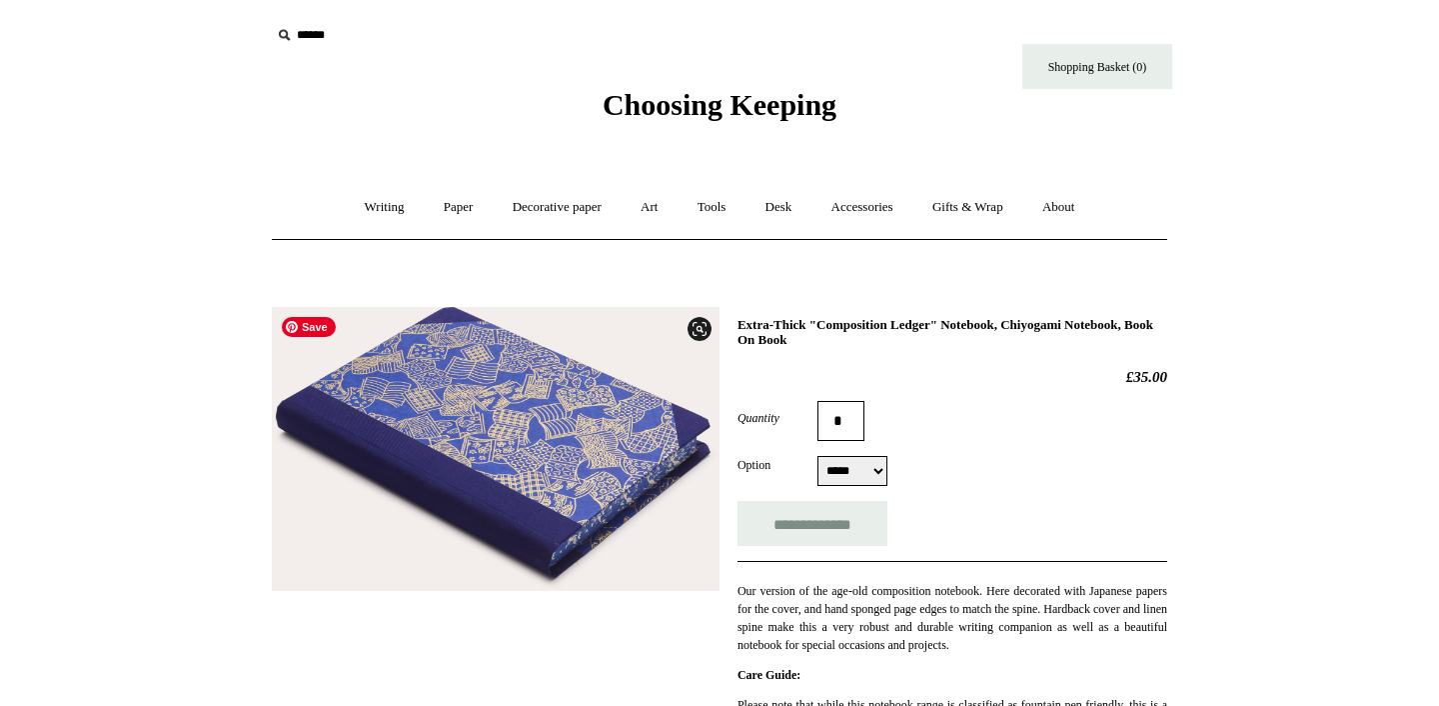
click at [554, 453] on img at bounding box center [496, 449] width 448 height 285
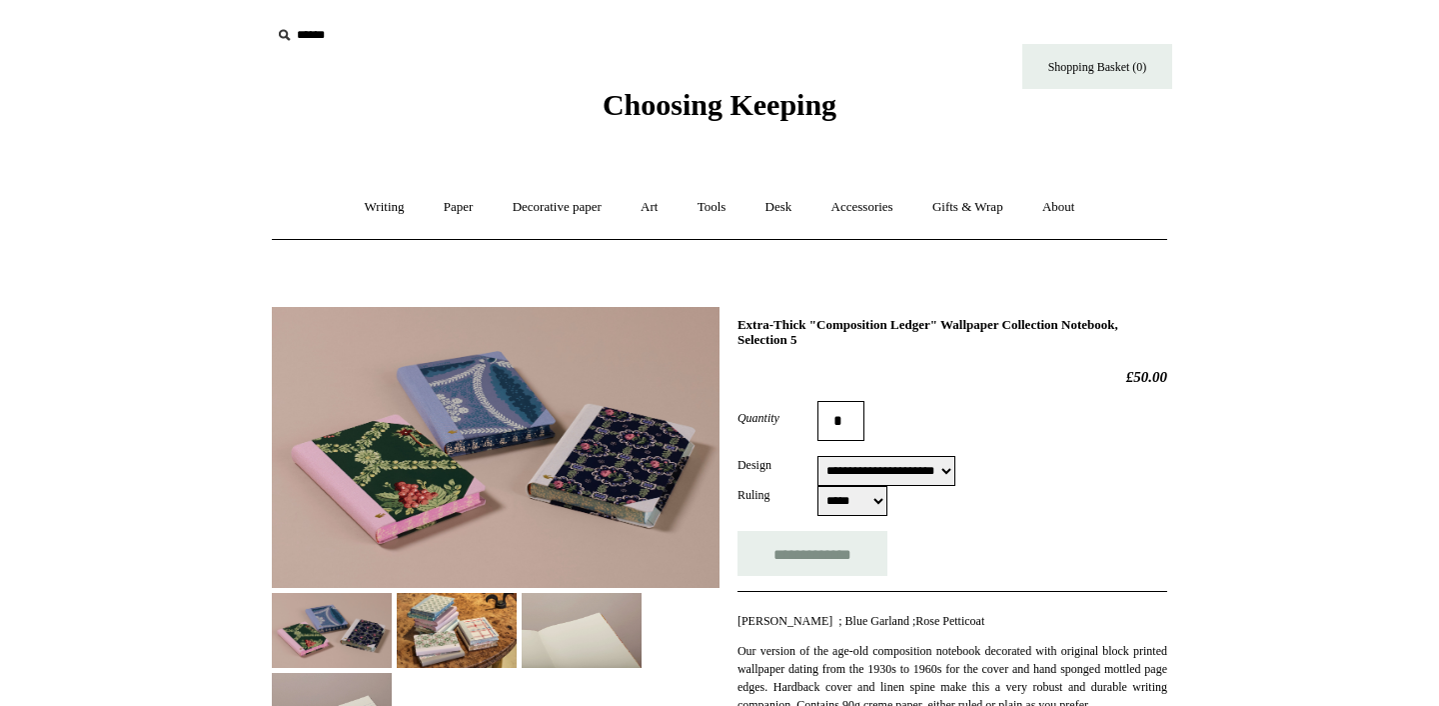
select select "**********"
click at [525, 435] on img at bounding box center [496, 447] width 448 height 281
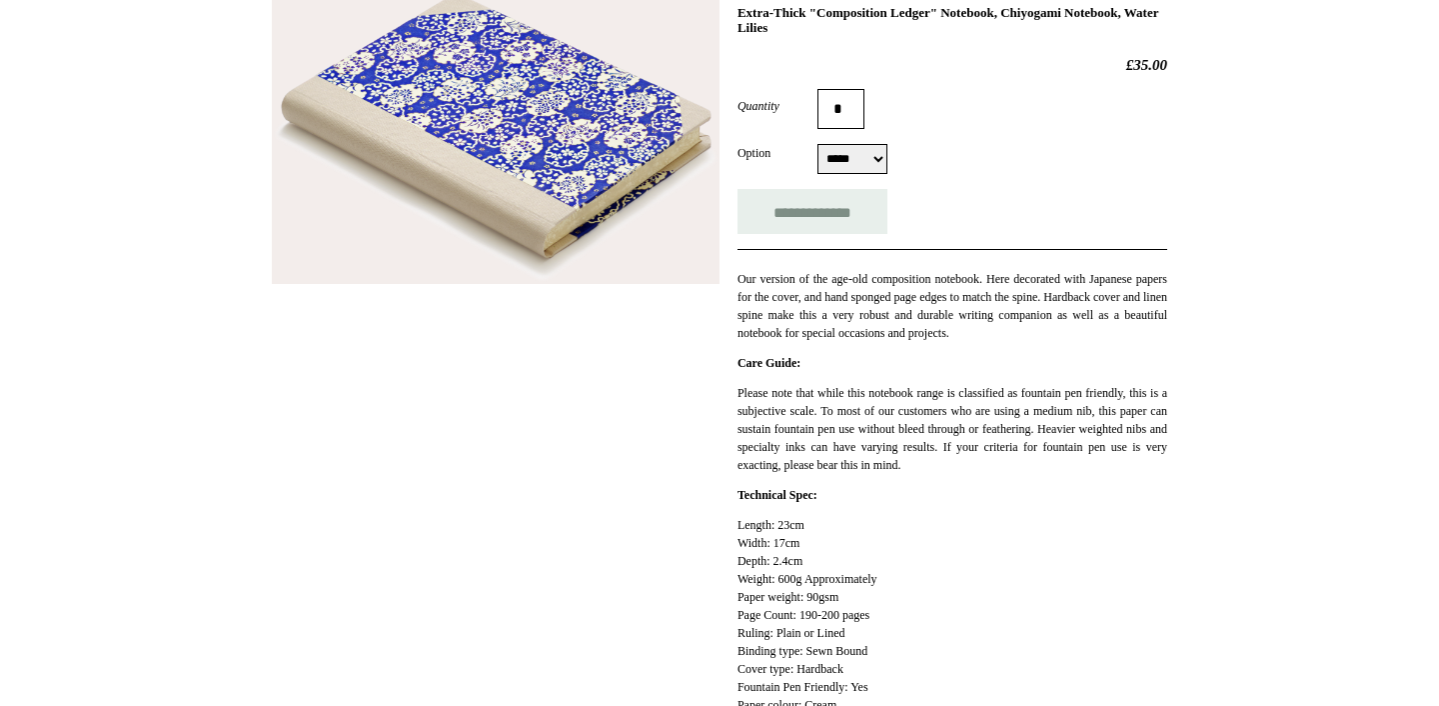
scroll to position [234, 0]
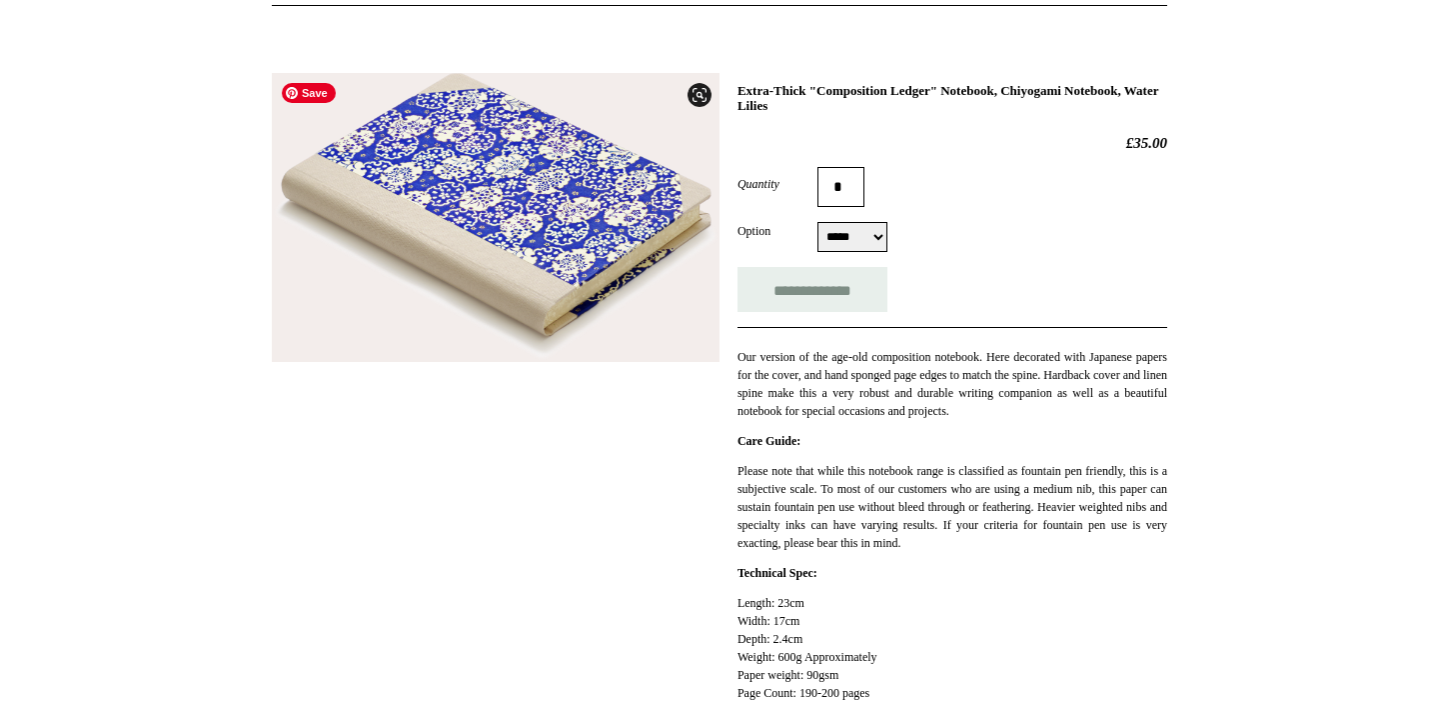
click at [517, 189] on img at bounding box center [496, 218] width 448 height 290
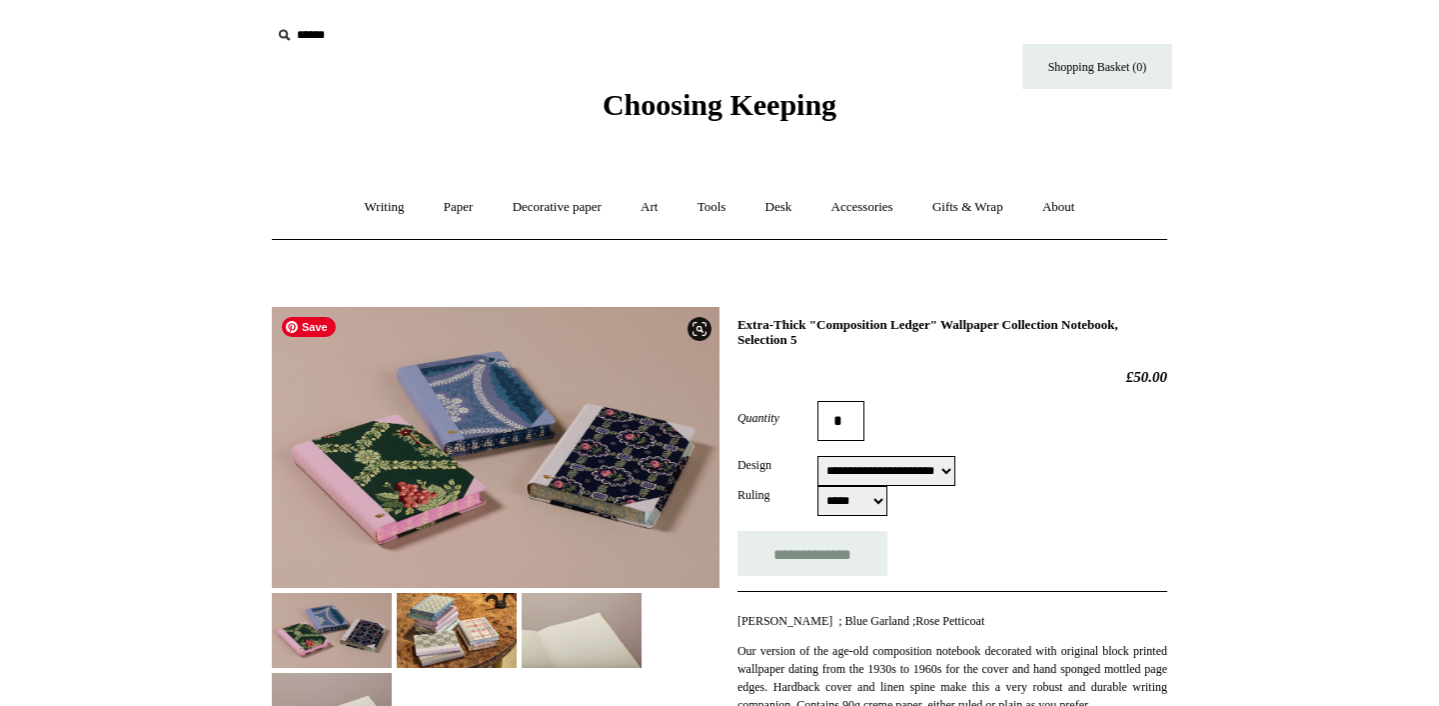
select select "**********"
click at [458, 622] on img at bounding box center [457, 630] width 120 height 75
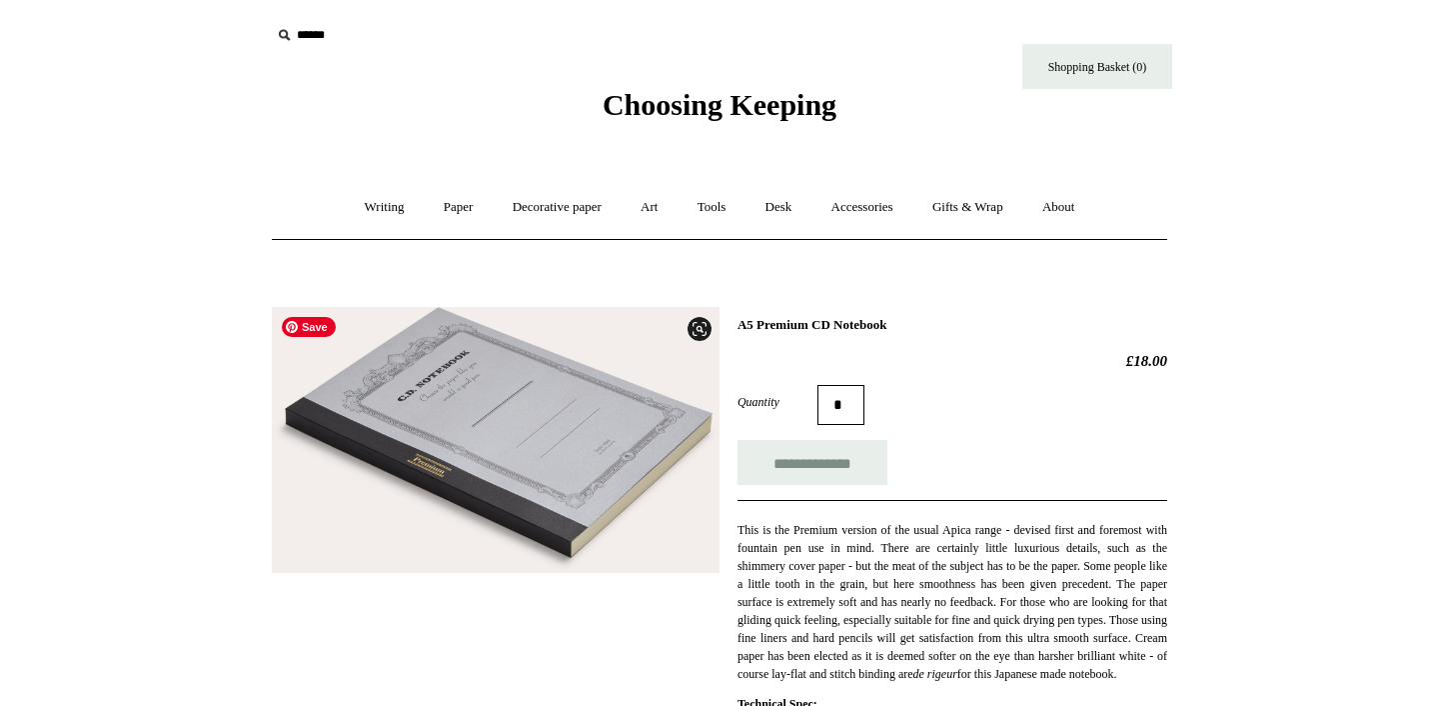
click at [505, 425] on img at bounding box center [496, 440] width 448 height 266
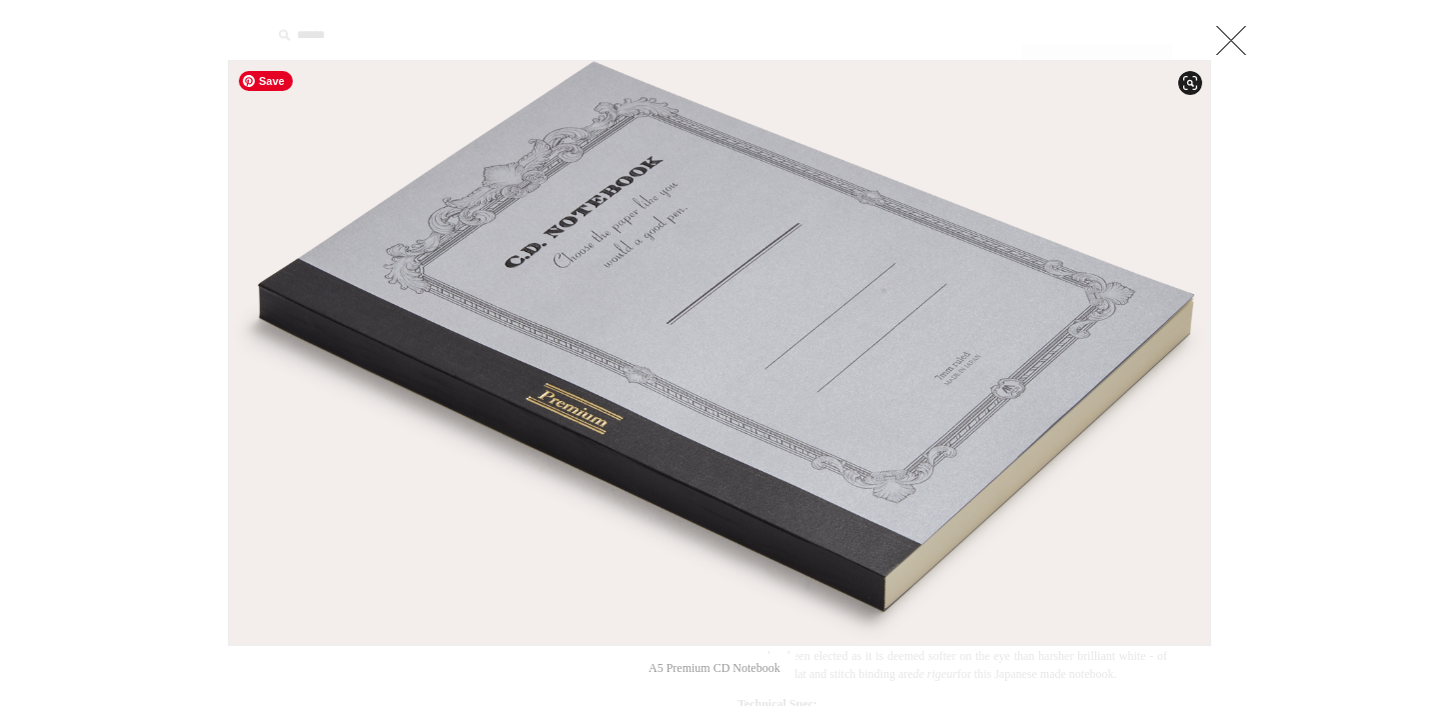
click at [743, 358] on img at bounding box center [720, 353] width 982 height 584
click at [1240, 36] on link at bounding box center [1232, 40] width 40 height 40
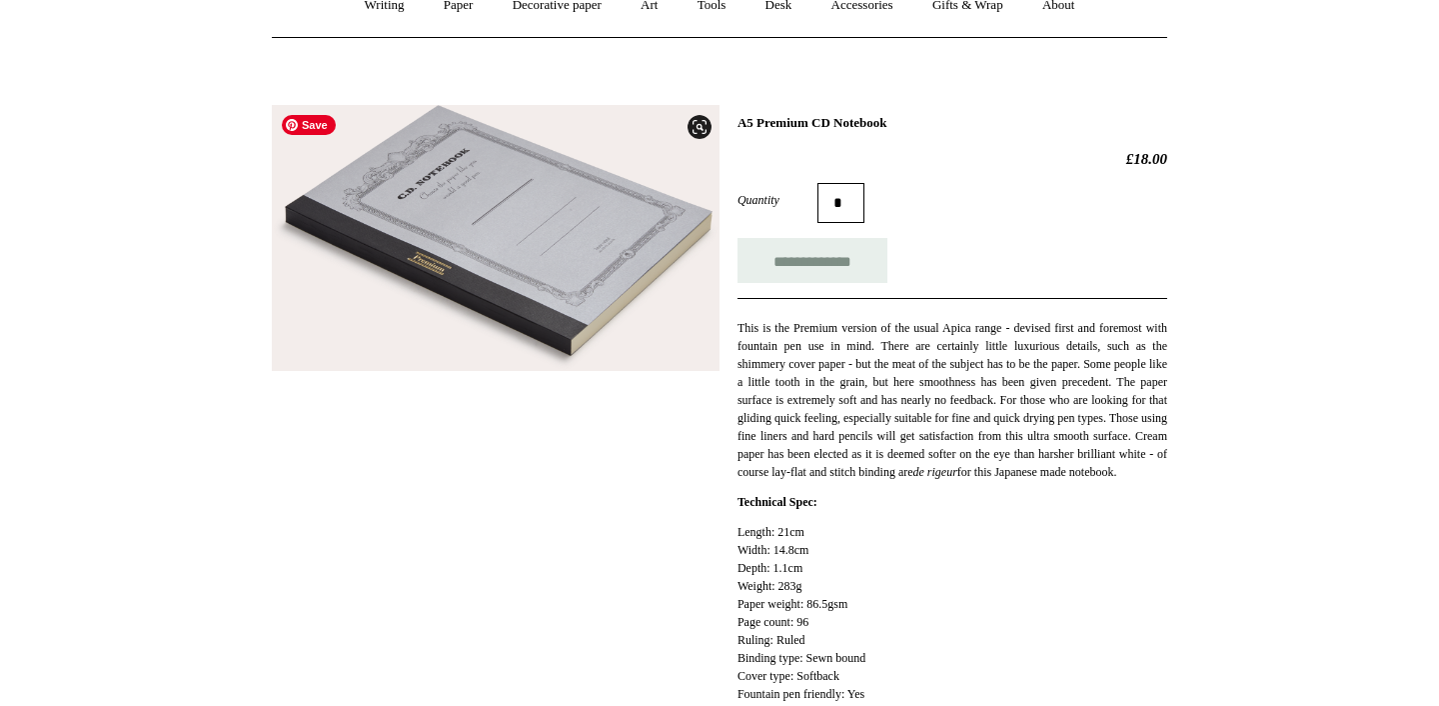
scroll to position [234, 0]
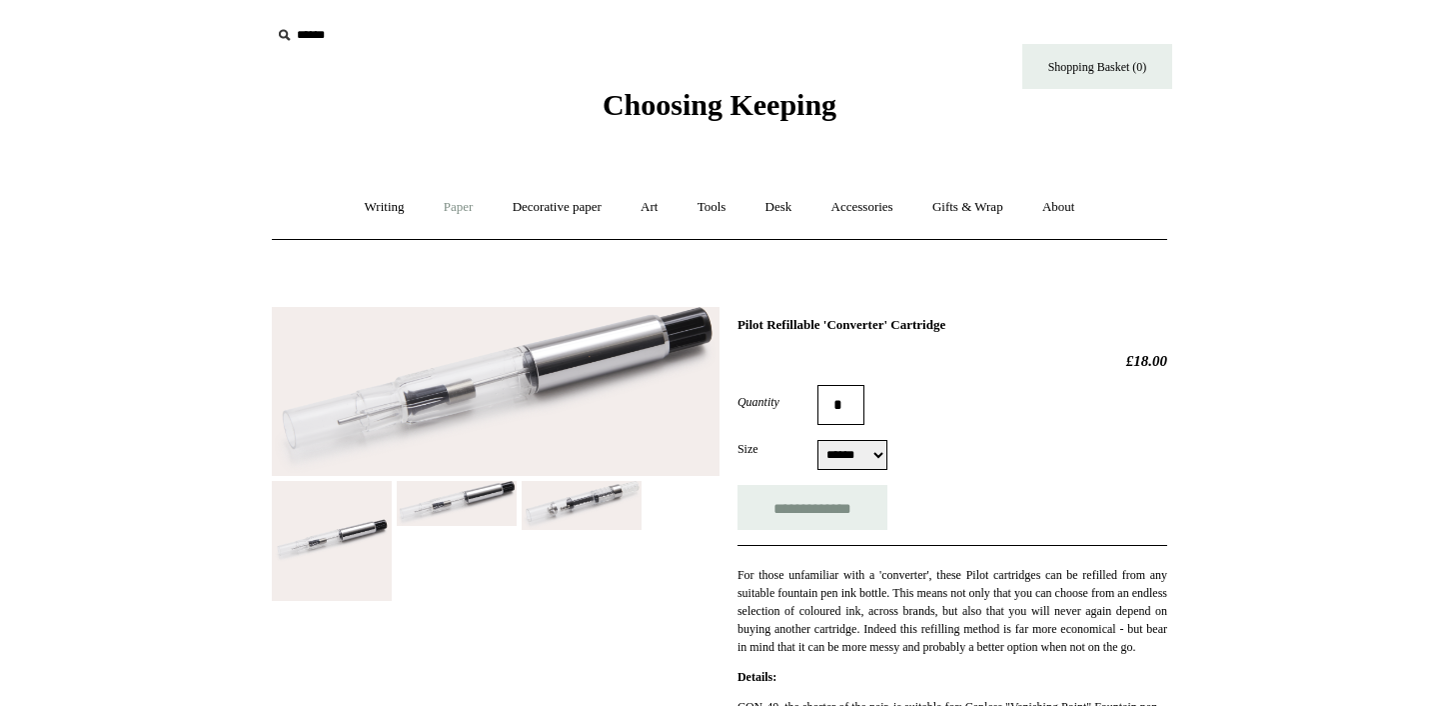
click at [449, 206] on link "Paper +" at bounding box center [459, 207] width 66 height 53
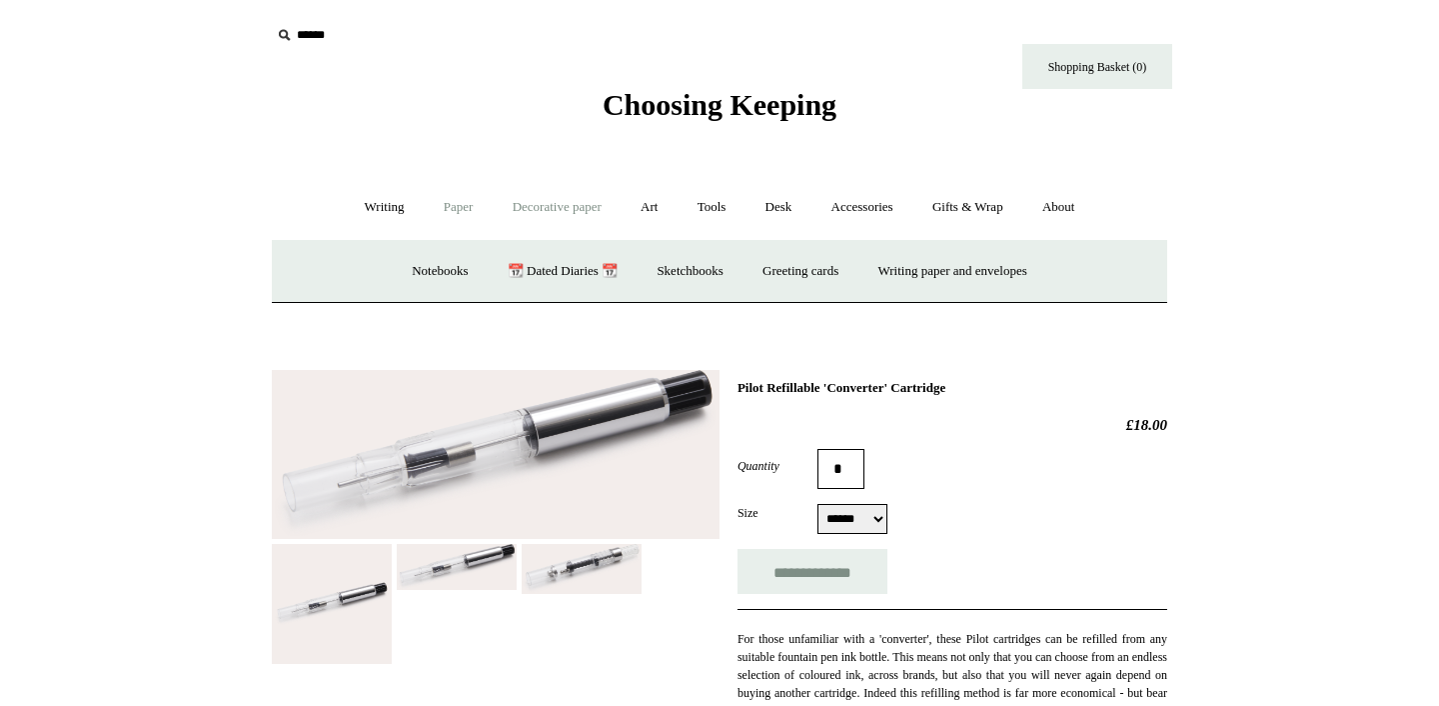
click at [544, 213] on link "Decorative paper +" at bounding box center [557, 207] width 125 height 53
click at [656, 209] on link "Art +" at bounding box center [649, 207] width 53 height 53
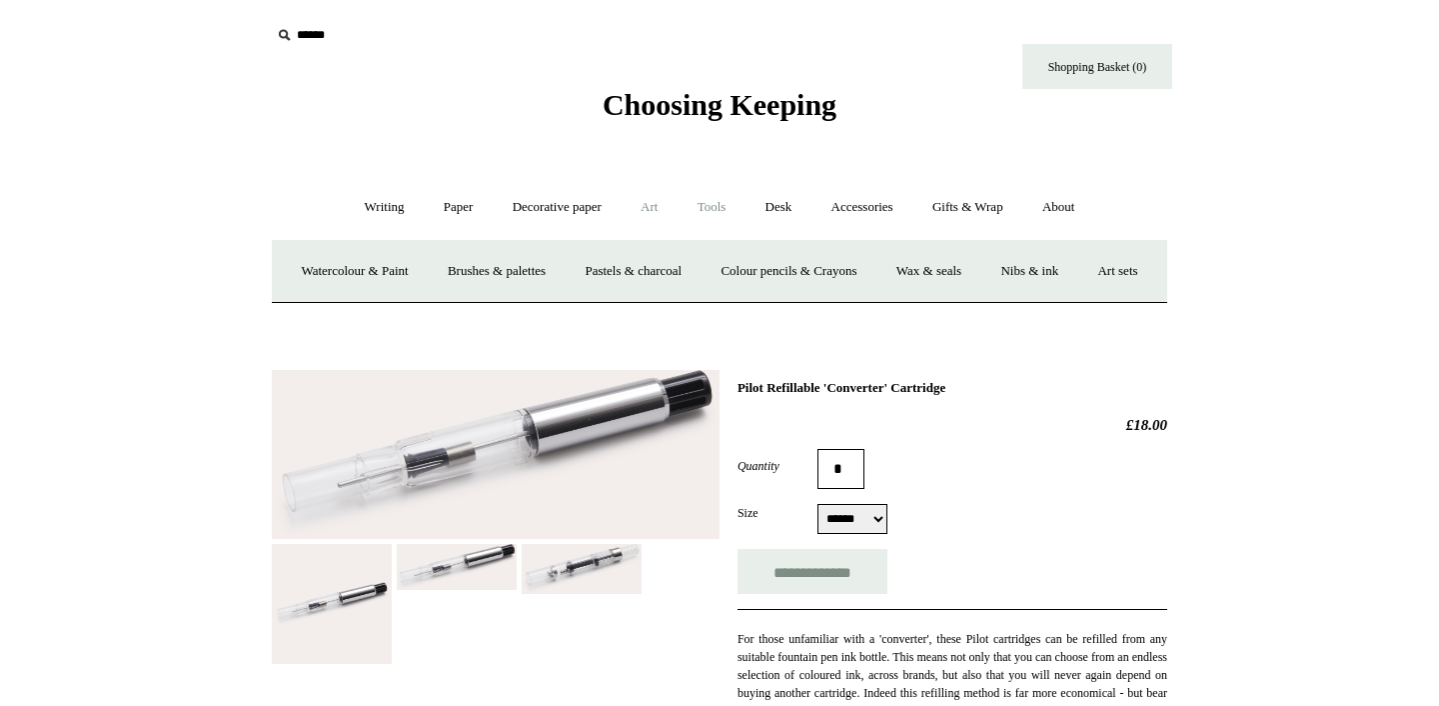
click at [718, 208] on link "Tools +" at bounding box center [712, 207] width 65 height 53
click at [353, 272] on link "Sharpeners" at bounding box center [372, 271] width 94 height 53
click at [455, 268] on link "Erasers" at bounding box center [459, 271] width 74 height 53
click at [522, 271] on link "Clips +" at bounding box center [530, 271] width 63 height 53
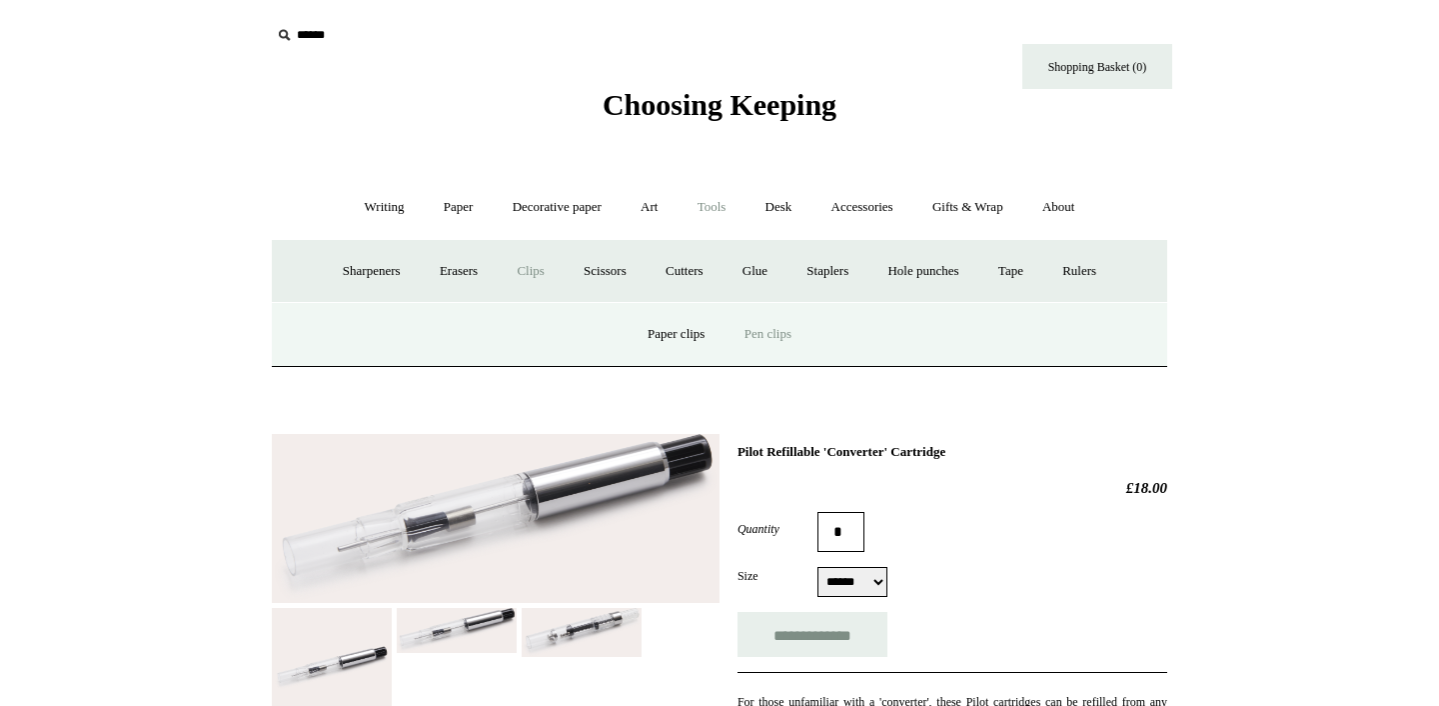
click at [774, 336] on link "Pen clips" at bounding box center [768, 334] width 83 height 53
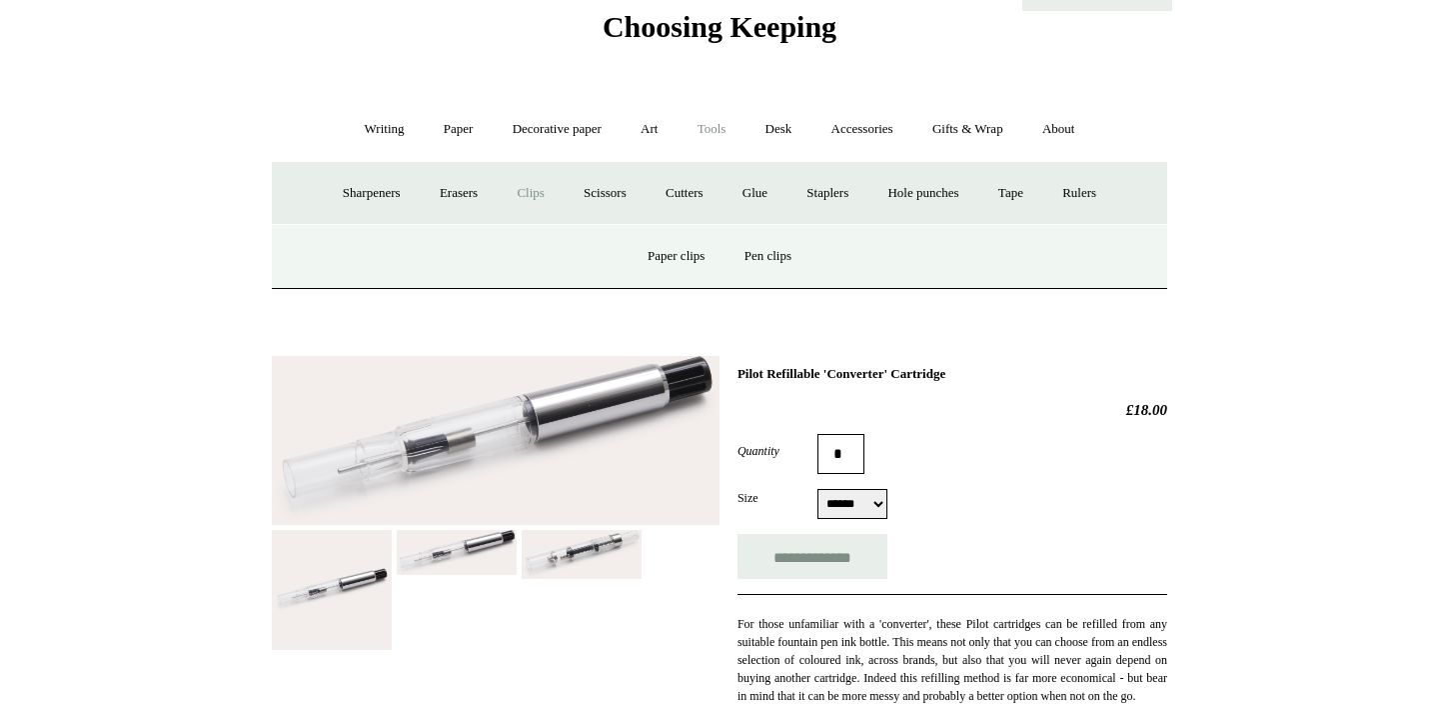
scroll to position [156, 0]
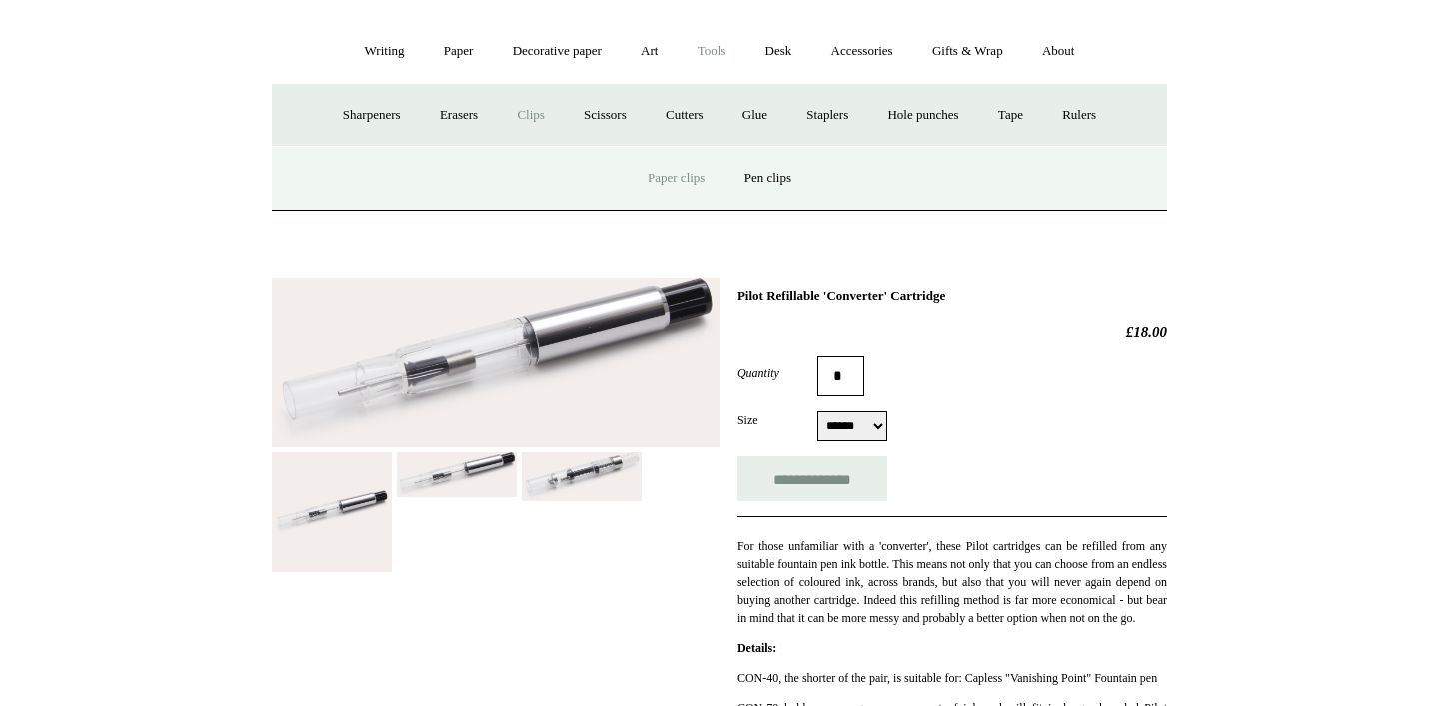
click at [676, 180] on link "Paper clips" at bounding box center [676, 178] width 93 height 53
click at [604, 107] on link "Scissors" at bounding box center [605, 115] width 79 height 53
click at [695, 114] on link "Cutters" at bounding box center [685, 115] width 74 height 53
click at [766, 108] on link "Glue" at bounding box center [755, 115] width 61 height 53
click at [836, 116] on link "Staplers +" at bounding box center [828, 115] width 78 height 53
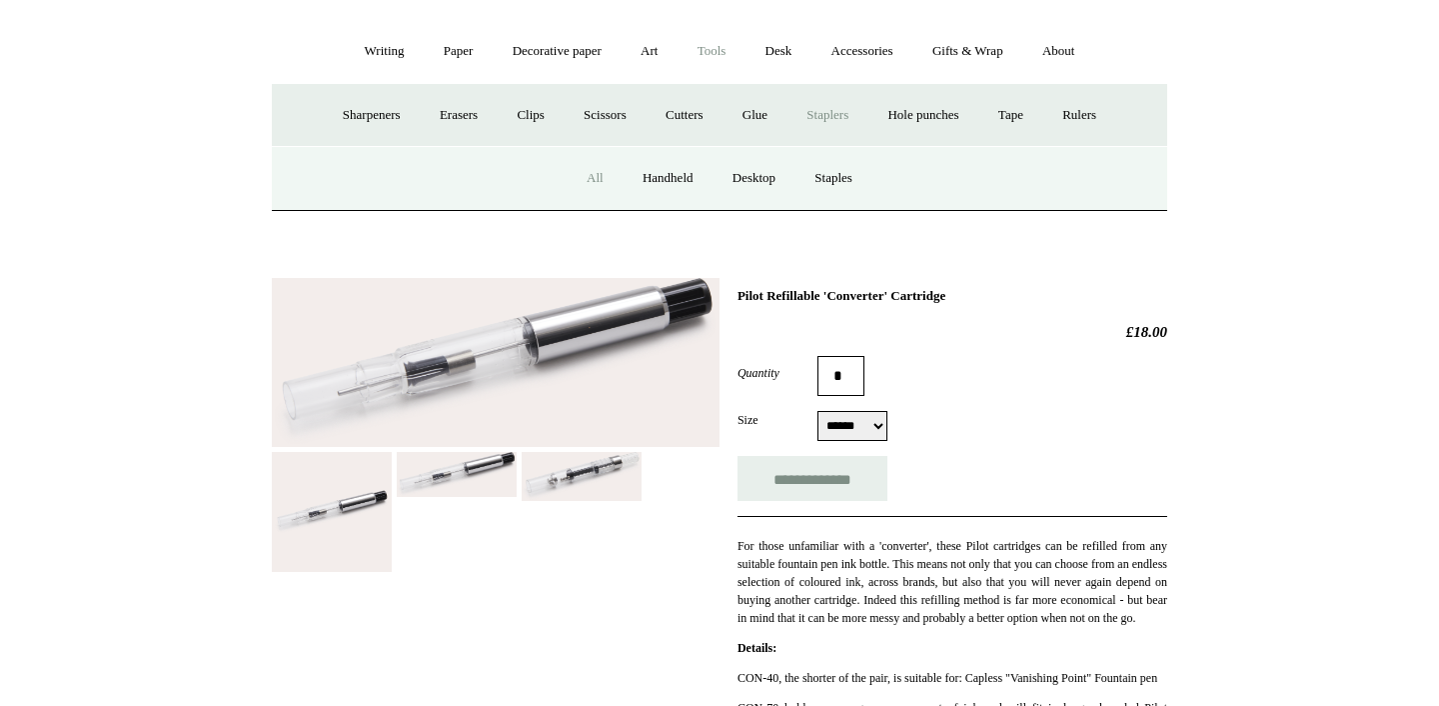
click at [586, 178] on link "All" at bounding box center [595, 178] width 53 height 53
click at [938, 106] on link "Hole punches" at bounding box center [923, 115] width 107 height 53
click at [595, 179] on link "All" at bounding box center [595, 178] width 53 height 53
click at [1032, 115] on link "Tape +" at bounding box center [1011, 115] width 61 height 53
click at [688, 173] on link "Tape dispensers" at bounding box center [674, 178] width 118 height 53
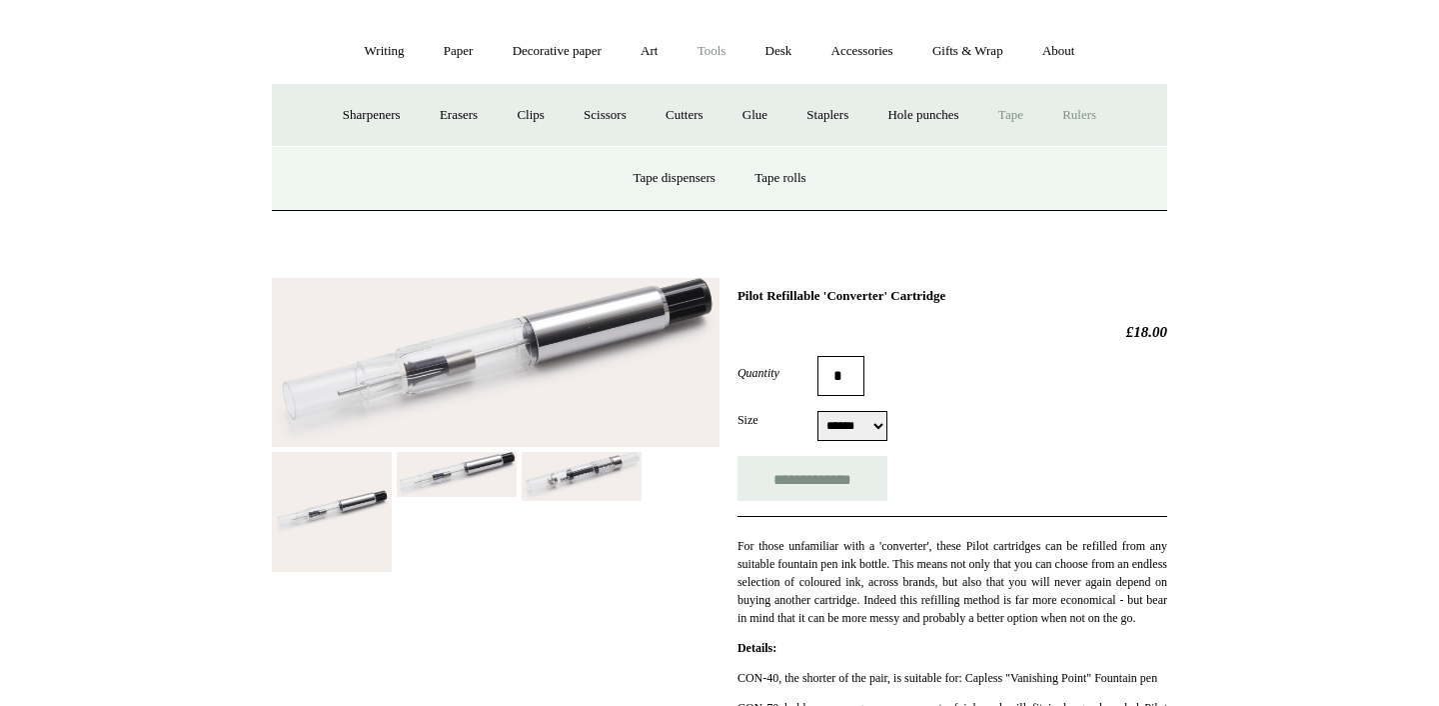
click at [1104, 109] on link "Rulers" at bounding box center [1080, 115] width 70 height 53
click at [791, 46] on link "Desk +" at bounding box center [779, 51] width 63 height 53
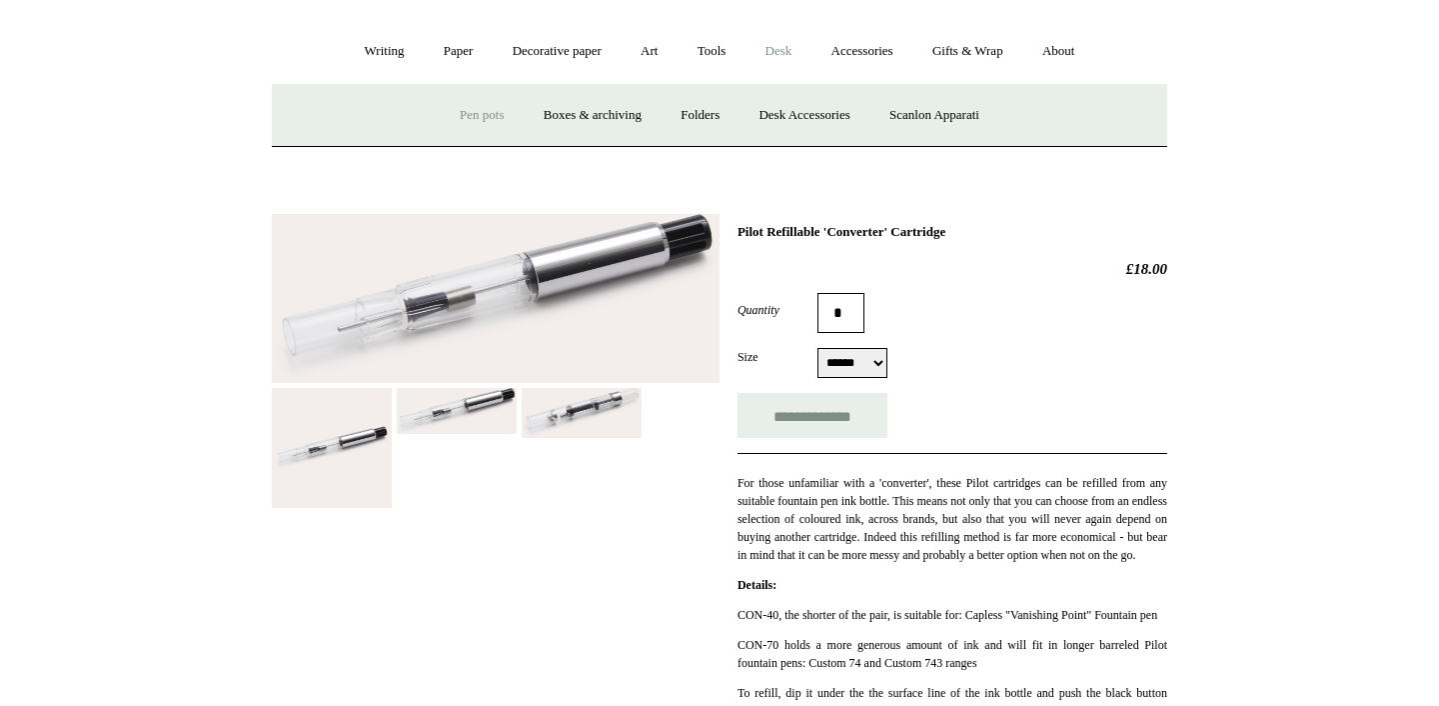
click at [478, 111] on link "Pen pots" at bounding box center [482, 115] width 80 height 53
click at [872, 48] on link "Accessories +" at bounding box center [863, 51] width 98 height 53
click at [375, 109] on link "Personal Accessories +" at bounding box center [379, 115] width 145 height 53
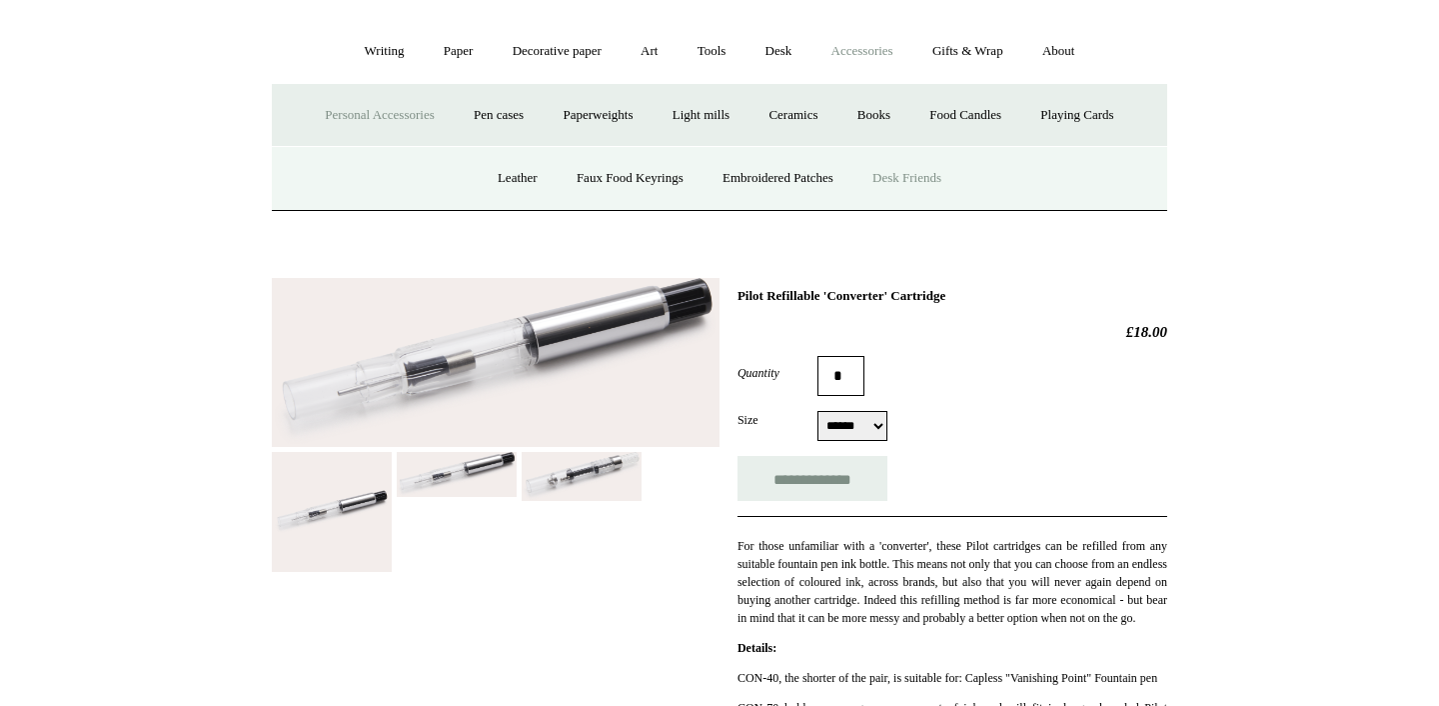
click at [933, 179] on link "Desk Friends" at bounding box center [907, 178] width 105 height 53
click at [801, 179] on link "Embroidered Patches" at bounding box center [778, 178] width 147 height 53
click at [630, 178] on link "Faux Food Keyrings" at bounding box center [630, 178] width 143 height 53
click at [508, 180] on link "Leather" at bounding box center [518, 178] width 76 height 53
click at [493, 114] on link "Pen cases" at bounding box center [499, 115] width 86 height 53
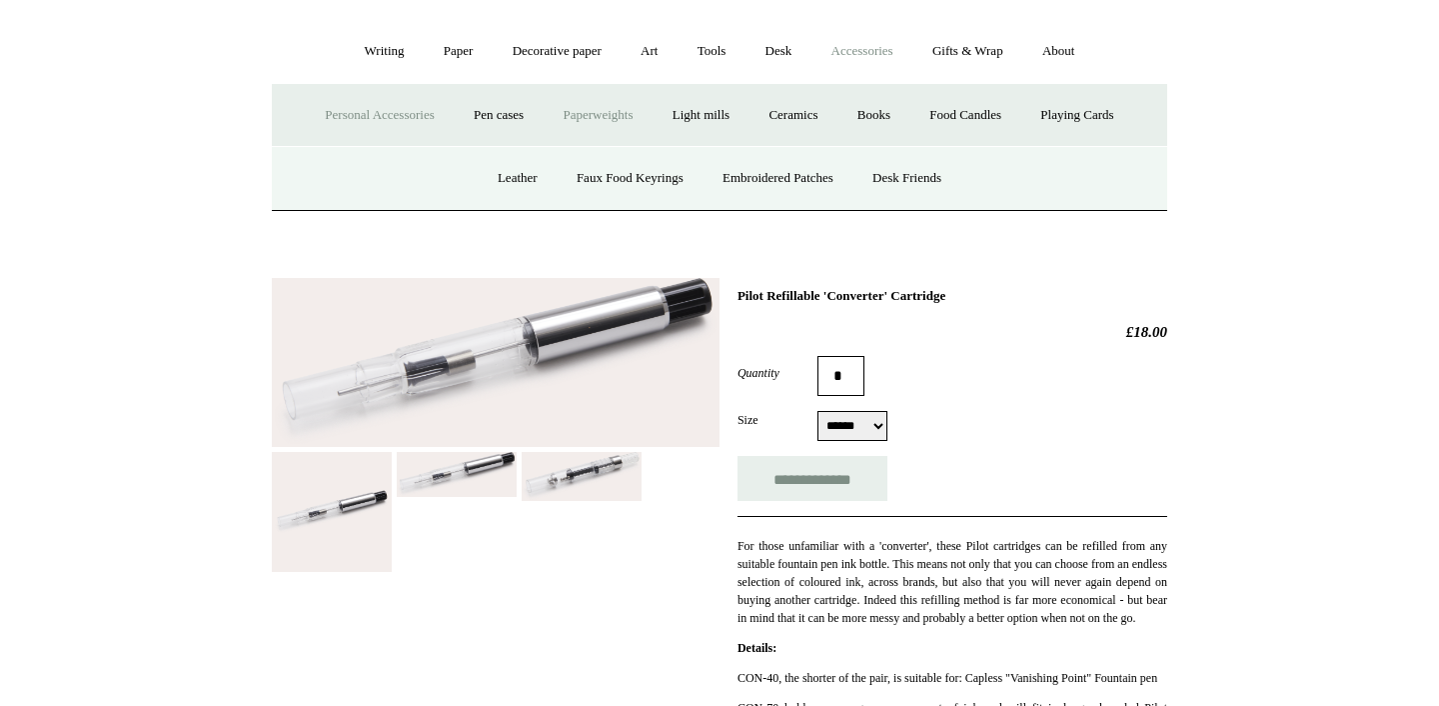
click at [584, 118] on link "Paperweights +" at bounding box center [598, 115] width 106 height 53
click at [717, 113] on link "Light mills" at bounding box center [701, 115] width 93 height 53
click at [804, 112] on link "Ceramics +" at bounding box center [793, 115] width 85 height 53
click at [567, 178] on link "Mochaware" at bounding box center [558, 178] width 97 height 53
click at [878, 176] on link "[PERSON_NAME]" at bounding box center [860, 178] width 139 height 53
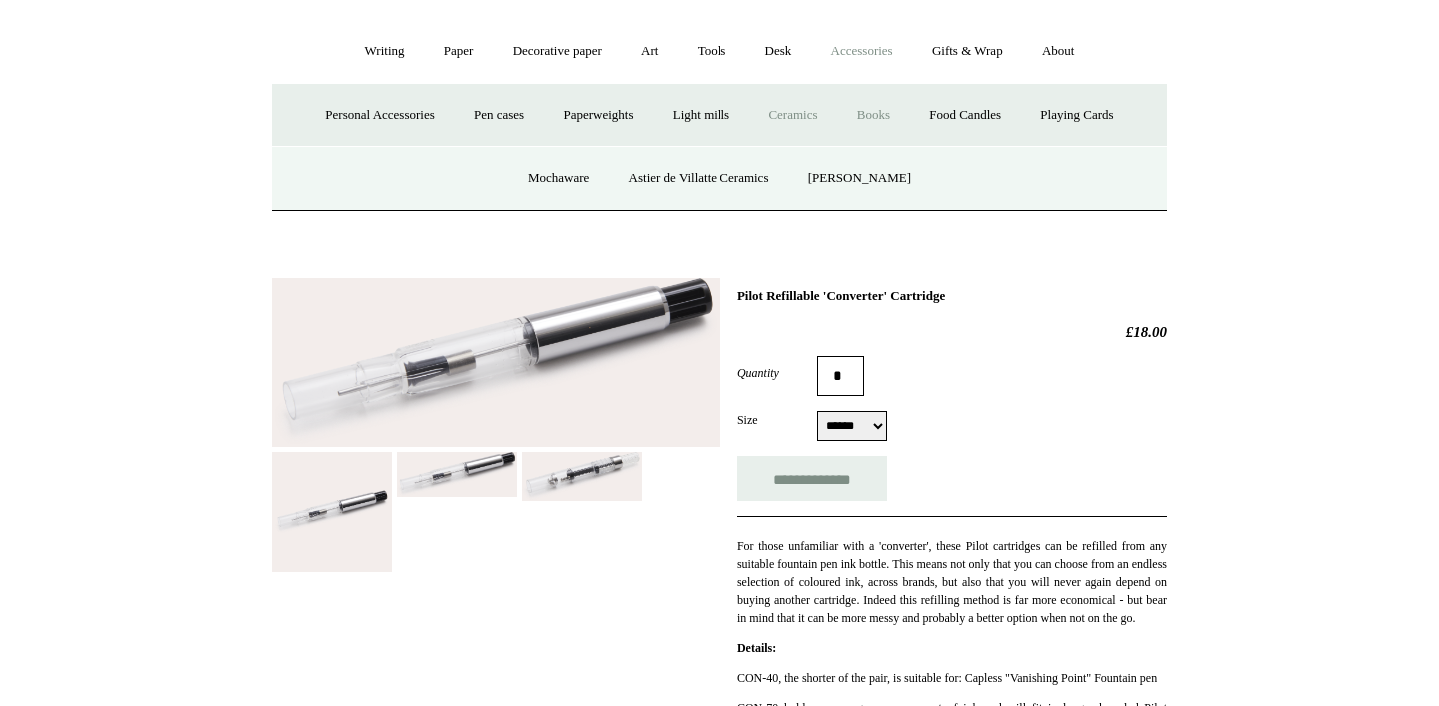
click at [893, 115] on link "Books" at bounding box center [874, 115] width 69 height 53
click at [990, 120] on link "Food Candles" at bounding box center [966, 115] width 108 height 53
click at [1092, 113] on link "Playing Cards" at bounding box center [1077, 115] width 109 height 53
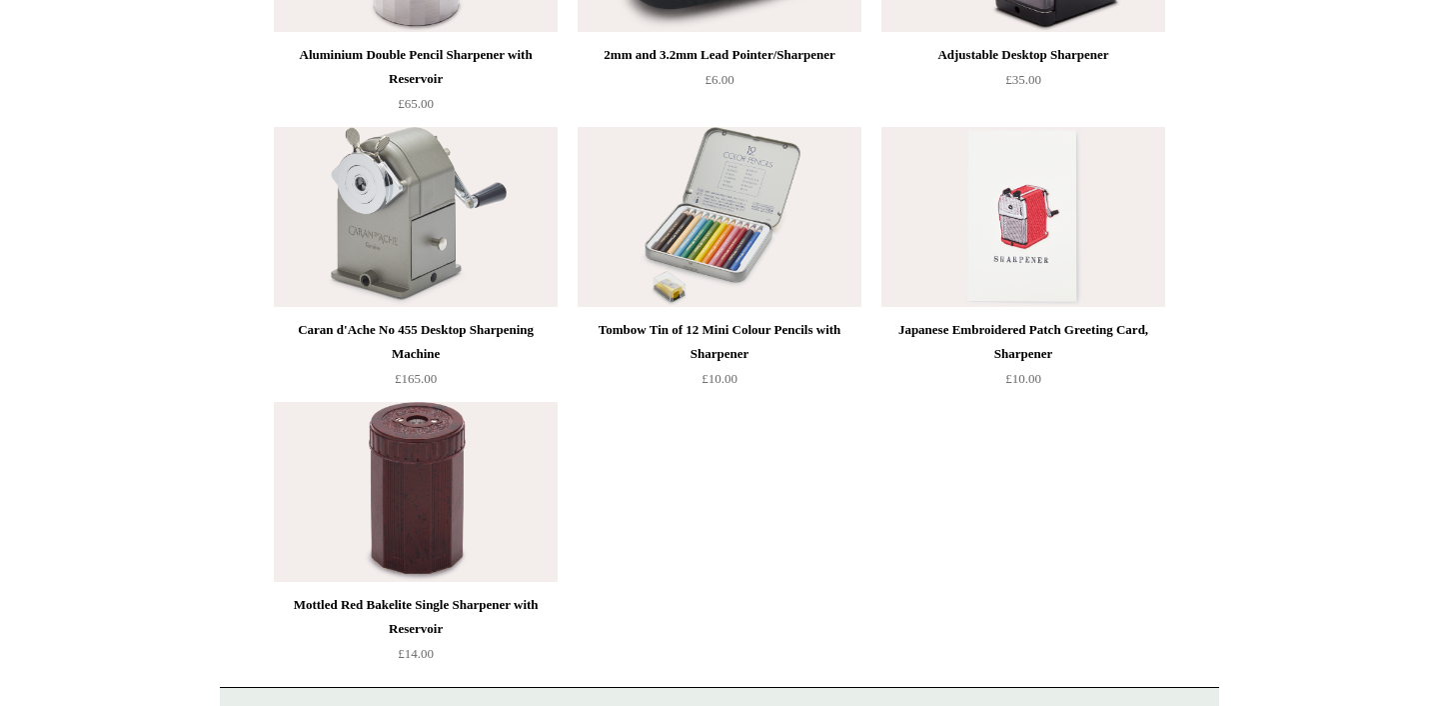
scroll to position [1247, 0]
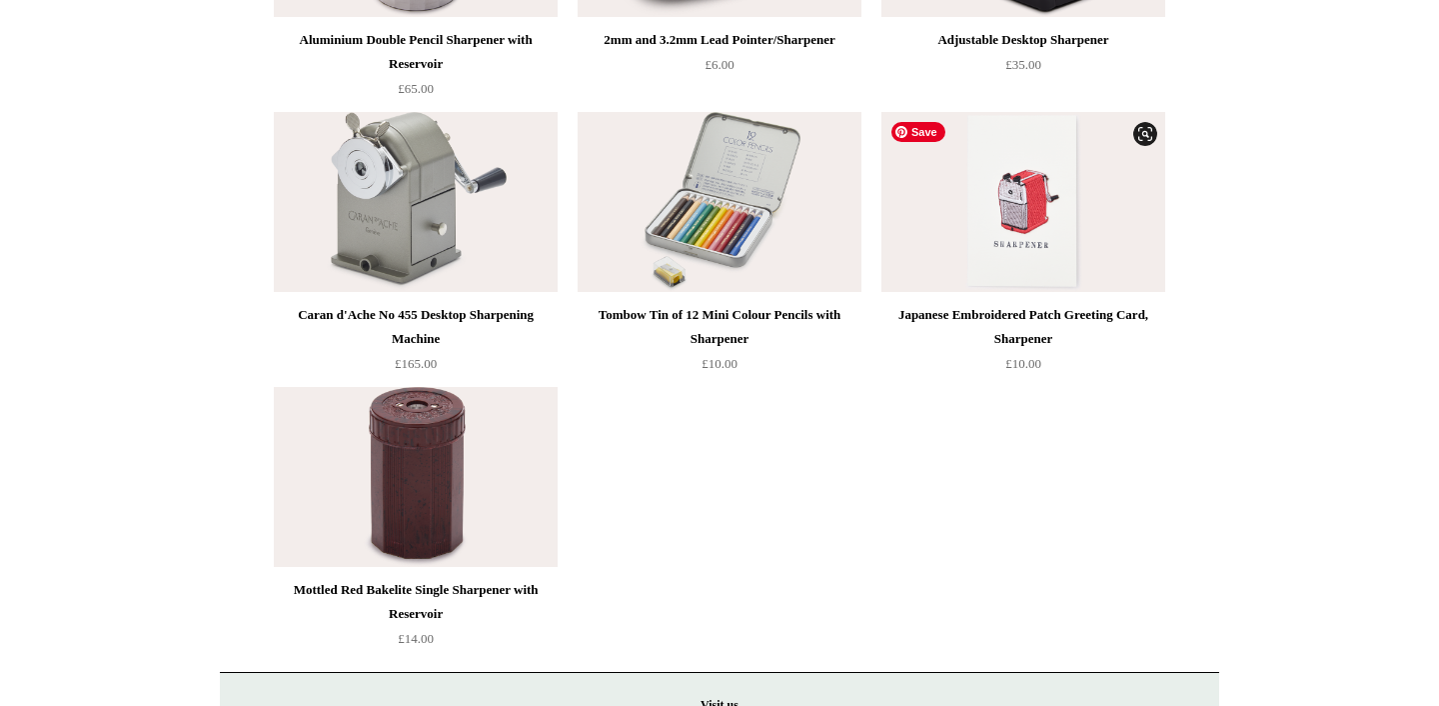
click at [1036, 184] on img at bounding box center [1024, 202] width 284 height 180
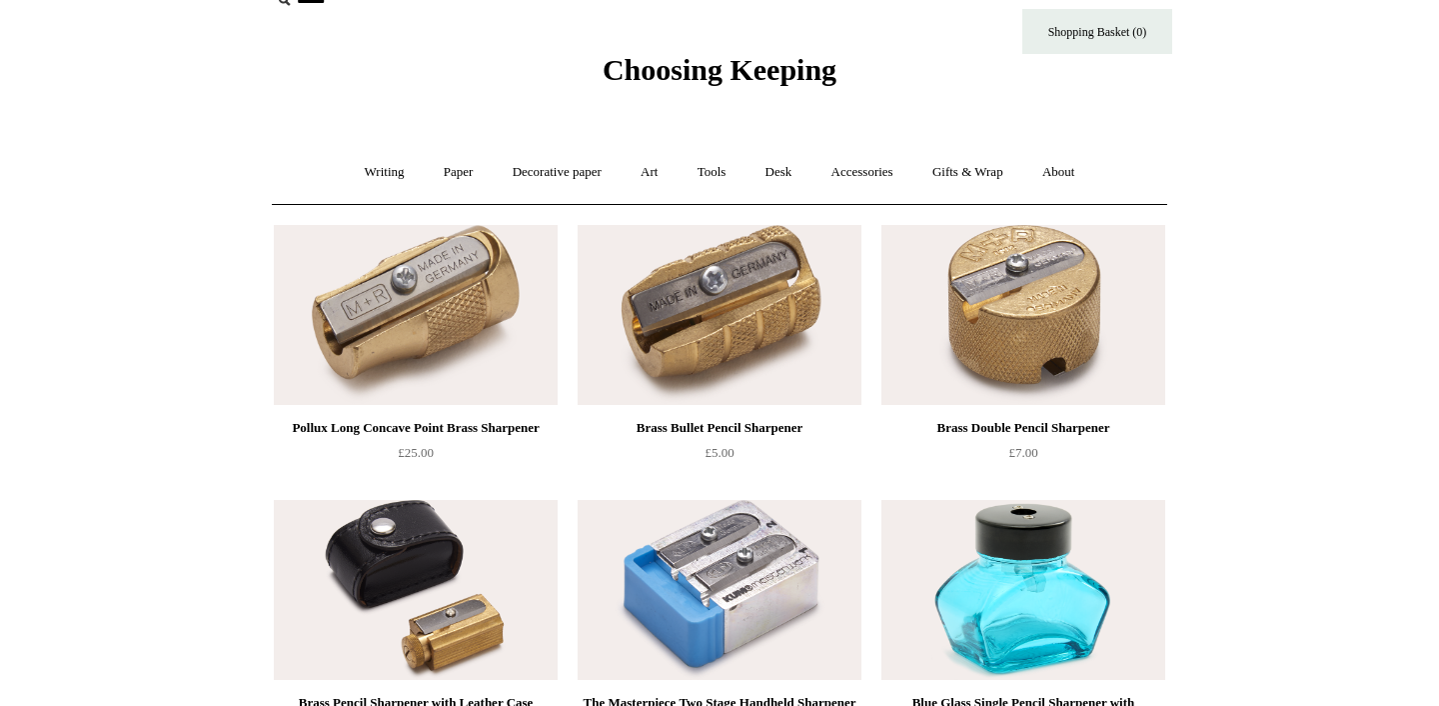
scroll to position [0, 0]
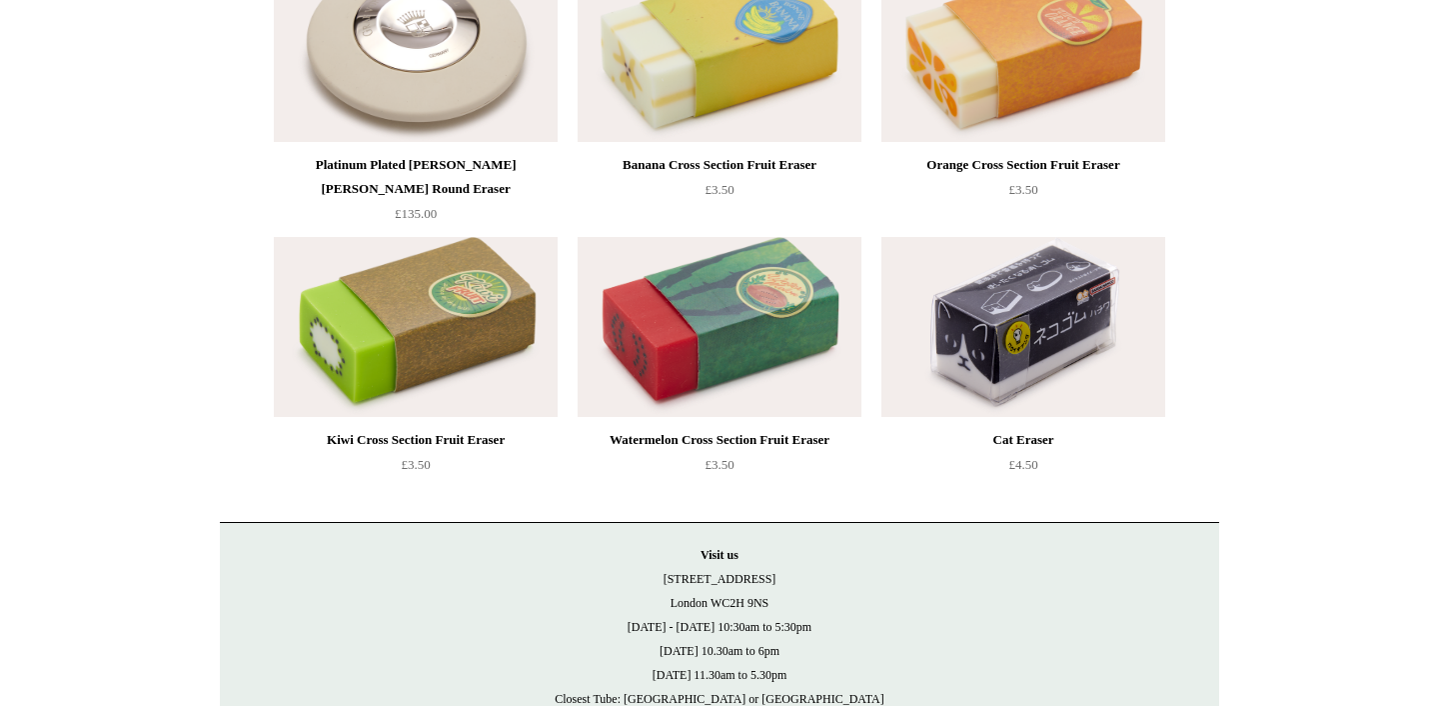
scroll to position [858, 0]
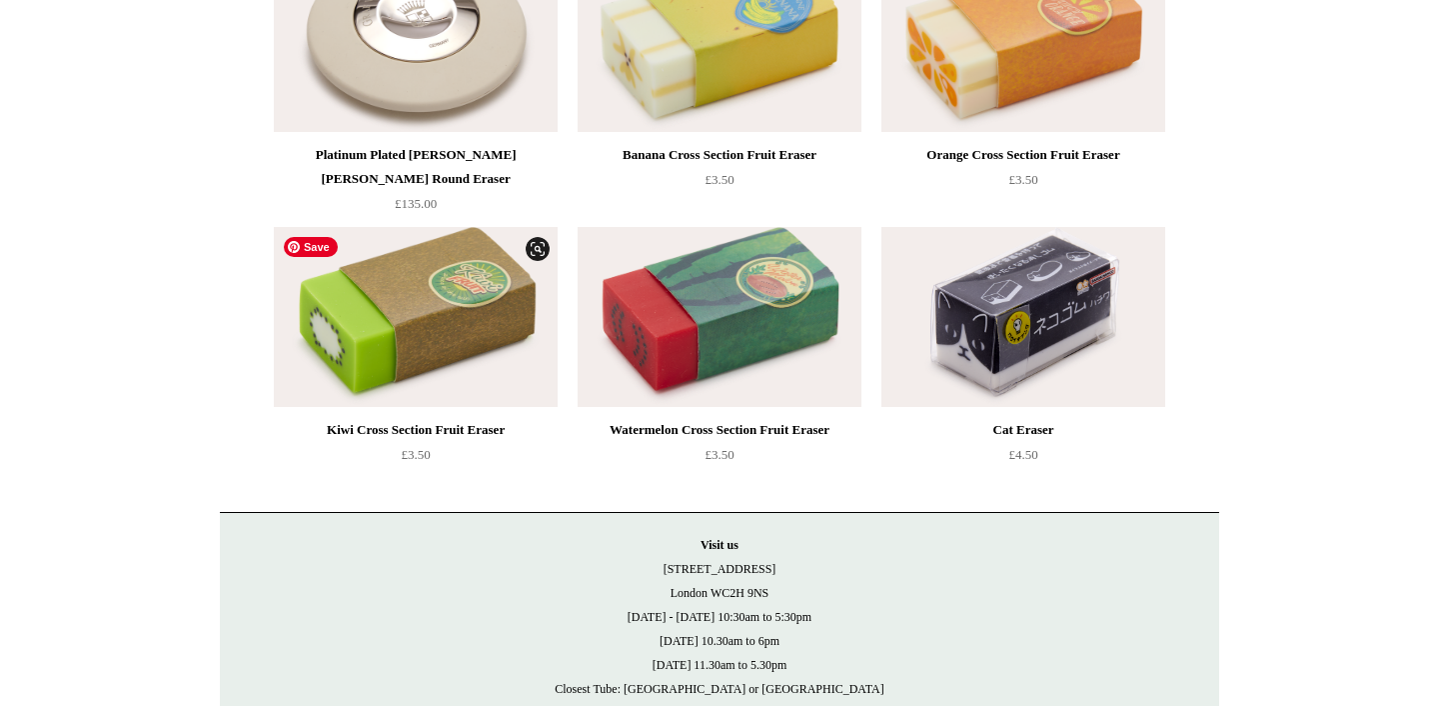
click at [418, 313] on img at bounding box center [416, 317] width 284 height 180
click at [716, 359] on img at bounding box center [720, 317] width 284 height 180
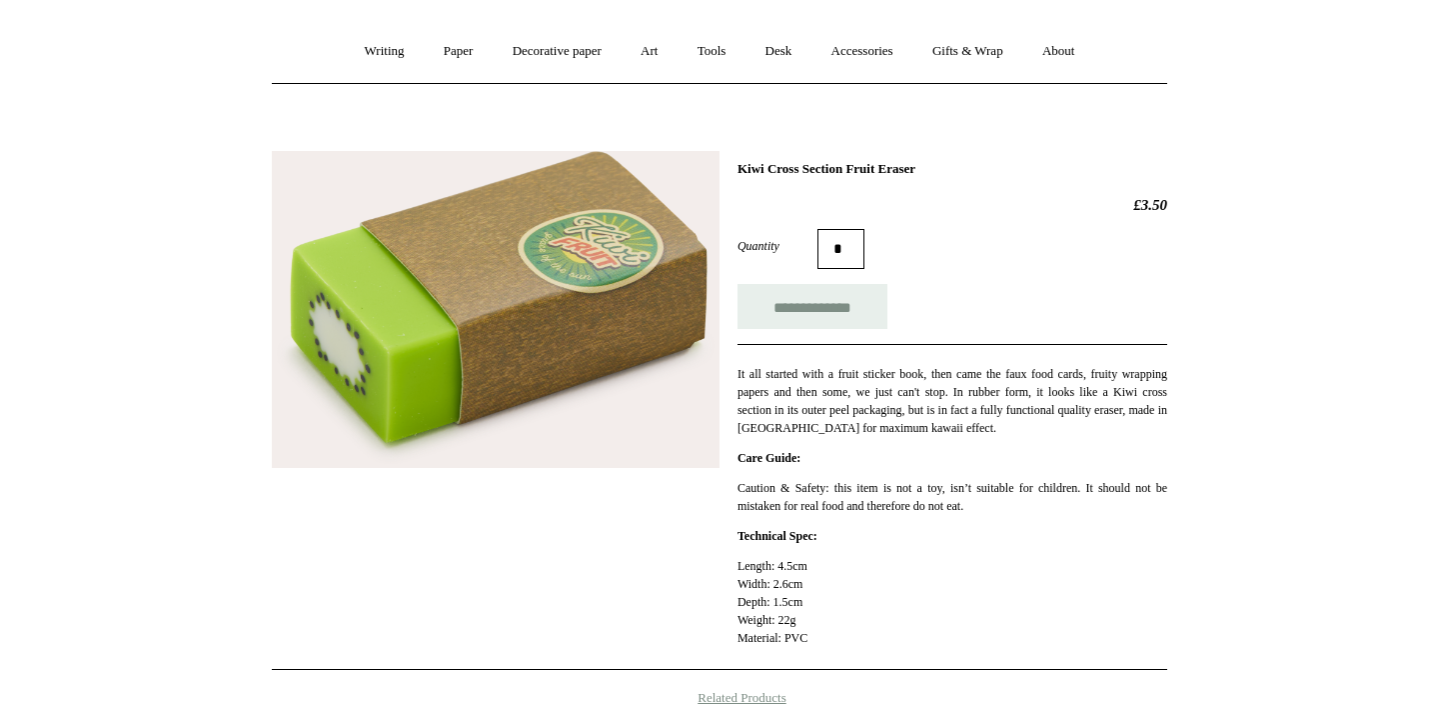
scroll to position [234, 0]
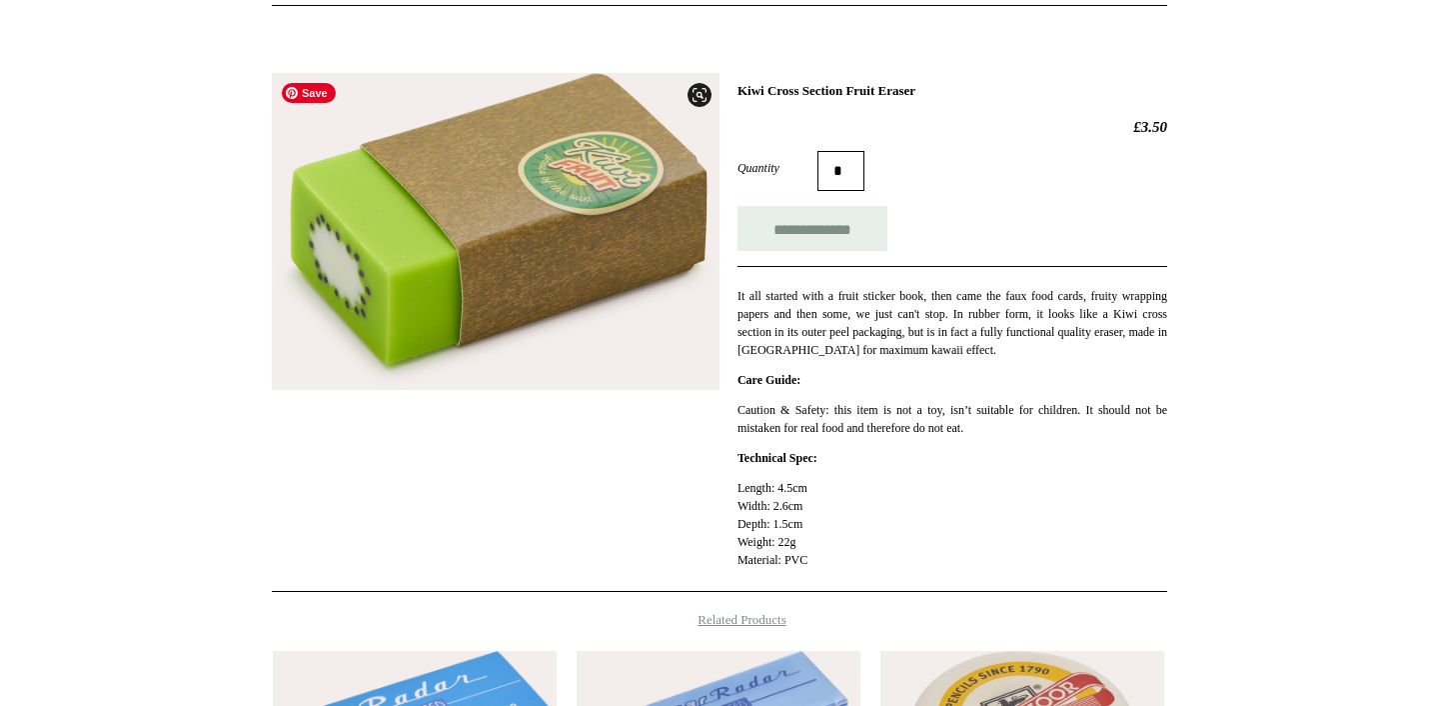
click at [535, 270] on img at bounding box center [496, 231] width 448 height 317
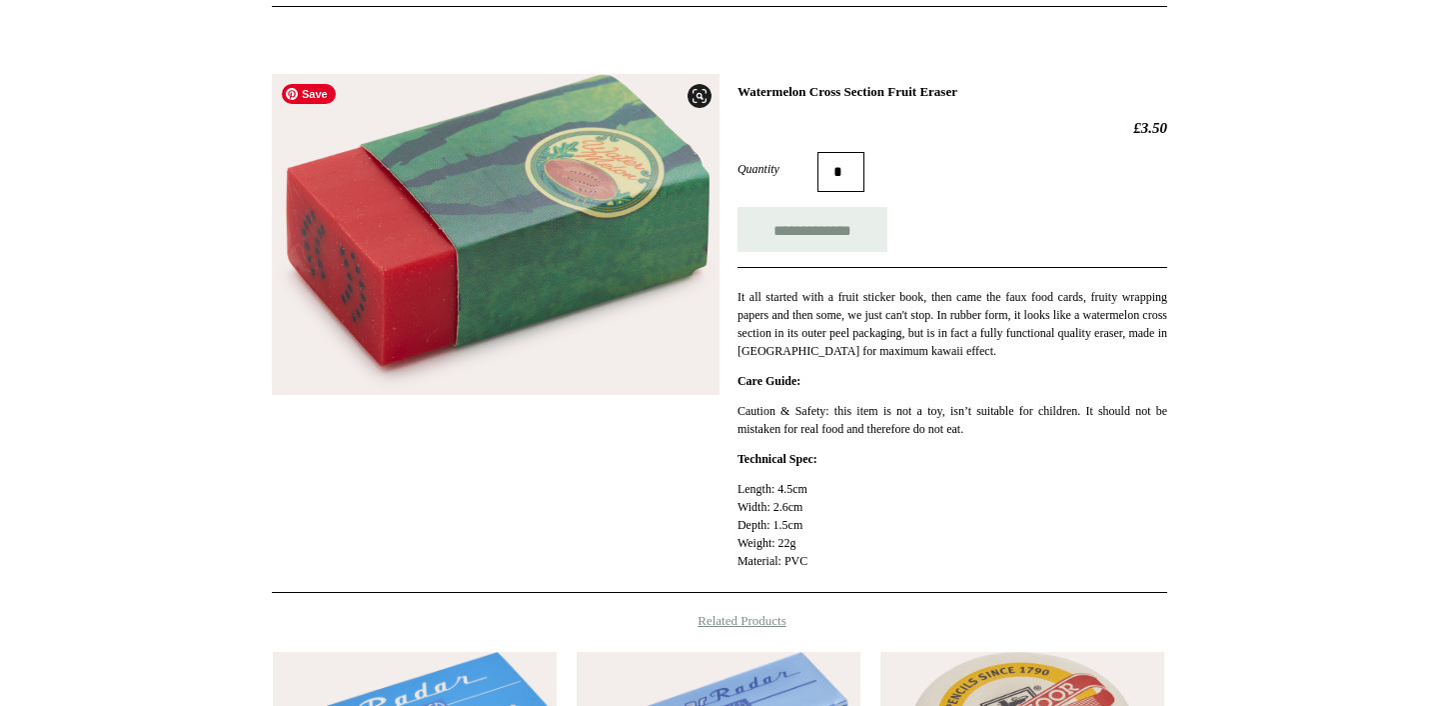
scroll to position [234, 0]
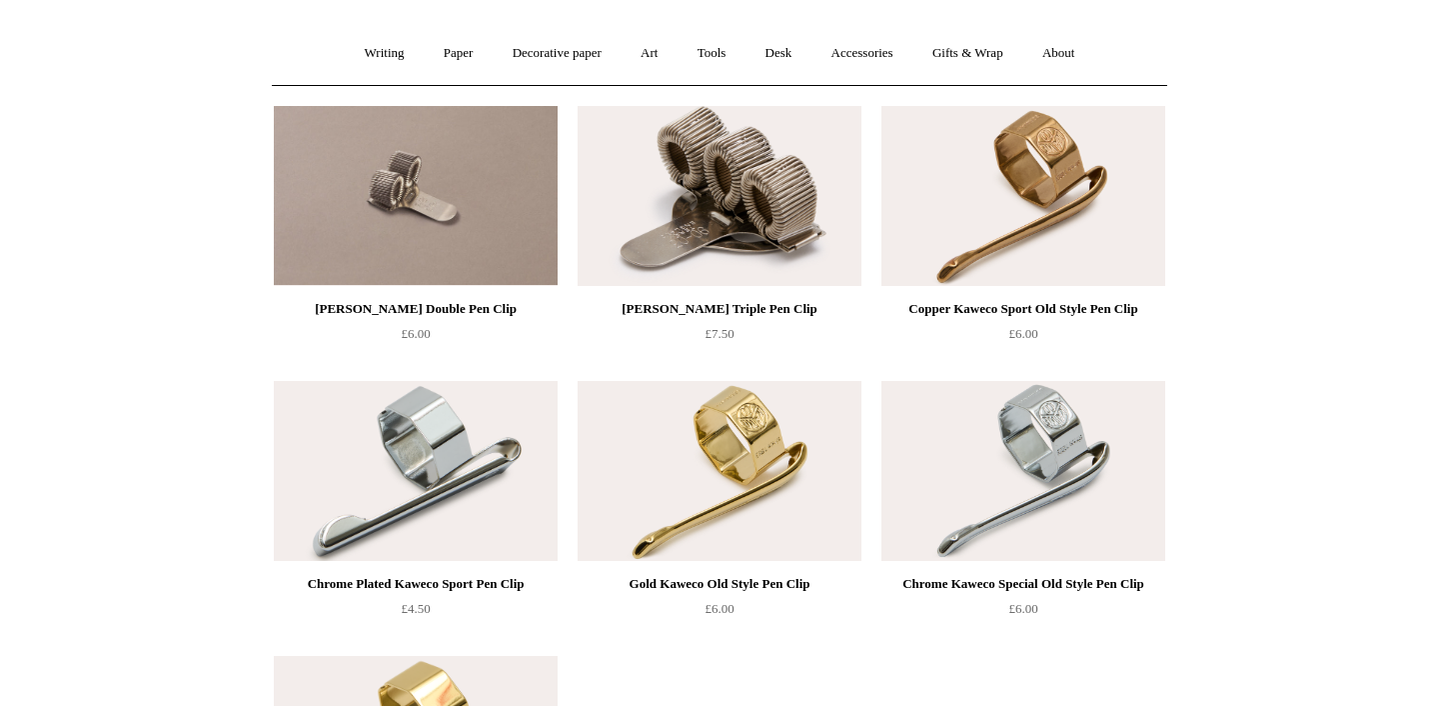
scroll to position [156, 0]
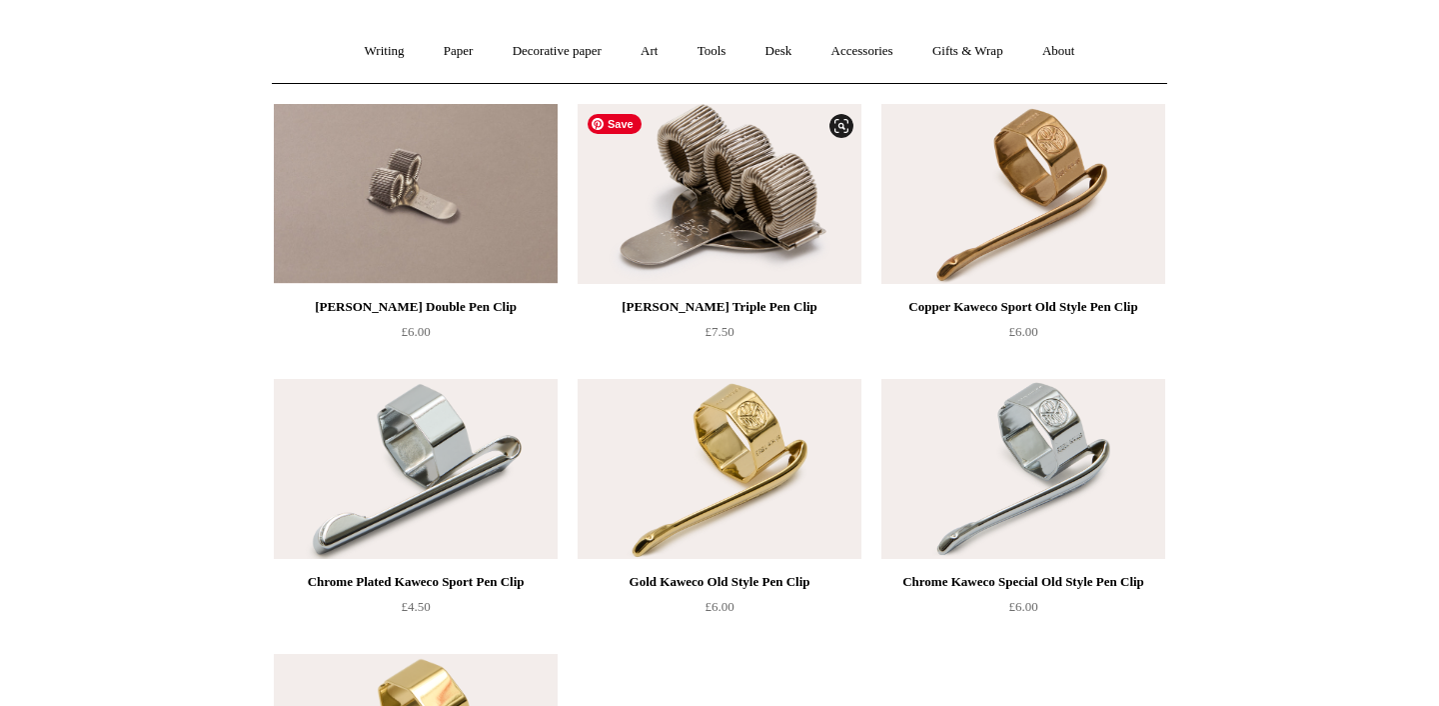
click at [755, 210] on img at bounding box center [720, 194] width 284 height 180
click at [420, 205] on img at bounding box center [416, 194] width 284 height 180
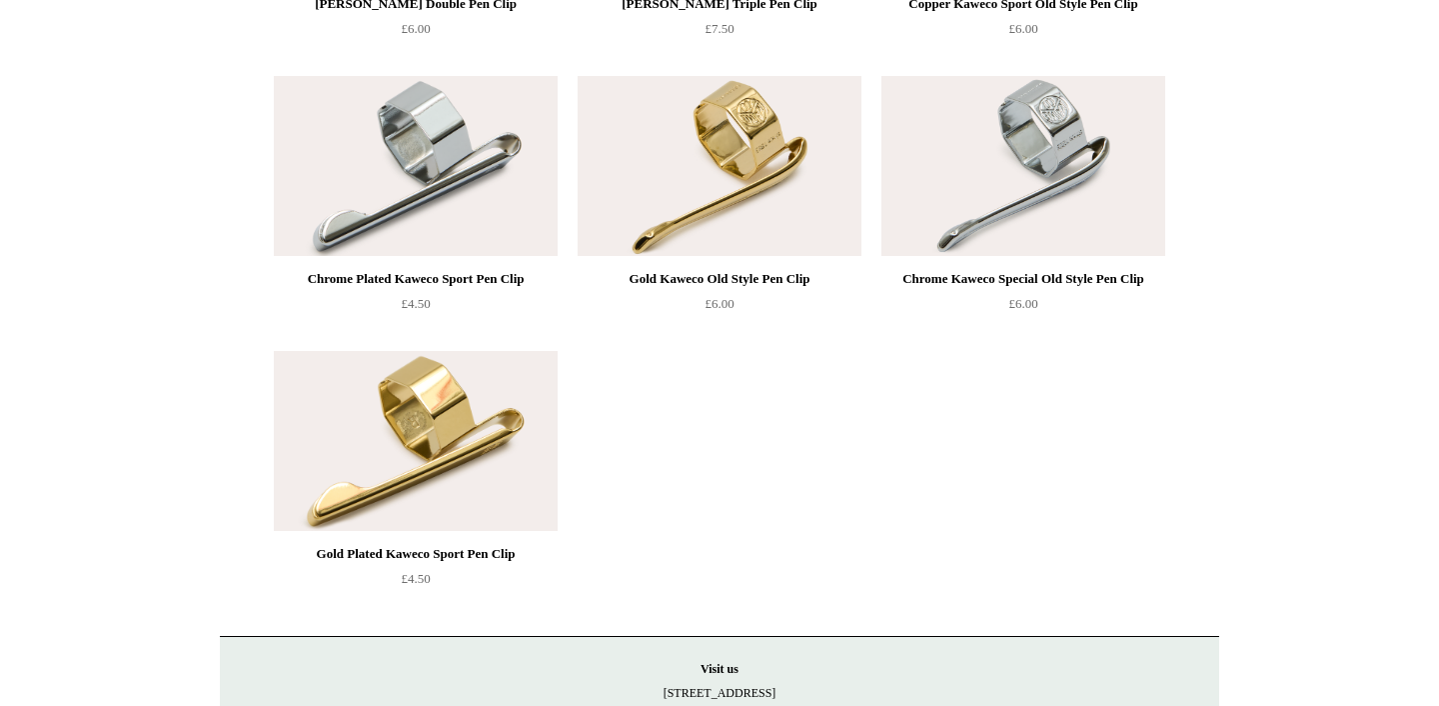
scroll to position [468, 0]
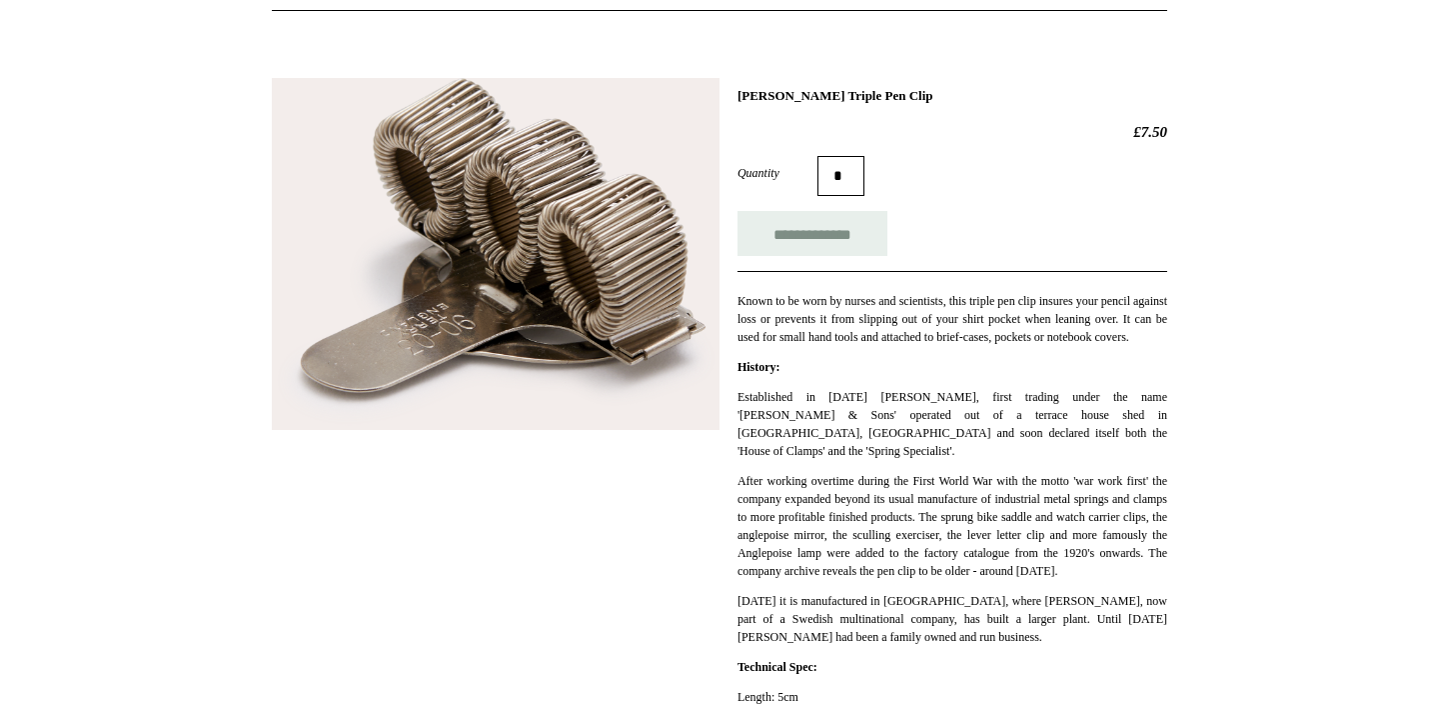
scroll to position [234, 0]
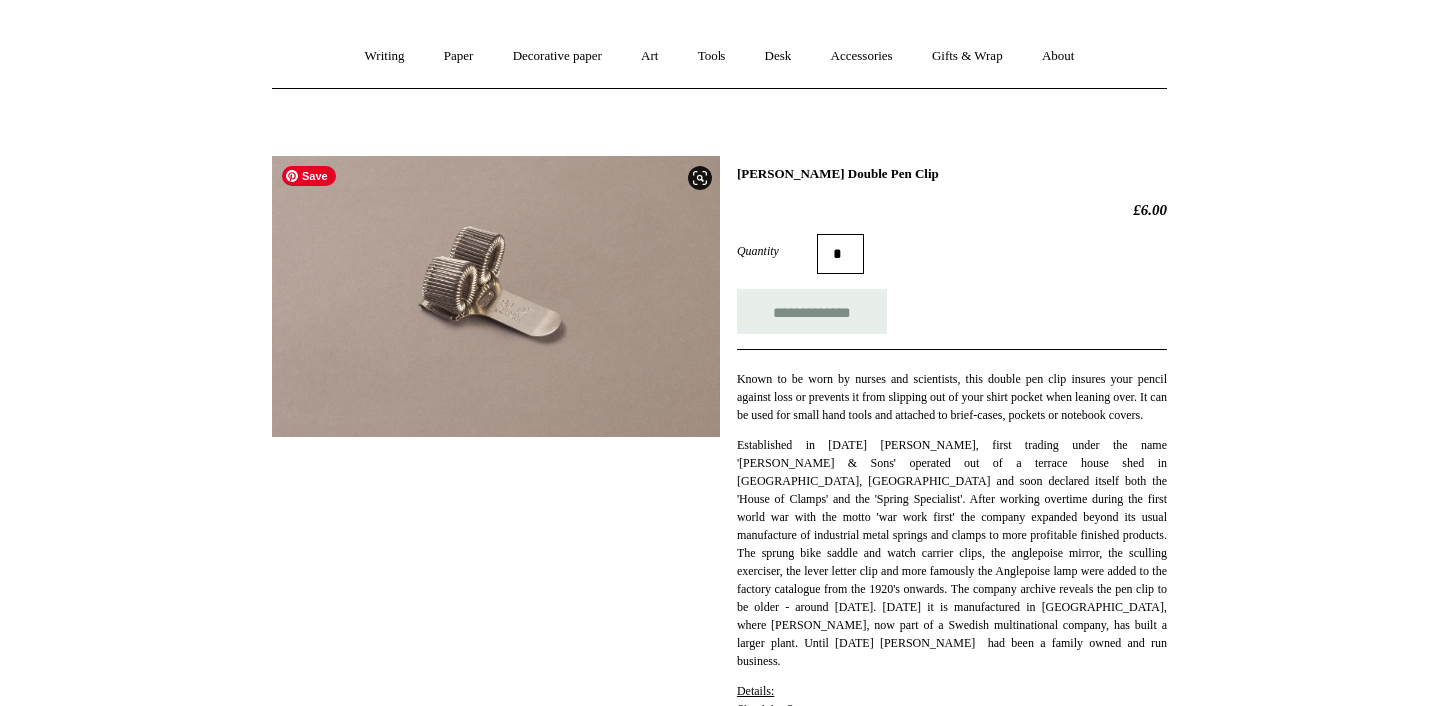
scroll to position [156, 0]
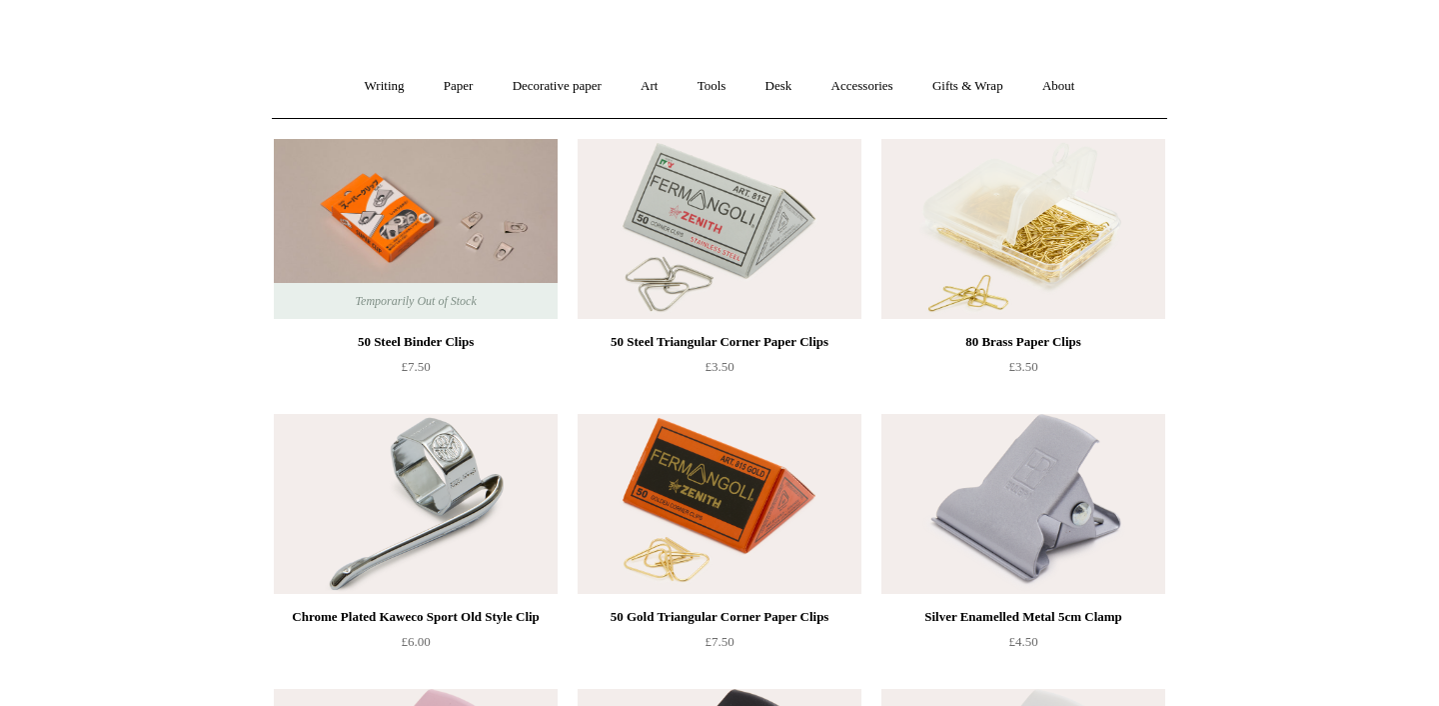
scroll to position [78, 0]
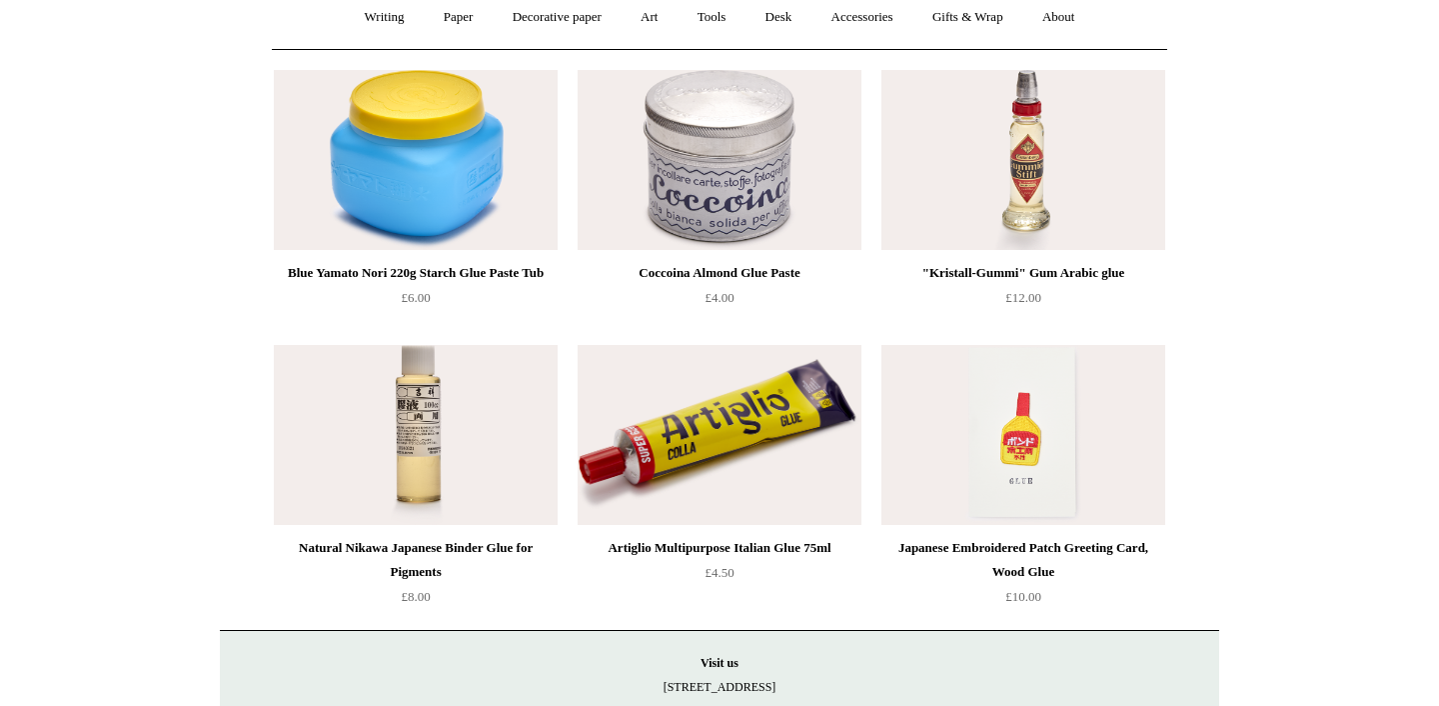
scroll to position [156, 0]
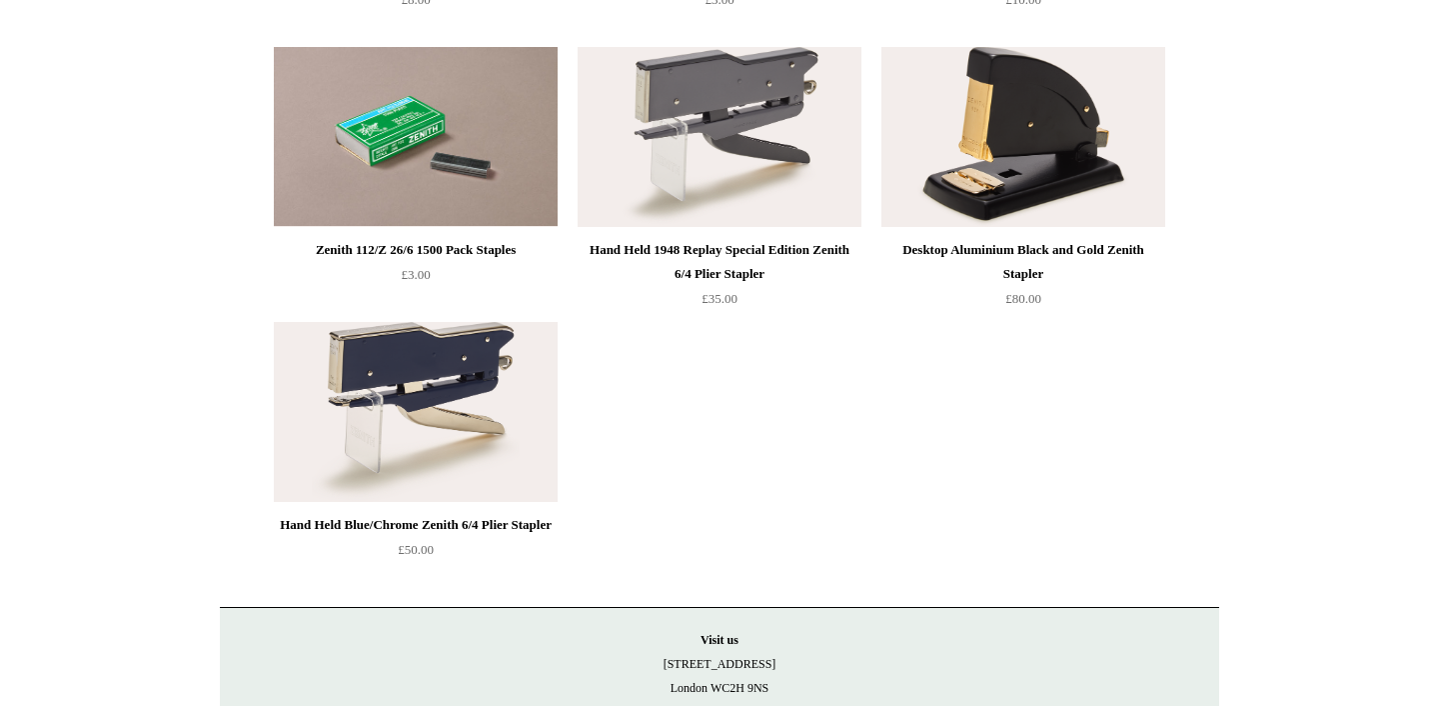
scroll to position [1871, 0]
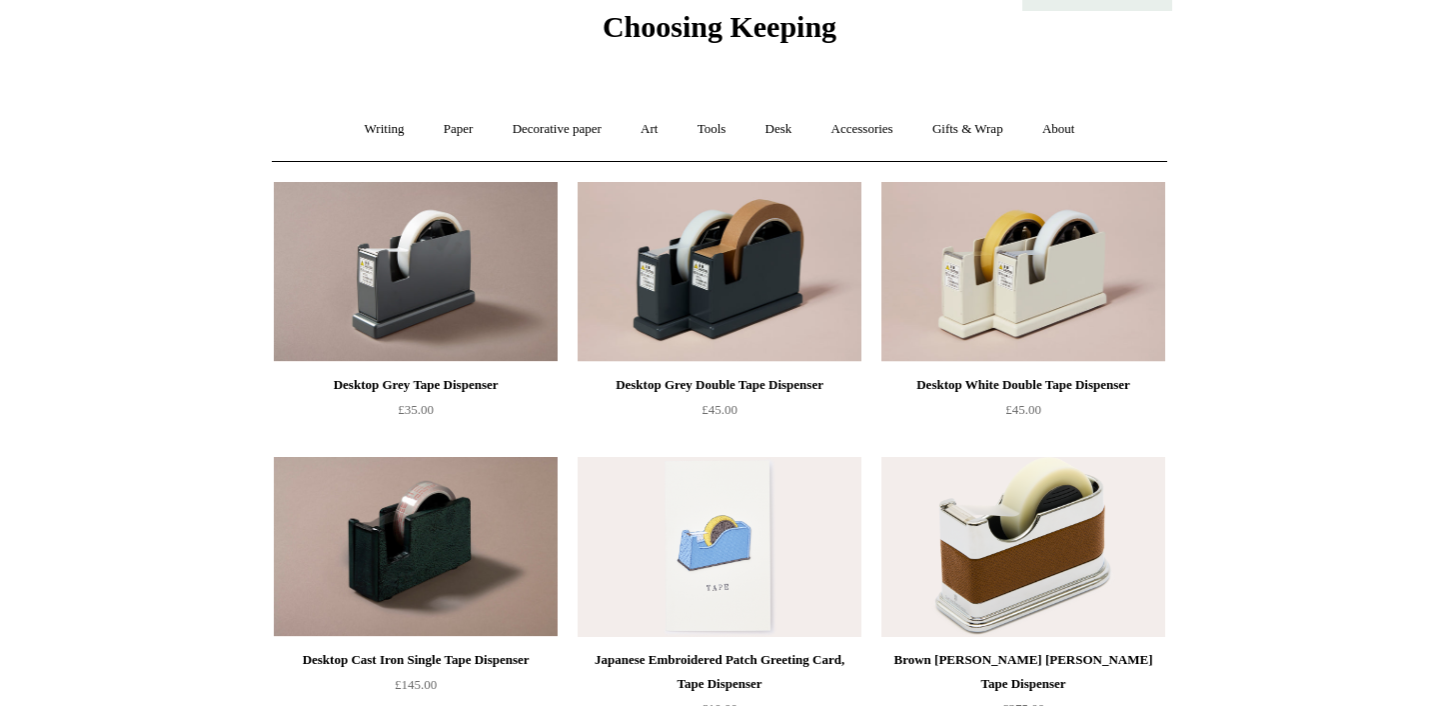
scroll to position [156, 0]
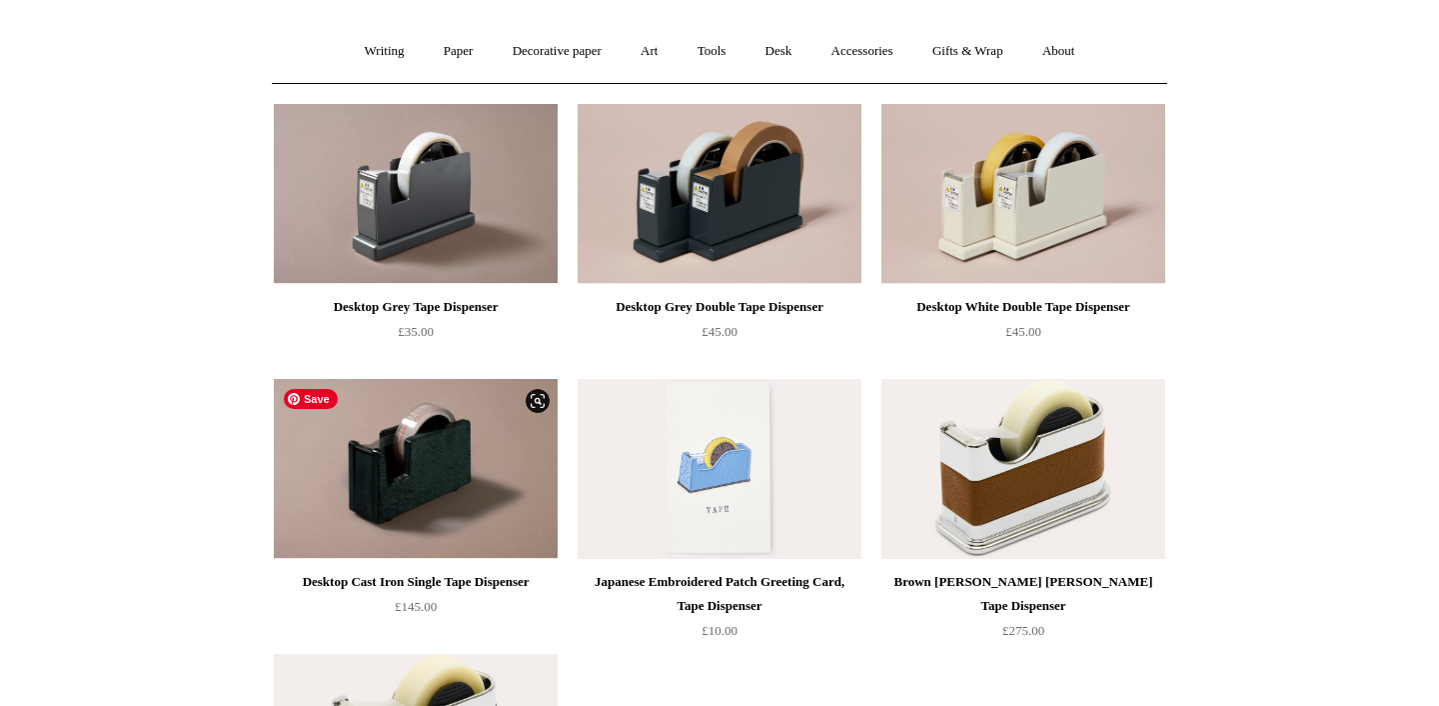
click at [409, 442] on img at bounding box center [416, 469] width 284 height 180
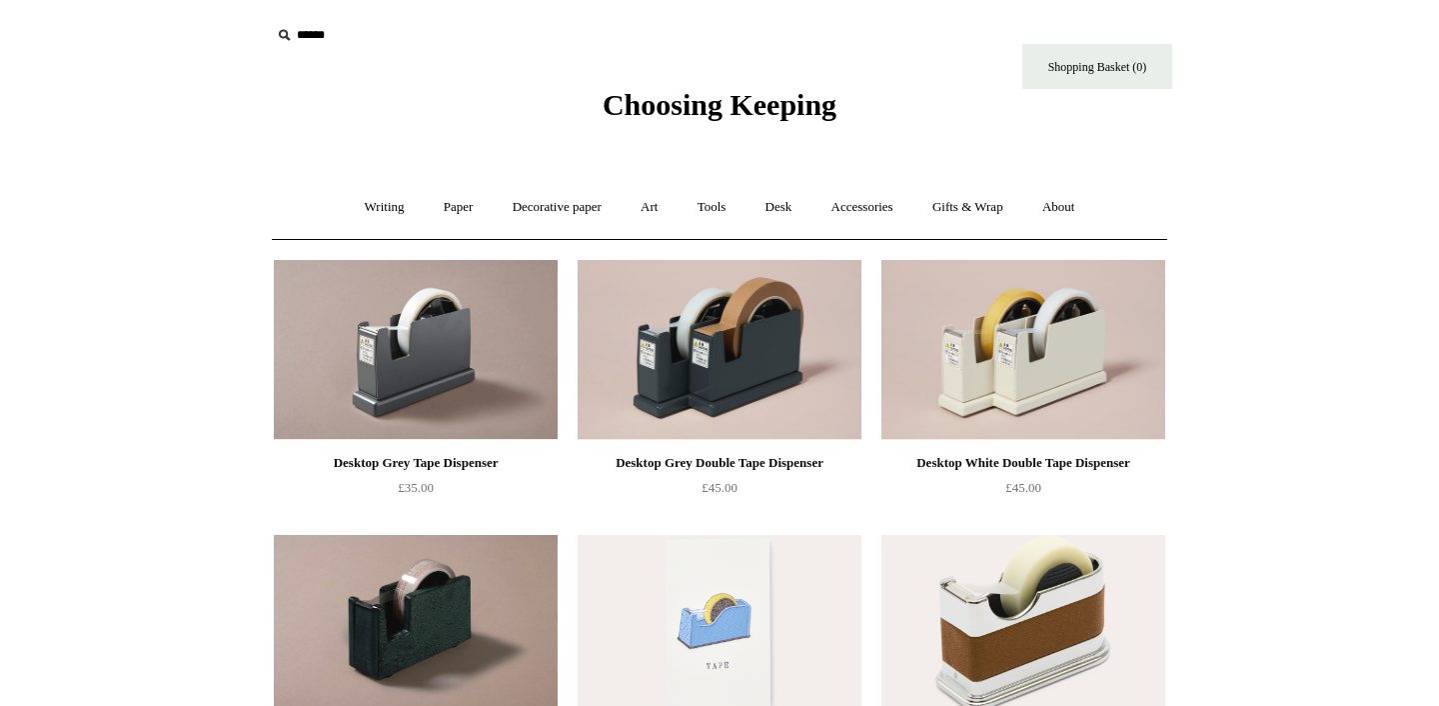
scroll to position [156, 0]
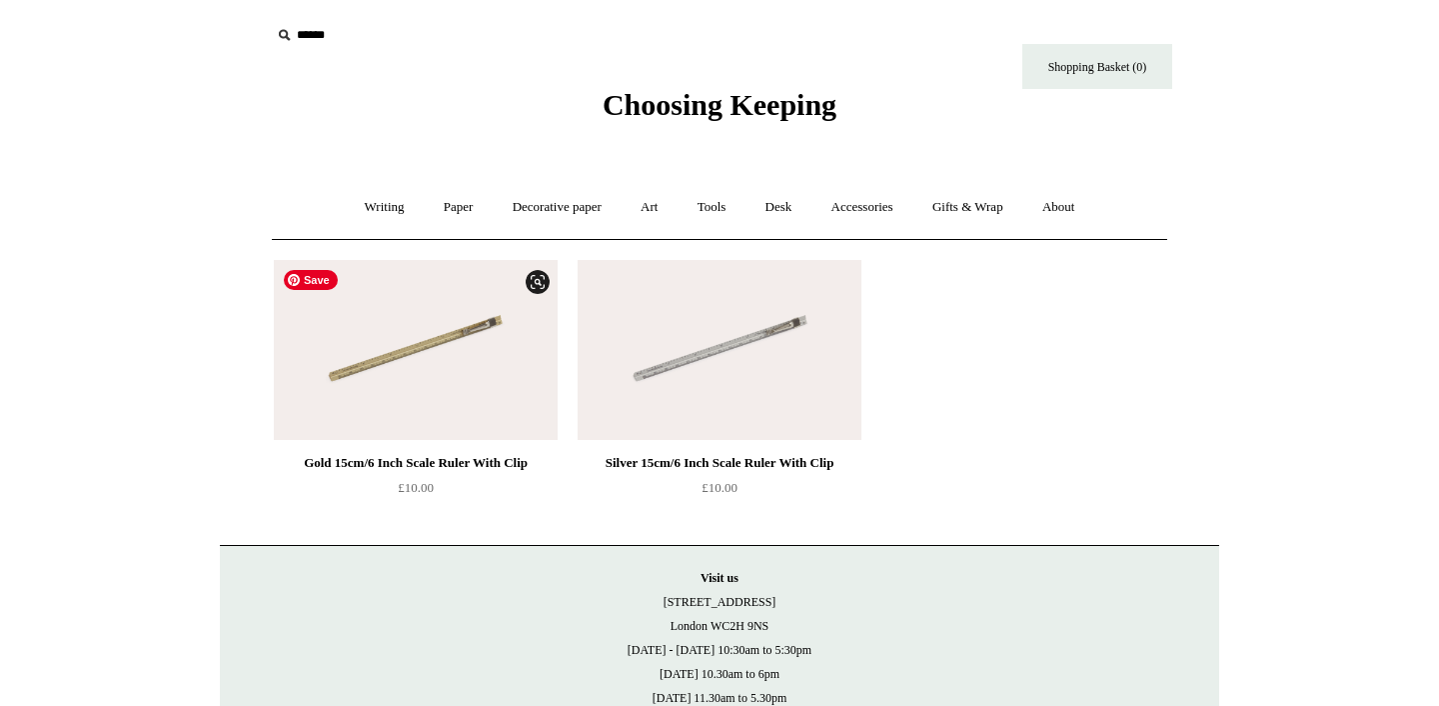
click at [449, 337] on img at bounding box center [416, 350] width 284 height 180
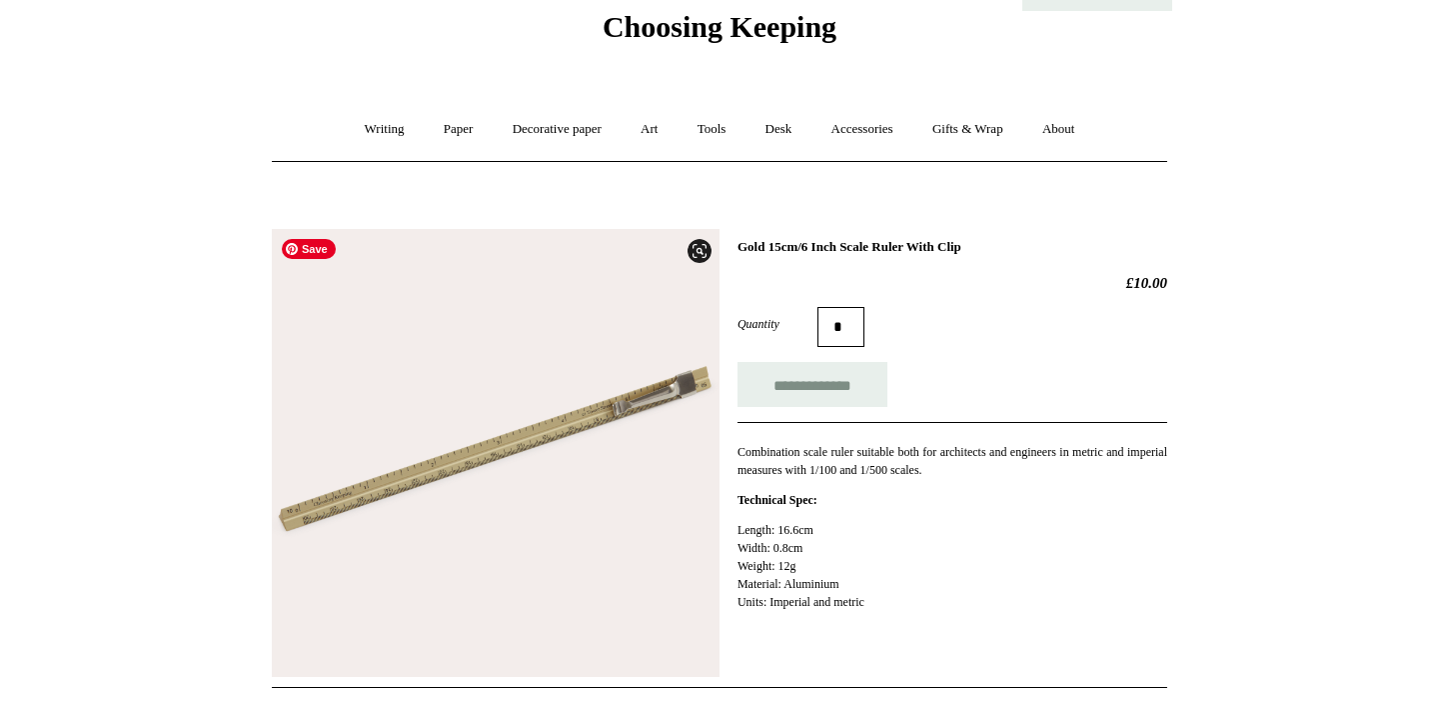
scroll to position [156, 0]
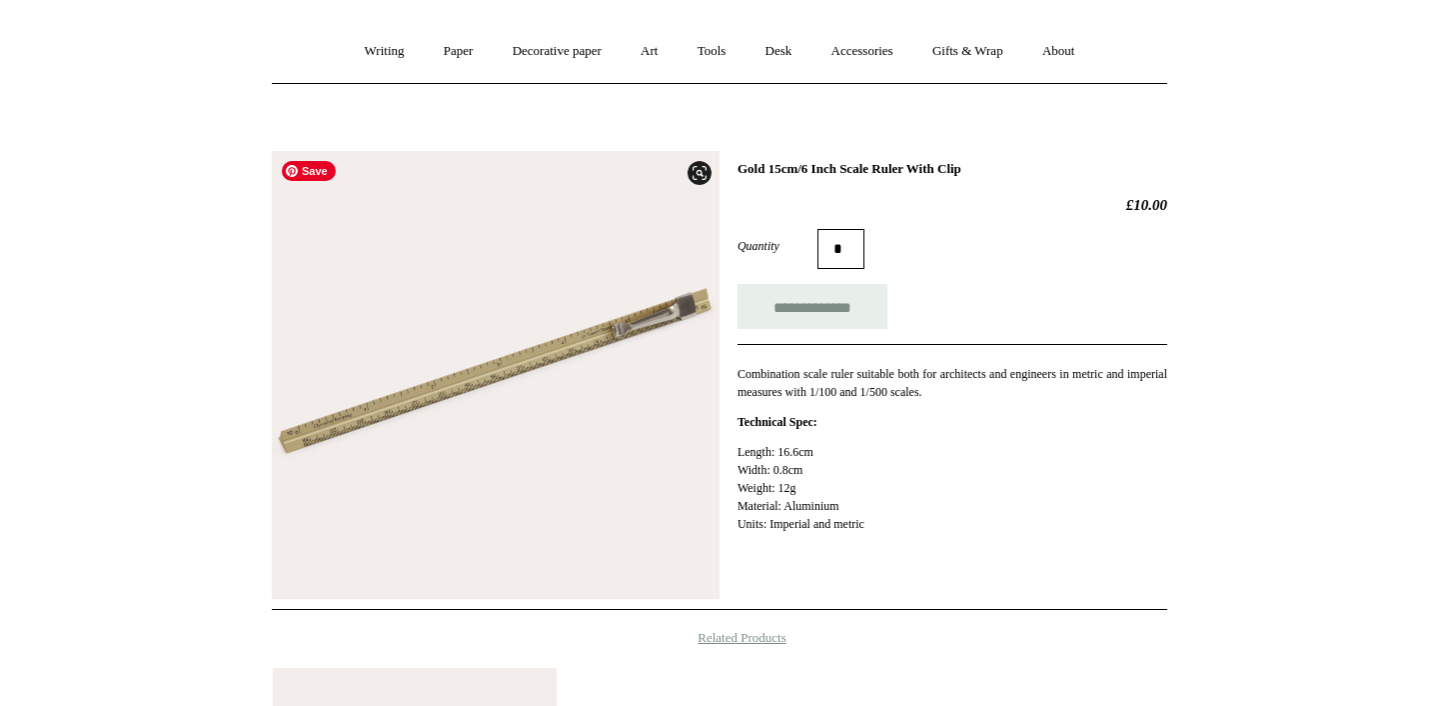
click at [567, 337] on img at bounding box center [496, 375] width 448 height 448
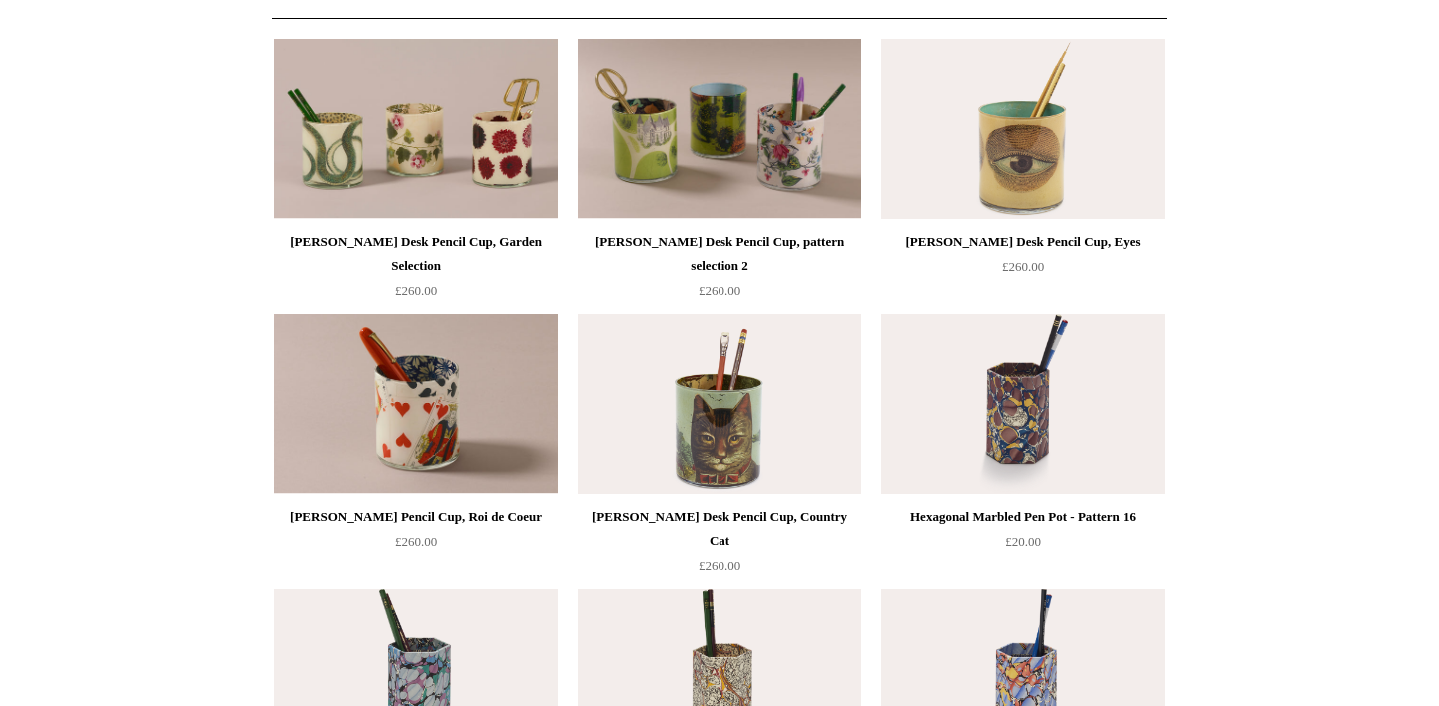
scroll to position [234, 0]
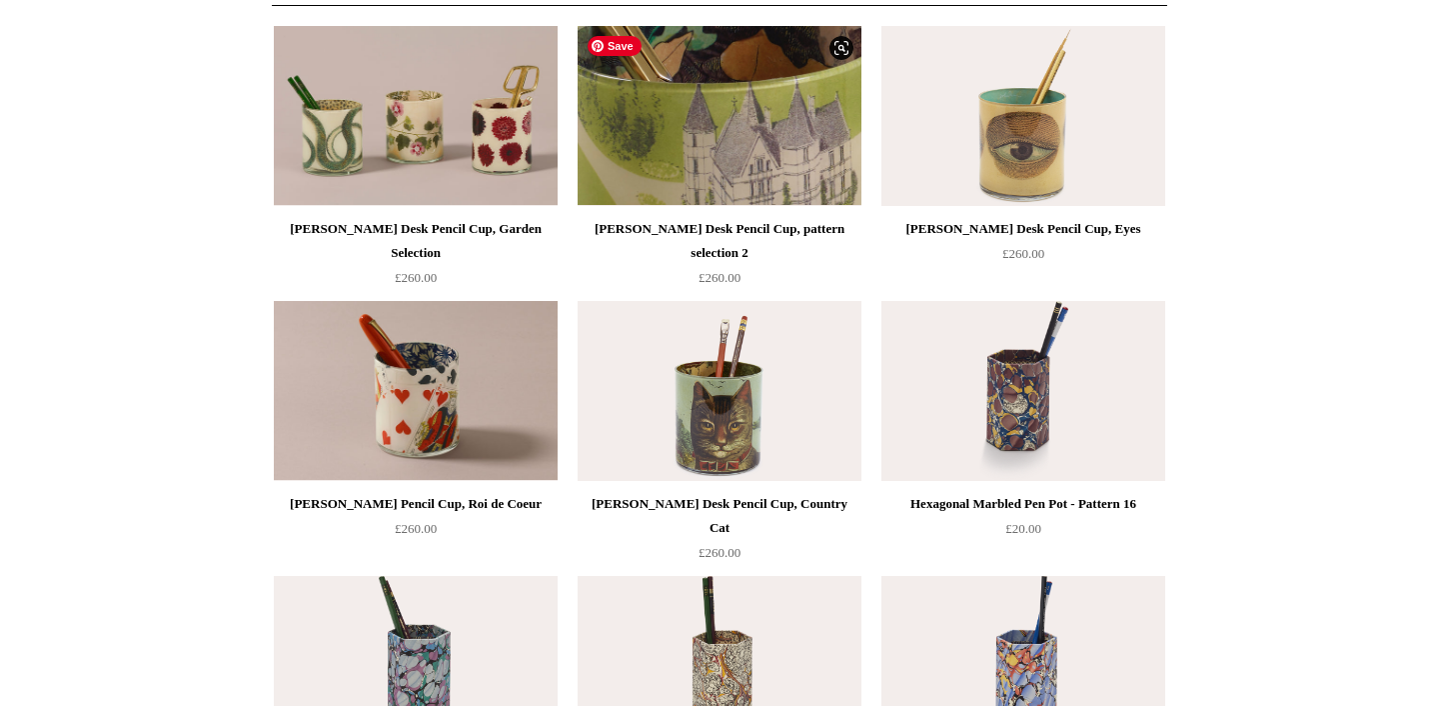
click at [739, 120] on img at bounding box center [720, 116] width 284 height 180
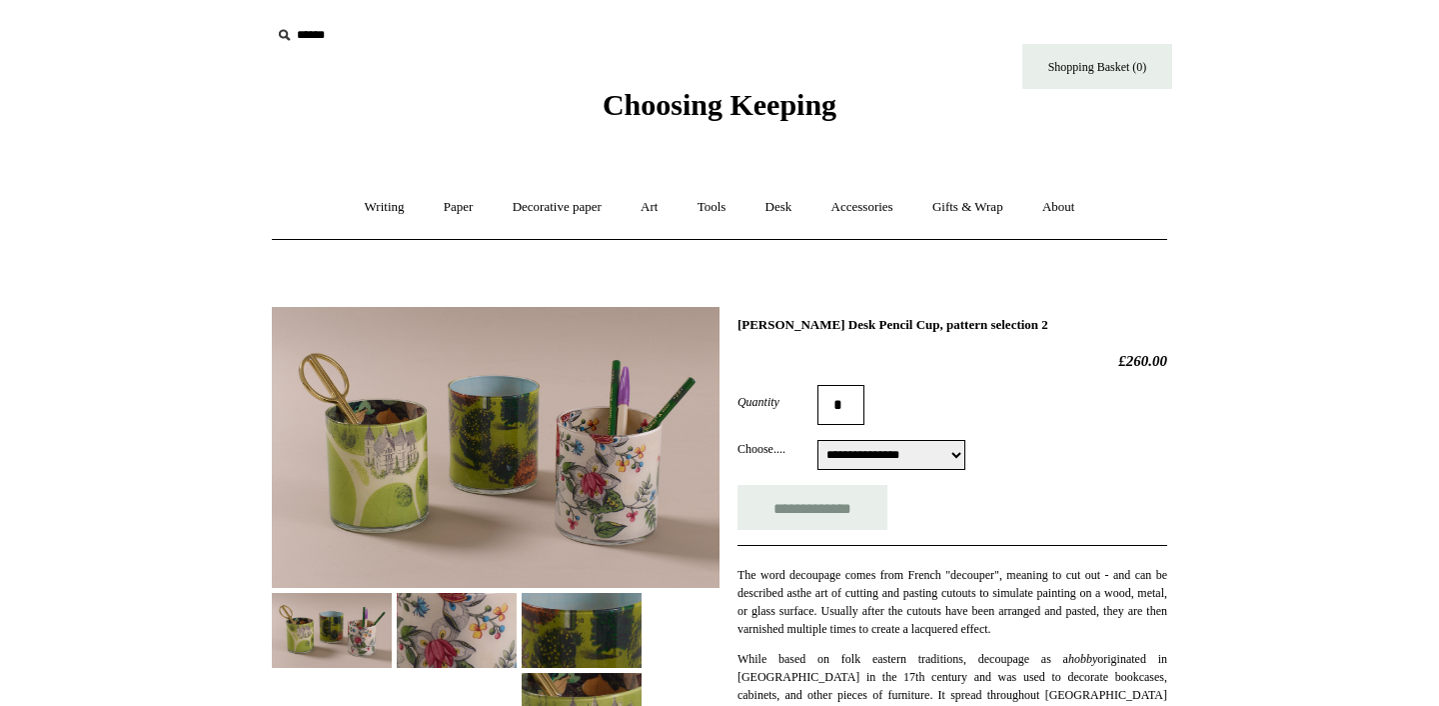
select select "**********"
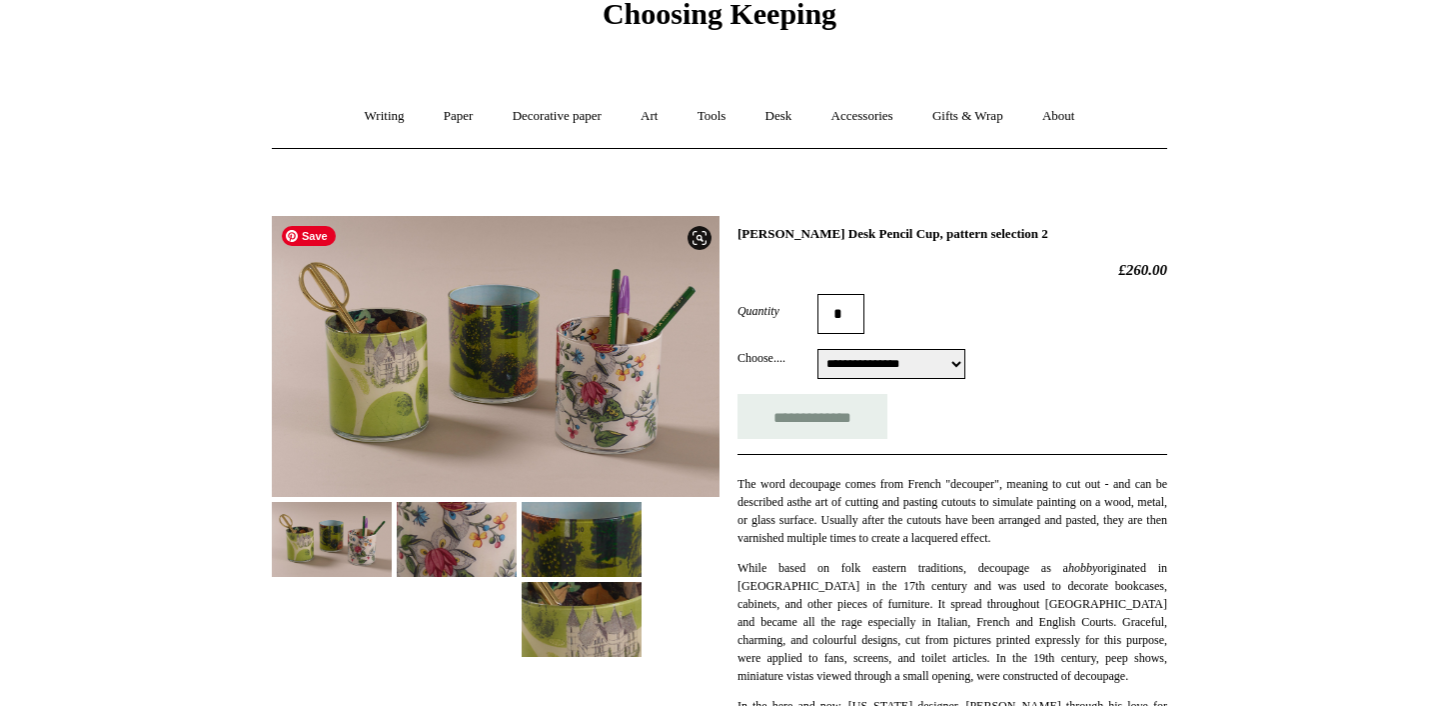
scroll to position [156, 0]
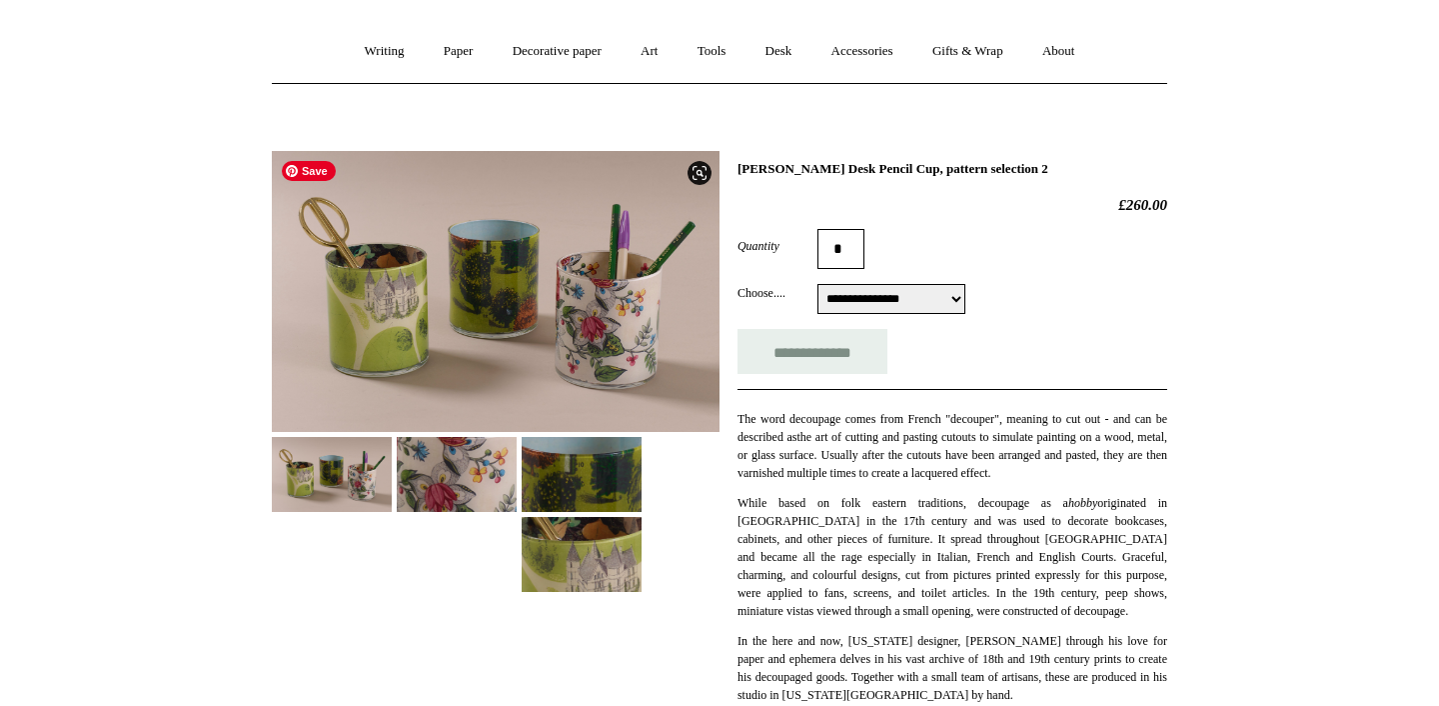
click at [405, 295] on img at bounding box center [496, 291] width 448 height 281
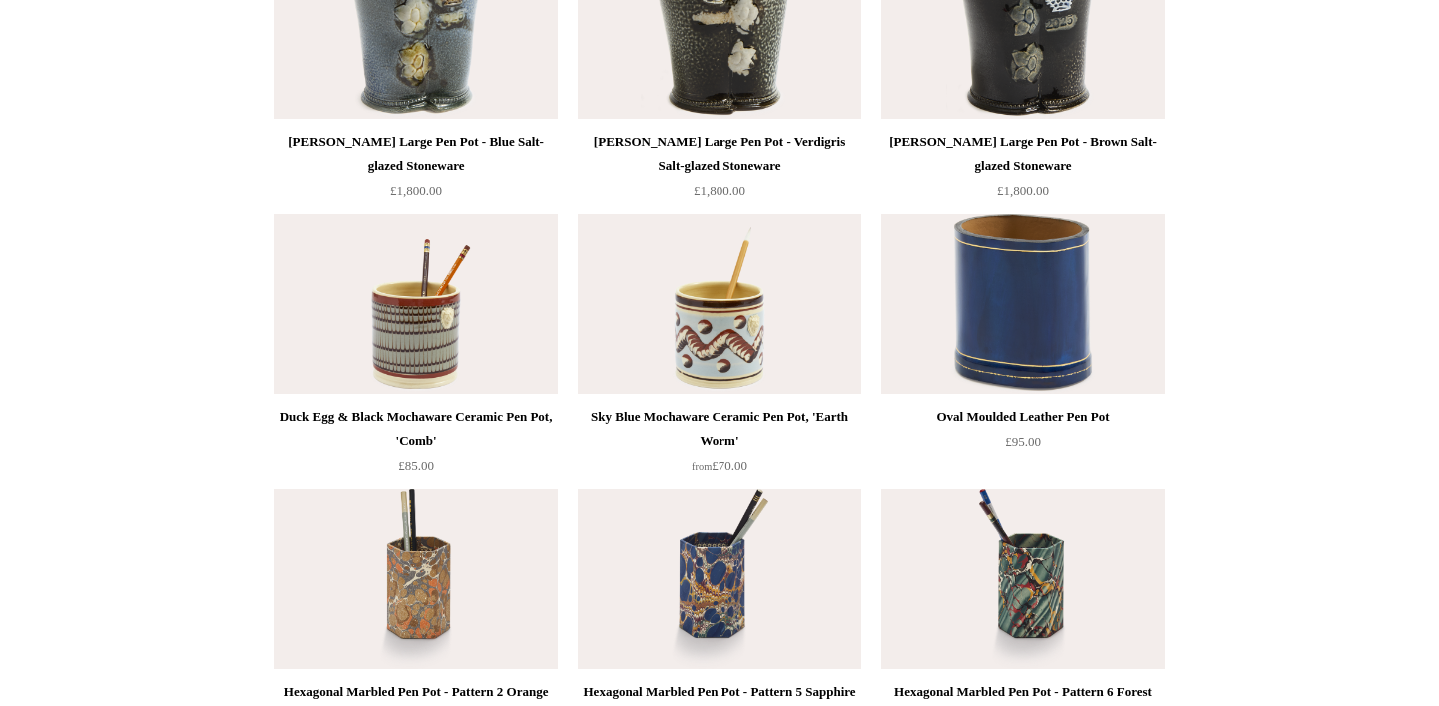
scroll to position [2807, 0]
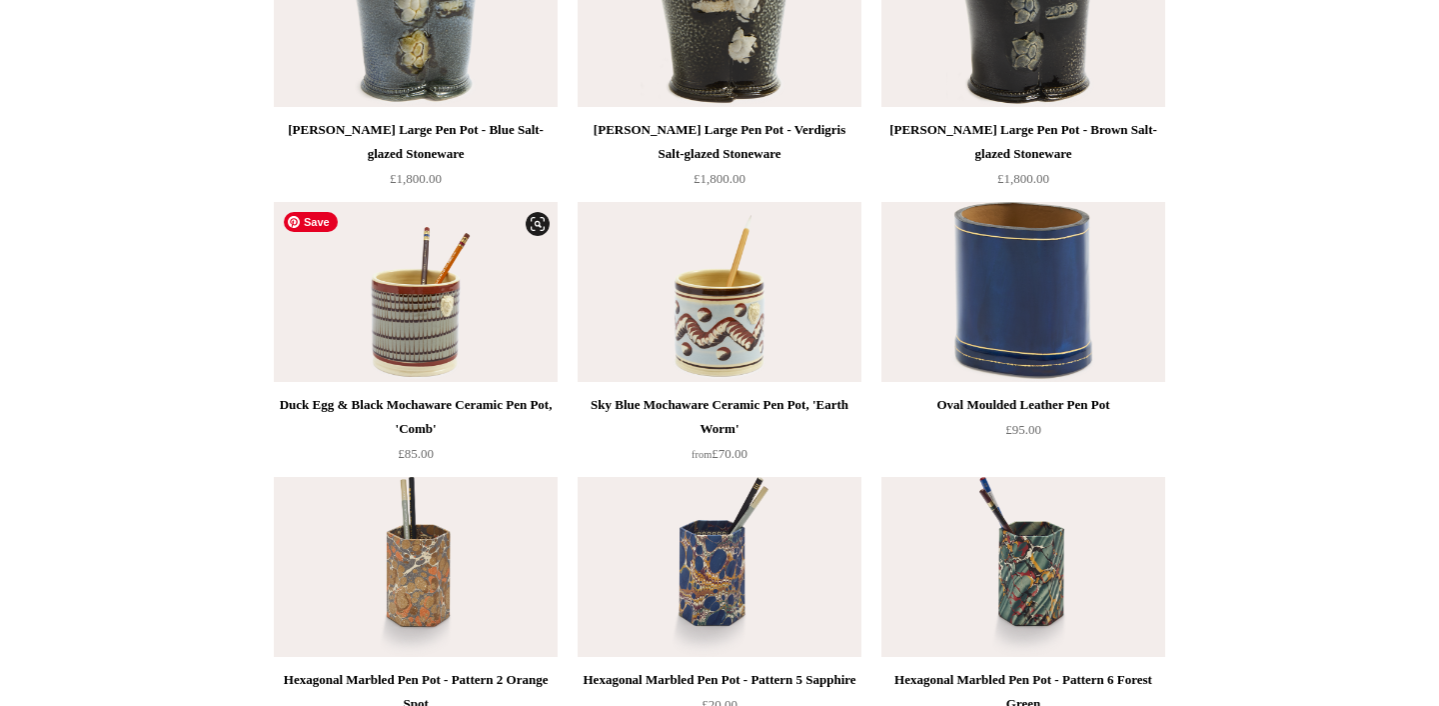
click at [432, 318] on img at bounding box center [416, 292] width 284 height 180
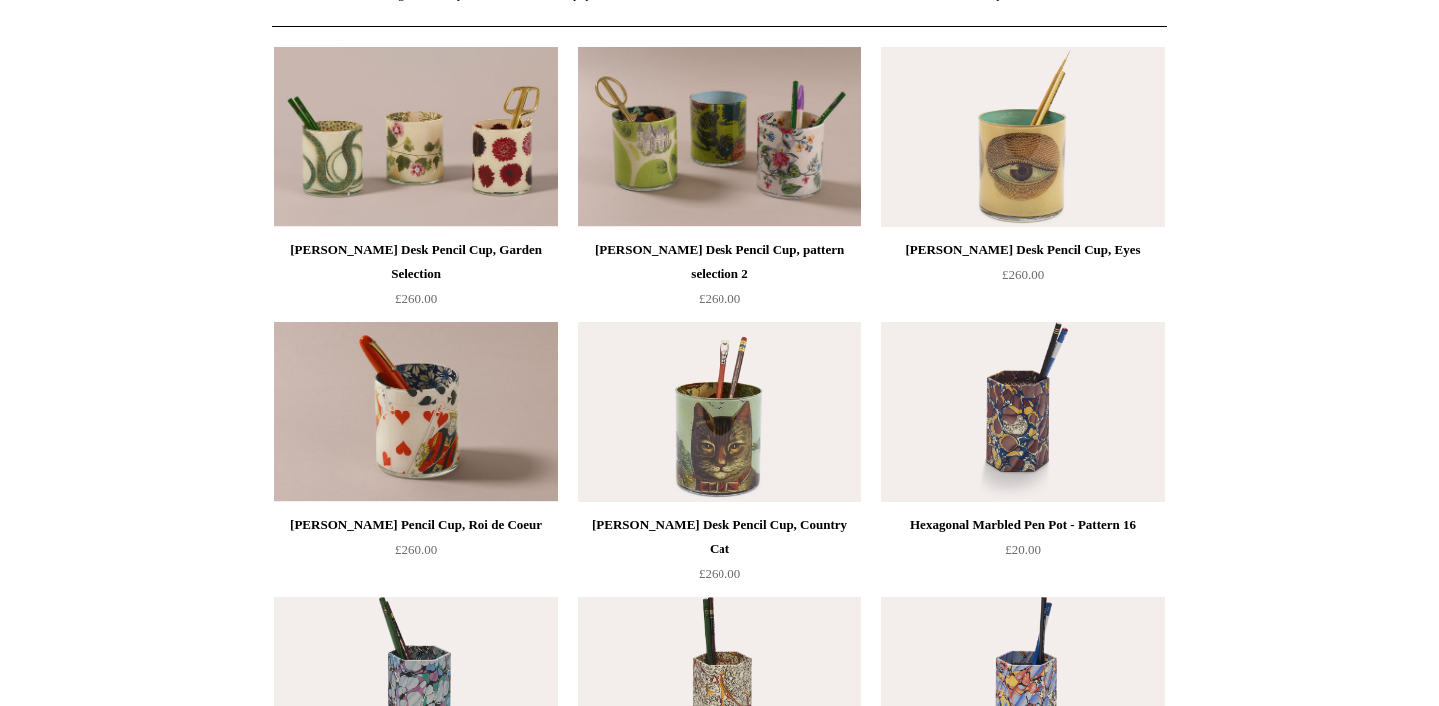
scroll to position [135, 0]
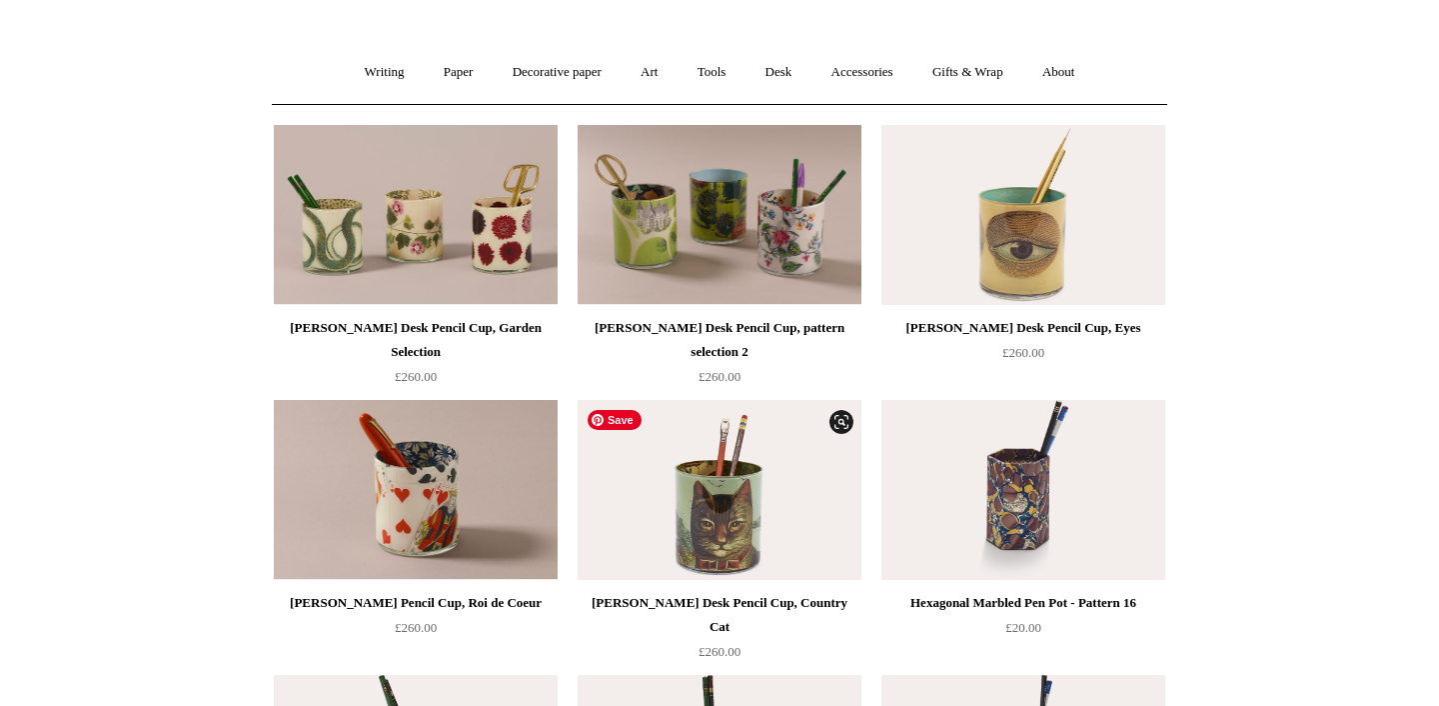
click at [731, 506] on img at bounding box center [720, 490] width 284 height 180
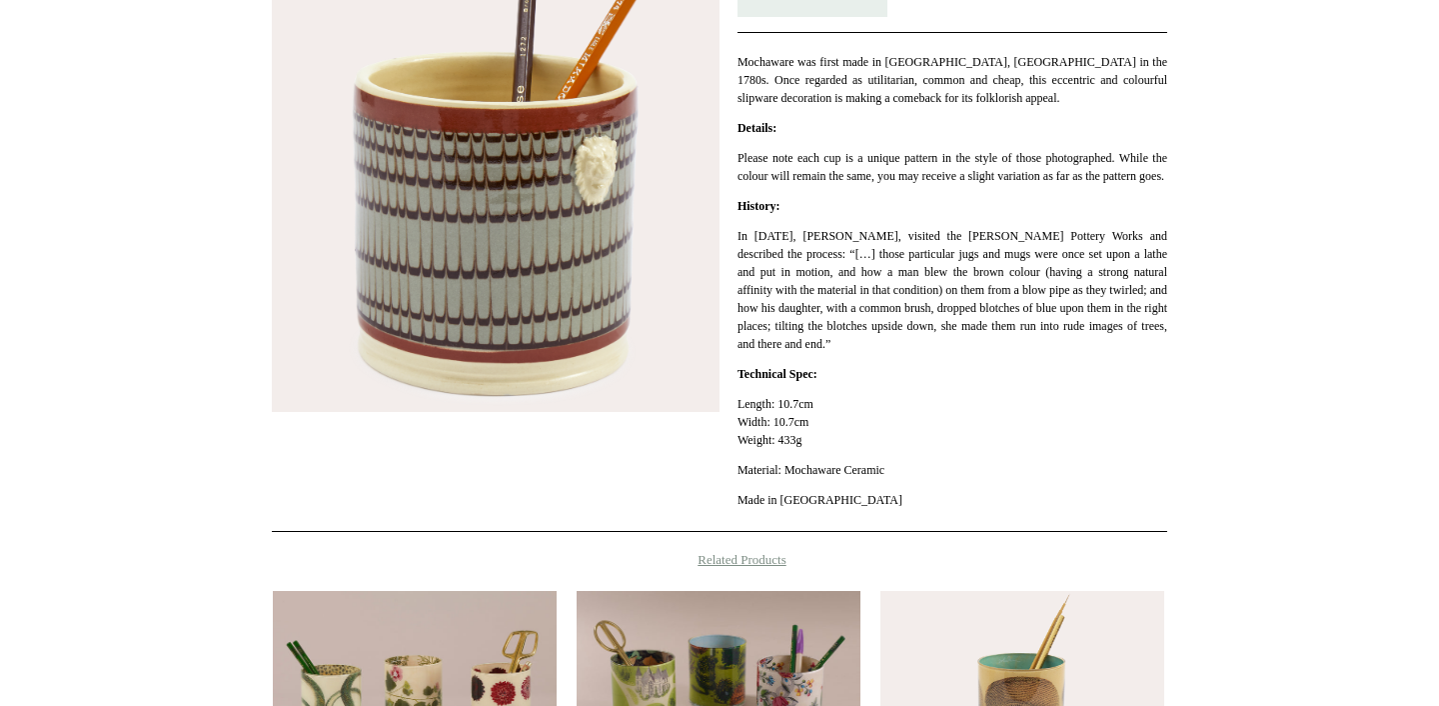
scroll to position [390, 0]
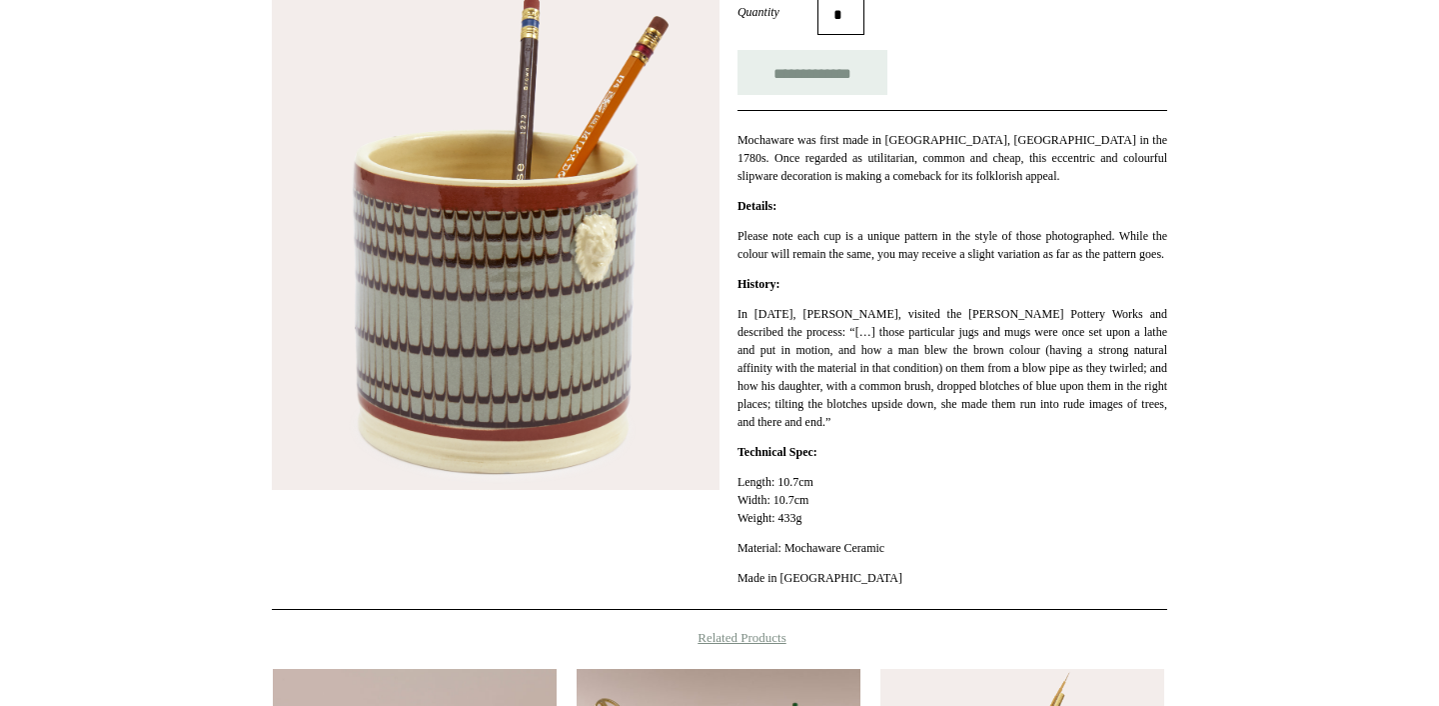
click at [528, 309] on img at bounding box center [496, 204] width 448 height 574
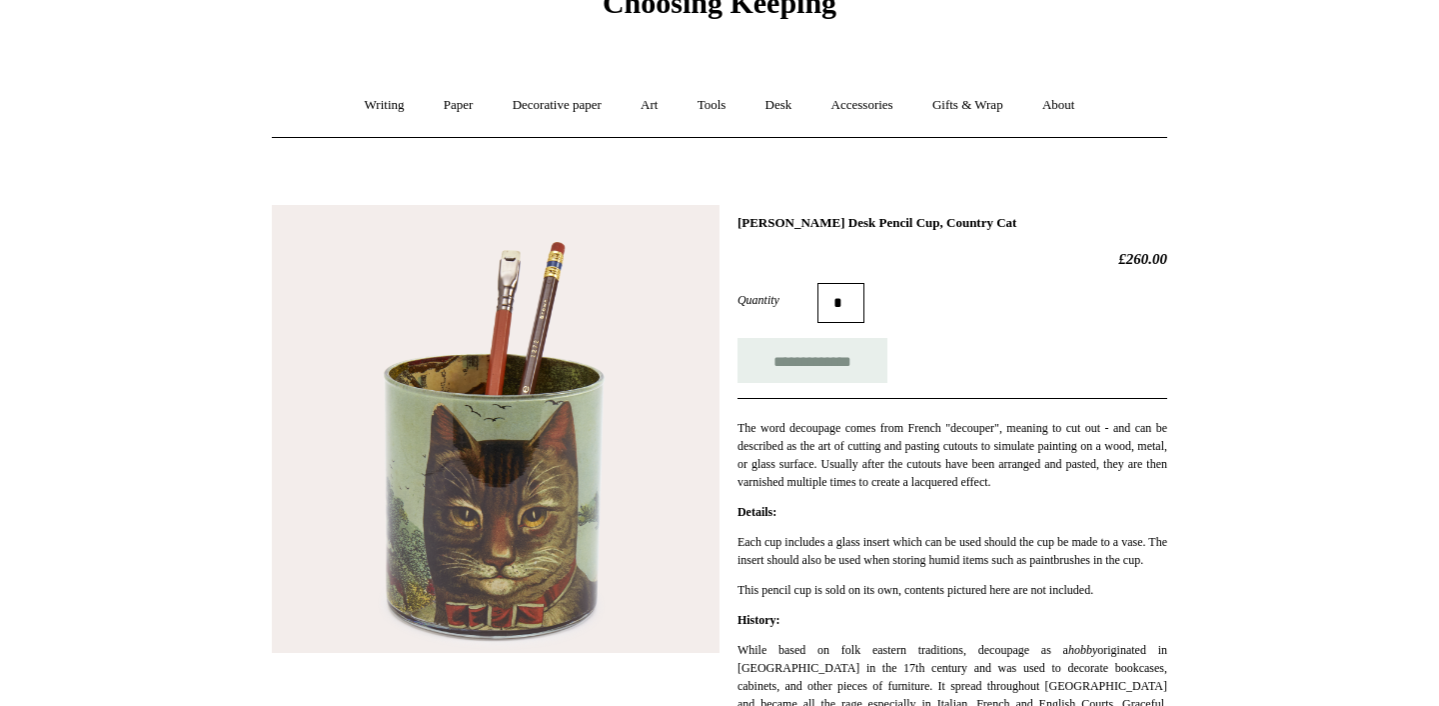
scroll to position [156, 0]
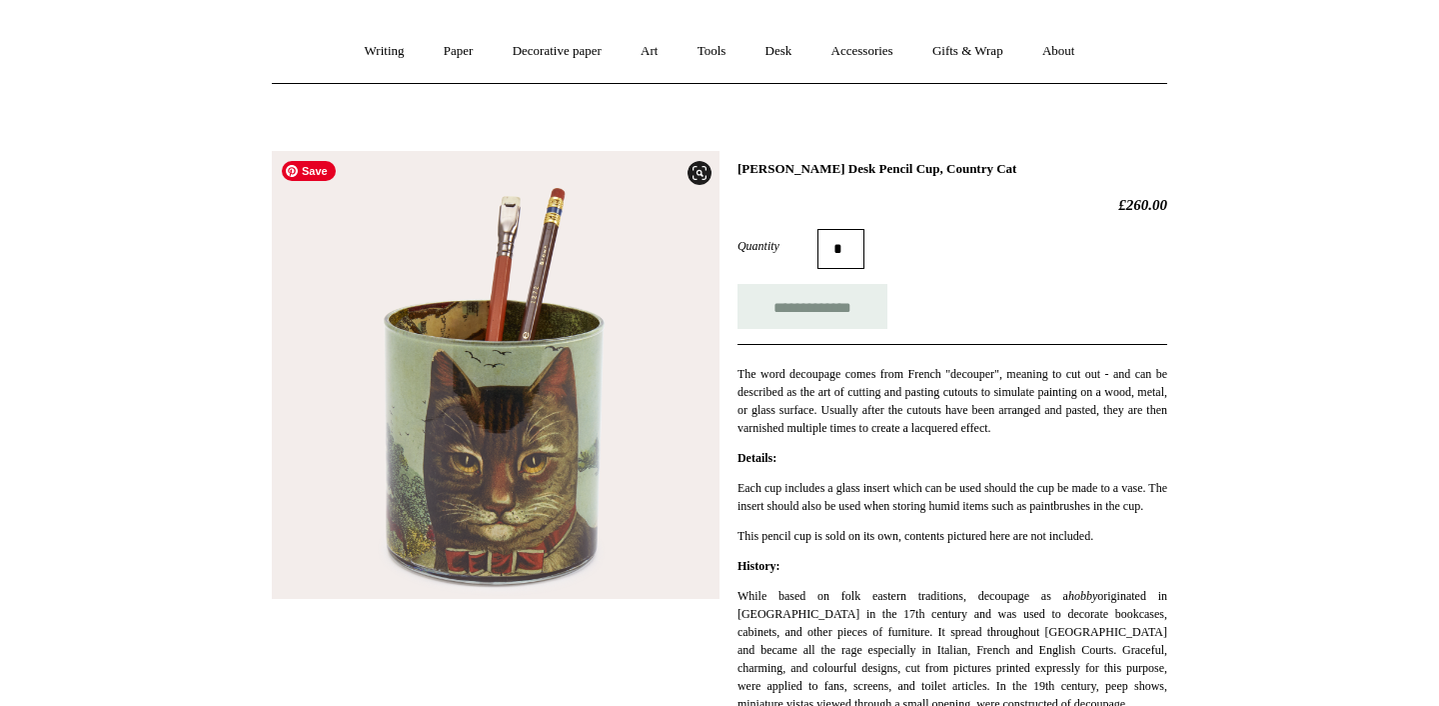
click at [450, 421] on img at bounding box center [496, 375] width 448 height 448
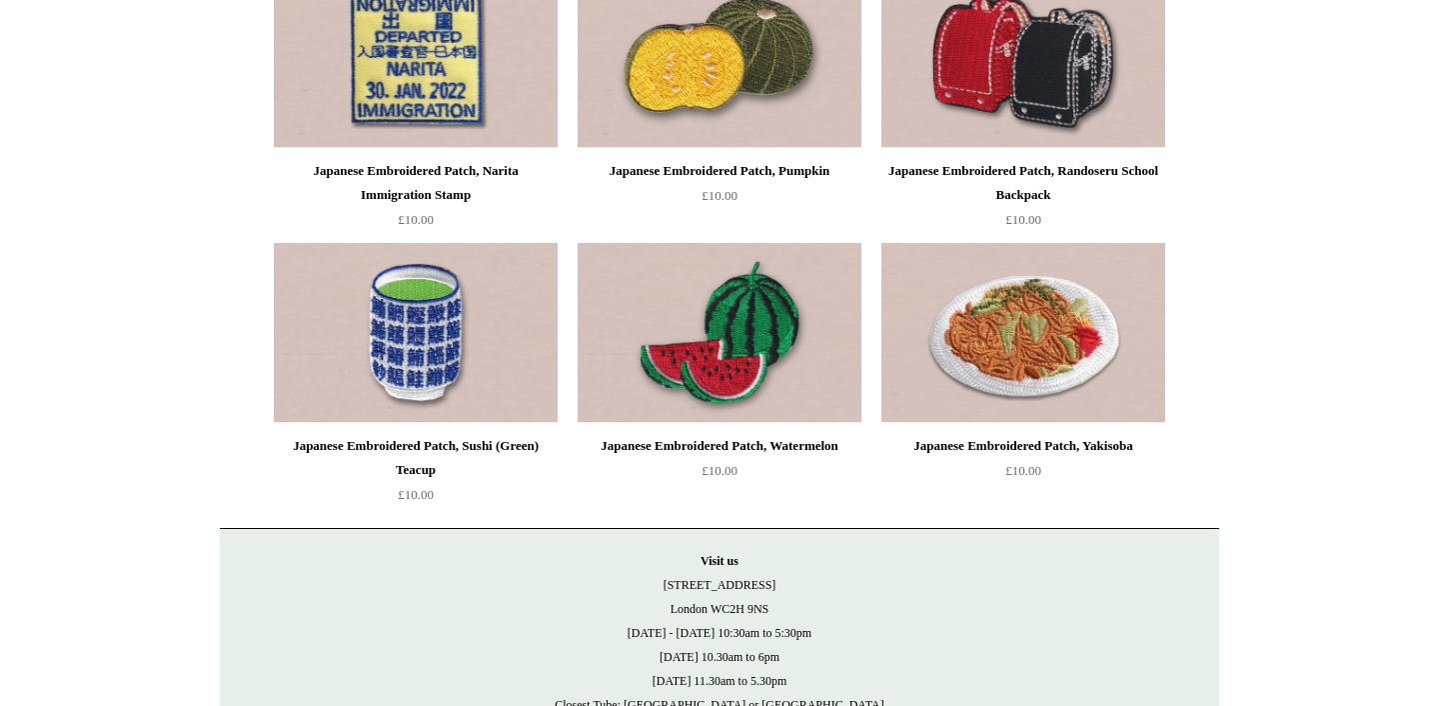
scroll to position [3119, 0]
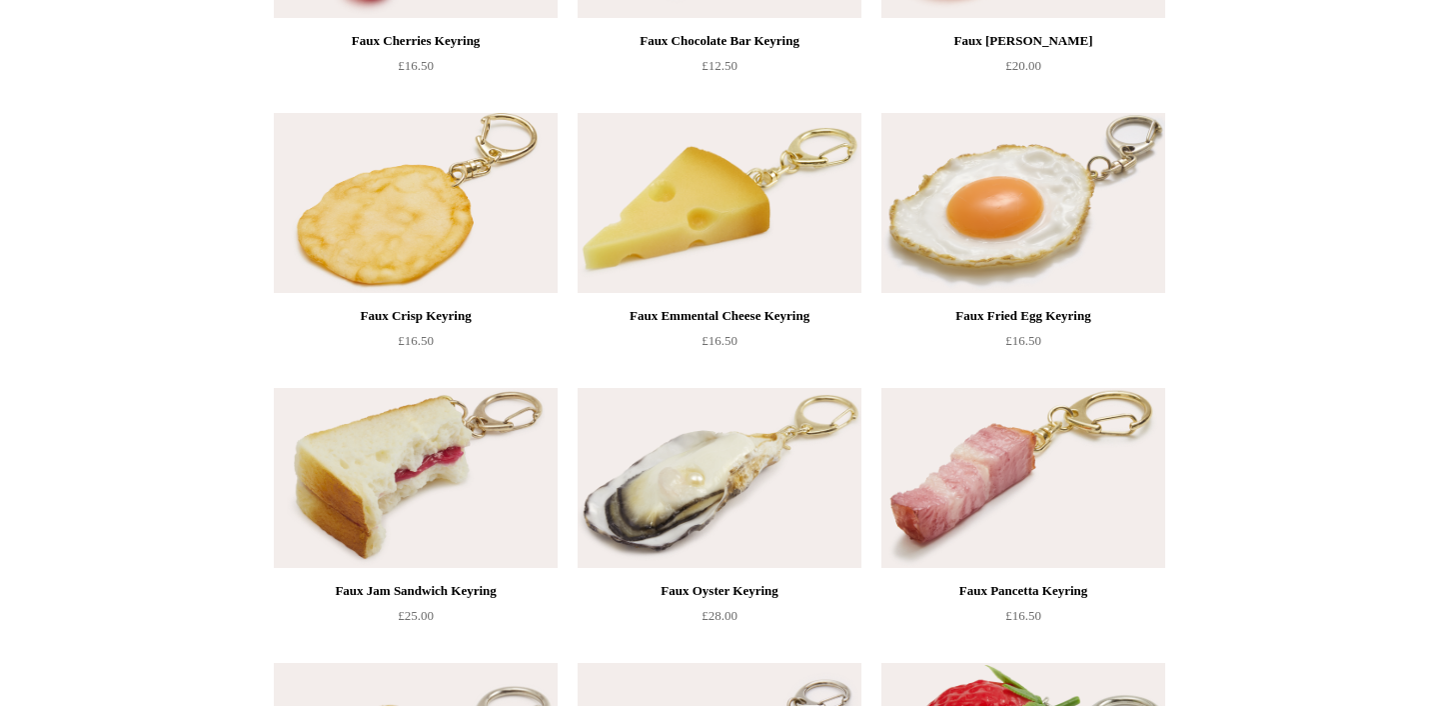
scroll to position [702, 0]
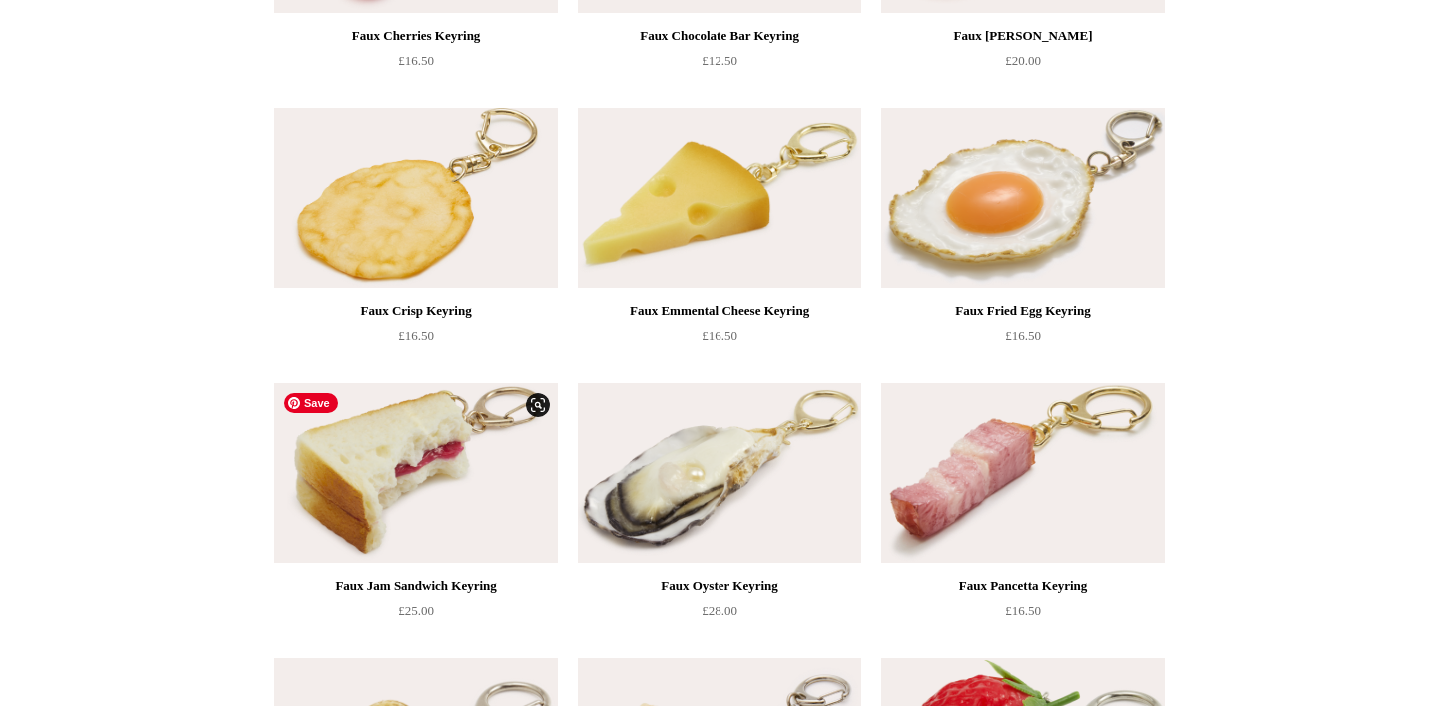
click at [408, 481] on img at bounding box center [416, 473] width 284 height 180
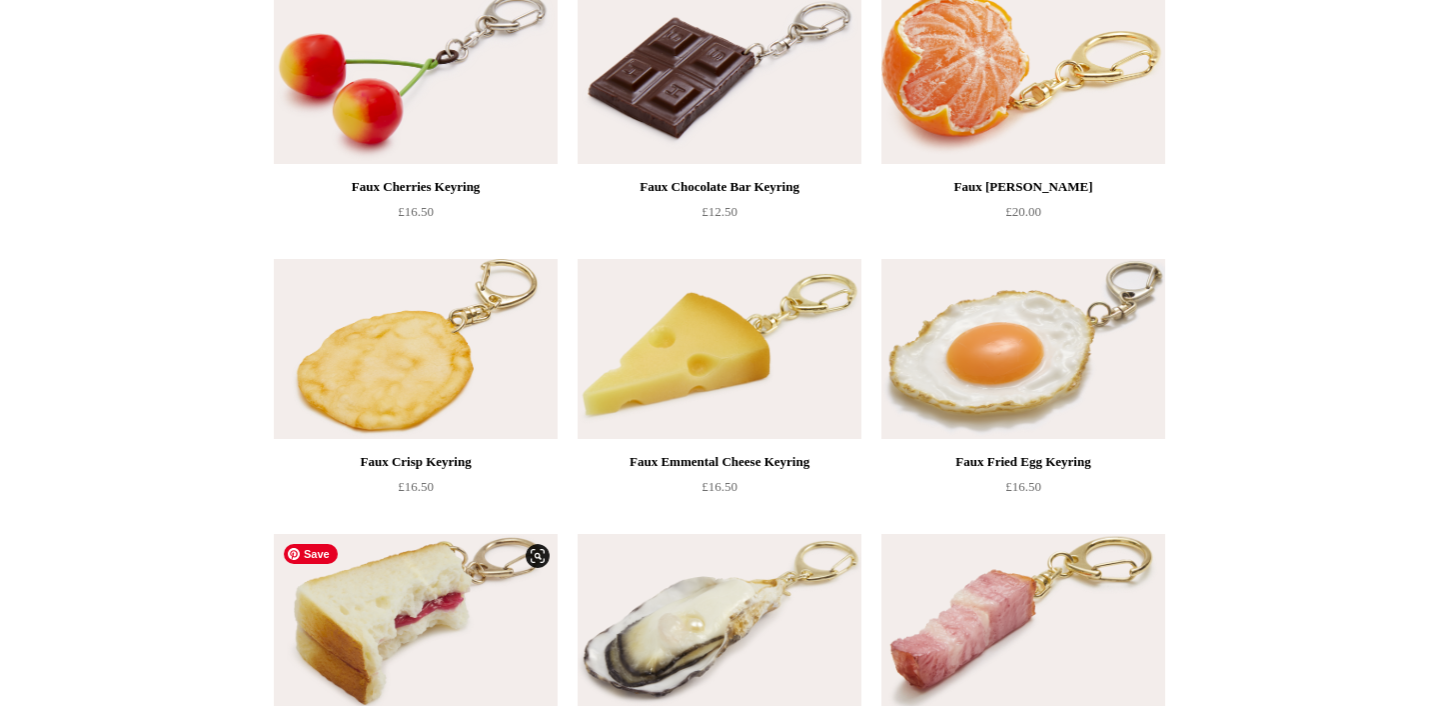
scroll to position [546, 0]
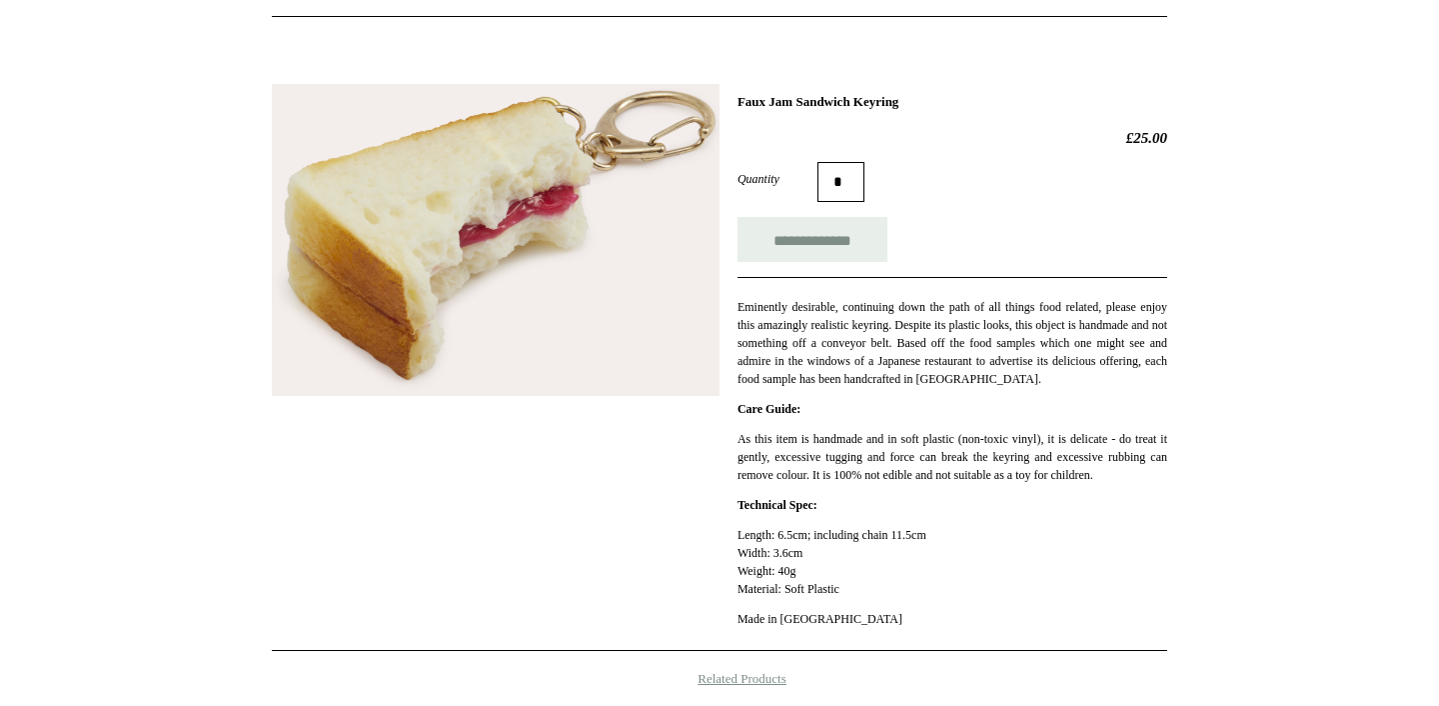
scroll to position [234, 0]
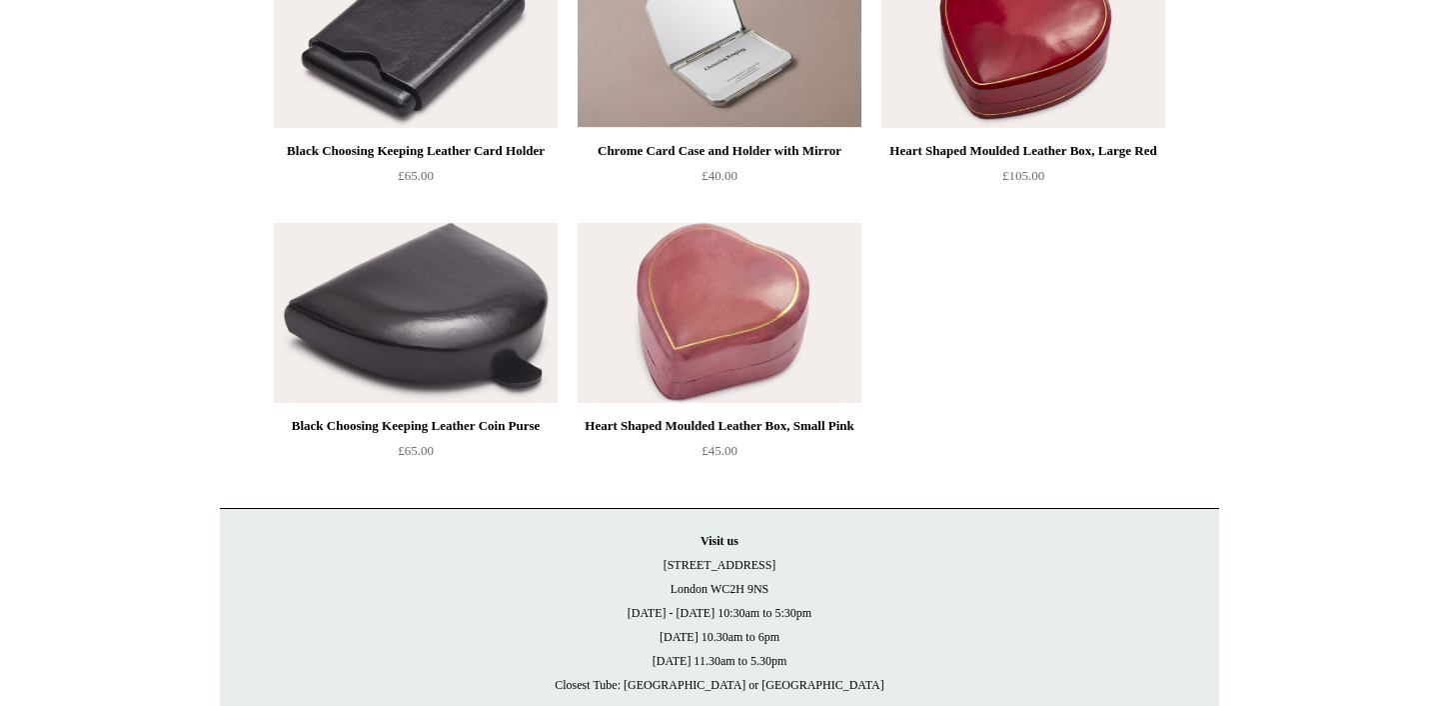
scroll to position [234, 0]
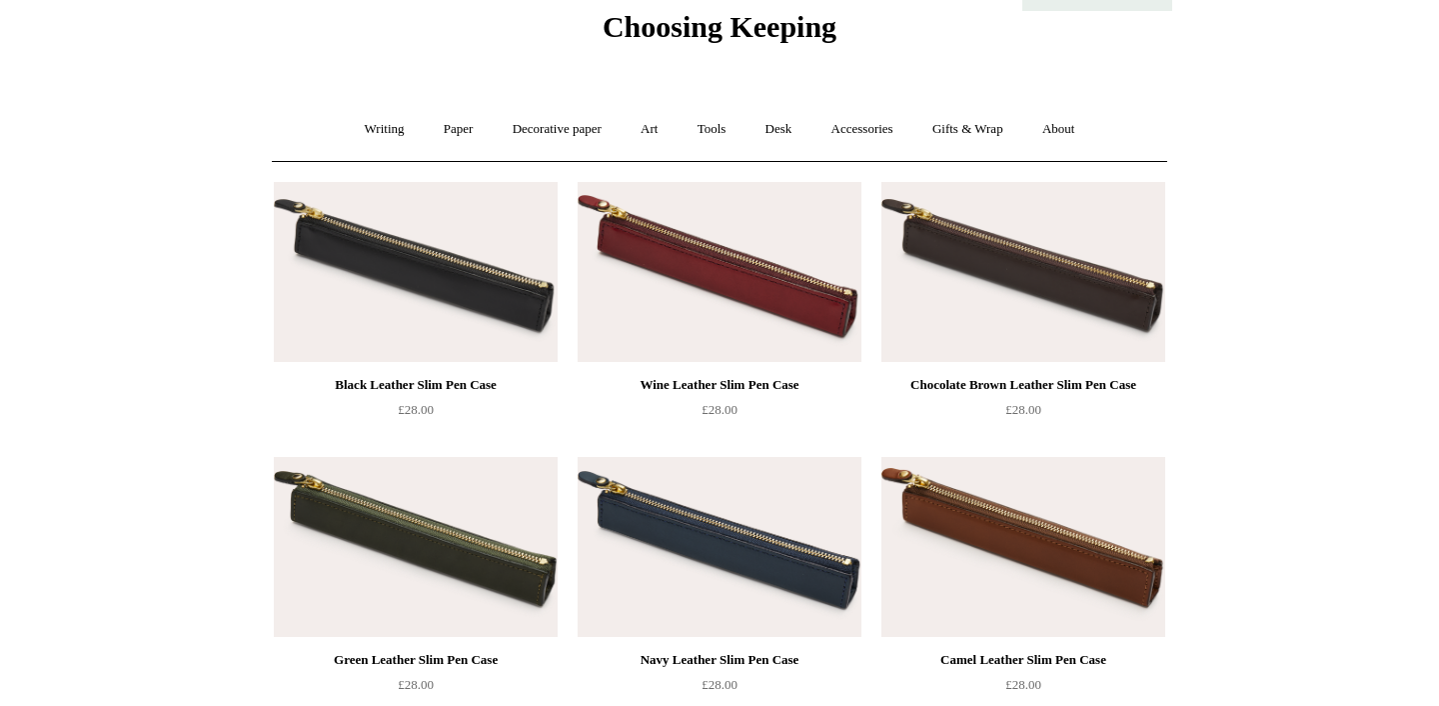
scroll to position [156, 0]
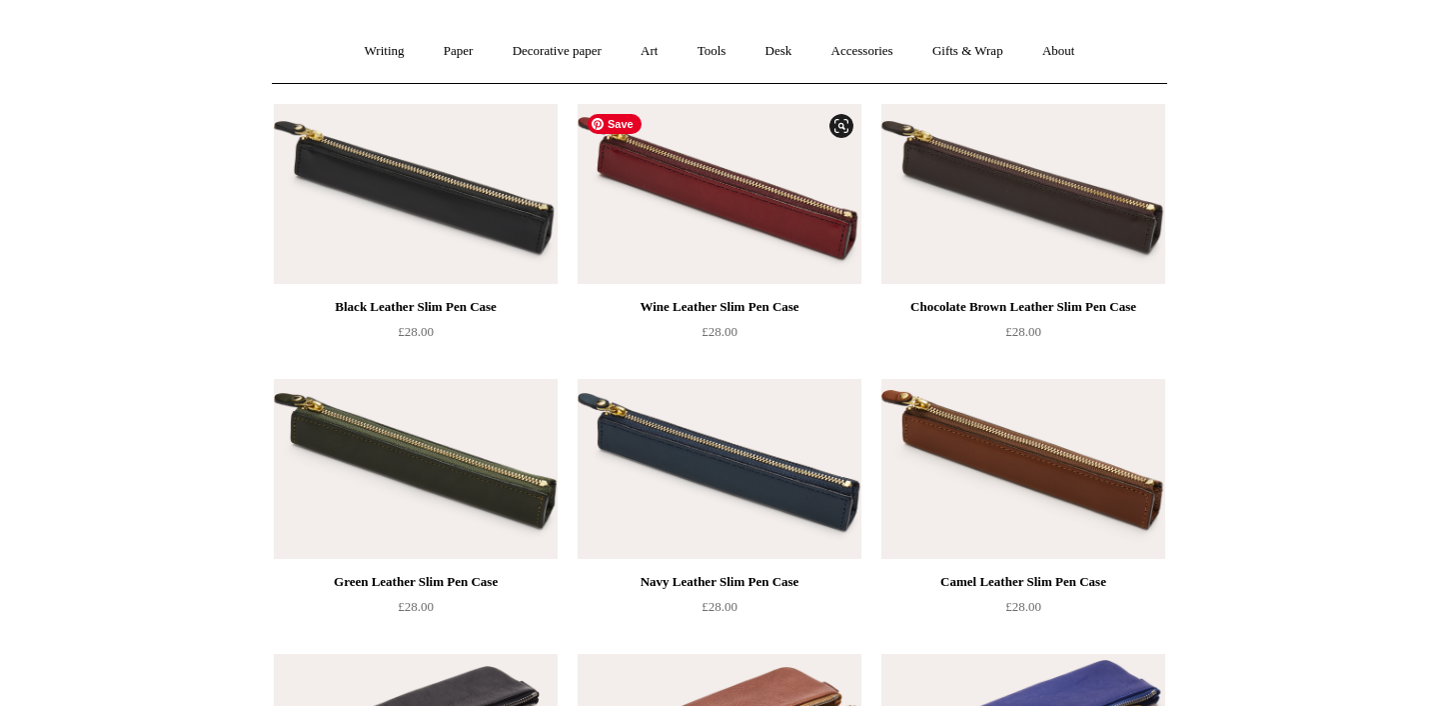
click at [741, 190] on img at bounding box center [720, 194] width 284 height 180
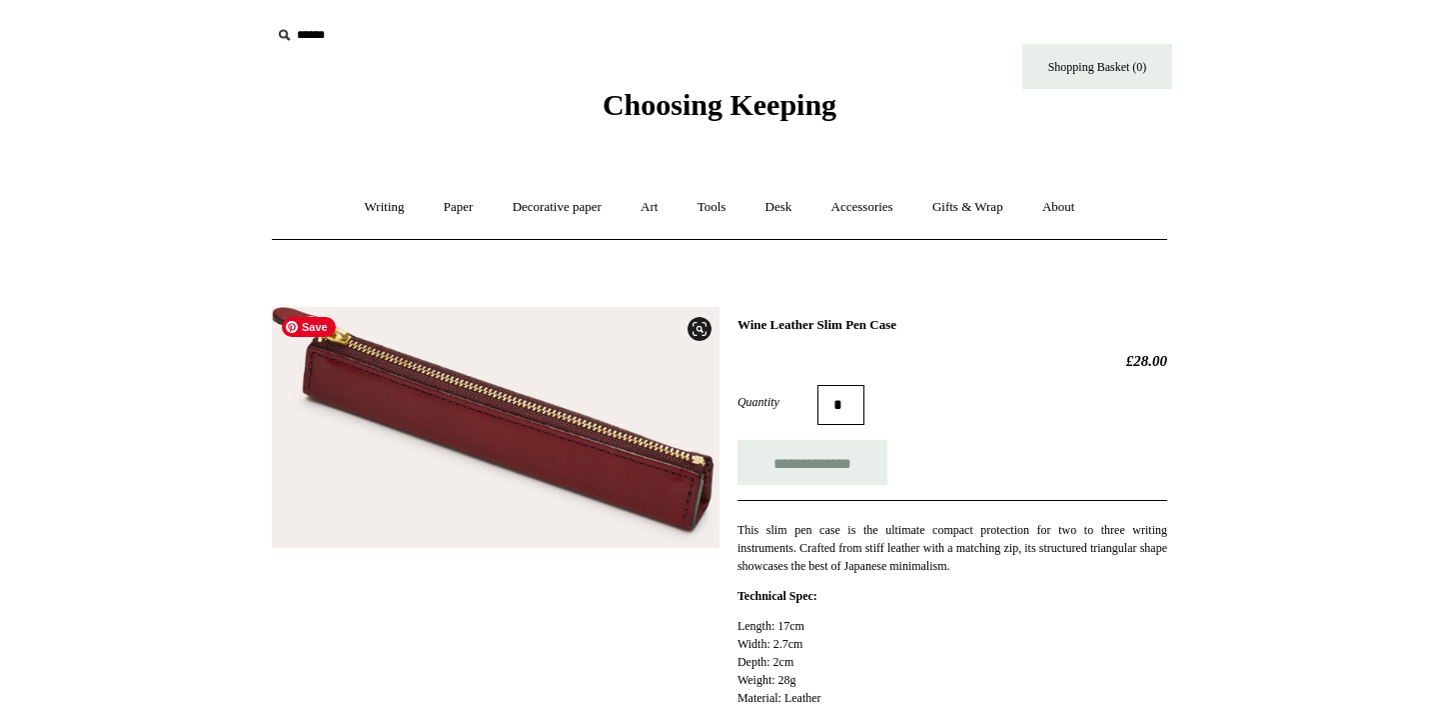
click at [379, 400] on img at bounding box center [496, 427] width 448 height 241
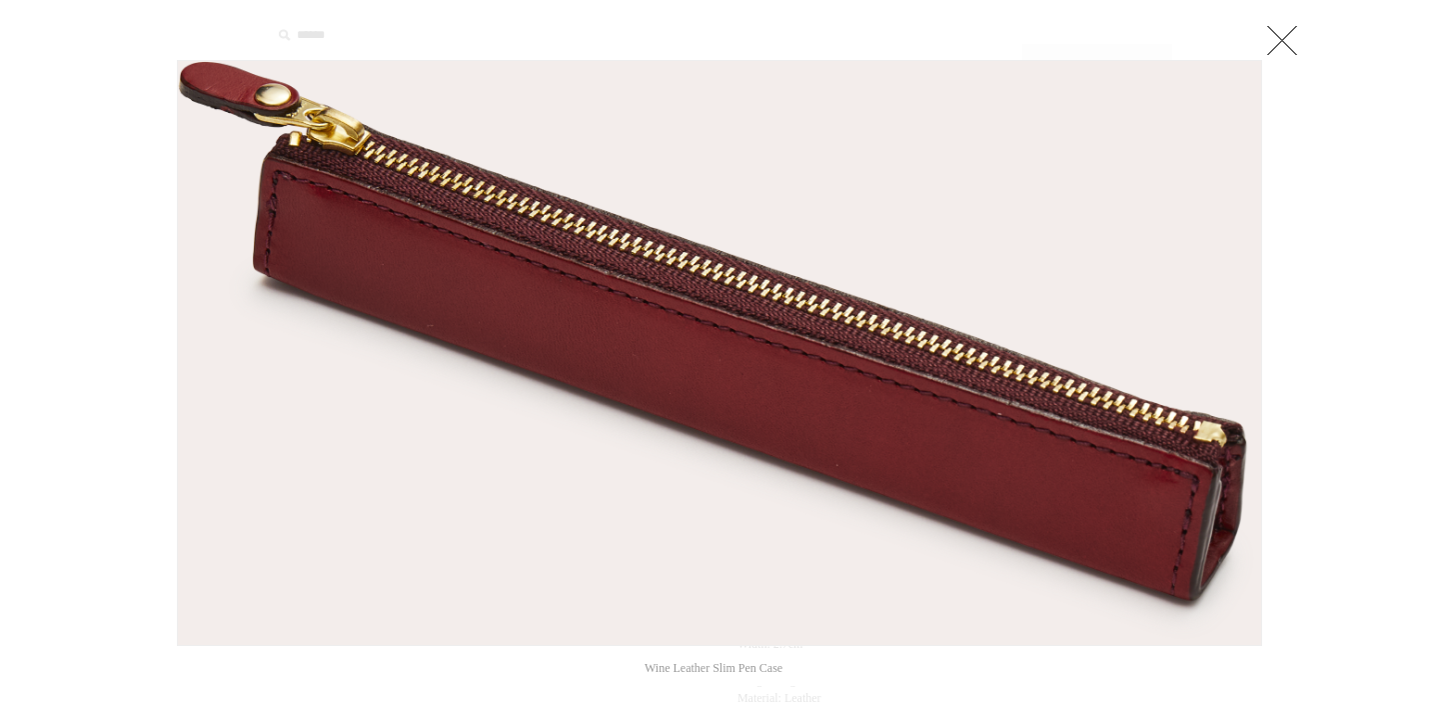
click at [1285, 34] on link at bounding box center [1282, 40] width 40 height 40
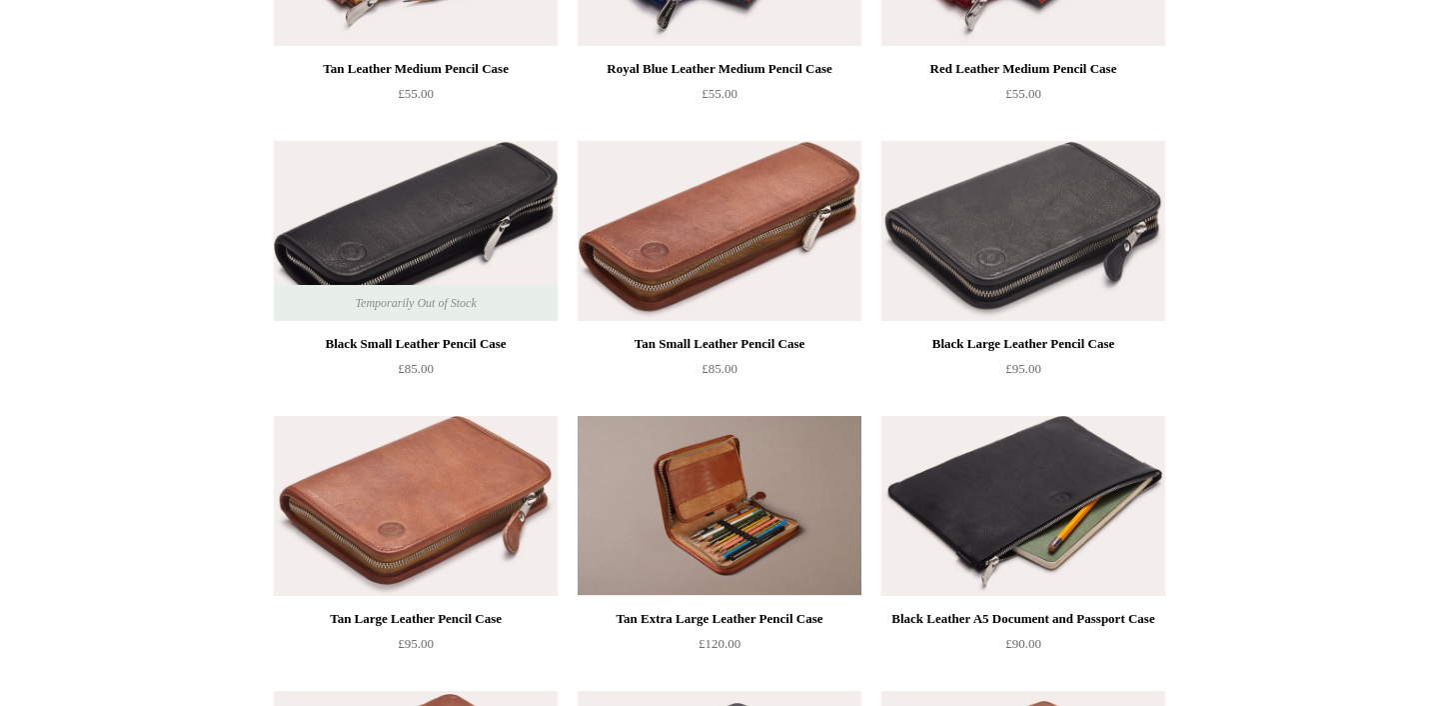
scroll to position [1559, 0]
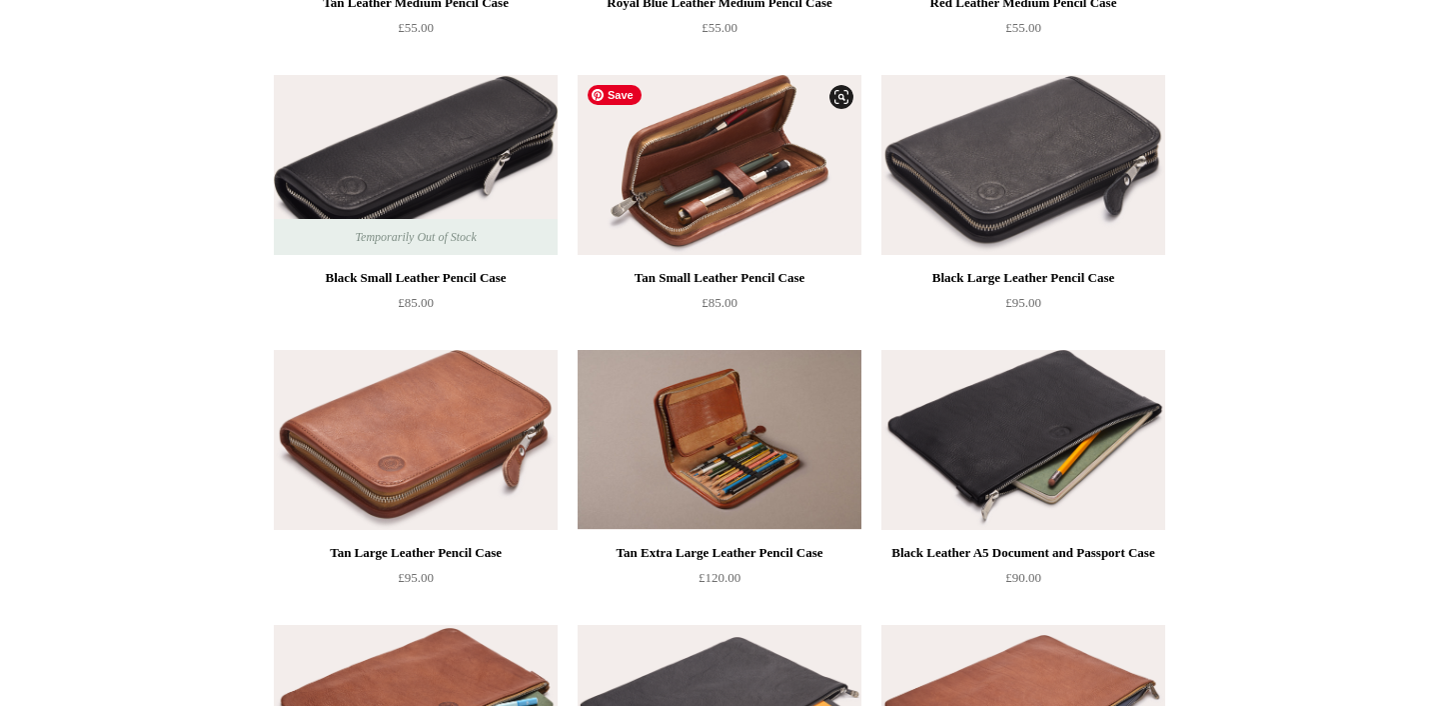
click at [750, 157] on img at bounding box center [720, 165] width 284 height 180
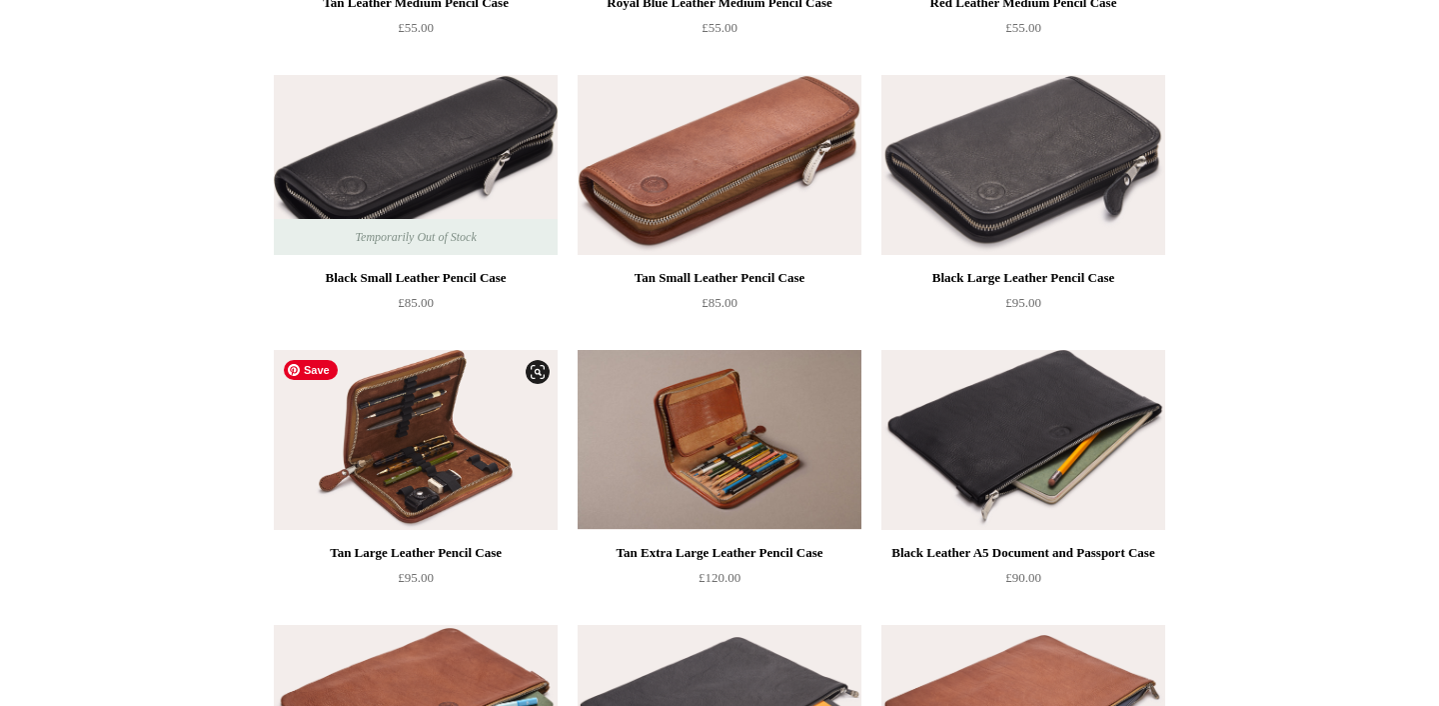
click at [451, 433] on img at bounding box center [416, 440] width 284 height 180
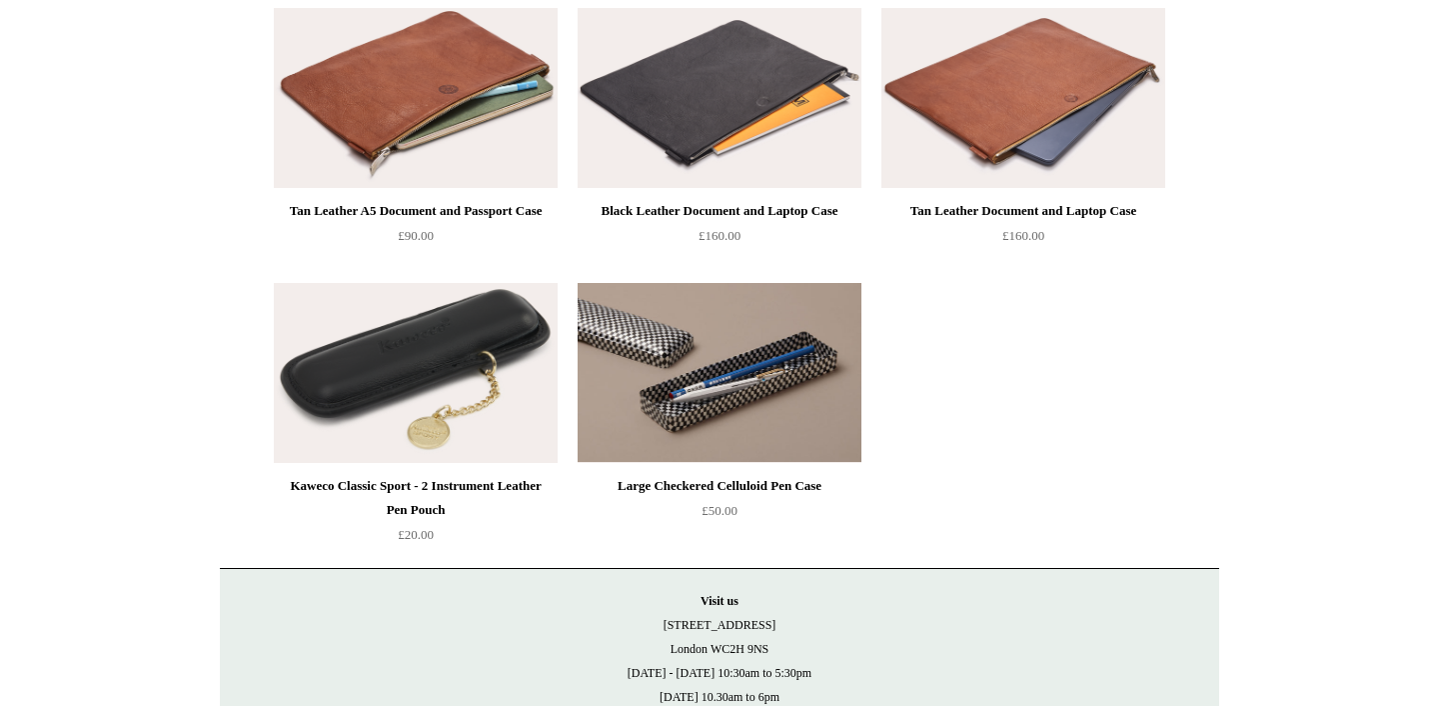
scroll to position [2183, 0]
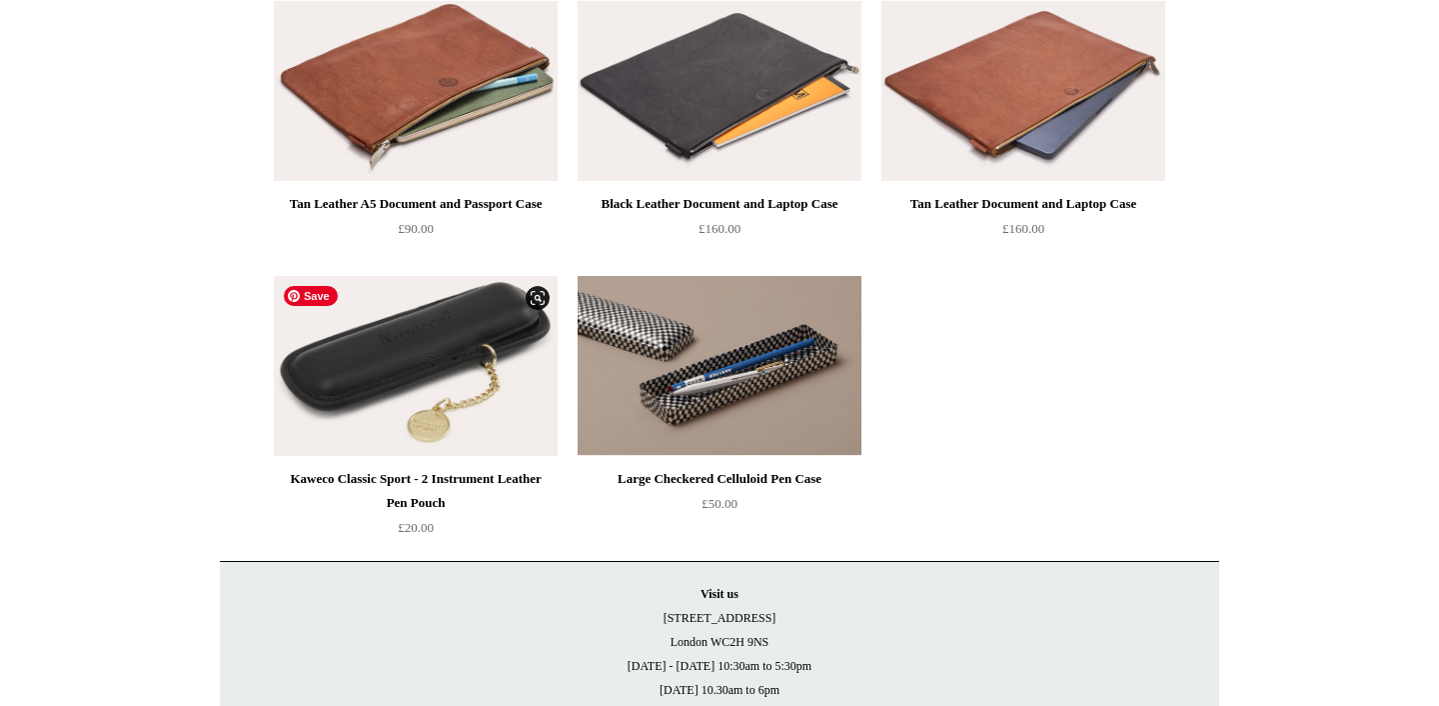
click at [405, 332] on img at bounding box center [416, 366] width 284 height 180
click at [702, 372] on img at bounding box center [720, 366] width 284 height 180
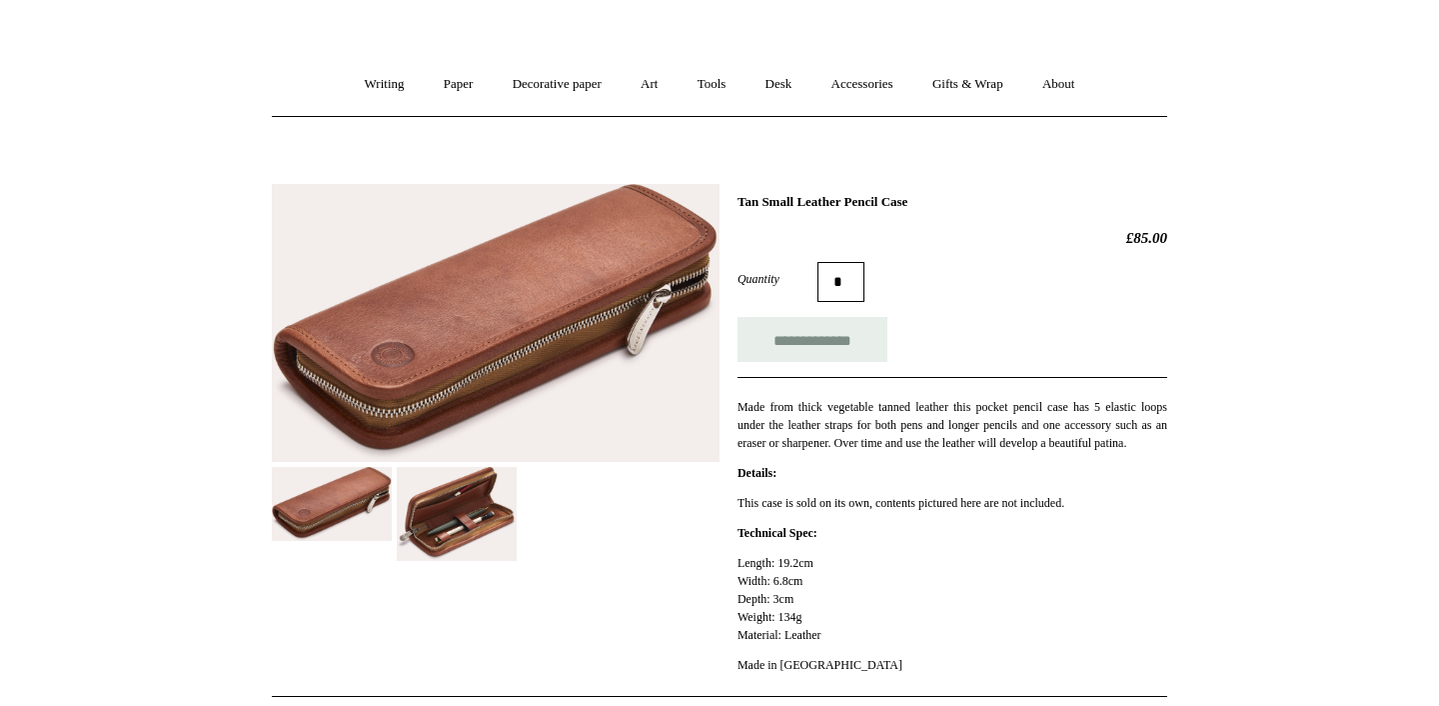
scroll to position [156, 0]
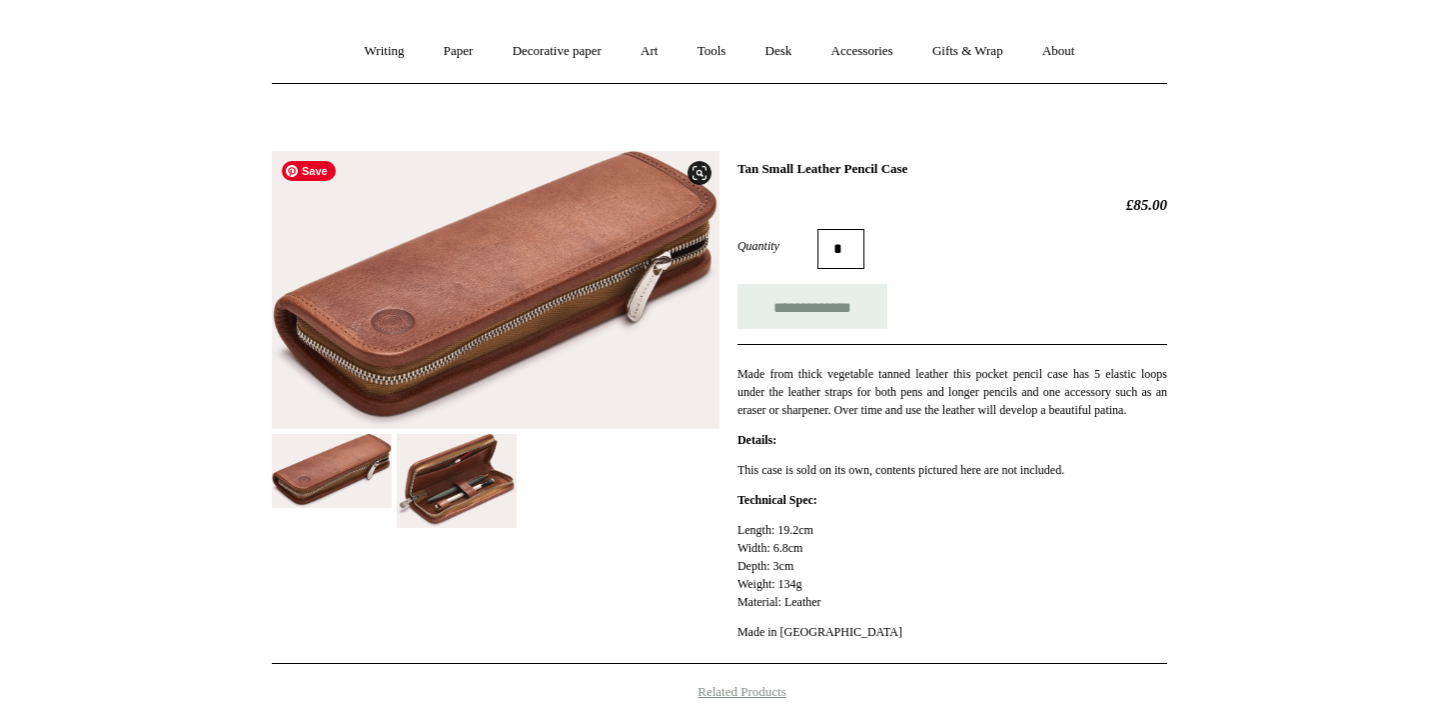
click at [511, 258] on img at bounding box center [496, 290] width 448 height 278
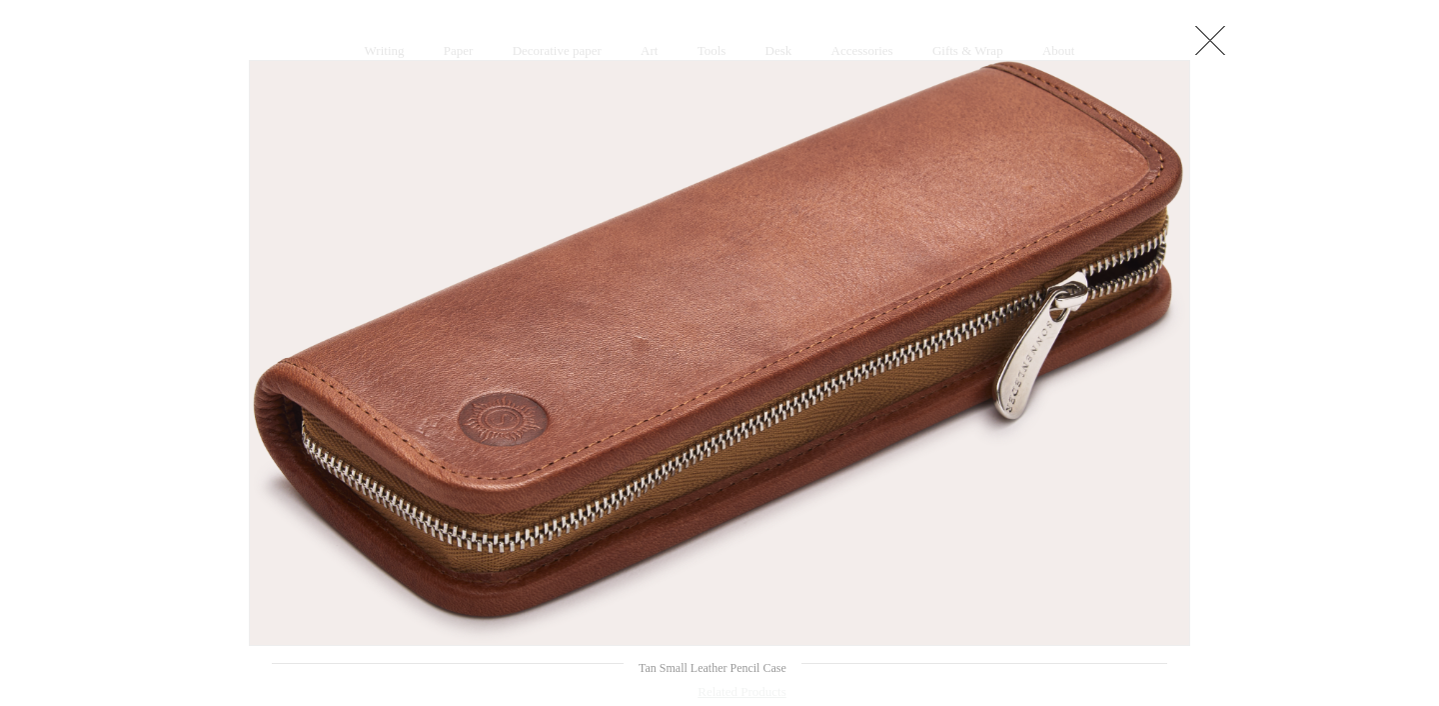
click at [1221, 27] on link at bounding box center [1211, 40] width 40 height 40
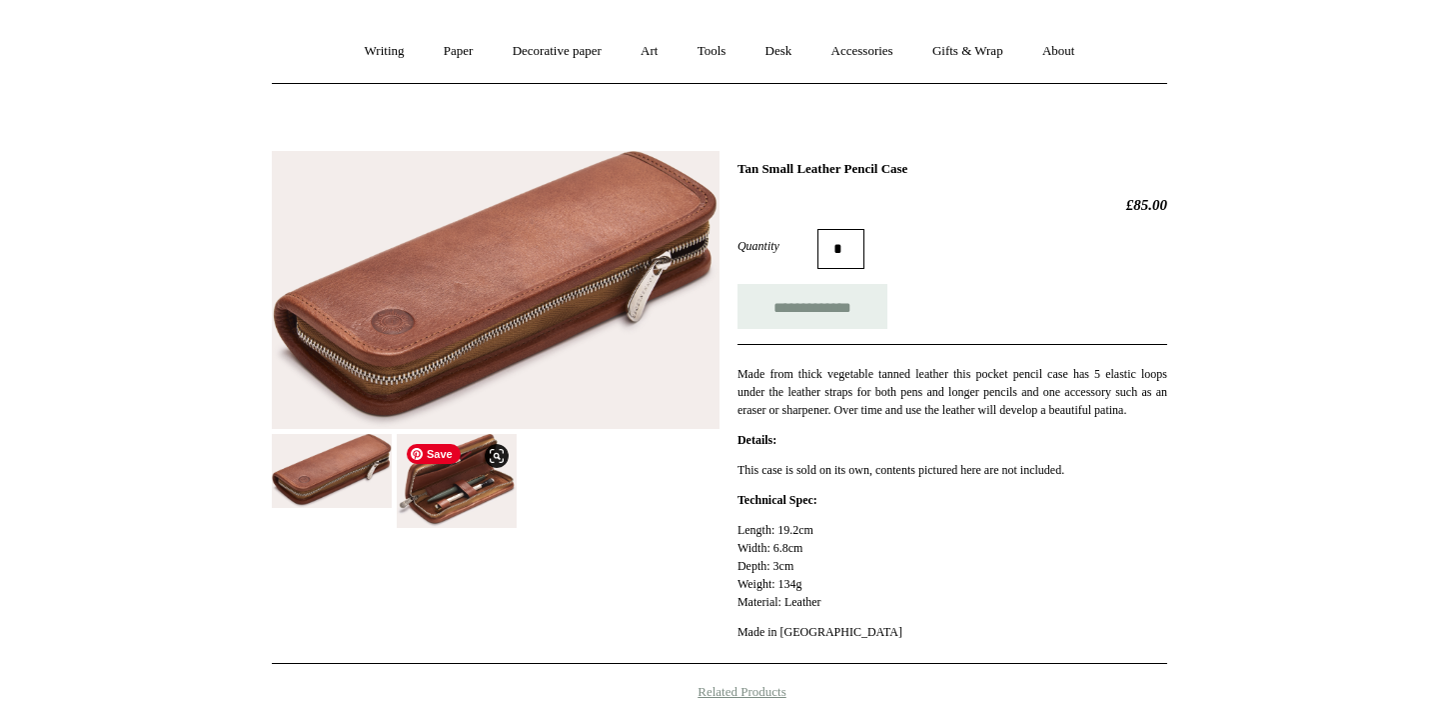
click at [452, 479] on img at bounding box center [457, 481] width 120 height 94
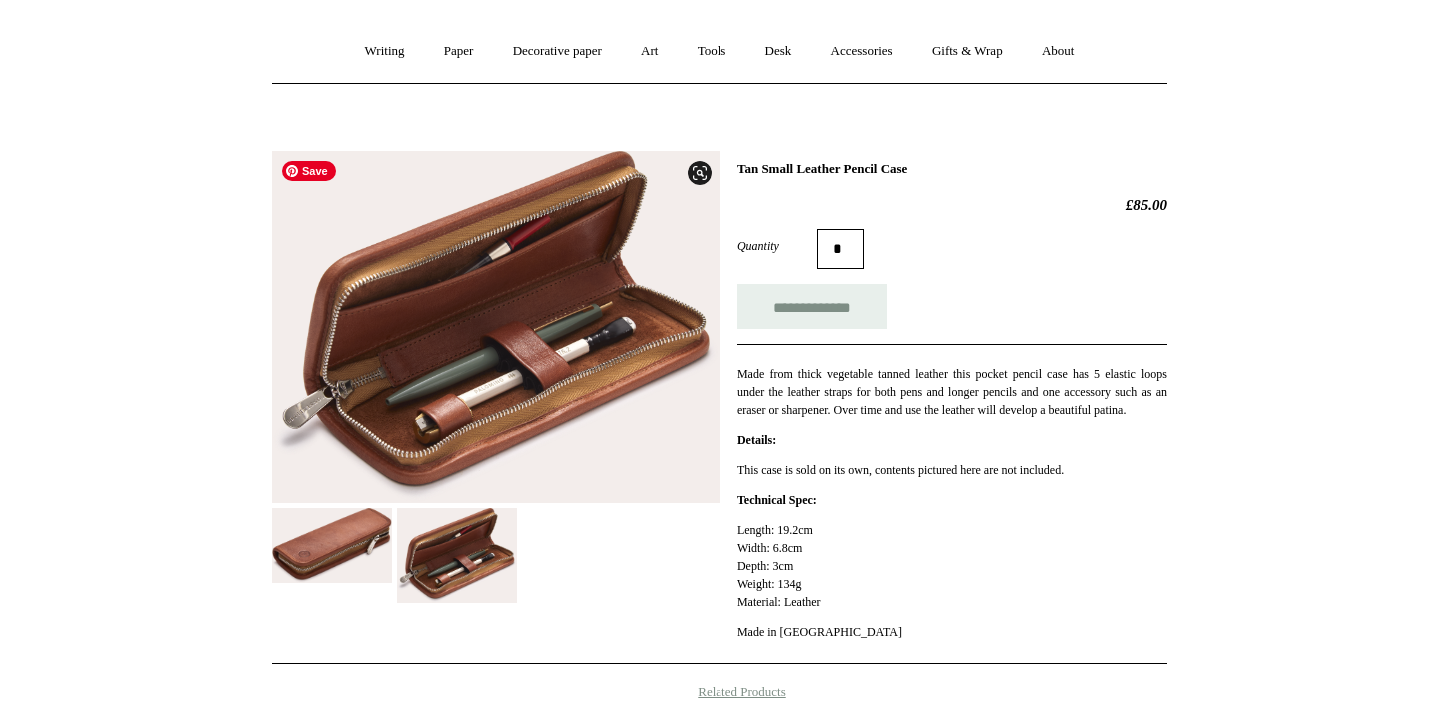
click at [538, 322] on img at bounding box center [496, 327] width 448 height 353
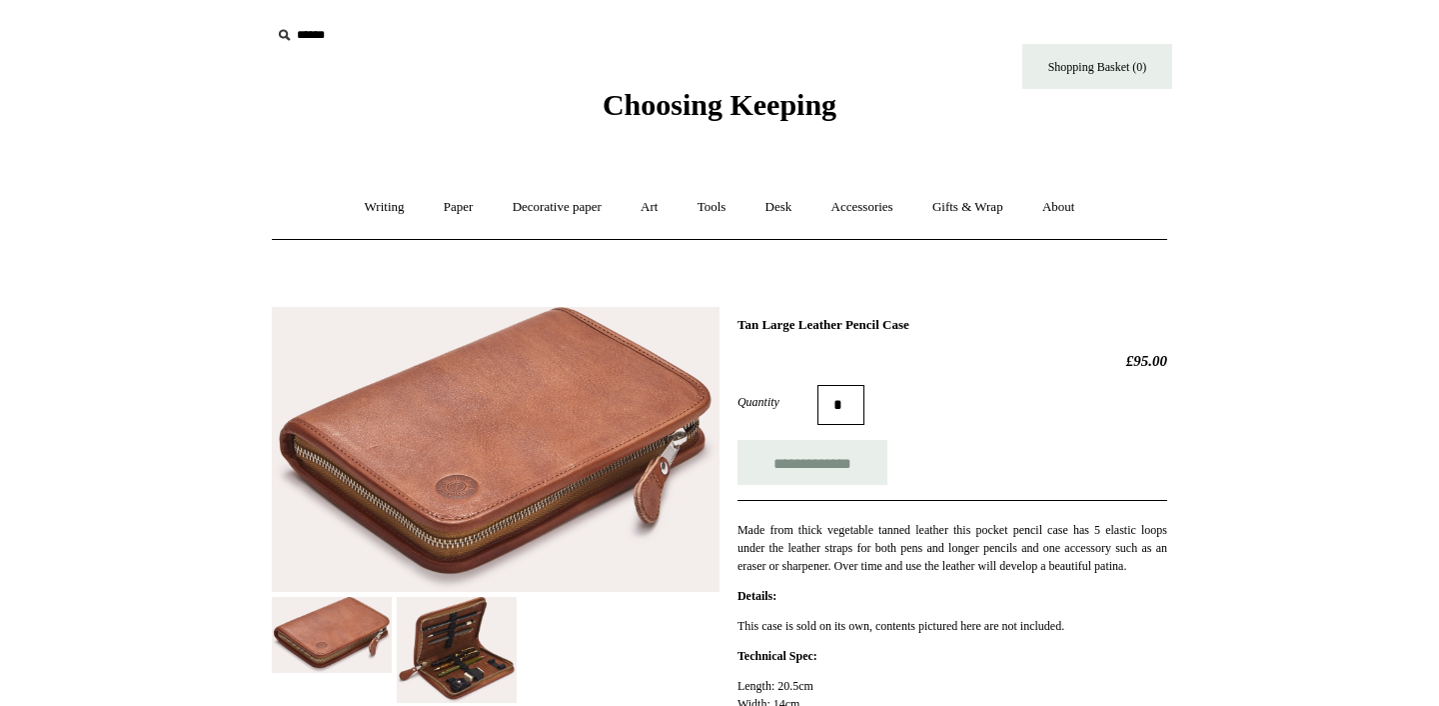
click at [500, 469] on img at bounding box center [496, 449] width 448 height 285
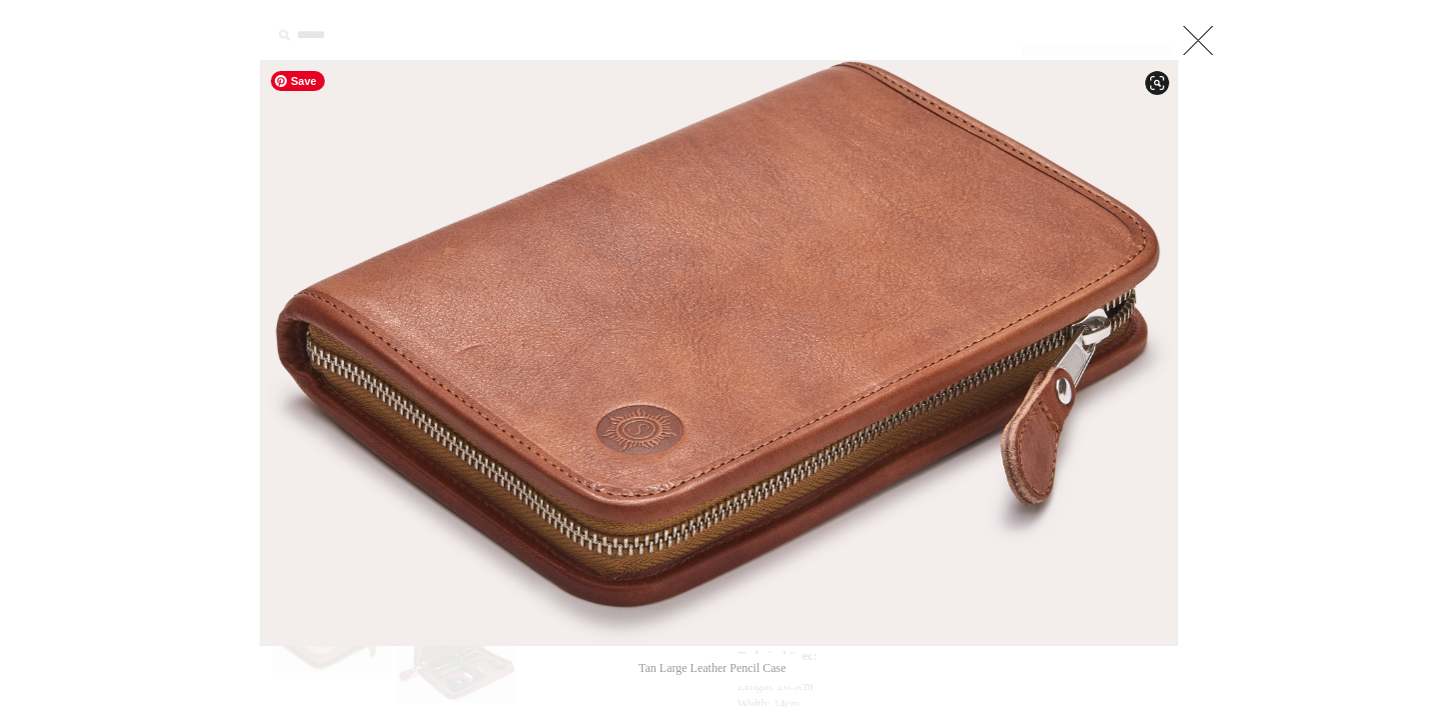
click at [627, 434] on img at bounding box center [719, 353] width 917 height 584
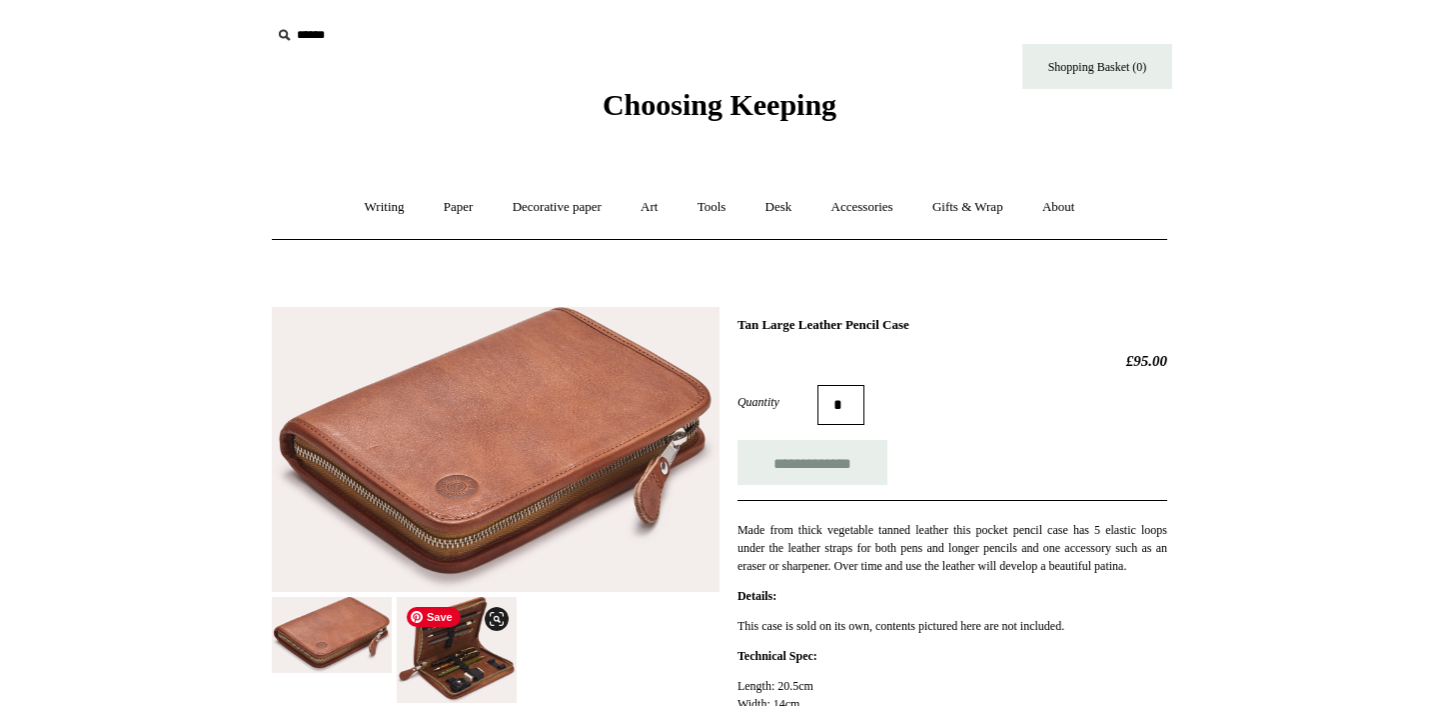
click at [477, 646] on img at bounding box center [457, 650] width 120 height 107
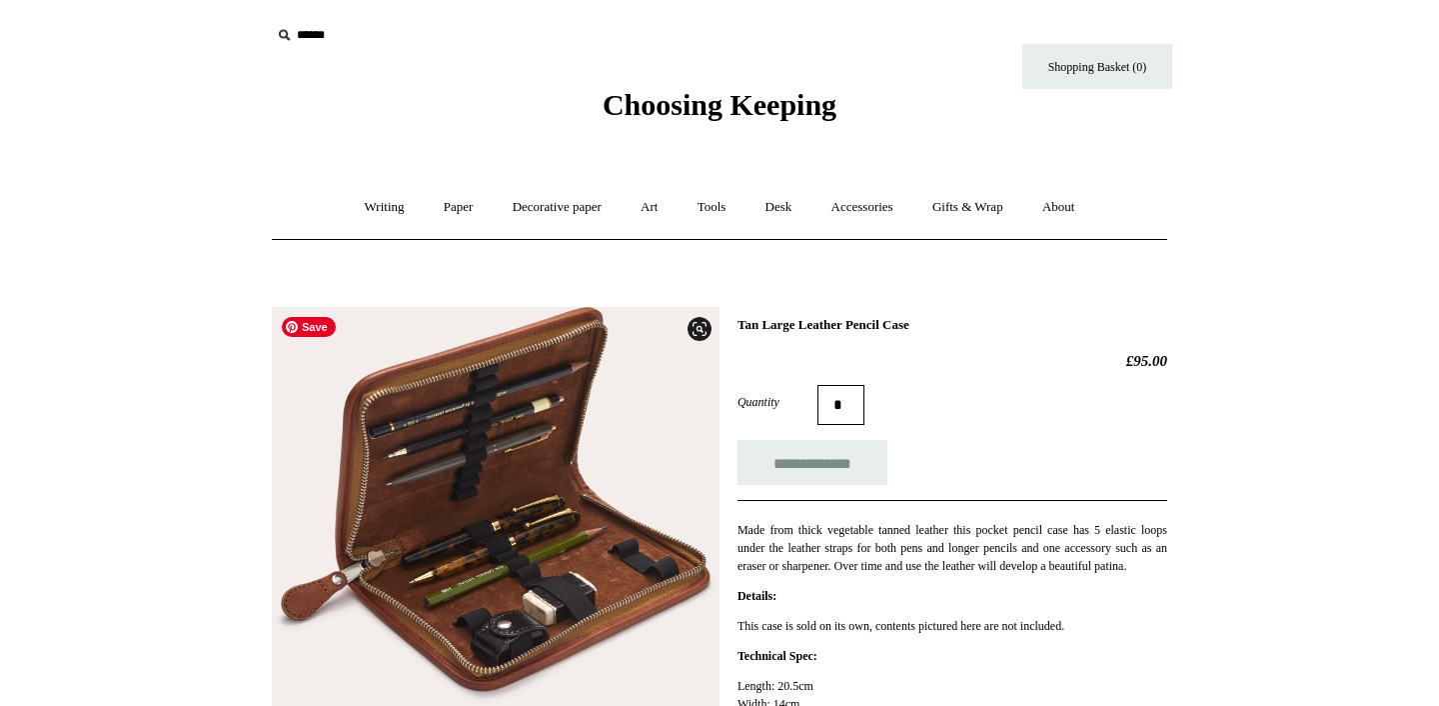
click at [493, 484] on img at bounding box center [496, 506] width 448 height 399
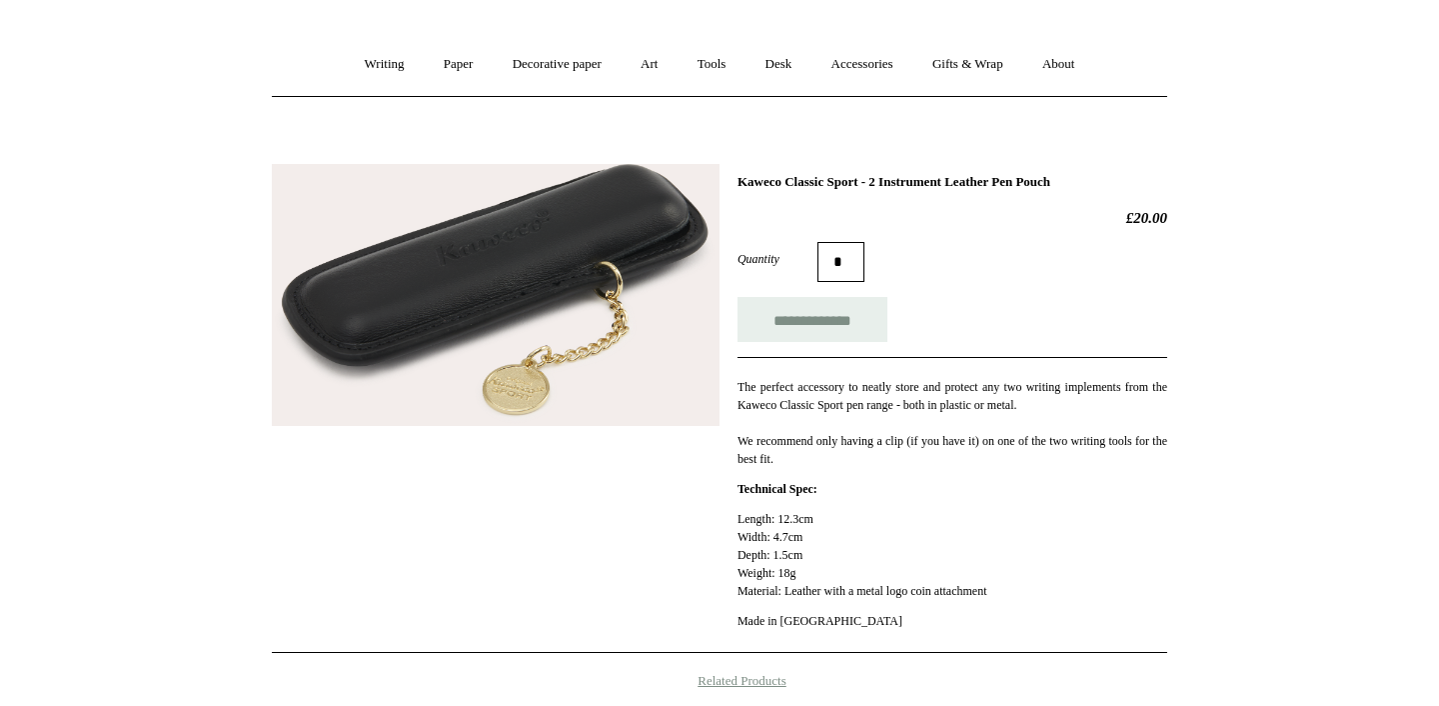
scroll to position [156, 0]
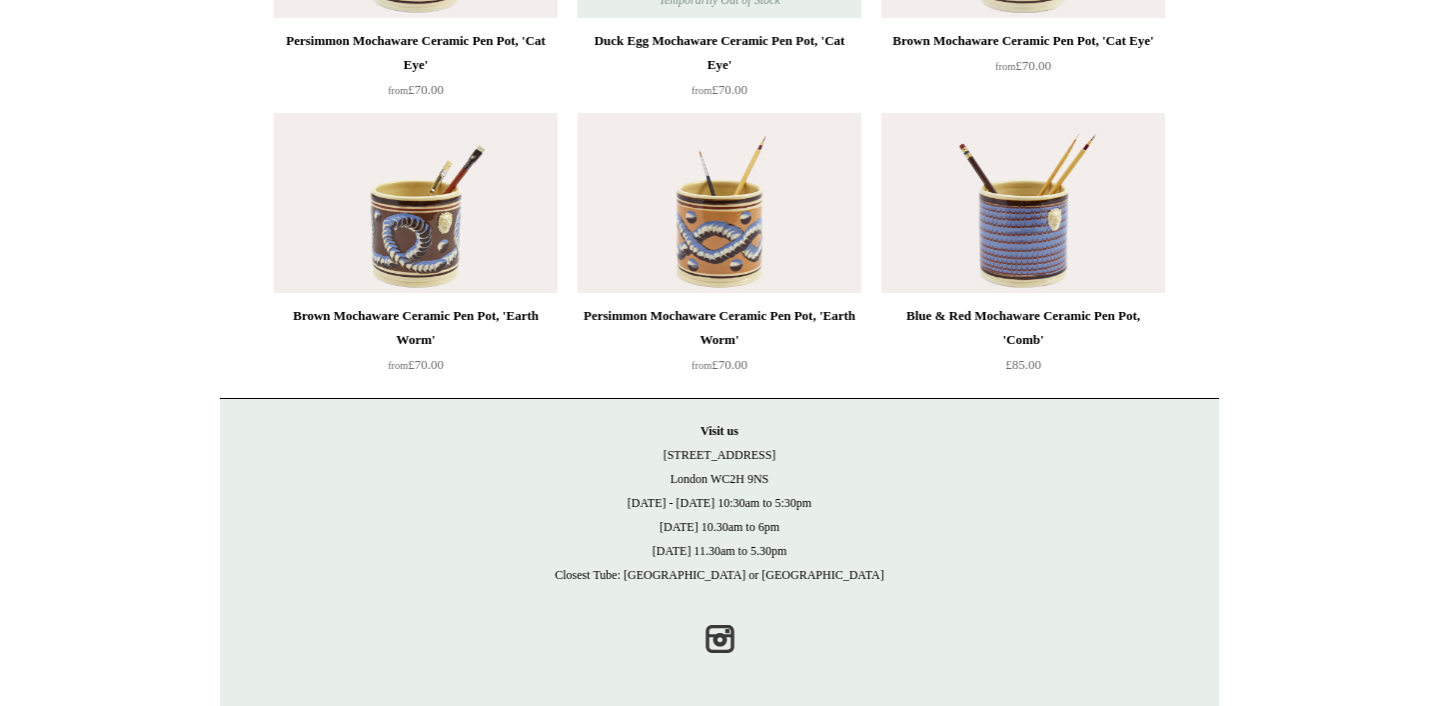
scroll to position [702, 0]
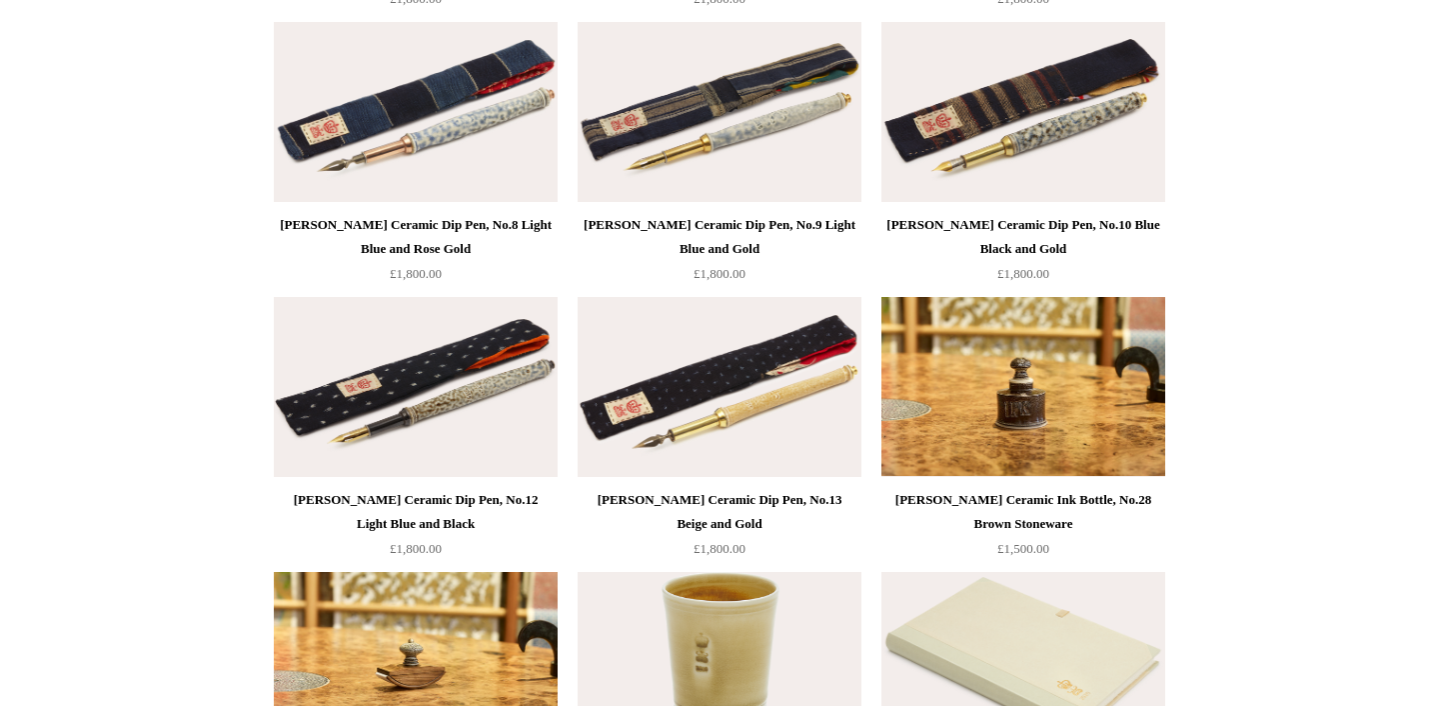
scroll to position [546, 0]
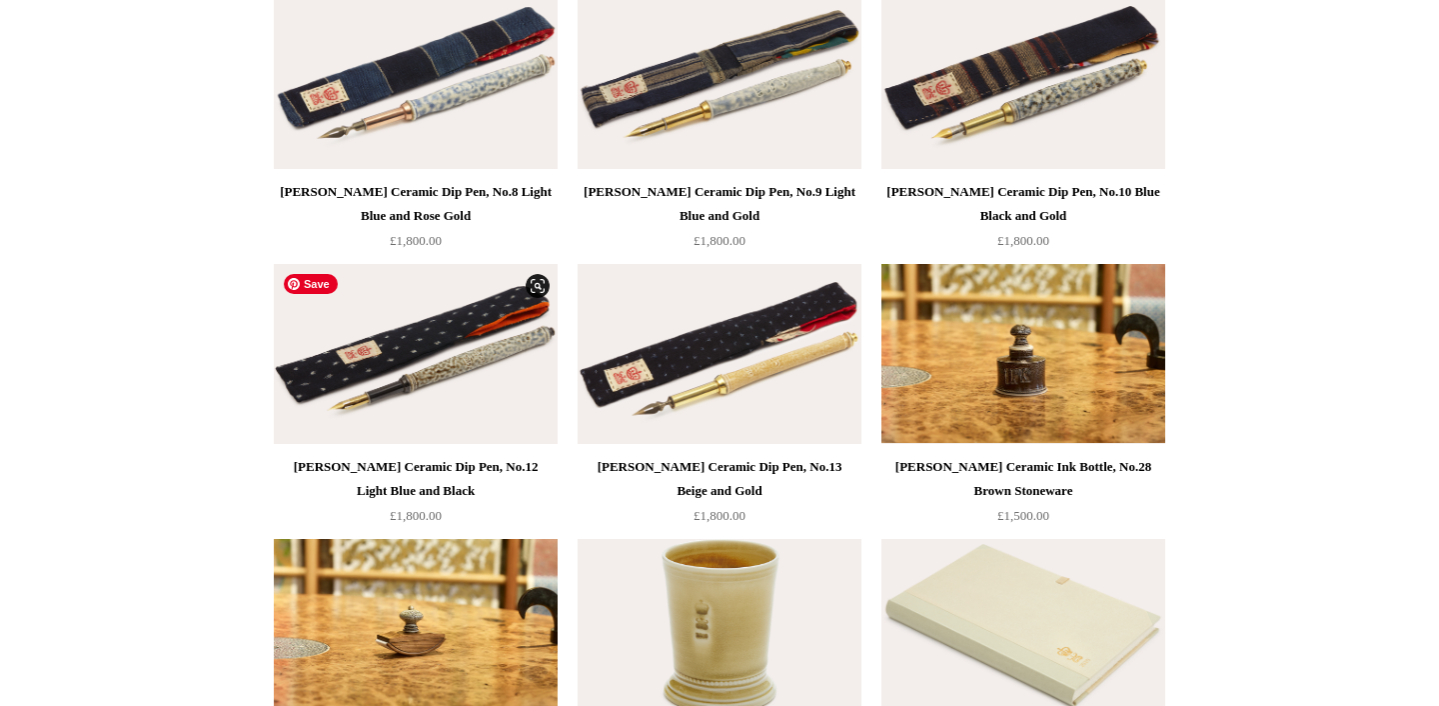
click at [408, 341] on img at bounding box center [416, 354] width 284 height 180
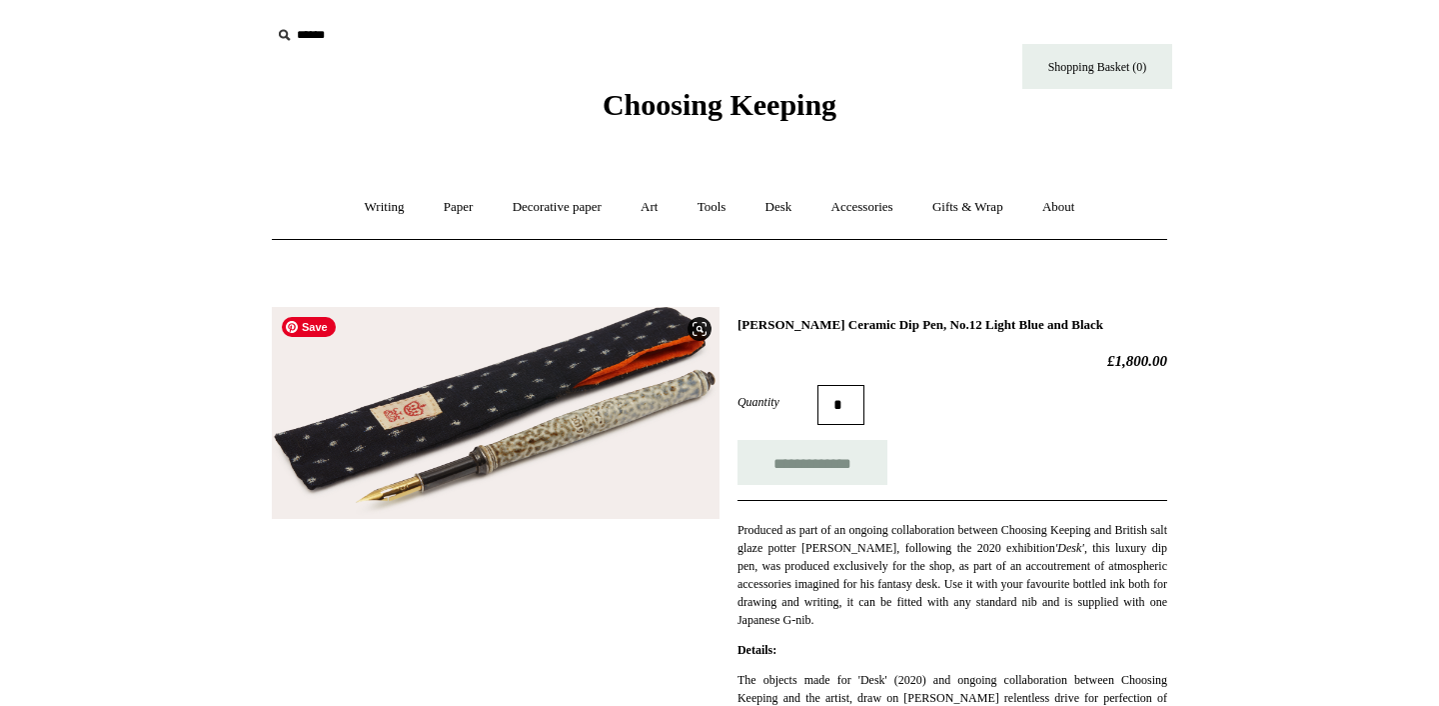
click at [516, 428] on img at bounding box center [496, 413] width 448 height 213
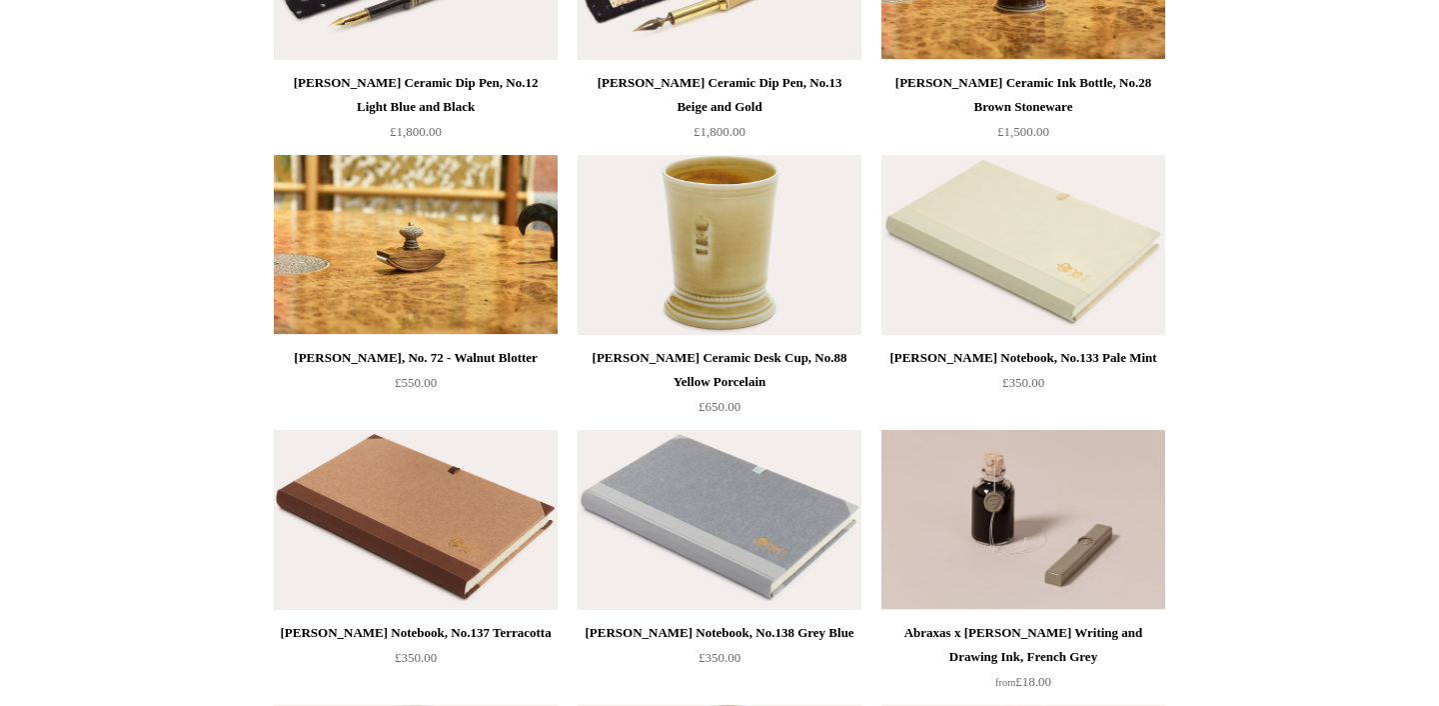
scroll to position [936, 0]
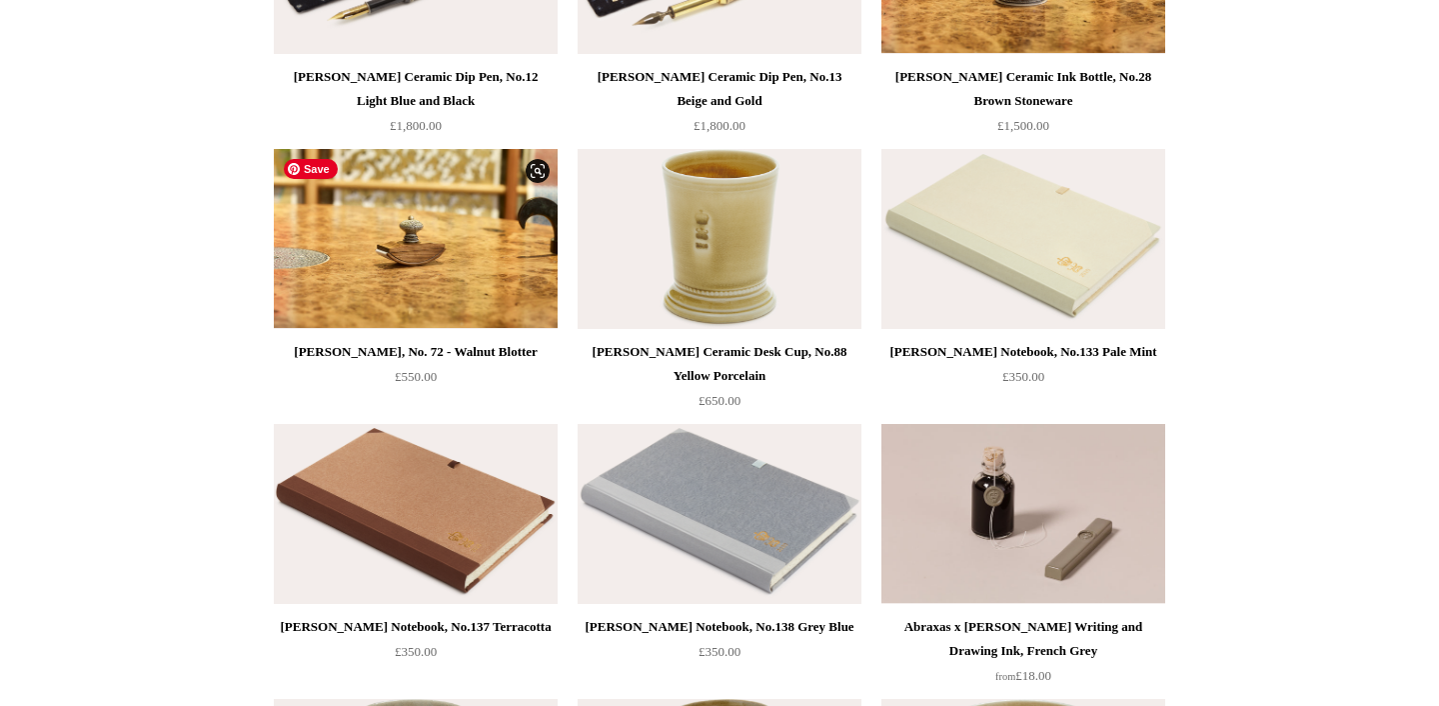
click at [431, 252] on img at bounding box center [416, 239] width 284 height 180
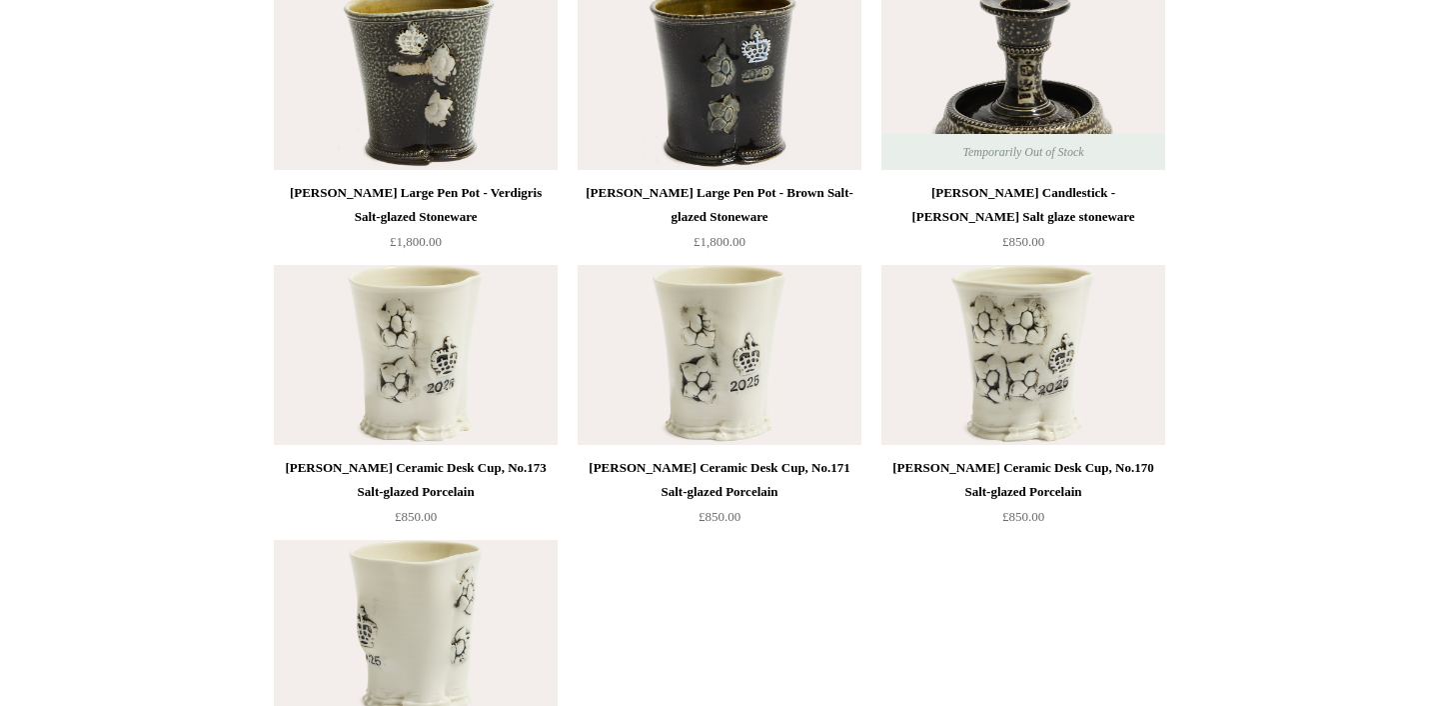
scroll to position [4678, 0]
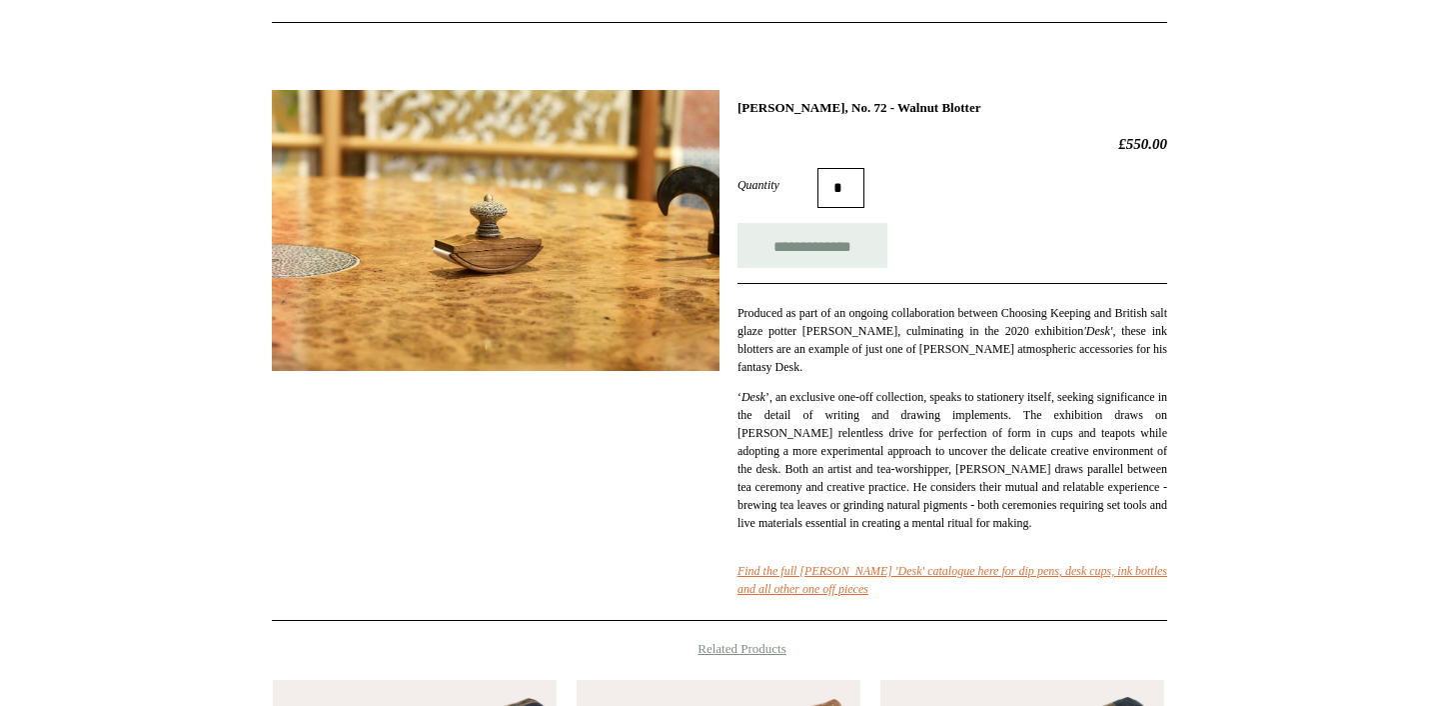
scroll to position [234, 0]
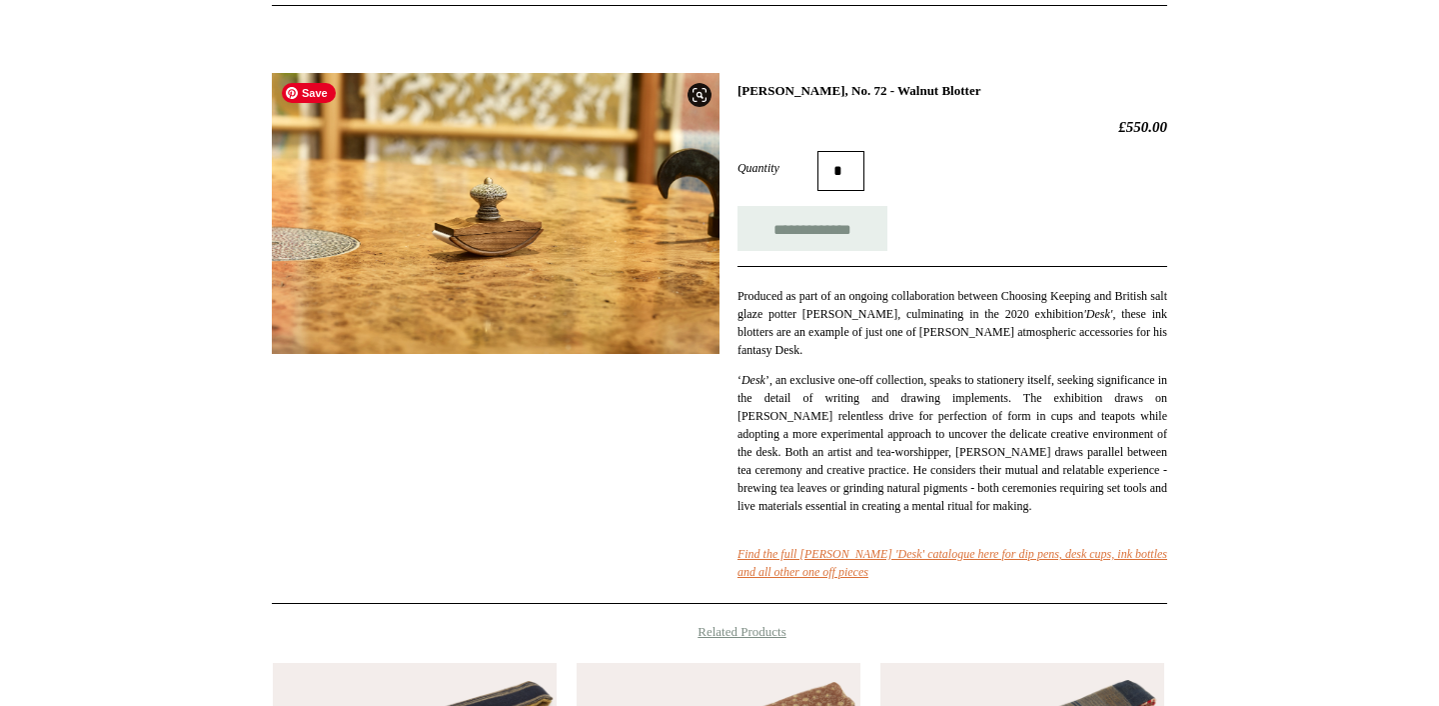
click at [473, 232] on img at bounding box center [496, 213] width 448 height 281
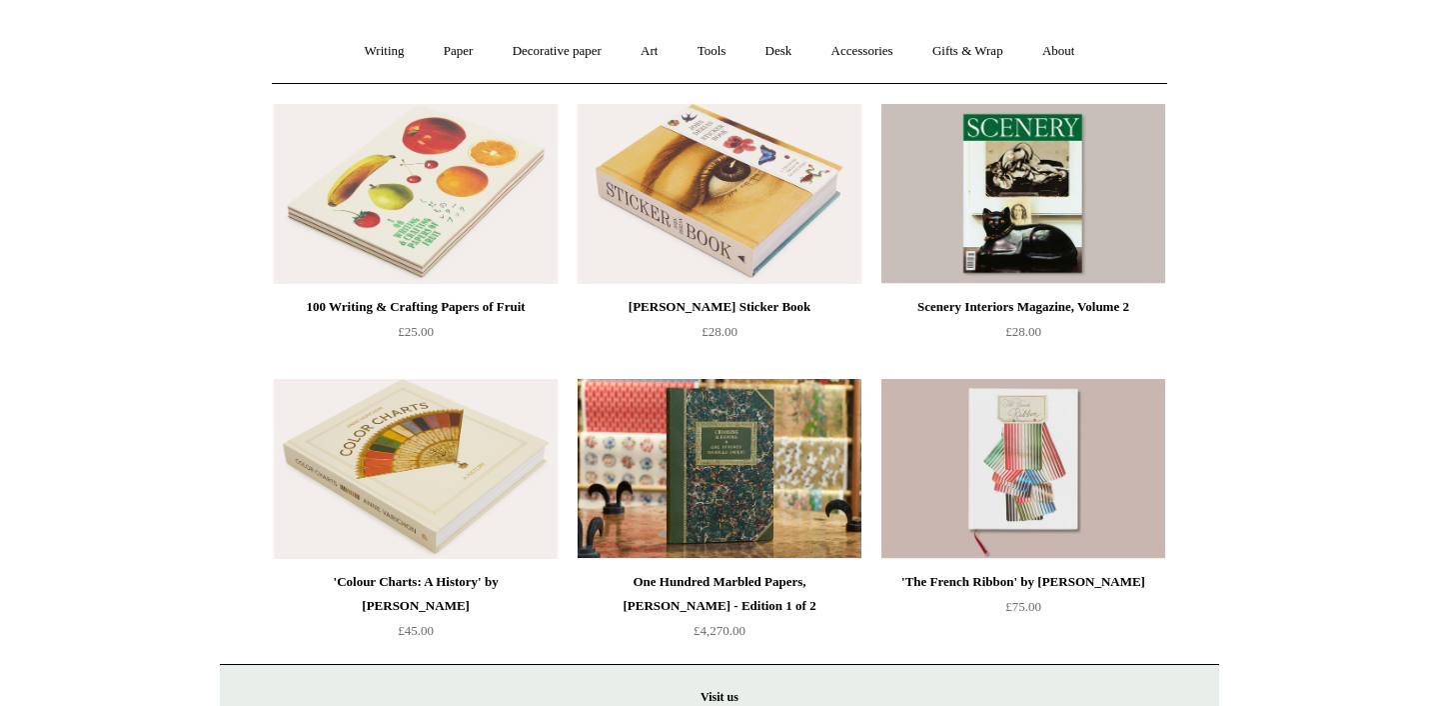
scroll to position [234, 0]
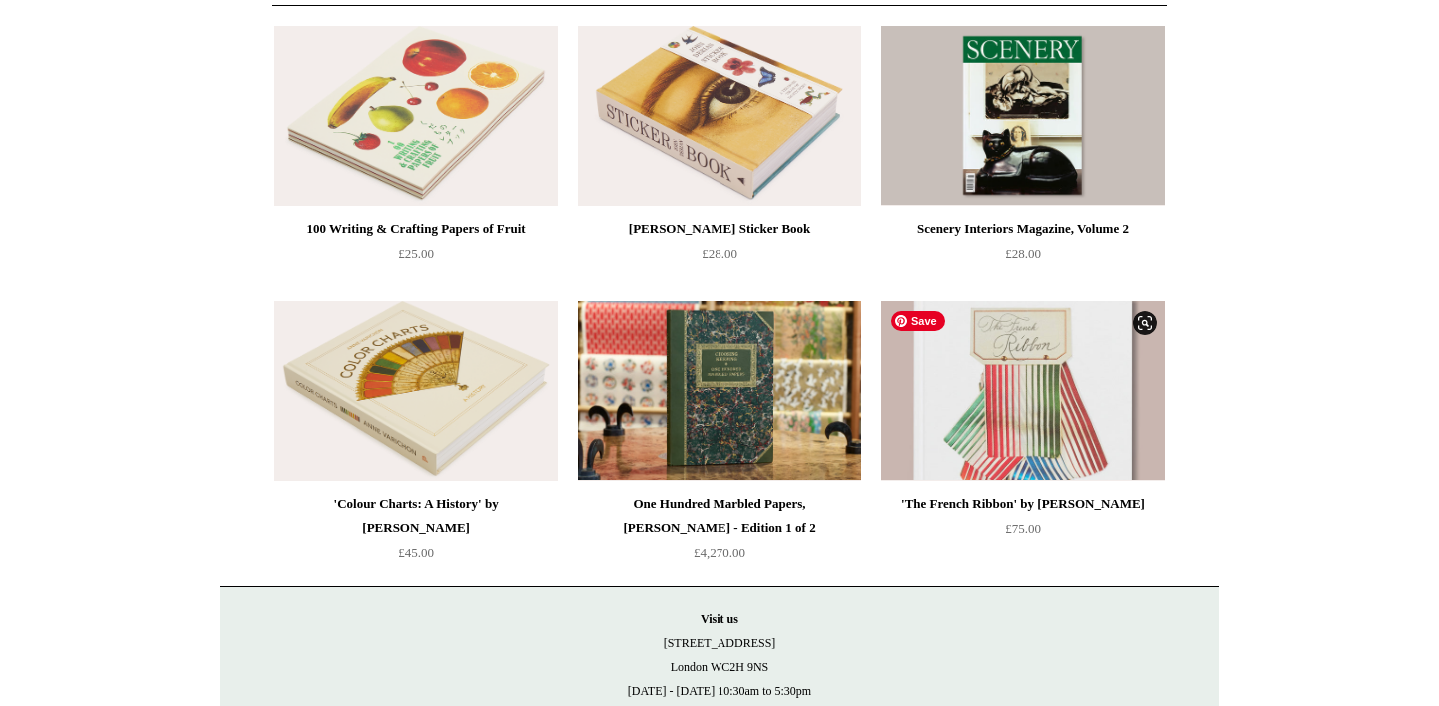
click at [1038, 393] on img at bounding box center [1024, 391] width 284 height 180
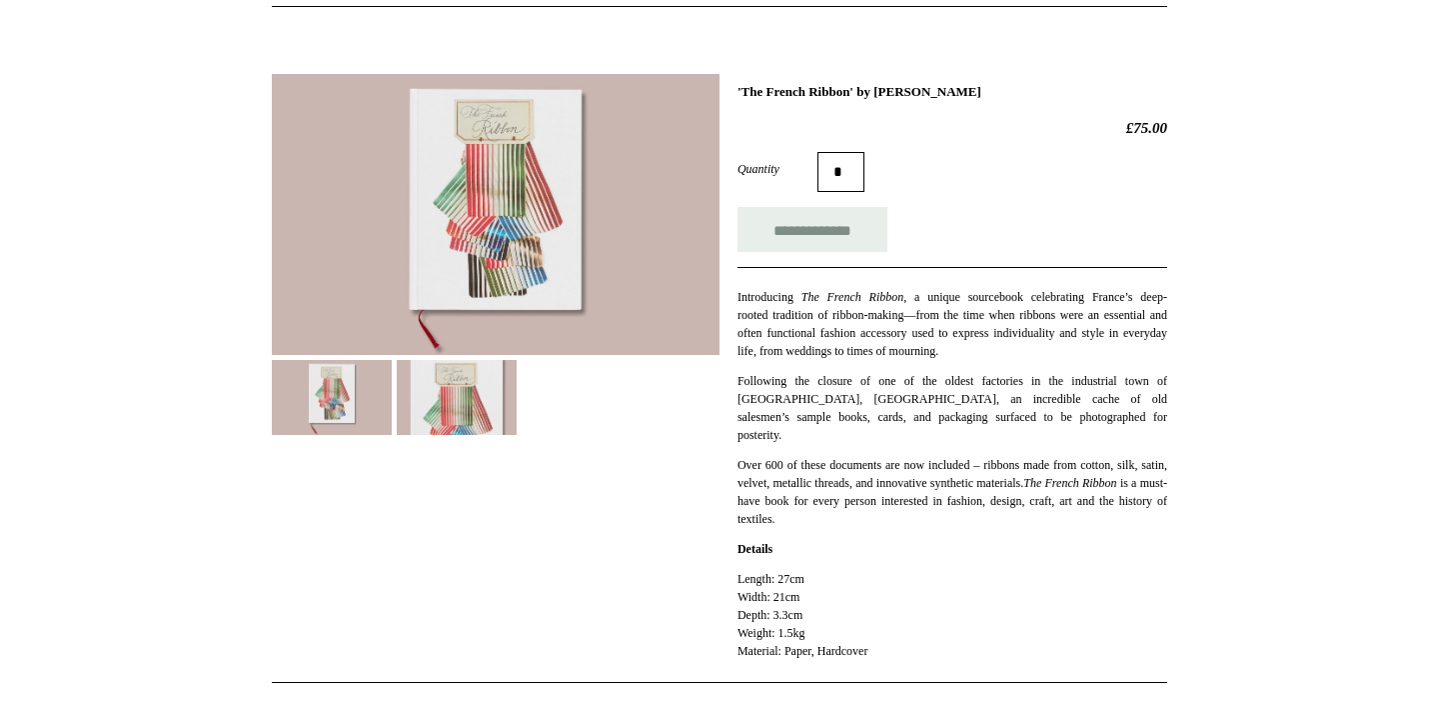
scroll to position [234, 0]
click at [522, 206] on img at bounding box center [496, 213] width 448 height 281
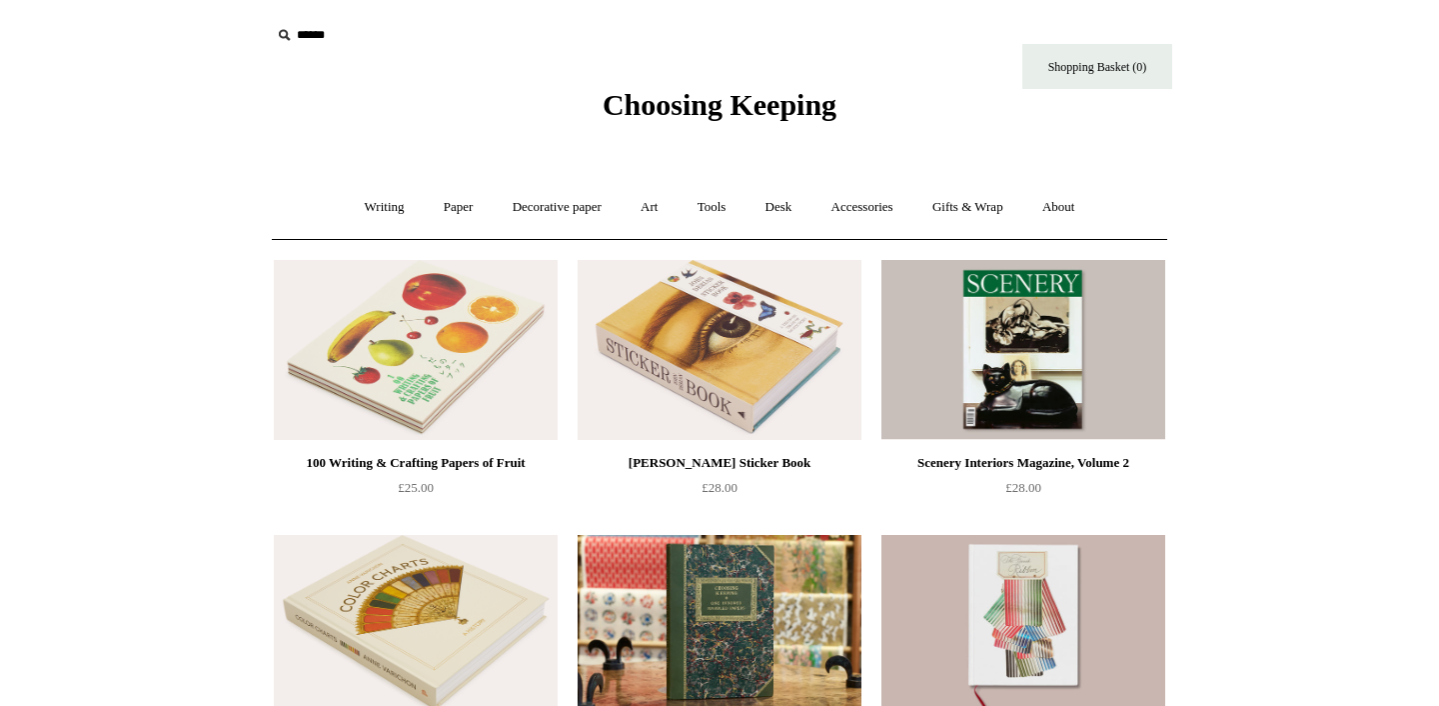
scroll to position [234, 0]
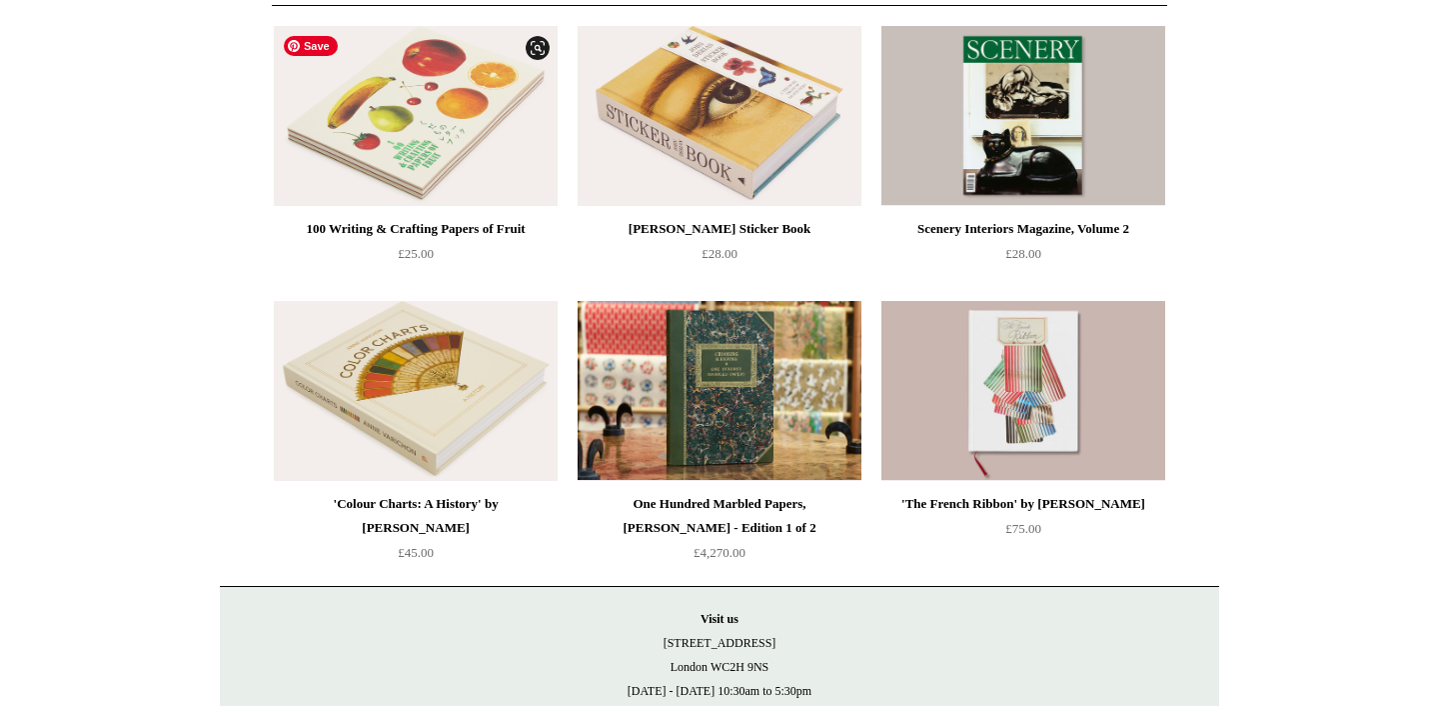
click at [463, 135] on img at bounding box center [416, 116] width 284 height 180
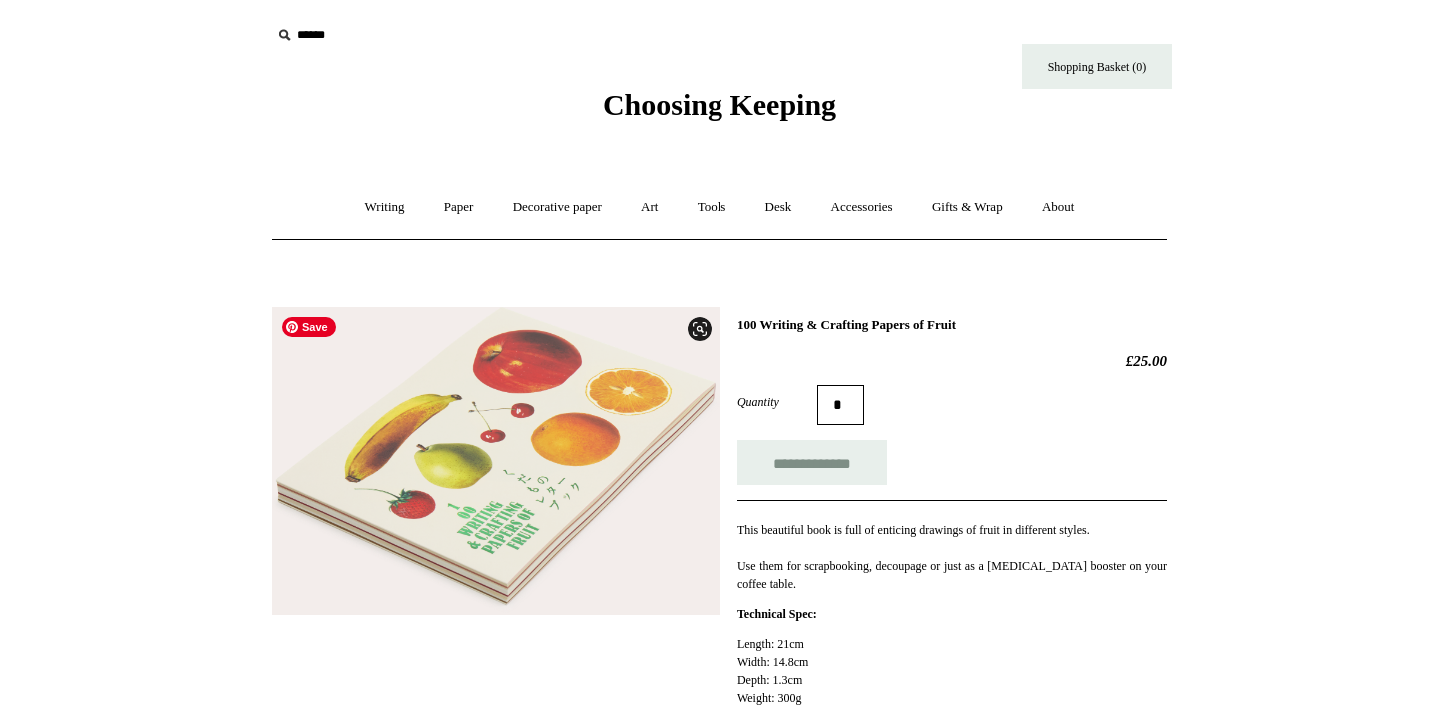
click at [518, 499] on img at bounding box center [496, 461] width 448 height 309
